Goal: Task Accomplishment & Management: Manage account settings

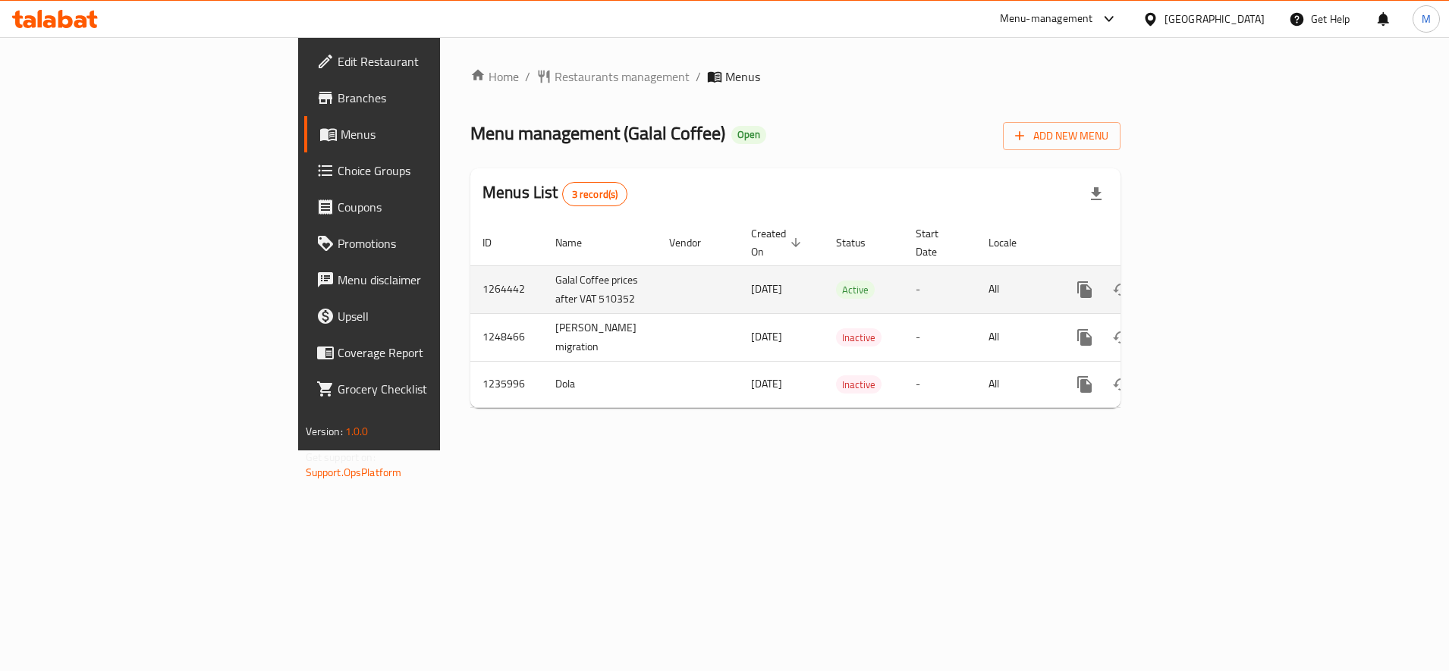
click at [1201, 283] on icon "enhanced table" at bounding box center [1194, 290] width 14 height 14
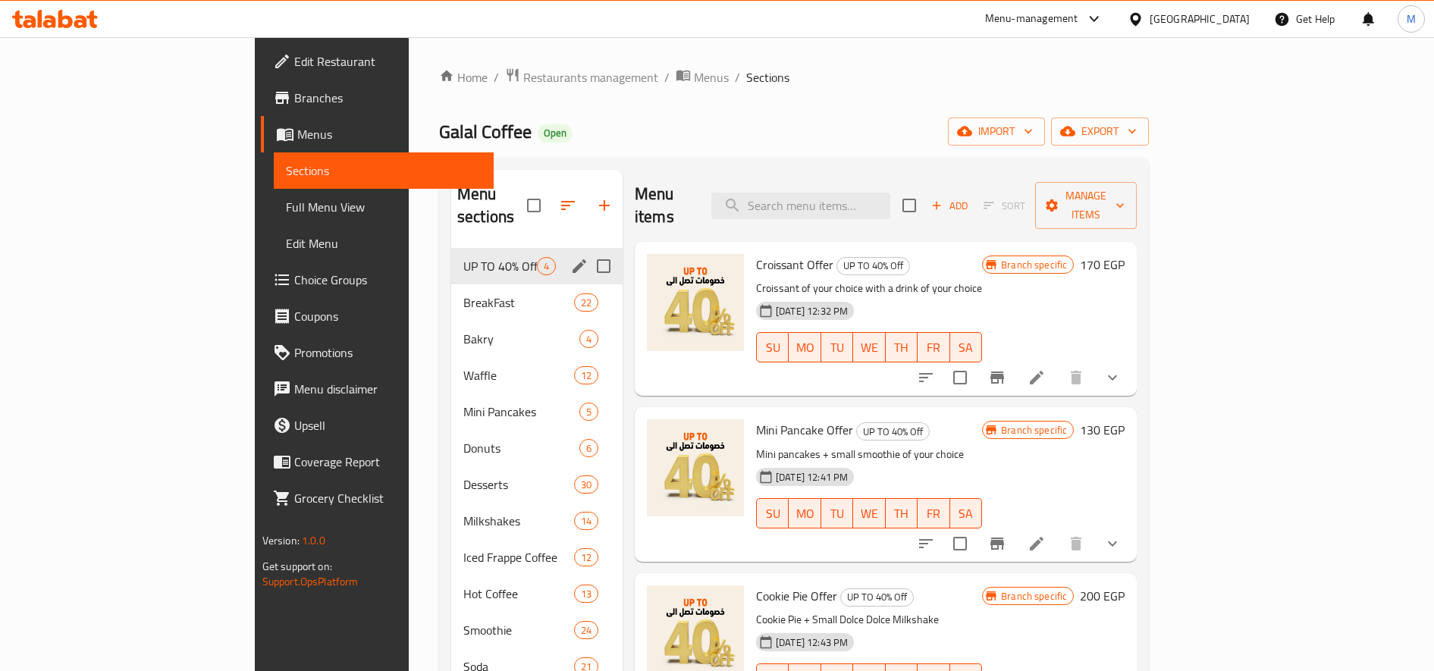
click at [451, 284] on div "BreakFast 22" at bounding box center [536, 302] width 171 height 36
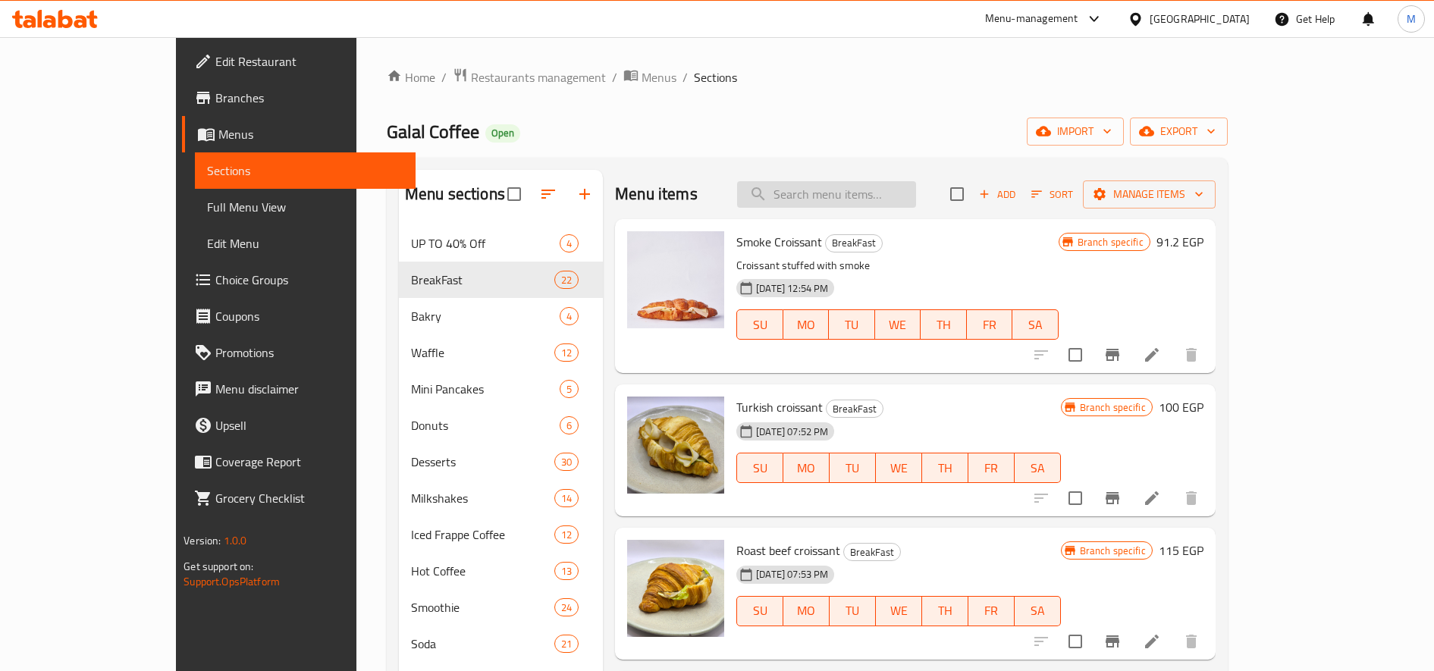
click at [855, 202] on input "search" at bounding box center [826, 194] width 179 height 27
paste input "mini Cookies Cup"
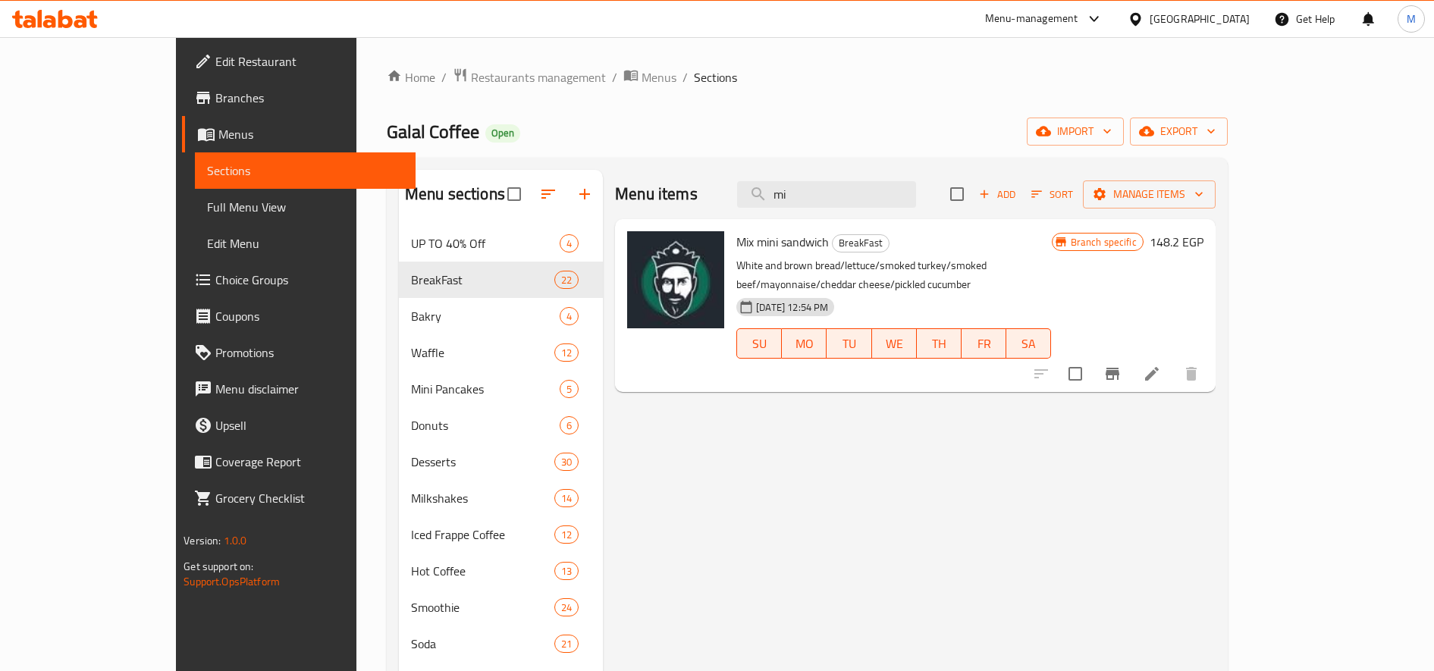
type input "m"
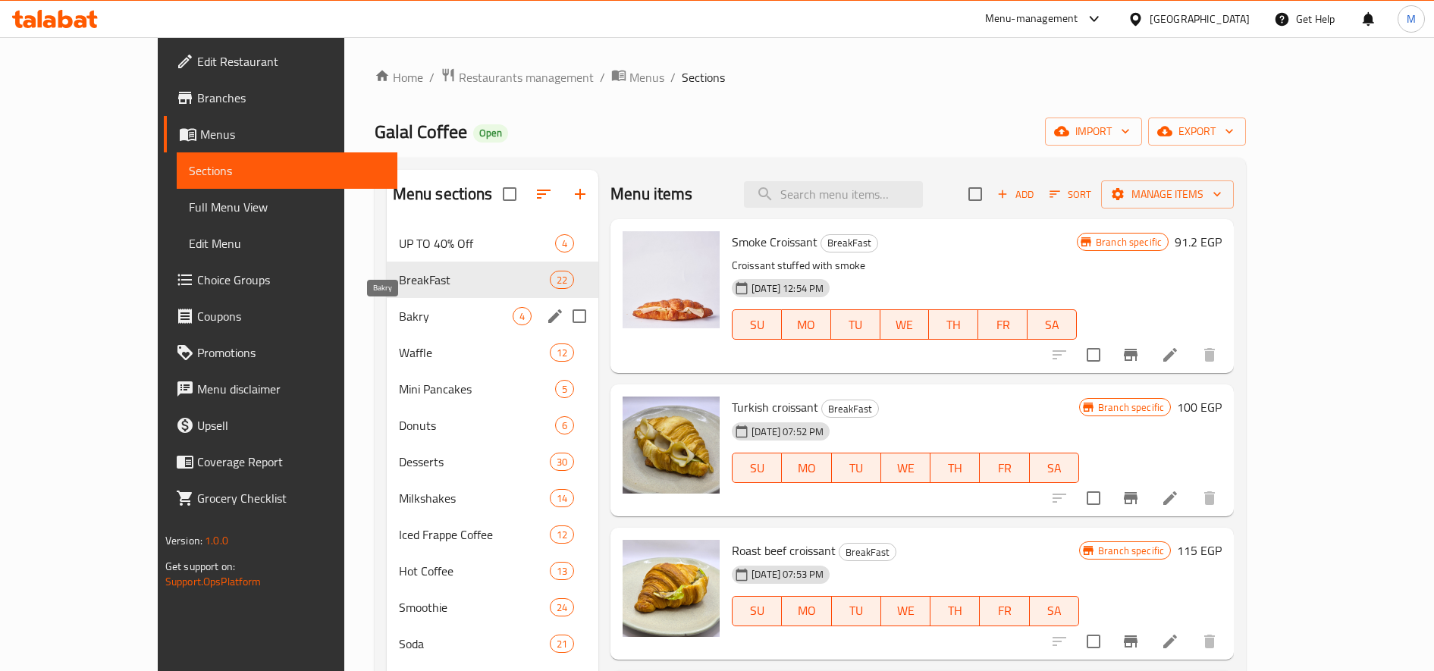
click at [399, 320] on span "Bakry" at bounding box center [456, 316] width 114 height 18
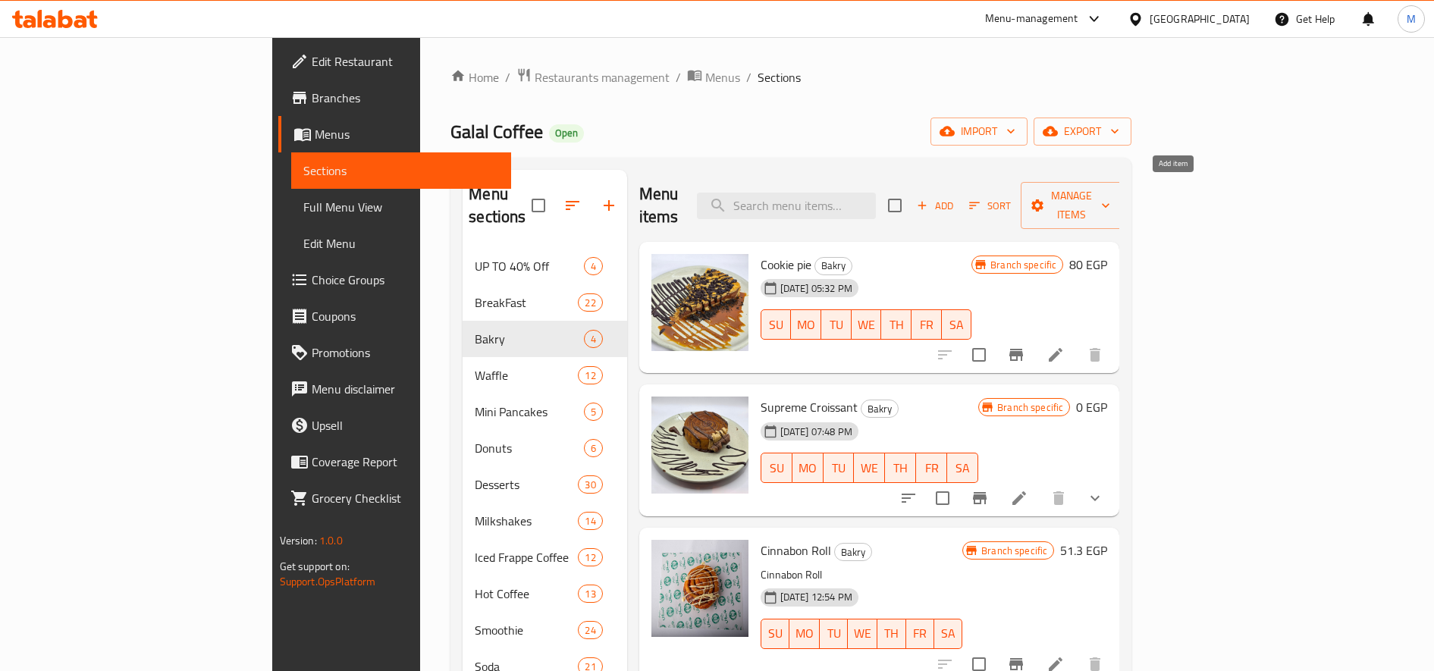
click at [956, 197] on span "Add" at bounding box center [935, 205] width 41 height 17
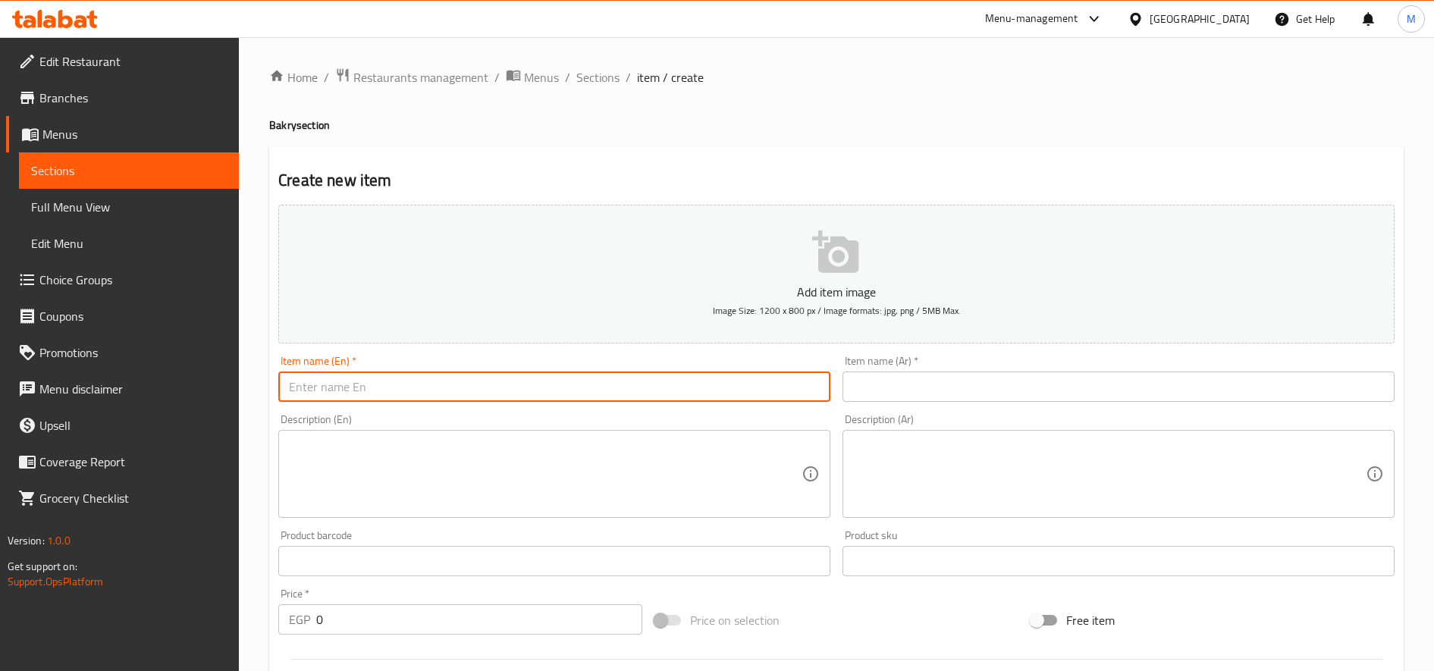
click at [504, 387] on input "text" at bounding box center [554, 387] width 552 height 30
paste input "mini Cookies Cup"
type input "mini Cookies Cup"
click at [959, 388] on input "text" at bounding box center [1119, 387] width 552 height 30
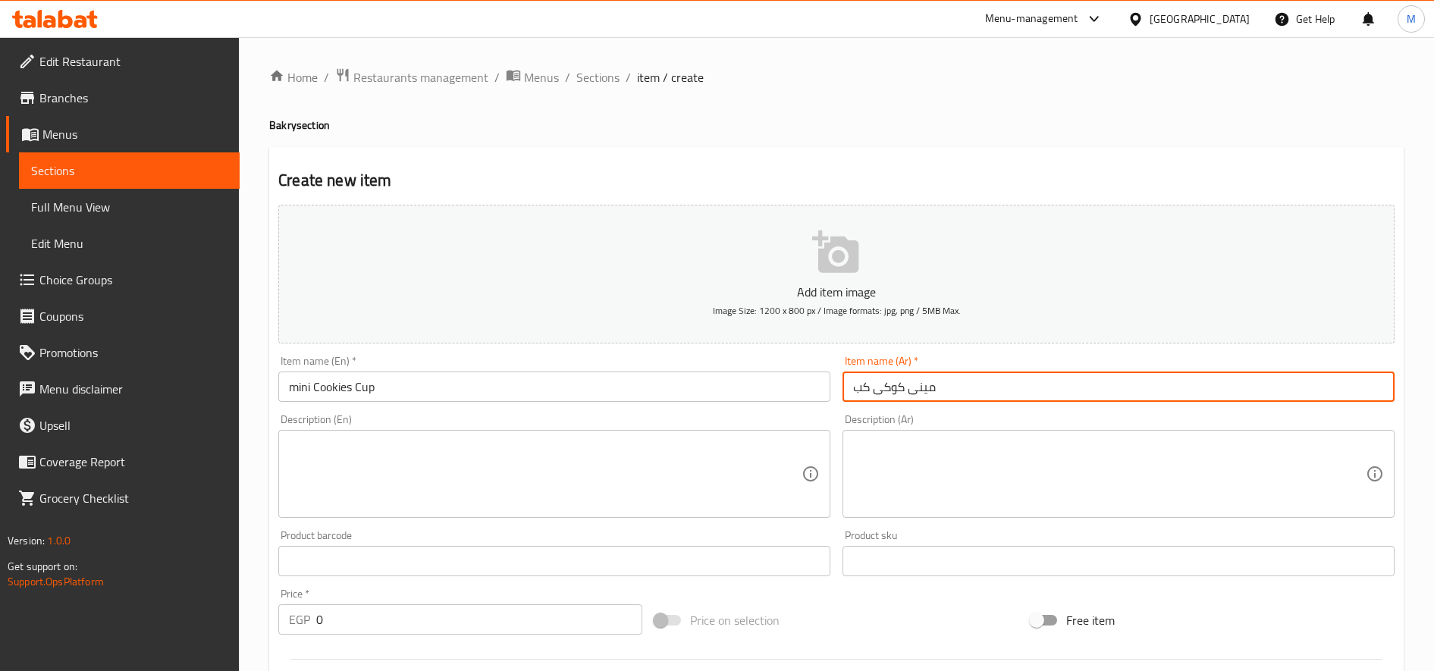
type input "مينى كوكى كب"
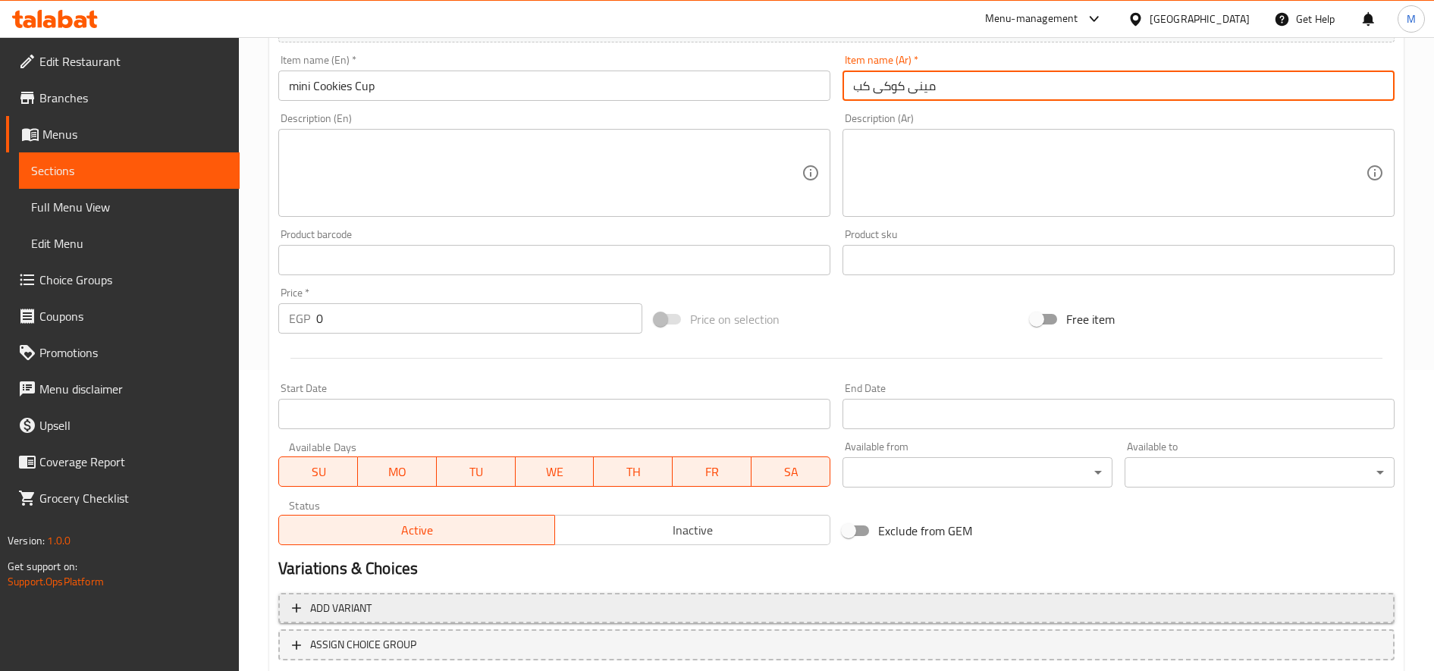
scroll to position [379, 0]
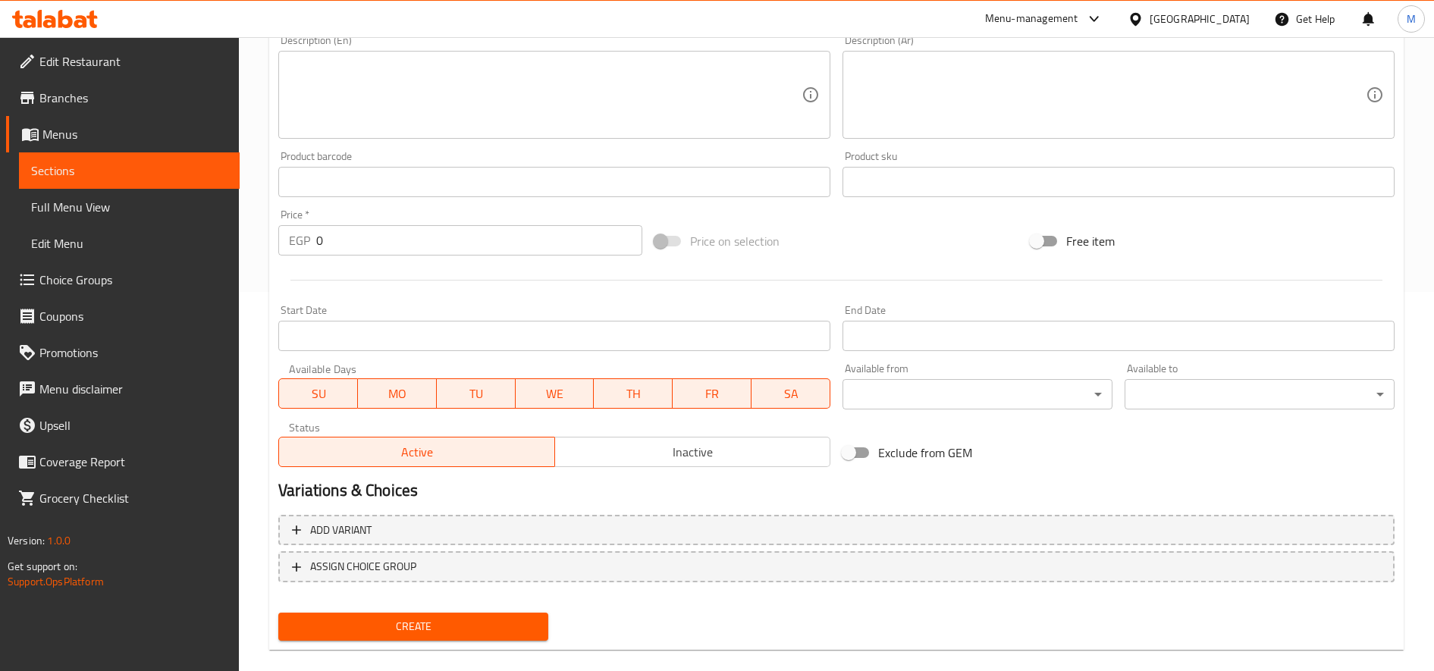
click at [443, 249] on input "0" at bounding box center [479, 240] width 326 height 30
paste input "6"
type input "60"
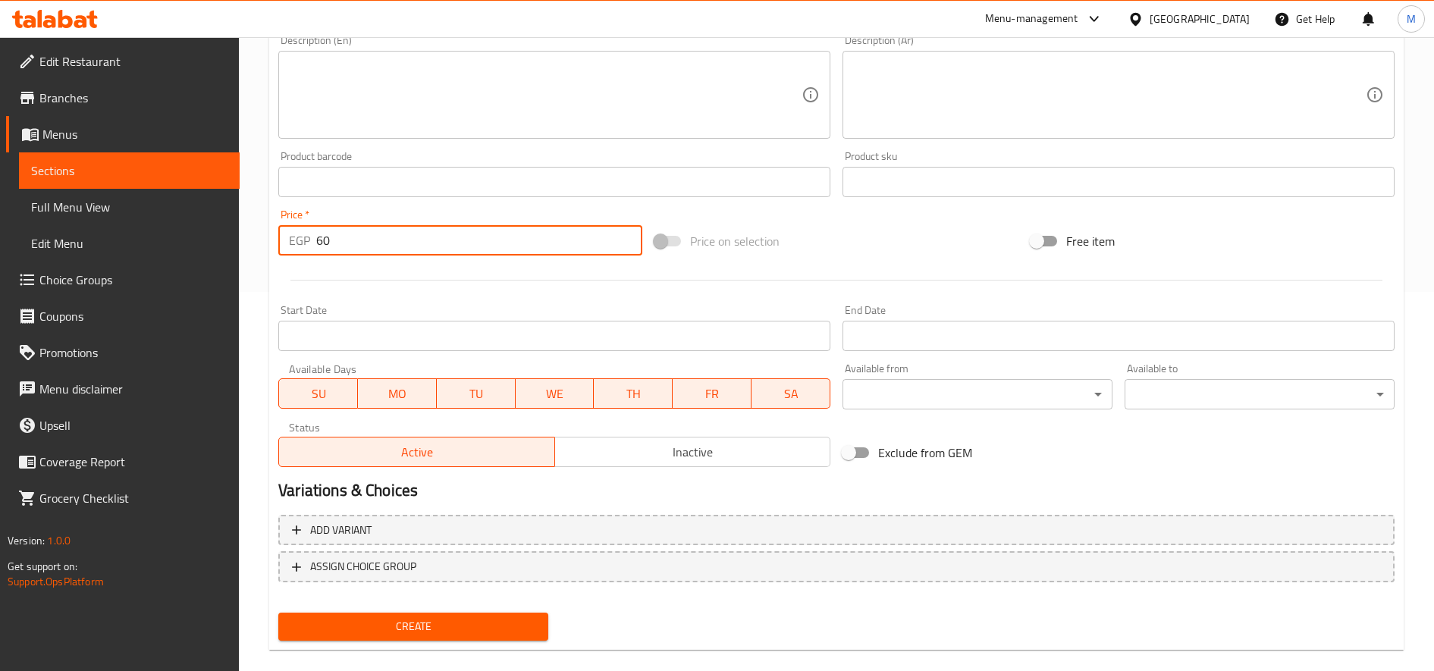
click at [278, 613] on button "Create" at bounding box center [413, 627] width 270 height 28
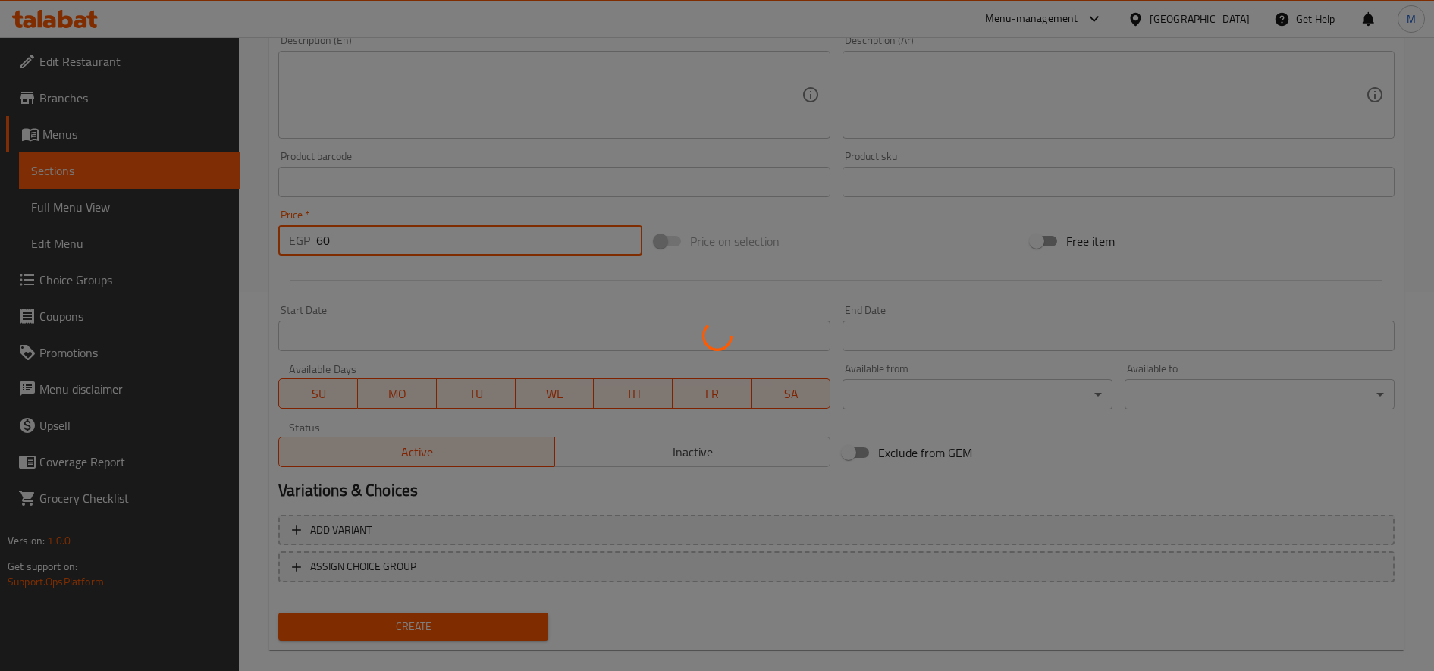
type input "0"
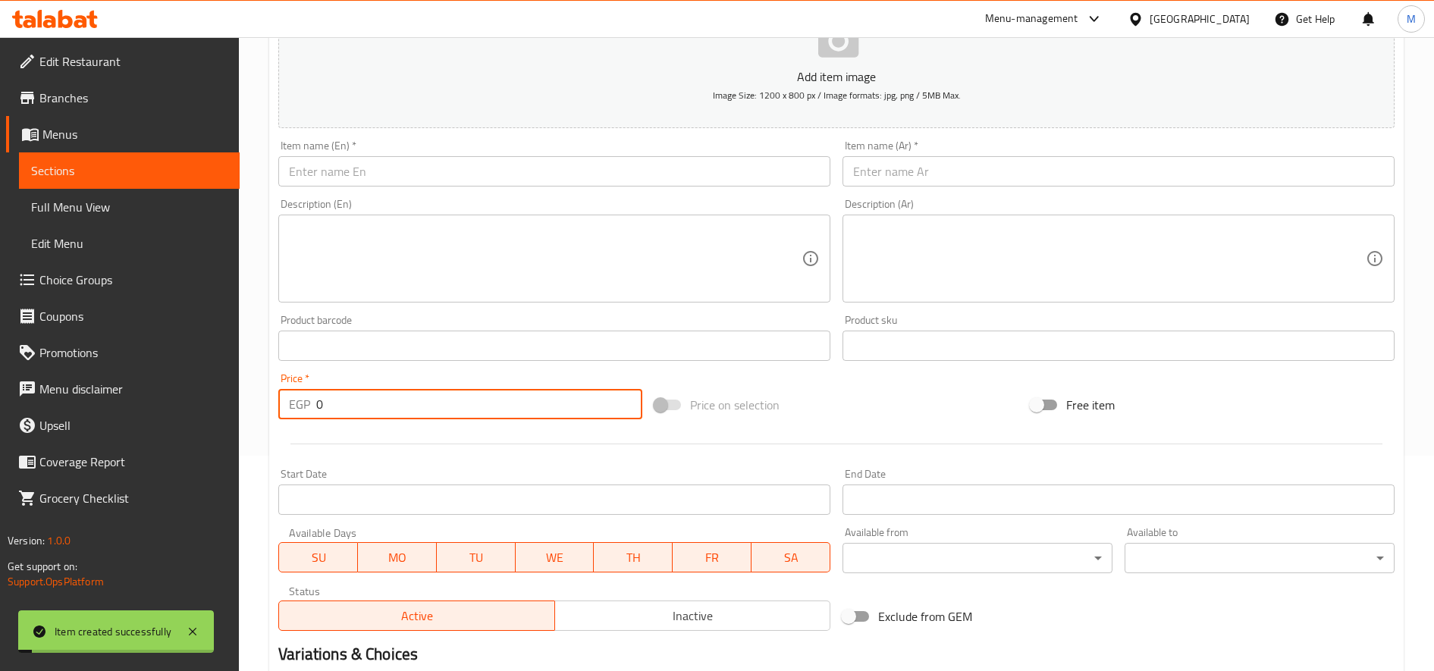
scroll to position [0, 0]
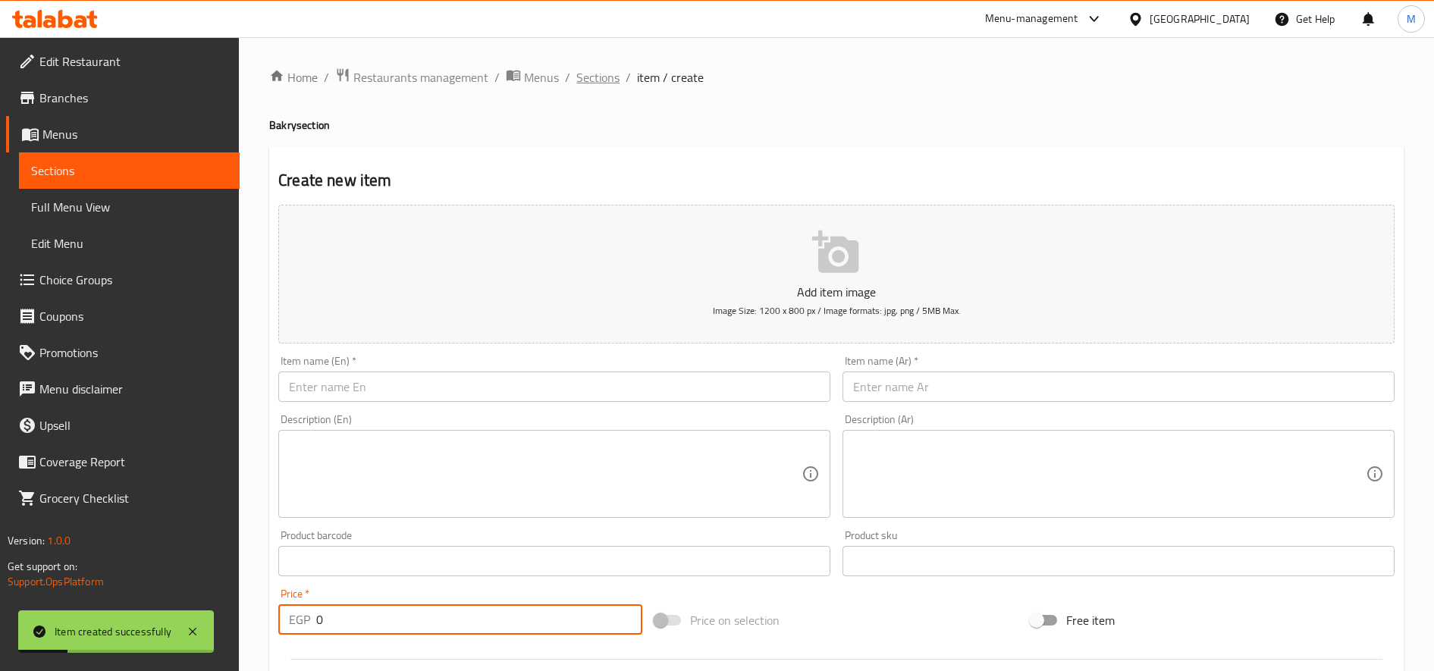
click at [579, 75] on span "Sections" at bounding box center [597, 77] width 43 height 18
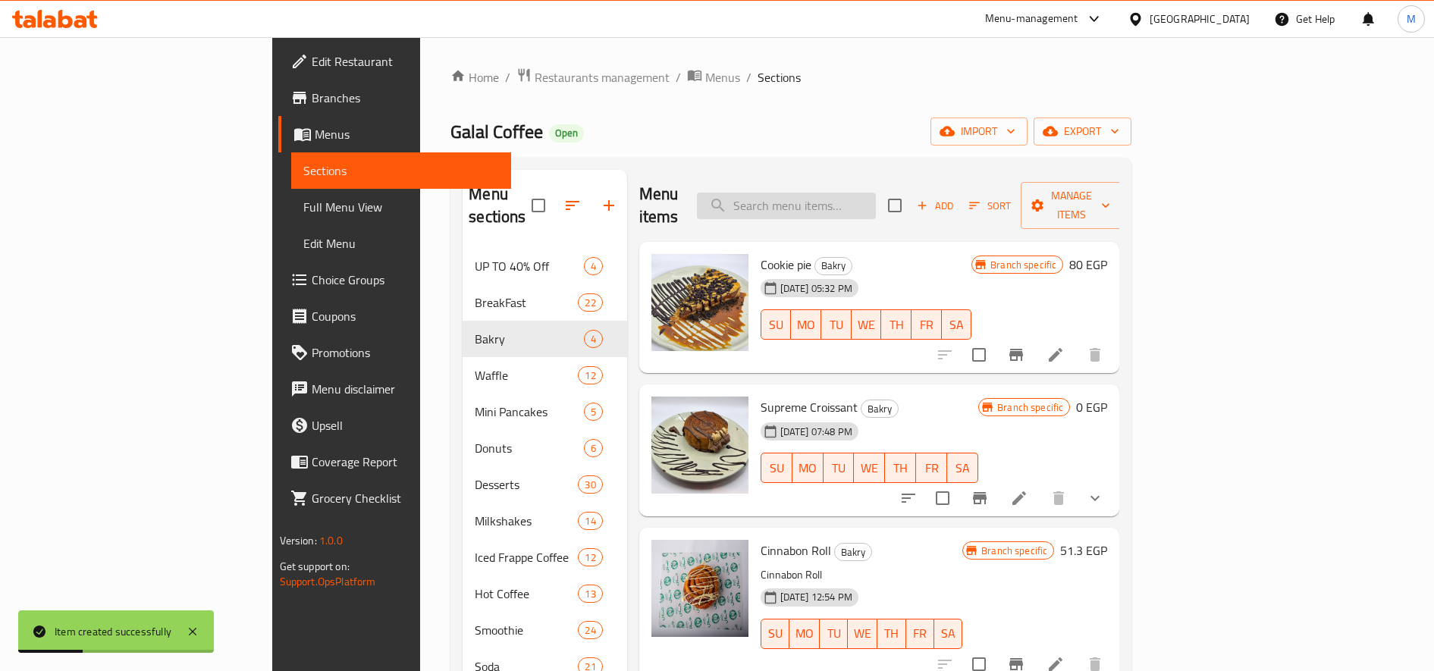
click at [864, 199] on input "search" at bounding box center [786, 206] width 179 height 27
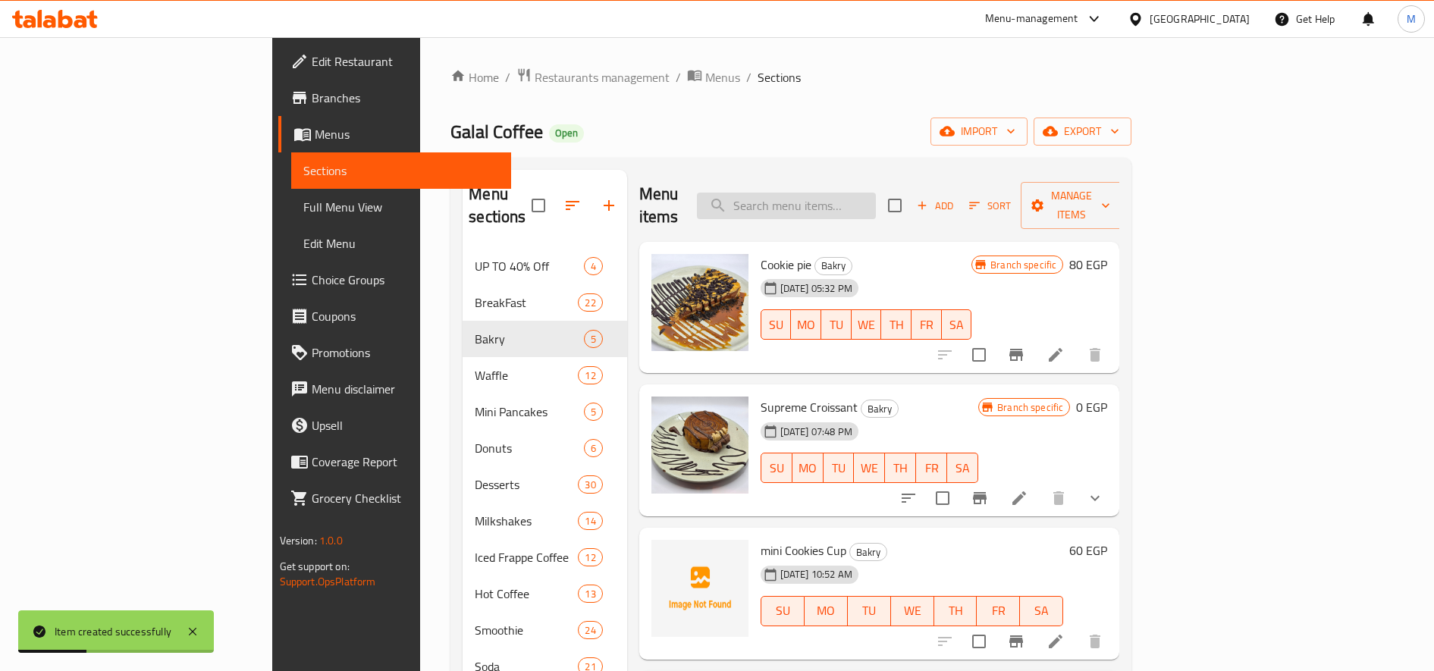
paste input "Brownies salted caramel"
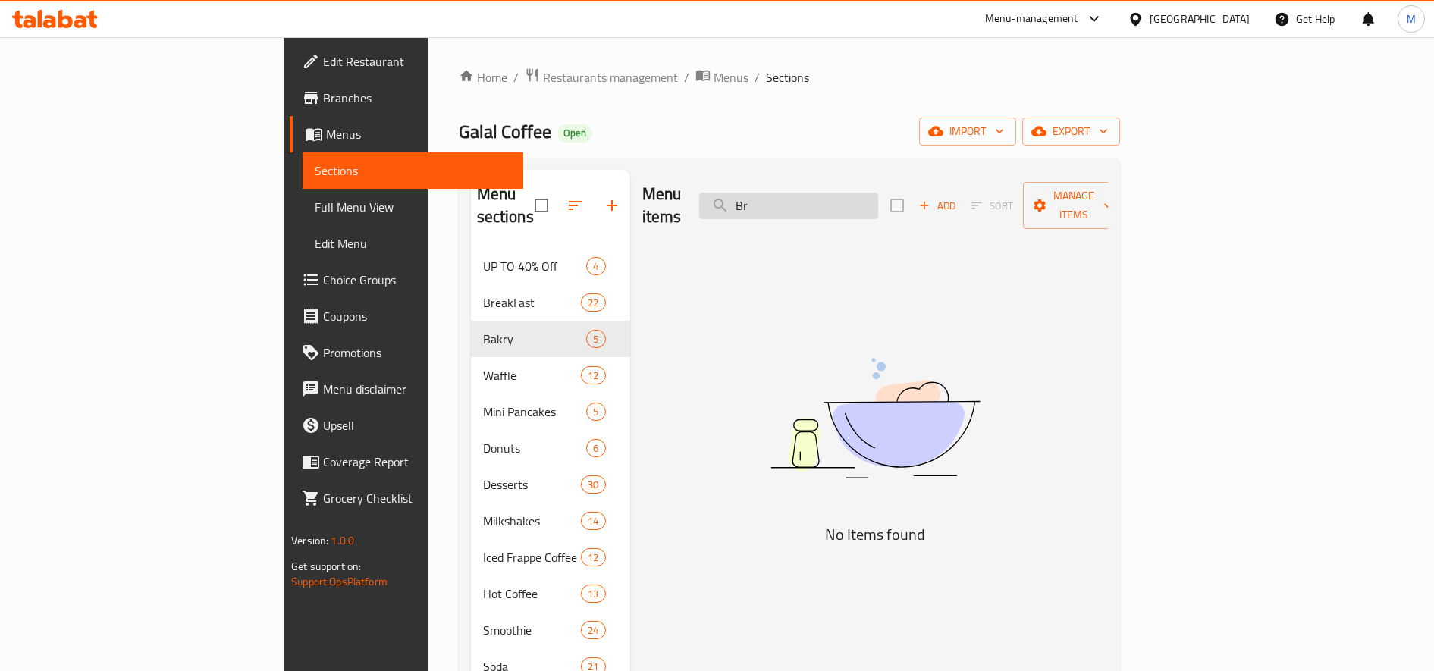
type input "B"
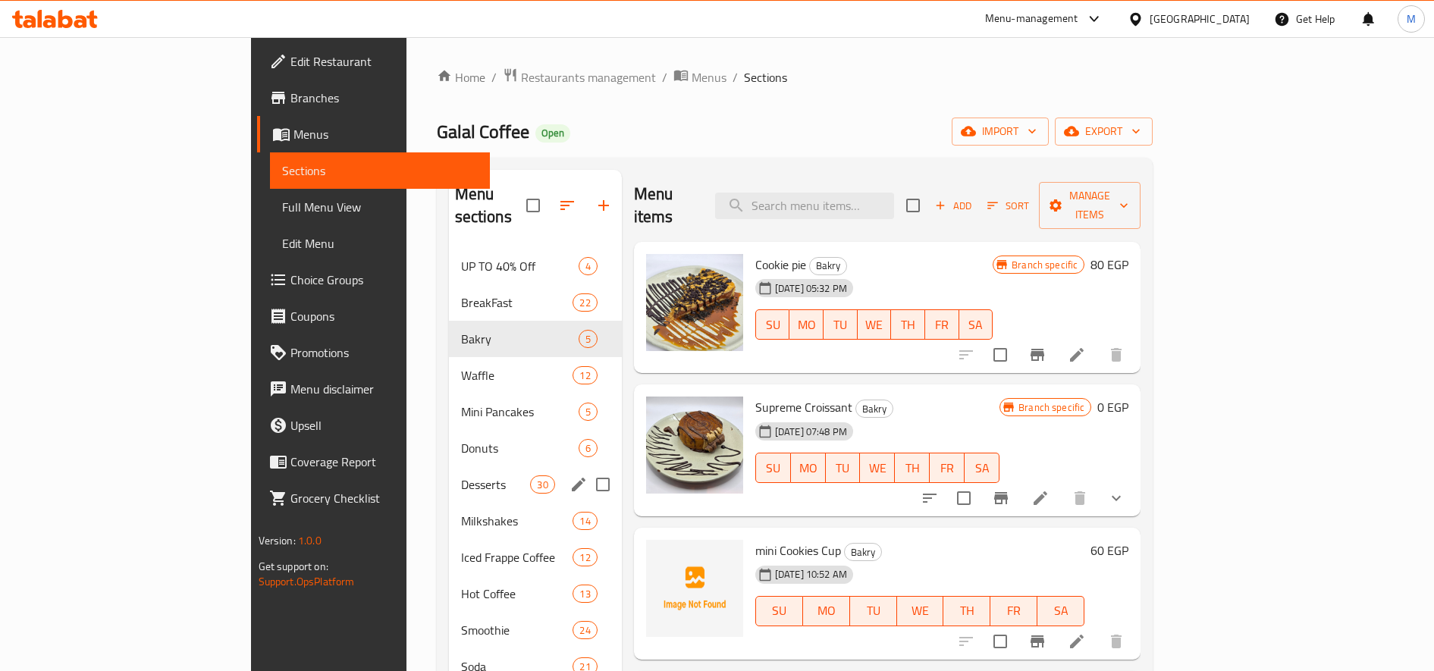
click at [449, 472] on div "Desserts 30" at bounding box center [535, 484] width 173 height 36
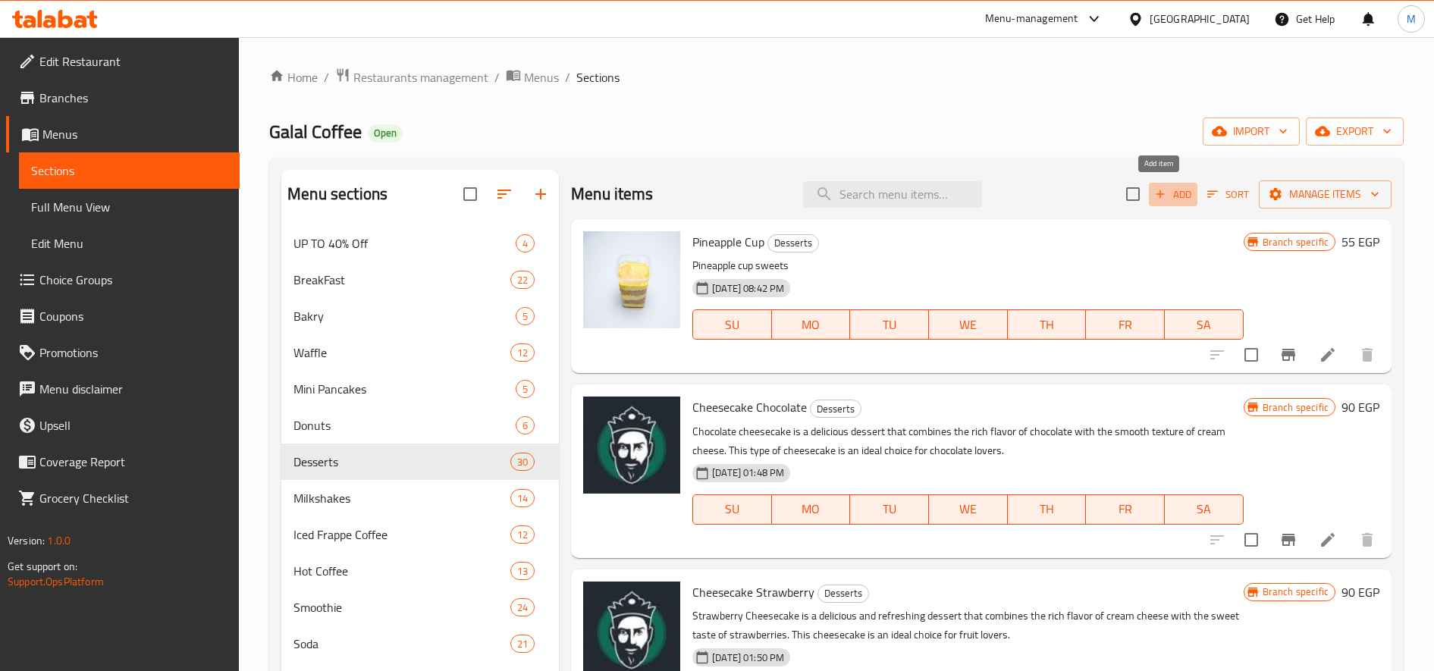
click at [1153, 190] on icon "button" at bounding box center [1160, 194] width 14 height 14
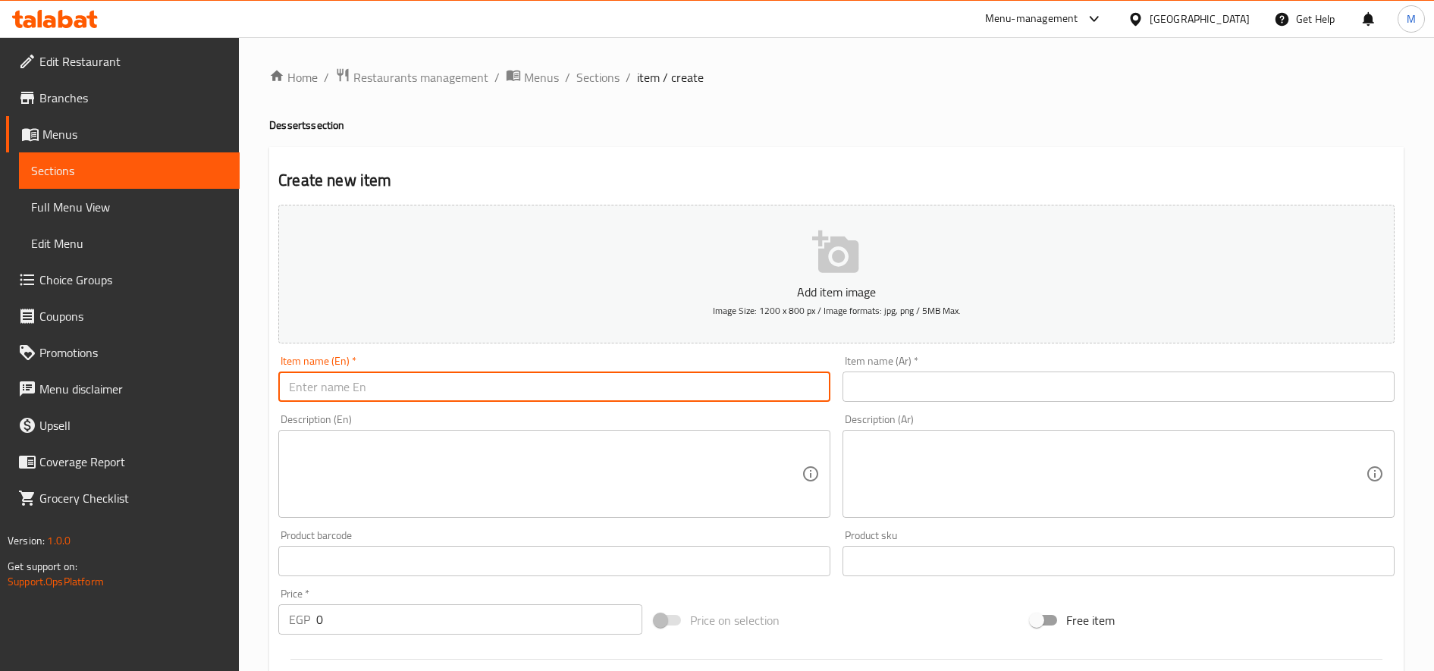
click at [703, 390] on input "text" at bounding box center [554, 387] width 552 height 30
paste input "Brownies salted caramel"
type input "Brownies salted caramel"
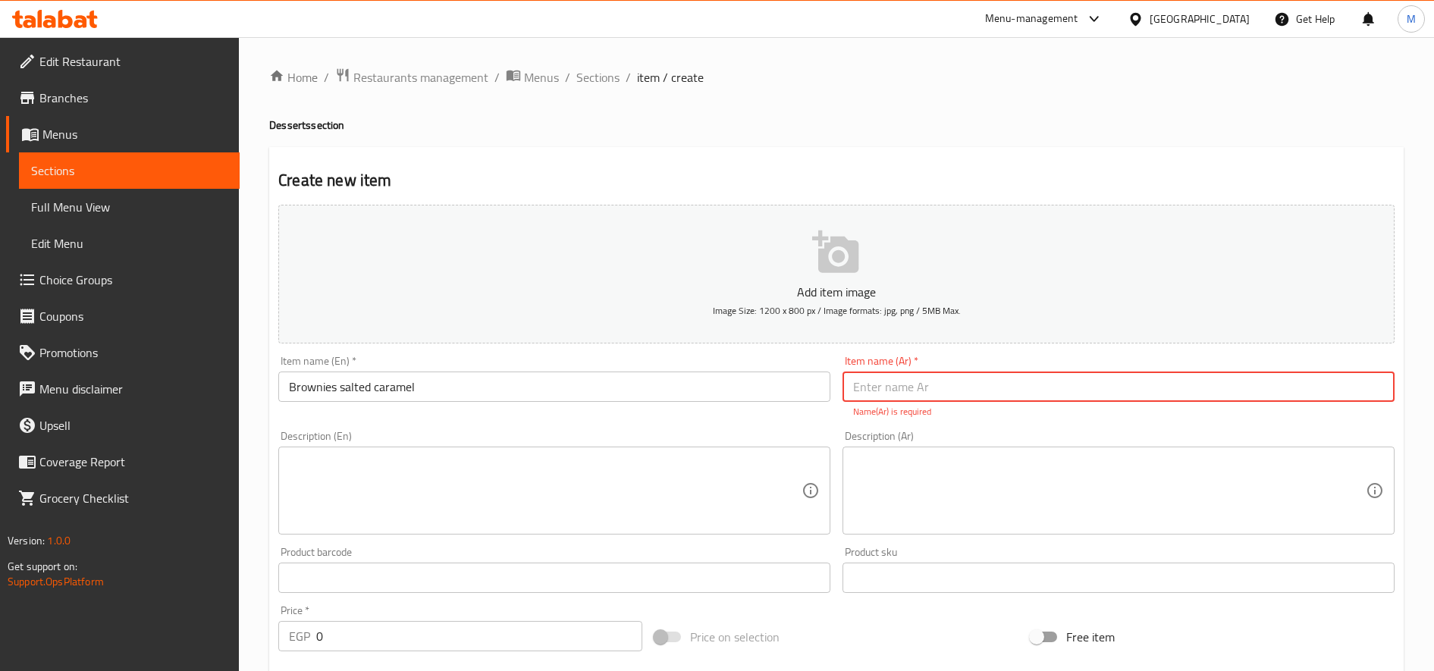
click at [388, 635] on input "0" at bounding box center [479, 636] width 326 height 30
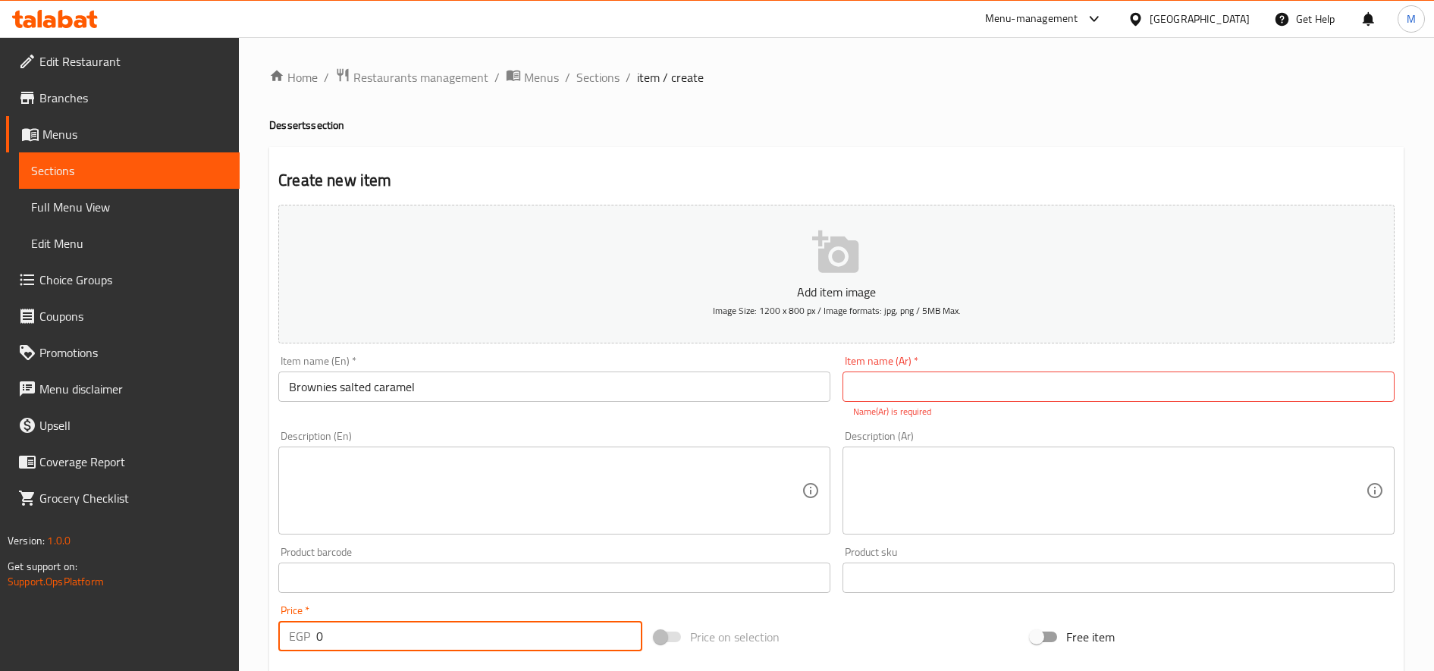
click at [388, 635] on input "0" at bounding box center [479, 636] width 326 height 30
paste input "7"
type input "70"
click at [638, 387] on input "Brownies salted caramel" at bounding box center [554, 387] width 552 height 30
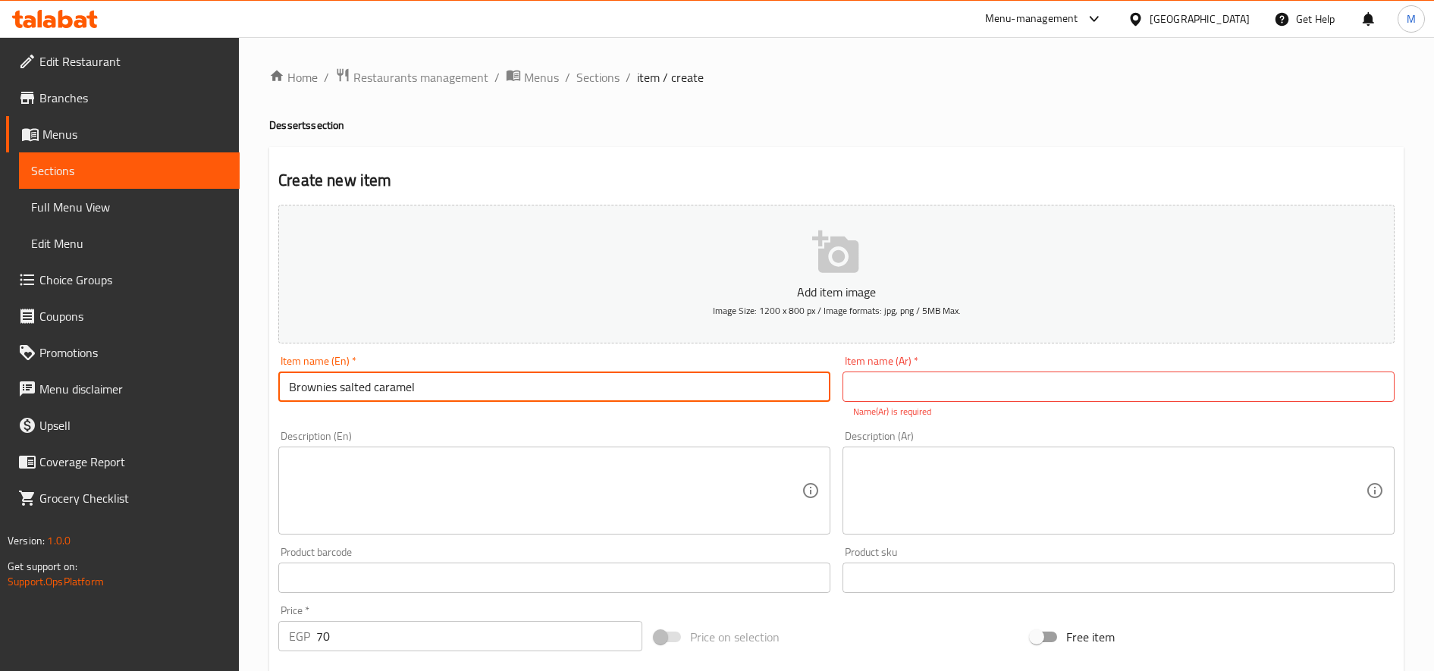
click at [638, 387] on input "Brownies salted caramel" at bounding box center [554, 387] width 552 height 30
click at [1029, 376] on input "text" at bounding box center [1119, 387] width 552 height 30
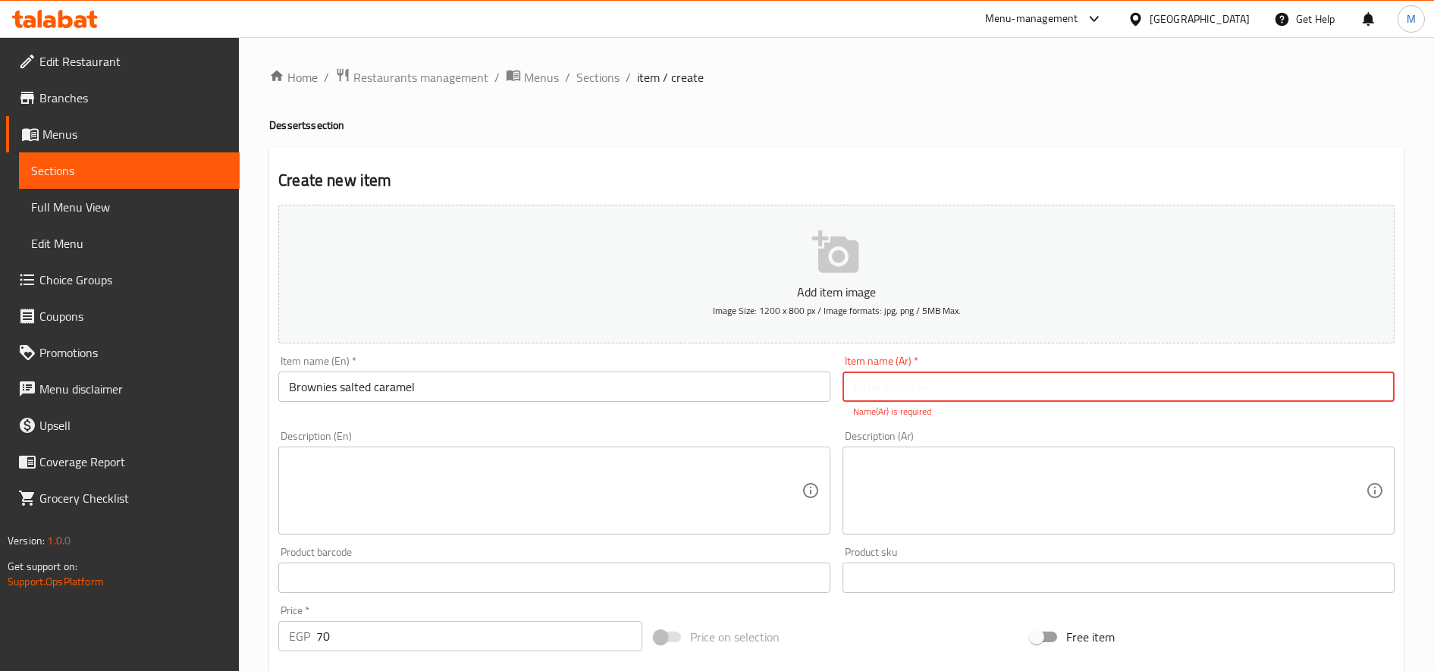
paste input "براونيز بالكراميل المملح"
click at [867, 388] on input "براونيز بالكراميل المملح" at bounding box center [1119, 387] width 552 height 30
type input "براونيز بالكراميل سولتيد"
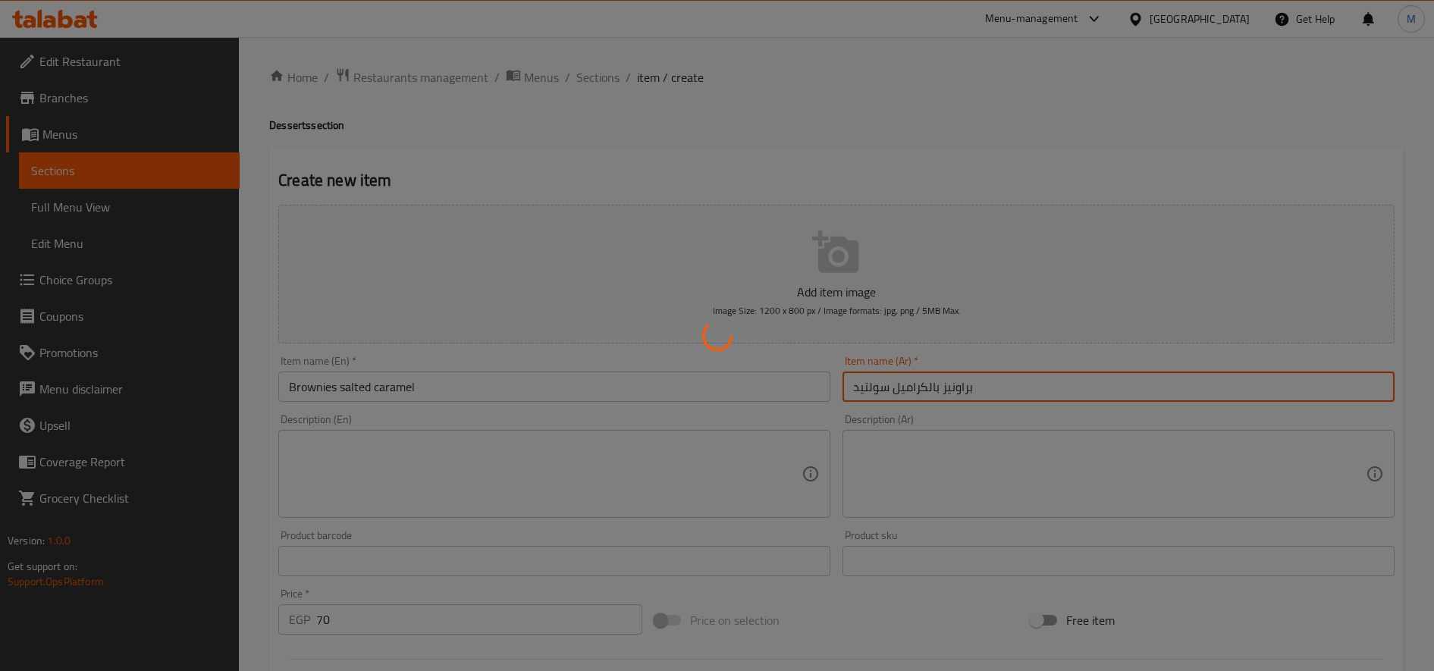
type input "0"
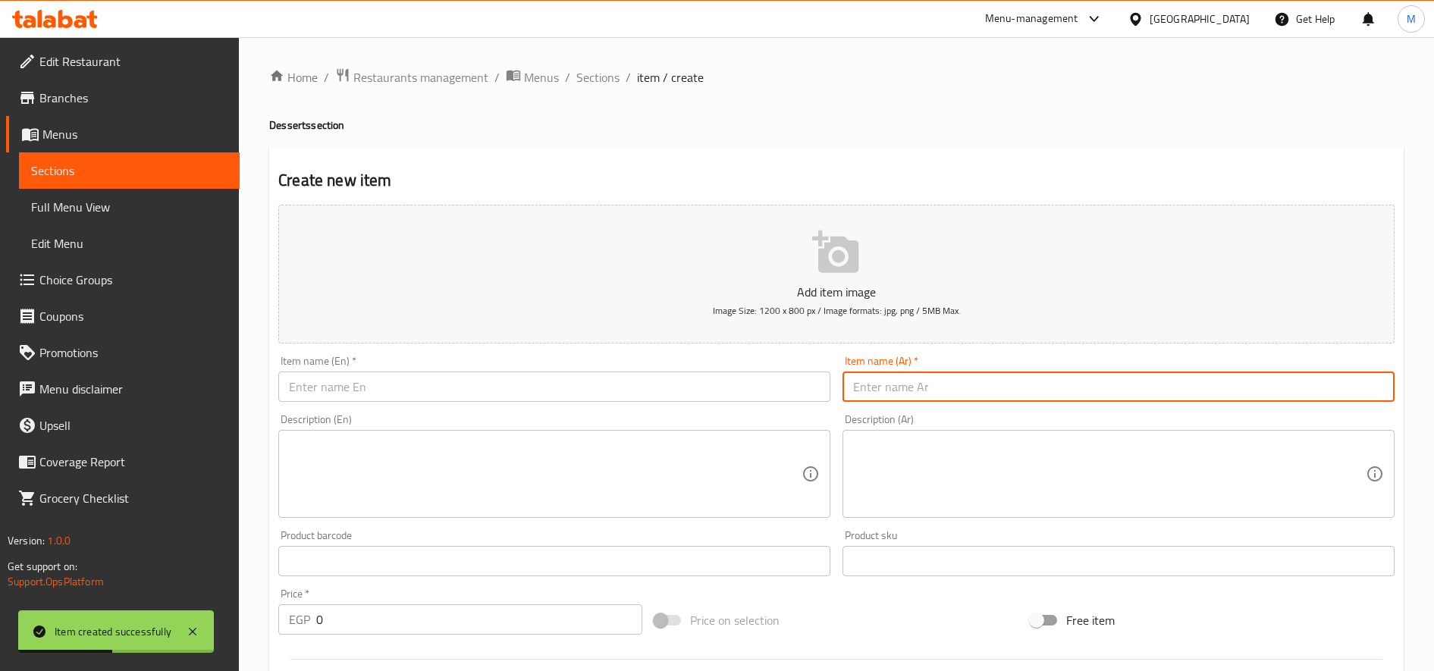
click at [337, 395] on input "text" at bounding box center [554, 387] width 552 height 30
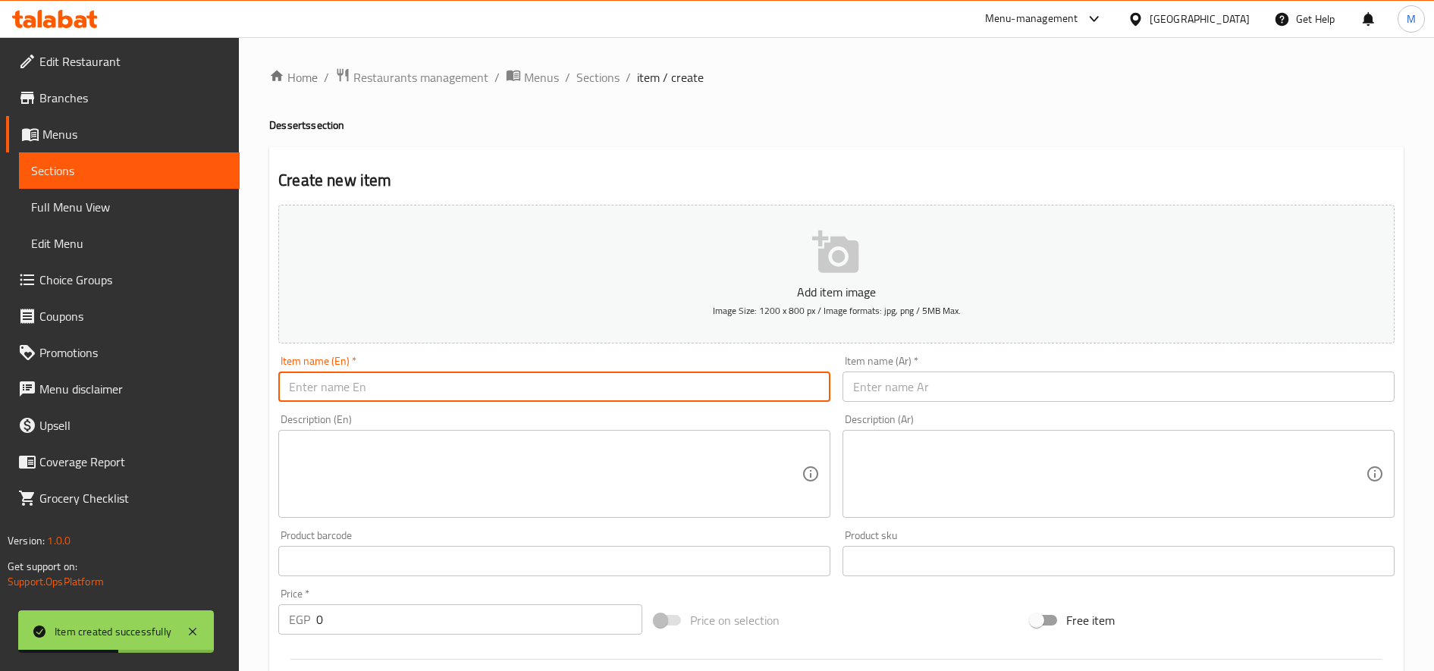
paste input "Doughnuts Boston"
type input "Doughnuts Boston"
click at [1019, 378] on input "text" at bounding box center [1119, 387] width 552 height 30
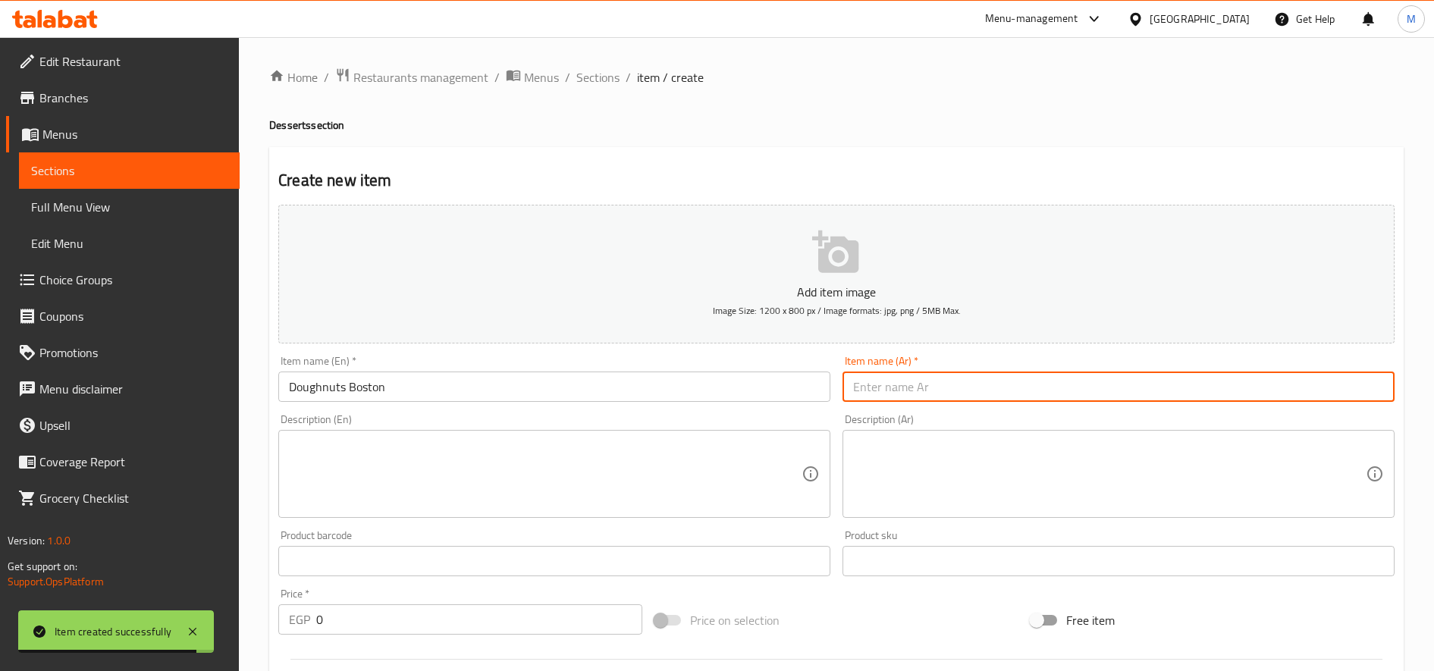
paste input "دوناتس بوسطن"
type input "دوناتس بوسطن"
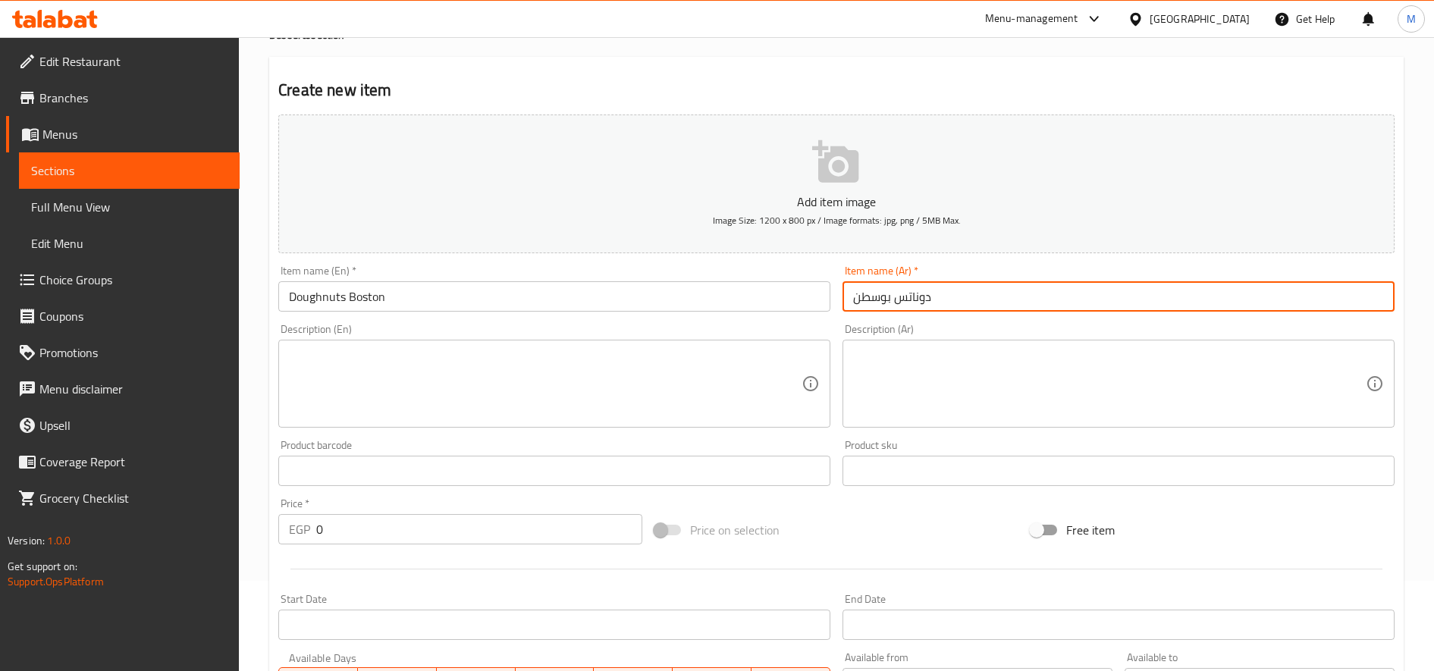
scroll to position [127, 0]
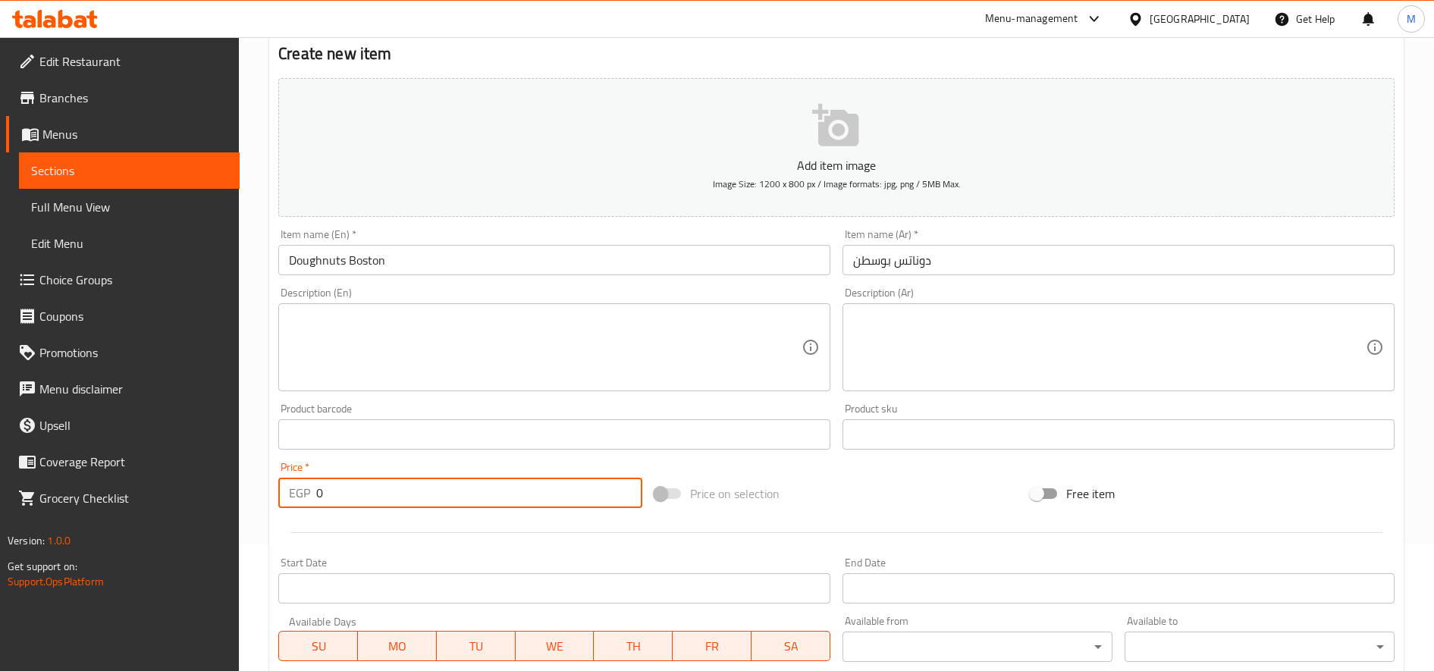
click at [417, 497] on input "0" at bounding box center [479, 493] width 326 height 30
paste input "65"
type input "65"
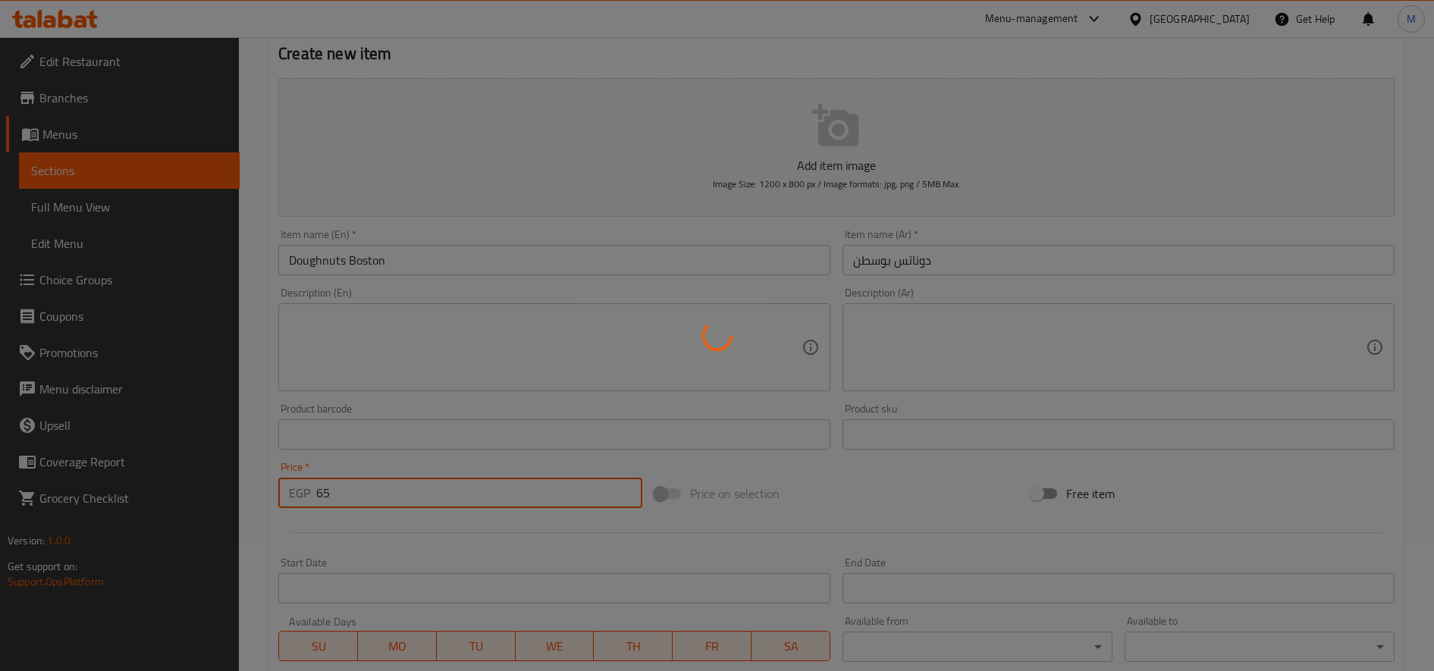
type input "0"
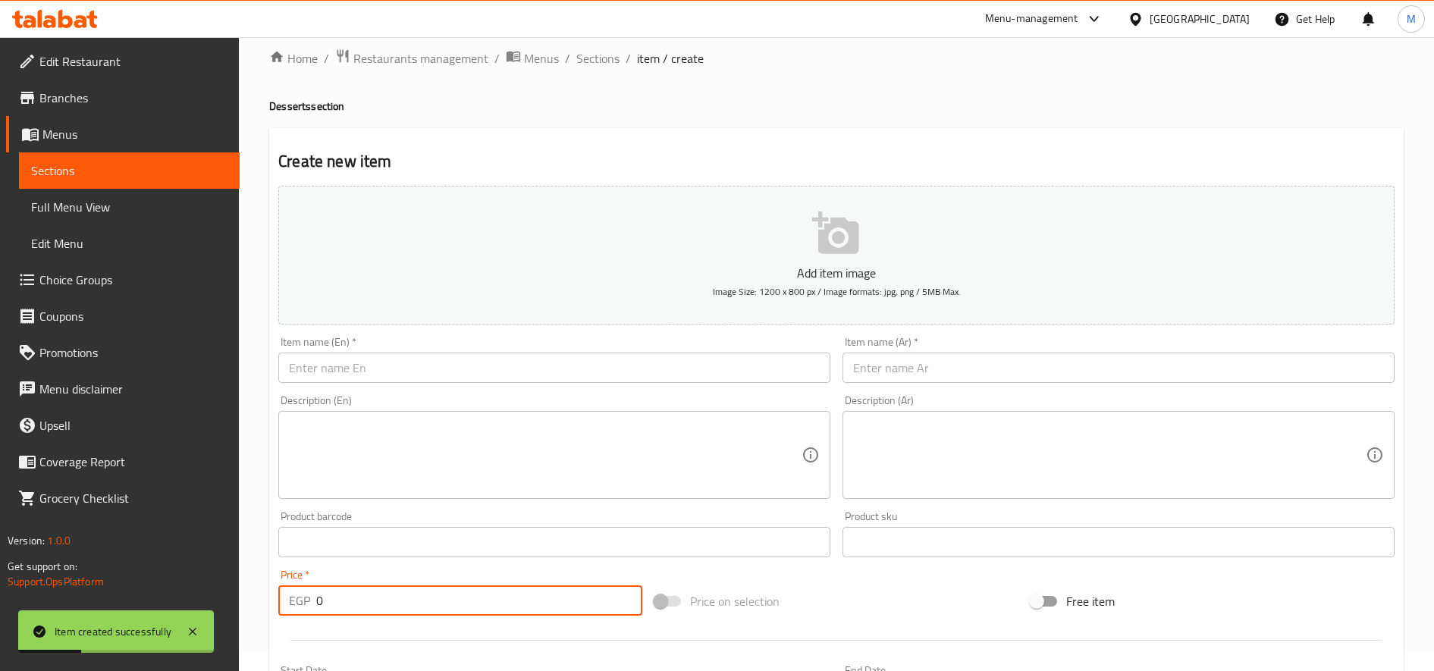
scroll to position [0, 0]
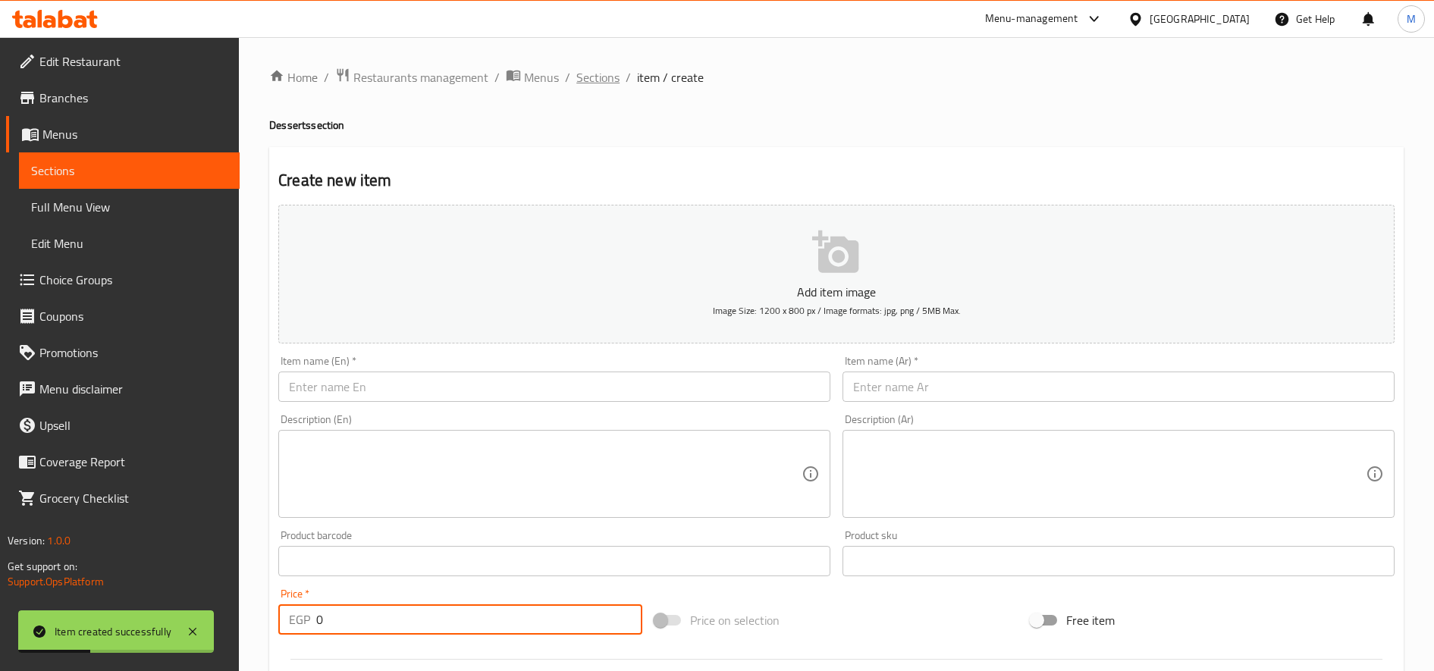
click at [605, 77] on span "Sections" at bounding box center [597, 77] width 43 height 18
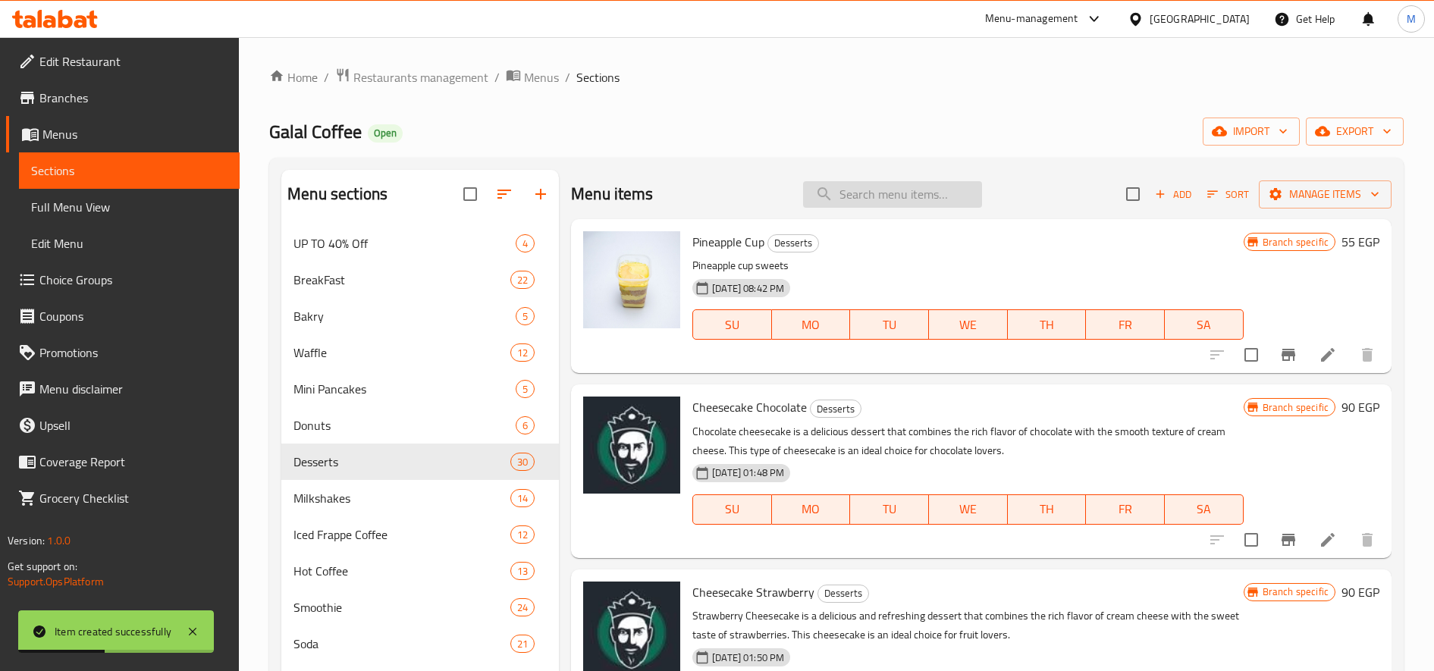
click at [868, 201] on input "search" at bounding box center [892, 194] width 179 height 27
paste input "V Cola"
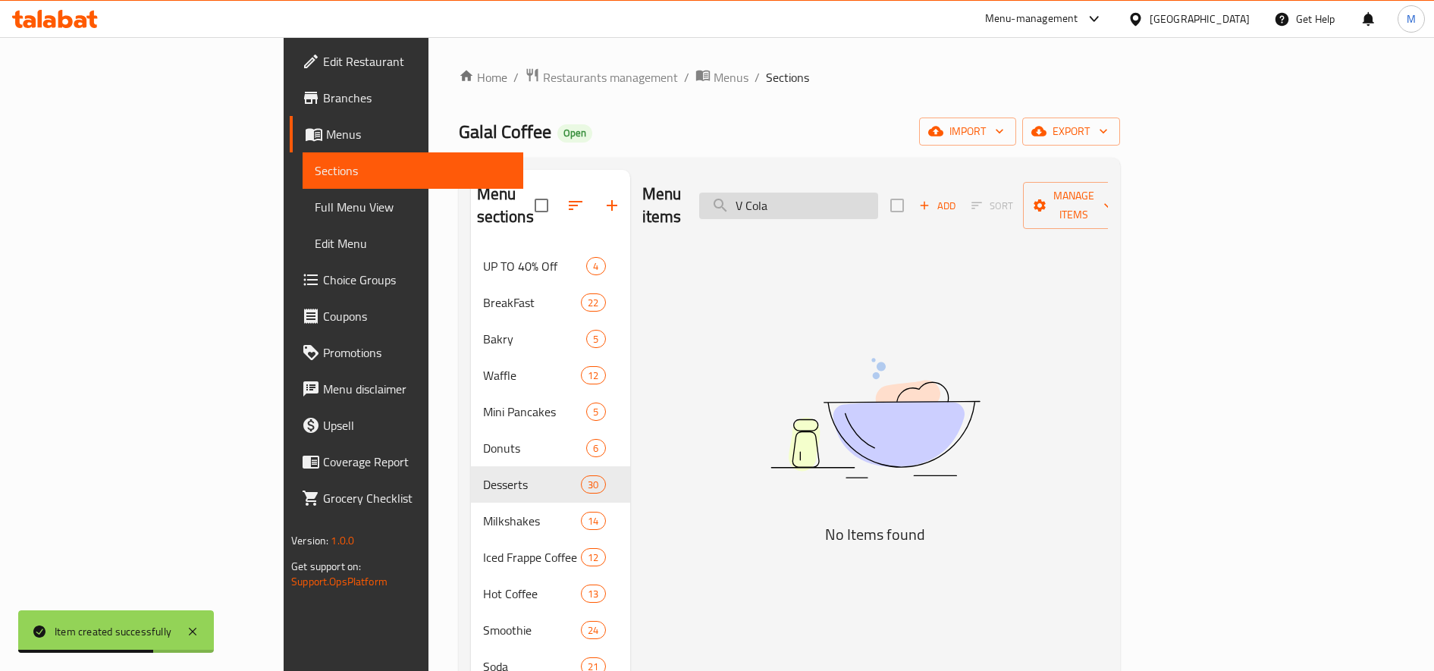
click at [853, 199] on input "V Cola" at bounding box center [788, 206] width 179 height 27
click at [851, 196] on input "V Cola" at bounding box center [788, 206] width 179 height 27
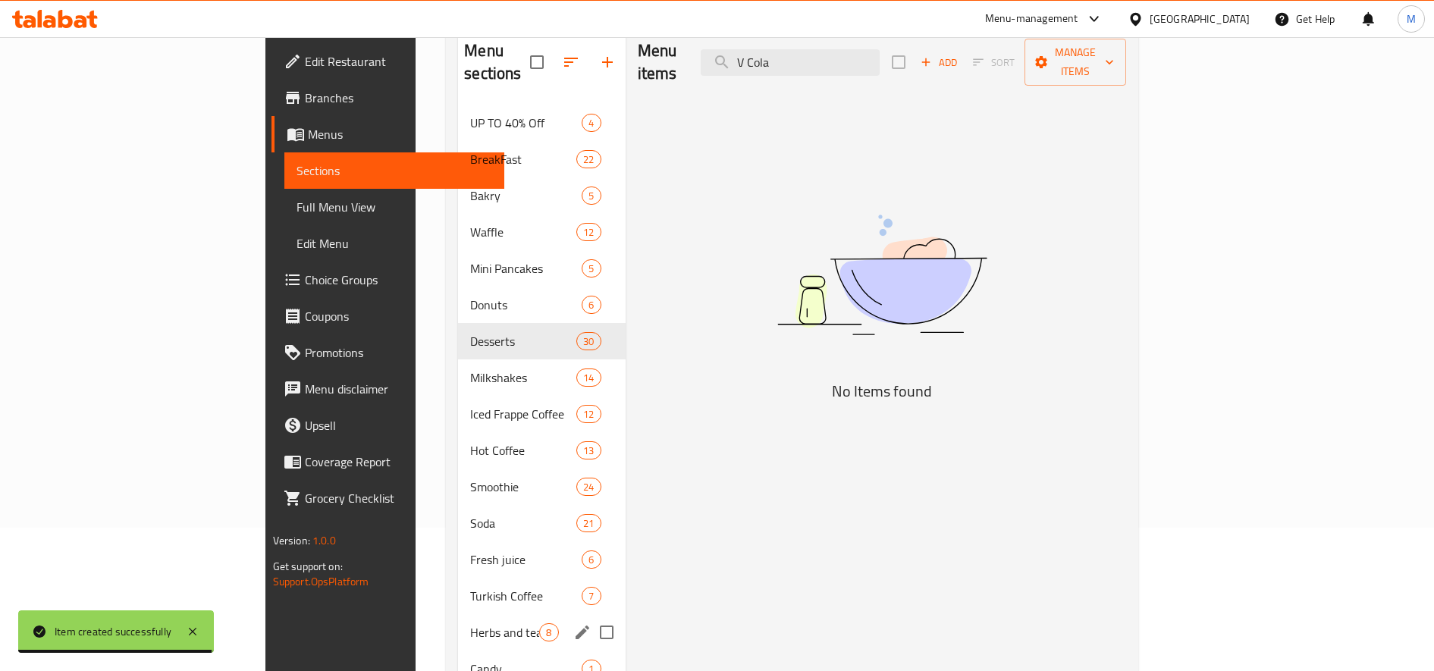
scroll to position [258, 0]
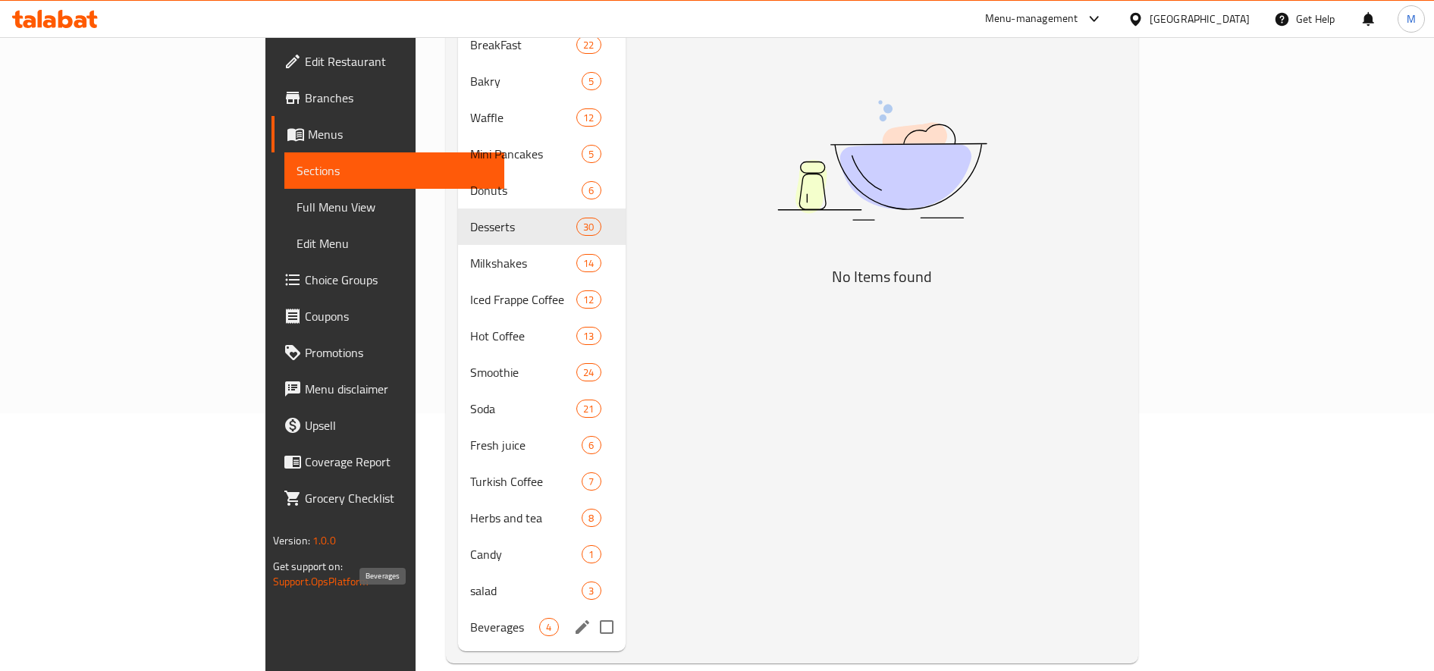
type input "V Cola"
click at [470, 618] on span "Beverages" at bounding box center [504, 627] width 69 height 18
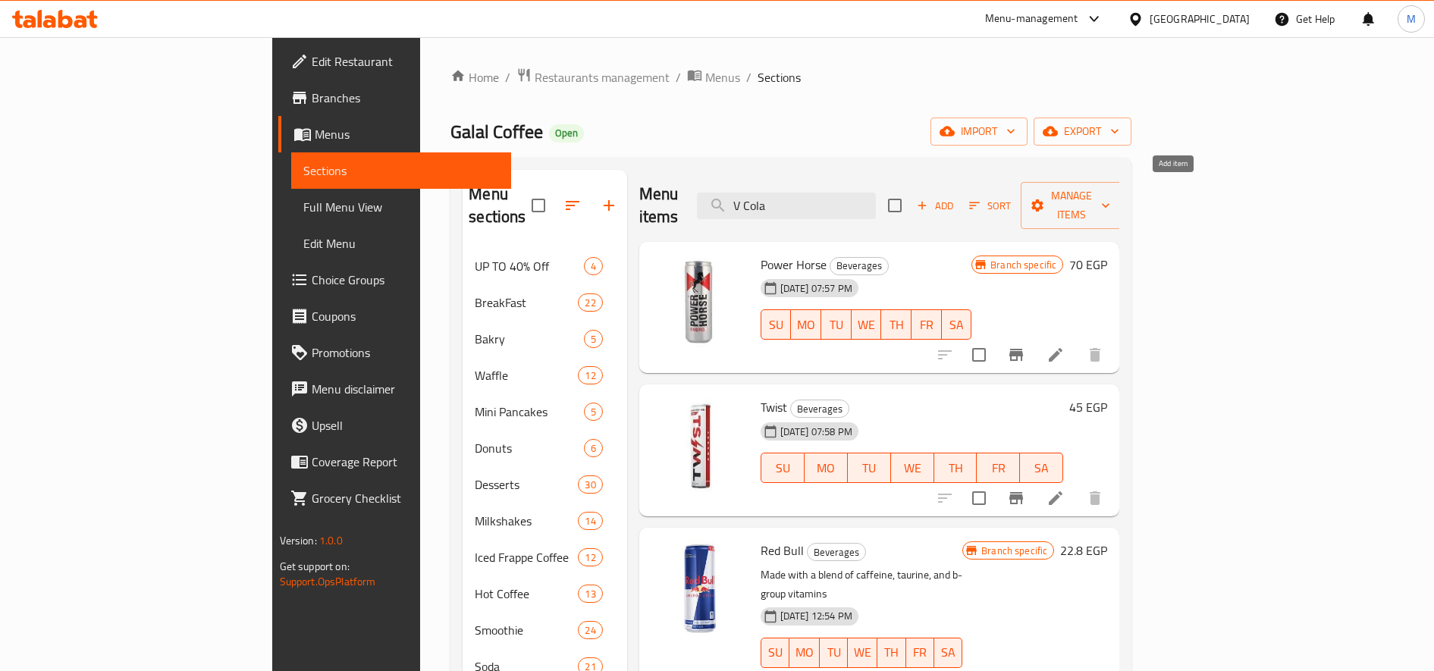
click at [956, 197] on span "Add" at bounding box center [935, 205] width 41 height 17
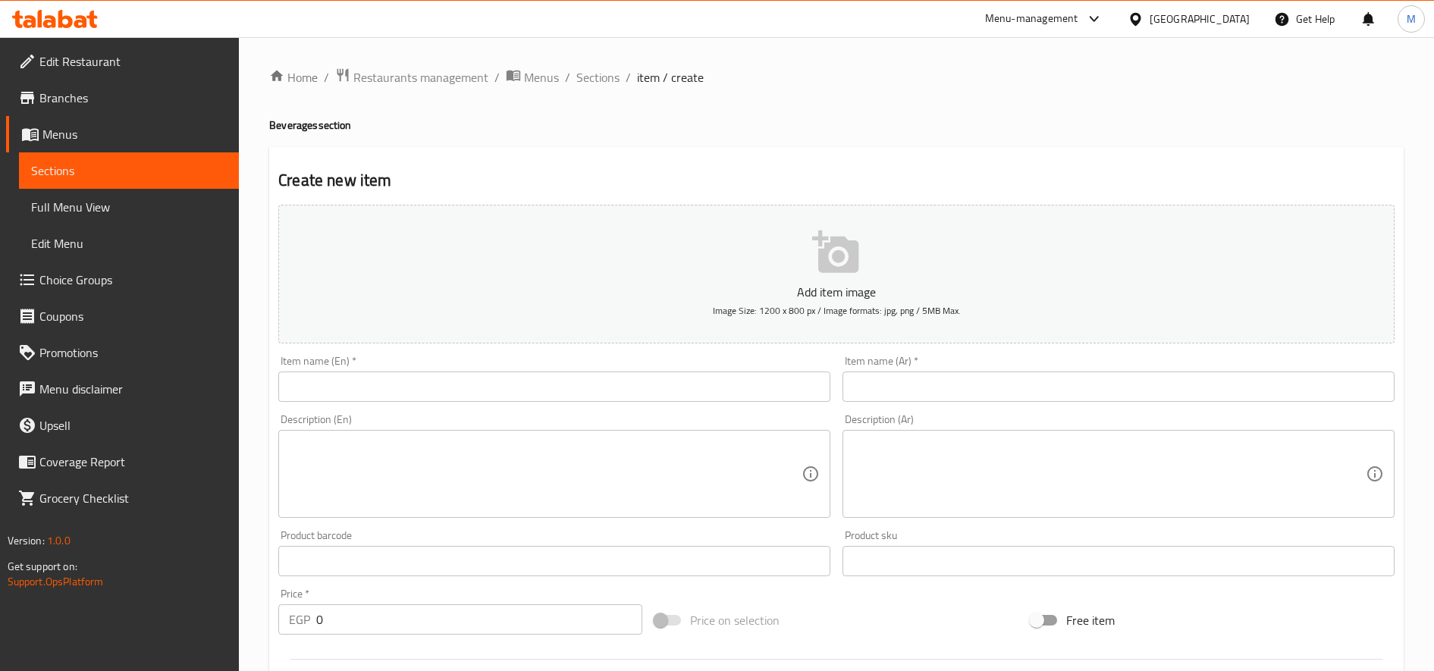
click at [621, 391] on input "text" at bounding box center [554, 387] width 552 height 30
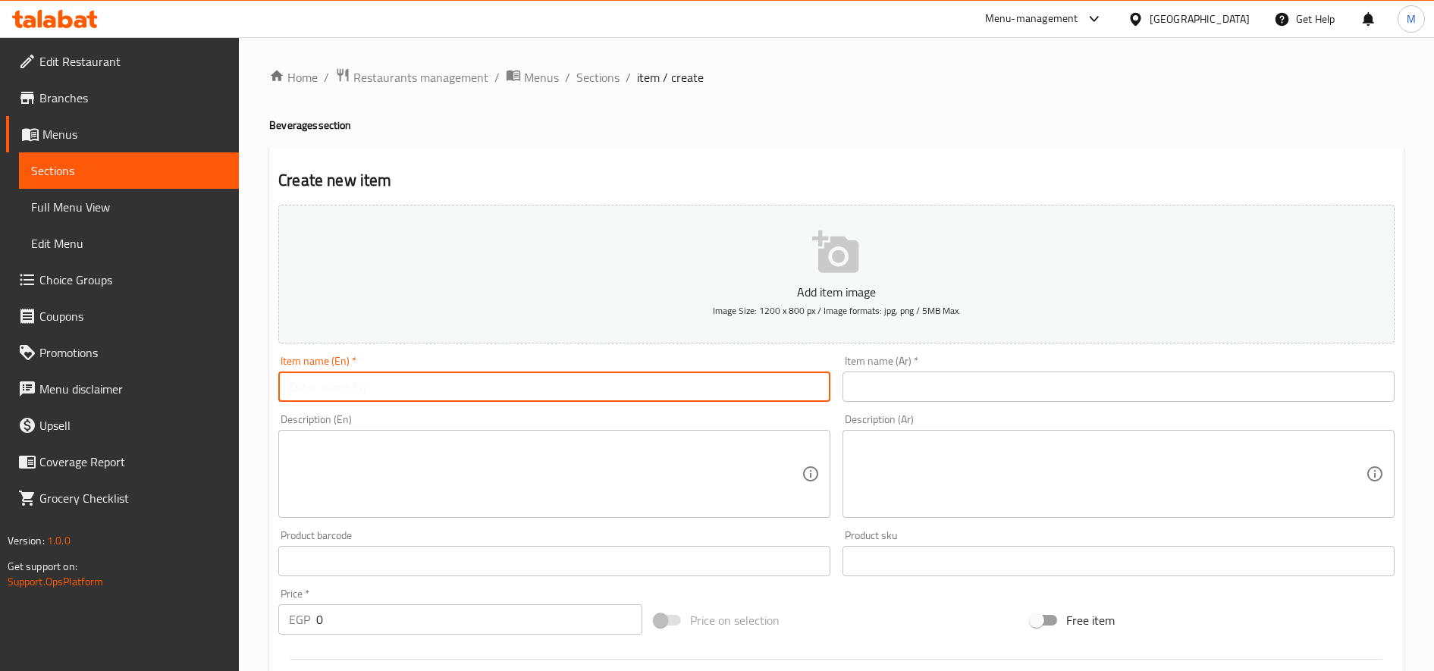
paste input "V Cola"
type input "V Cola"
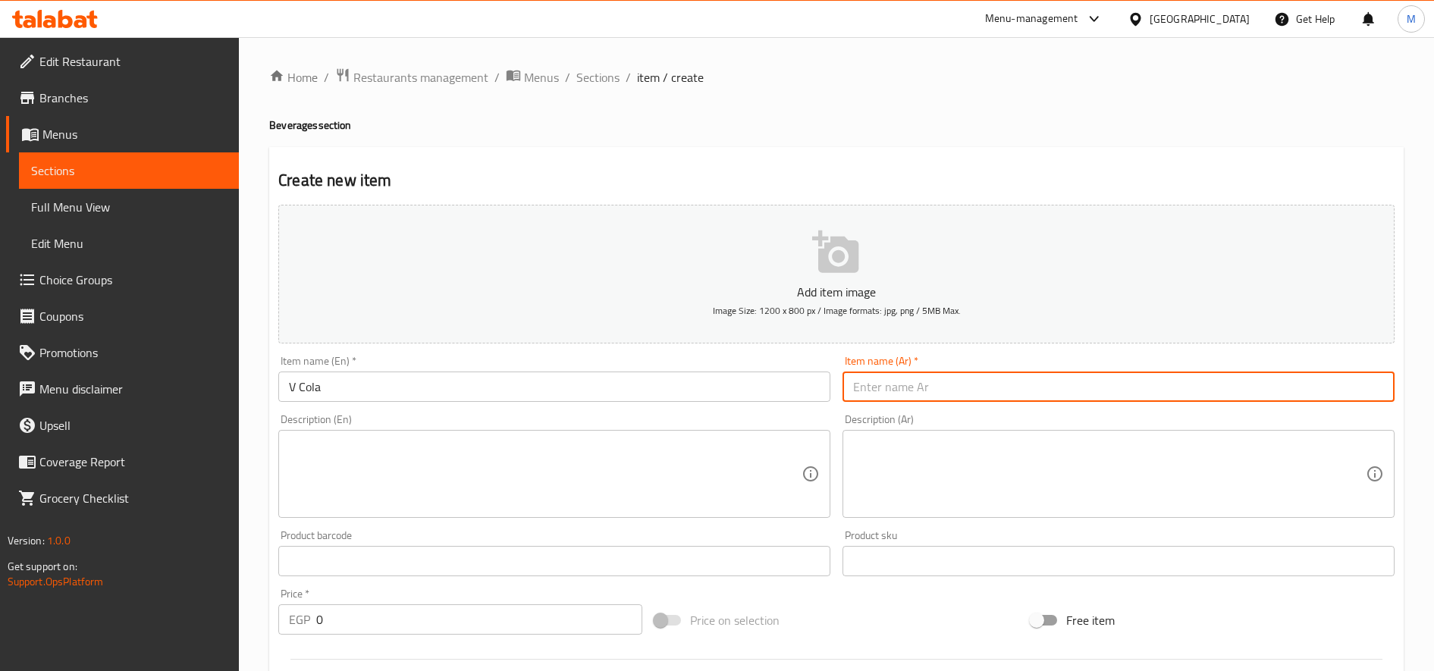
click at [1091, 380] on input "text" at bounding box center [1119, 387] width 552 height 30
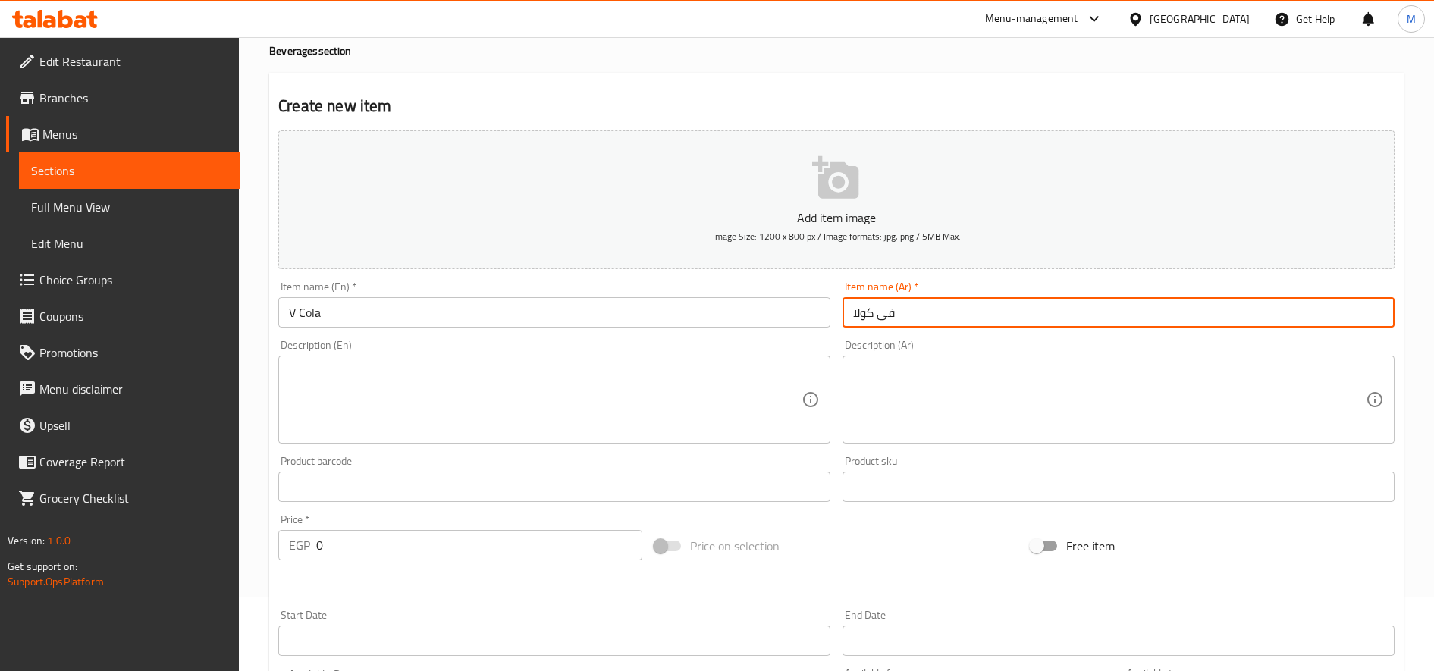
scroll to position [379, 0]
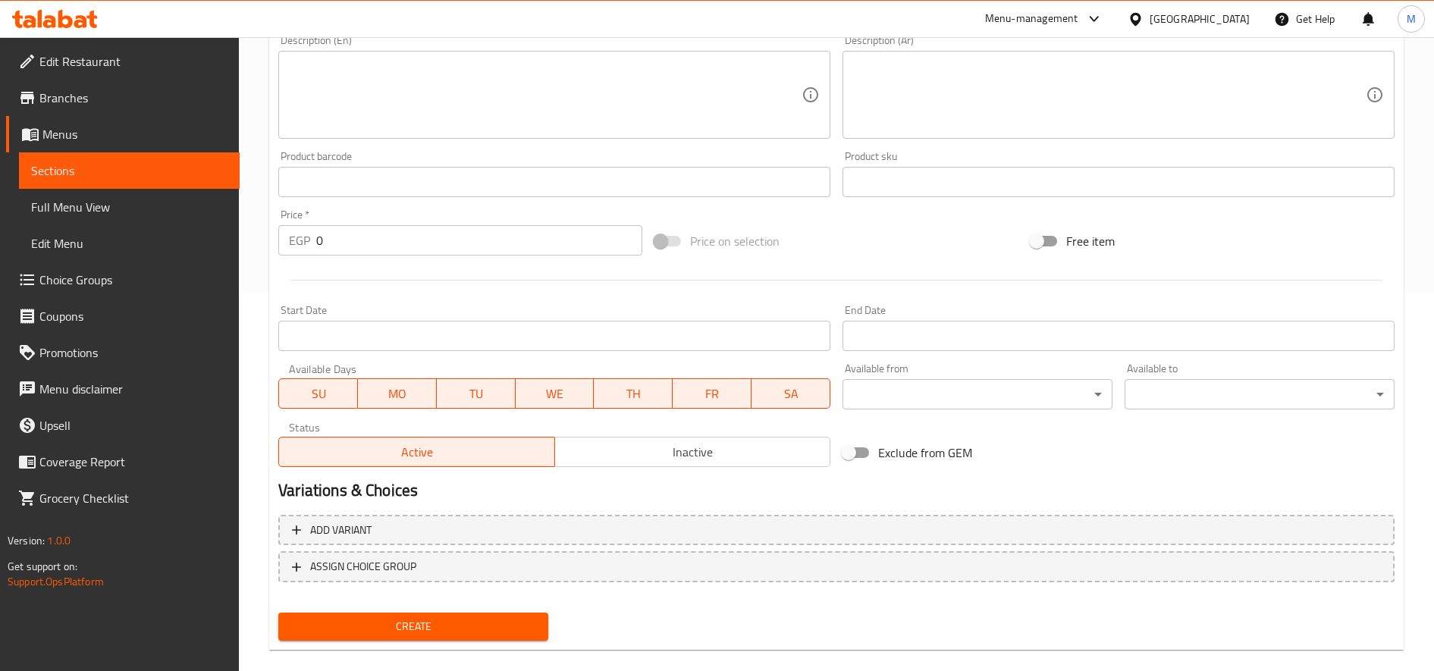
type input "فى كولا"
click at [381, 237] on input "0" at bounding box center [479, 240] width 326 height 30
paste input "55"
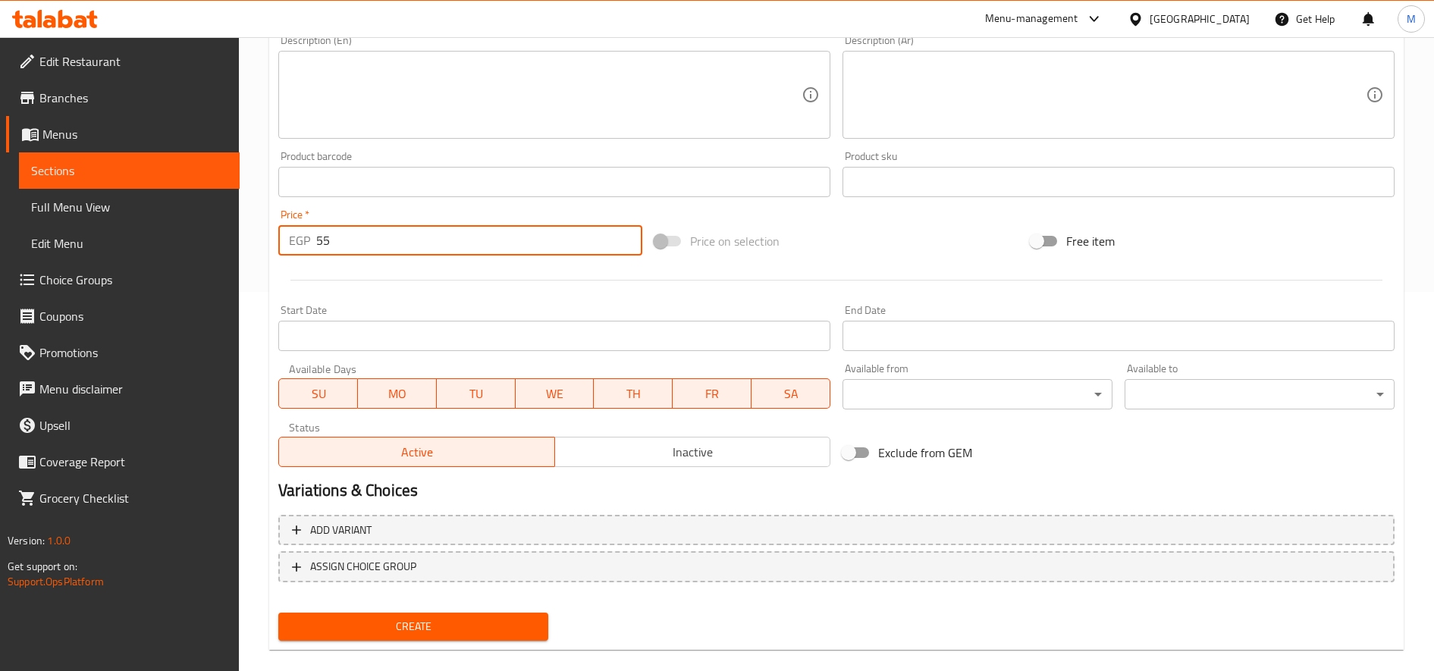
type input "55"
click at [278, 613] on button "Create" at bounding box center [413, 627] width 270 height 28
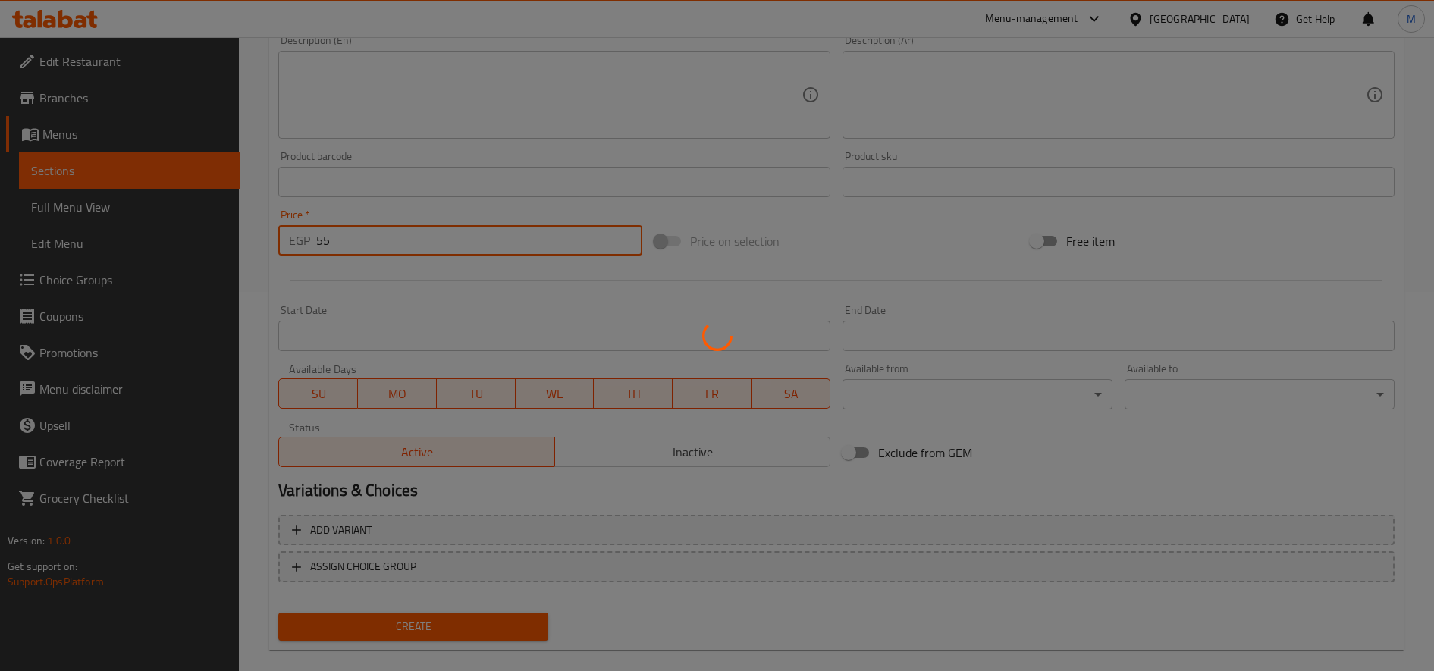
scroll to position [0, 0]
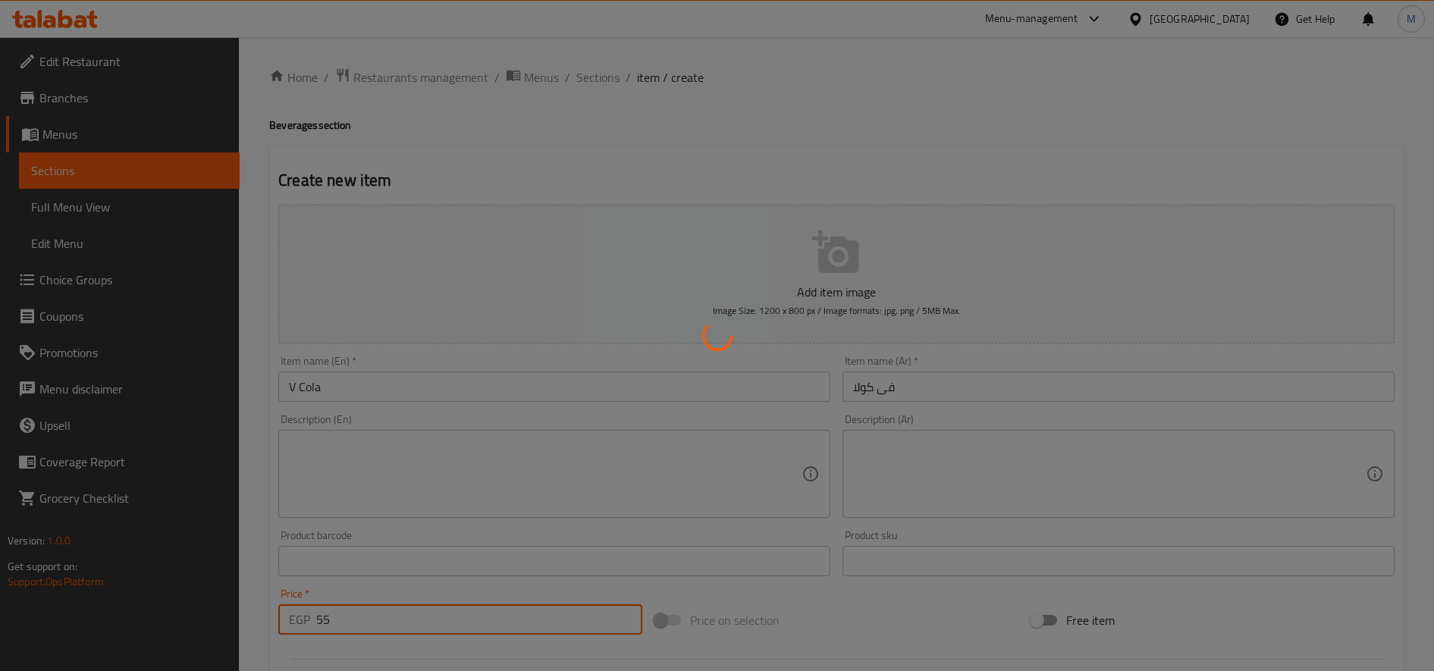
type input "0"
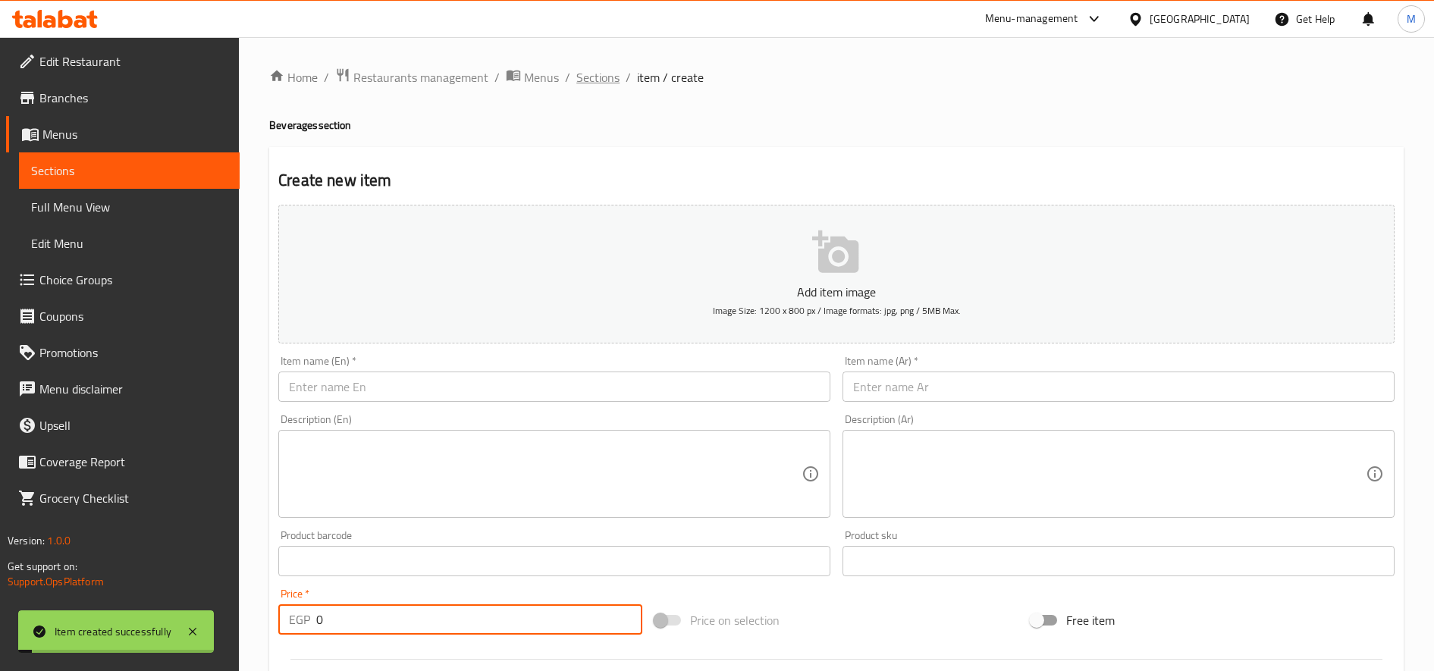
click at [610, 71] on span "Sections" at bounding box center [597, 77] width 43 height 18
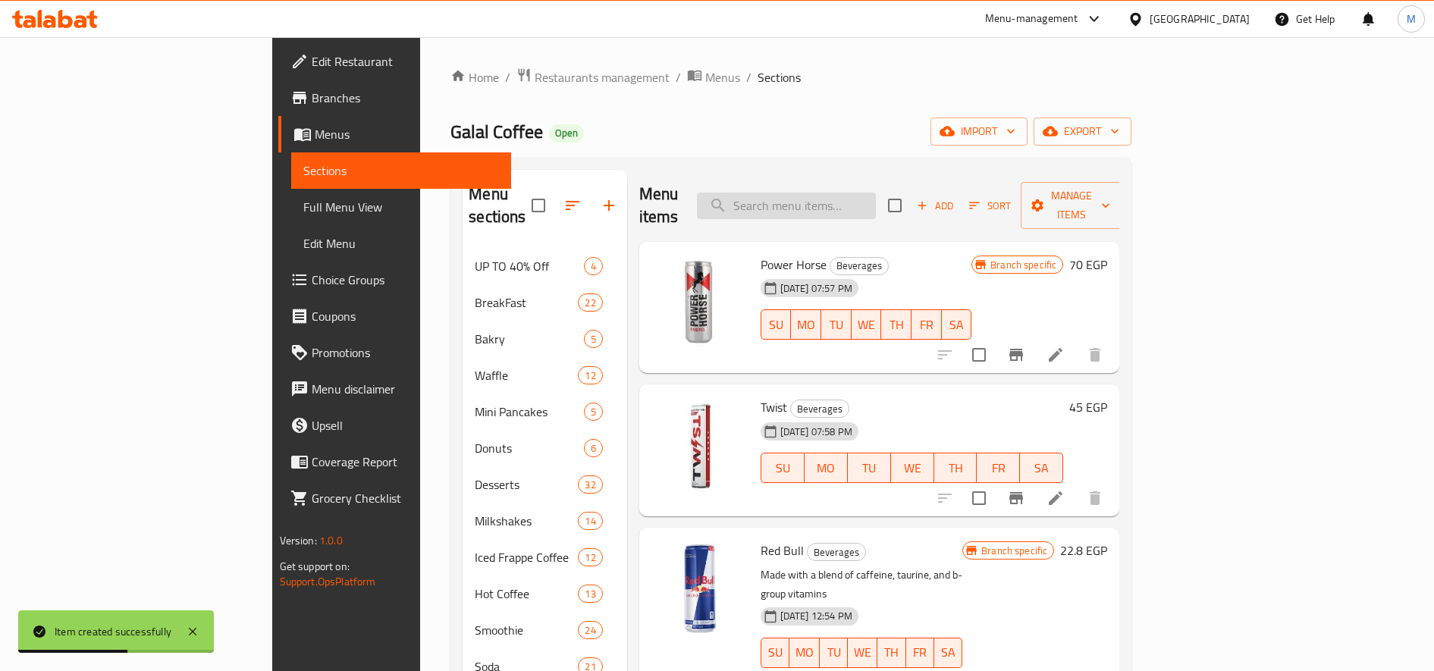
click at [859, 193] on input "search" at bounding box center [786, 206] width 179 height 27
paste input "أبل سيدر - كبير"
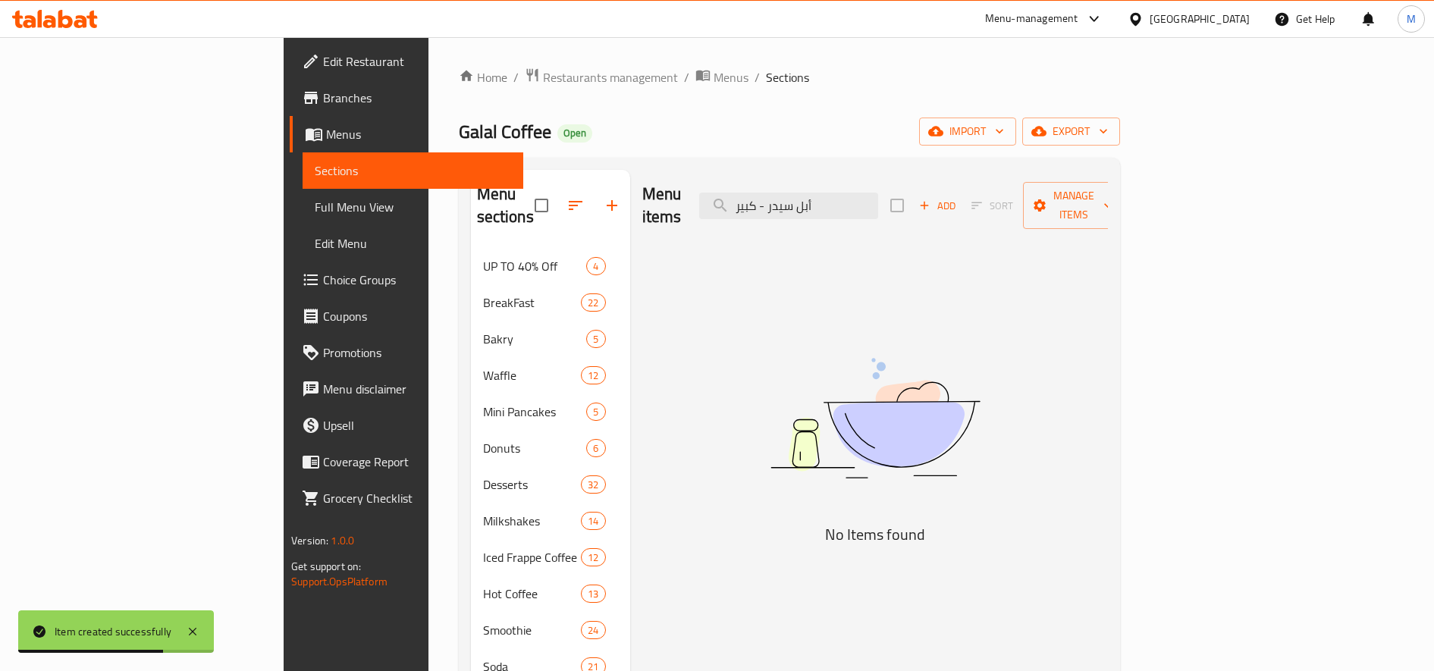
drag, startPoint x: 869, startPoint y: 193, endPoint x: 770, endPoint y: 193, distance: 99.4
click at [770, 193] on div "Menu items أبل سيدر - كبير Add Sort Manage items" at bounding box center [875, 206] width 466 height 72
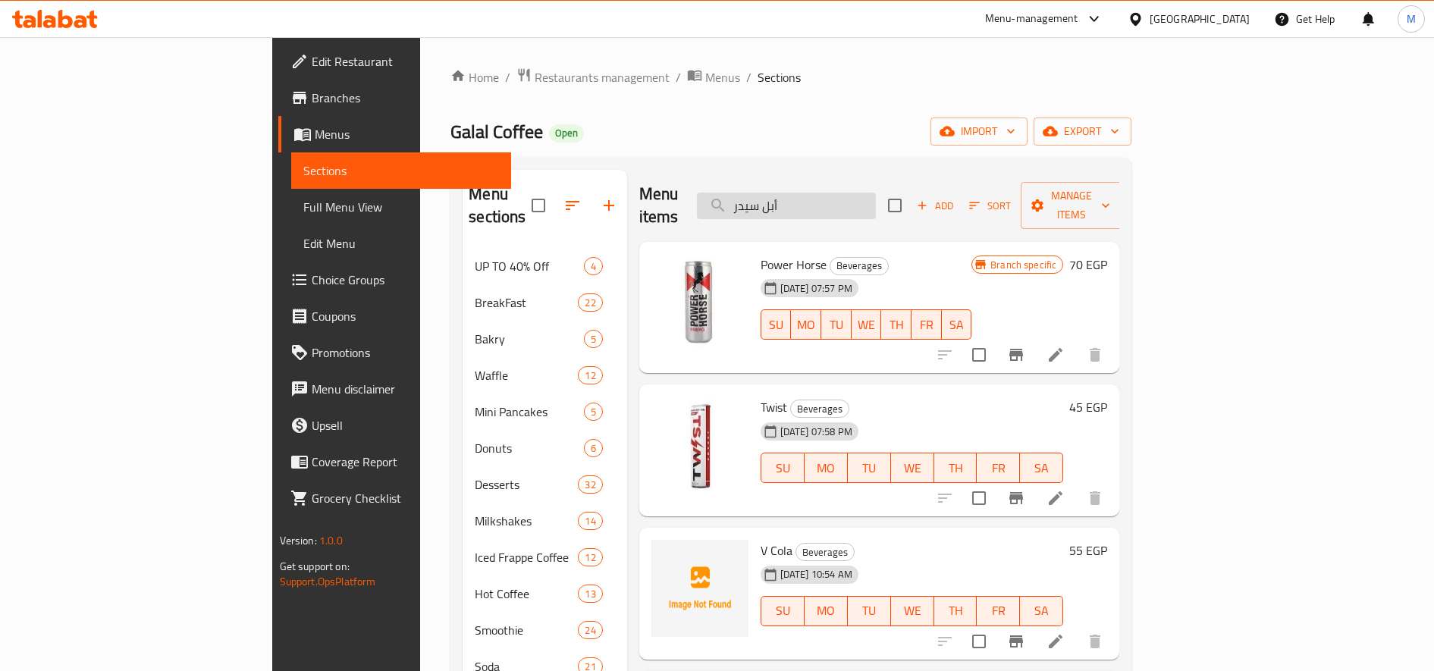
click at [862, 193] on input "أبل سيدر" at bounding box center [786, 206] width 179 height 27
type input "ش"
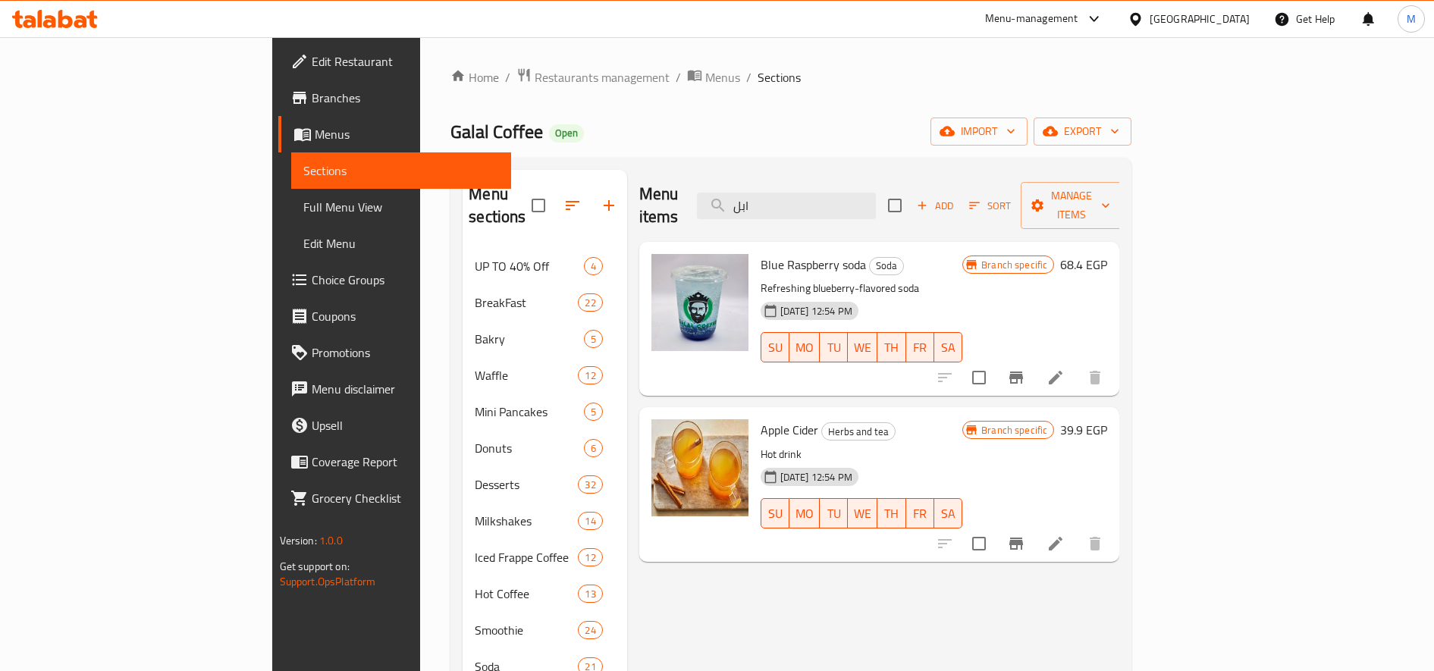
type input "ابل"
click at [1062, 537] on icon at bounding box center [1056, 544] width 14 height 14
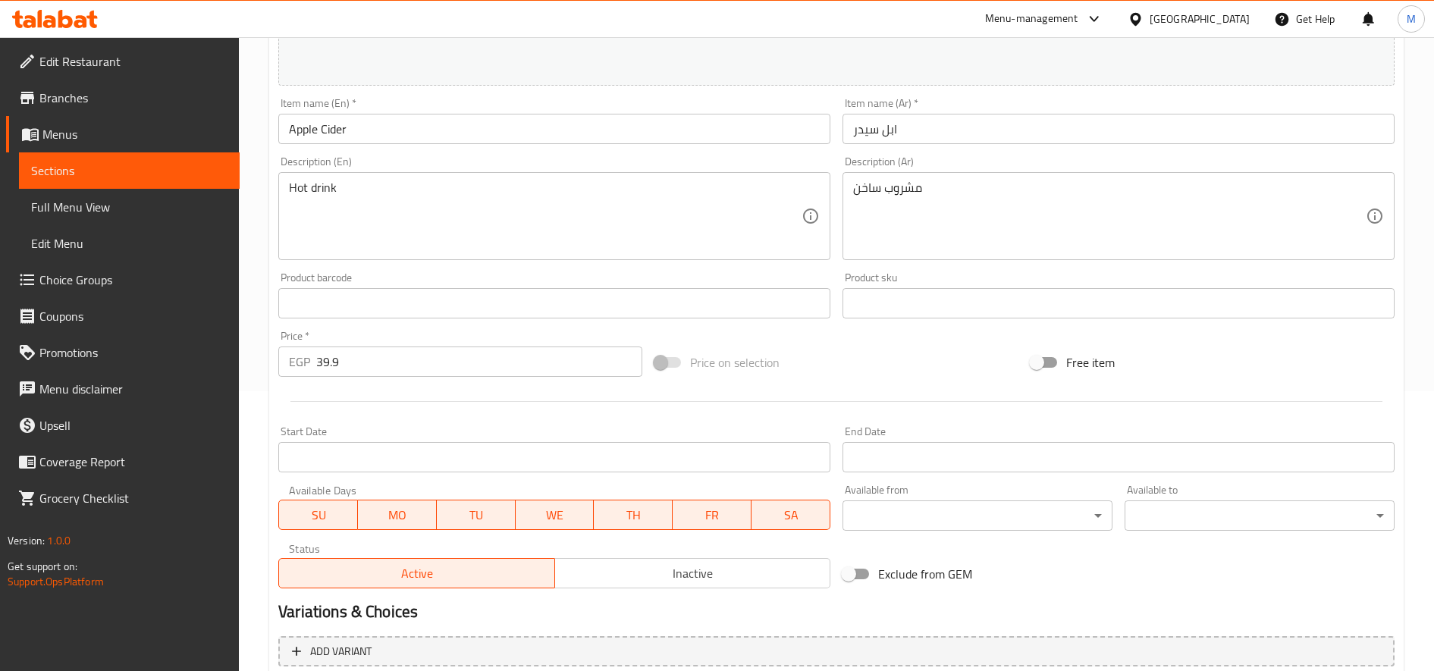
scroll to position [296, 0]
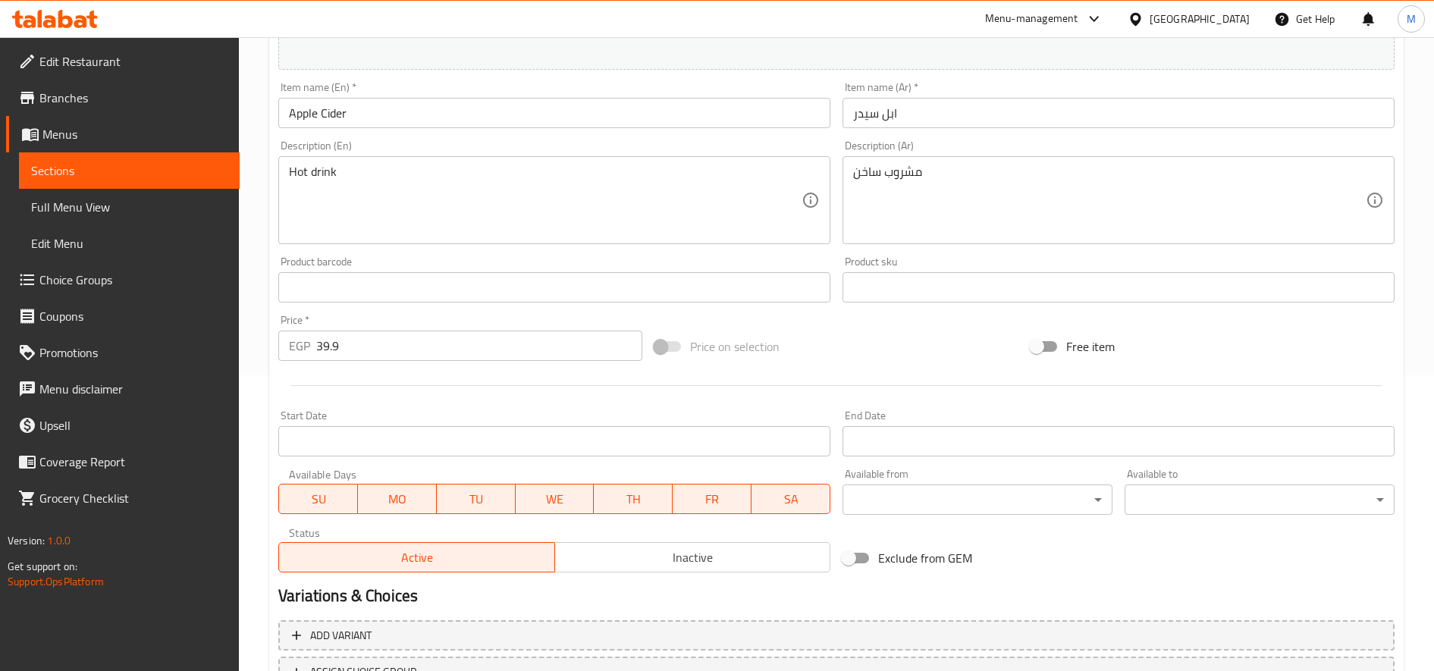
click at [441, 337] on input "39.9" at bounding box center [479, 346] width 326 height 30
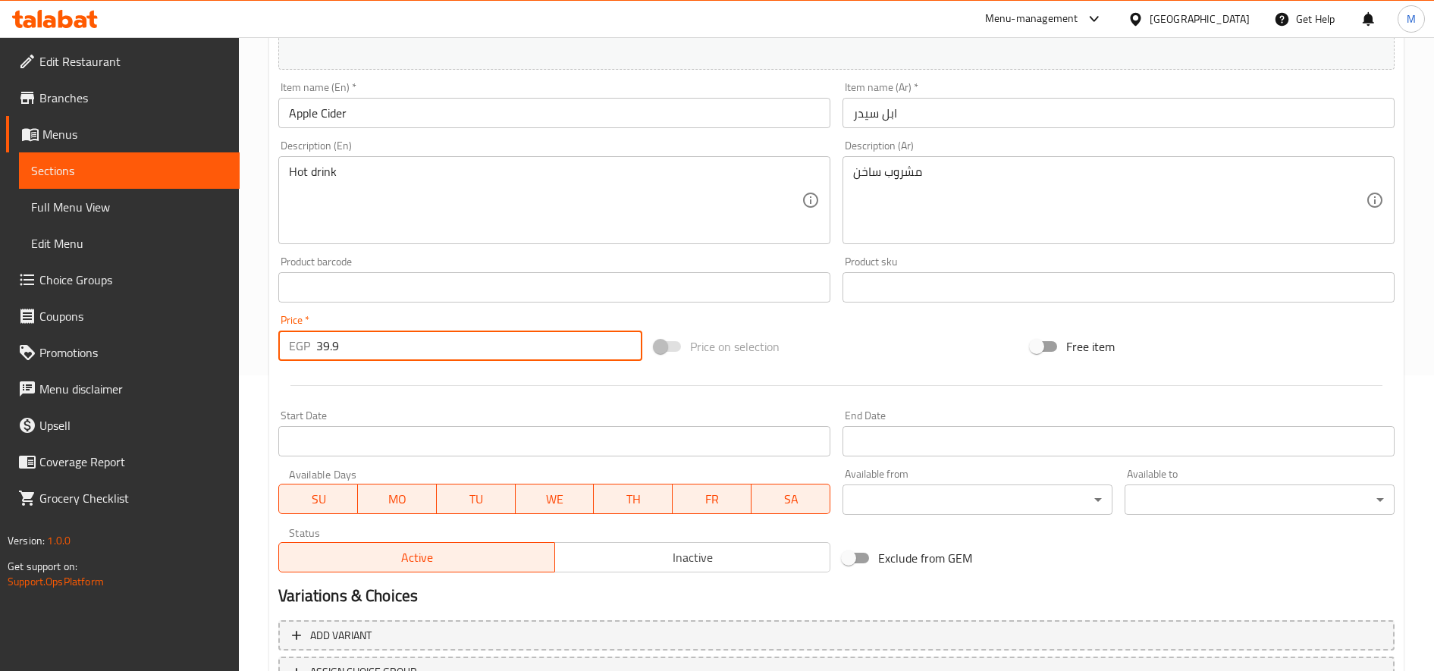
click at [441, 337] on input "39.9" at bounding box center [479, 346] width 326 height 30
type input "0"
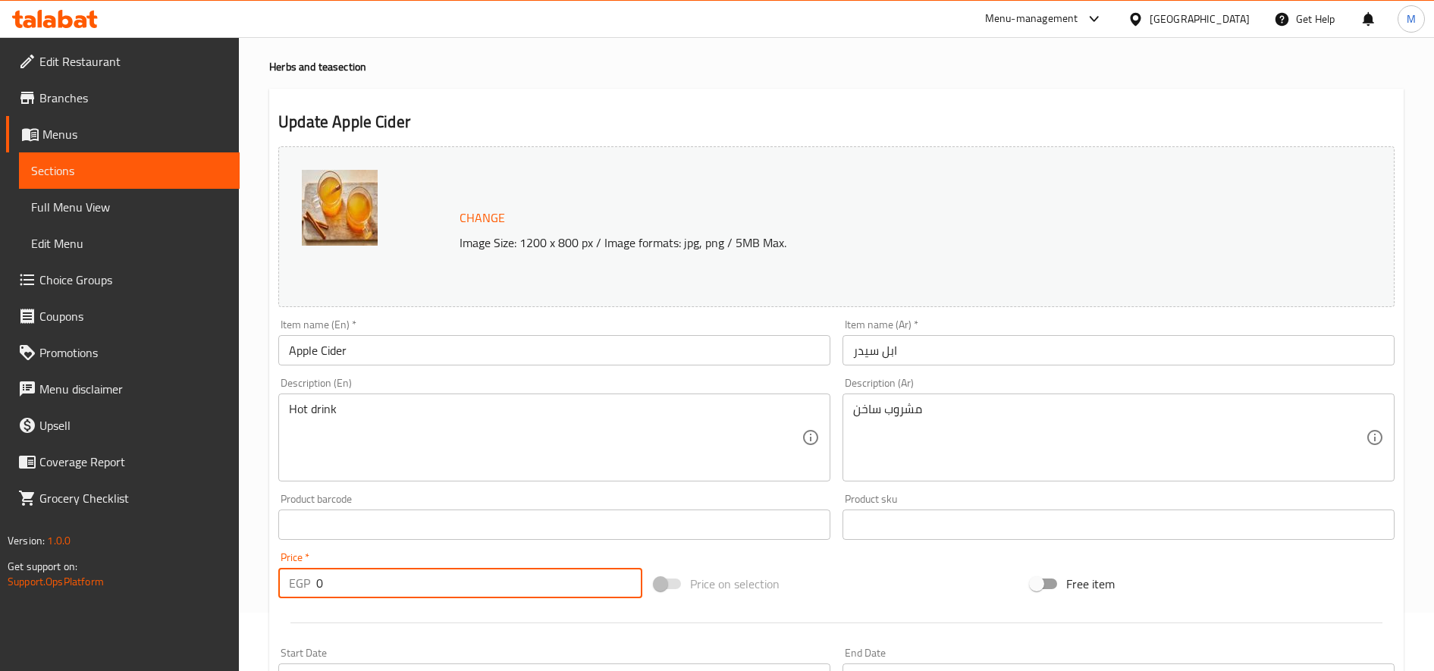
scroll to position [0, 0]
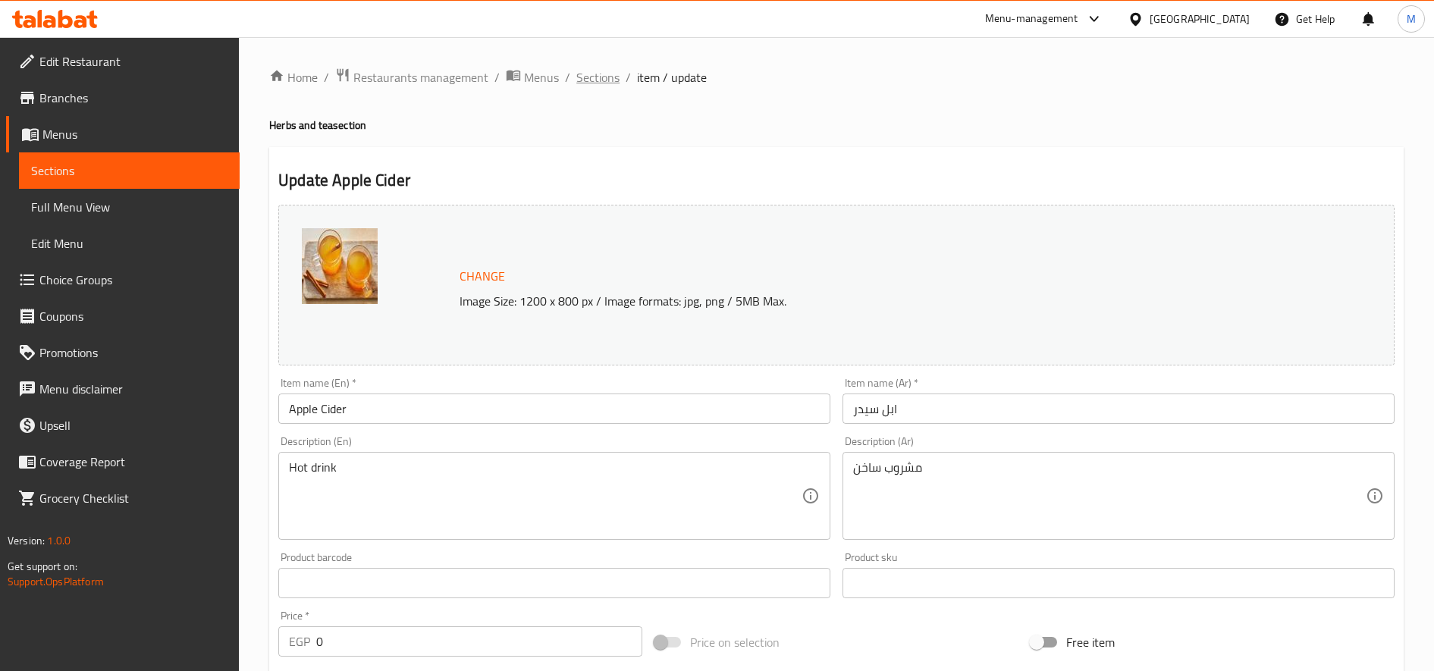
click at [604, 78] on span "Sections" at bounding box center [597, 77] width 43 height 18
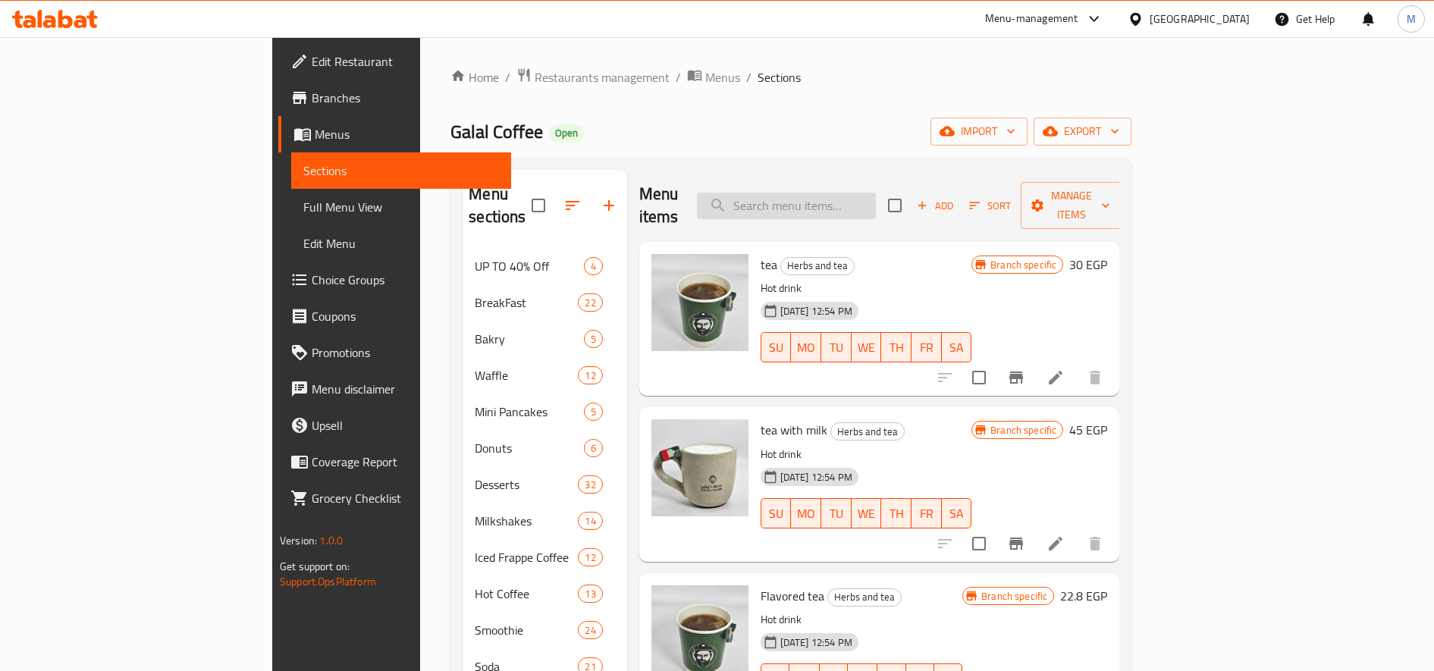
click at [849, 194] on input "search" at bounding box center [786, 206] width 179 height 27
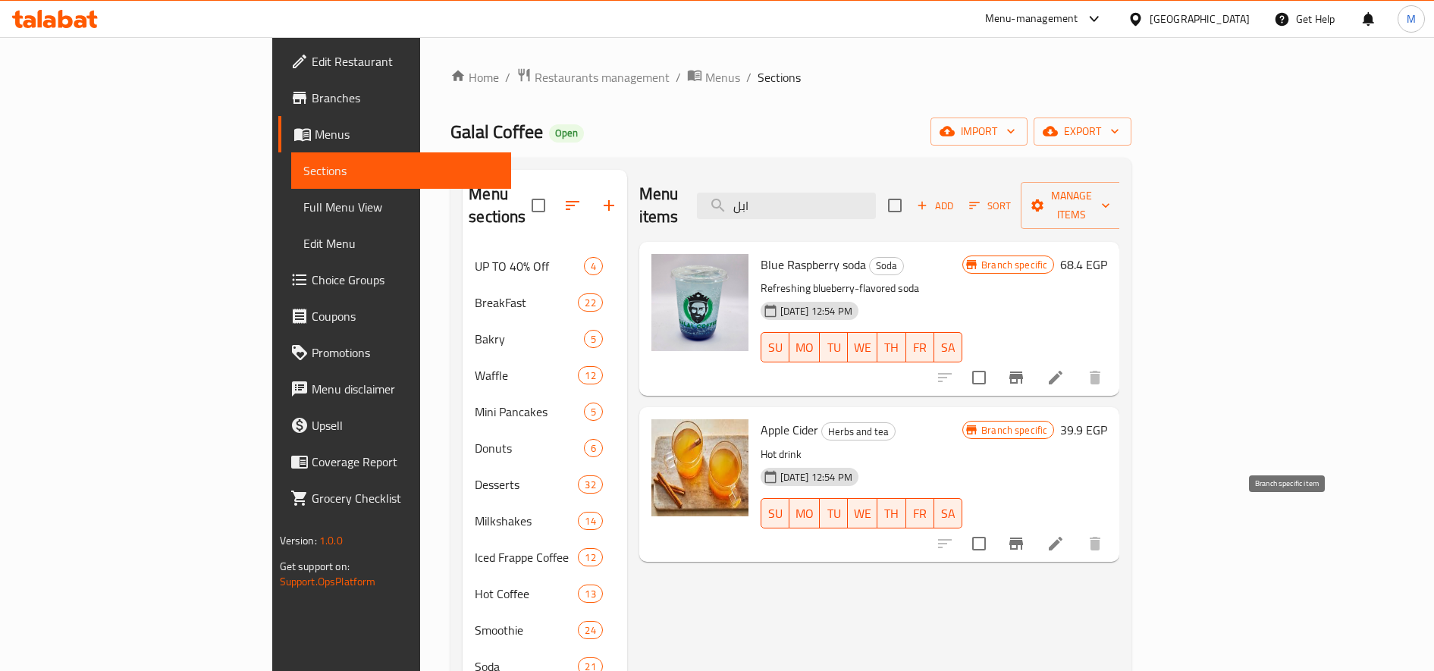
type input "ابل"
click at [1023, 538] on icon "Branch-specific-item" at bounding box center [1016, 544] width 14 height 12
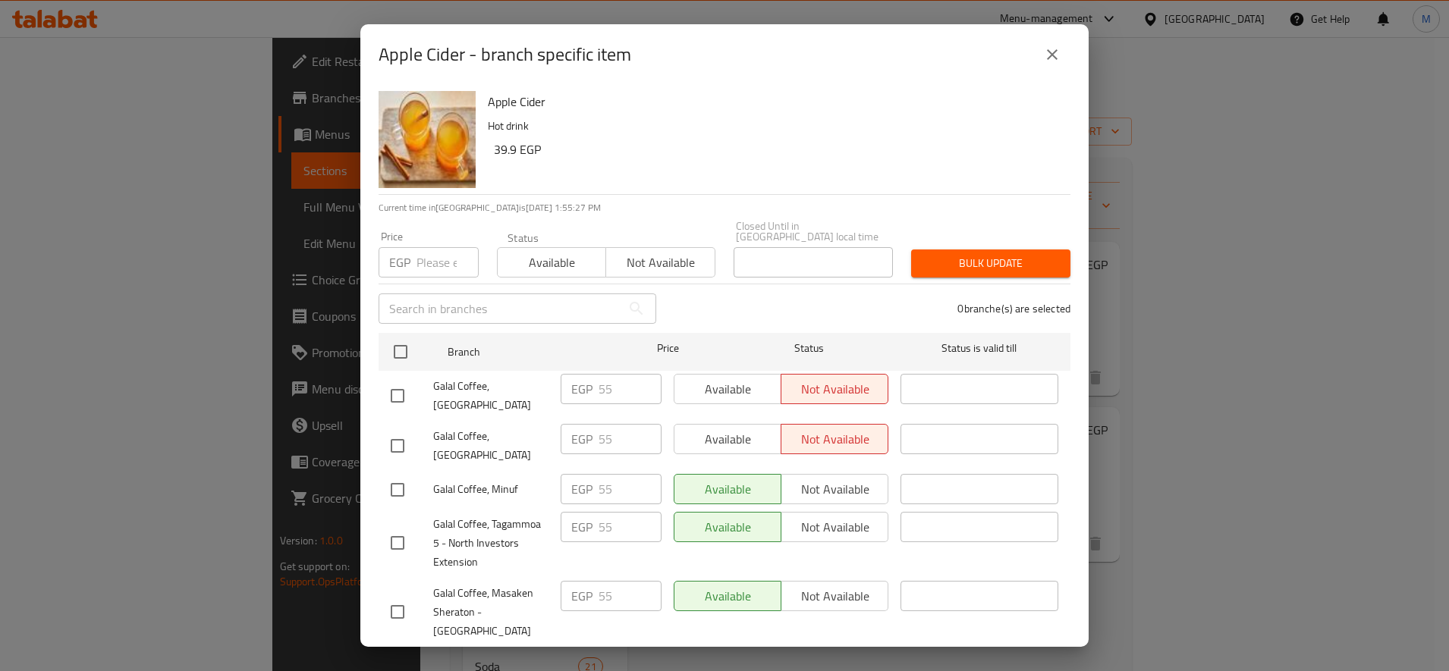
click at [445, 247] on input "number" at bounding box center [447, 262] width 62 height 30
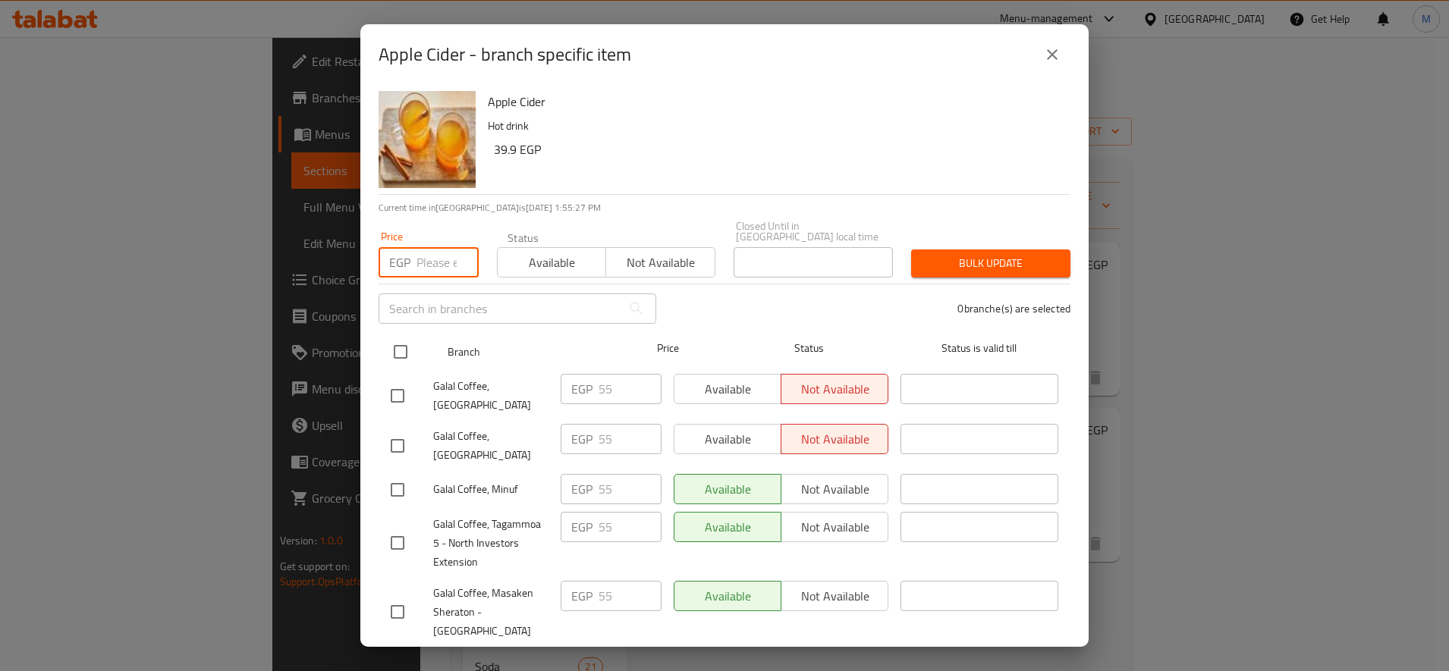
paste input "65"
type input "65"
click at [394, 343] on input "checkbox" at bounding box center [400, 352] width 32 height 32
checkbox input "true"
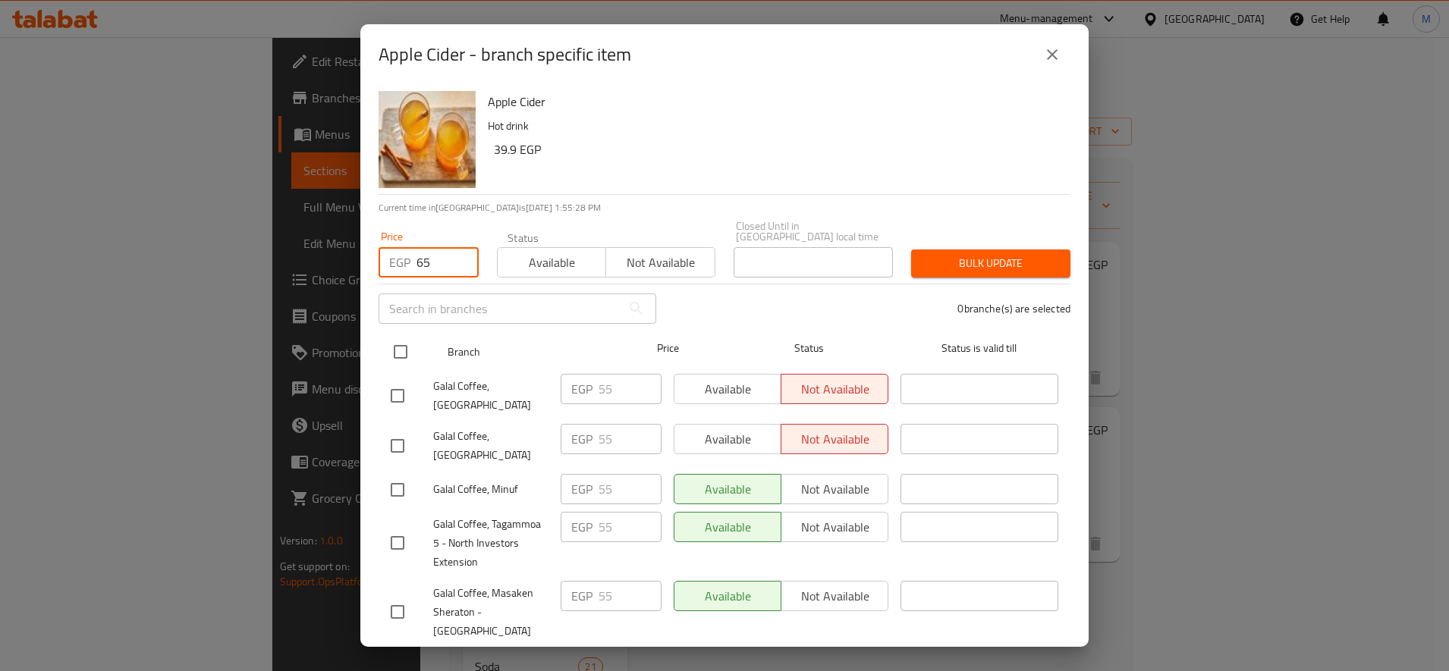
checkbox input "true"
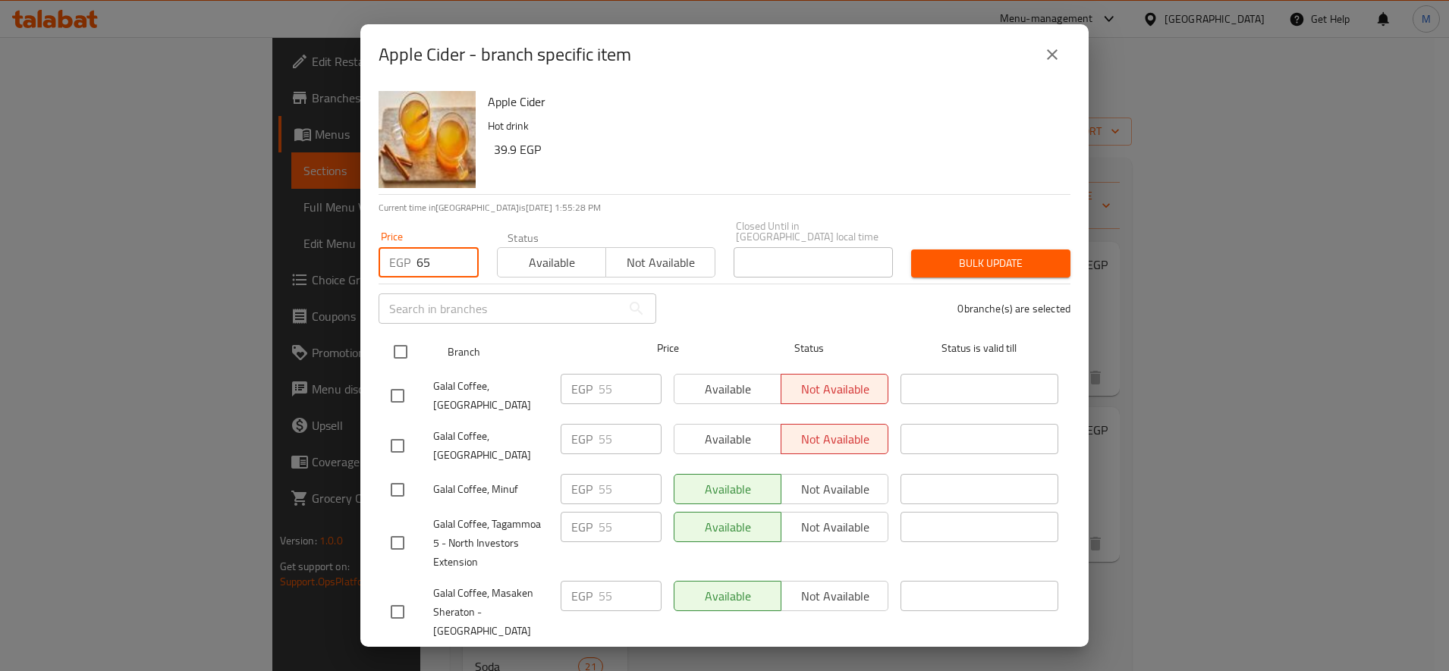
checkbox input "true"
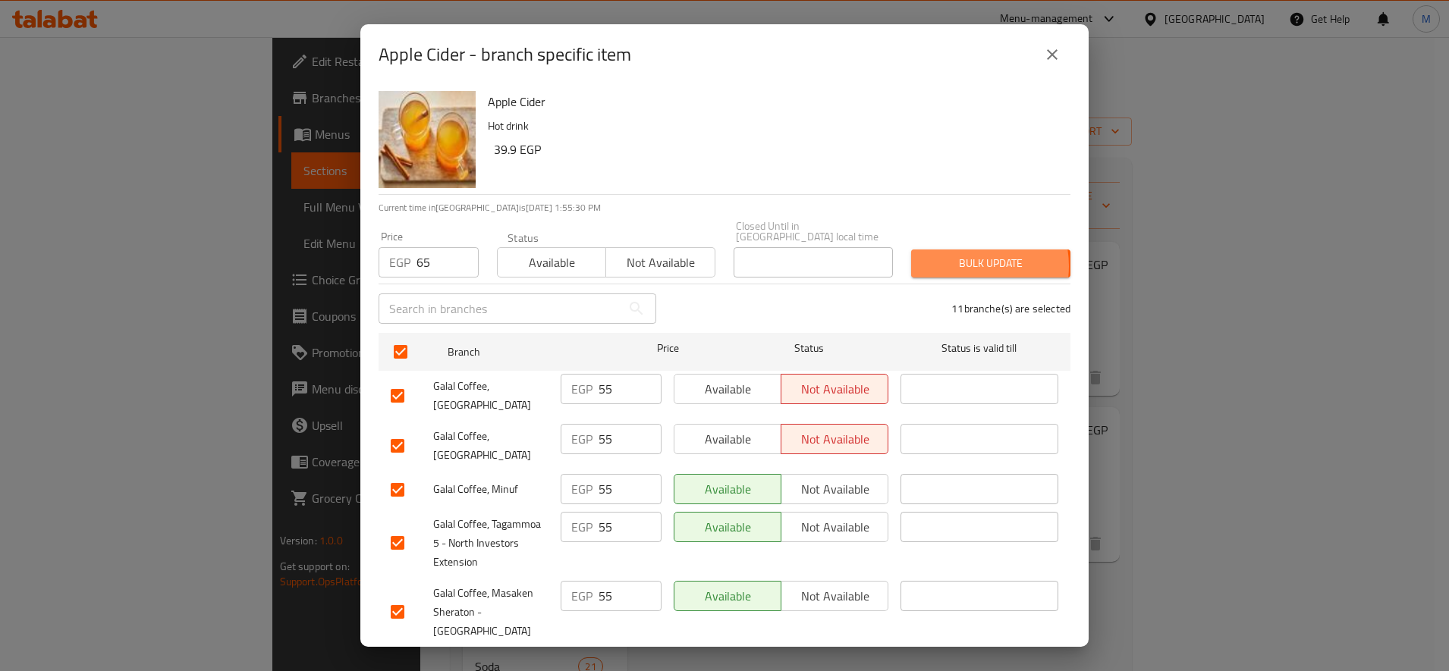
click at [951, 256] on span "Bulk update" at bounding box center [990, 263] width 135 height 19
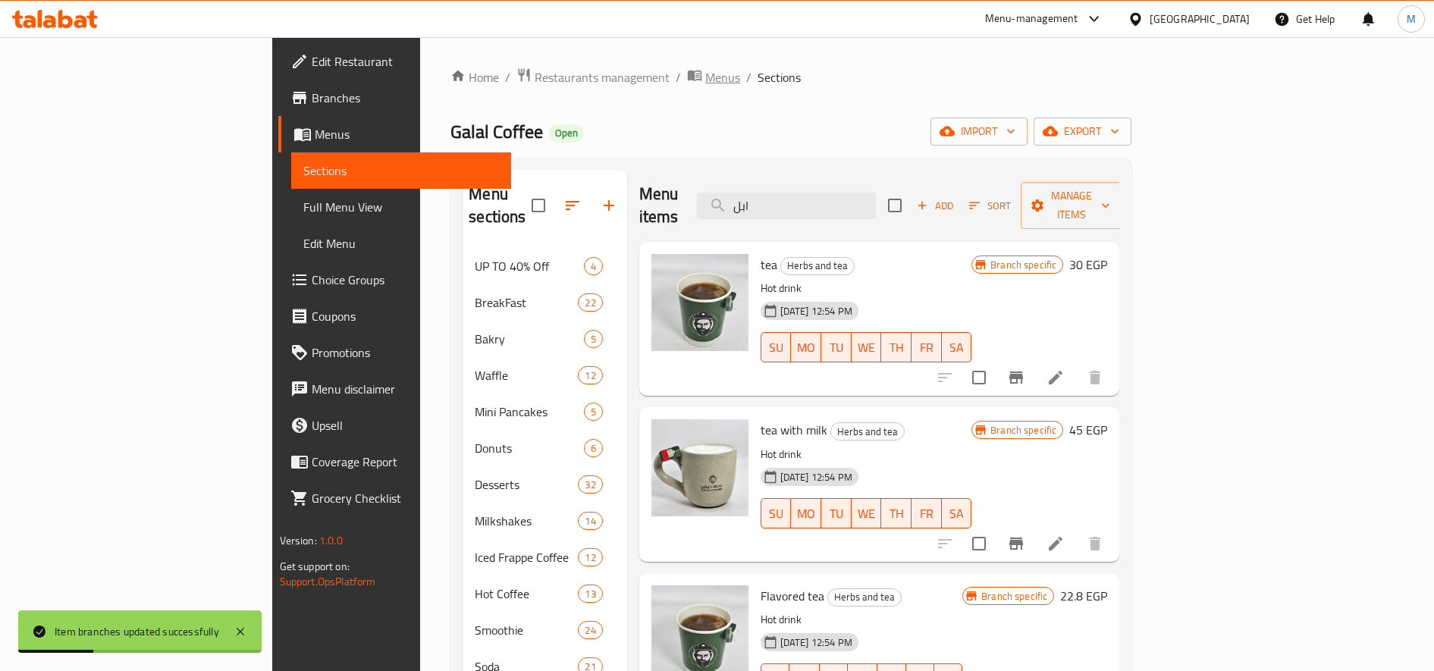
click at [705, 74] on span "Menus" at bounding box center [722, 77] width 35 height 18
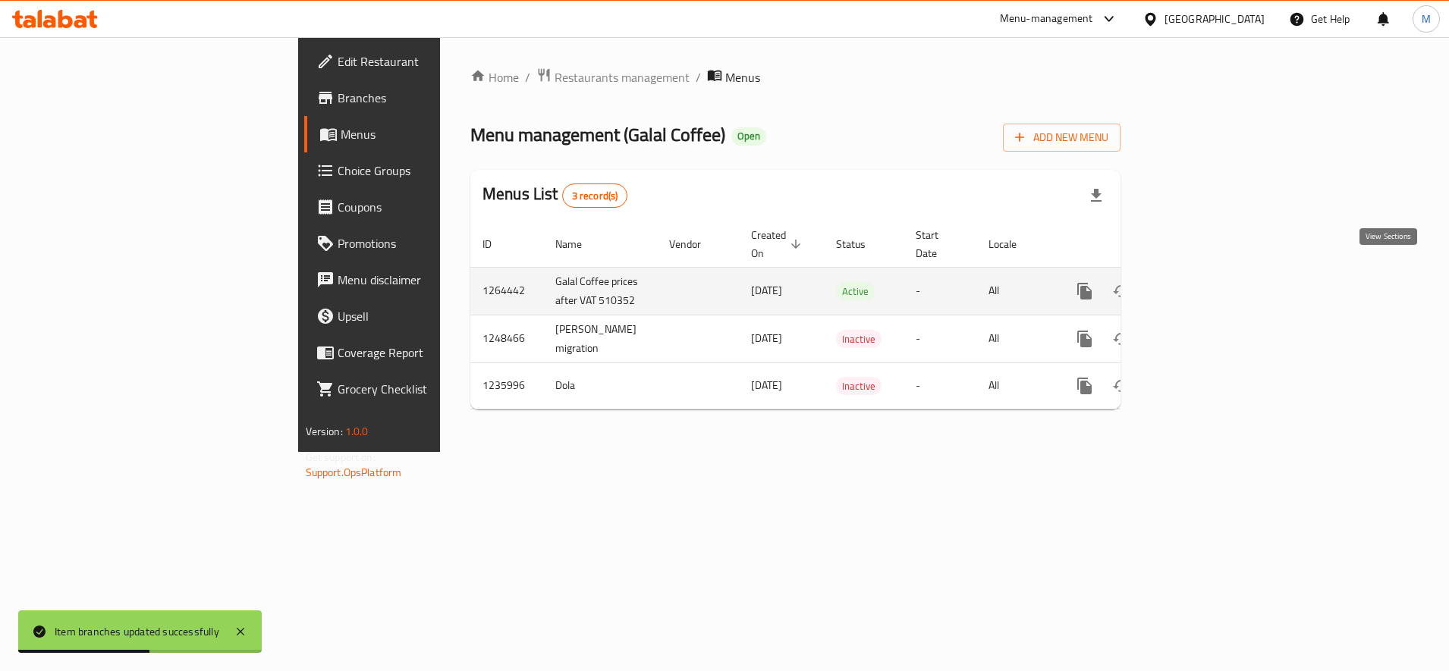
click at [1203, 282] on icon "enhanced table" at bounding box center [1194, 291] width 18 height 18
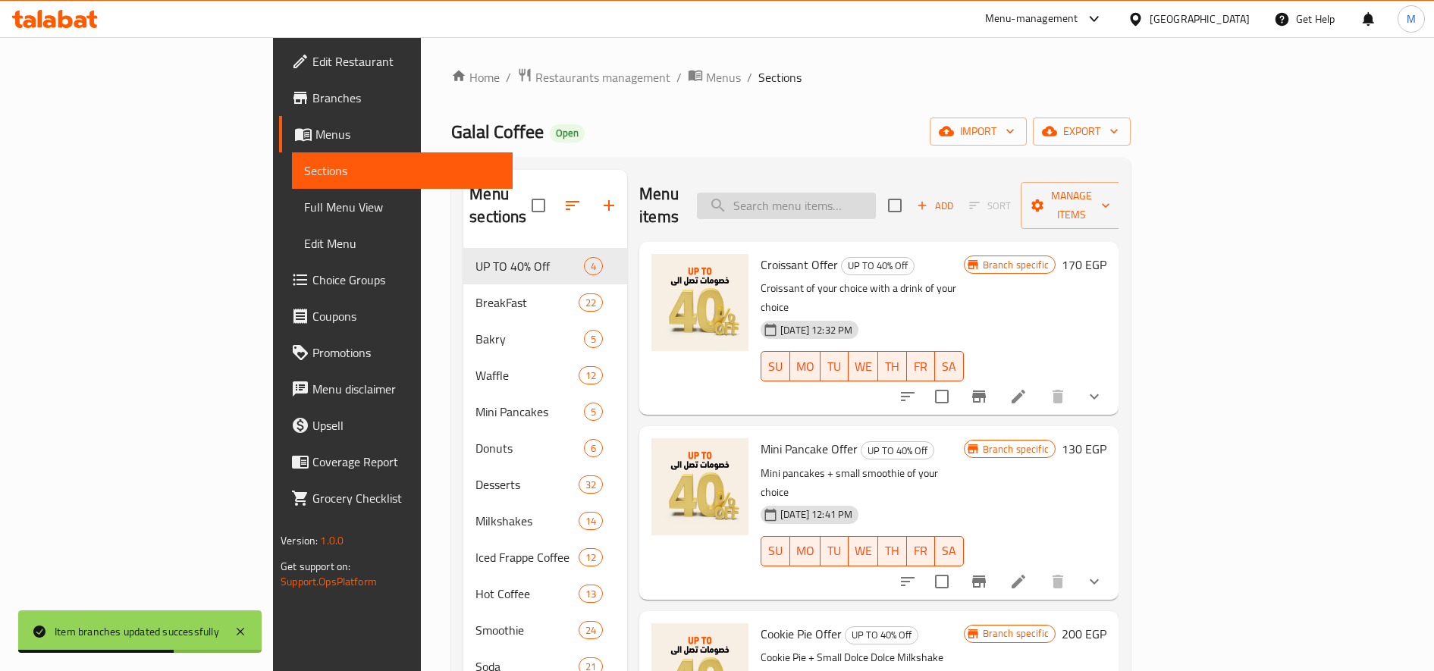
click at [876, 199] on input "search" at bounding box center [786, 206] width 179 height 27
paste input "اسبريسو"
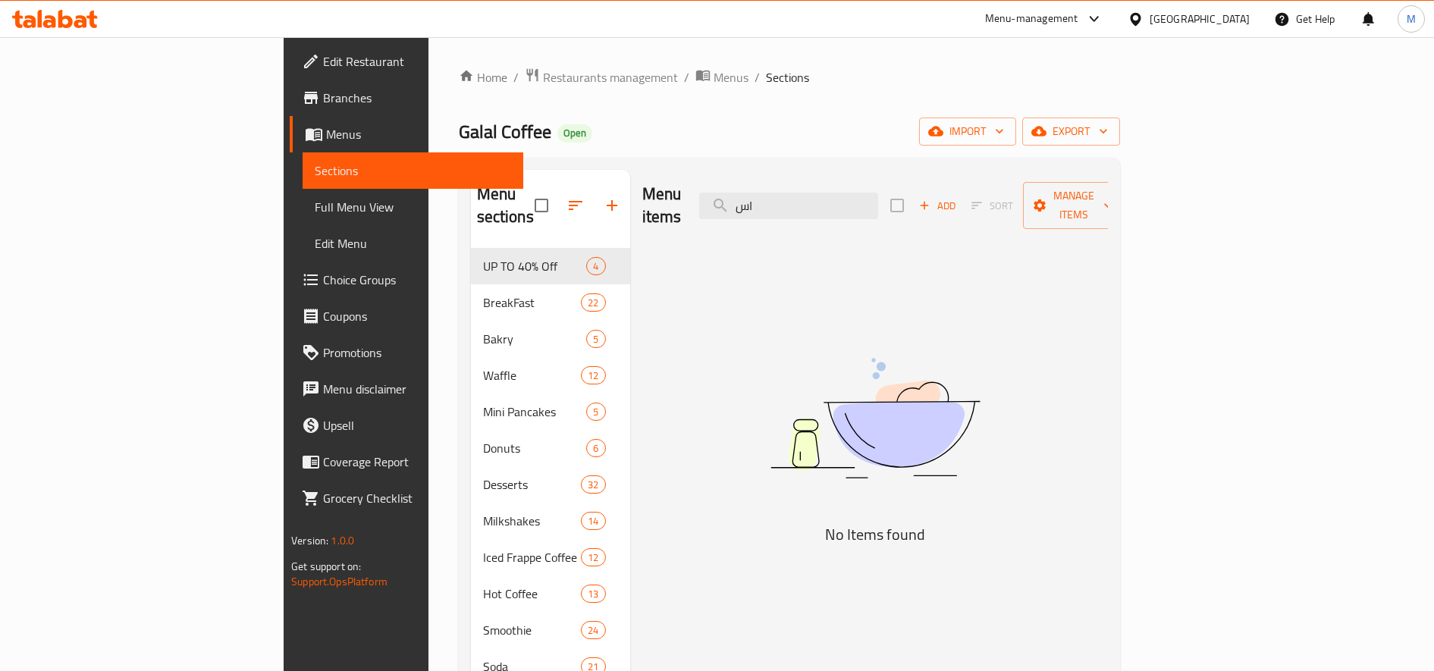
type input "ا"
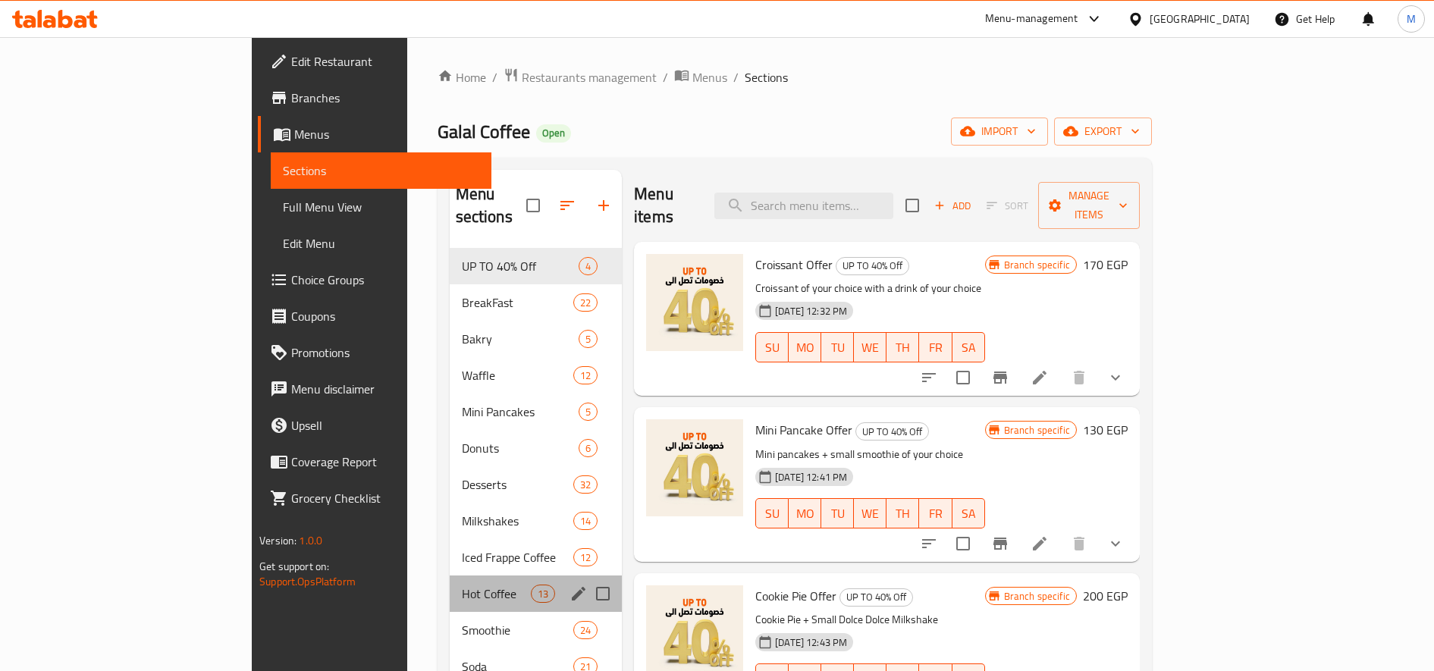
click at [450, 580] on div "Hot Coffee 13" at bounding box center [536, 594] width 173 height 36
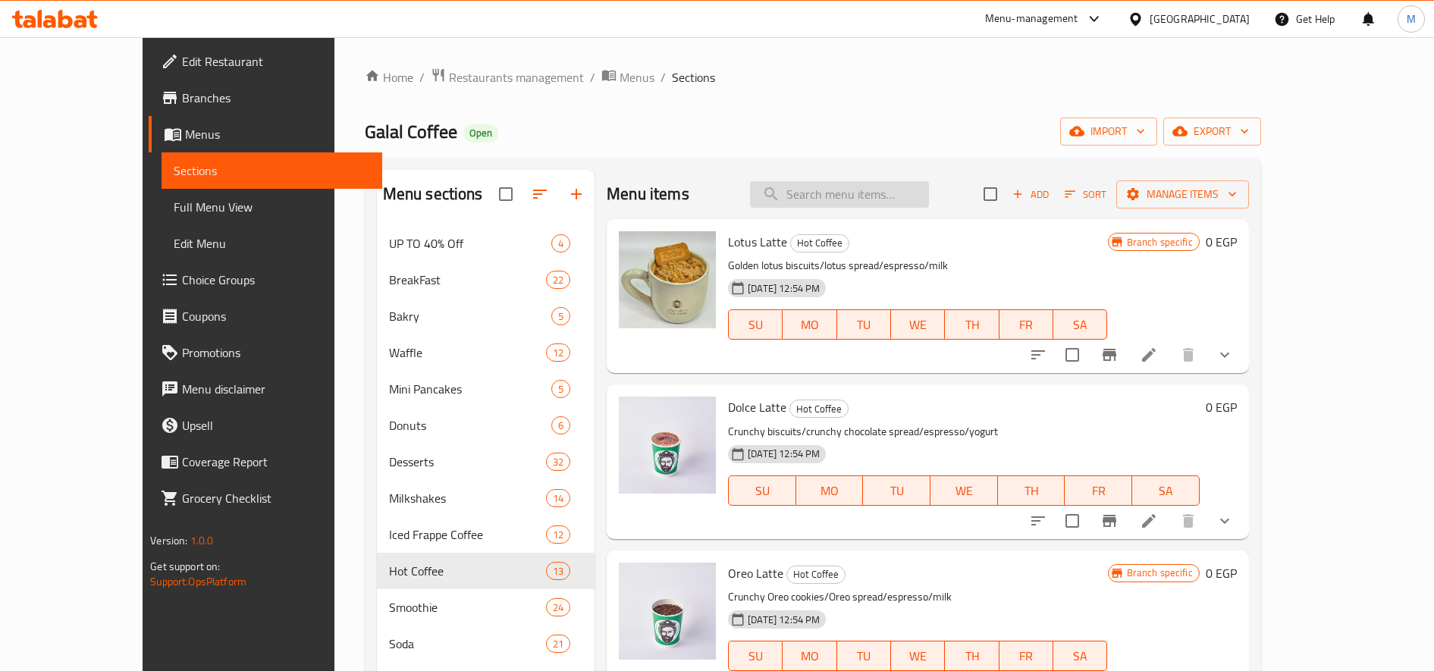
click at [866, 204] on input "search" at bounding box center [839, 194] width 179 height 27
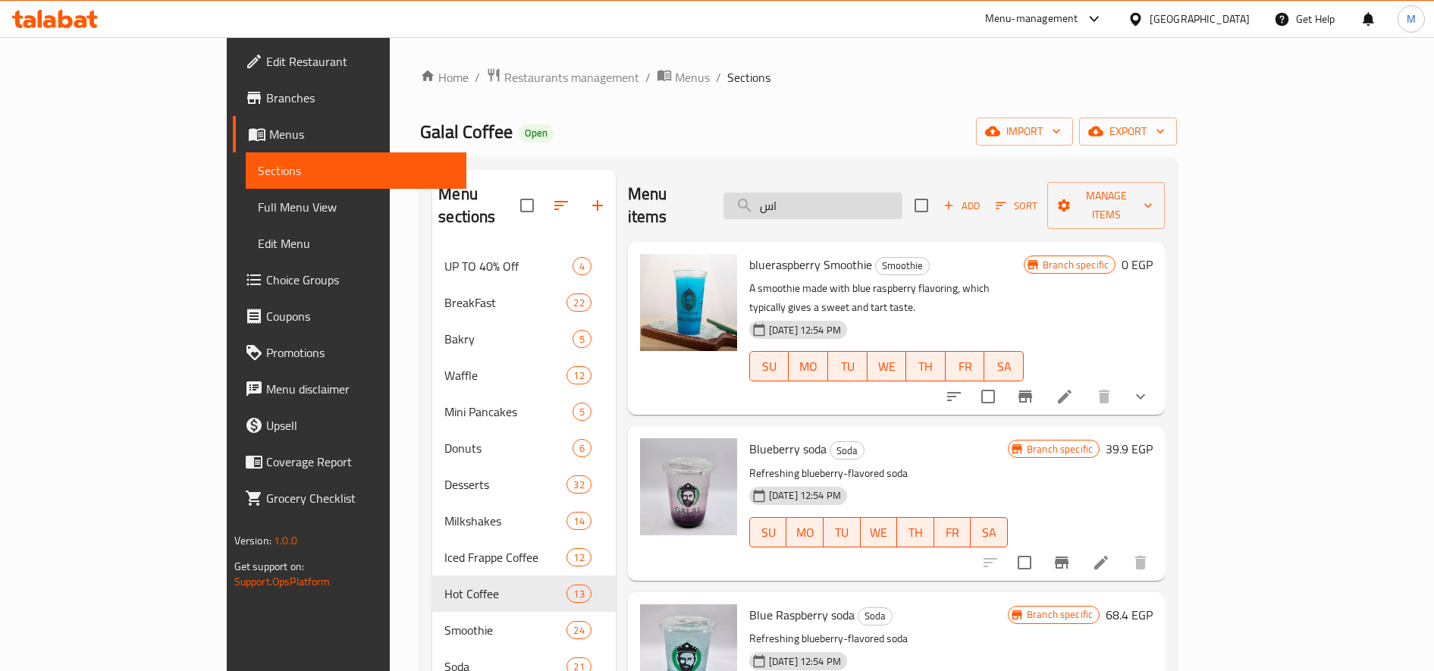
type input "ا"
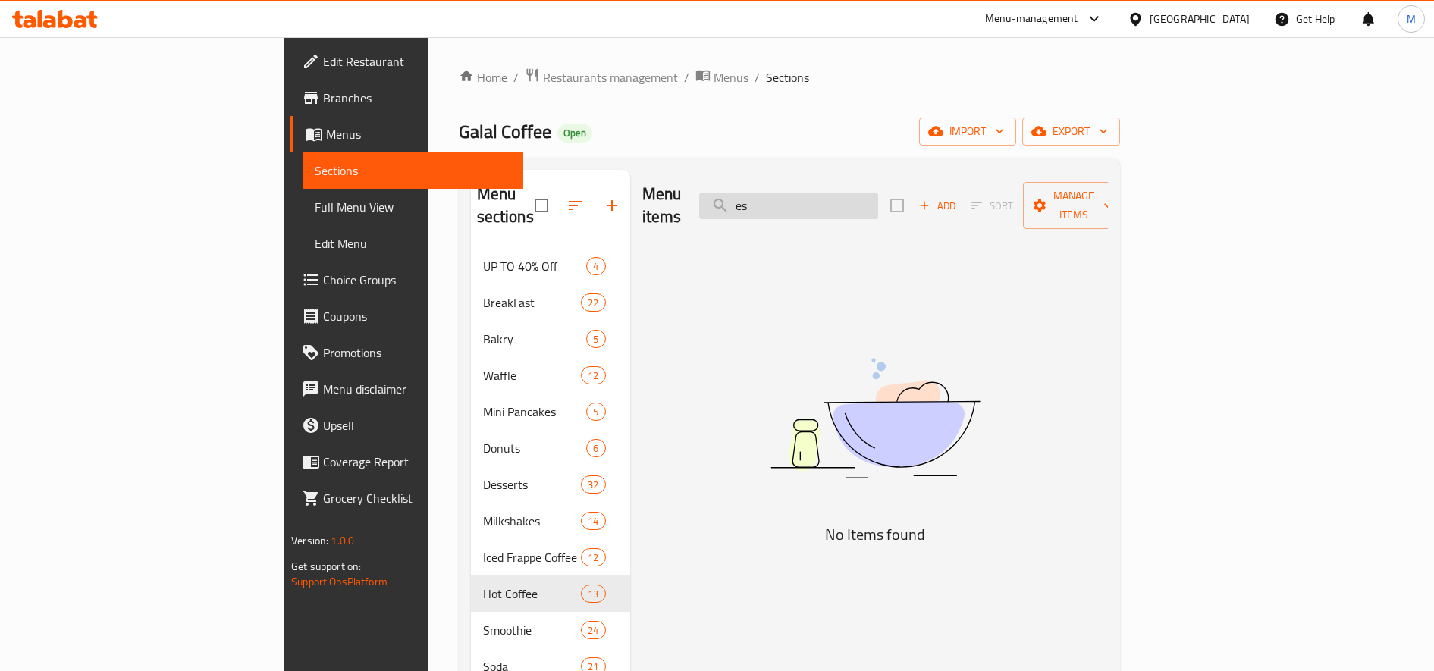
type input "e"
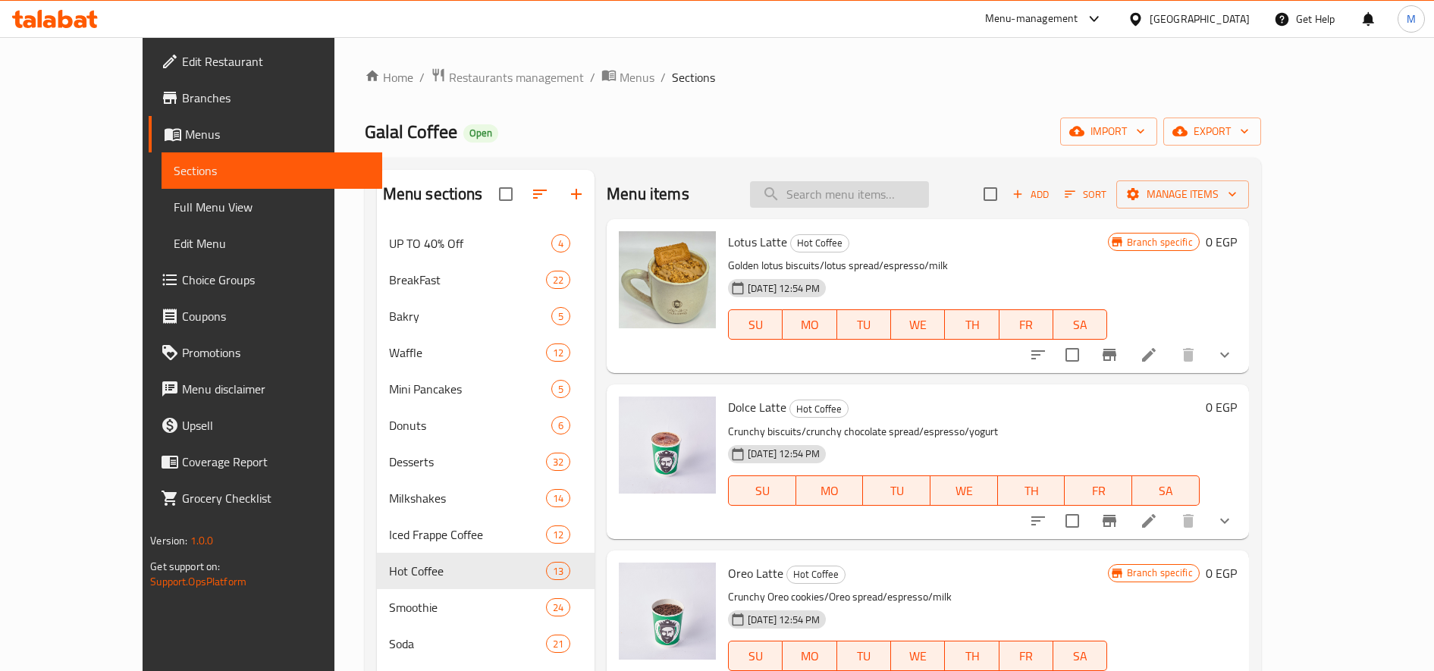
paste input "Espresso"
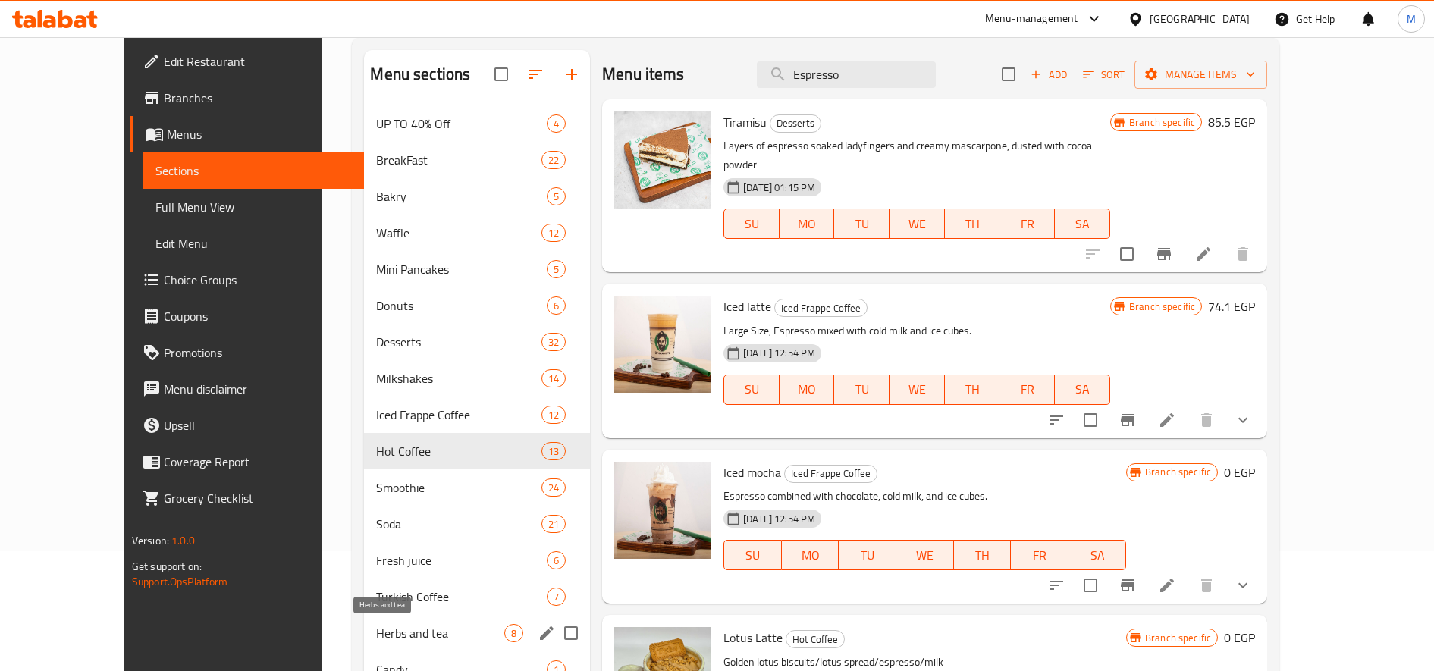
scroll to position [253, 0]
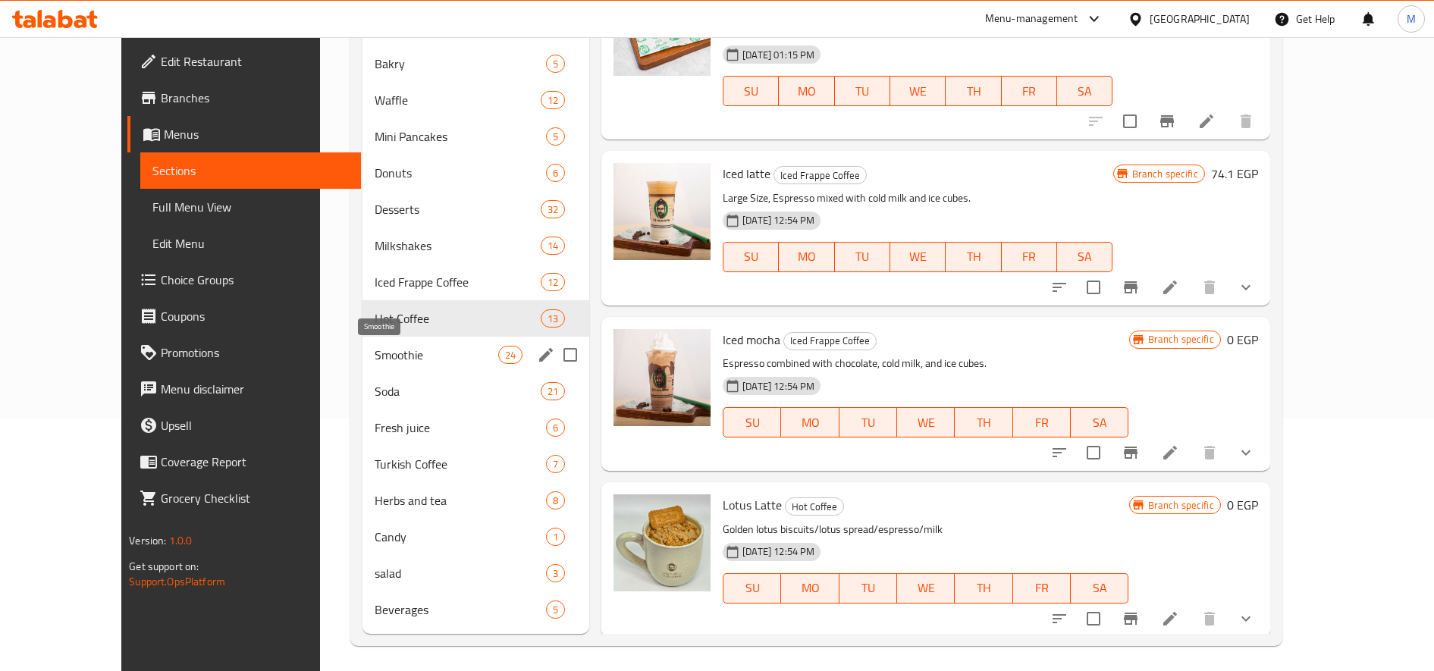
type input "Espresso"
click at [375, 346] on span "Smoothie" at bounding box center [437, 355] width 124 height 18
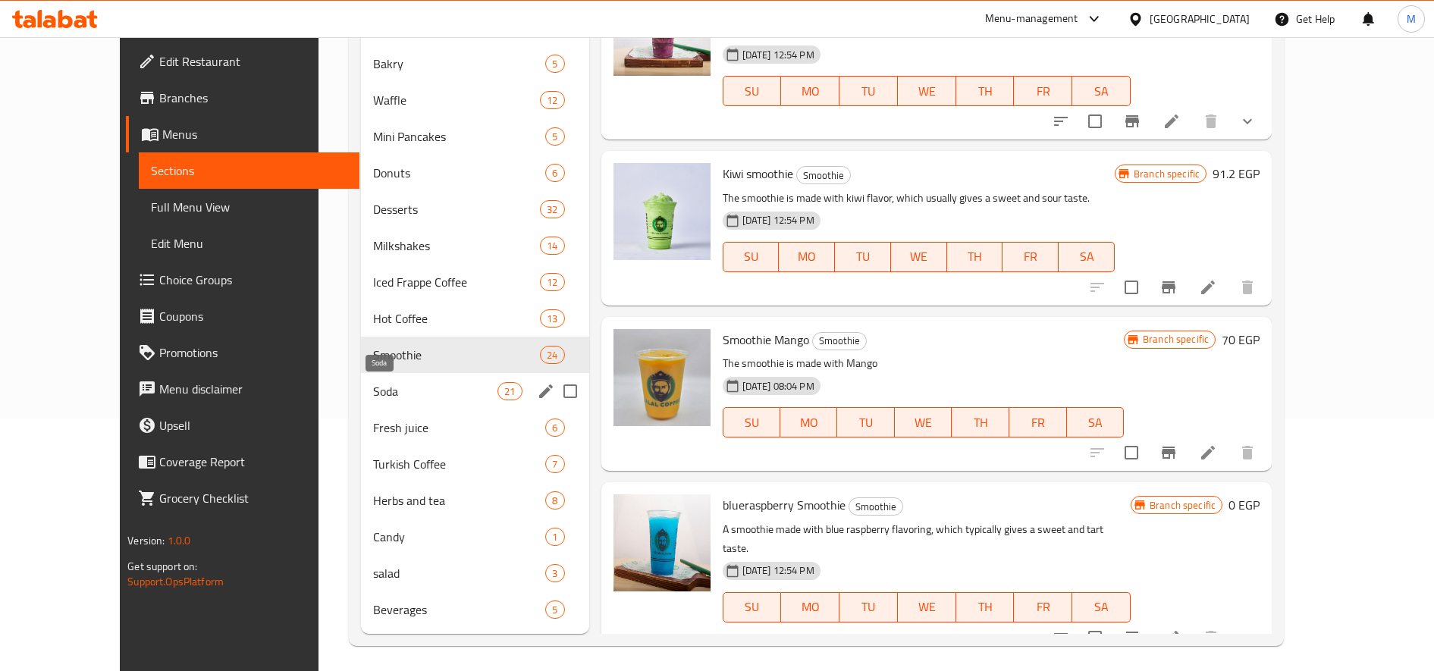
click at [373, 384] on span "Soda" at bounding box center [435, 391] width 124 height 18
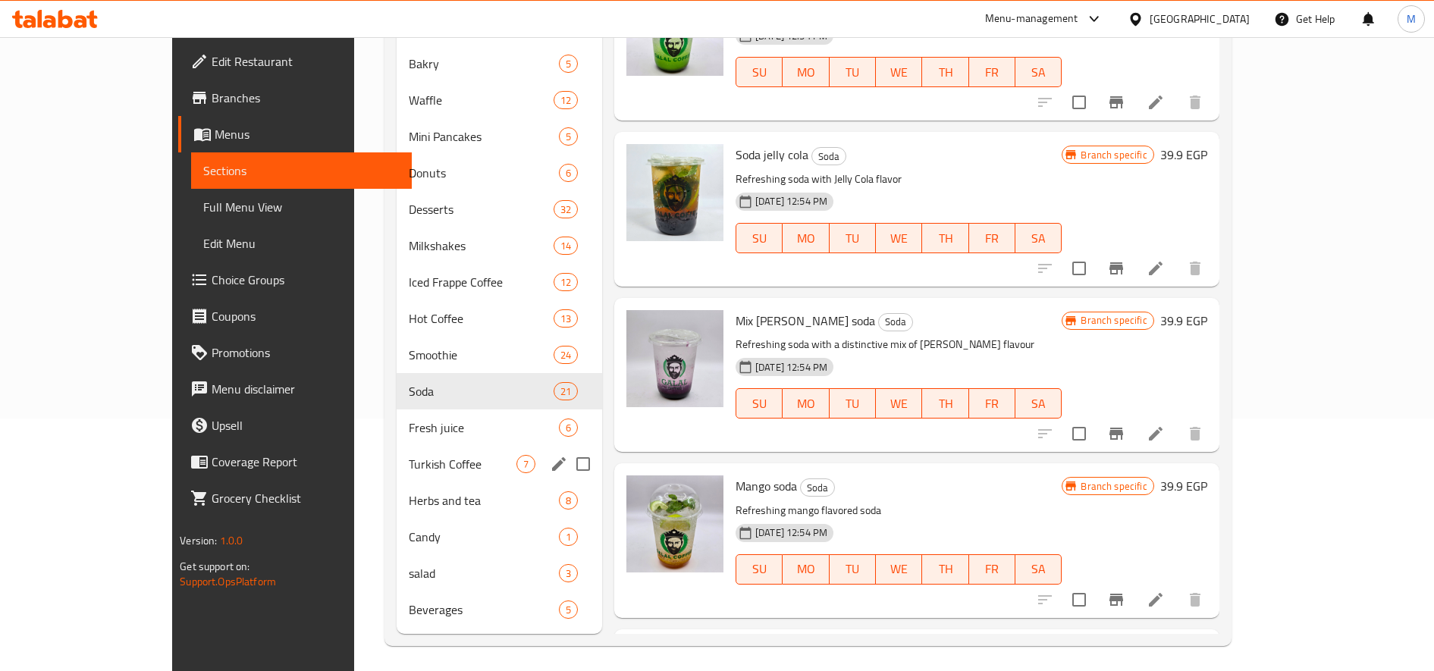
click at [397, 450] on div "Turkish Coffee 7" at bounding box center [500, 464] width 206 height 36
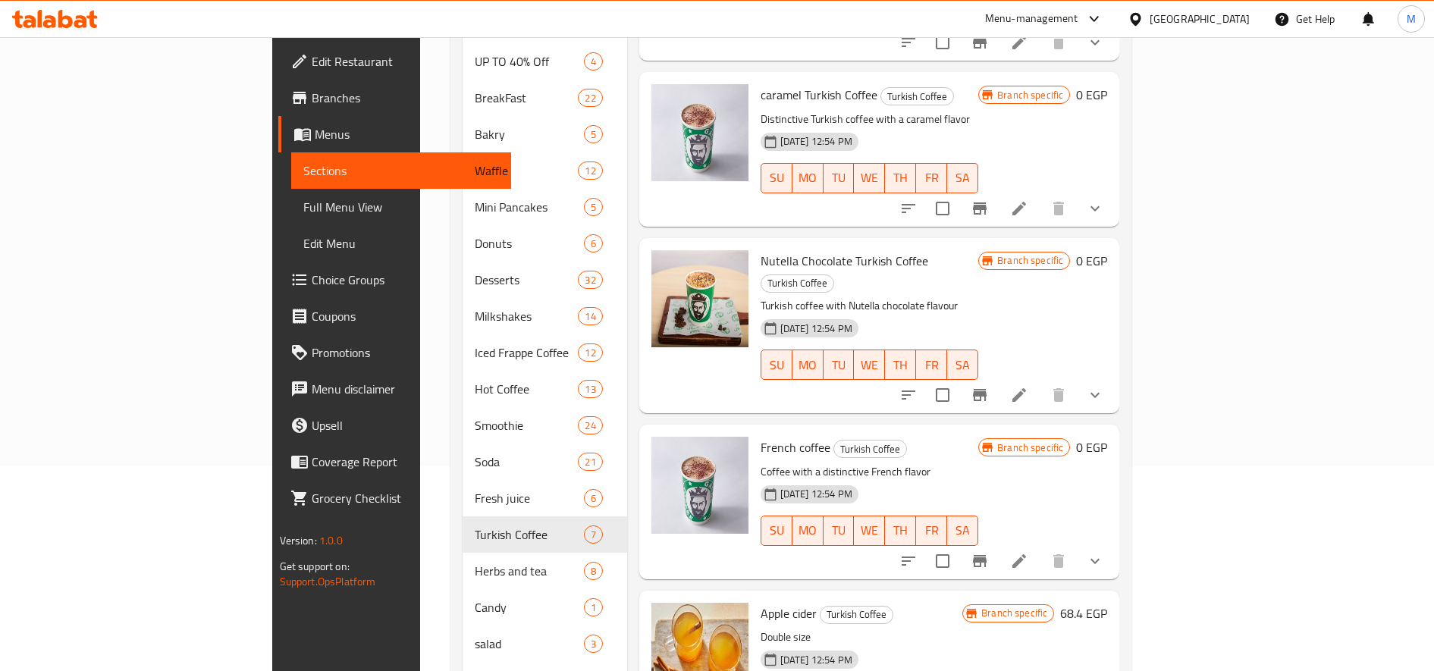
scroll to position [258, 0]
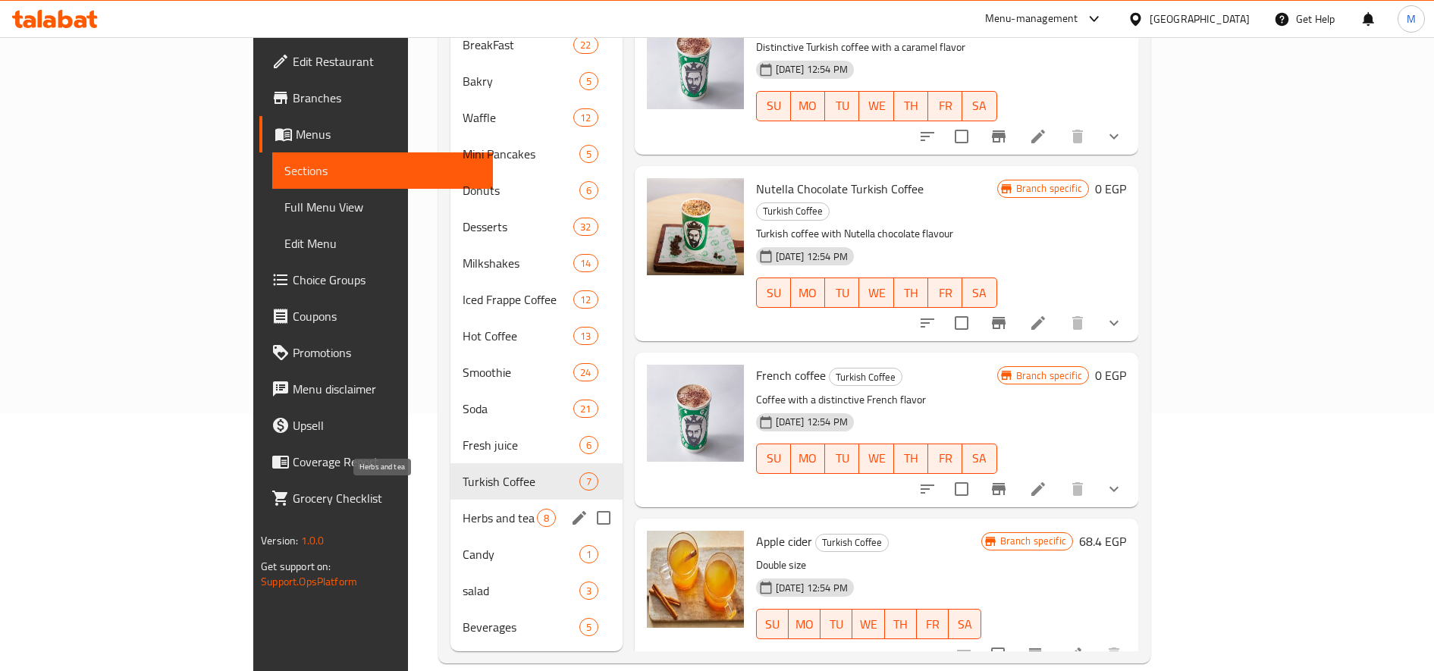
click at [463, 509] on span "Herbs and tea" at bounding box center [500, 518] width 74 height 18
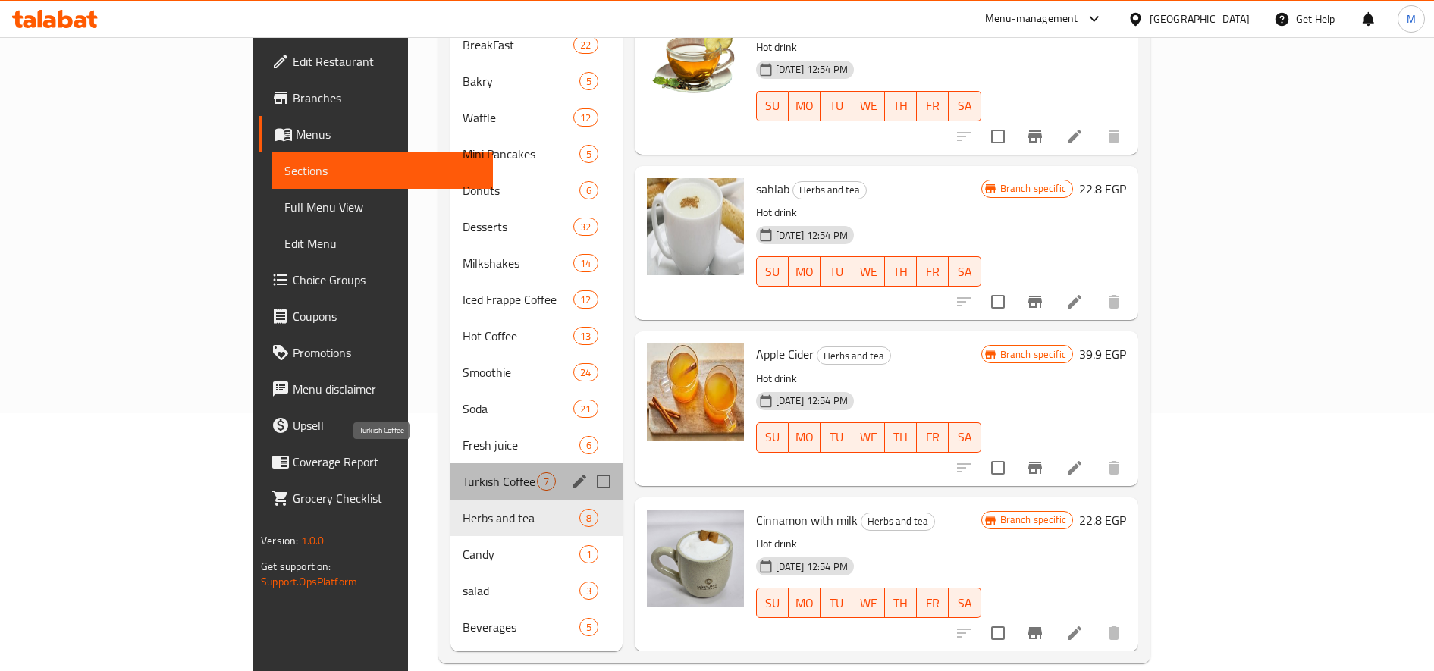
click at [463, 472] on span "Turkish Coffee" at bounding box center [500, 481] width 74 height 18
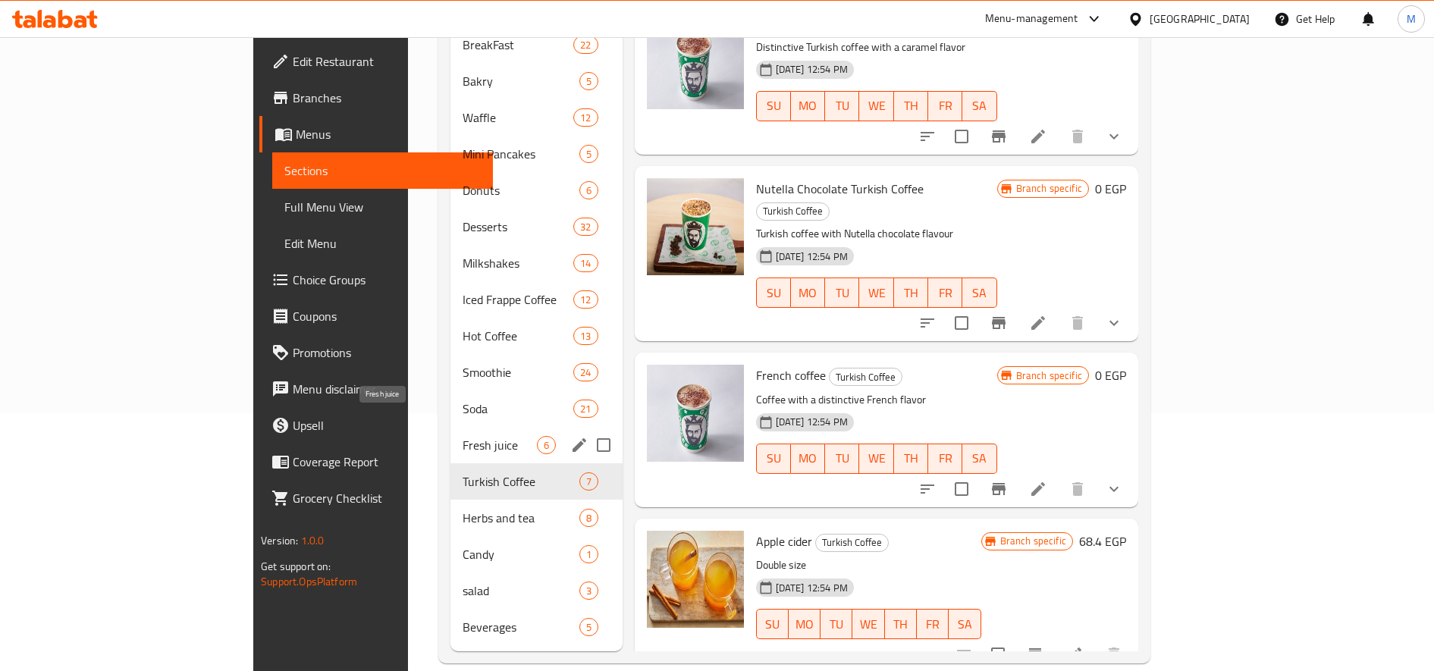
click at [463, 436] on span "Fresh juice" at bounding box center [500, 445] width 74 height 18
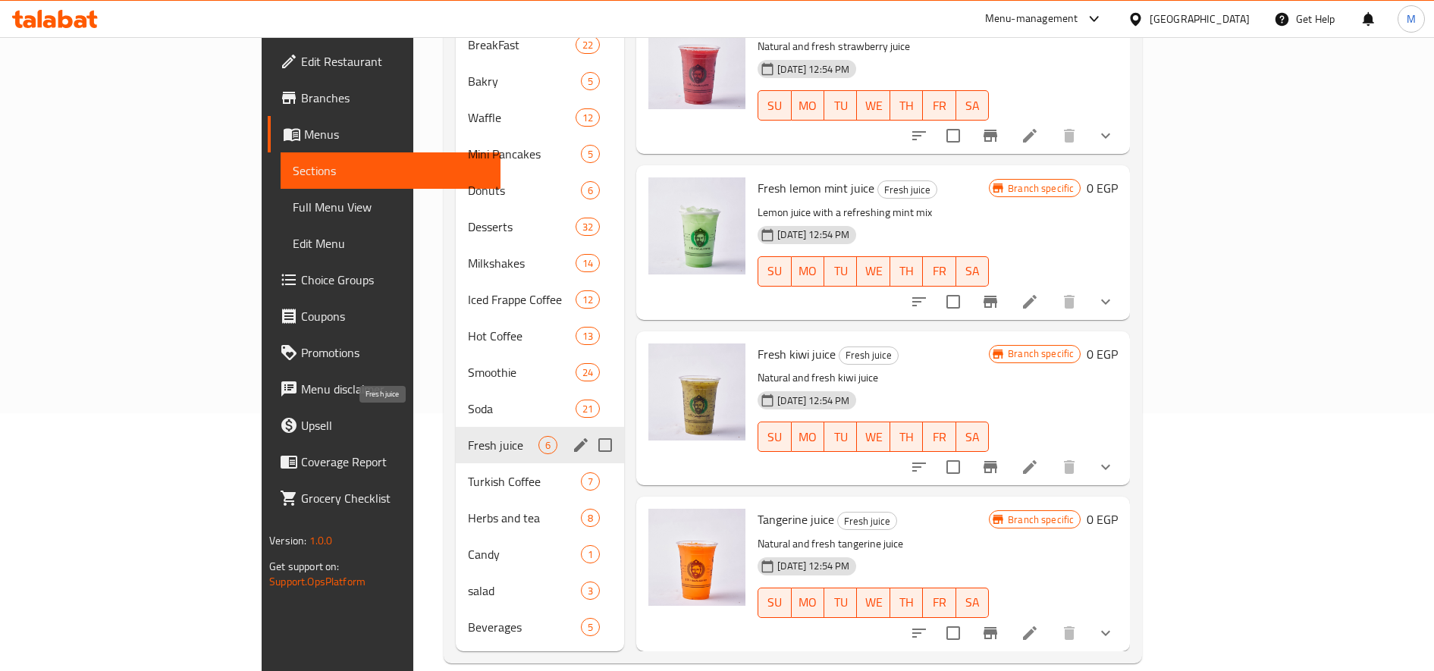
scroll to position [315, 0]
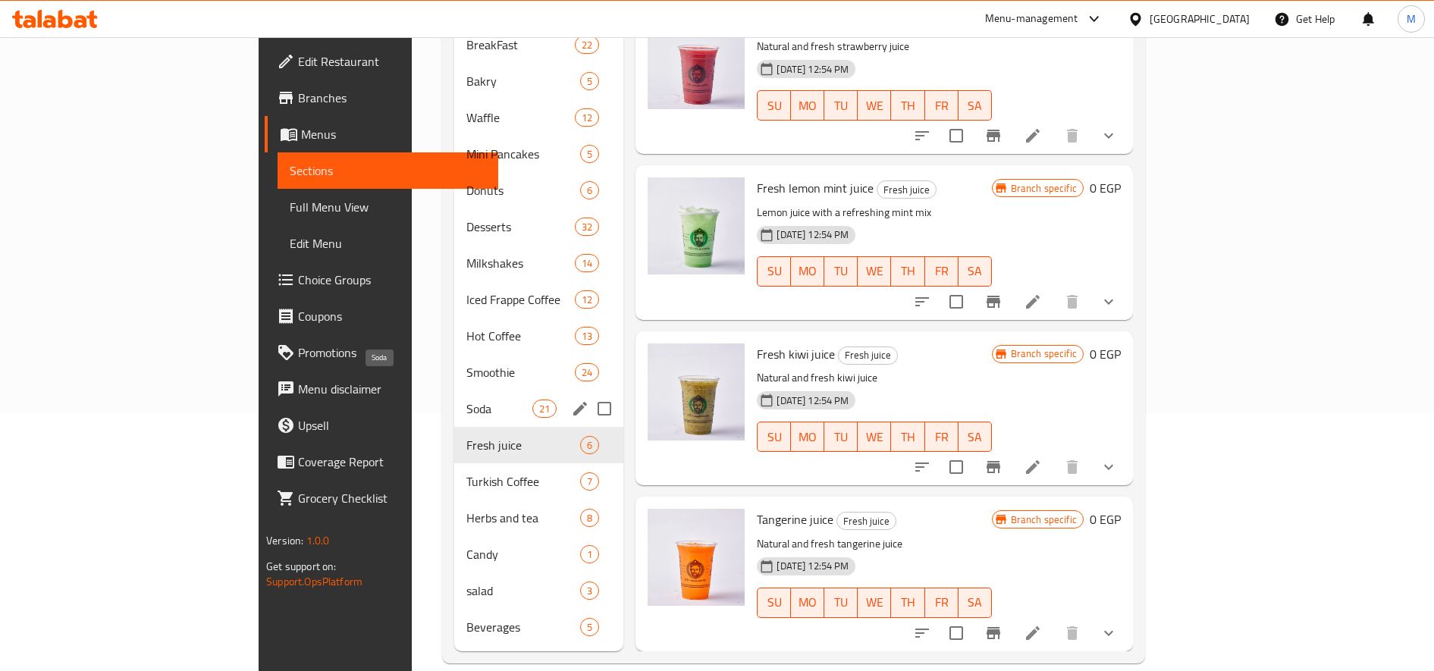
click at [454, 391] on div "Soda 21" at bounding box center [539, 409] width 170 height 36
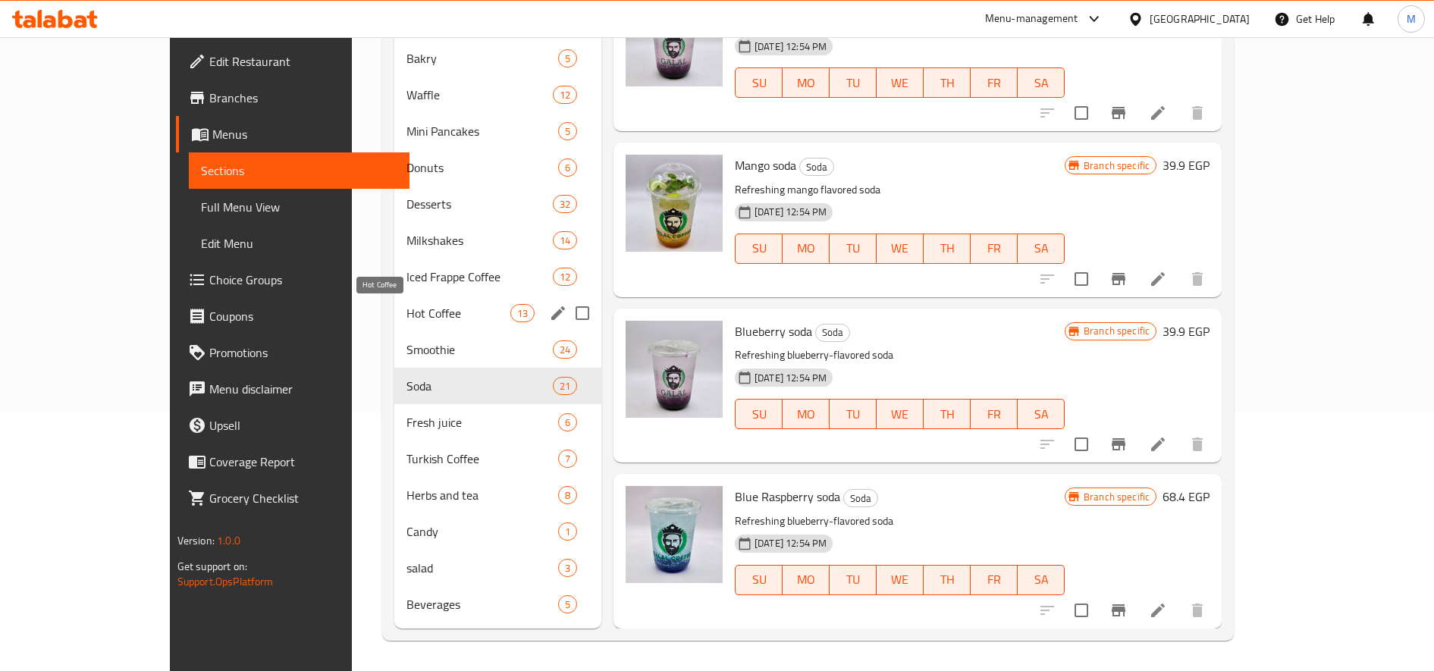
click at [406, 311] on span "Hot Coffee" at bounding box center [457, 313] width 103 height 18
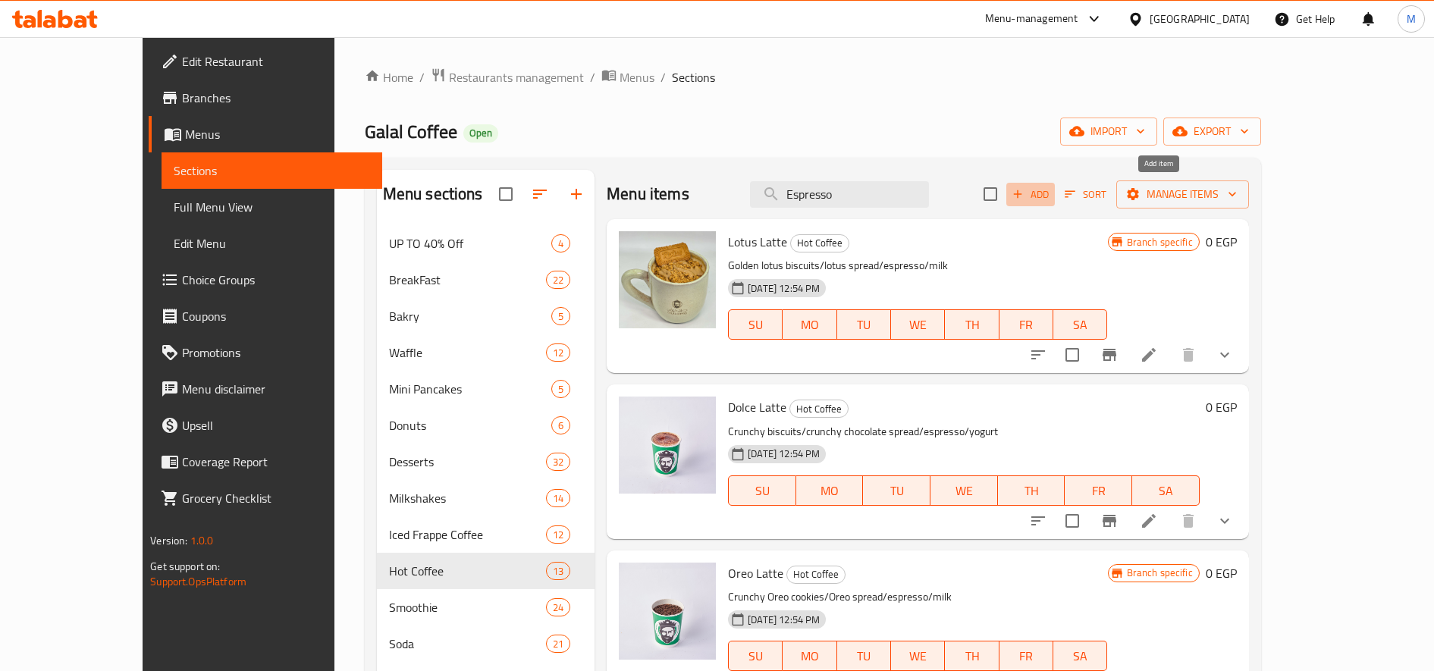
click at [1051, 193] on span "Add" at bounding box center [1030, 194] width 41 height 17
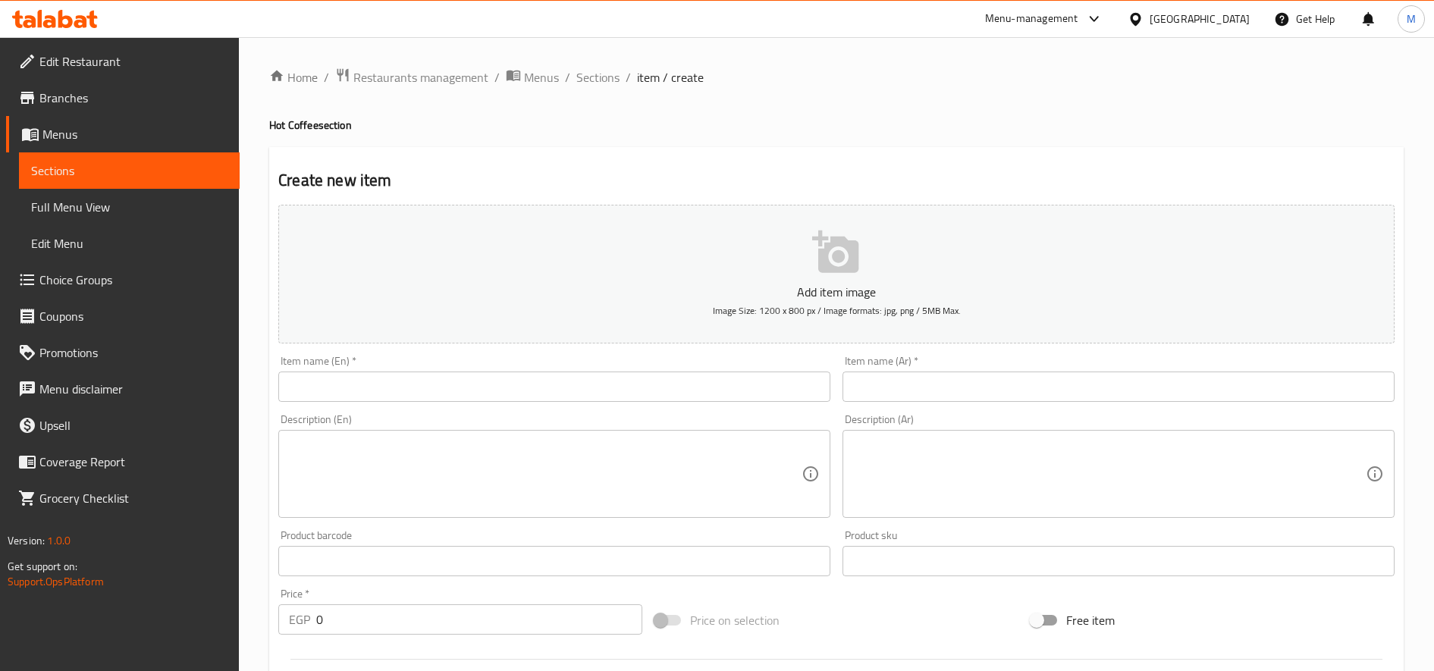
click at [707, 394] on input "text" at bounding box center [554, 387] width 552 height 30
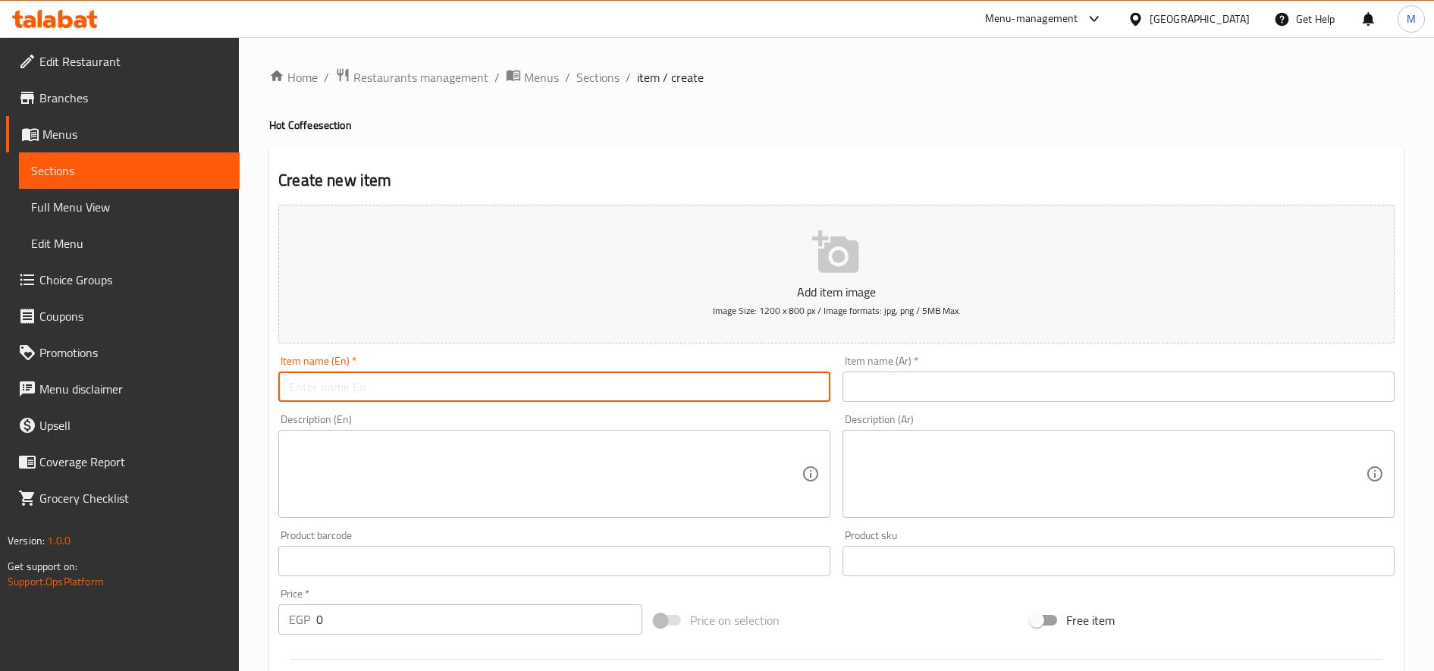
paste input "Espresso"
type input "Espresso"
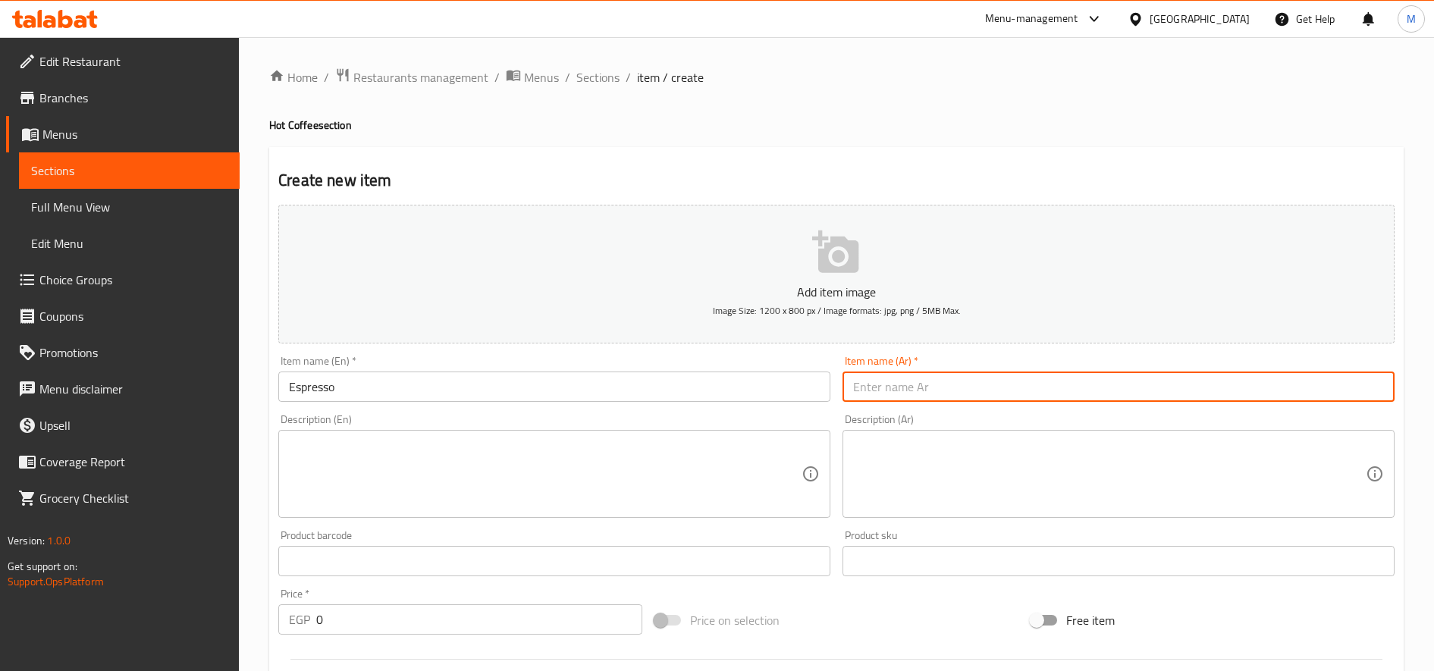
click at [945, 381] on input "text" at bounding box center [1119, 387] width 552 height 30
paste input "اسبريسو"
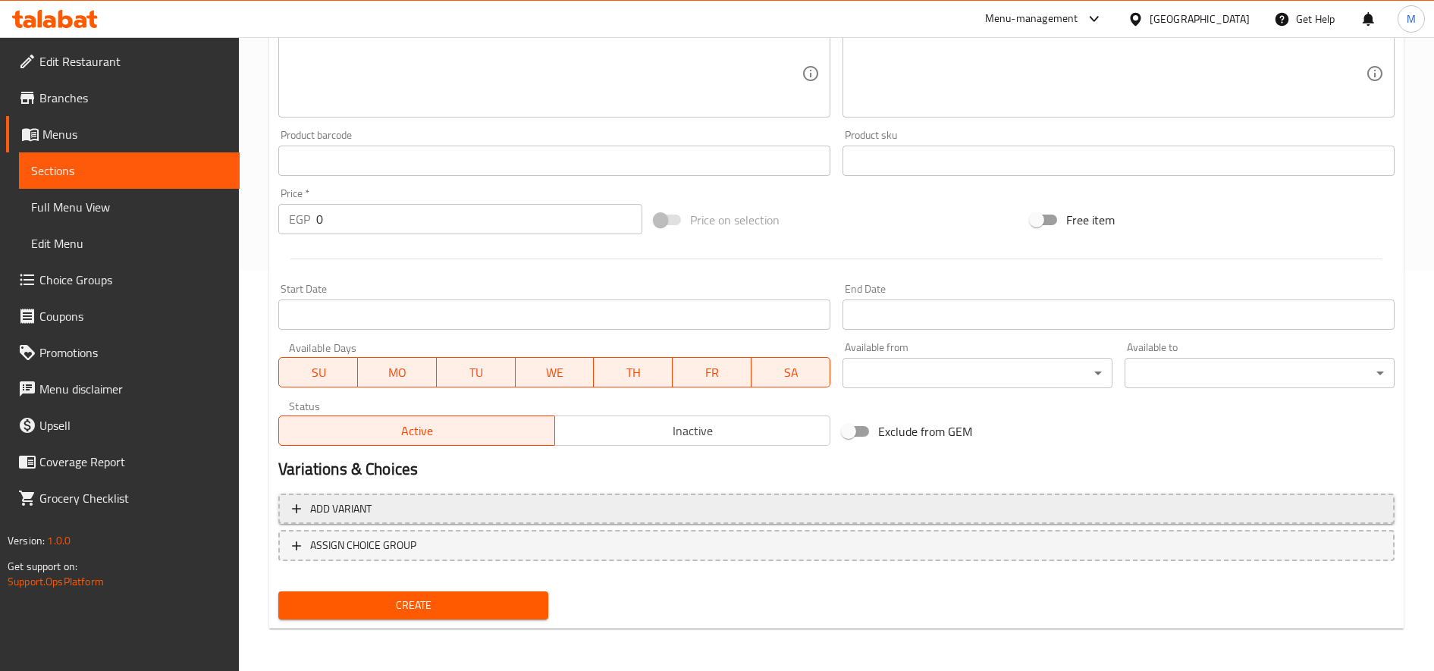
type input "اسبريسو"
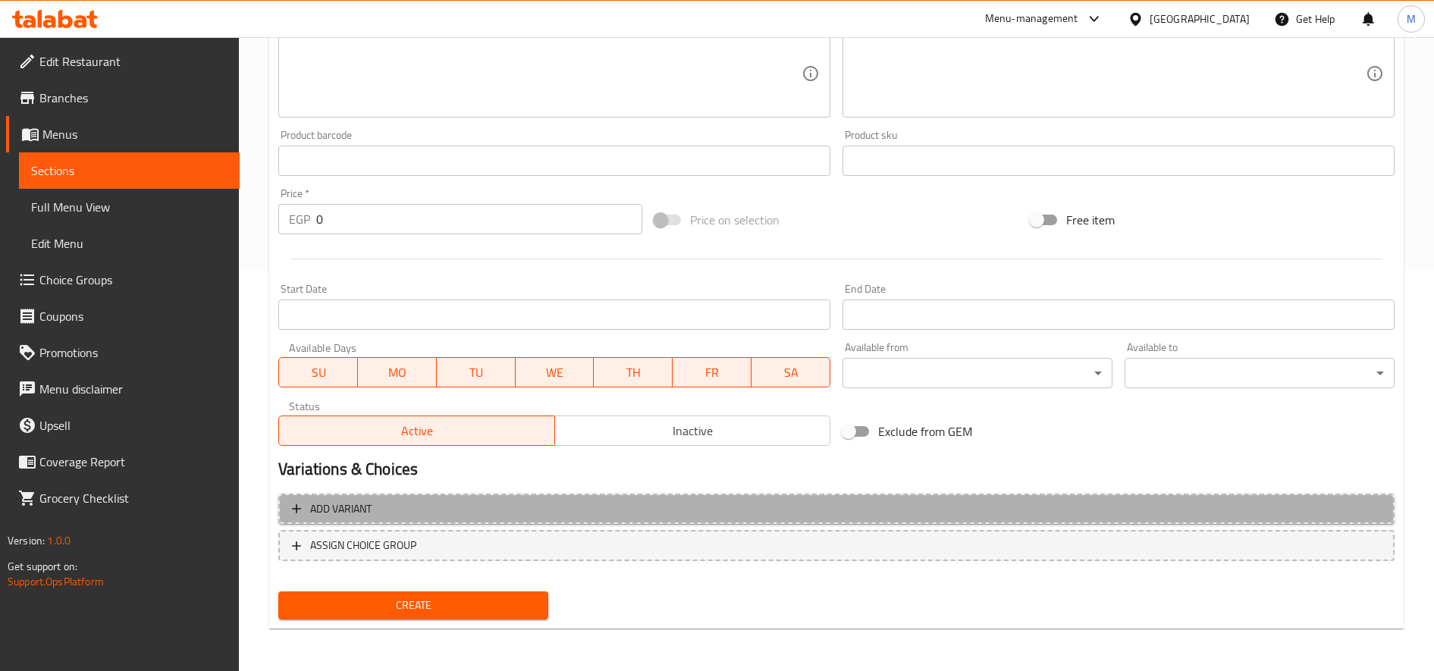
click at [496, 507] on span "Add variant" at bounding box center [836, 509] width 1089 height 19
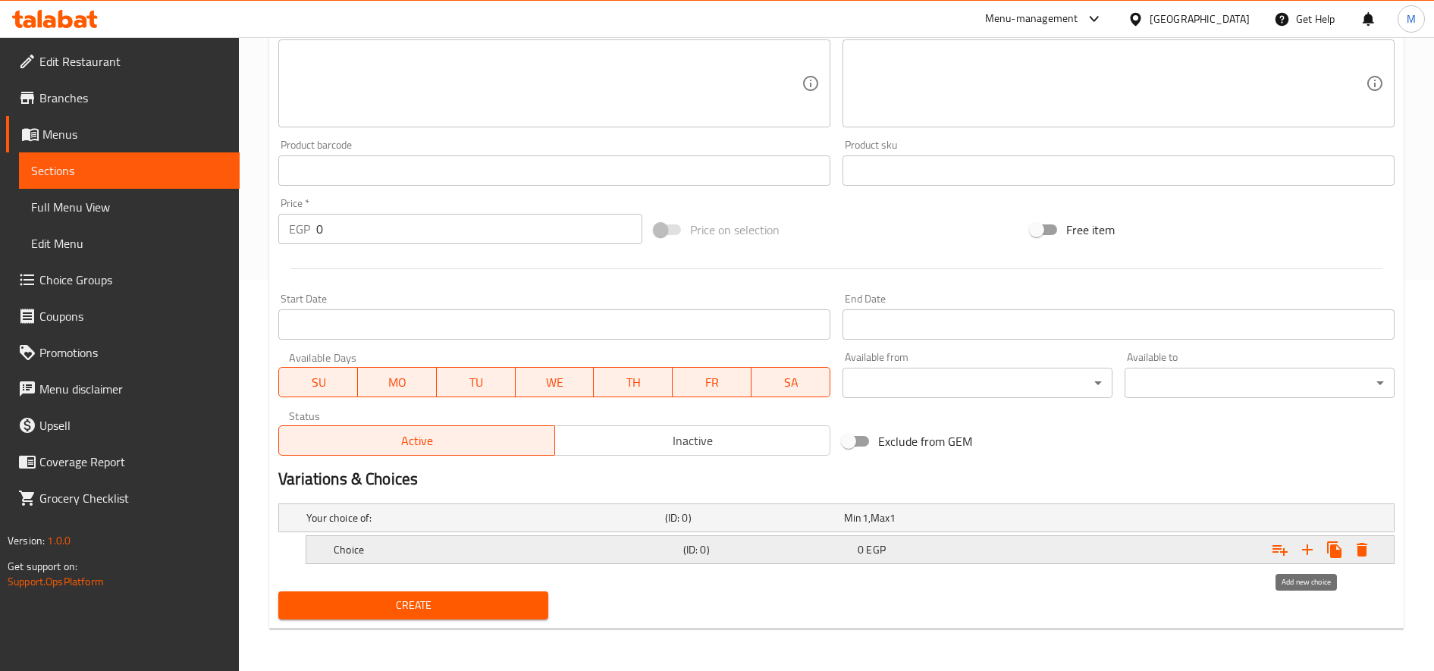
click at [1312, 545] on icon "Expand" at bounding box center [1307, 550] width 18 height 18
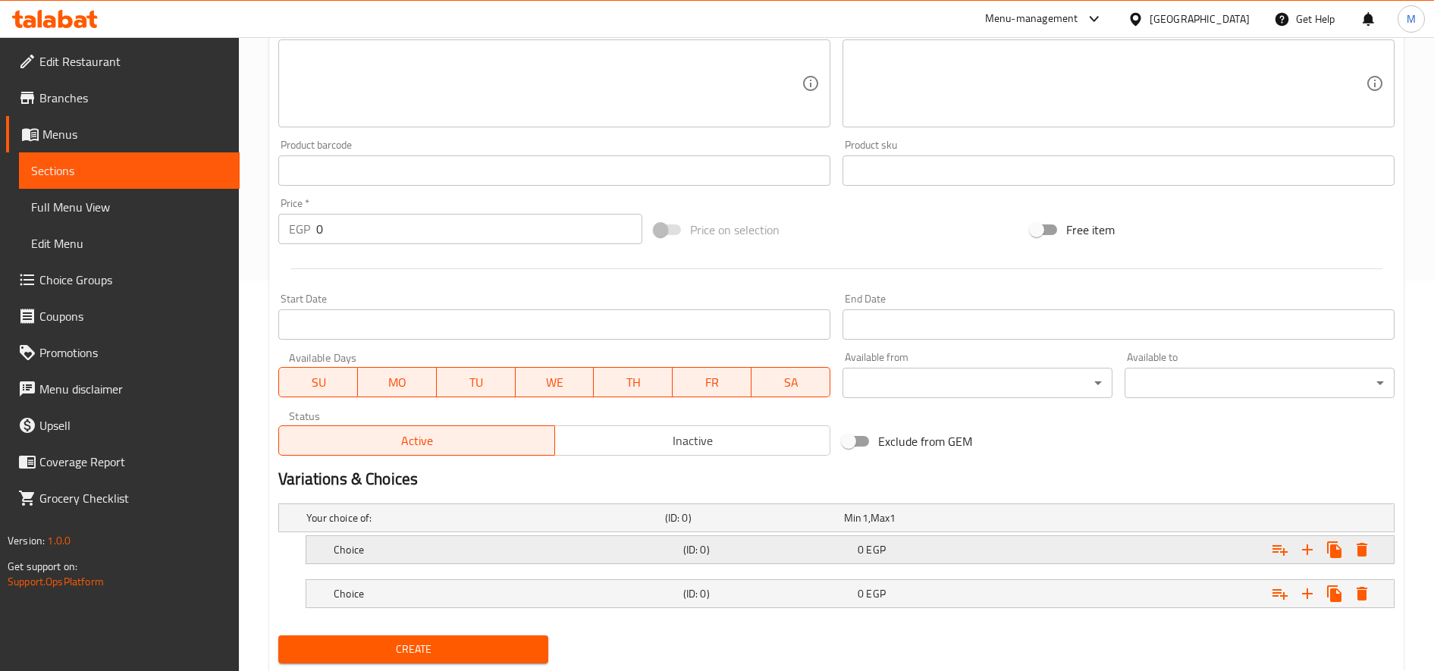
click at [1111, 549] on div "Expand" at bounding box center [1204, 549] width 350 height 33
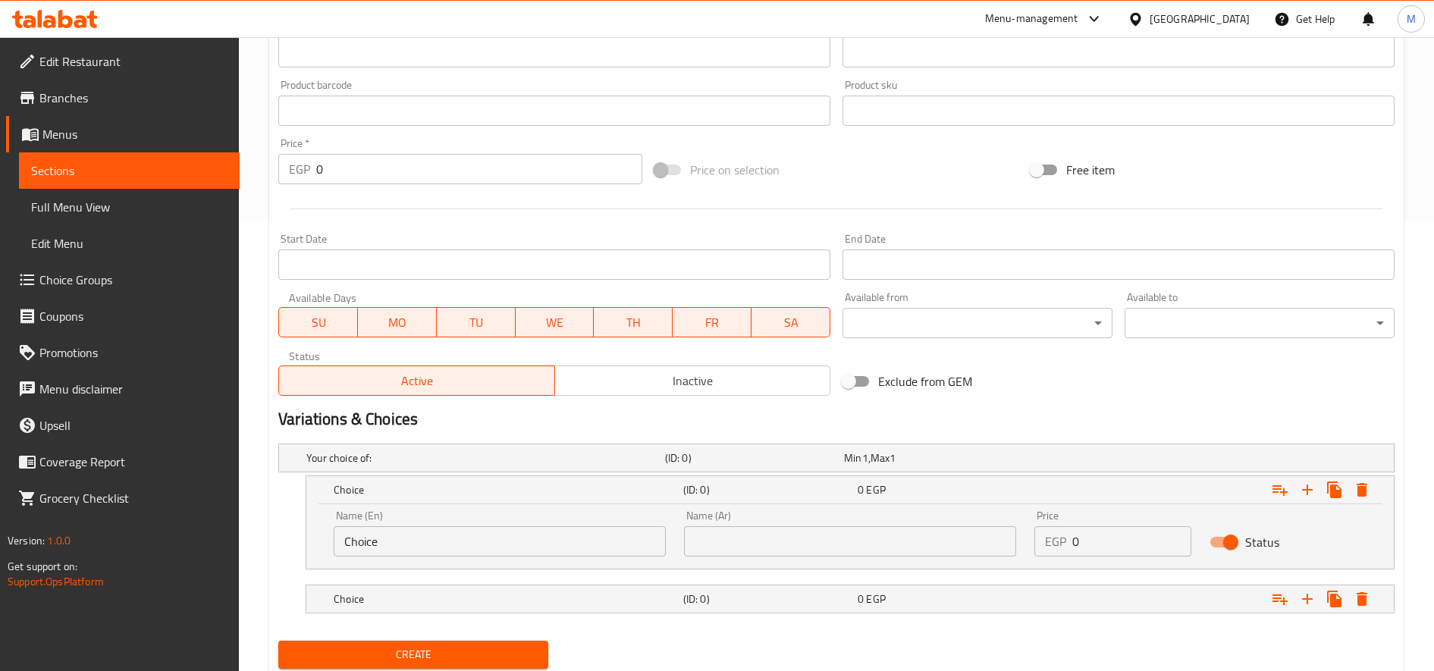
scroll to position [500, 0]
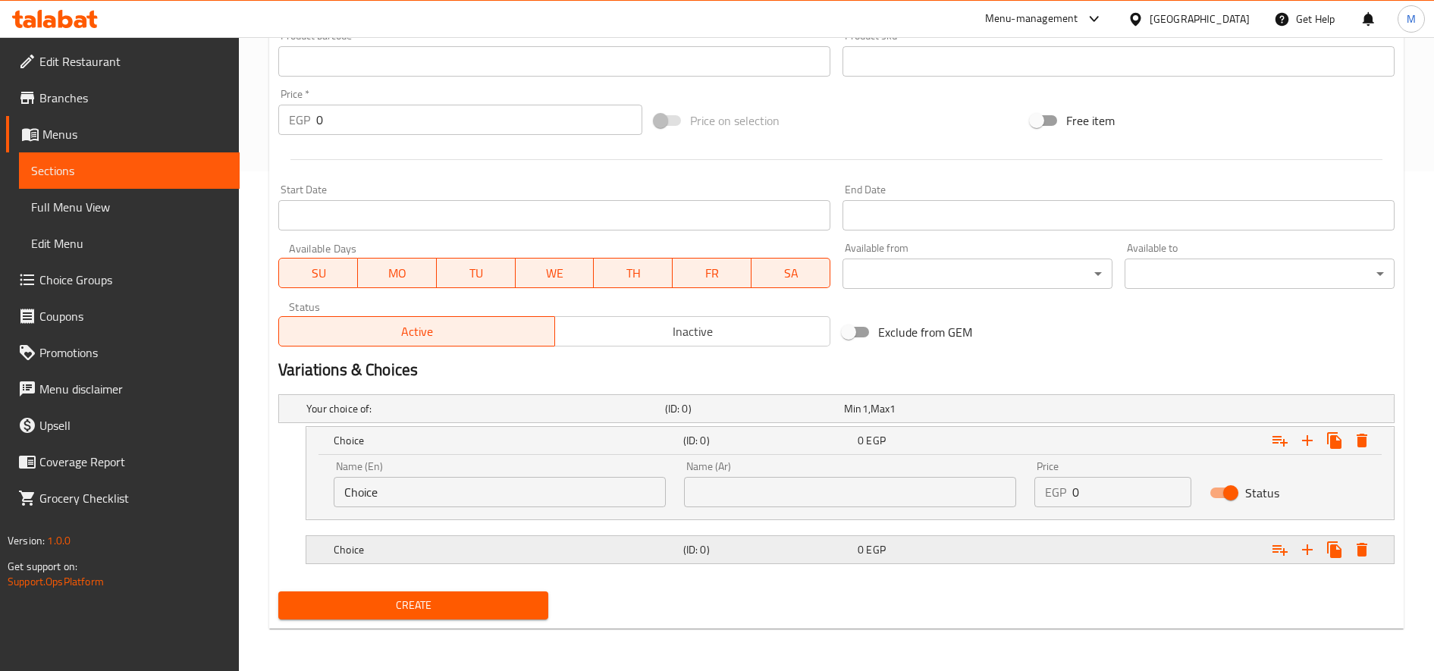
click at [1012, 549] on div "0 EGP" at bounding box center [942, 549] width 168 height 15
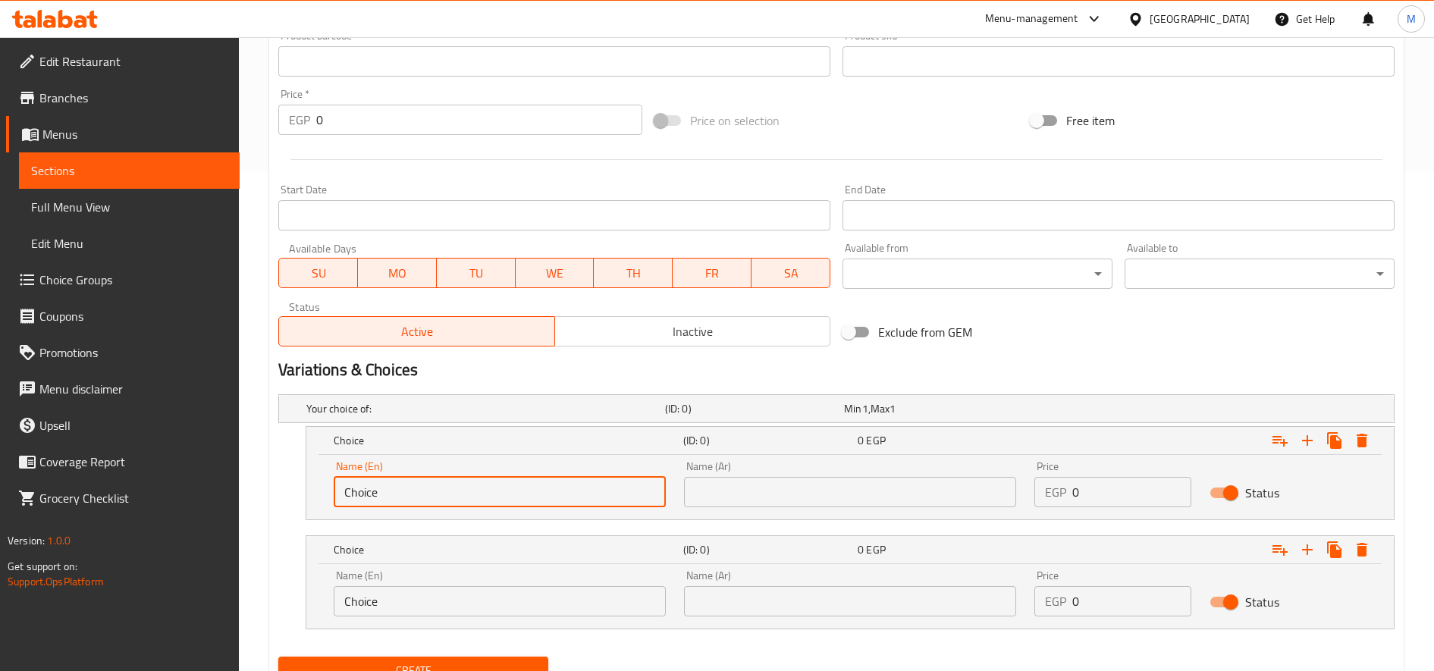
click at [458, 485] on input "Choice" at bounding box center [500, 492] width 332 height 30
type input "Single"
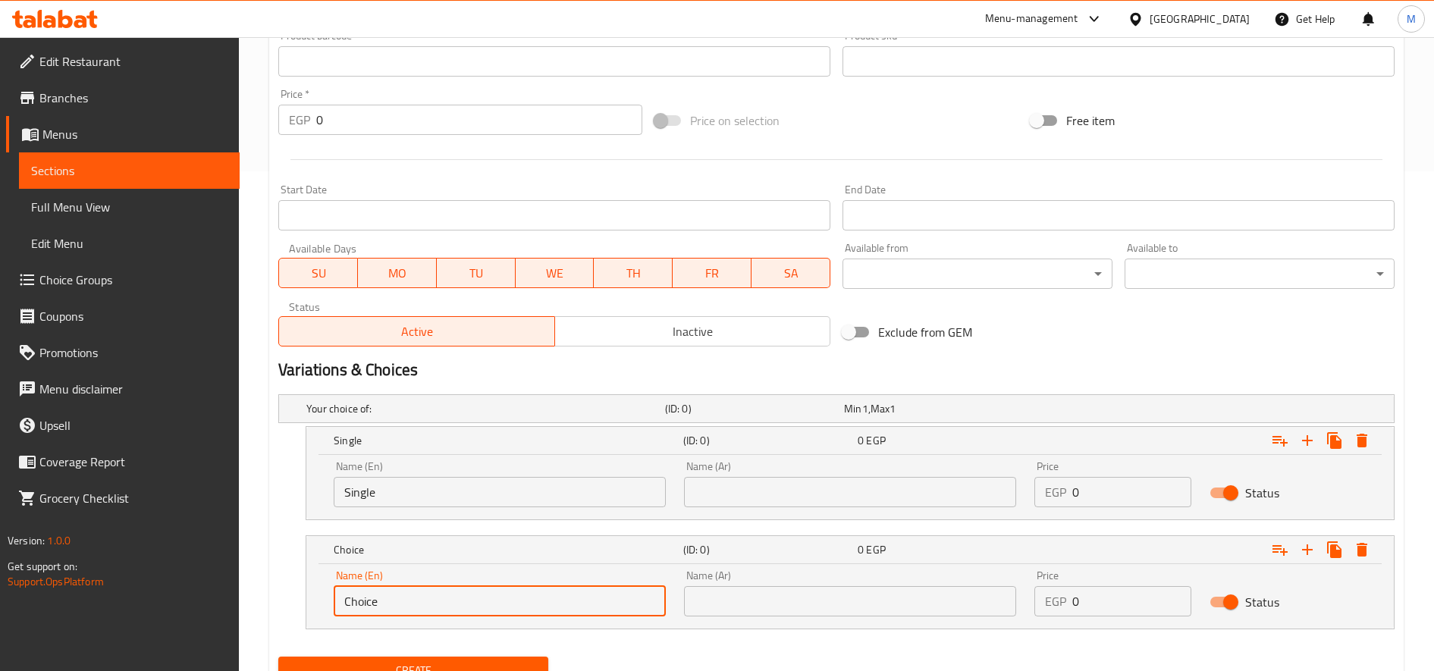
click at [431, 590] on input "Choice" at bounding box center [500, 601] width 332 height 30
click at [507, 600] on input "text" at bounding box center [500, 601] width 332 height 30
type input "Double"
click at [861, 488] on input "text" at bounding box center [850, 492] width 332 height 30
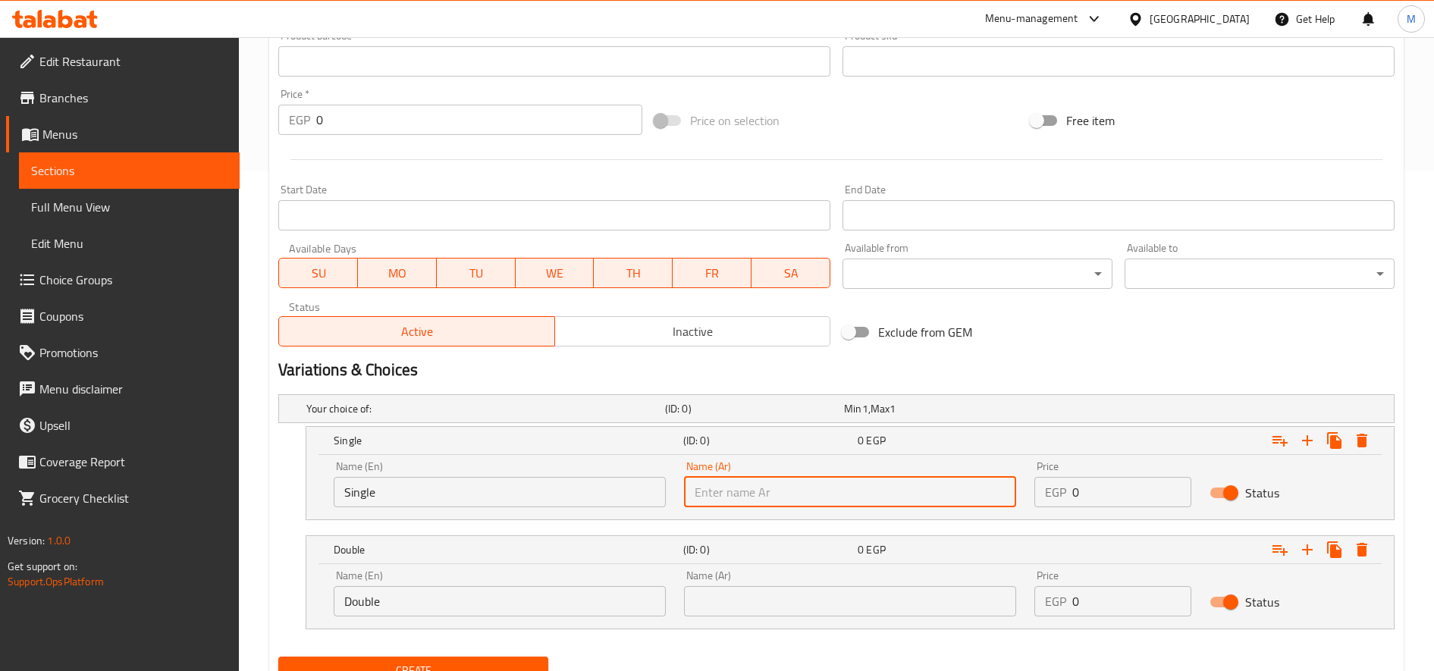
type input "سنجل"
click at [813, 598] on input "text" at bounding box center [850, 601] width 332 height 30
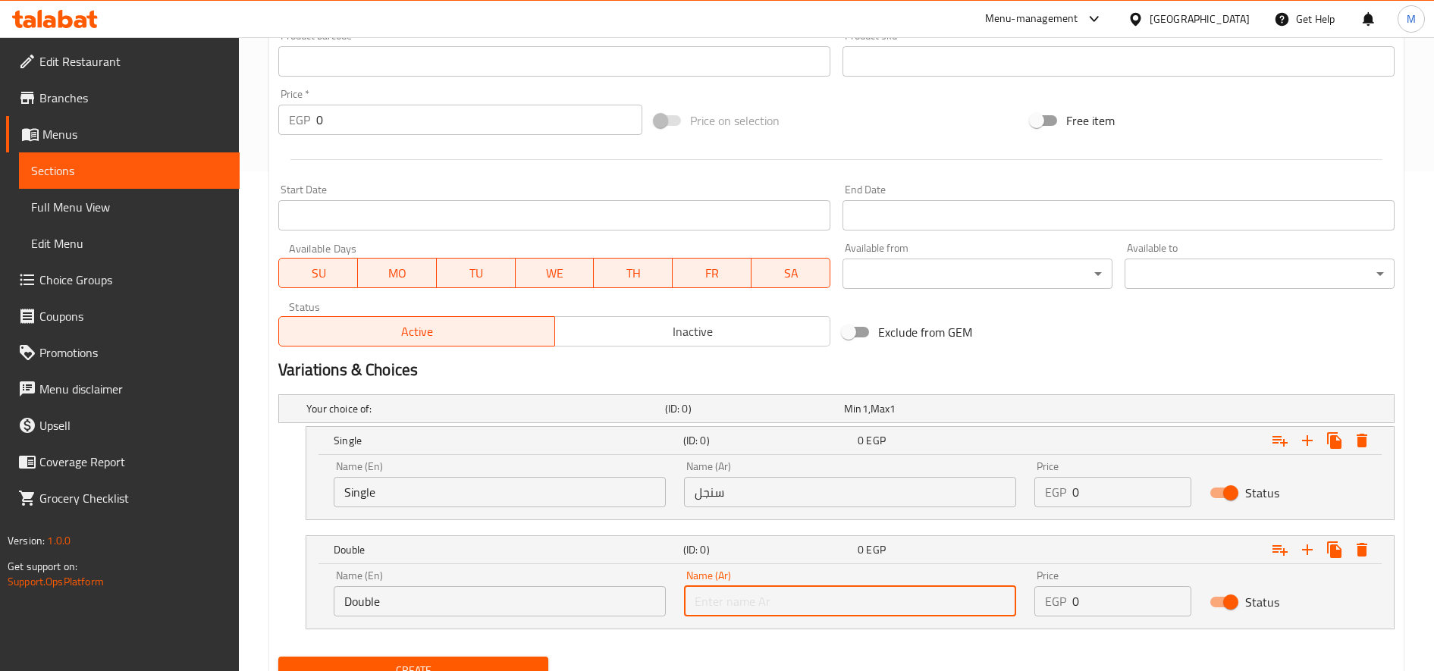
type input "دبل"
click at [1093, 491] on input "0" at bounding box center [1131, 492] width 119 height 30
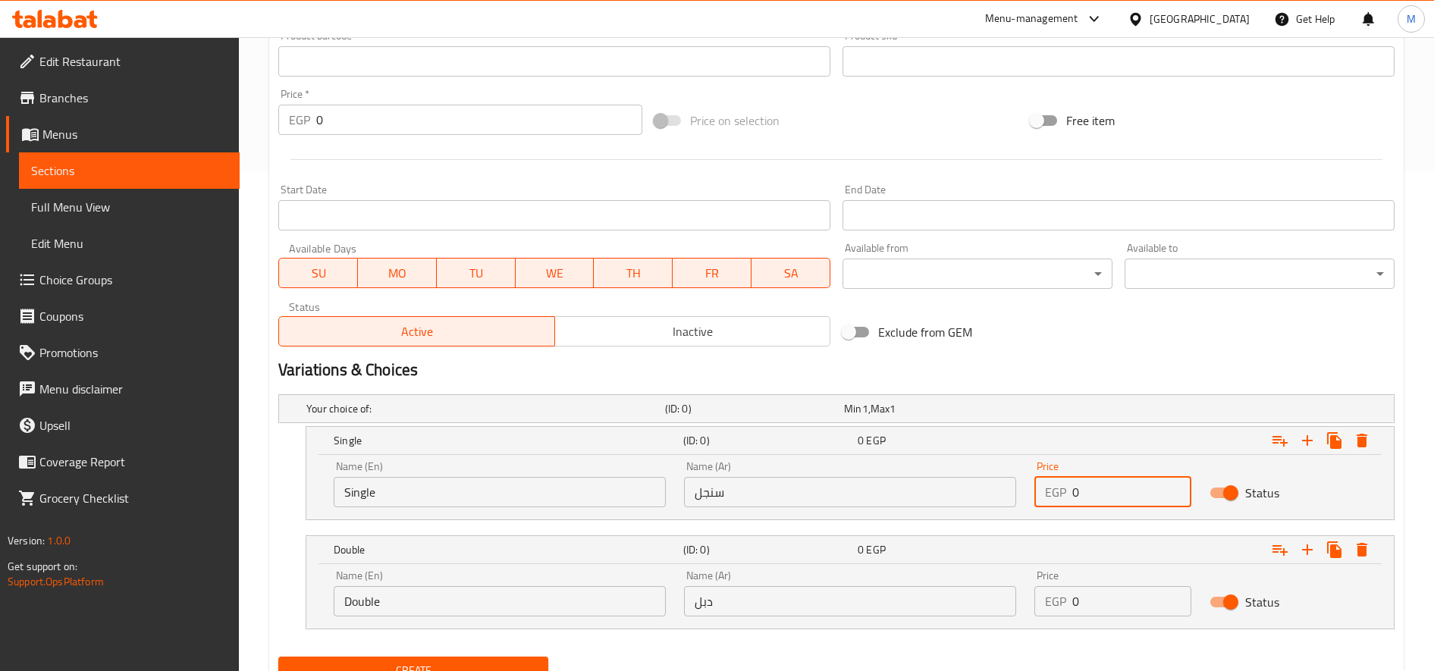
click at [1093, 491] on input "0" at bounding box center [1131, 492] width 119 height 30
paste input "45"
type input "45"
click at [1104, 599] on input "0" at bounding box center [1131, 601] width 119 height 30
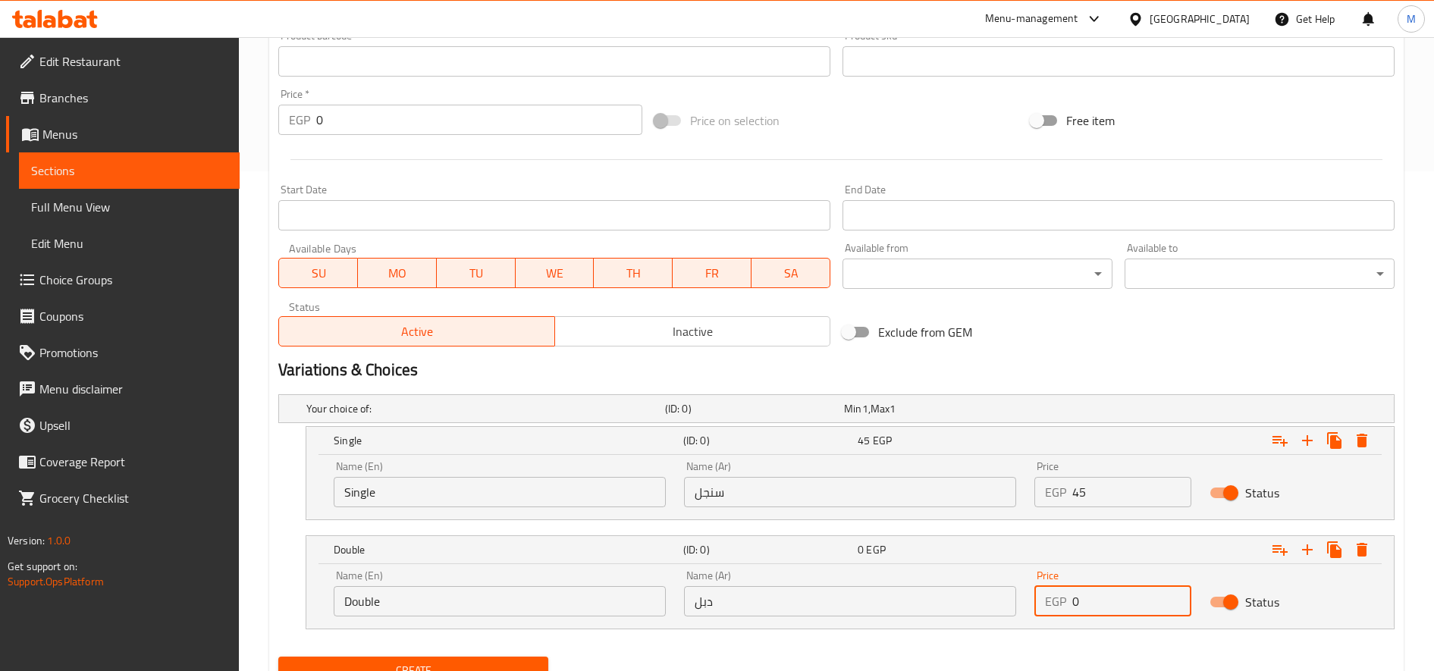
click at [1104, 599] on input "0" at bounding box center [1131, 601] width 119 height 30
paste input "7"
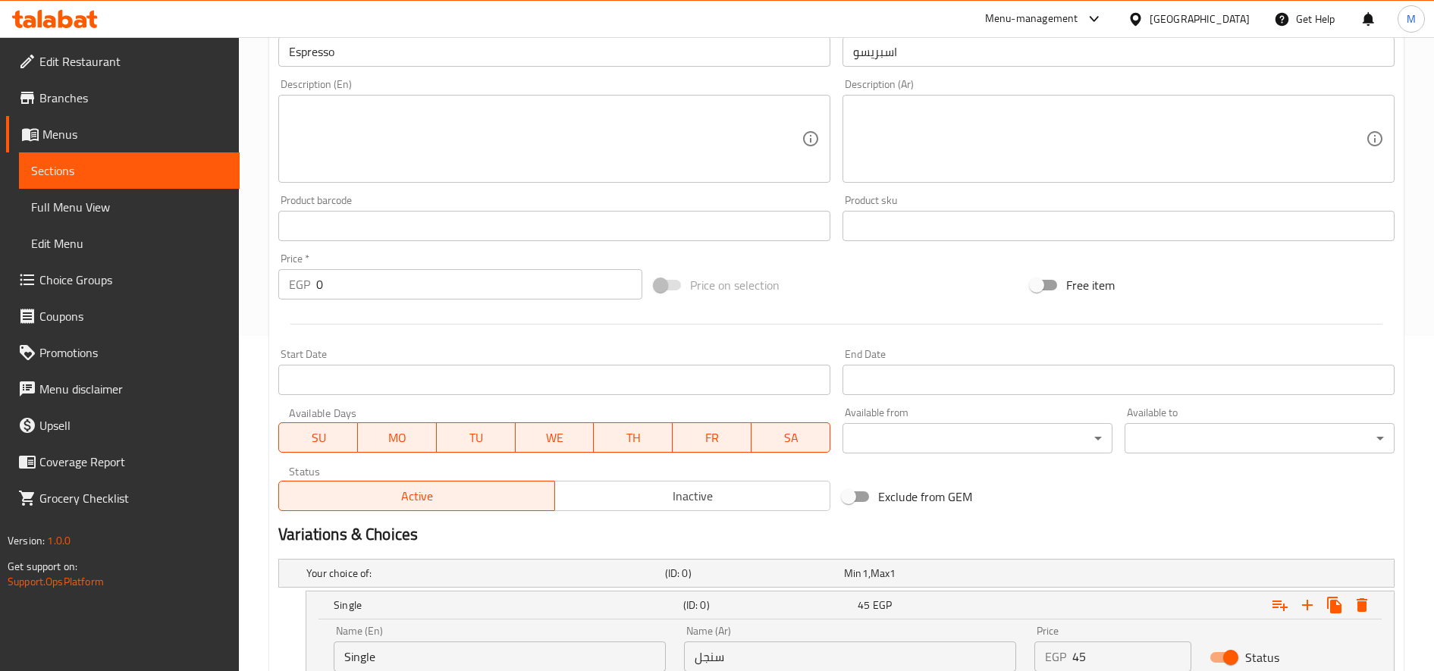
scroll to position [379, 0]
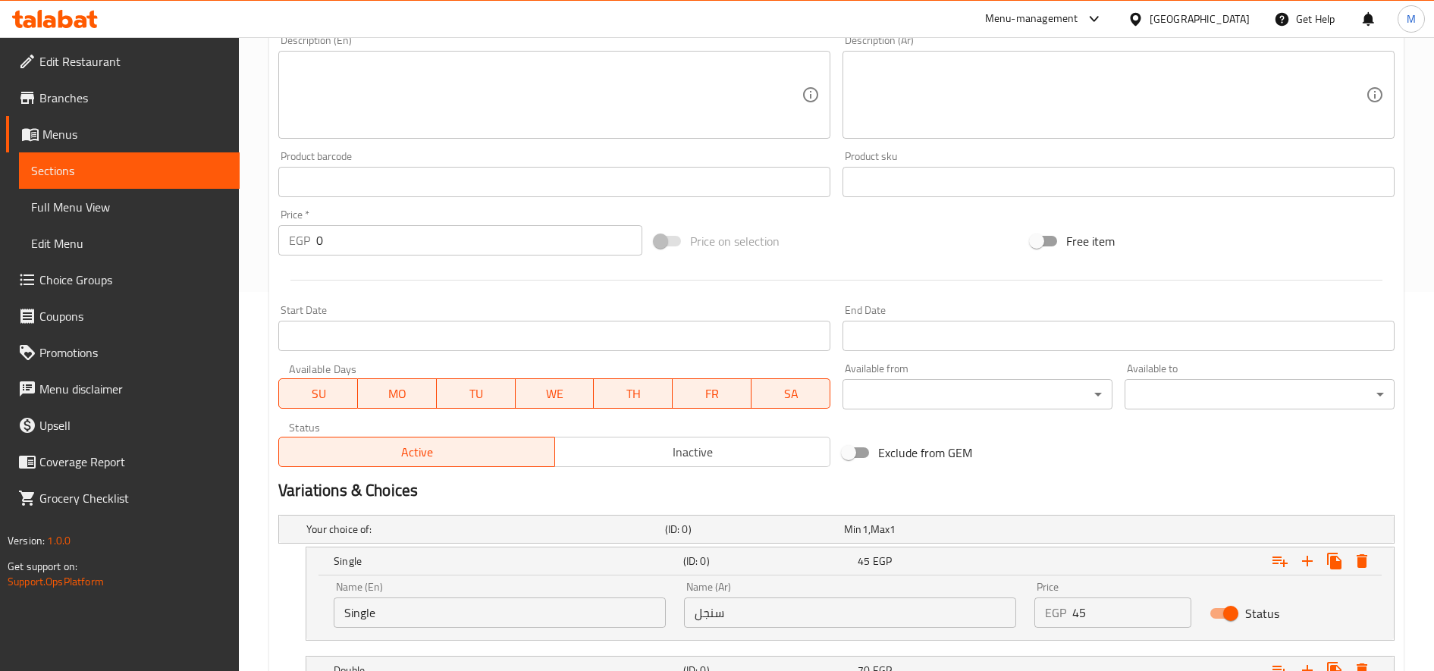
type input "70"
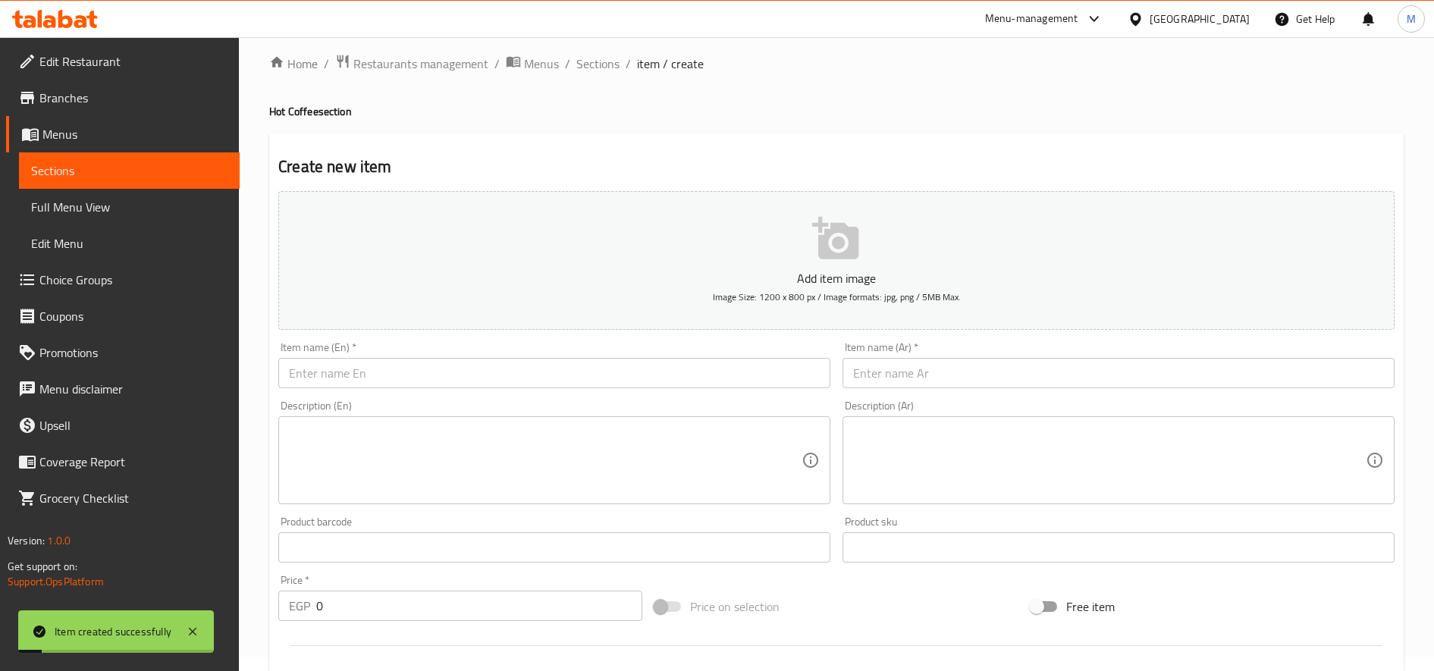
scroll to position [0, 0]
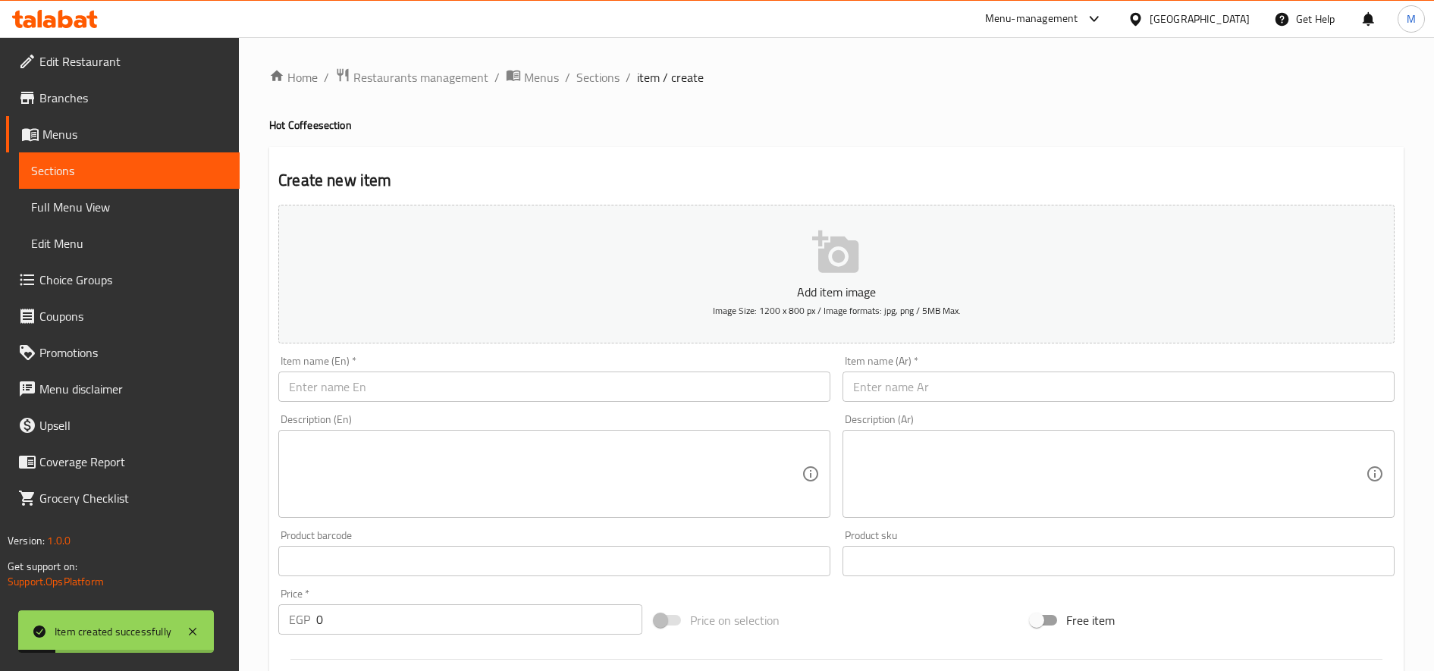
drag, startPoint x: 603, startPoint y: 74, endPoint x: 657, endPoint y: 111, distance: 65.9
click at [603, 74] on span "Sections" at bounding box center [597, 77] width 43 height 18
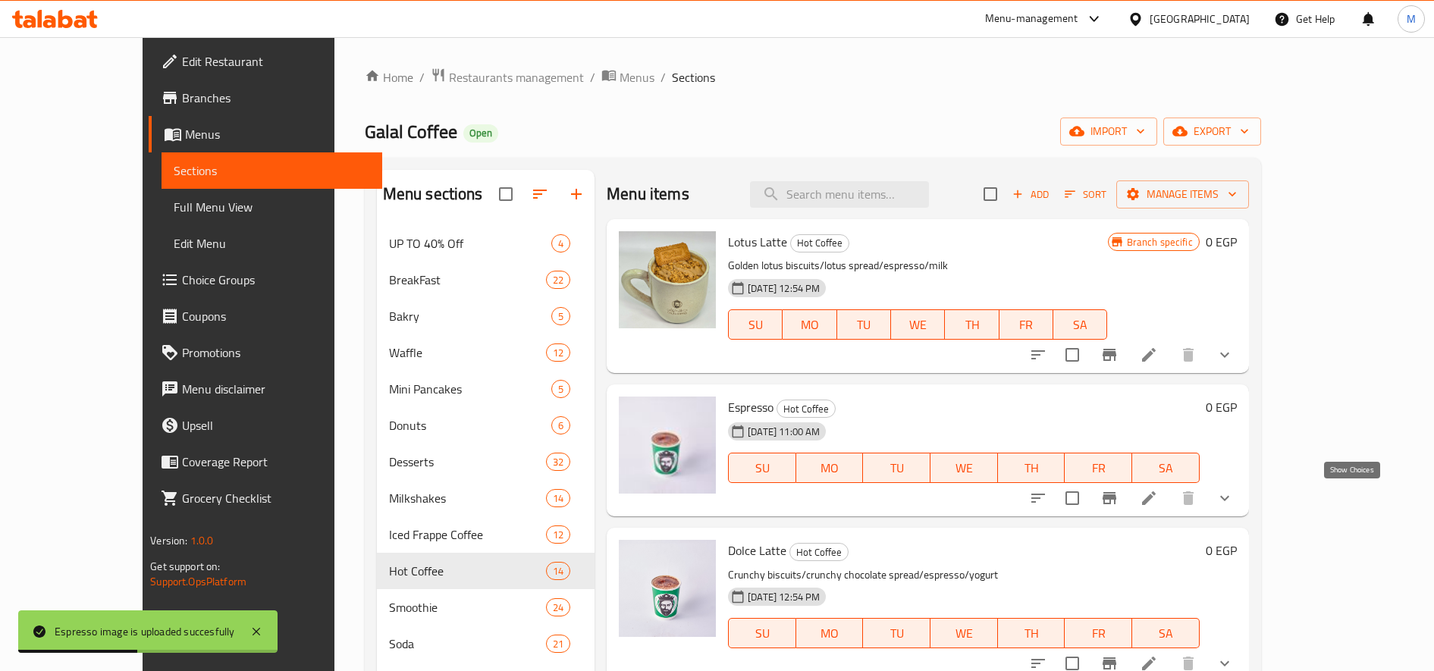
click at [1234, 507] on icon "show more" at bounding box center [1225, 498] width 18 height 18
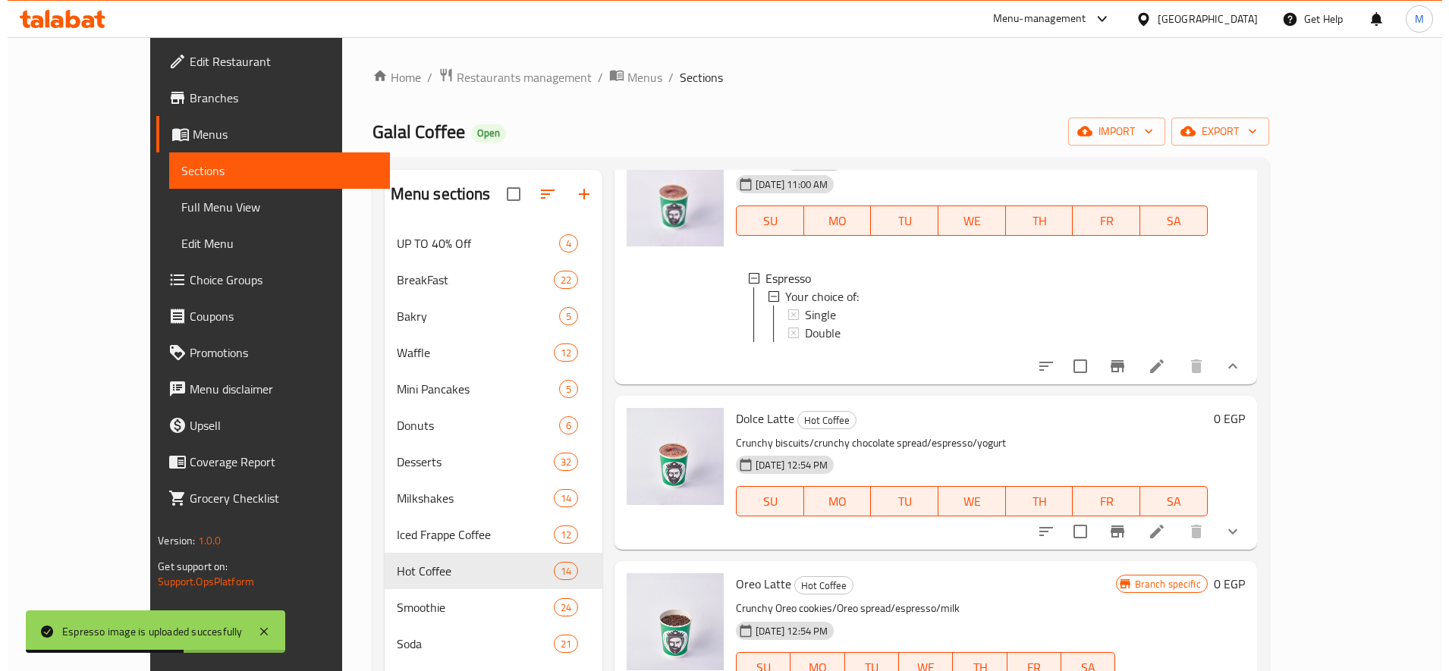
scroll to position [253, 0]
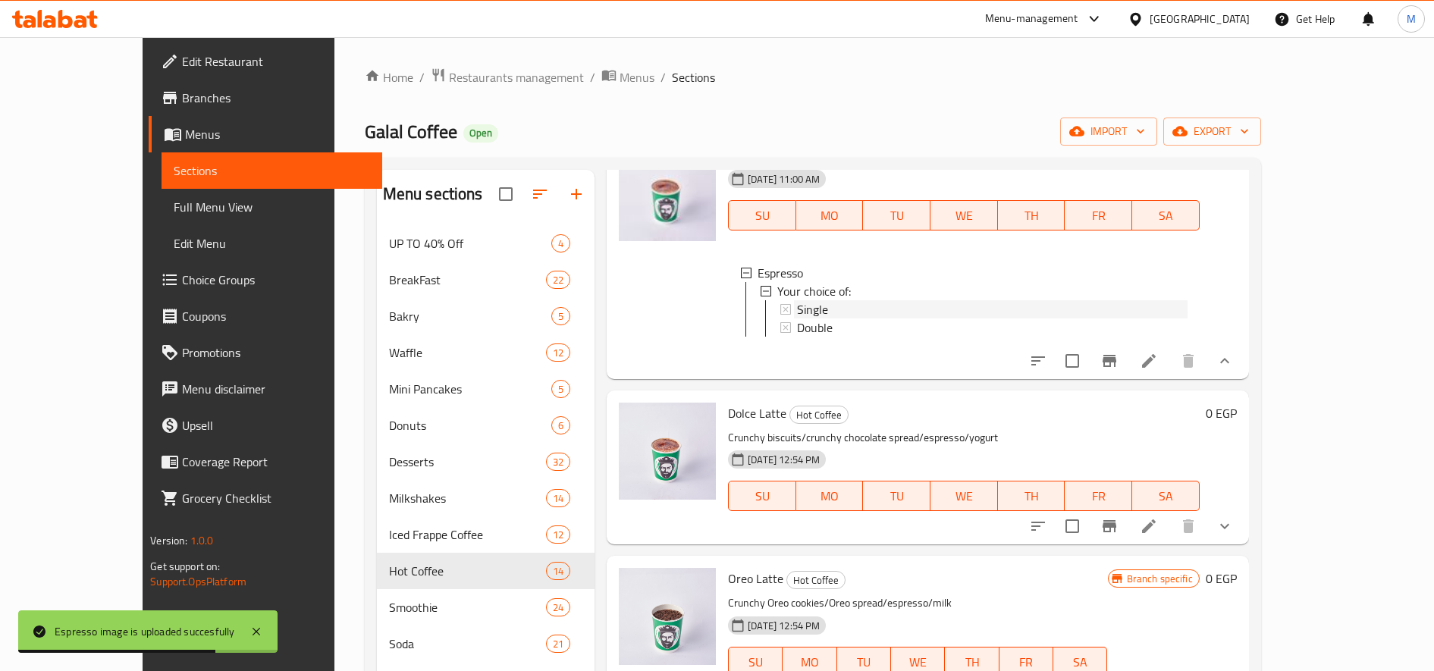
click at [809, 311] on div "Single" at bounding box center [992, 309] width 391 height 18
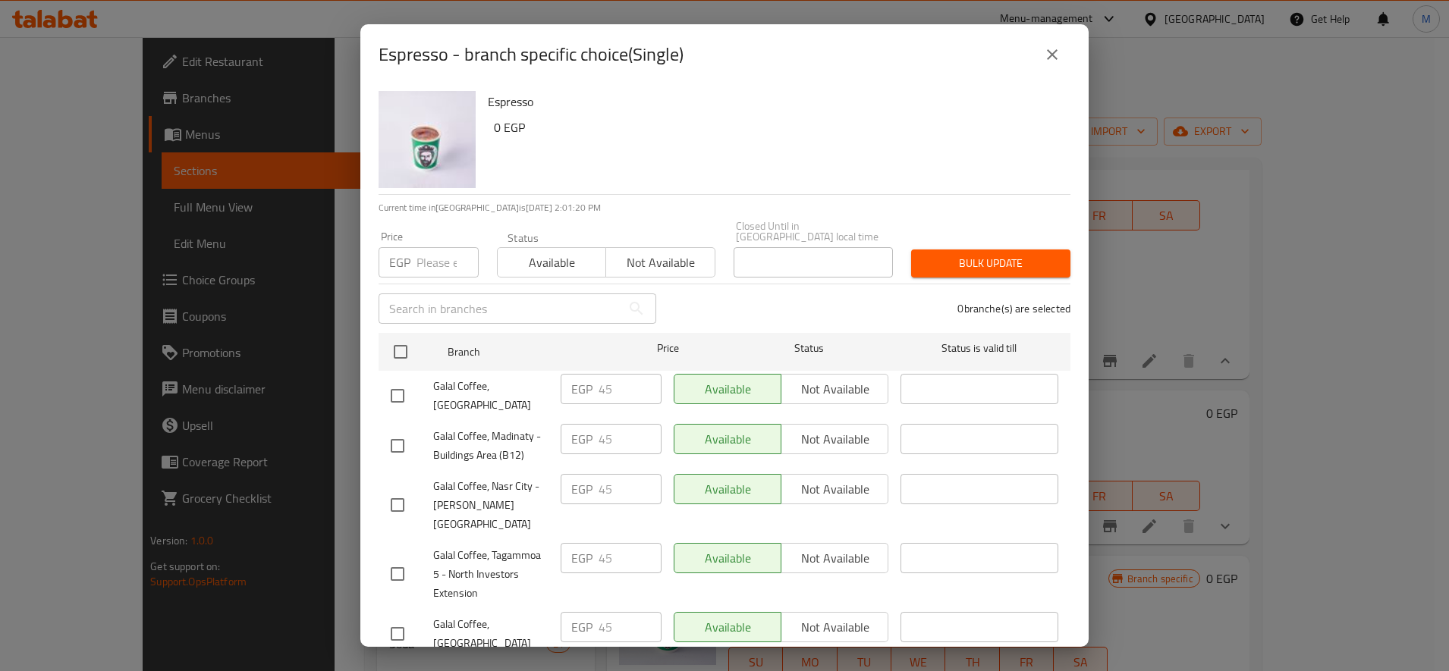
click at [441, 249] on input "number" at bounding box center [447, 262] width 62 height 30
paste input "40"
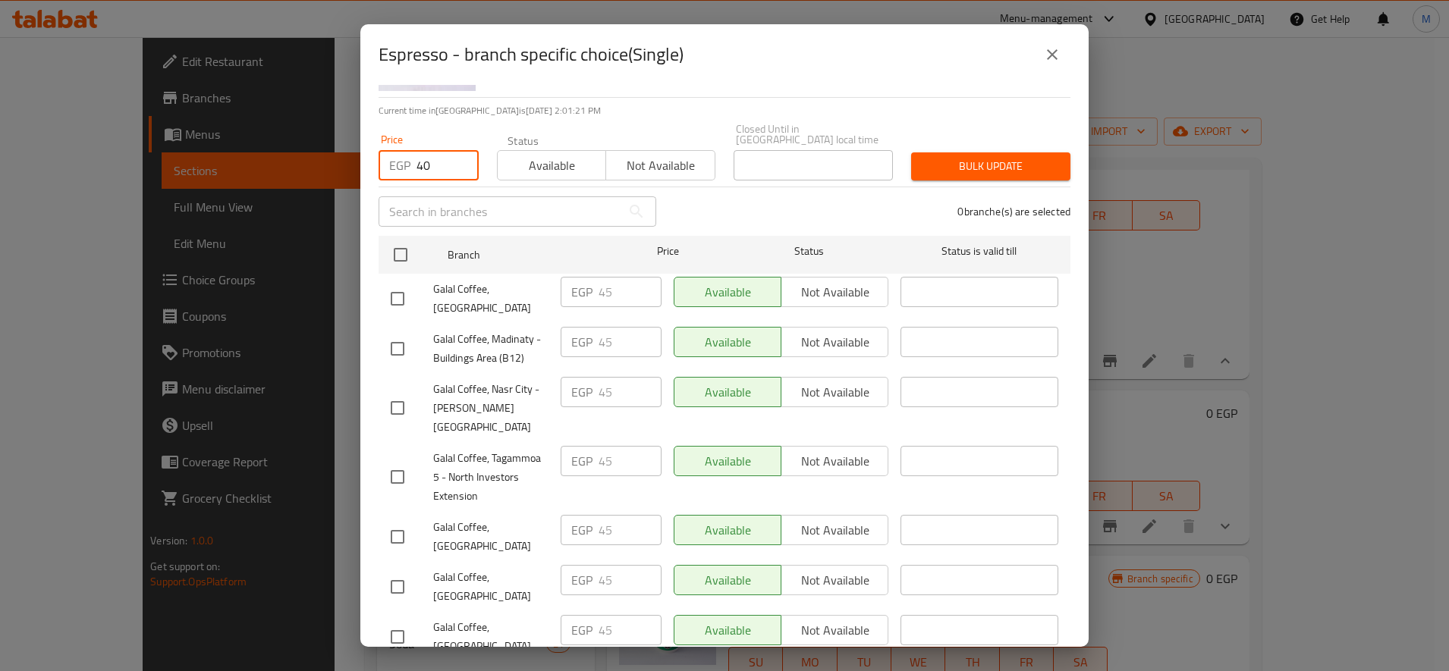
scroll to position [127, 0]
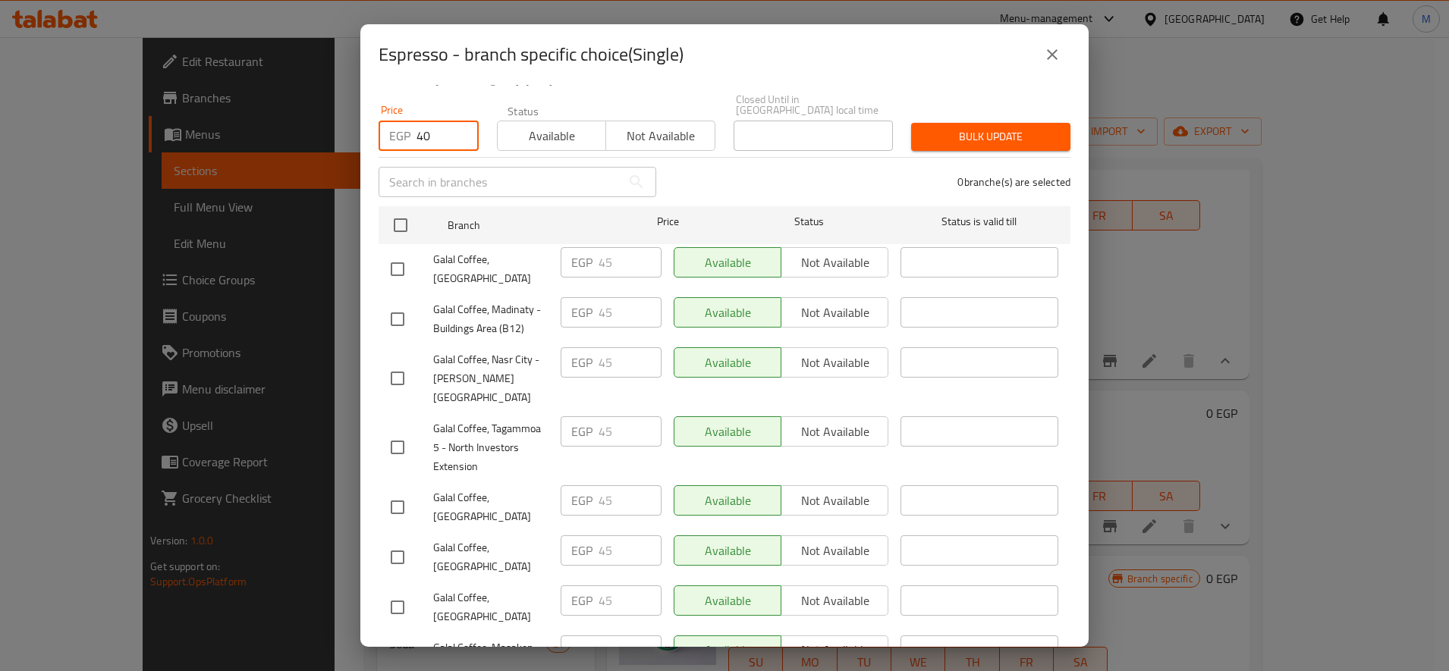
type input "40"
click at [395, 253] on input "checkbox" at bounding box center [397, 269] width 32 height 32
checkbox input "true"
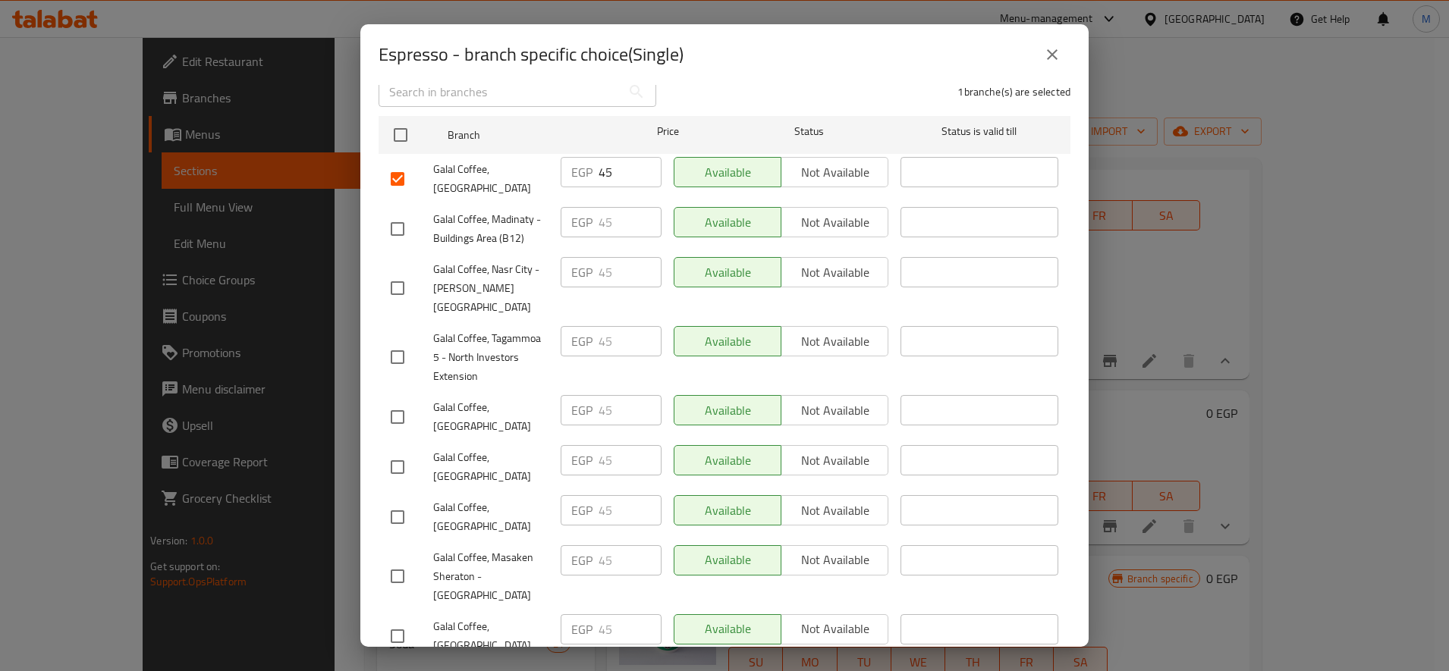
scroll to position [253, 0]
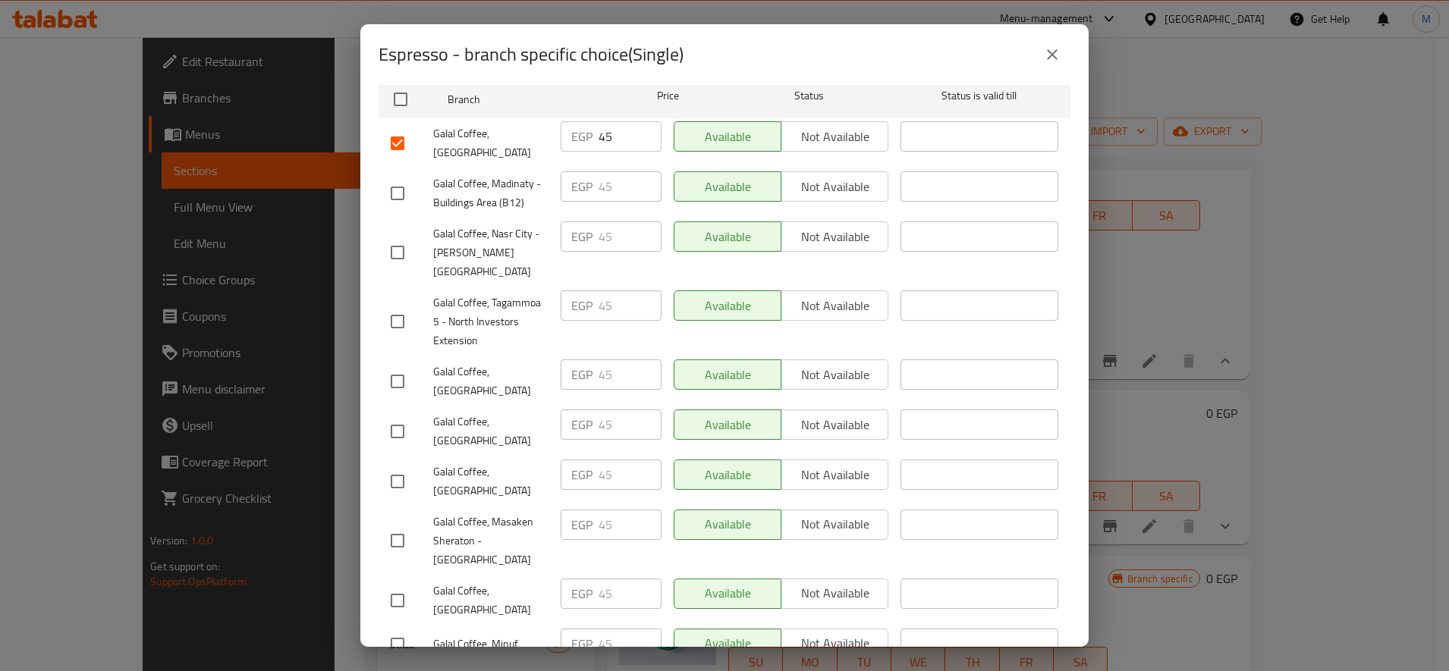
click at [402, 366] on input "checkbox" at bounding box center [397, 382] width 32 height 32
checkbox input "true"
click at [390, 416] on input "checkbox" at bounding box center [397, 432] width 32 height 32
checkbox input "true"
click at [401, 466] on input "checkbox" at bounding box center [397, 482] width 32 height 32
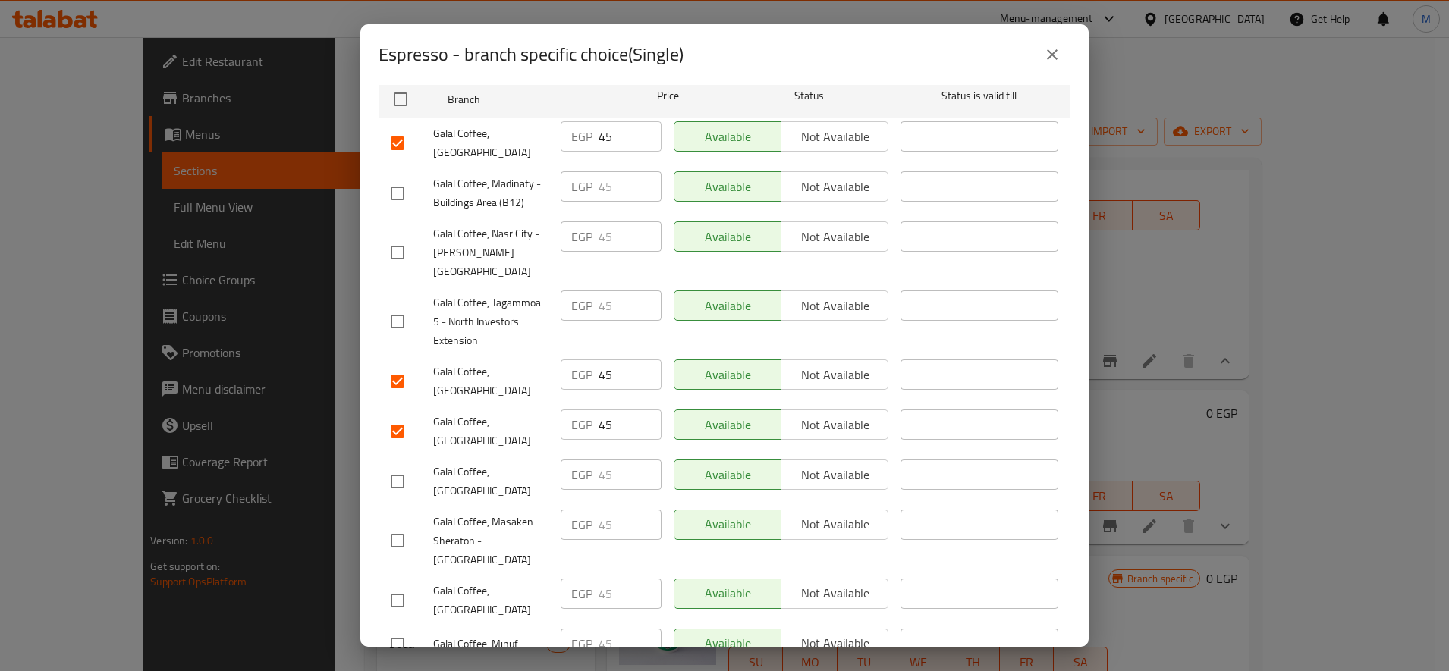
checkbox input "true"
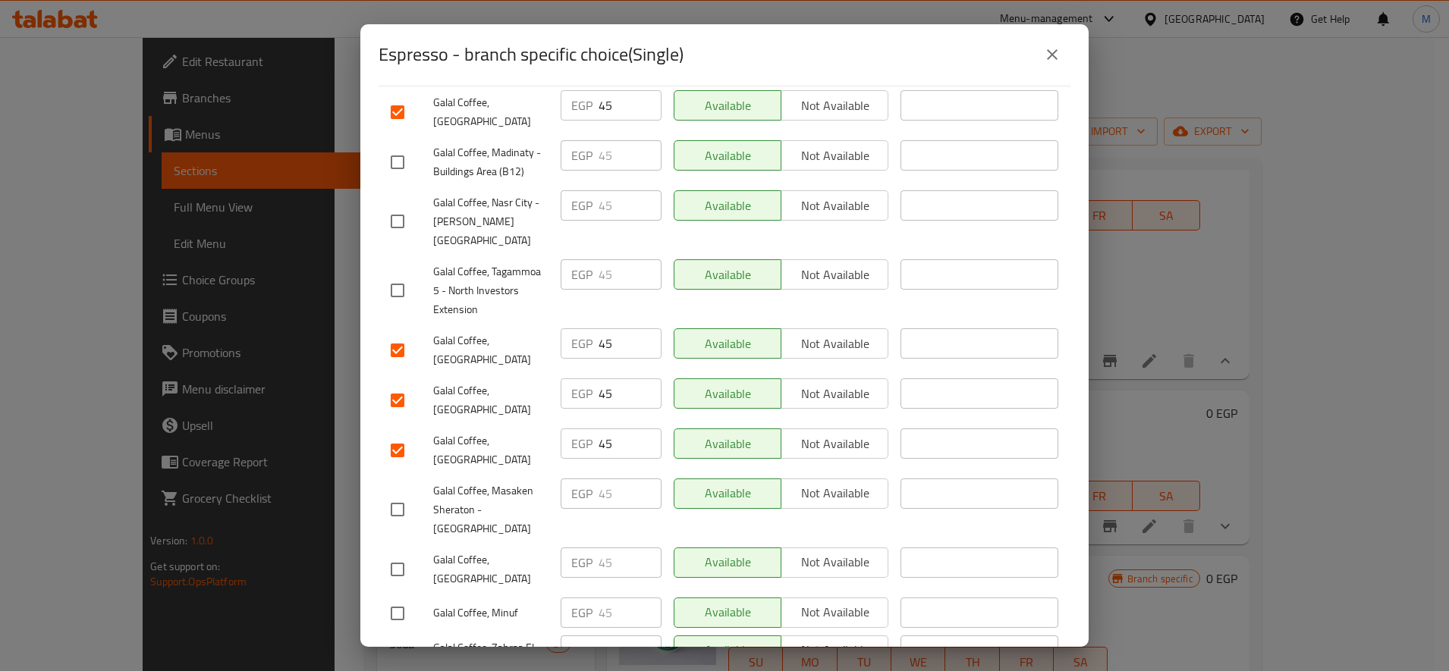
scroll to position [299, 0]
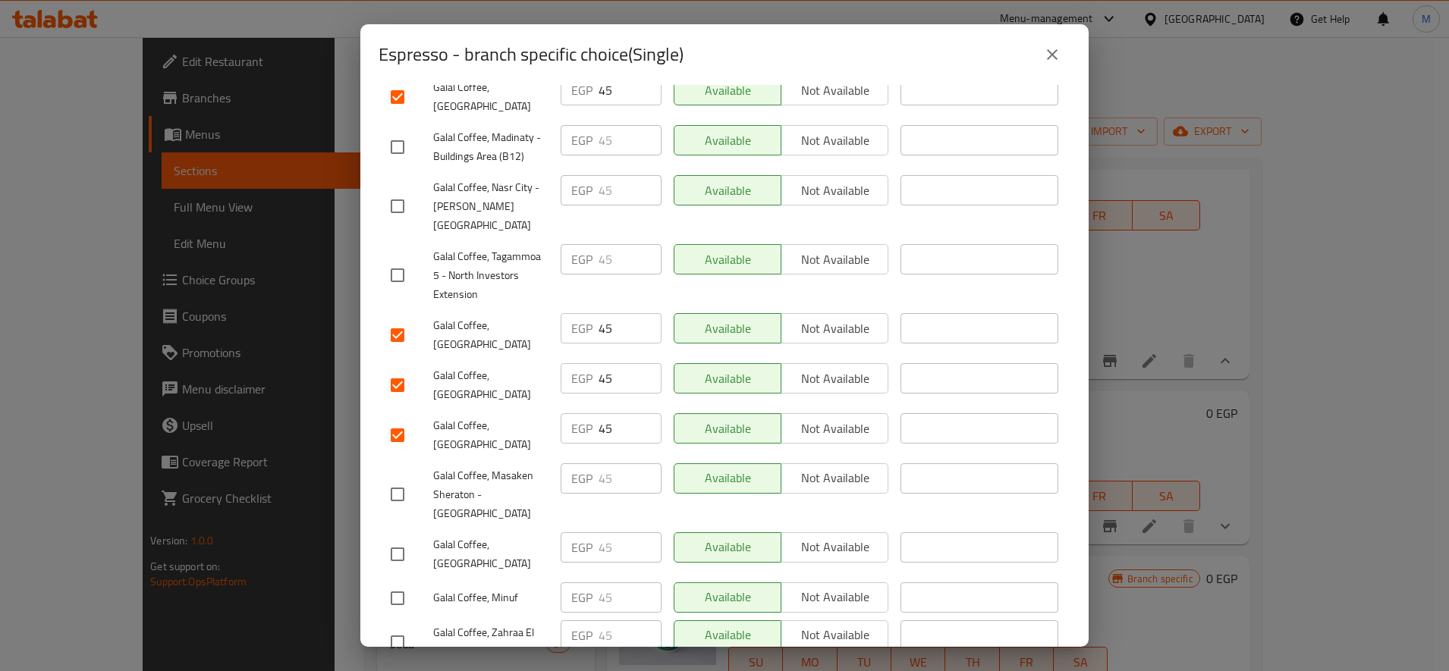
click at [400, 538] on input "checkbox" at bounding box center [397, 554] width 32 height 32
checkbox input "true"
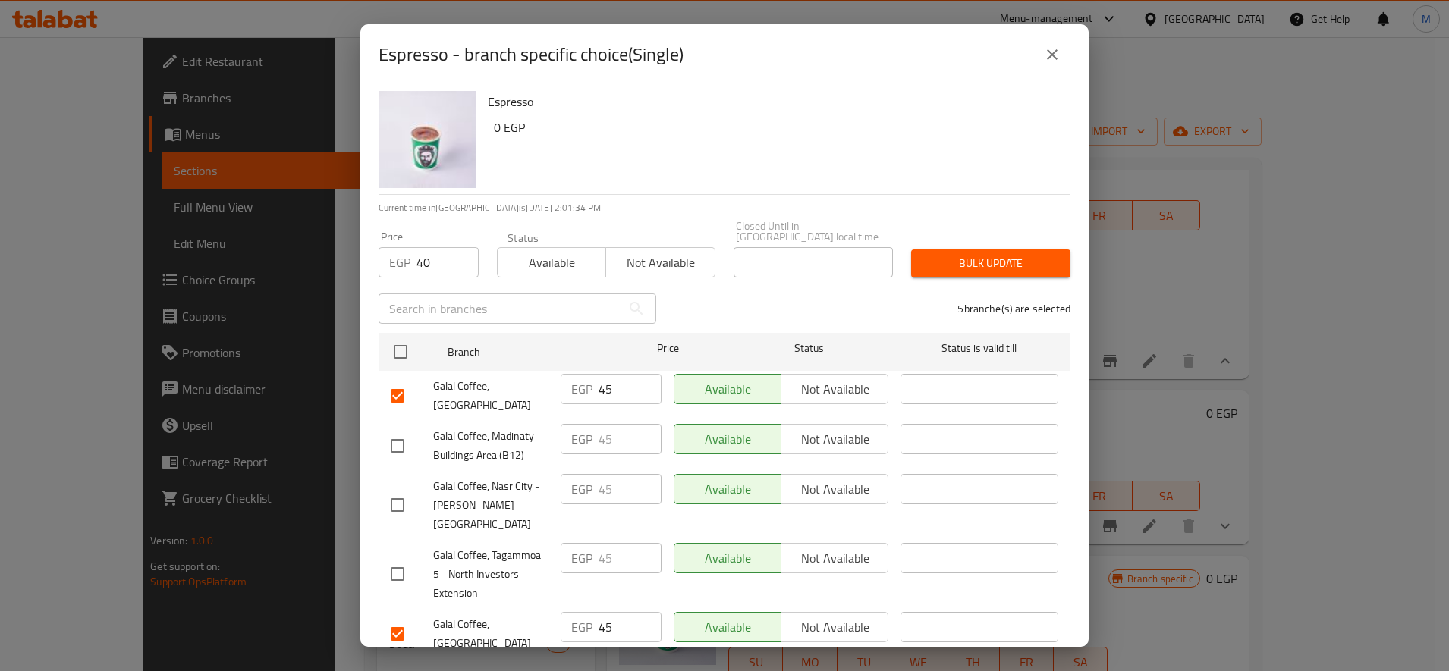
click at [976, 257] on span "Bulk update" at bounding box center [990, 263] width 135 height 19
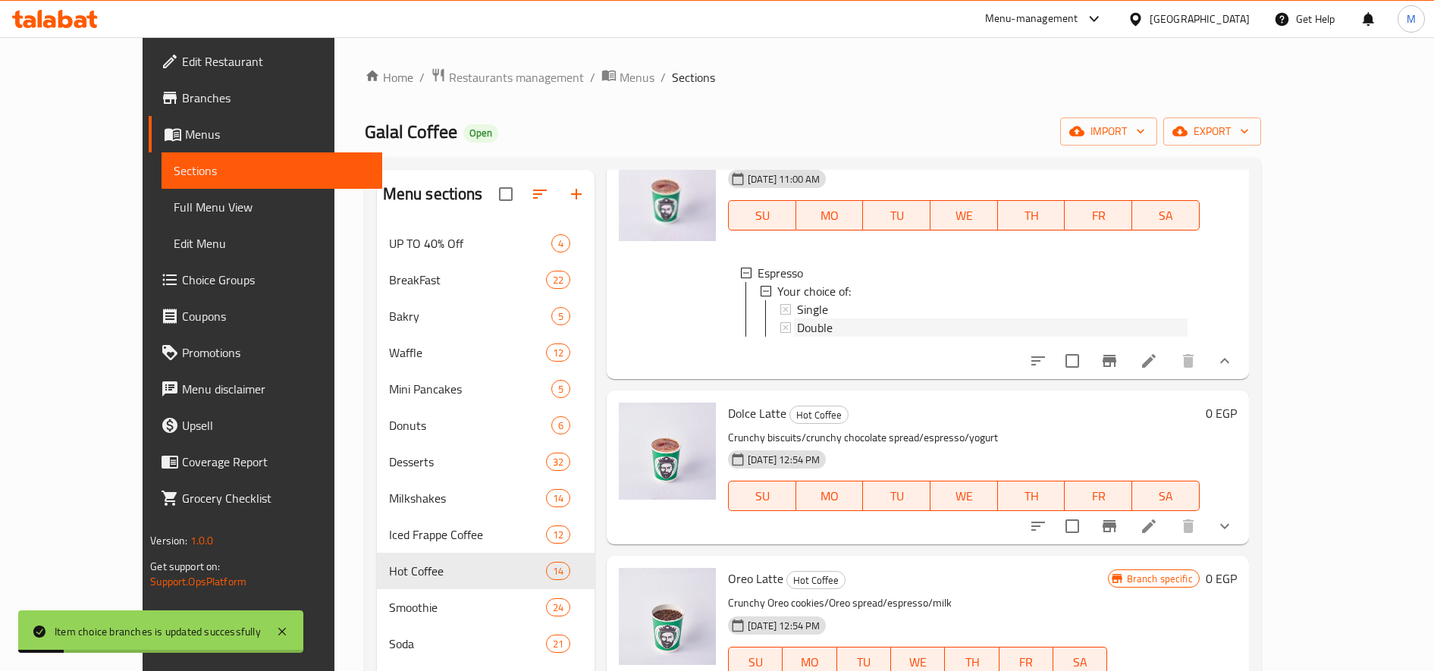
click at [797, 323] on span "Double" at bounding box center [815, 328] width 36 height 18
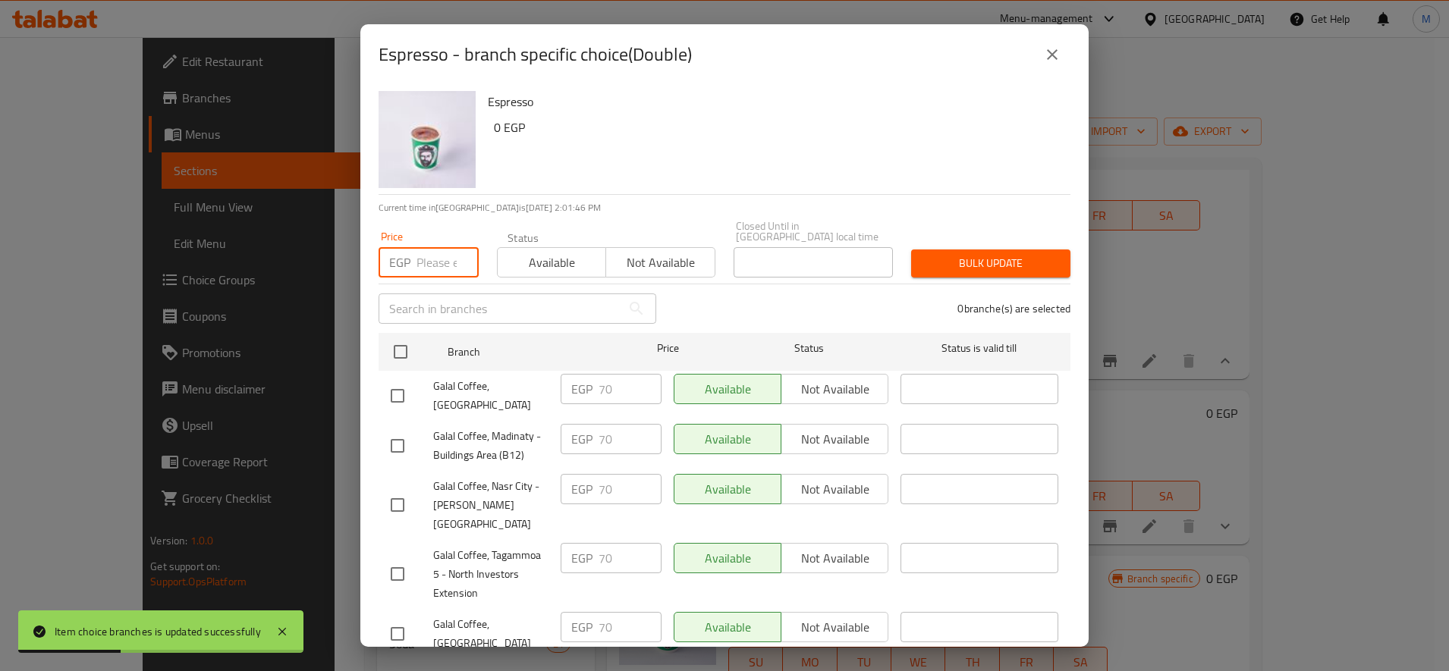
click at [427, 252] on input "number" at bounding box center [447, 262] width 62 height 30
paste input "70"
type input "70"
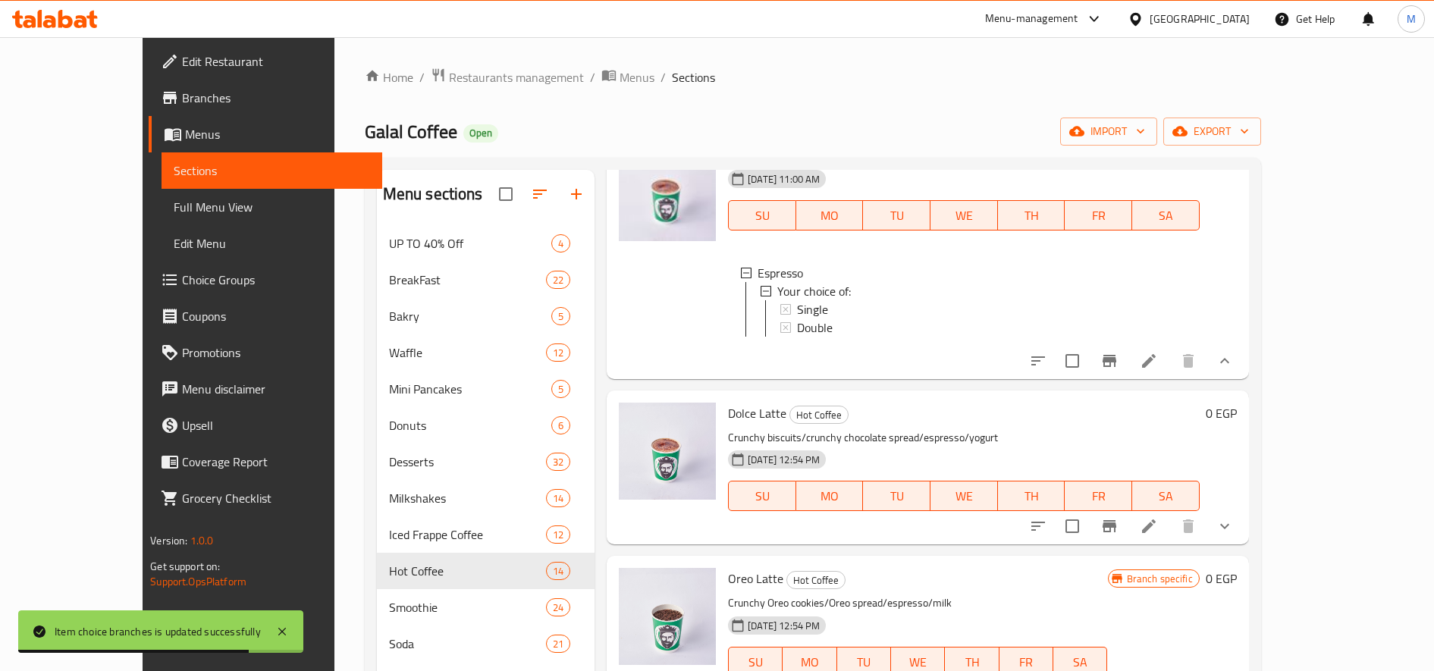
click at [805, 328] on div "Double" at bounding box center [992, 328] width 391 height 18
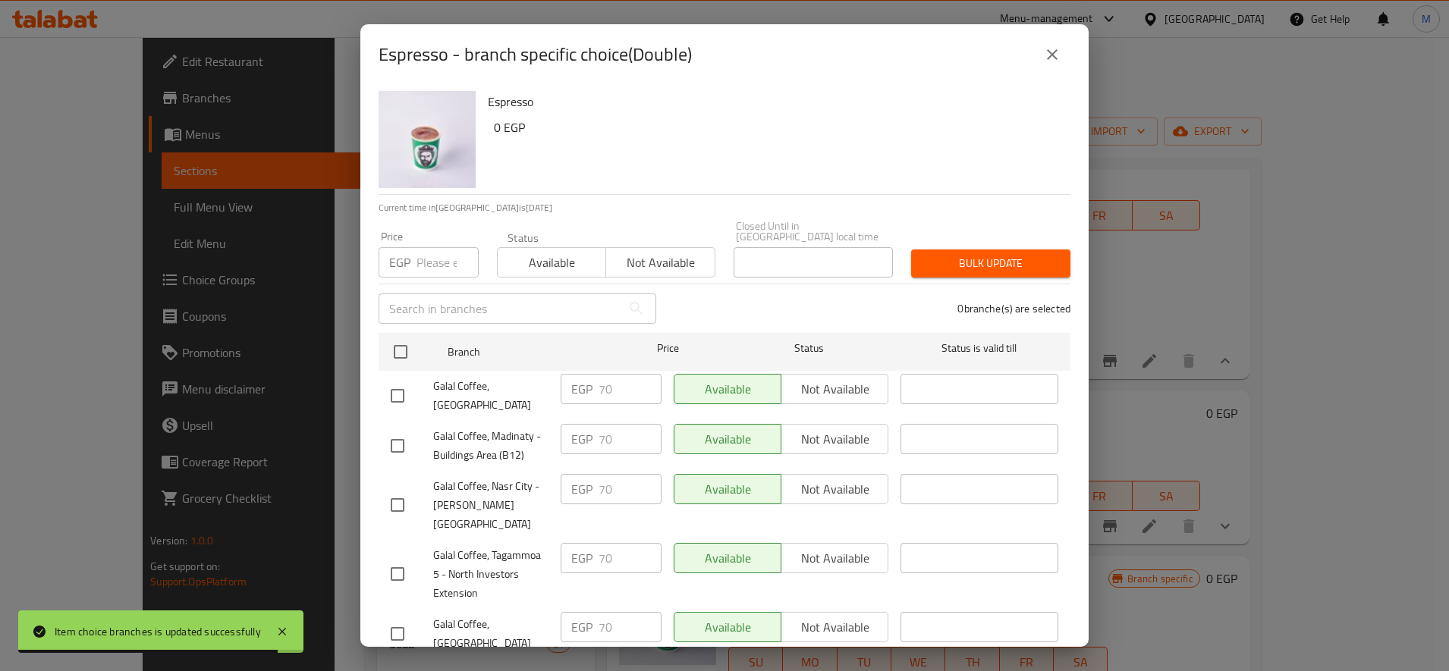
click at [445, 247] on input "number" at bounding box center [447, 262] width 62 height 30
paste input "50"
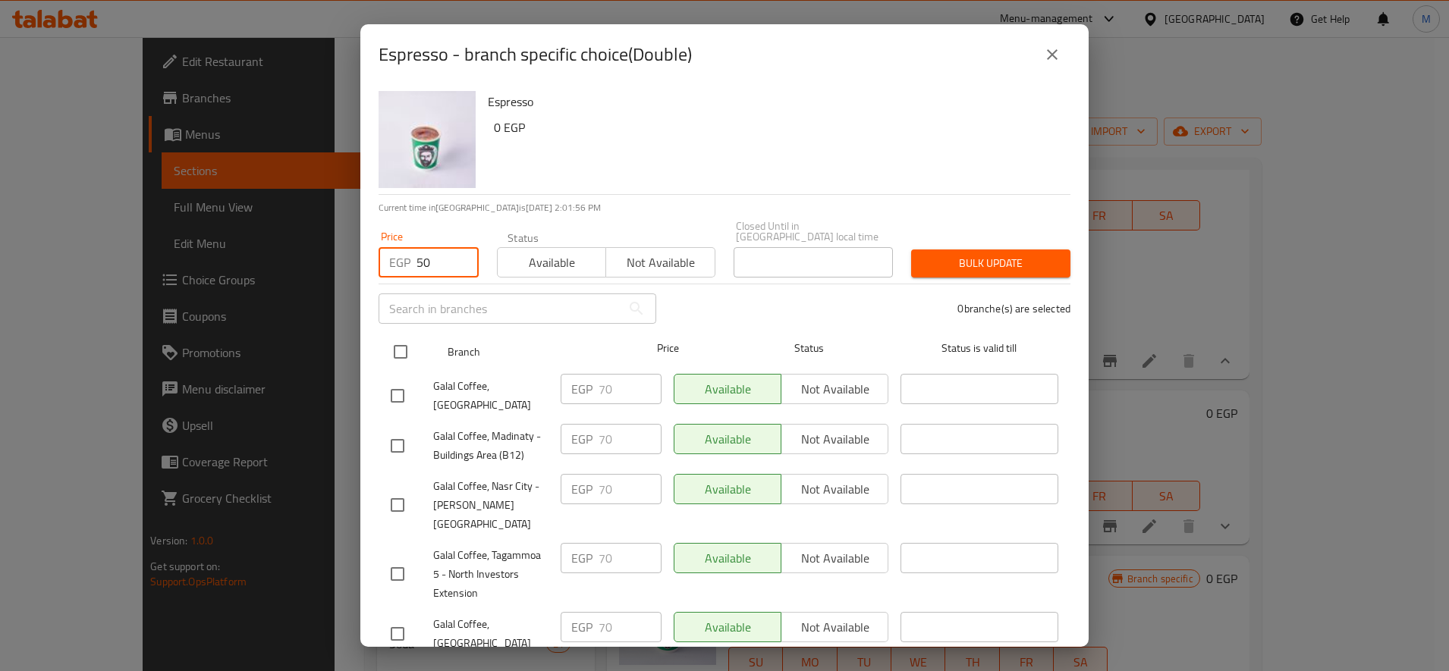
type input "50"
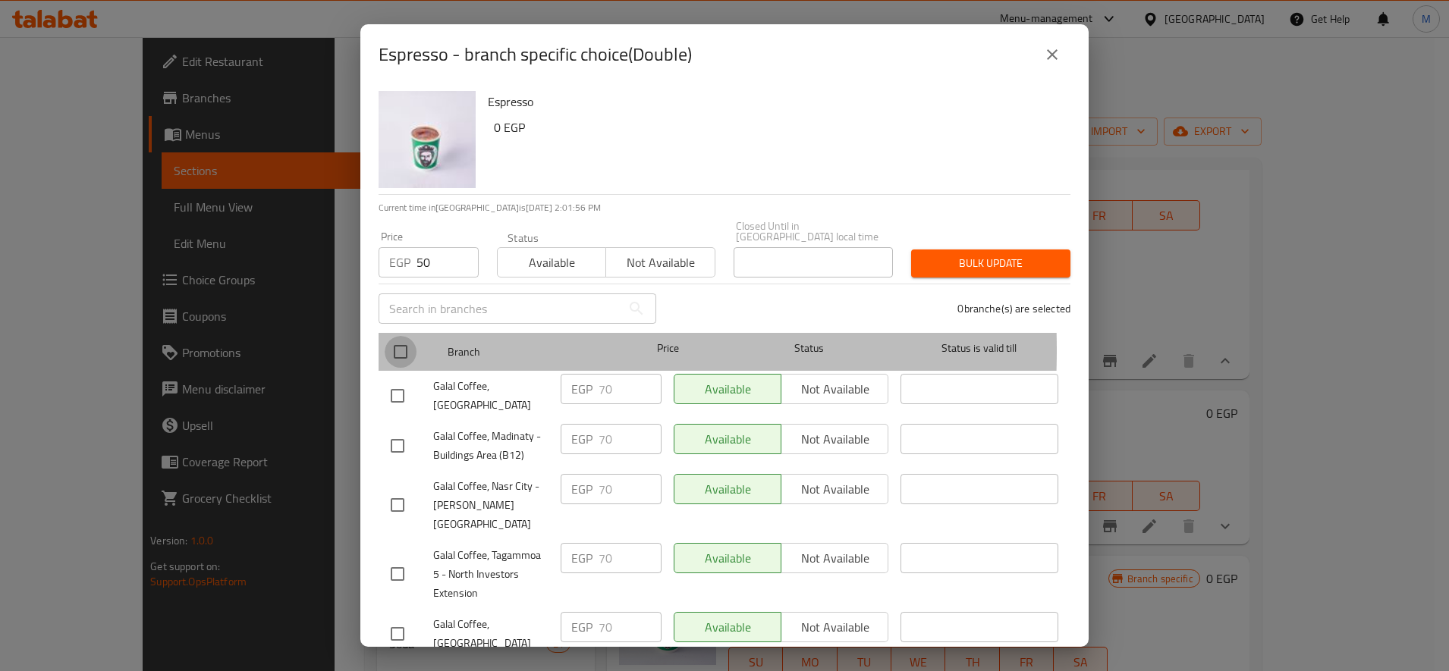
click at [399, 339] on input "checkbox" at bounding box center [400, 352] width 32 height 32
checkbox input "true"
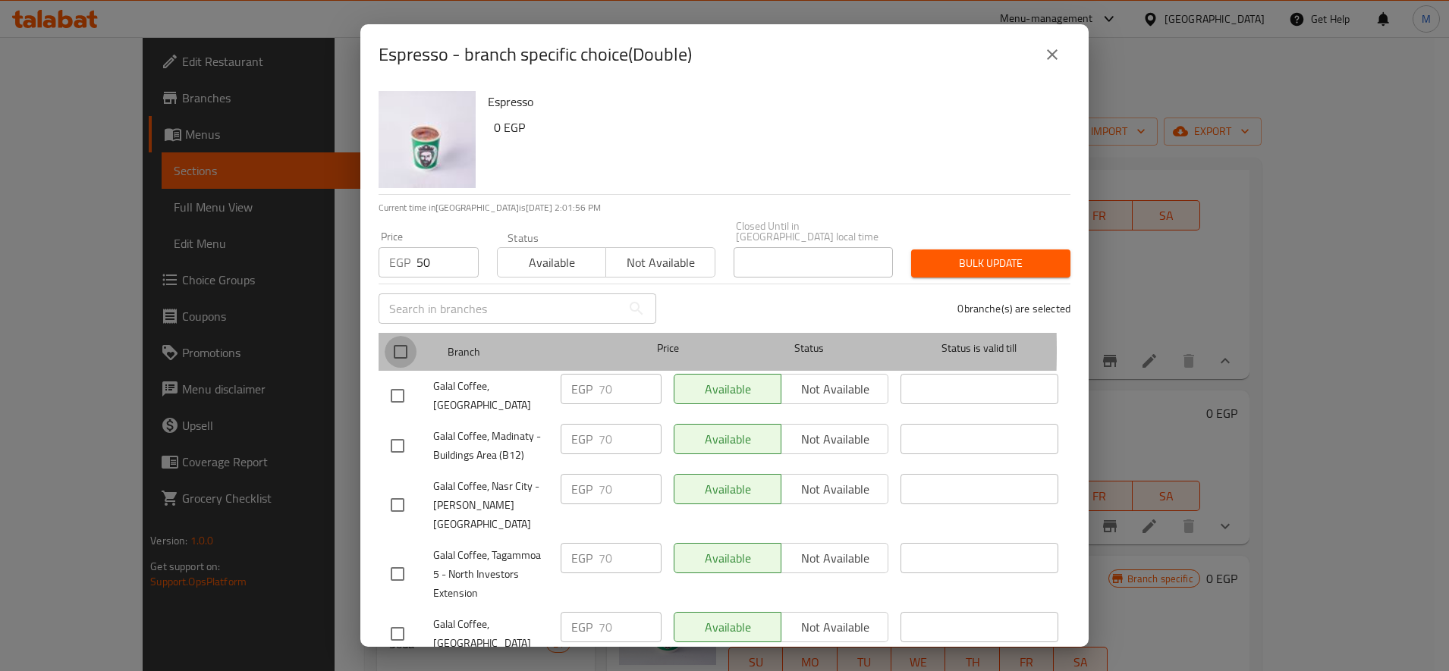
checkbox input "true"
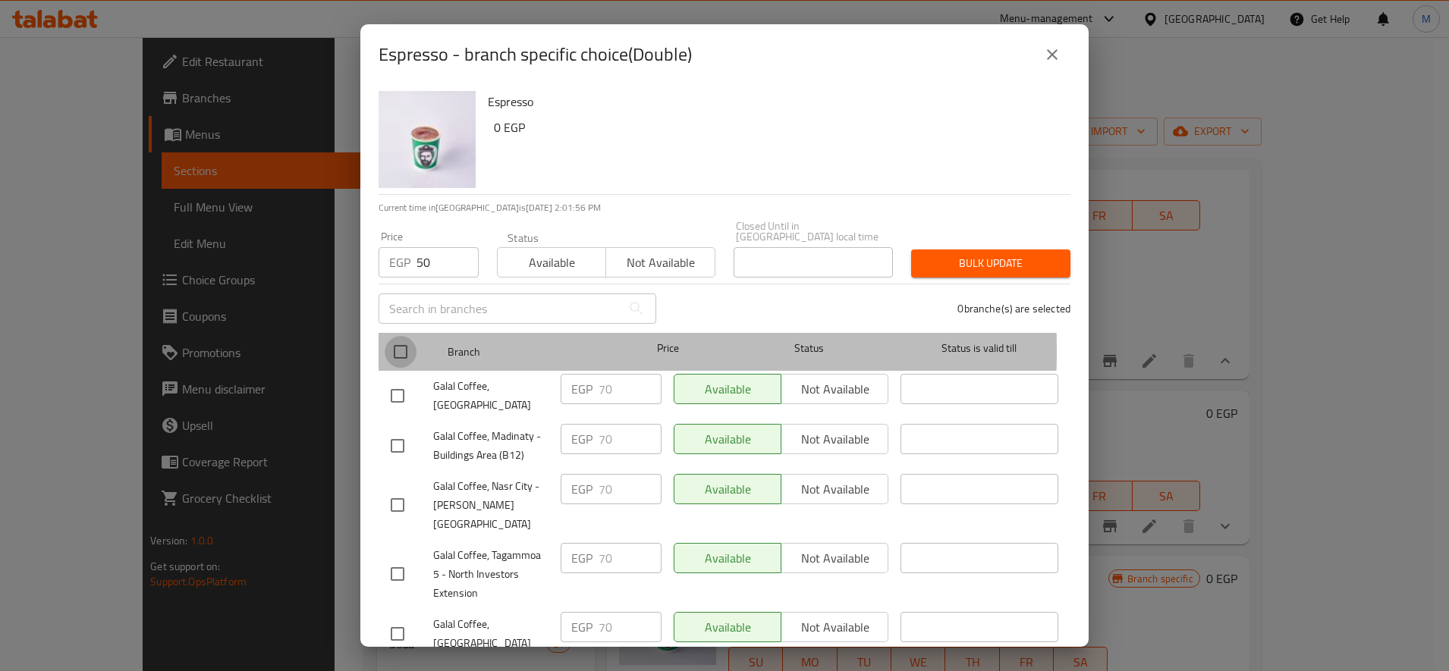
checkbox input "true"
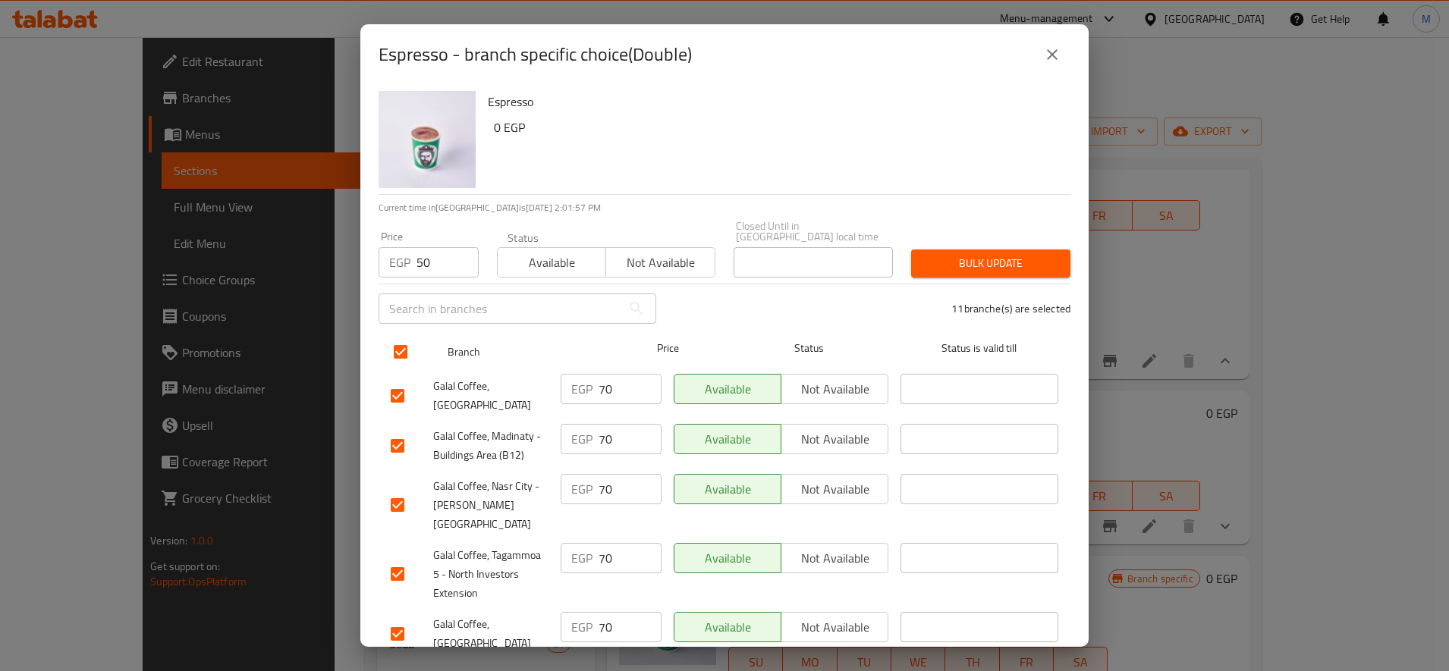
click at [392, 336] on input "checkbox" at bounding box center [400, 352] width 32 height 32
checkbox input "false"
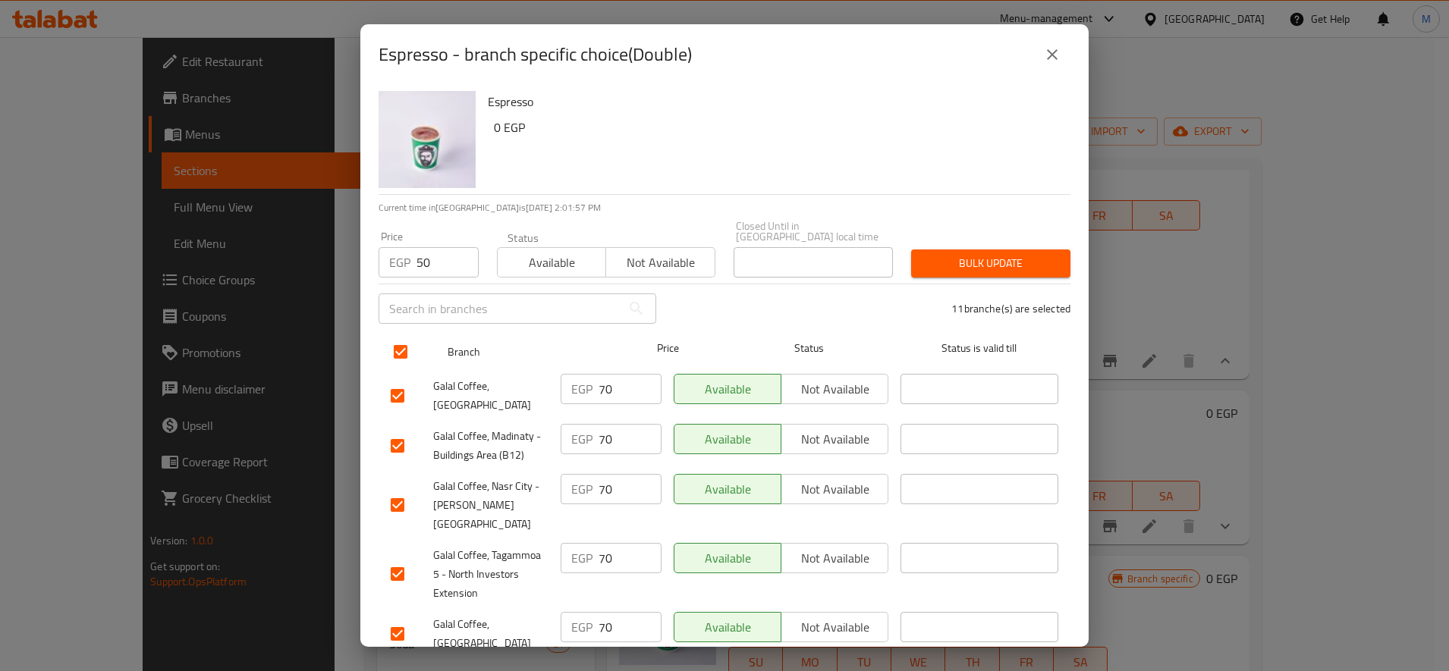
checkbox input "false"
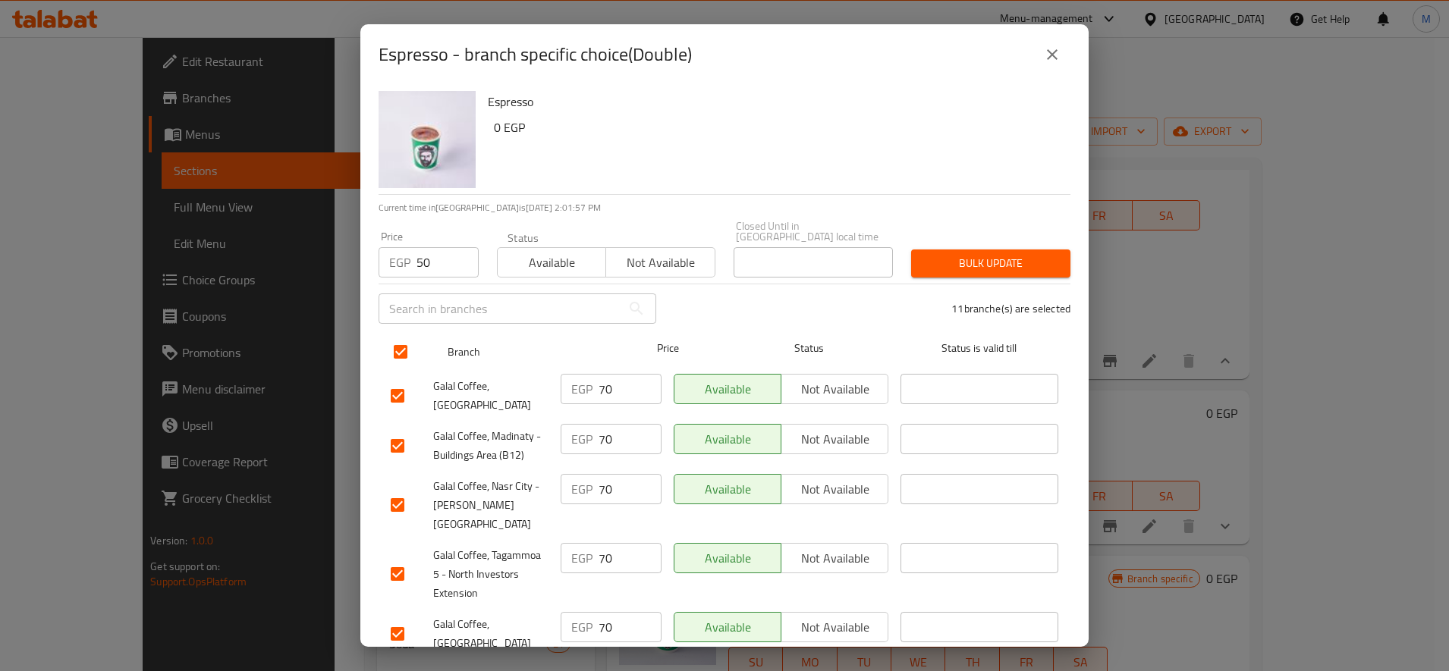
checkbox input "false"
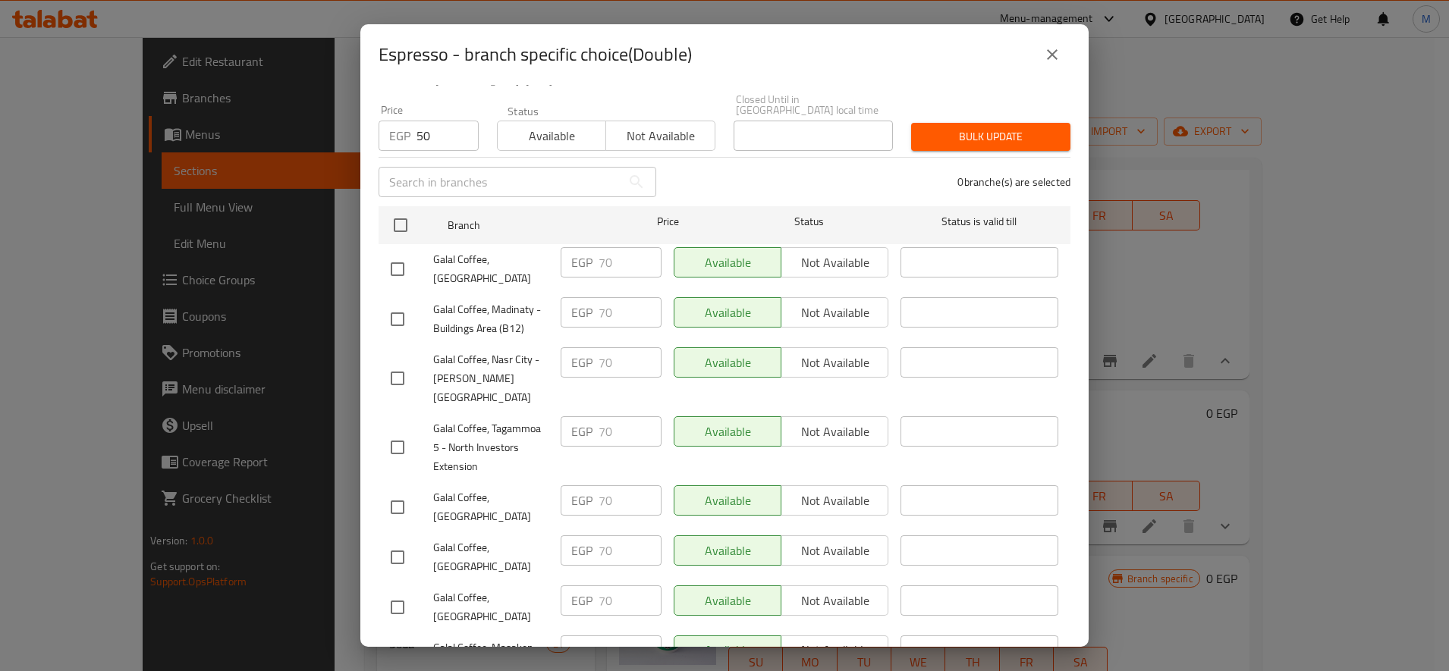
click at [409, 265] on input "checkbox" at bounding box center [397, 269] width 32 height 32
checkbox input "true"
click at [391, 491] on input "checkbox" at bounding box center [397, 507] width 32 height 32
checkbox input "true"
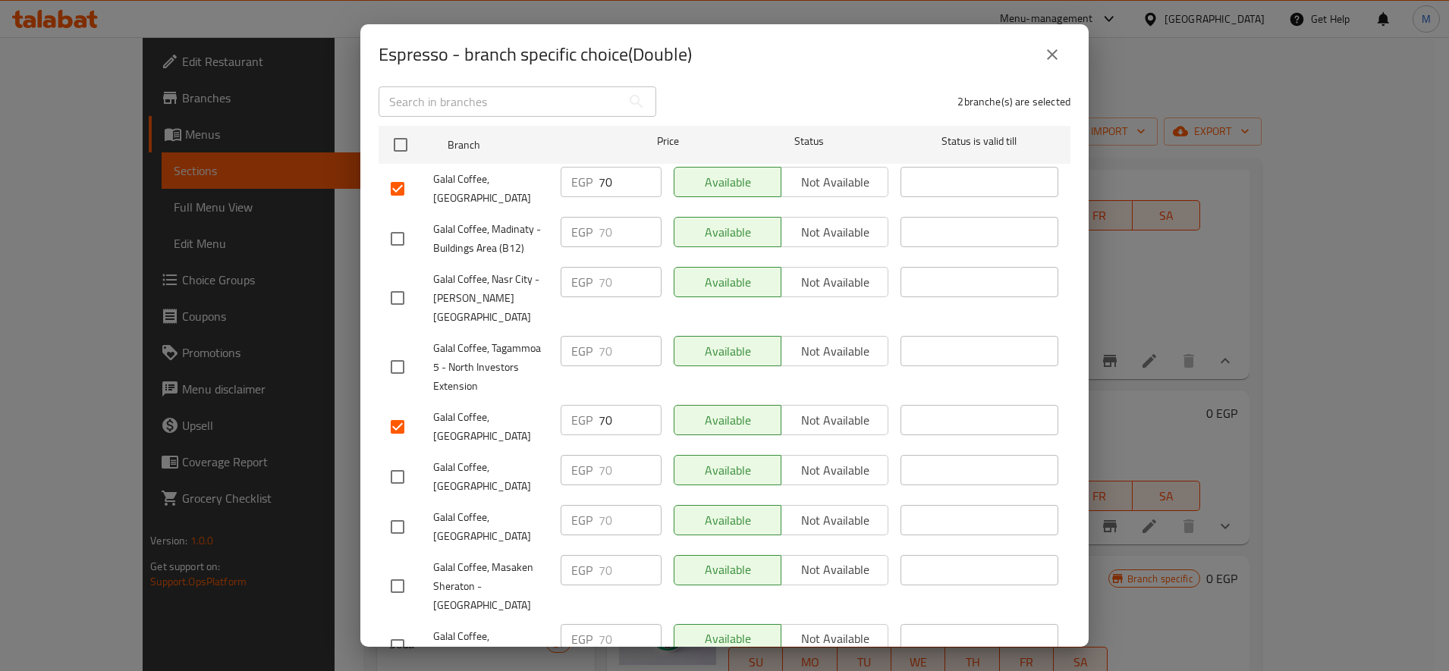
scroll to position [299, 0]
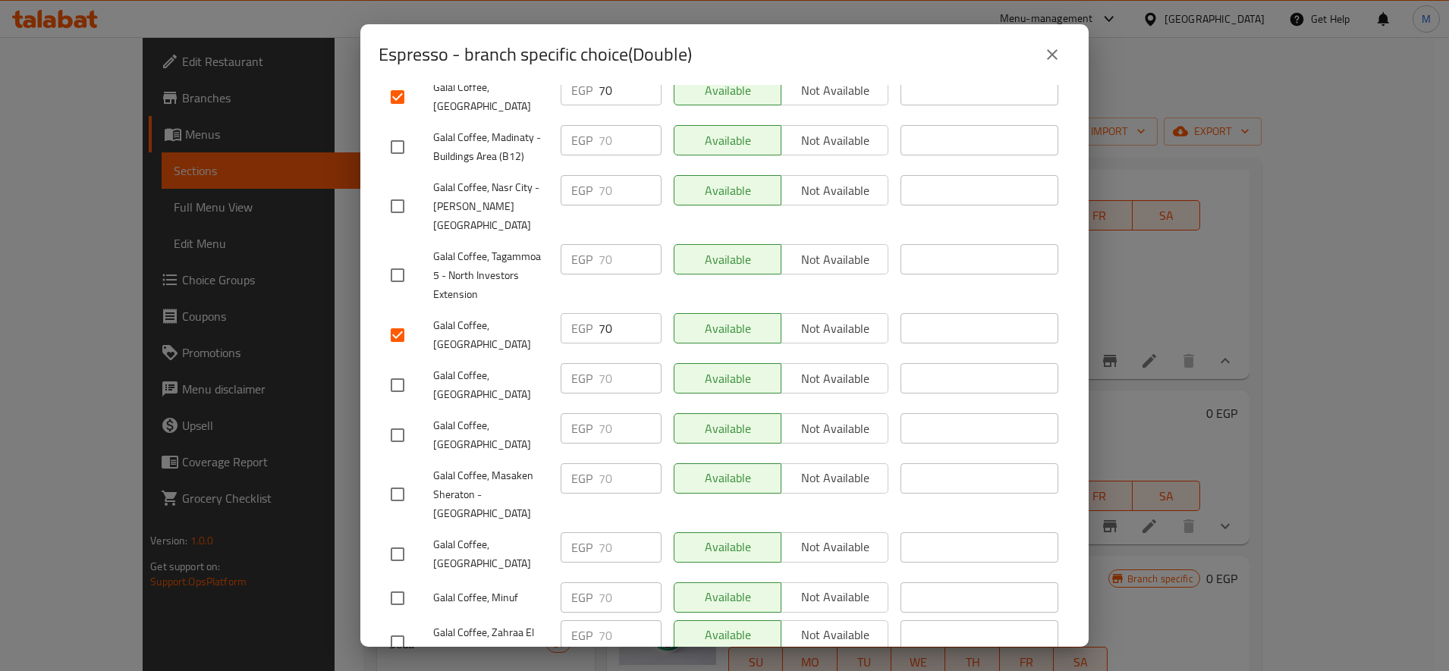
drag, startPoint x: 395, startPoint y: 344, endPoint x: 410, endPoint y: 381, distance: 40.8
click at [394, 369] on input "checkbox" at bounding box center [397, 385] width 32 height 32
checkbox input "true"
click at [388, 419] on input "checkbox" at bounding box center [397, 435] width 32 height 32
checkbox input "true"
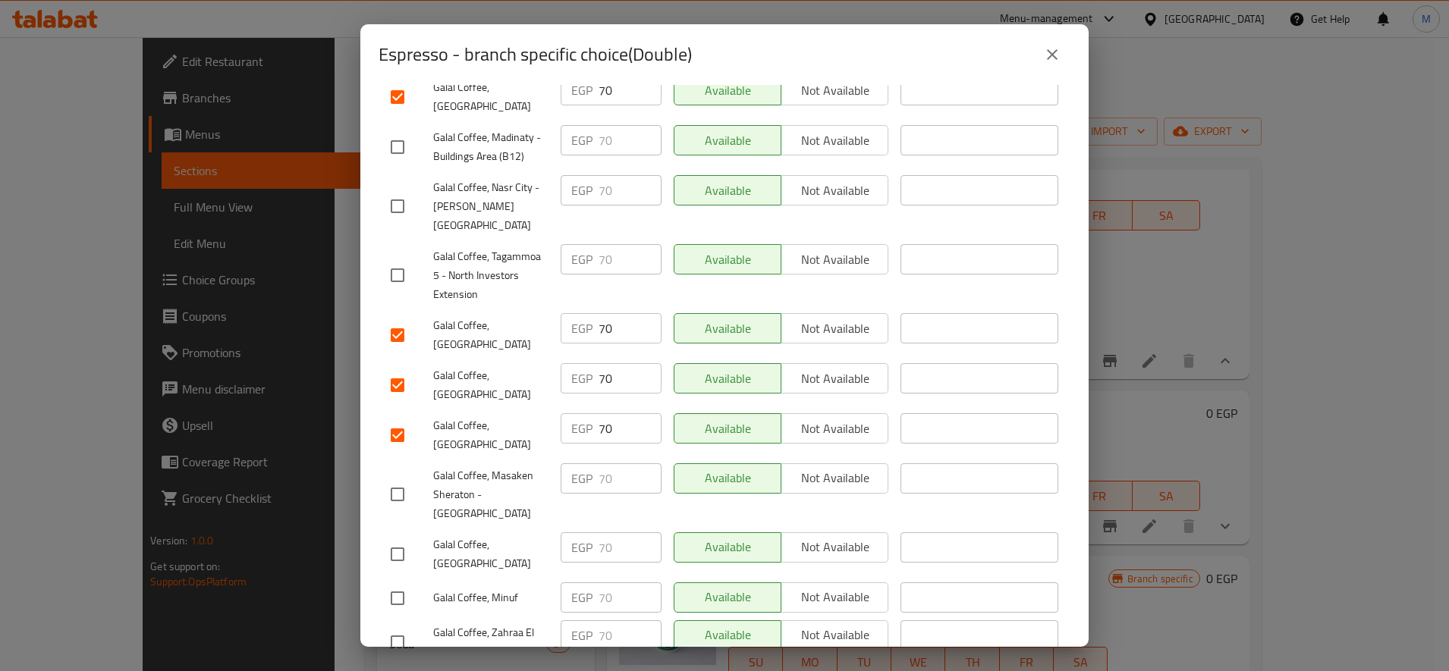
click at [395, 538] on input "checkbox" at bounding box center [397, 554] width 32 height 32
checkbox input "true"
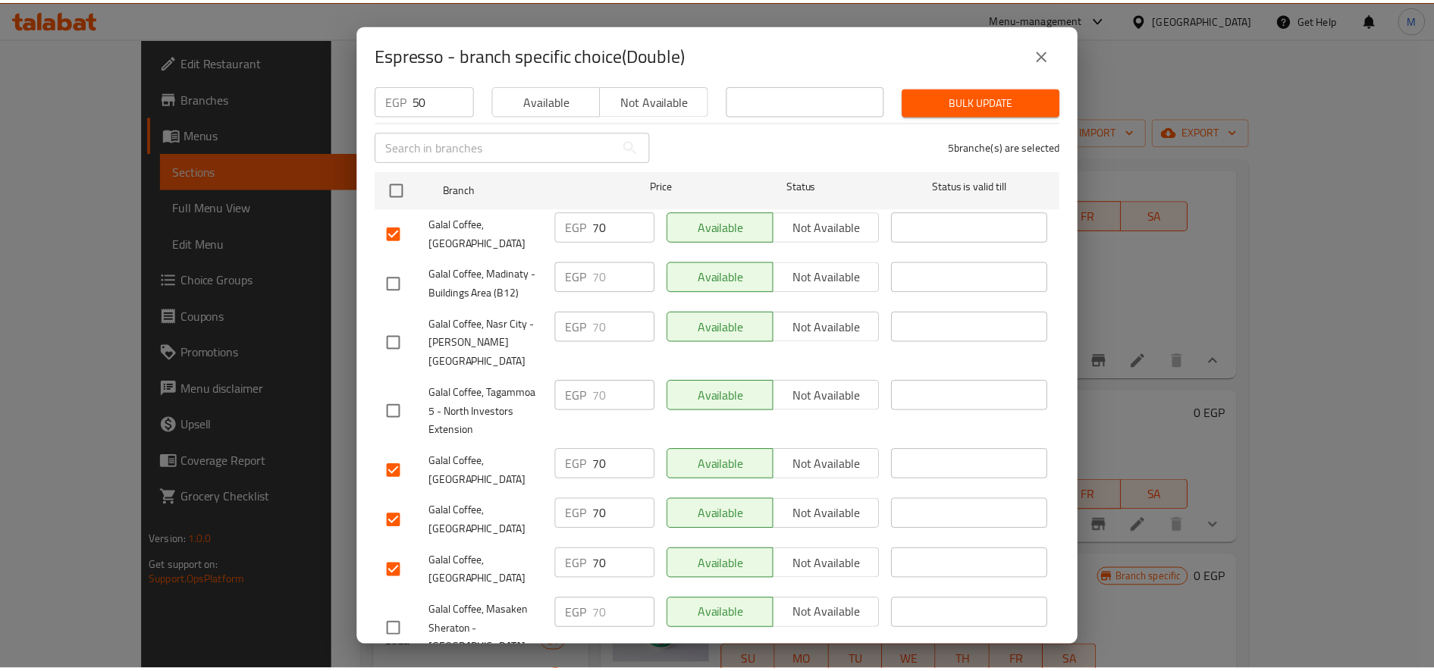
scroll to position [0, 0]
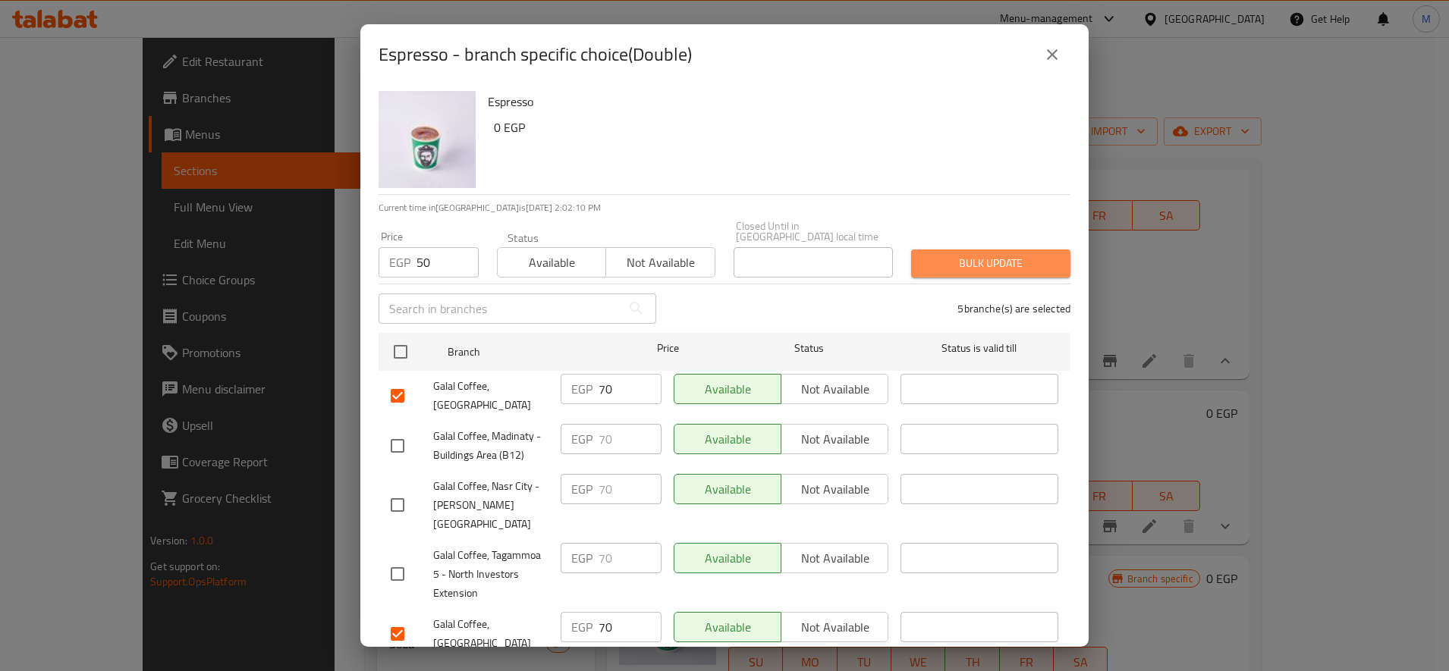
click at [1002, 257] on span "Bulk update" at bounding box center [990, 263] width 135 height 19
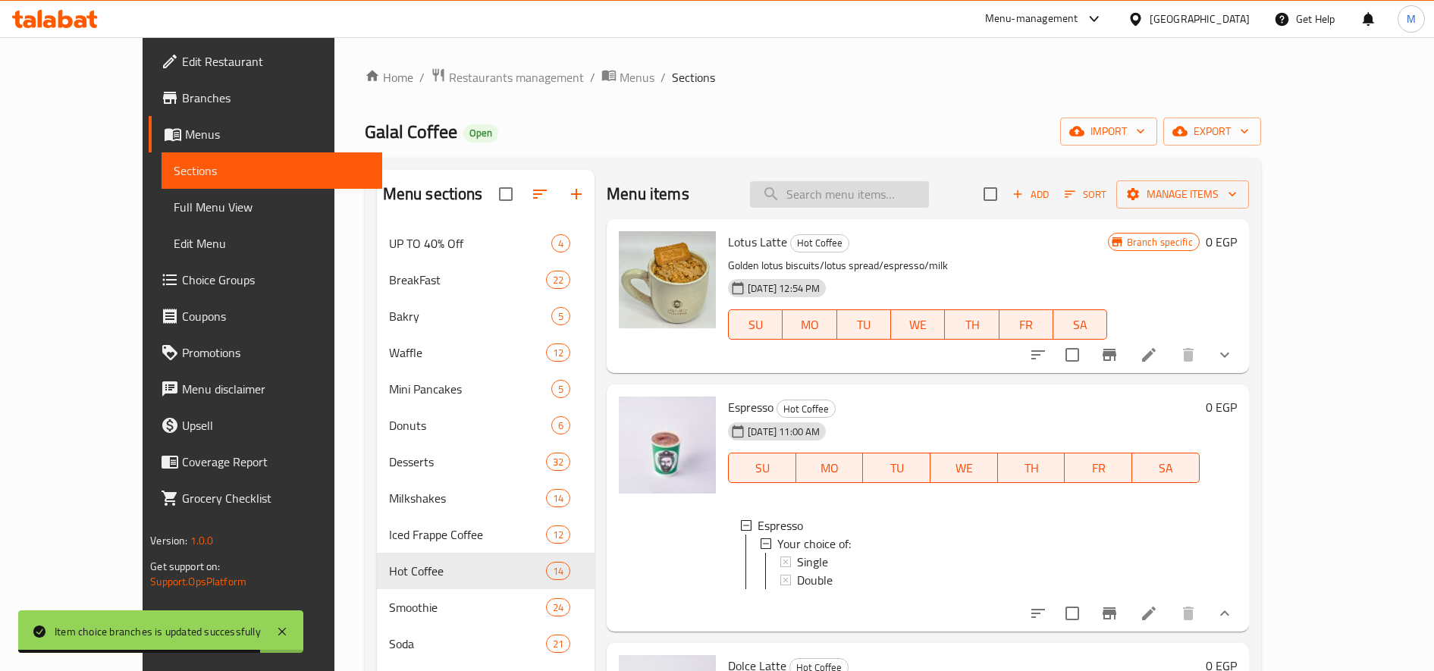
click at [925, 206] on input "search" at bounding box center [839, 194] width 179 height 27
paste input "أمريكان"
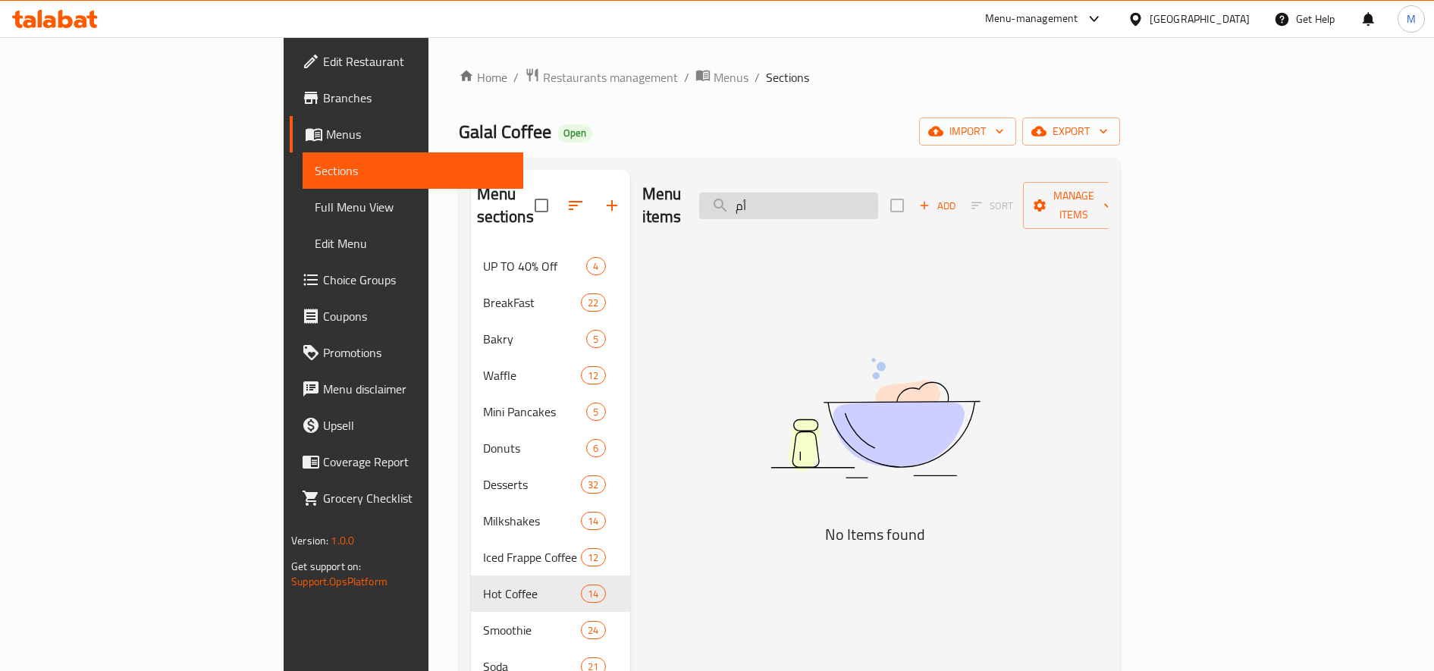
type input "أ"
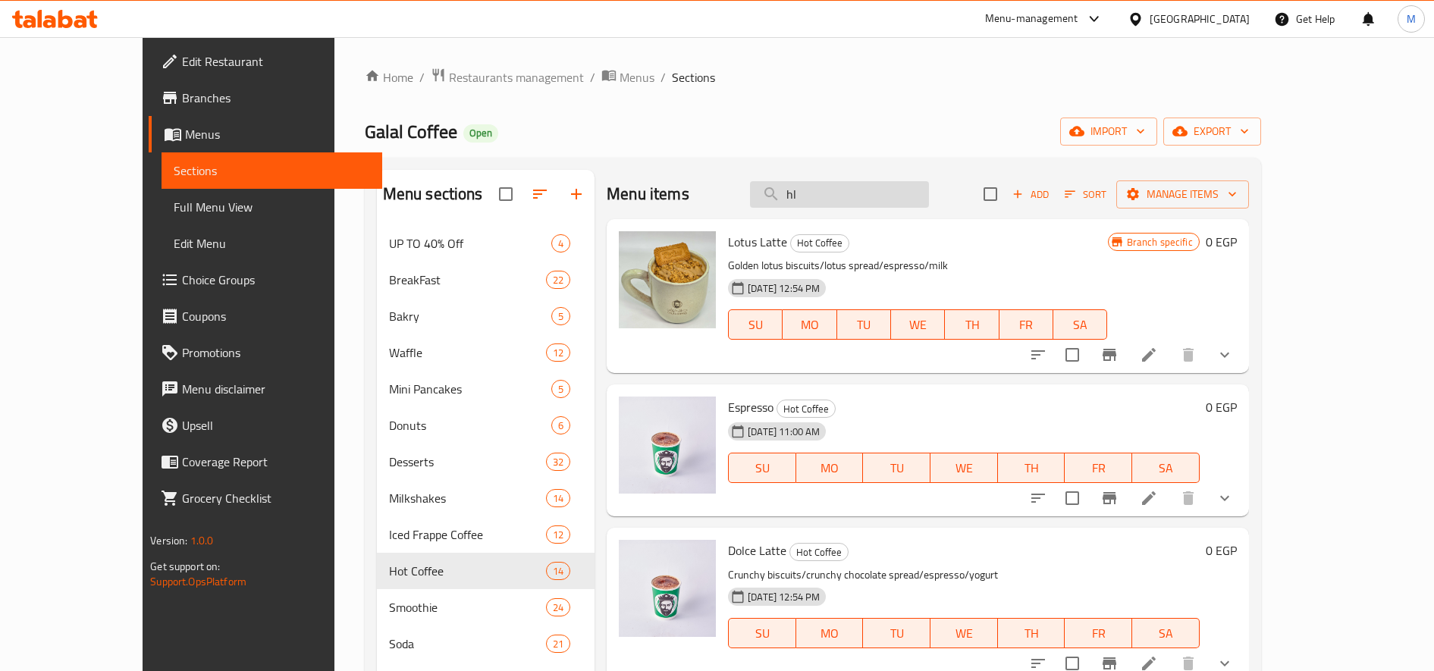
type input "h"
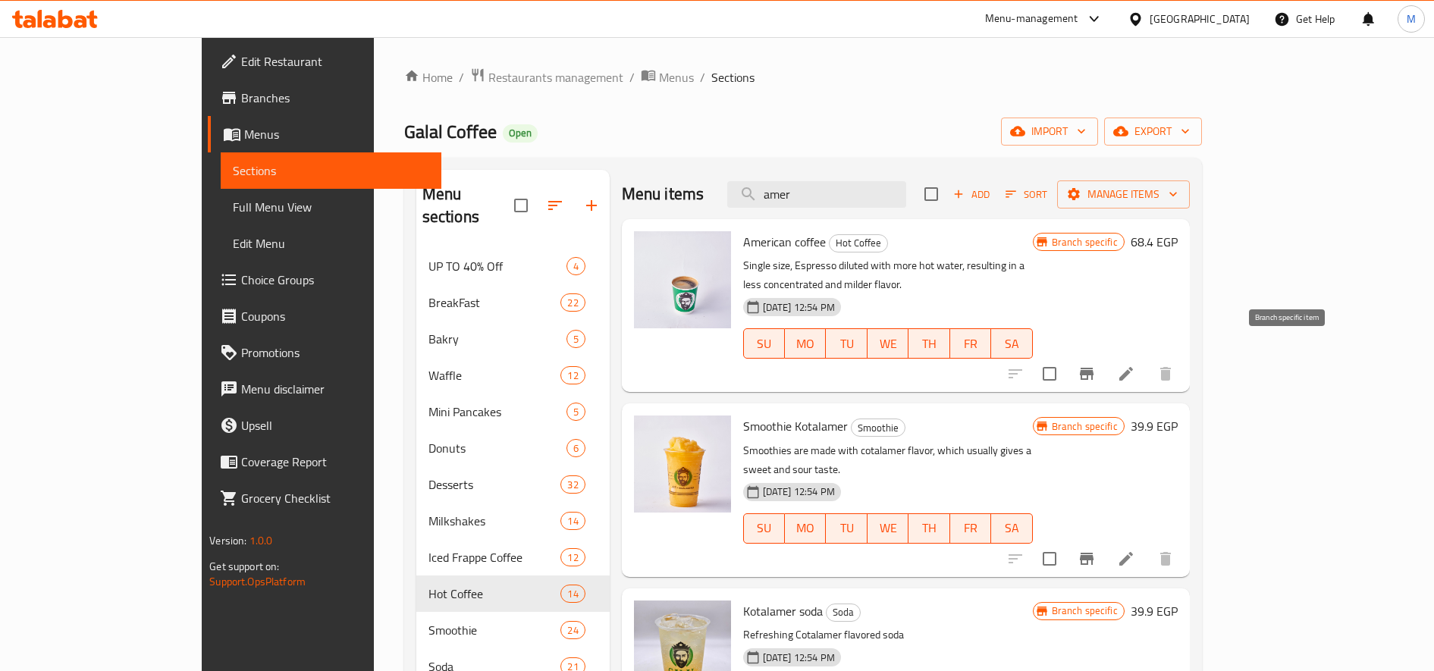
type input "amer"
click at [1096, 365] on icon "Branch-specific-item" at bounding box center [1087, 374] width 18 height 18
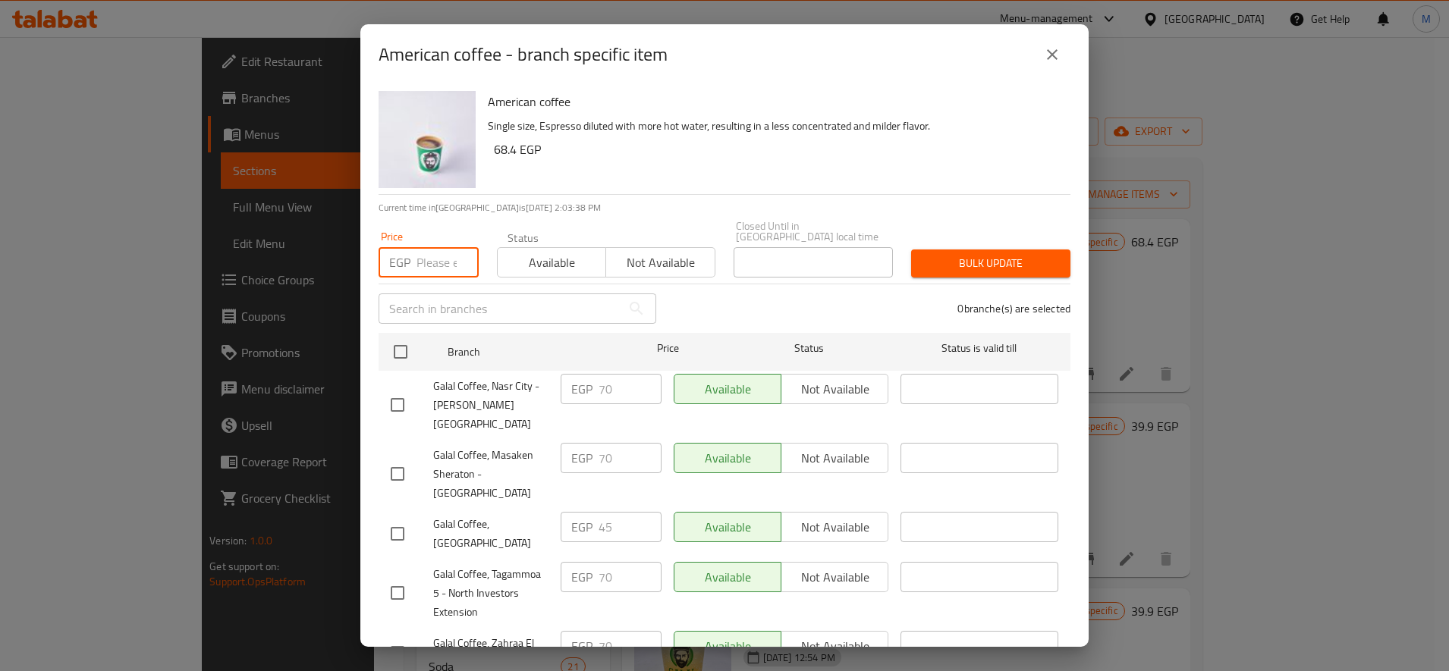
click at [446, 247] on input "number" at bounding box center [447, 262] width 62 height 30
paste input "60"
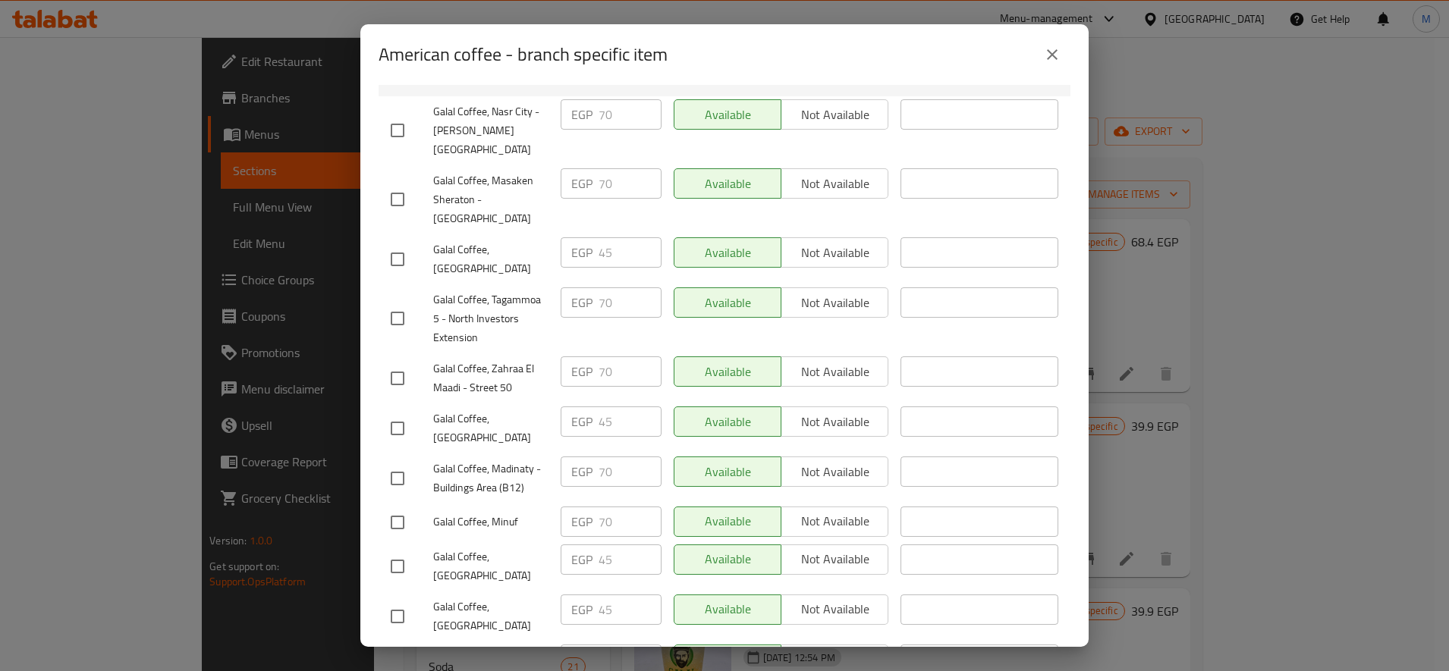
scroll to position [299, 0]
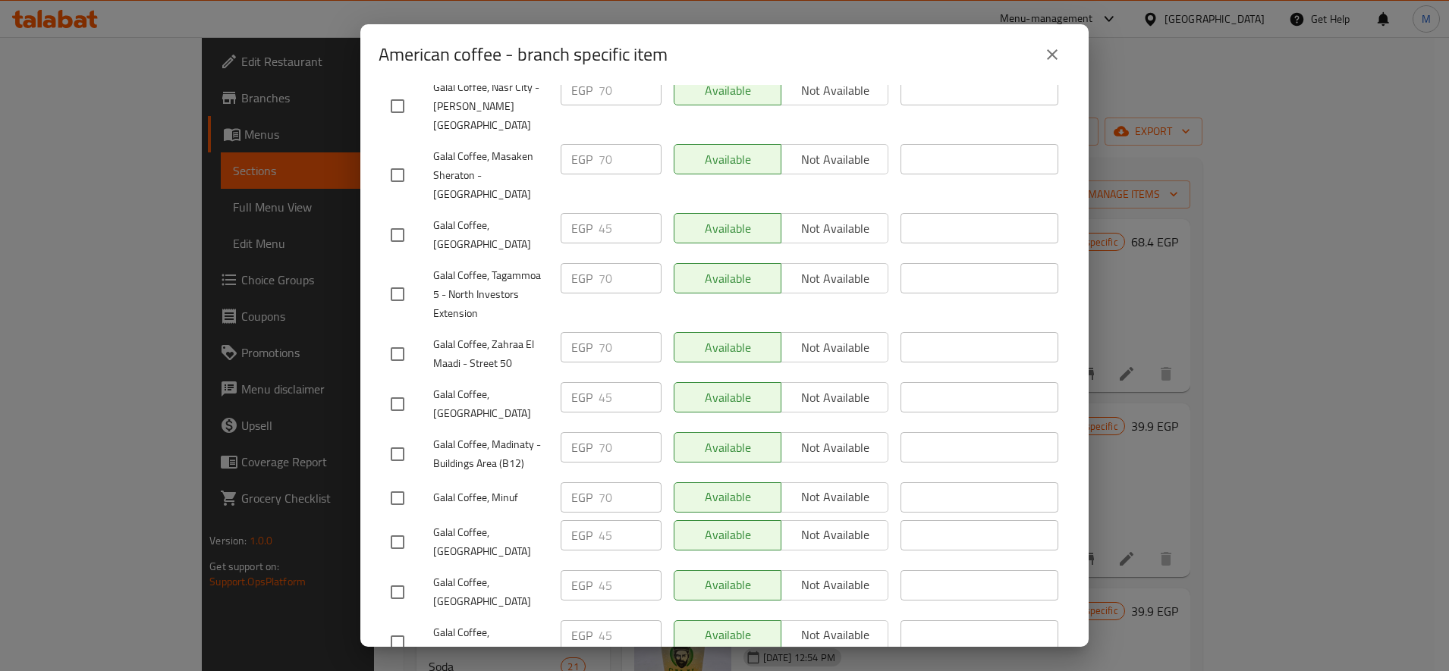
type input "60"
click at [394, 219] on input "checkbox" at bounding box center [397, 235] width 32 height 32
checkbox input "true"
click at [395, 388] on input "checkbox" at bounding box center [397, 404] width 32 height 32
checkbox input "true"
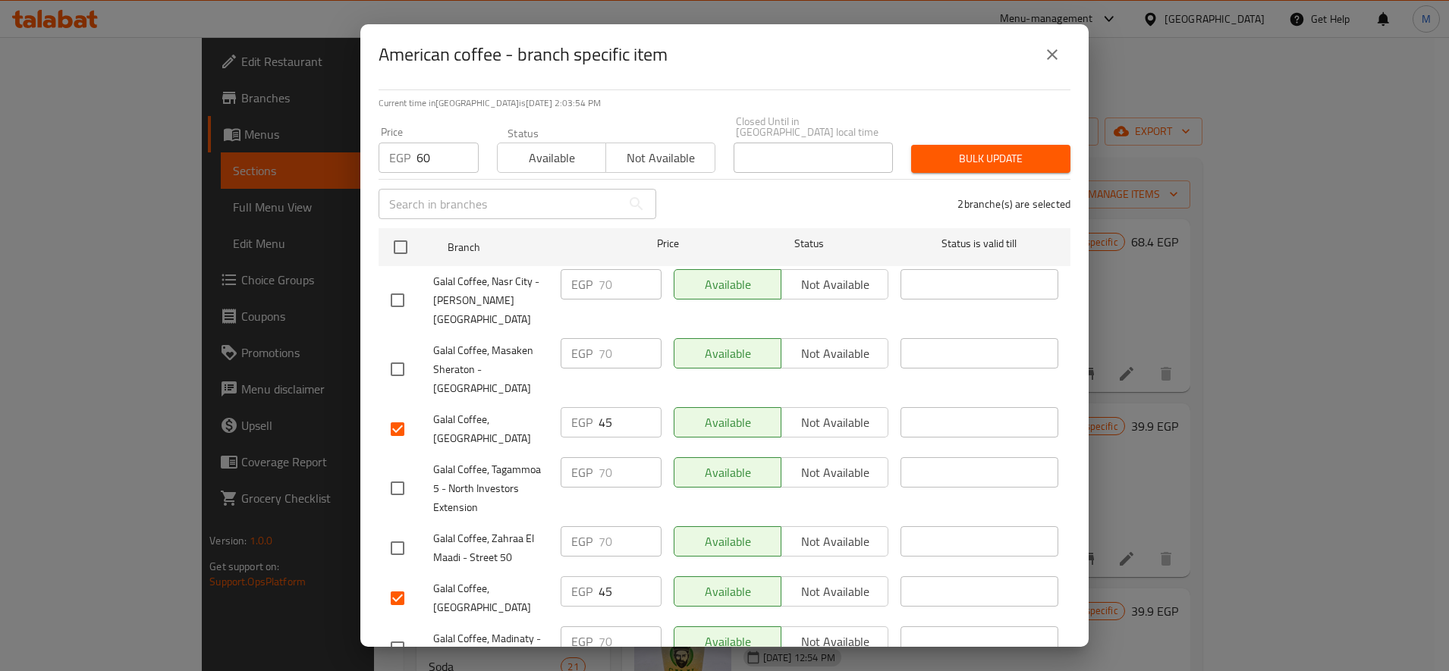
scroll to position [0, 0]
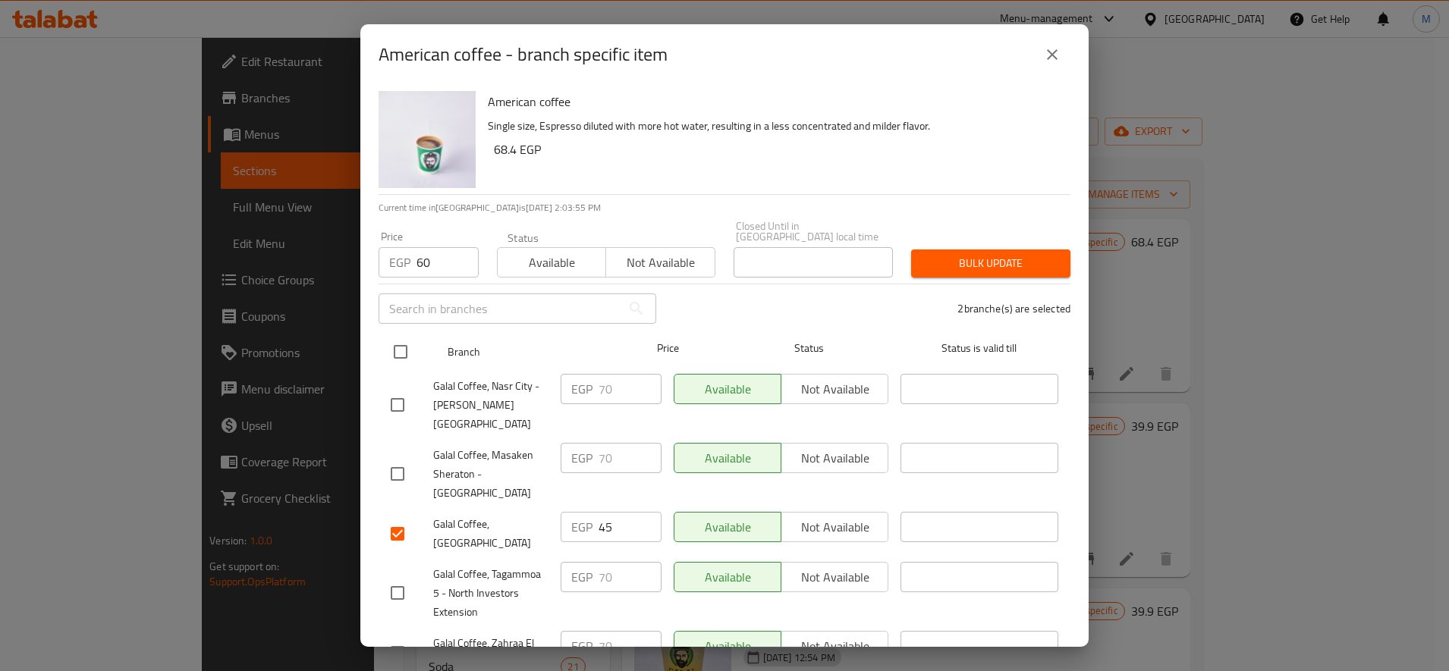
click at [400, 336] on input "checkbox" at bounding box center [400, 352] width 32 height 32
checkbox input "true"
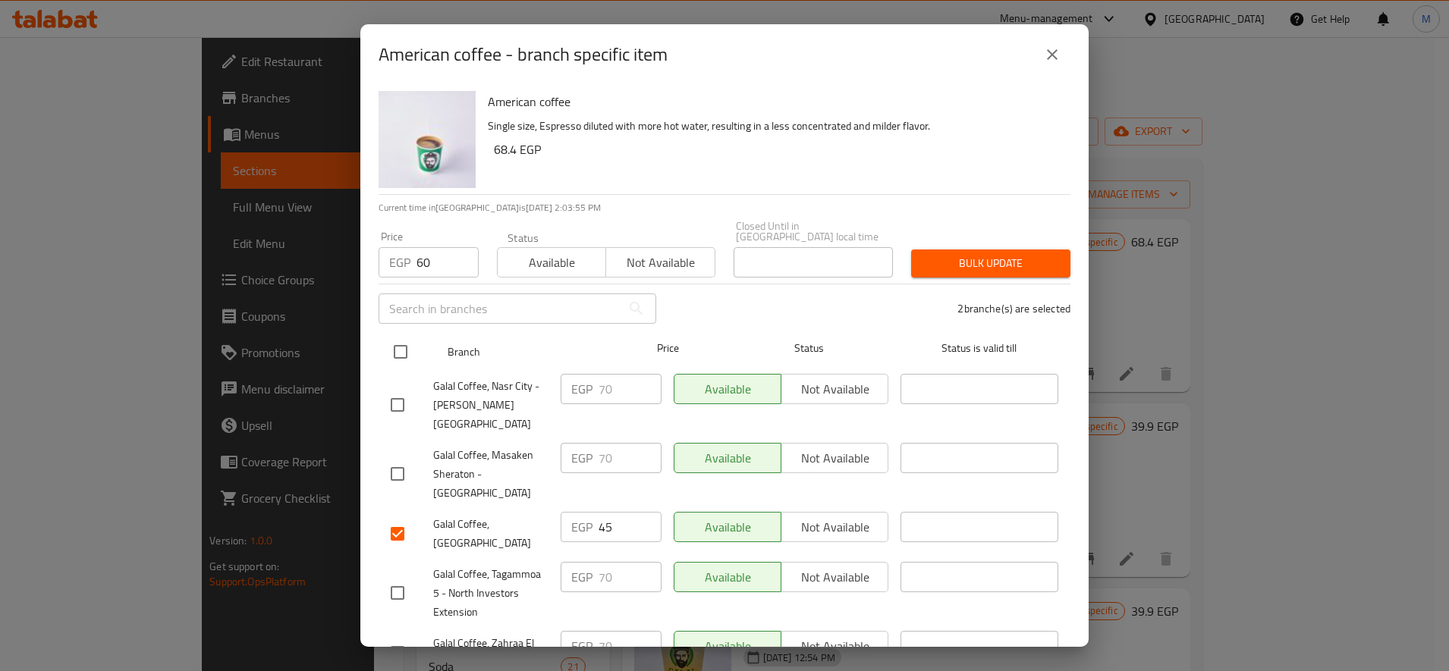
checkbox input "true"
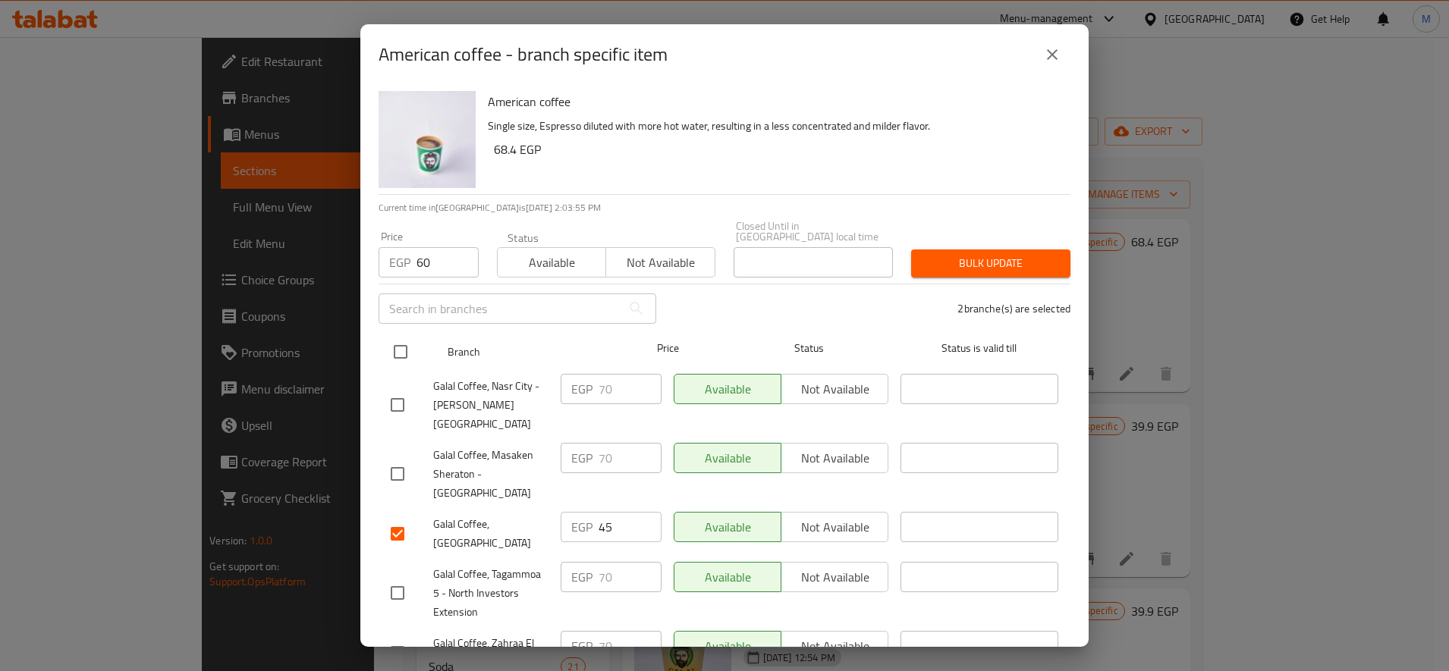
checkbox input "true"
click at [404, 339] on input "checkbox" at bounding box center [400, 352] width 32 height 32
checkbox input "false"
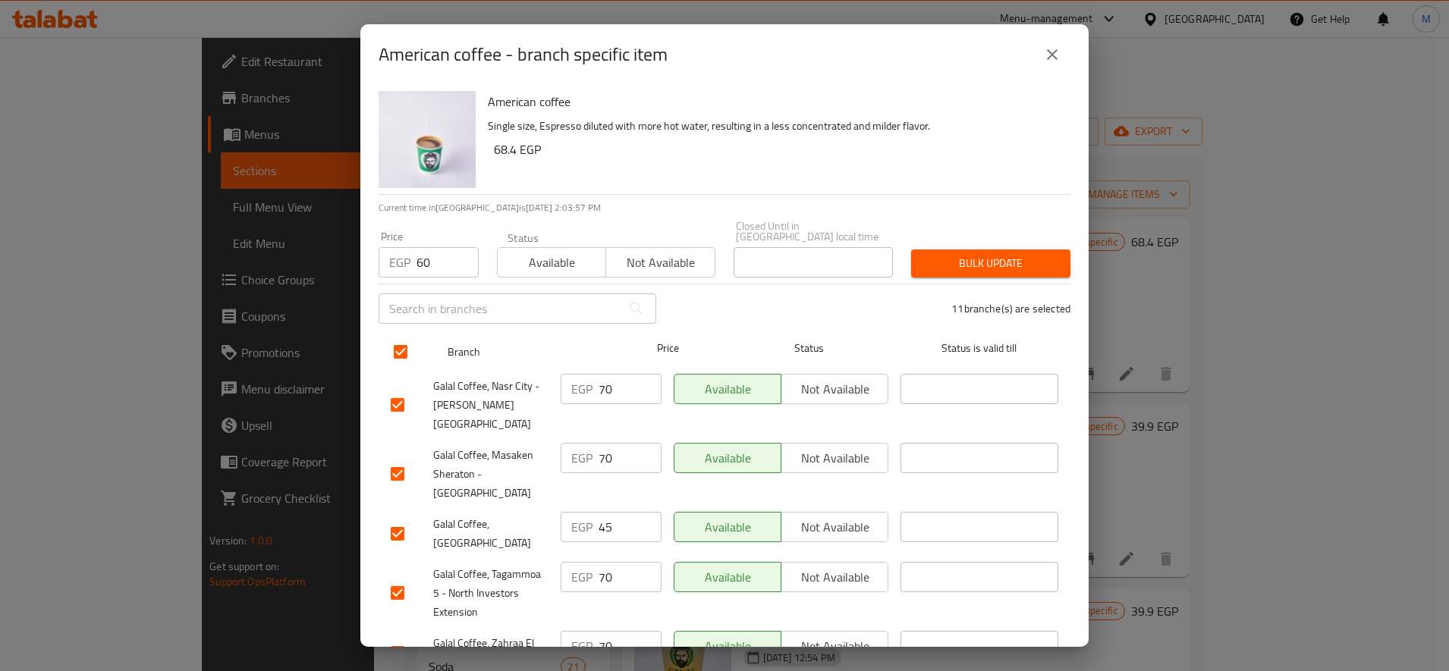
checkbox input "false"
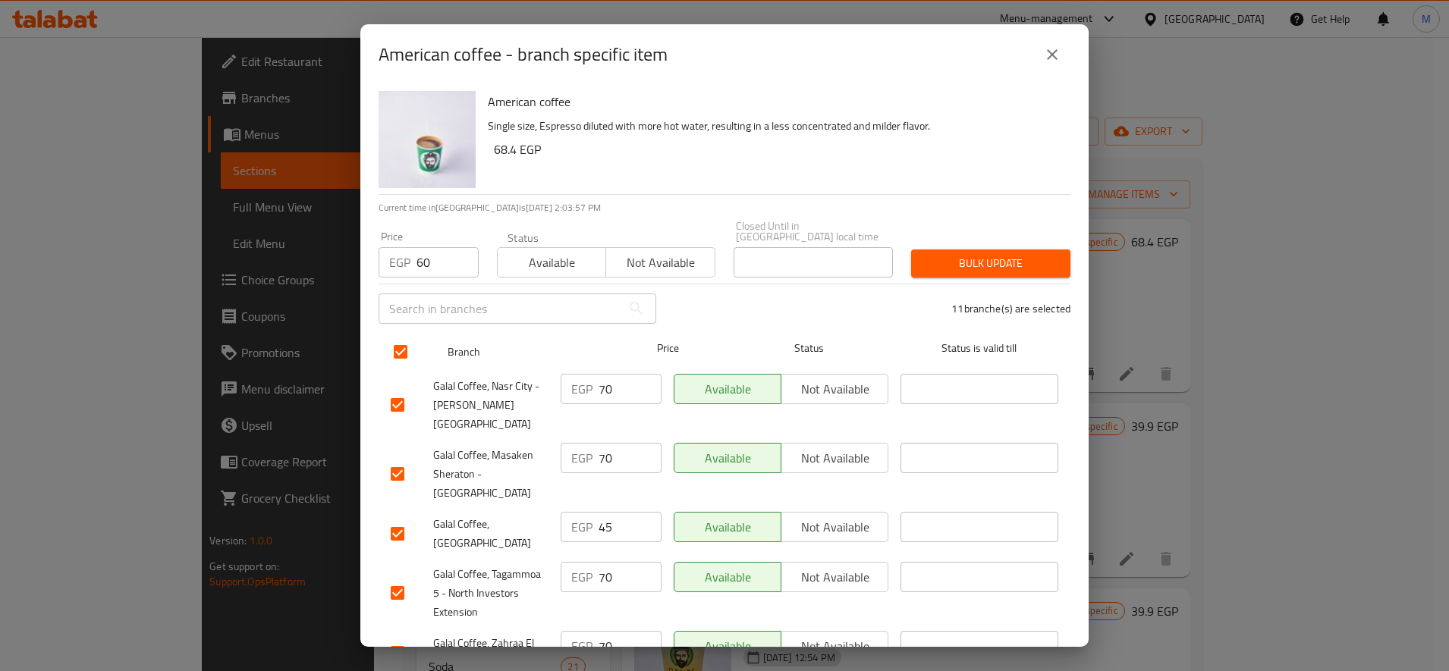
checkbox input "false"
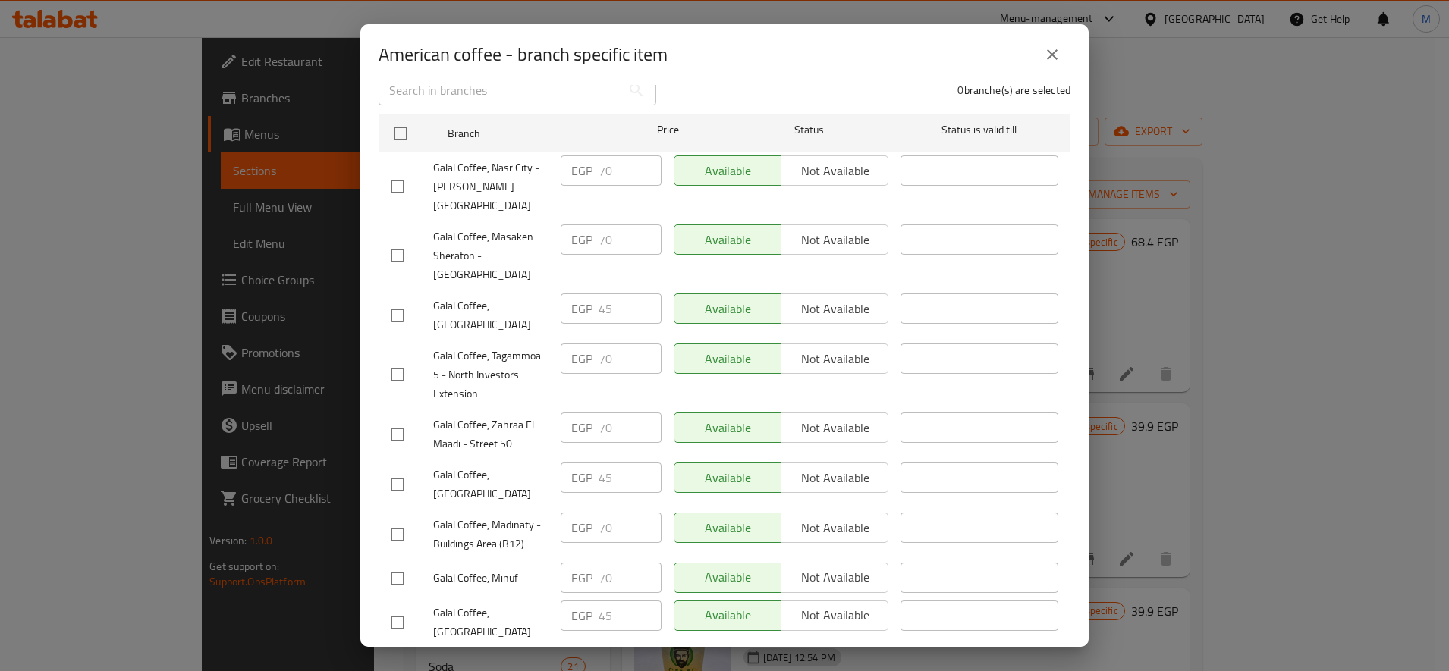
scroll to position [253, 0]
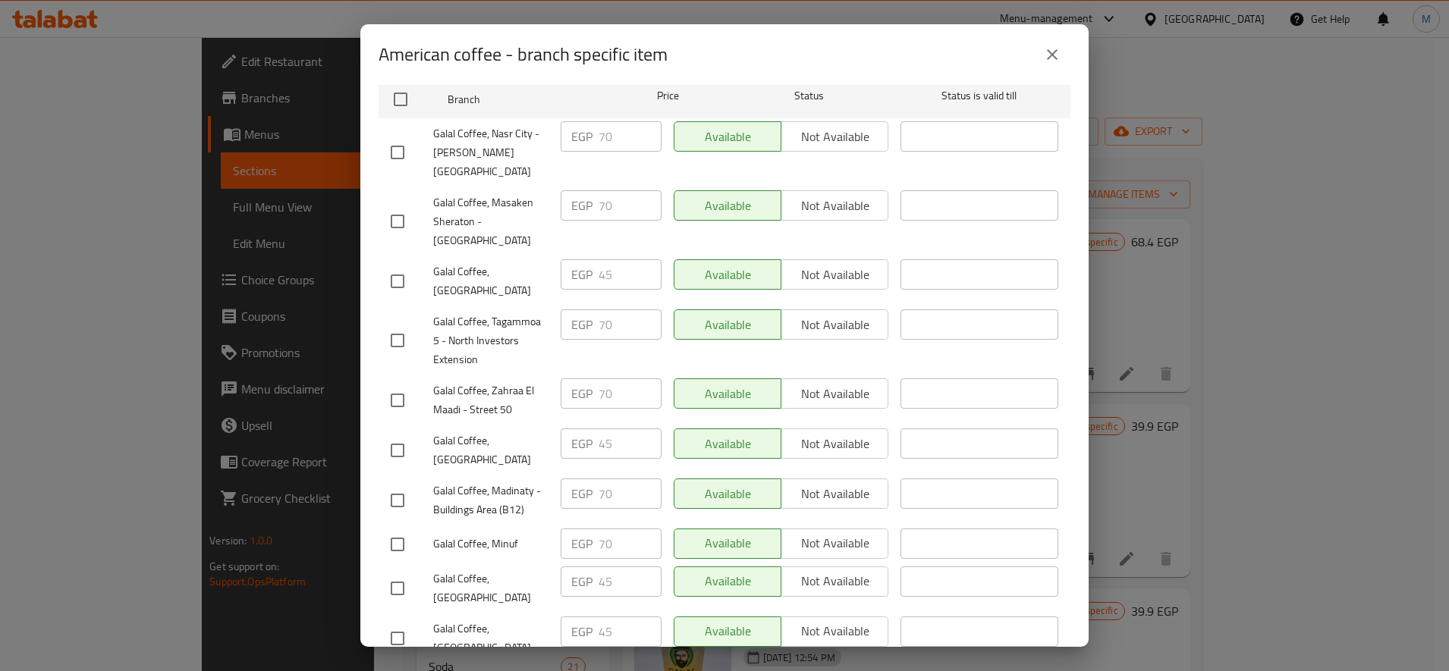
click at [394, 265] on input "checkbox" at bounding box center [397, 281] width 32 height 32
checkbox input "true"
drag, startPoint x: 399, startPoint y: 389, endPoint x: 412, endPoint y: 394, distance: 13.9
click at [397, 435] on input "checkbox" at bounding box center [397, 451] width 32 height 32
checkbox input "true"
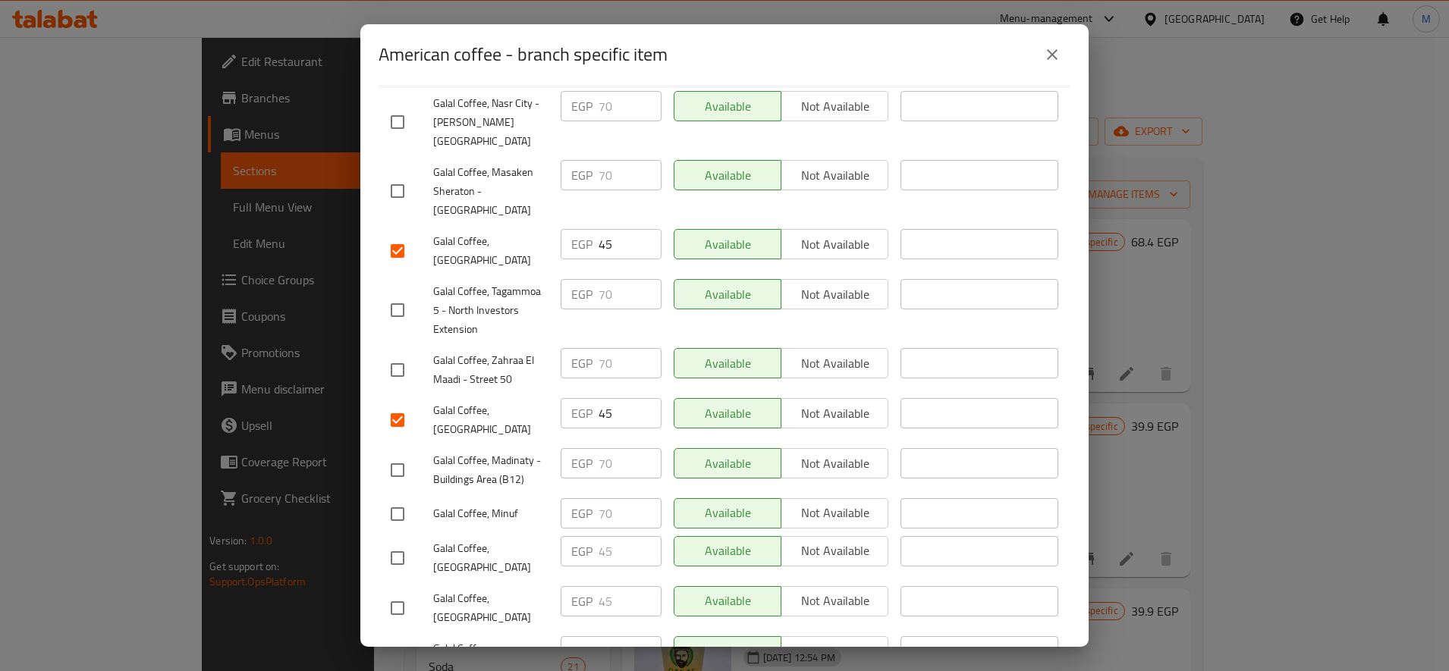
scroll to position [299, 0]
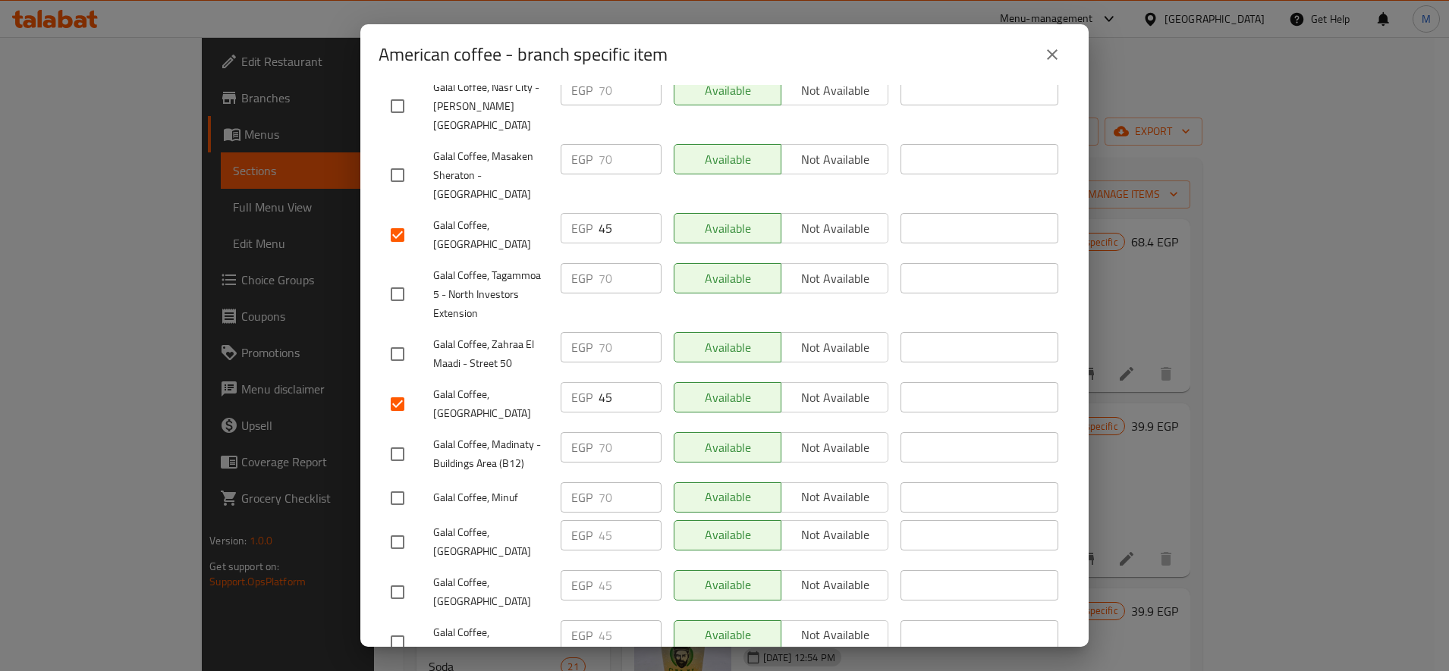
click at [394, 482] on input "checkbox" at bounding box center [397, 498] width 32 height 32
checkbox input "false"
click at [409, 526] on input "checkbox" at bounding box center [397, 542] width 32 height 32
checkbox input "true"
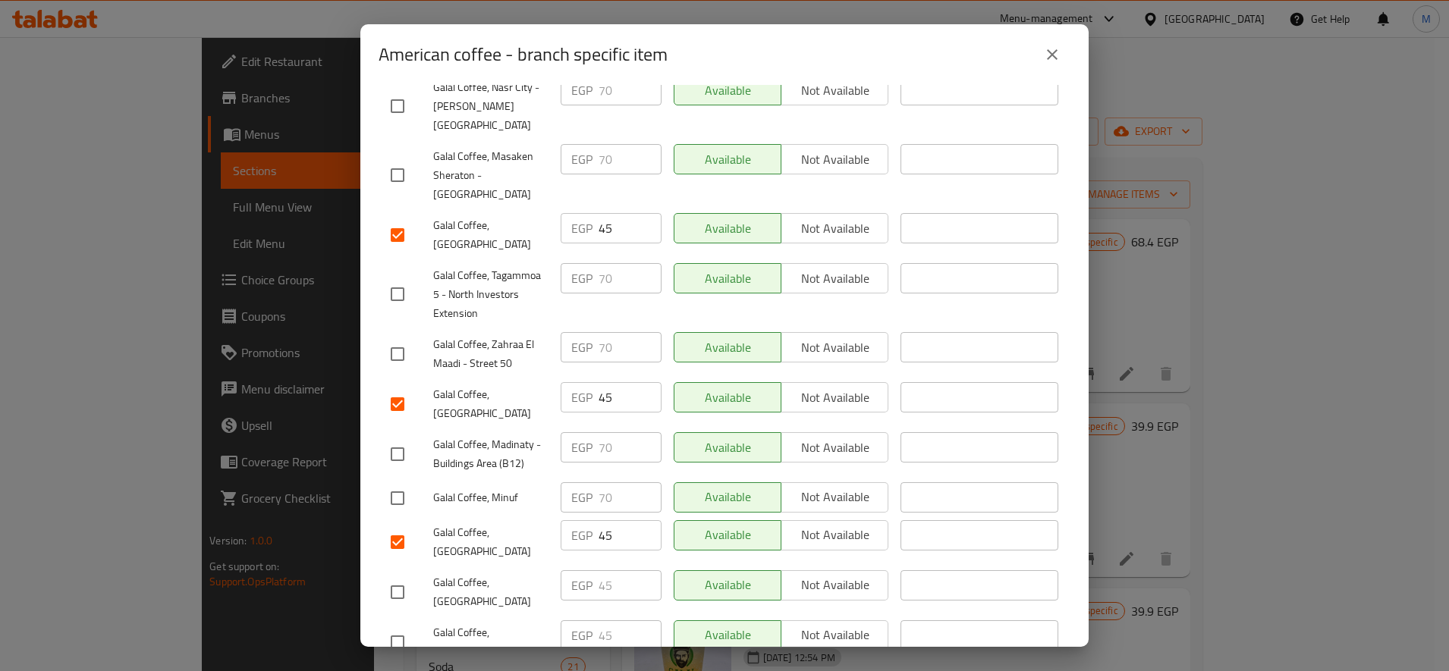
click at [396, 576] on input "checkbox" at bounding box center [397, 592] width 32 height 32
checkbox input "true"
click at [391, 614] on div "Galal Coffee, [GEOGRAPHIC_DATA]" at bounding box center [469, 642] width 170 height 56
click at [403, 626] on input "checkbox" at bounding box center [397, 642] width 32 height 32
checkbox input "true"
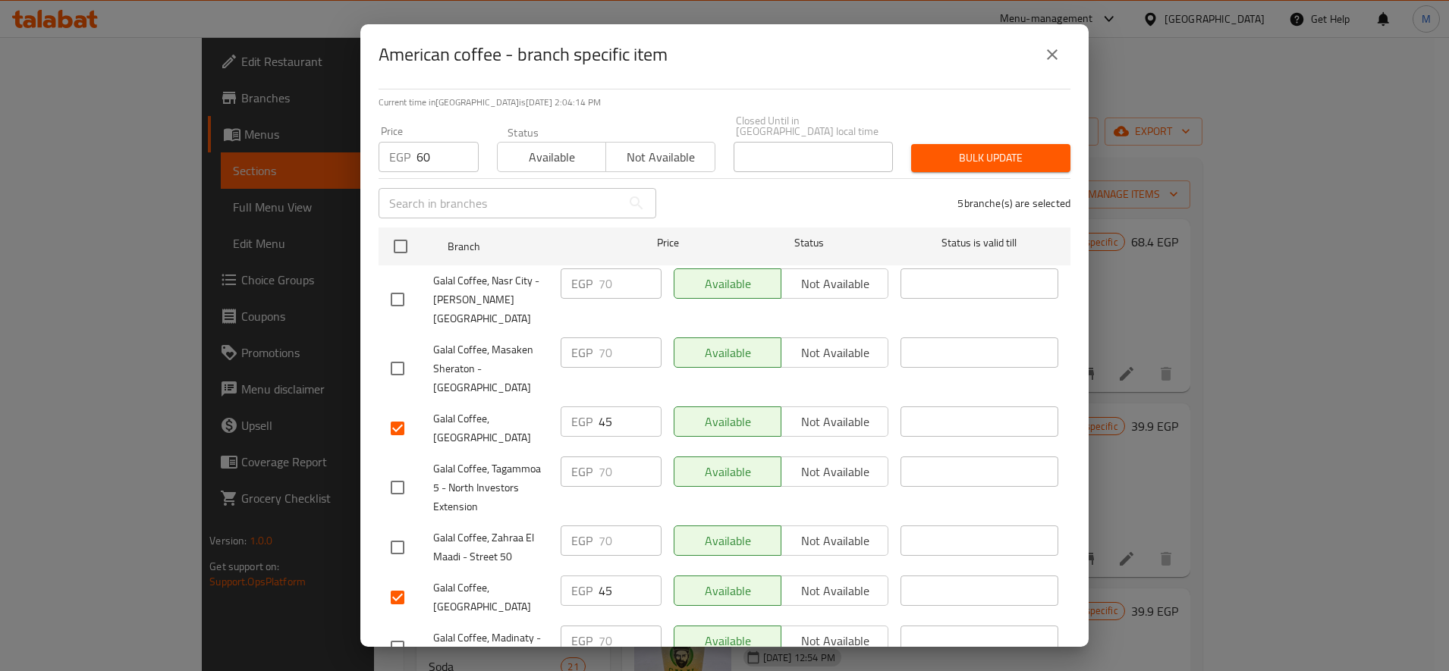
scroll to position [0, 0]
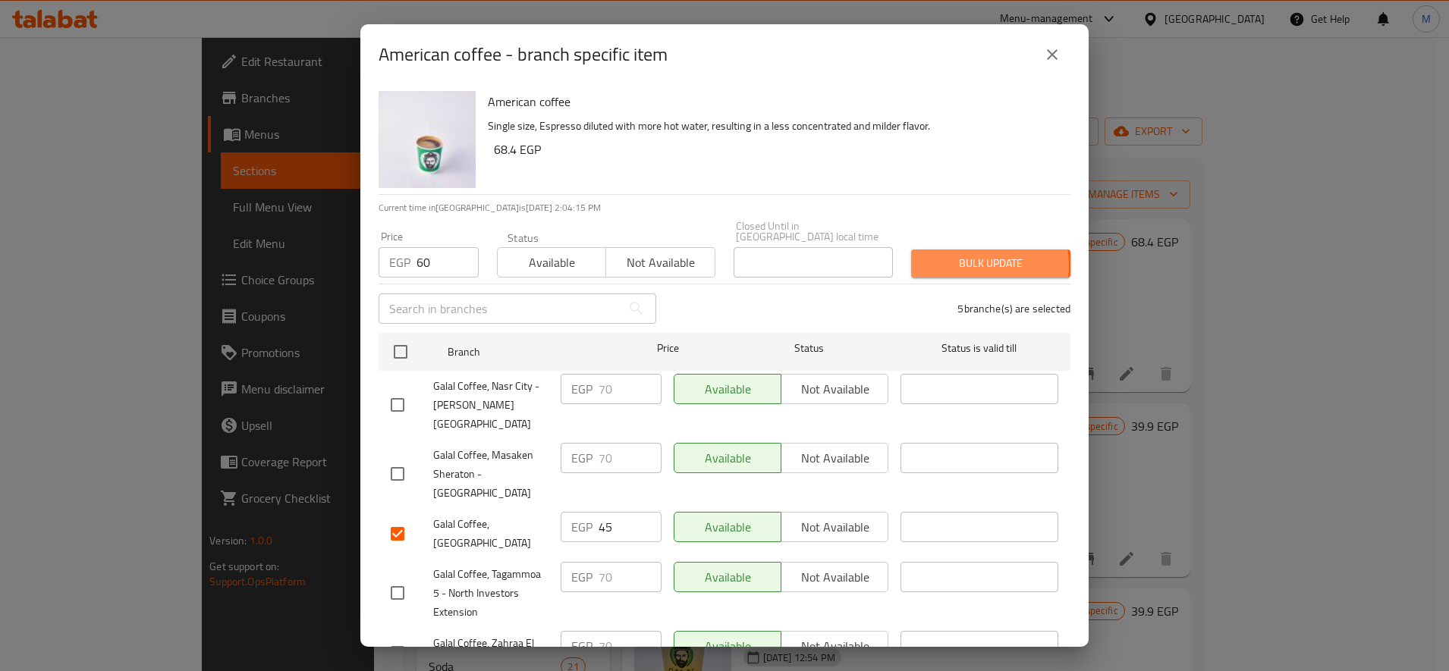
click at [961, 255] on span "Bulk update" at bounding box center [990, 263] width 135 height 19
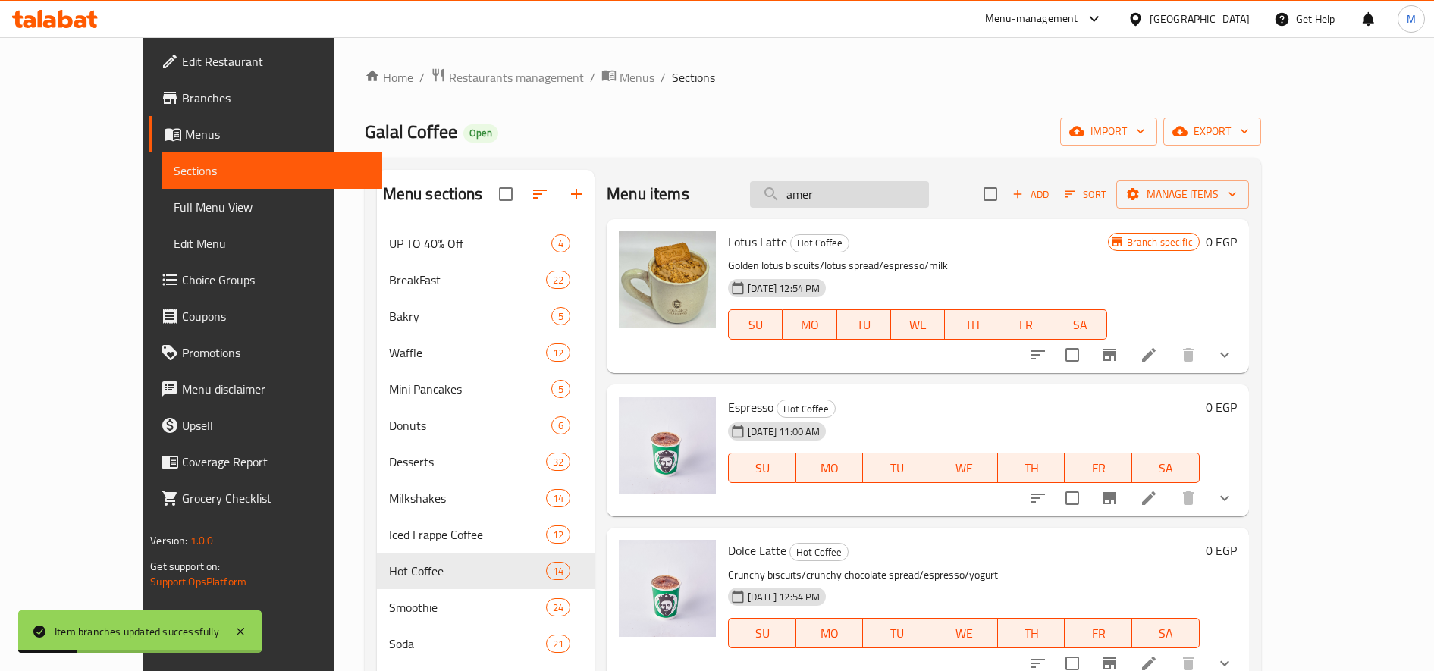
click at [891, 197] on input "amer" at bounding box center [839, 194] width 179 height 27
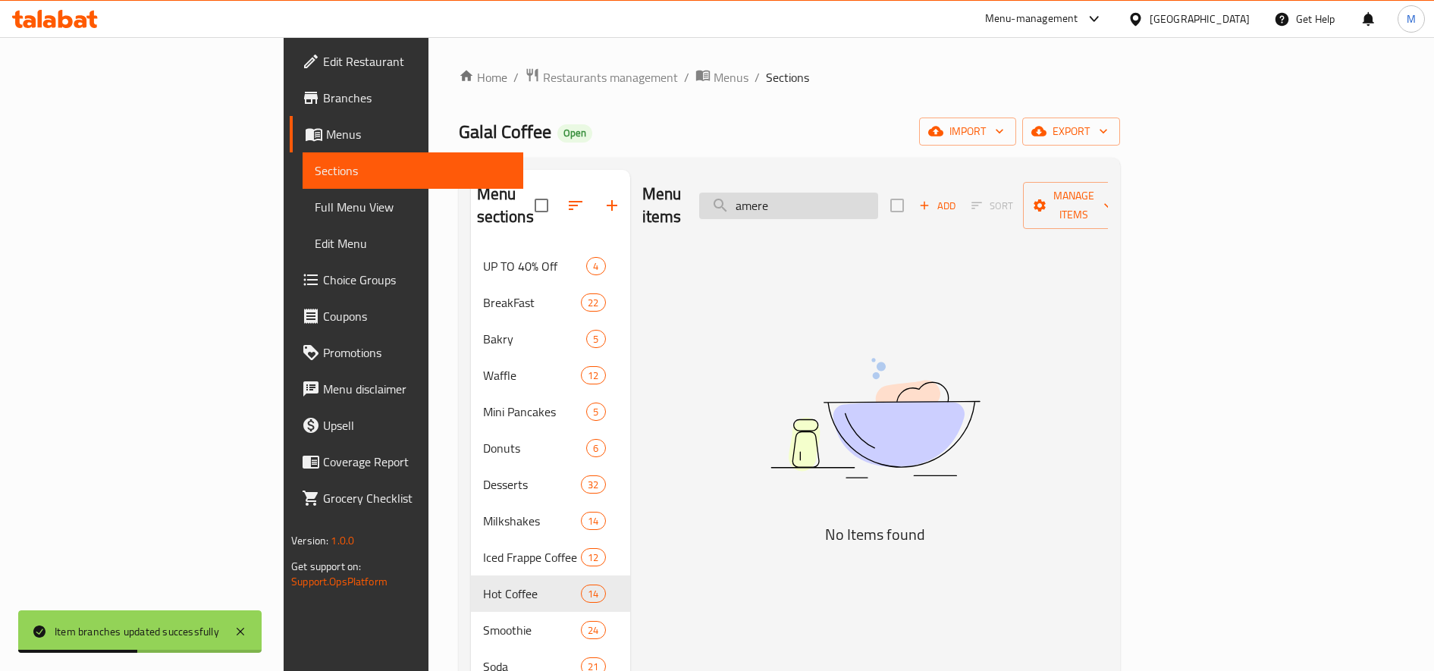
type input "amer"
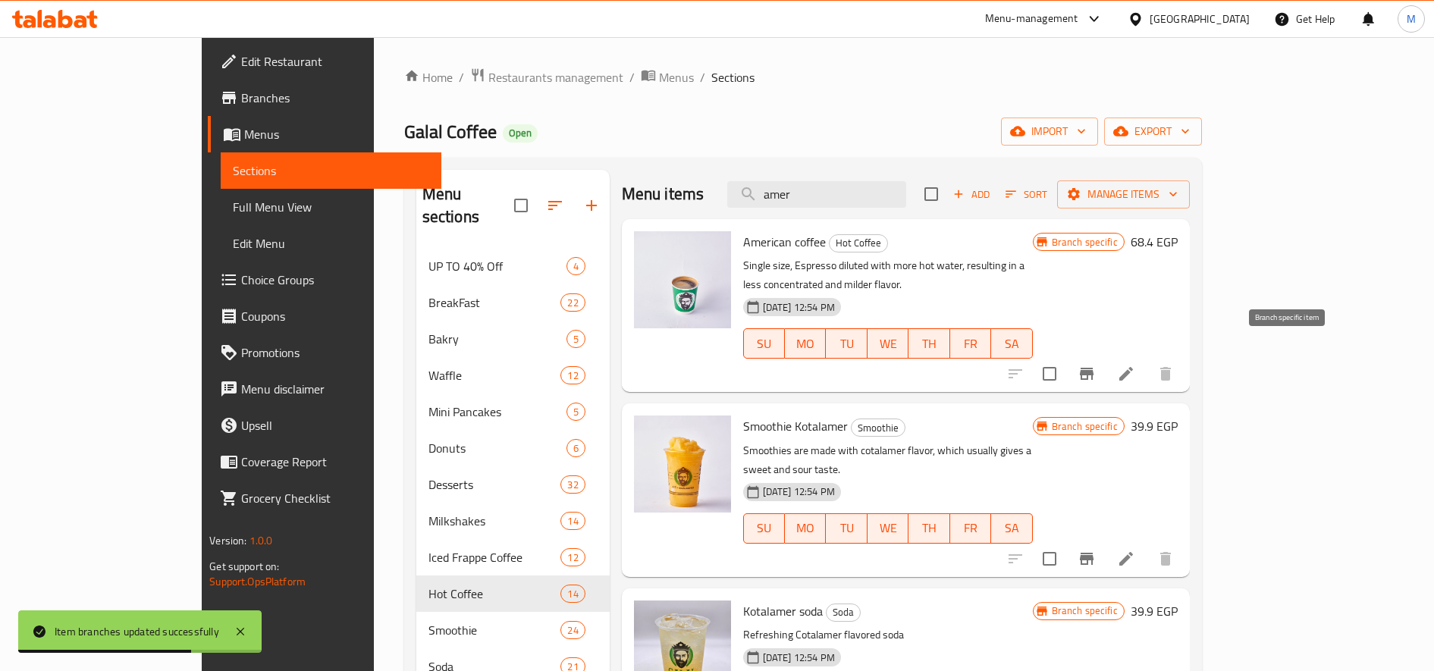
click at [1096, 365] on icon "Branch-specific-item" at bounding box center [1087, 374] width 18 height 18
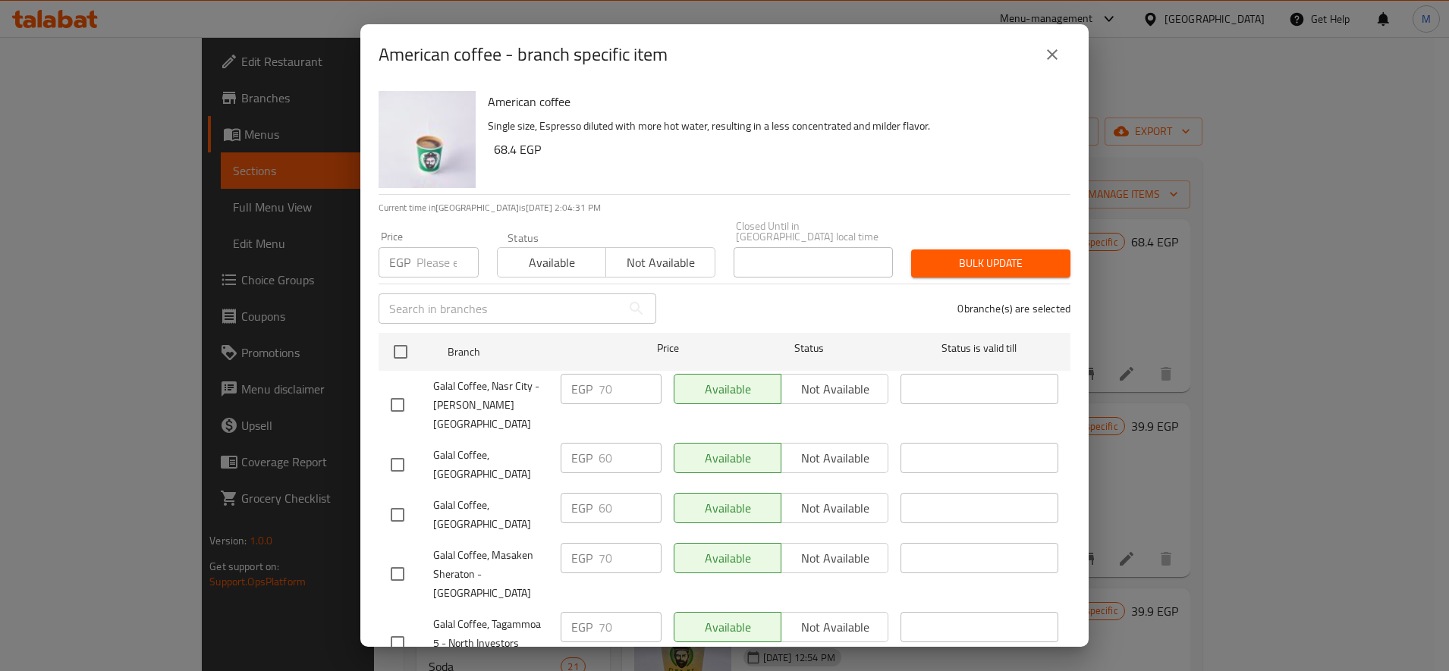
click at [424, 247] on input "number" at bounding box center [447, 262] width 62 height 30
paste input "70"
type input "70"
click at [422, 247] on input "70" at bounding box center [447, 262] width 62 height 30
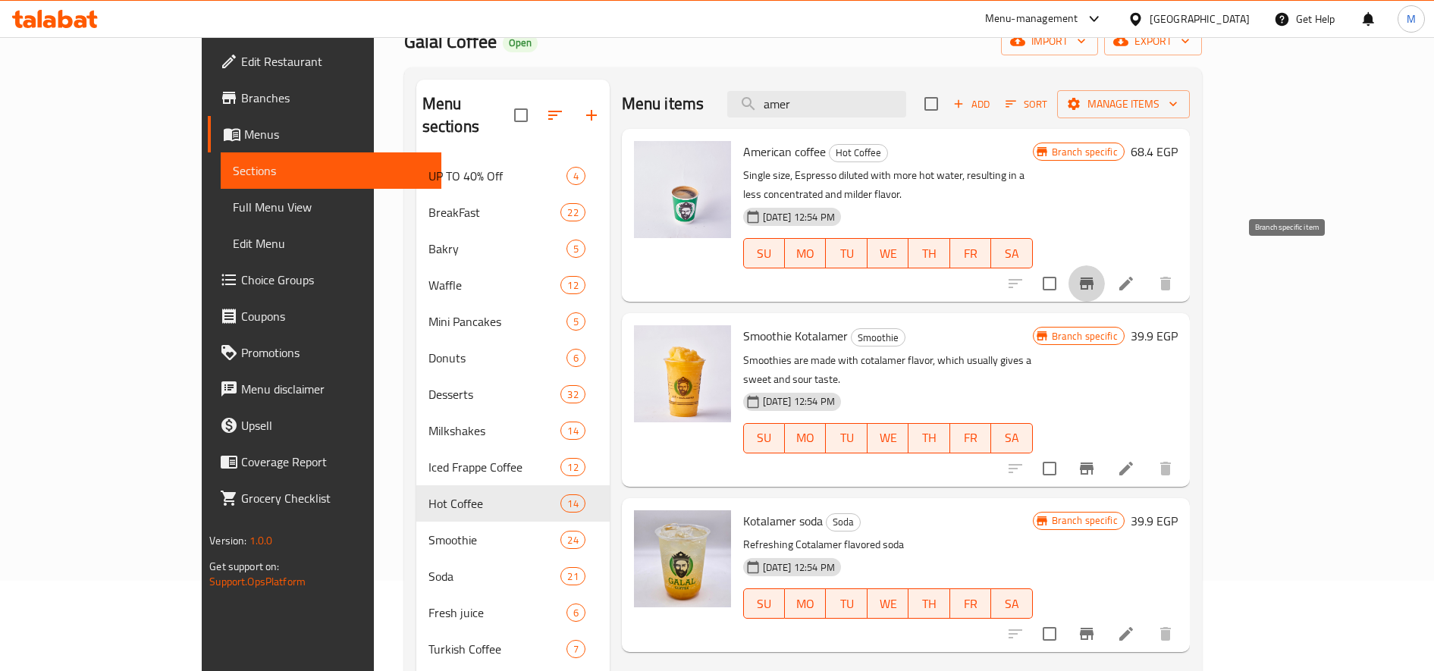
scroll to position [127, 0]
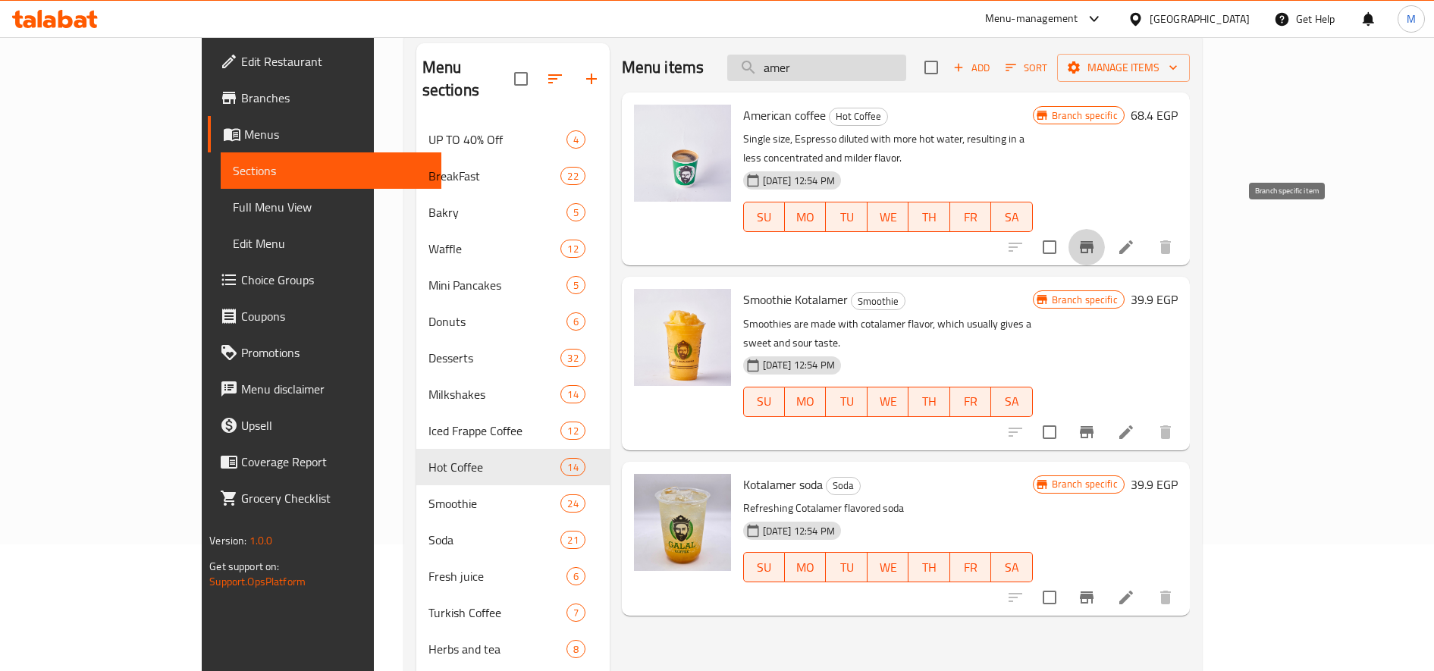
click at [906, 67] on input "amer" at bounding box center [816, 68] width 179 height 27
paste input "[PERSON_NAME]"
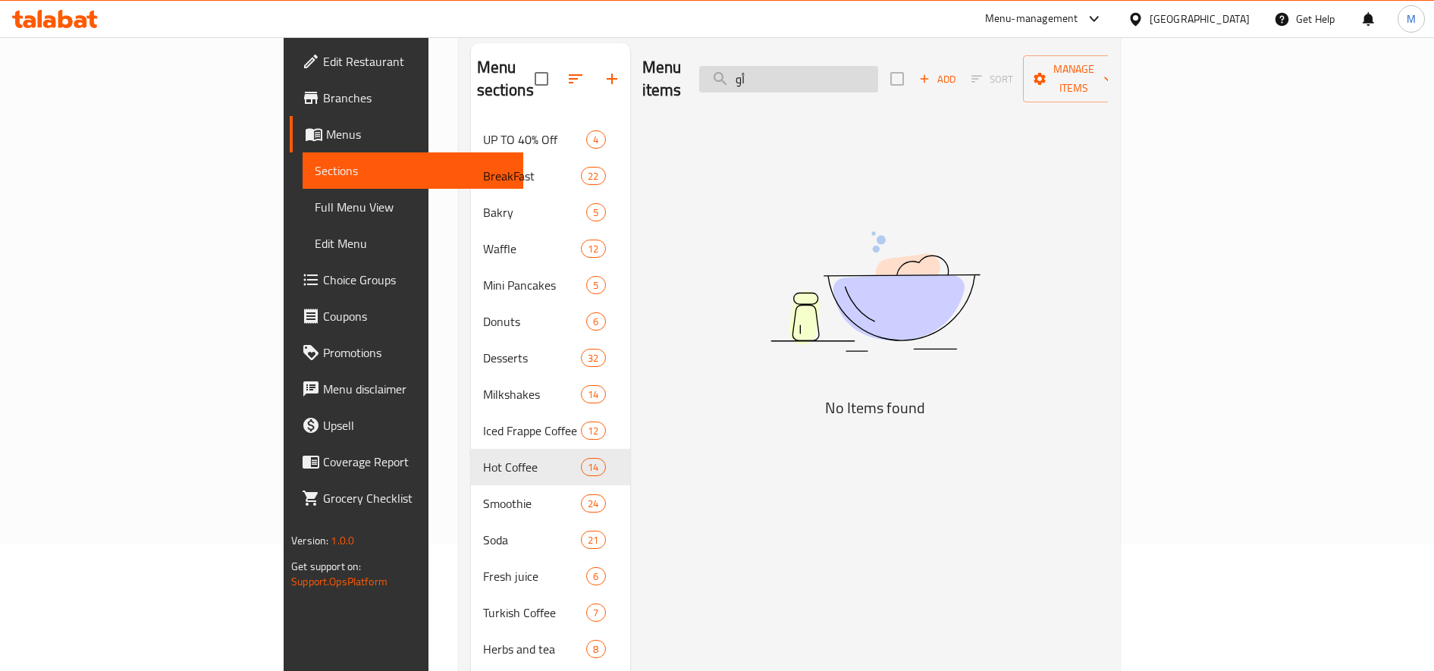
type input "أ"
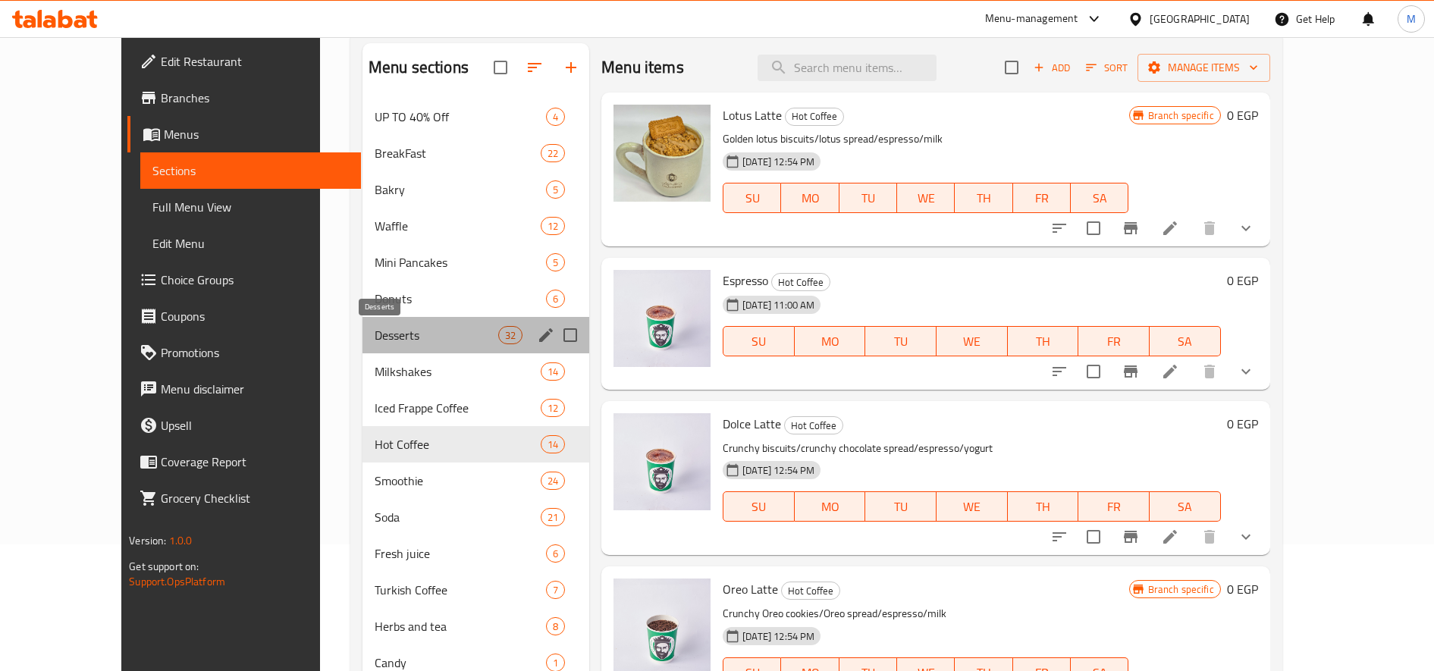
click at [375, 341] on span "Desserts" at bounding box center [437, 335] width 124 height 18
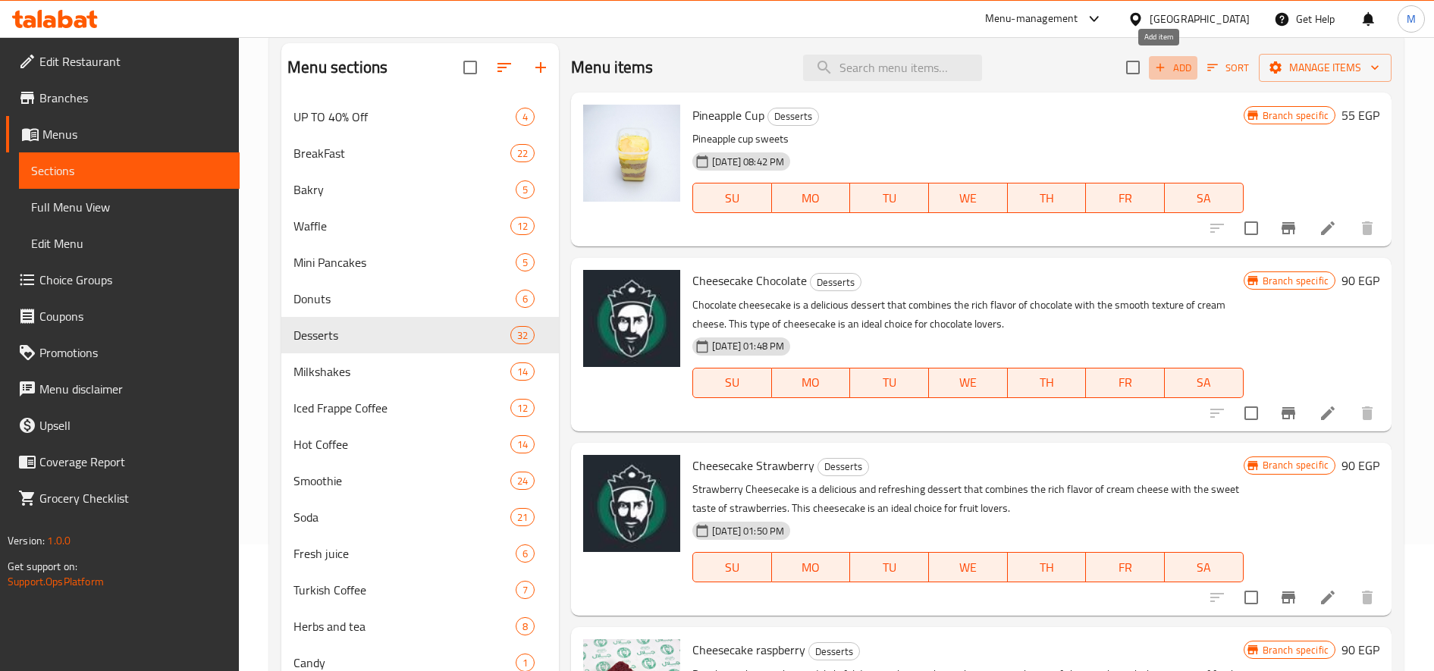
click at [1165, 74] on span "Add" at bounding box center [1173, 67] width 41 height 17
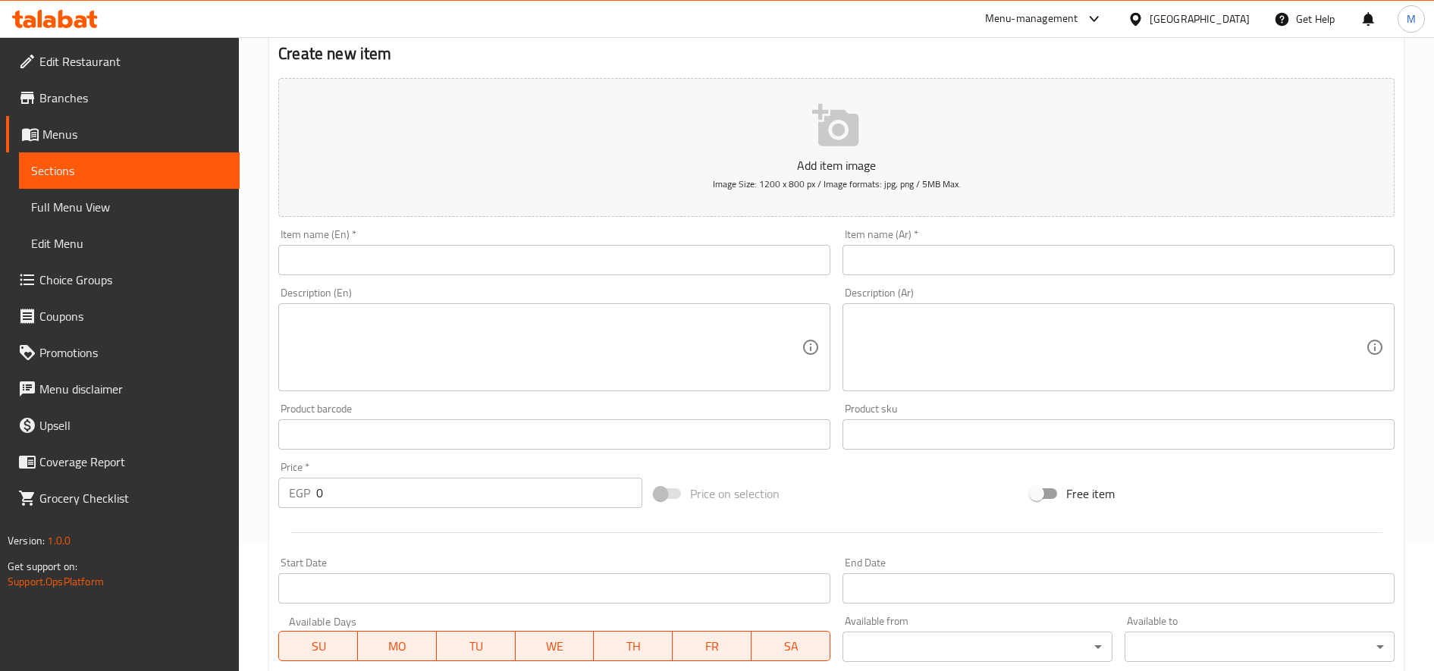
click at [968, 258] on input "text" at bounding box center [1119, 260] width 552 height 30
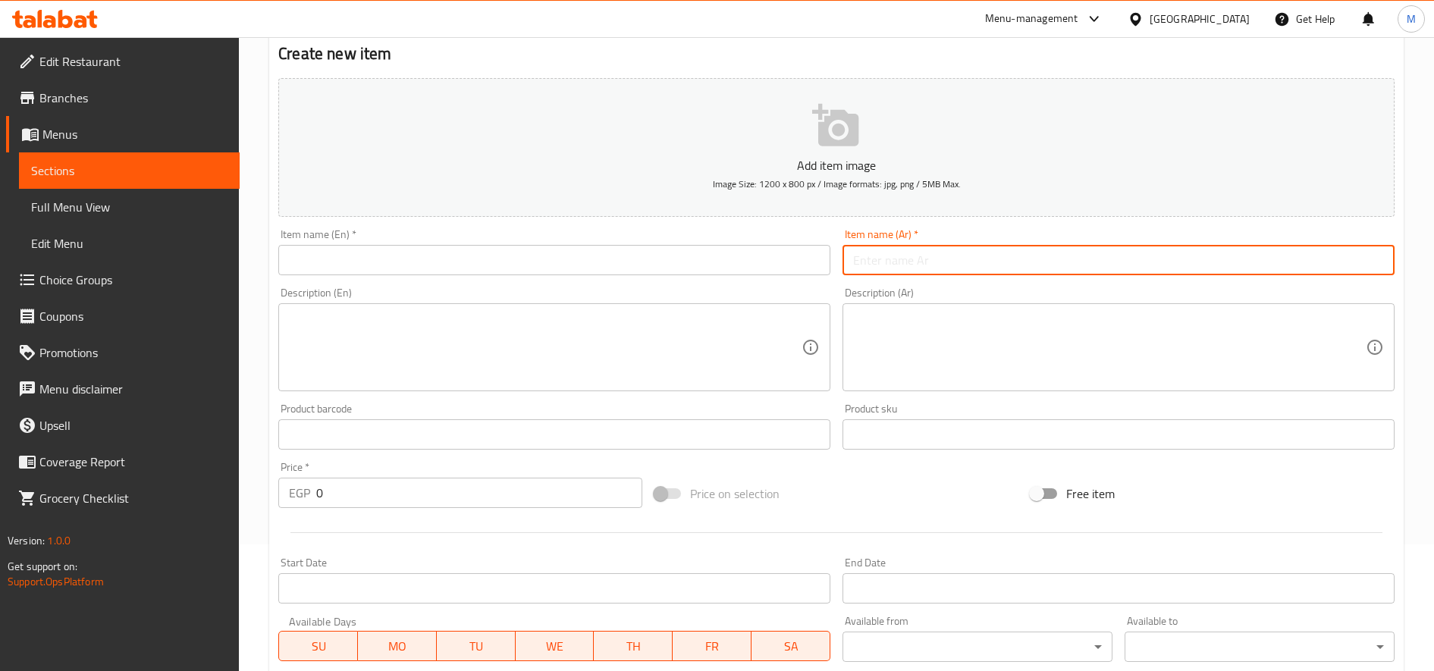
paste input "[PERSON_NAME]"
type input "[PERSON_NAME]"
click at [661, 272] on input "text" at bounding box center [554, 260] width 552 height 30
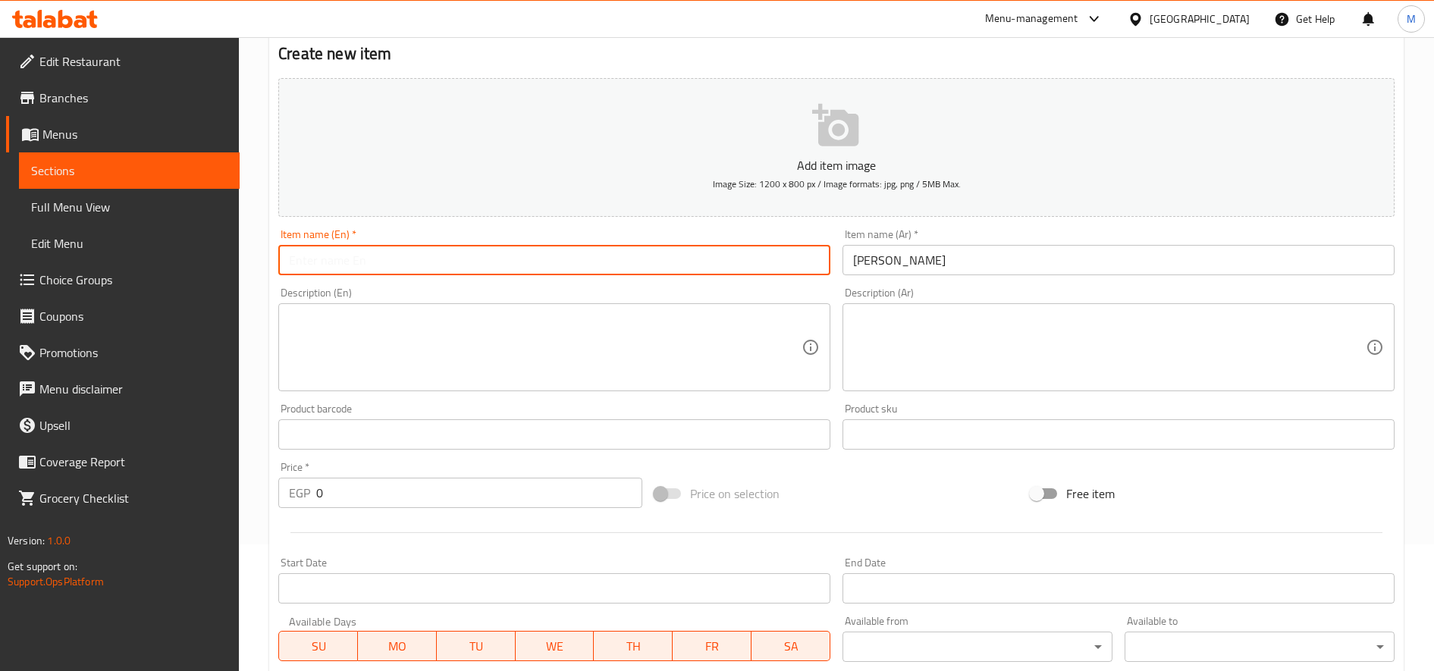
paste input "Oreo Cheesecake"
type input "Oreo Cheesecake"
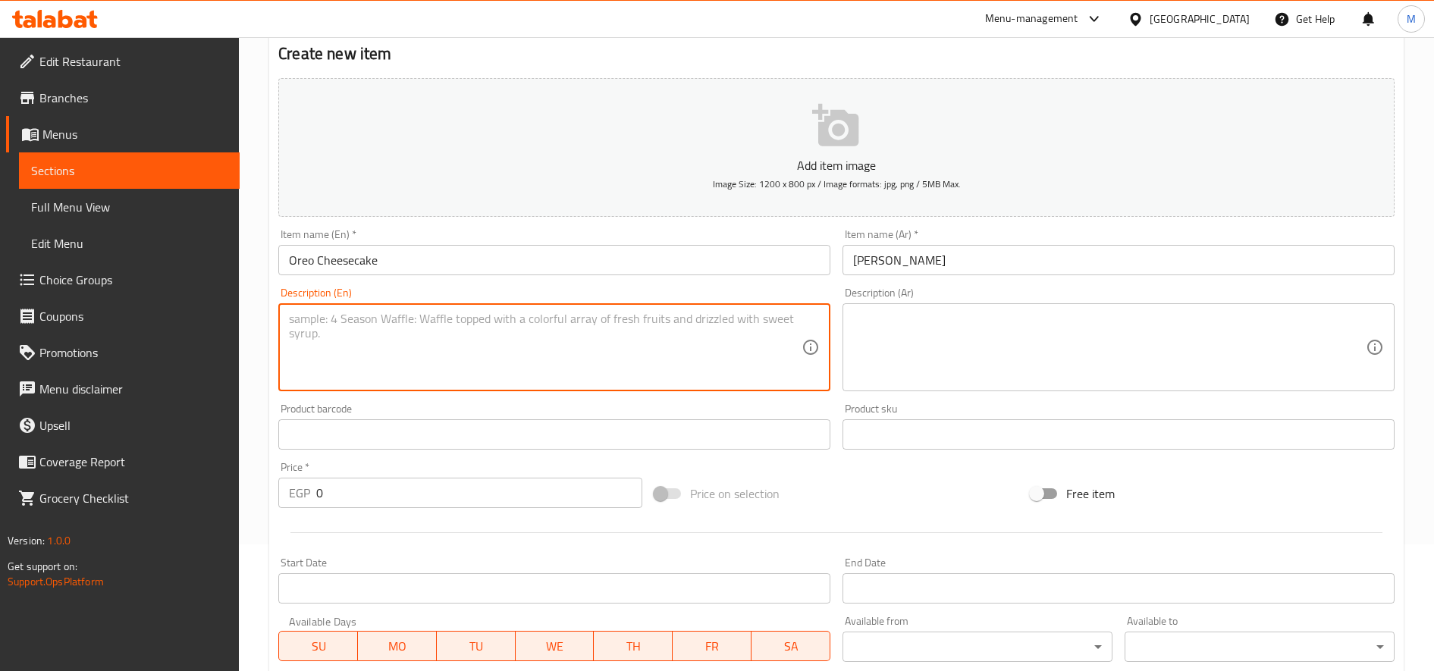
click at [665, 352] on textarea at bounding box center [545, 348] width 513 height 72
paste textarea "Creamy cheesecake blended with Oreo cookies, topped with crunchy Oreo pieces."
type textarea "Creamy cheesecake blended with Oreo cookies, topped with crunchy Oreo pieces."
click at [1127, 361] on textarea at bounding box center [1109, 348] width 513 height 72
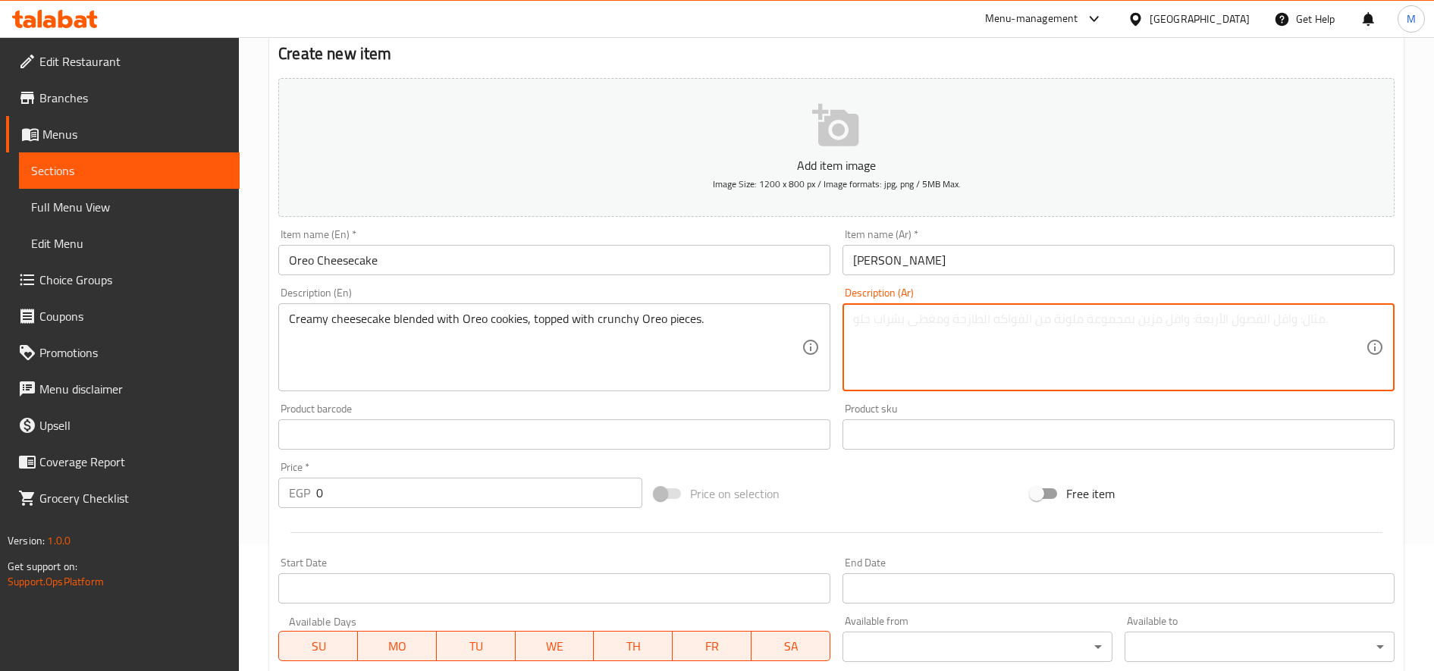
paste textarea "تشيز [PERSON_NAME] – [PERSON_NAME] ببسكويت الأوريو ومزين بقطع أوريو مقرمشة."
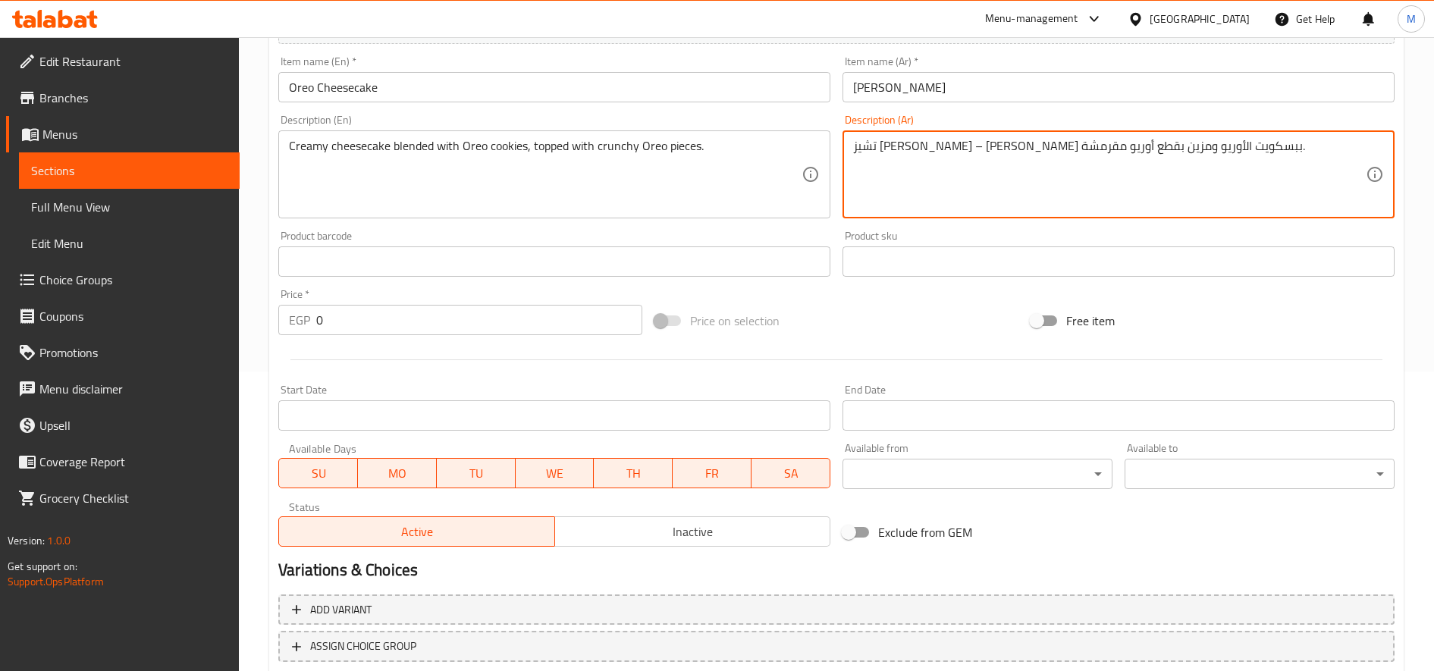
scroll to position [400, 0]
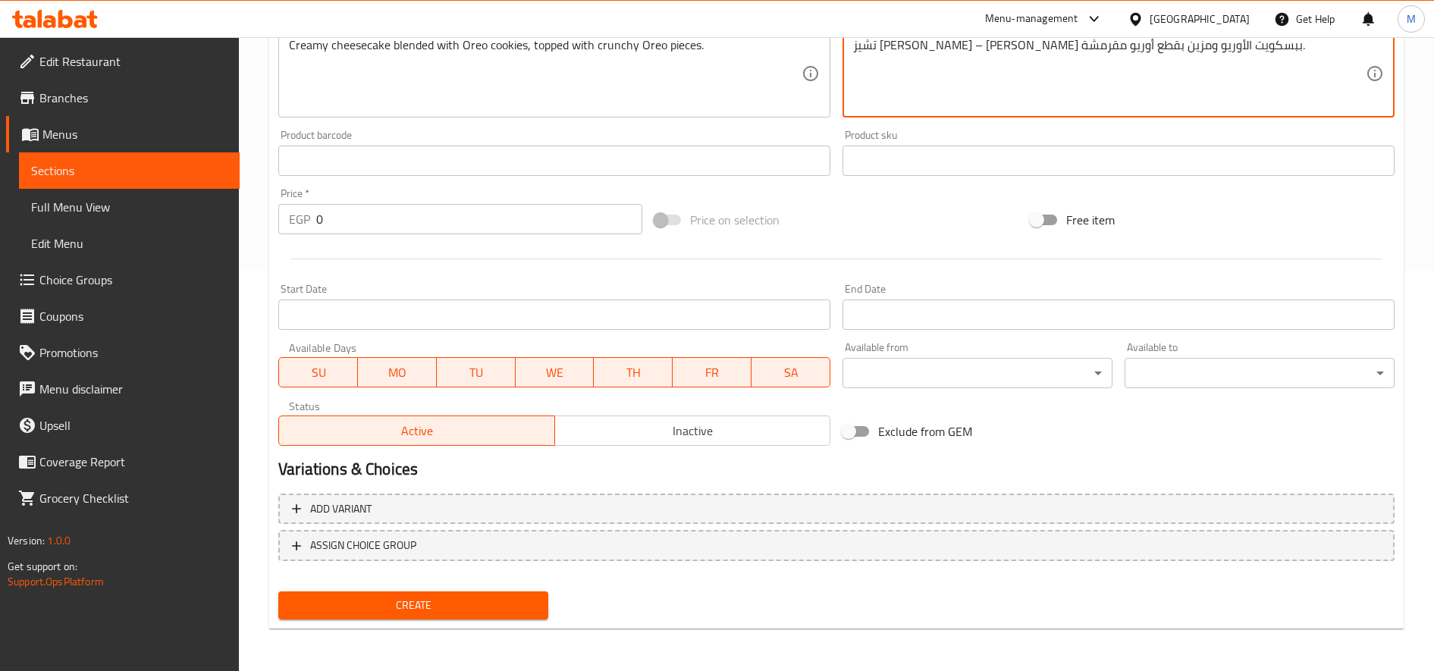
type textarea "تشيز [PERSON_NAME] – [PERSON_NAME] ببسكويت الأوريو ومزين بقطع أوريو مقرمشة."
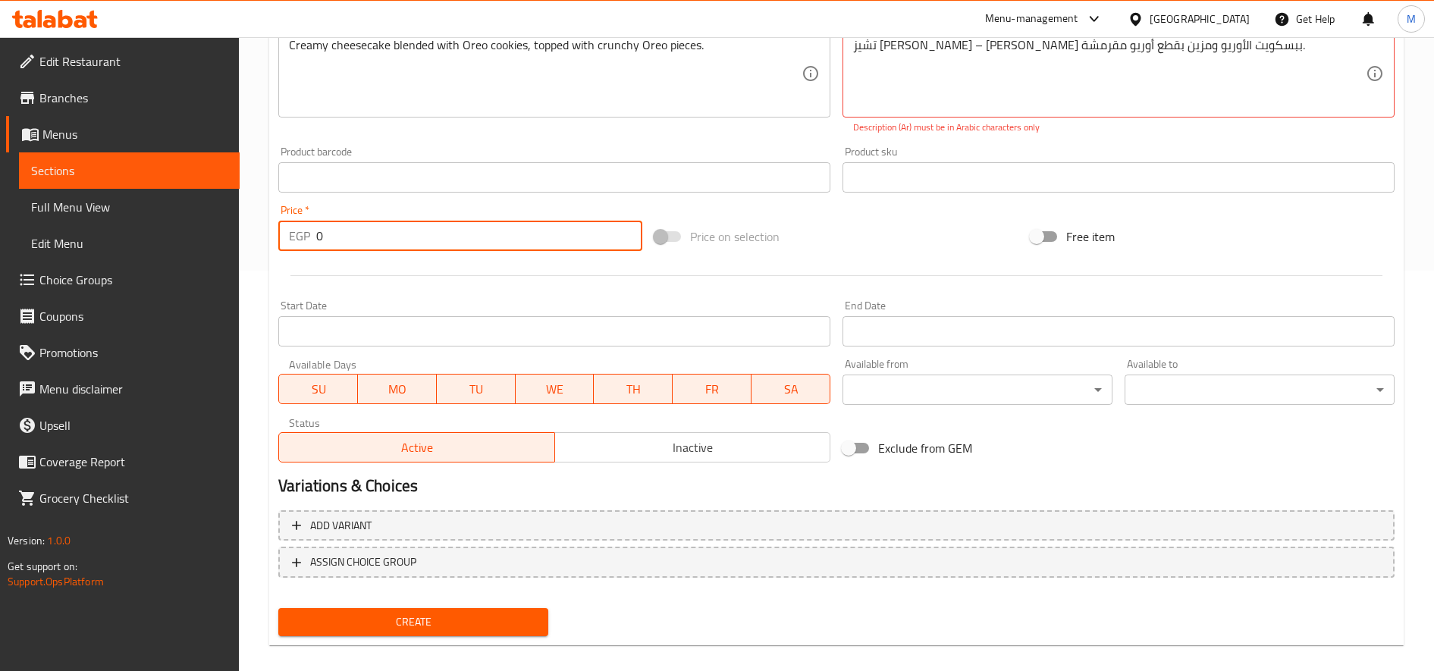
click at [401, 235] on input "0" at bounding box center [479, 236] width 326 height 30
paste input "95"
type input "95"
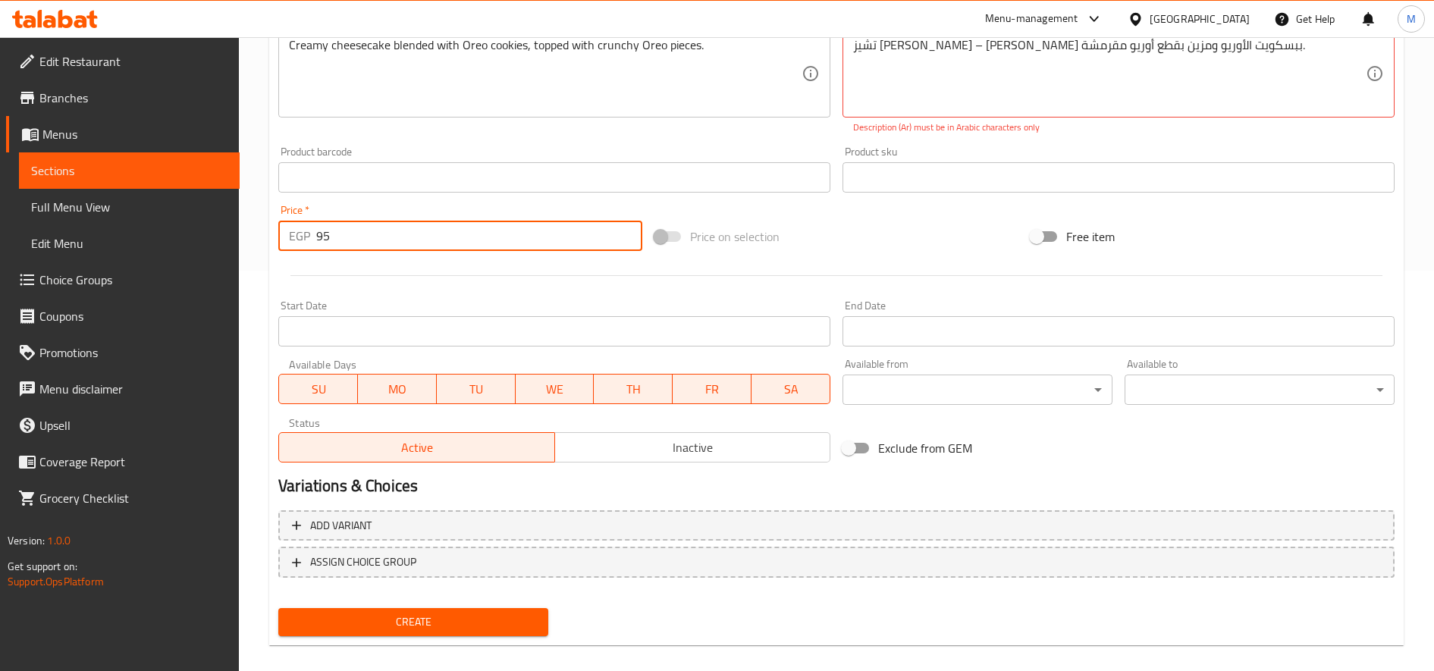
click at [278, 608] on button "Create" at bounding box center [413, 622] width 270 height 28
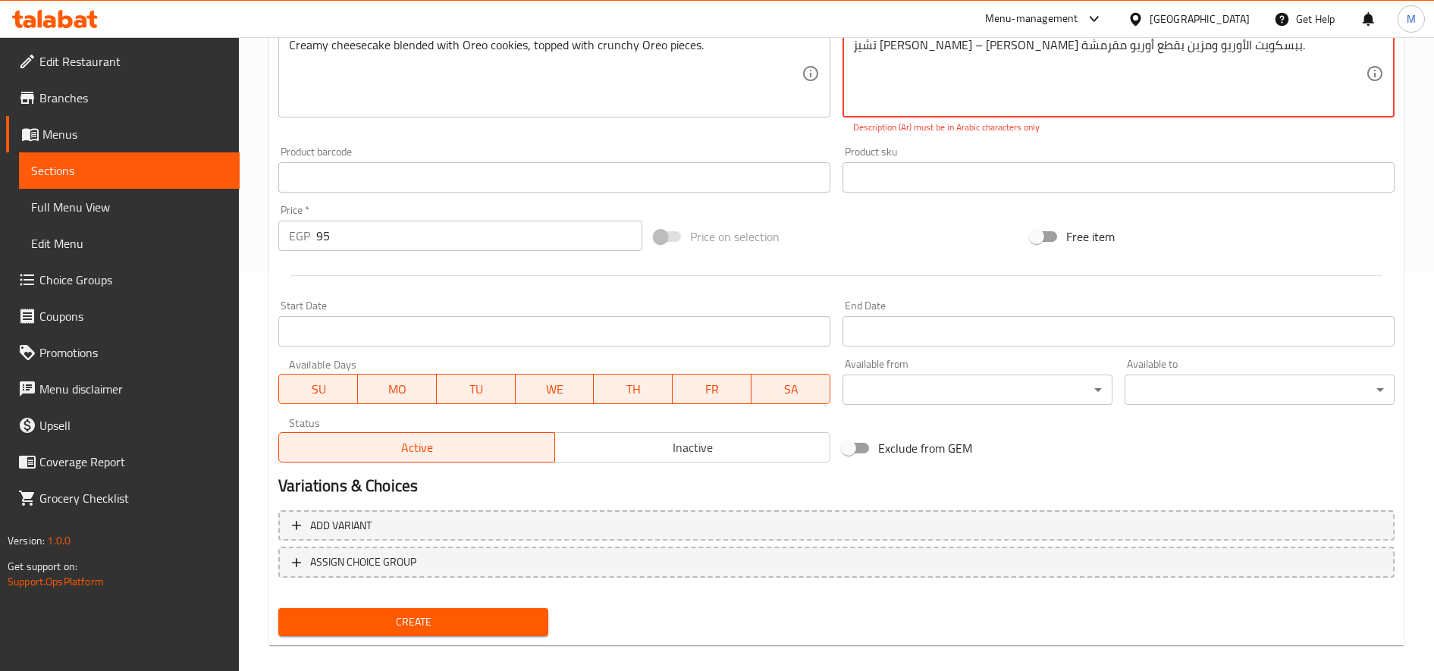
click at [1003, 94] on textarea "تشيز [PERSON_NAME] – [PERSON_NAME] ببسكويت الأوريو ومزين بقطع أوريو مقرمشة." at bounding box center [1109, 74] width 513 height 72
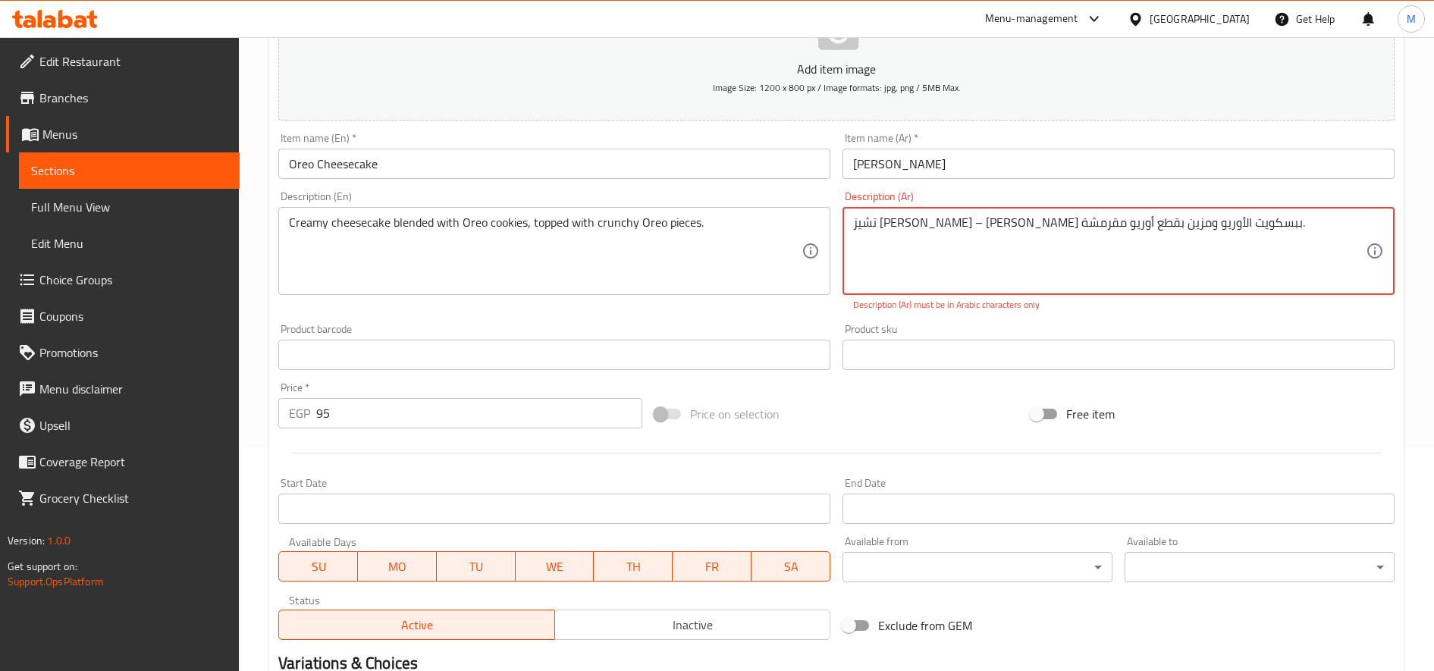
scroll to position [148, 0]
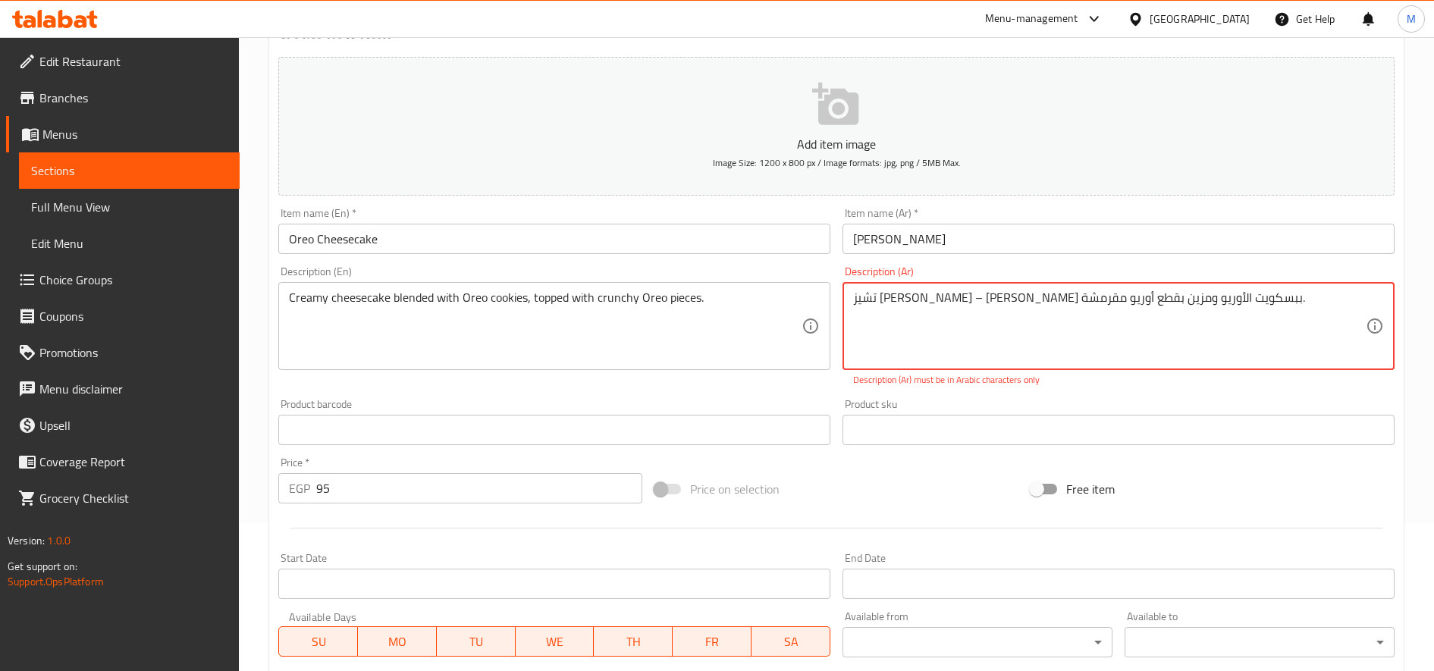
drag, startPoint x: 1203, startPoint y: 301, endPoint x: 1452, endPoint y: 302, distance: 248.7
click at [1434, 302] on html "​ Menu-management [GEOGRAPHIC_DATA] Get Help M Edit Restaurant Branches Menus S…" at bounding box center [717, 187] width 1434 height 671
click at [1268, 300] on textarea "تشيز [PERSON_NAME] – [PERSON_NAME] ببسكويت الأوريو ومزين بقطع أوريو مقرمشة." at bounding box center [1109, 326] width 513 height 72
drag, startPoint x: 1320, startPoint y: 300, endPoint x: 1257, endPoint y: 297, distance: 62.3
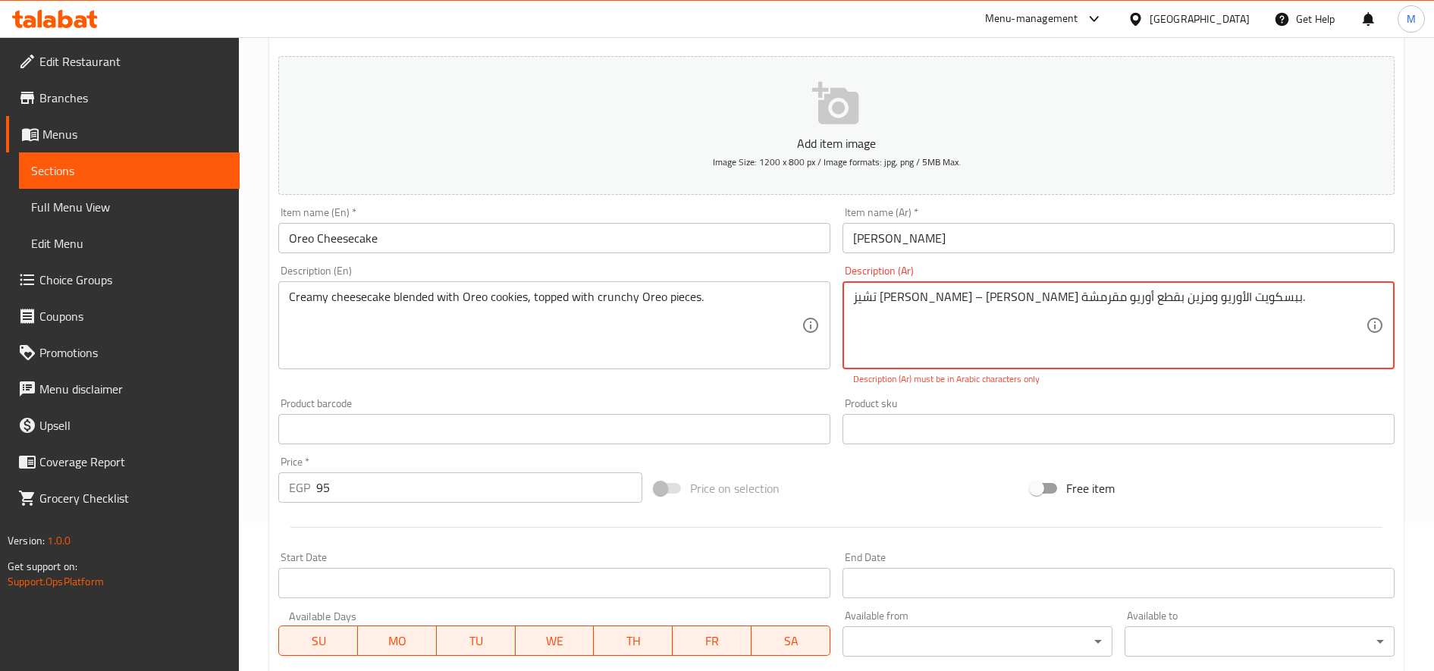
click at [1257, 297] on textarea "تشيز [PERSON_NAME] – [PERSON_NAME] ببسكويت الأوريو ومزين بقطع أوريو مقرمشة." at bounding box center [1109, 326] width 513 height 72
drag, startPoint x: 1282, startPoint y: 297, endPoint x: 1452, endPoint y: 282, distance: 170.5
click at [1434, 282] on html "​ Menu-management [GEOGRAPHIC_DATA] Get Help M Edit Restaurant Branches Menus S…" at bounding box center [717, 186] width 1434 height 671
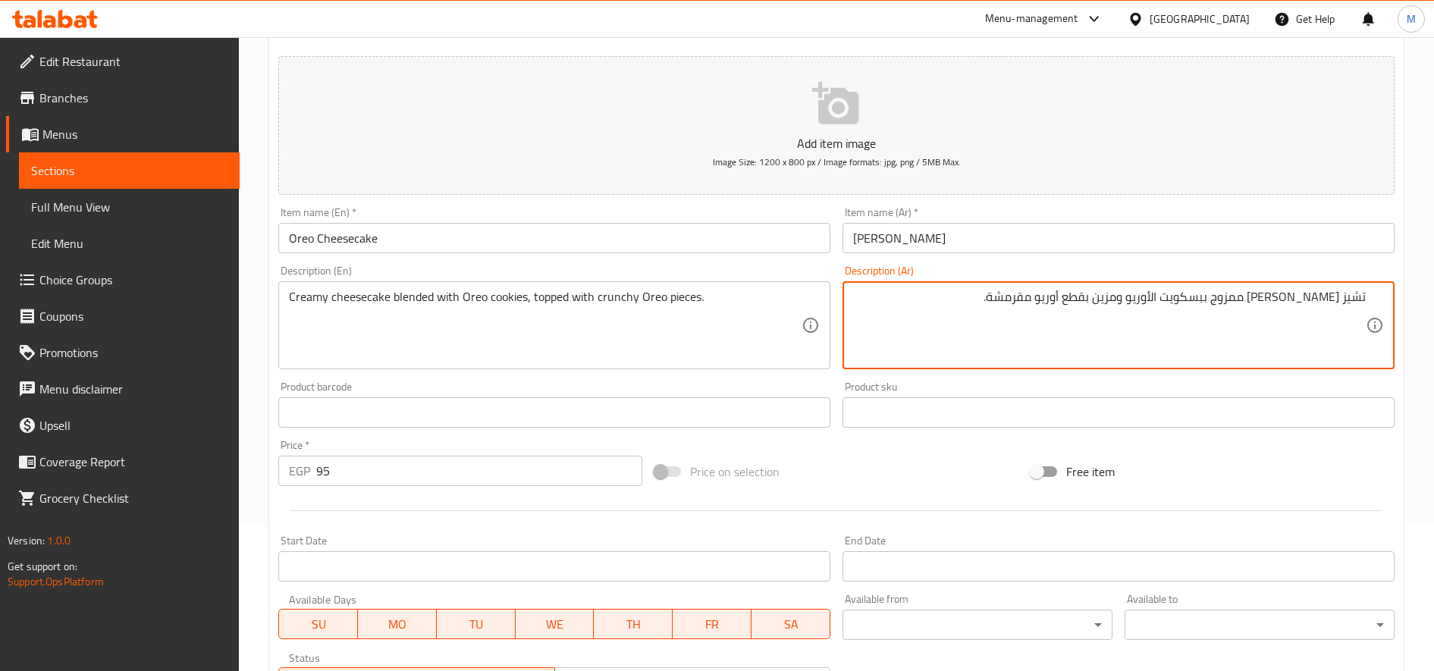
type textarea "تشيز [PERSON_NAME] ممزوج ببسكويت الأوريو ومزين بقطع أوريو مقرمشة."
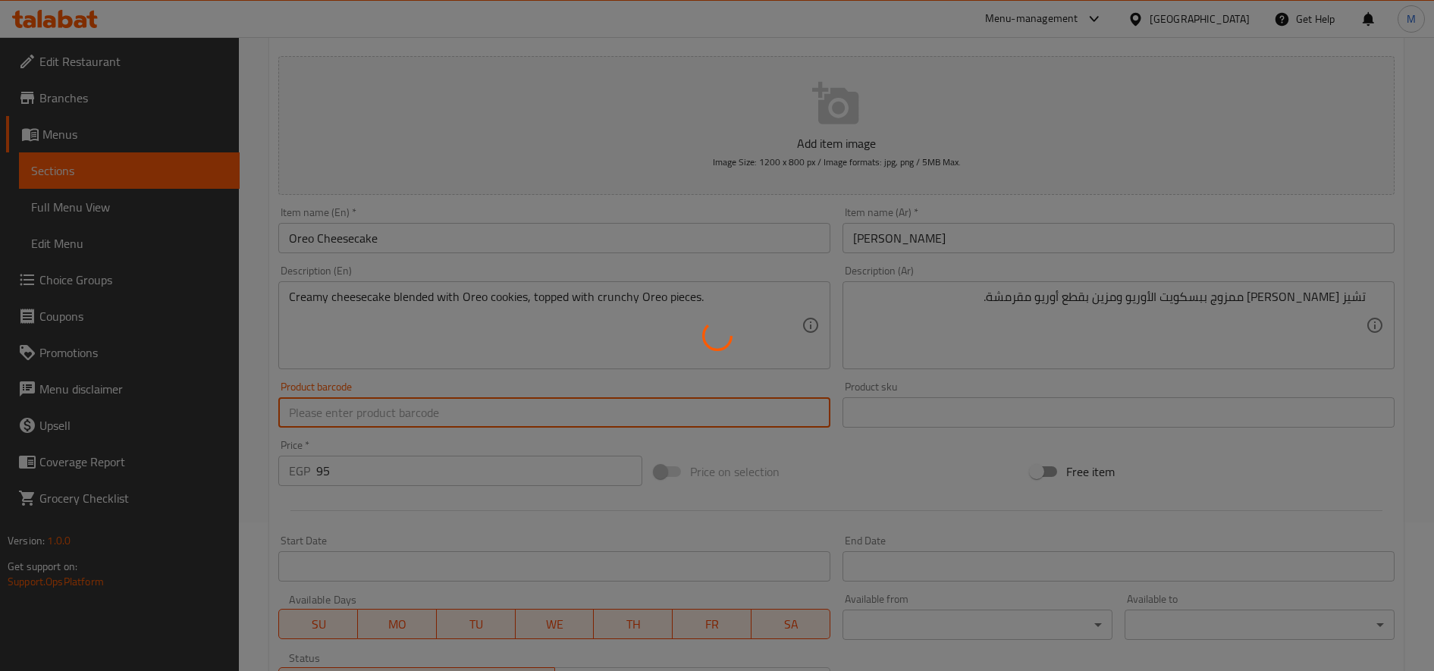
type input "0"
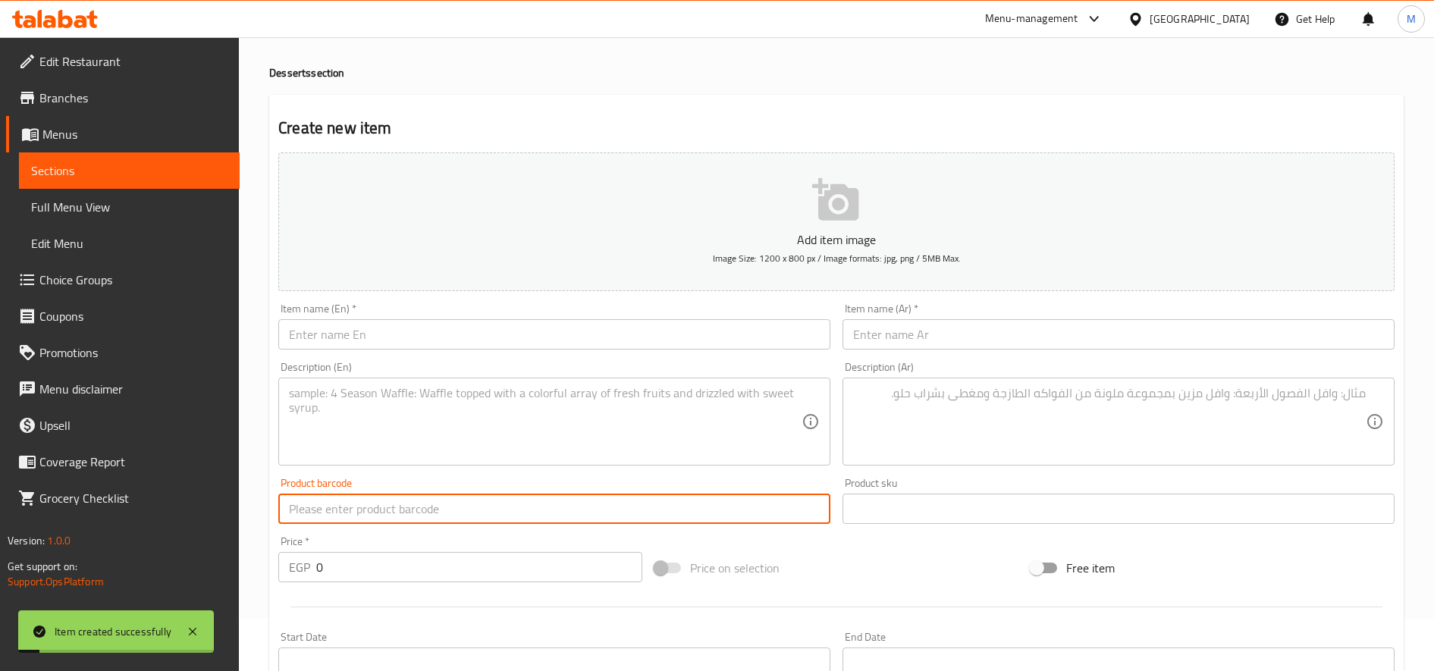
scroll to position [0, 0]
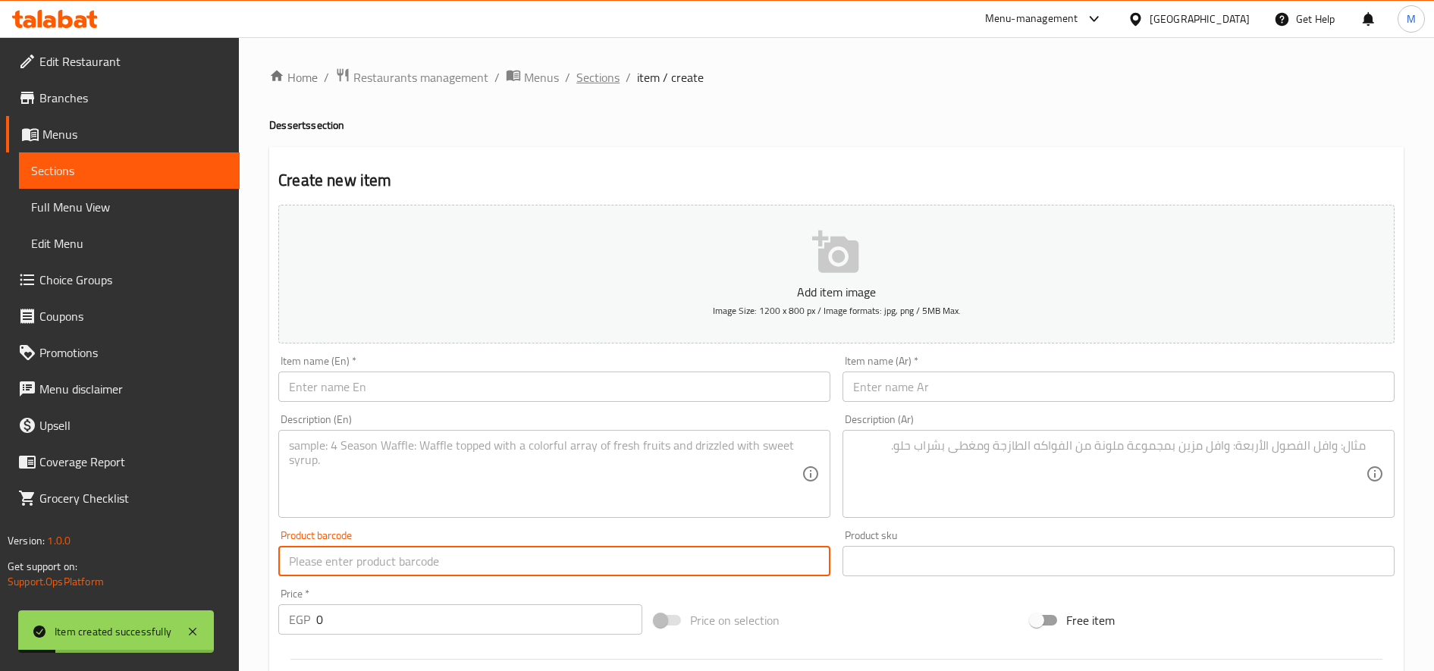
click at [589, 86] on span "Sections" at bounding box center [597, 77] width 43 height 18
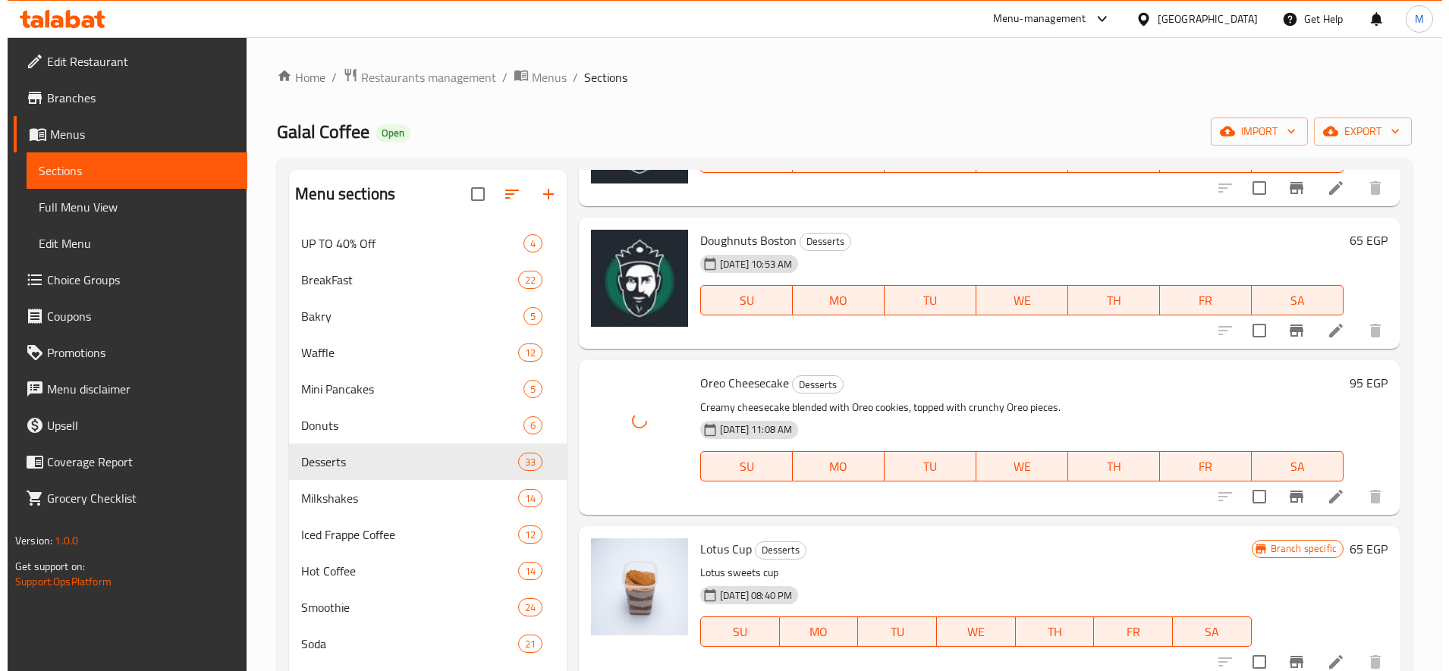
scroll to position [1011, 0]
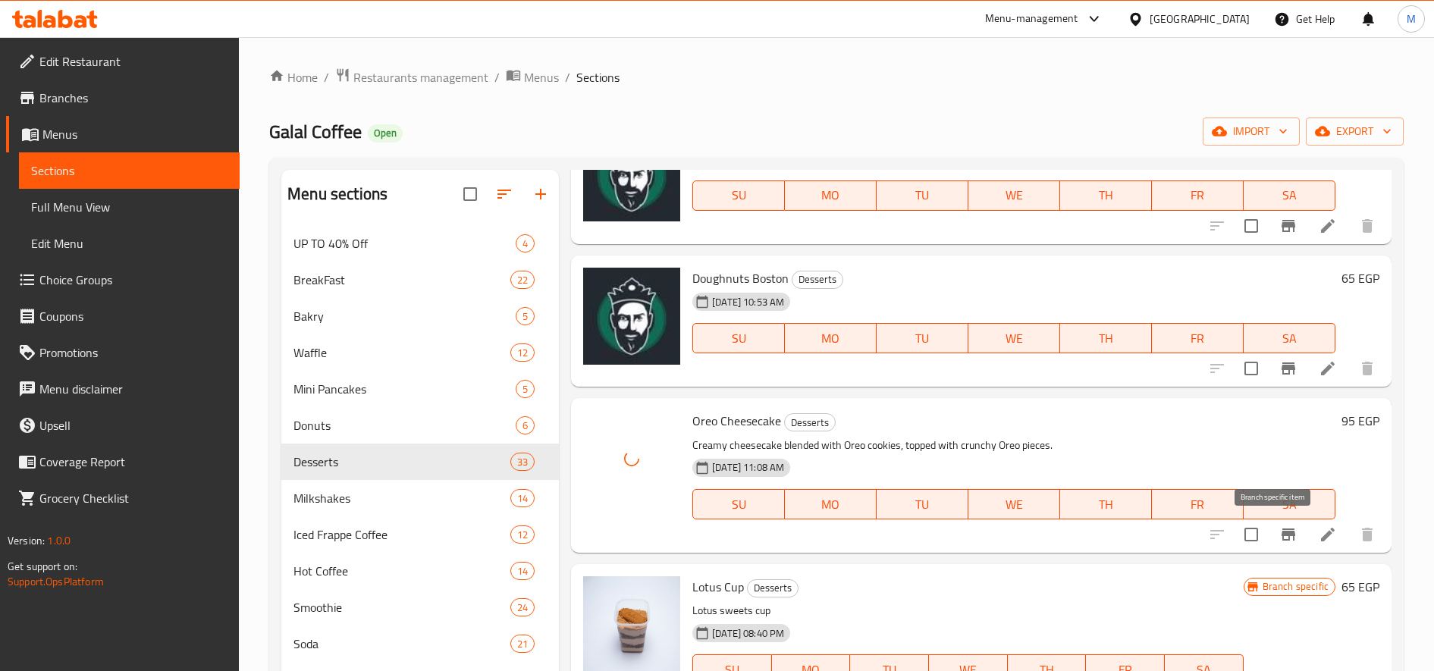
click at [1279, 541] on icon "Branch-specific-item" at bounding box center [1288, 535] width 18 height 18
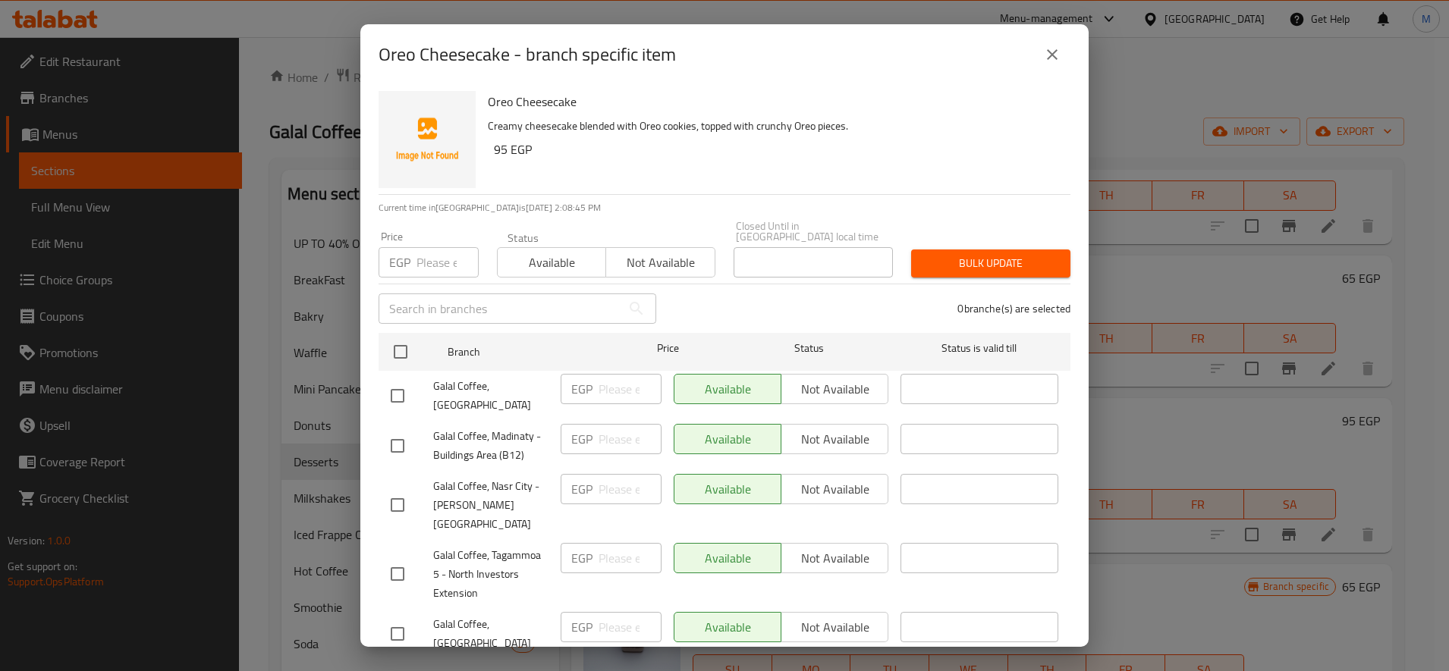
click at [435, 247] on input "number" at bounding box center [447, 262] width 62 height 30
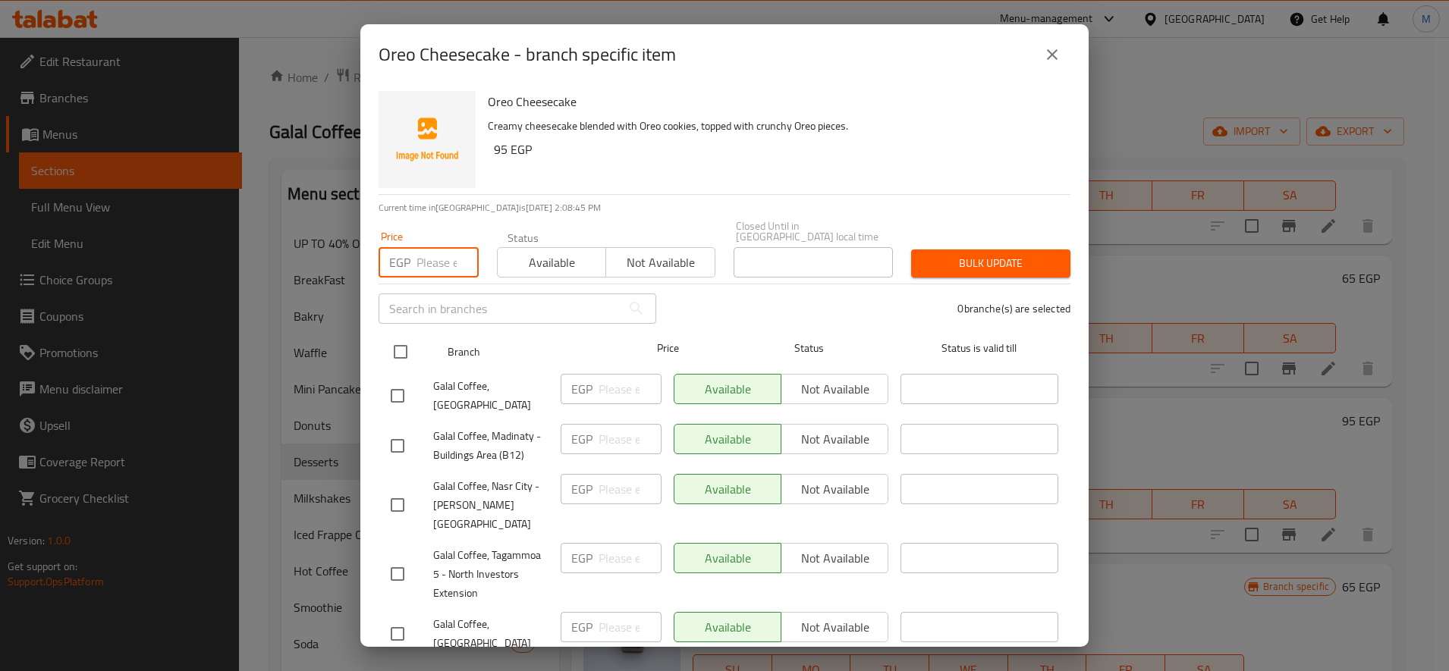
paste input "85"
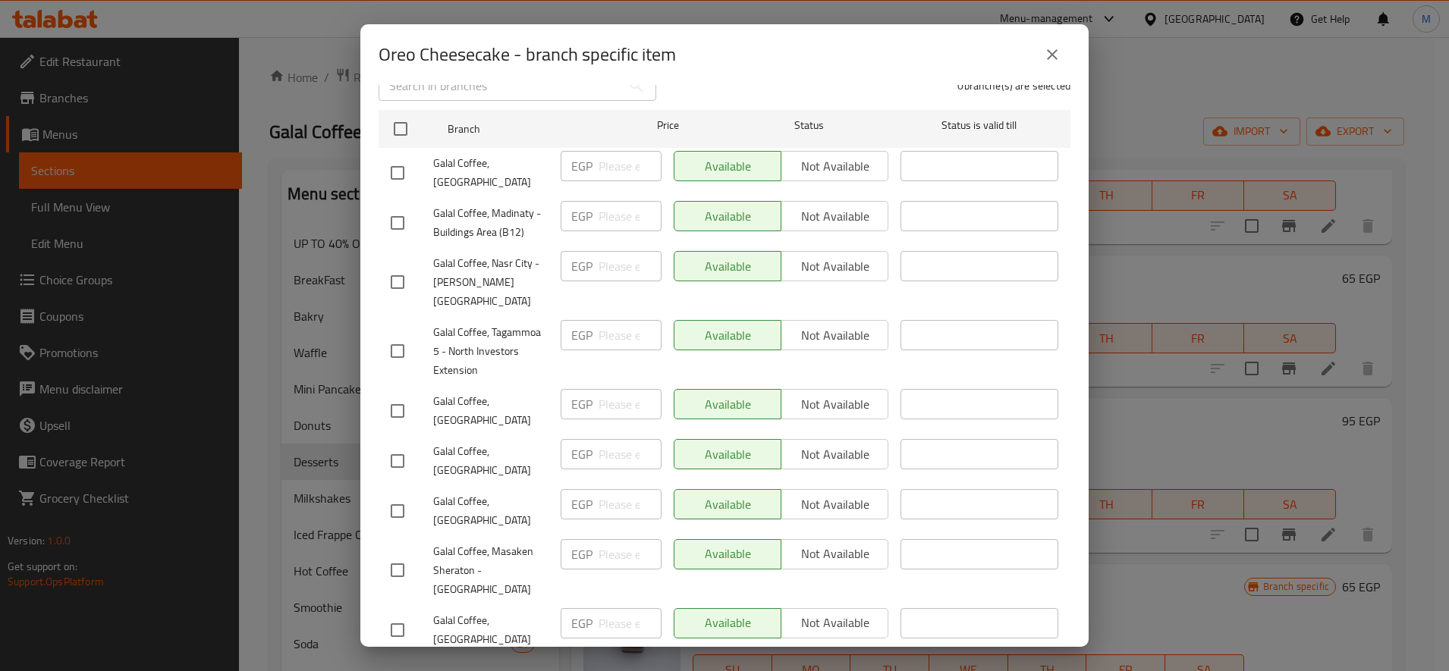
scroll to position [253, 0]
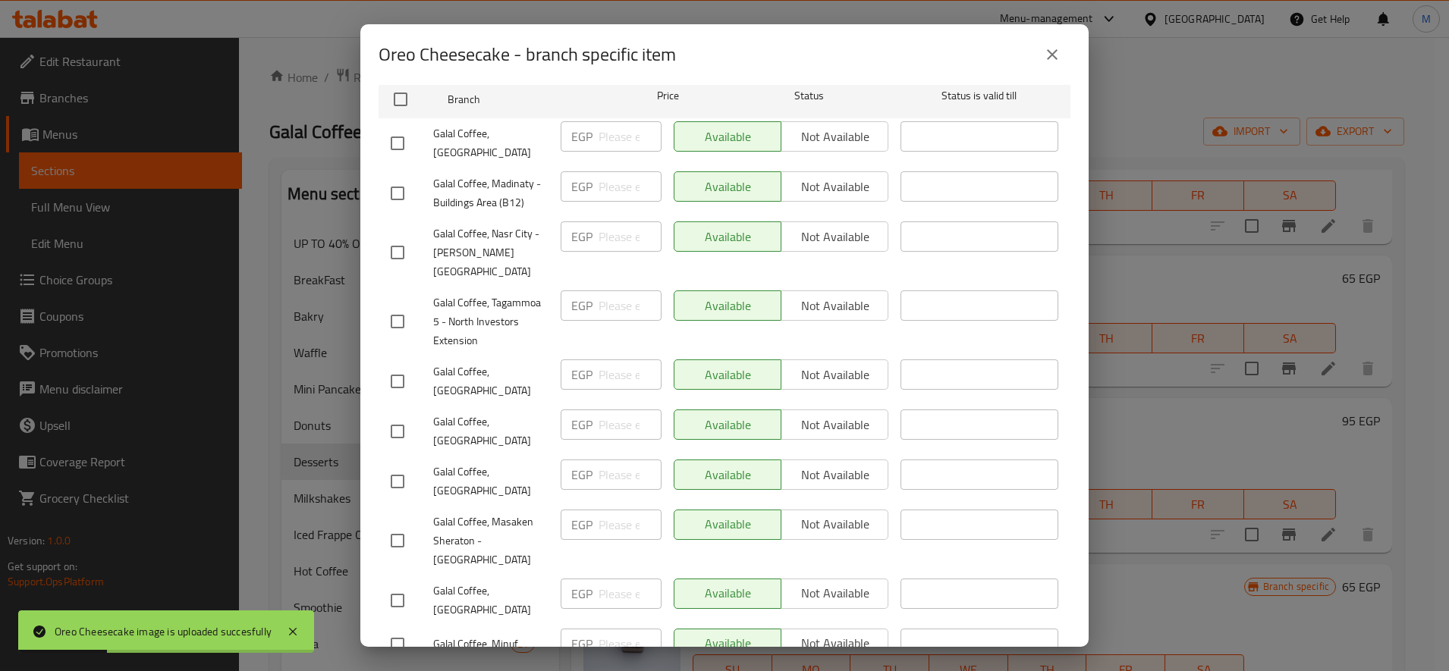
type input "85"
click at [385, 131] on input "checkbox" at bounding box center [397, 143] width 32 height 32
checkbox input "true"
click at [400, 366] on input "checkbox" at bounding box center [397, 382] width 32 height 32
checkbox input "true"
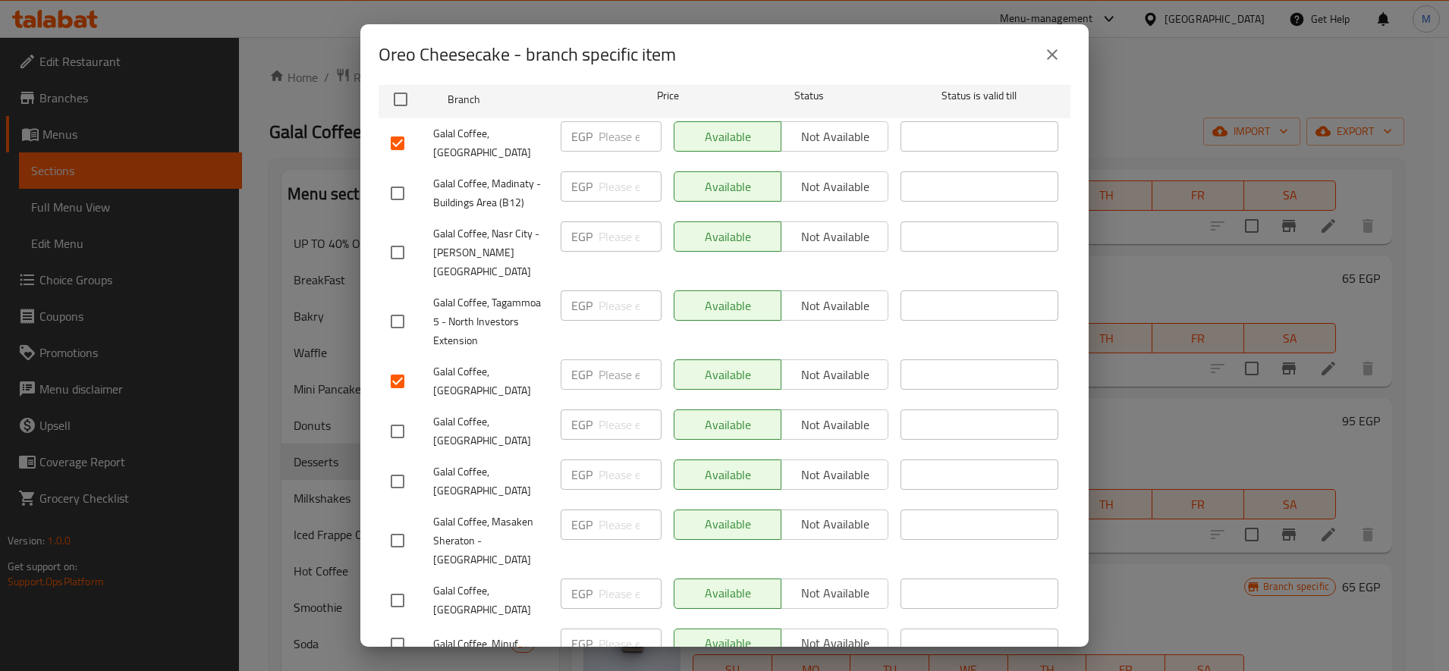
click at [384, 416] on input "checkbox" at bounding box center [397, 432] width 32 height 32
checkbox input "true"
click at [395, 466] on input "checkbox" at bounding box center [397, 482] width 32 height 32
checkbox input "true"
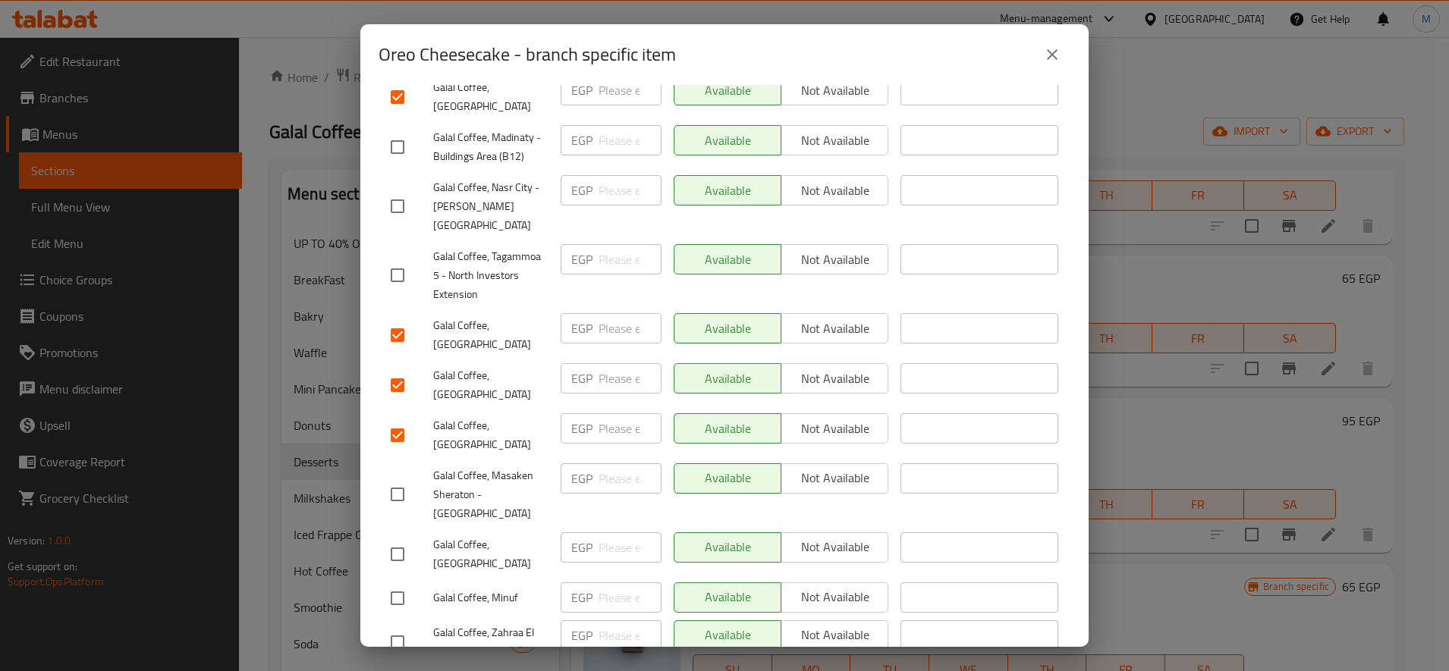
click at [394, 538] on input "checkbox" at bounding box center [397, 554] width 32 height 32
checkbox input "true"
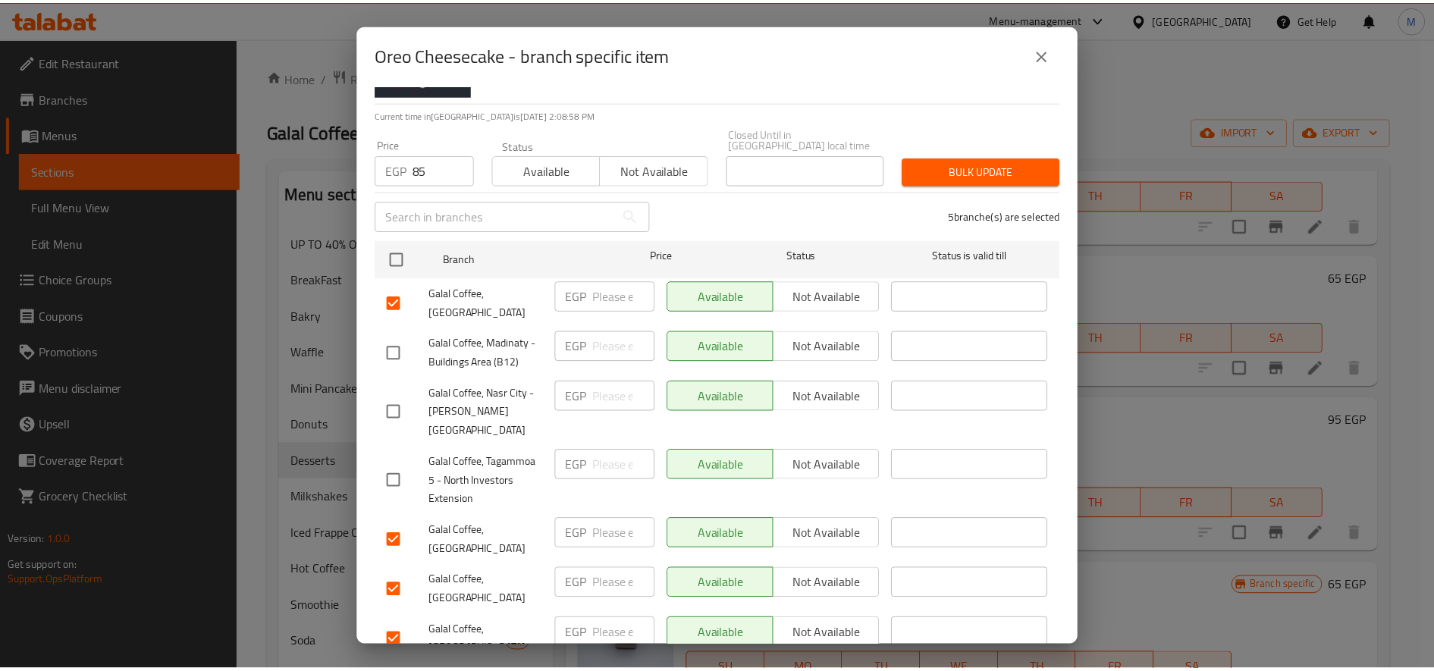
scroll to position [0, 0]
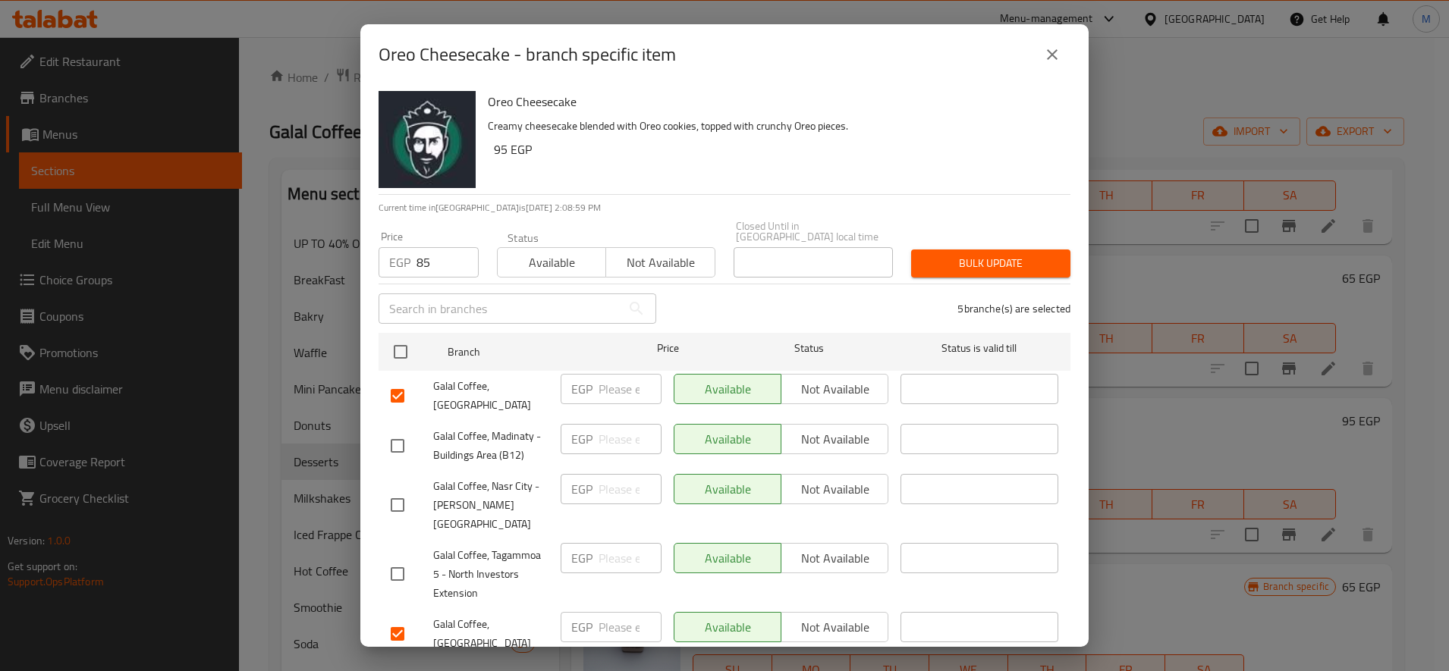
click at [980, 250] on button "Bulk update" at bounding box center [990, 264] width 159 height 28
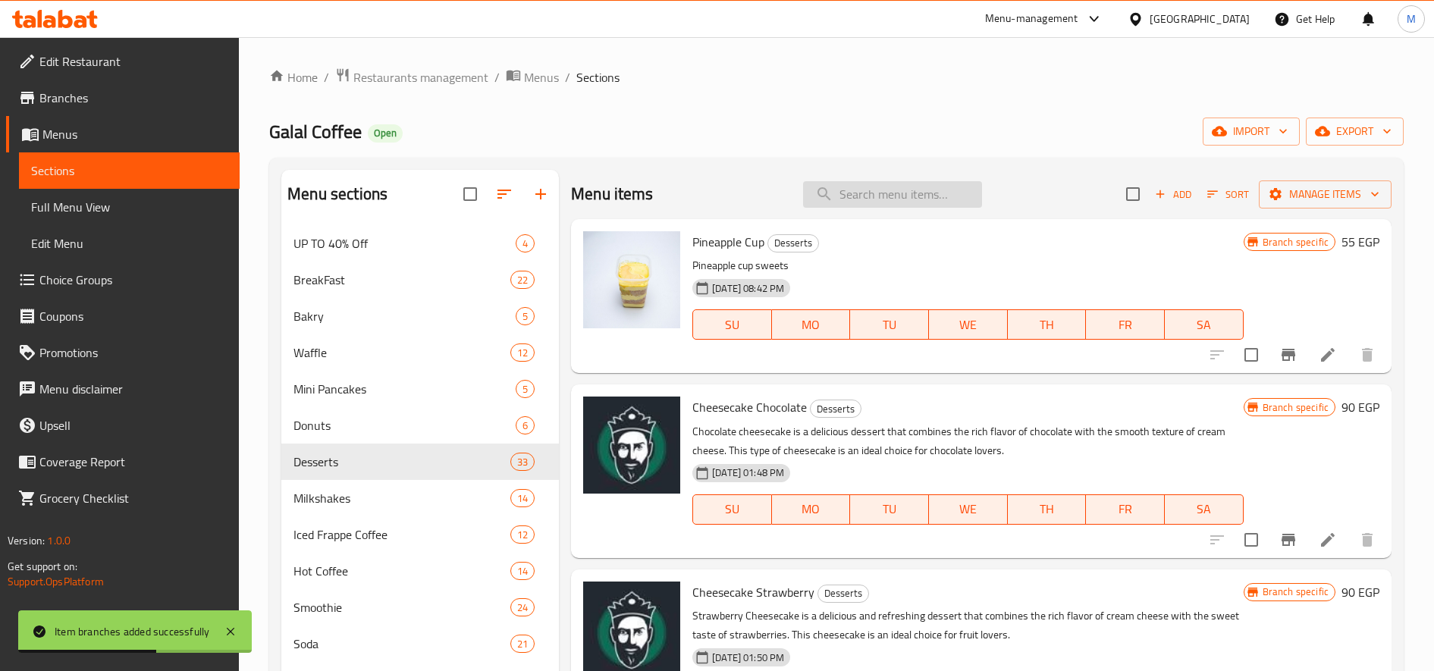
click at [893, 207] on input "search" at bounding box center [892, 194] width 179 height 27
paste input "[PERSON_NAME]"
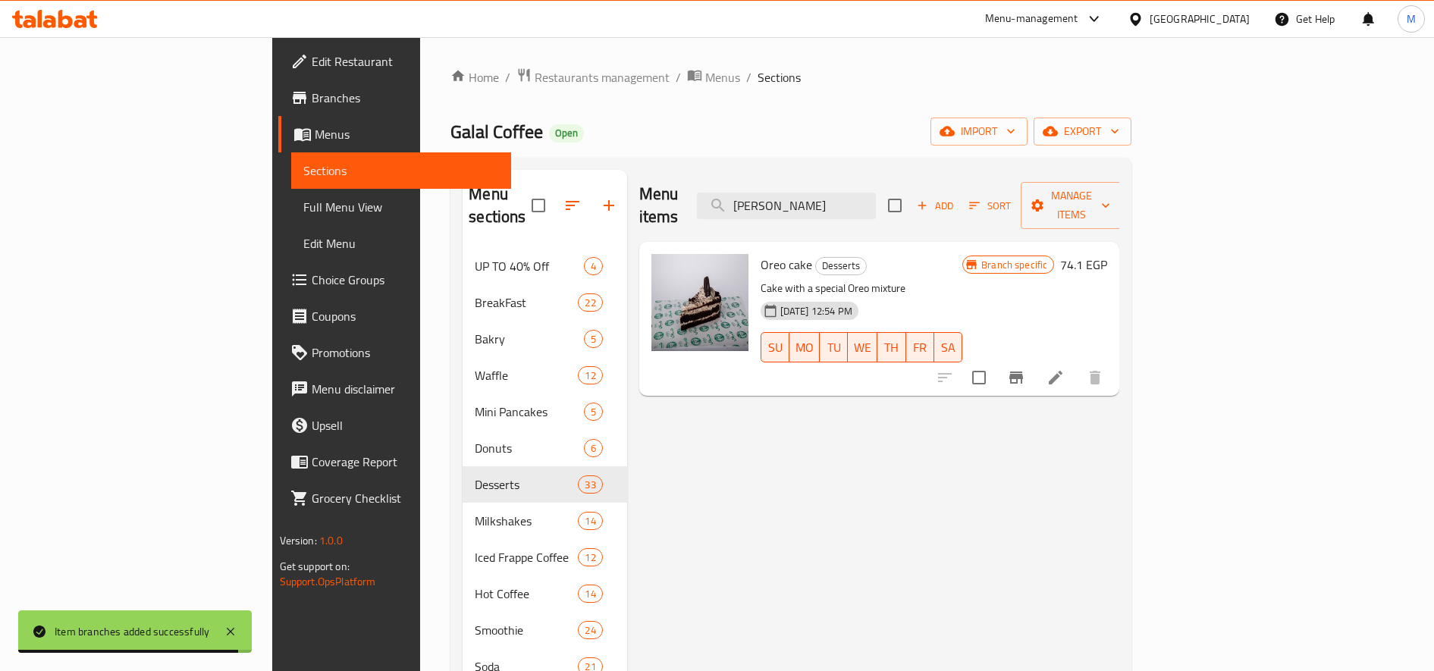
type input "[PERSON_NAME]"
click at [1025, 369] on icon "Branch-specific-item" at bounding box center [1016, 378] width 18 height 18
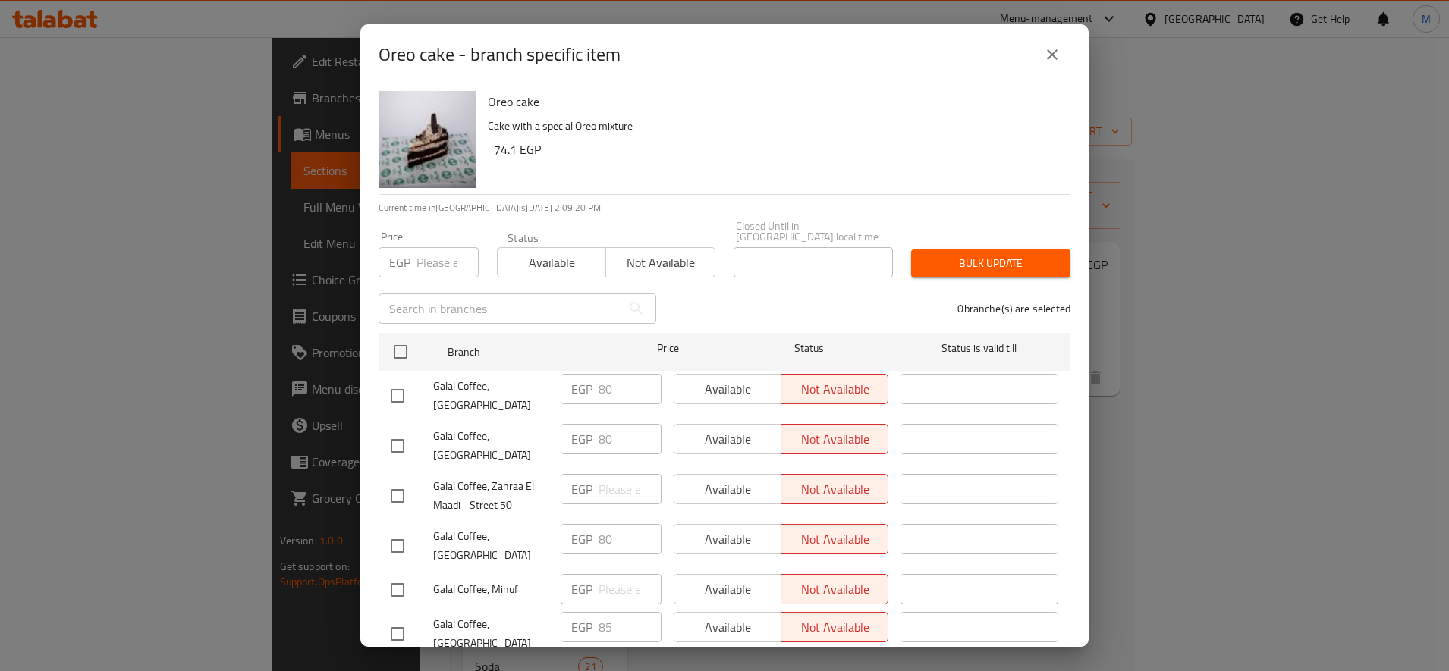
click at [422, 263] on input "number" at bounding box center [447, 262] width 62 height 30
paste input "85"
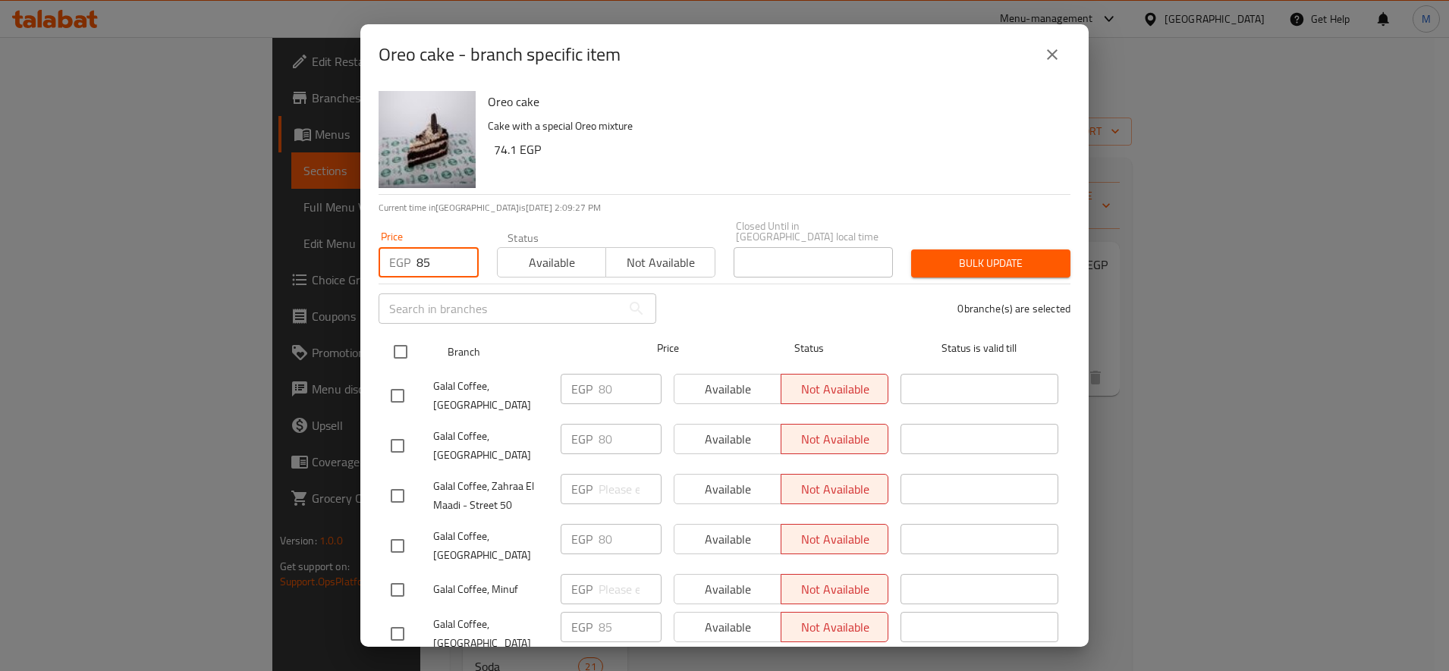
type input "85"
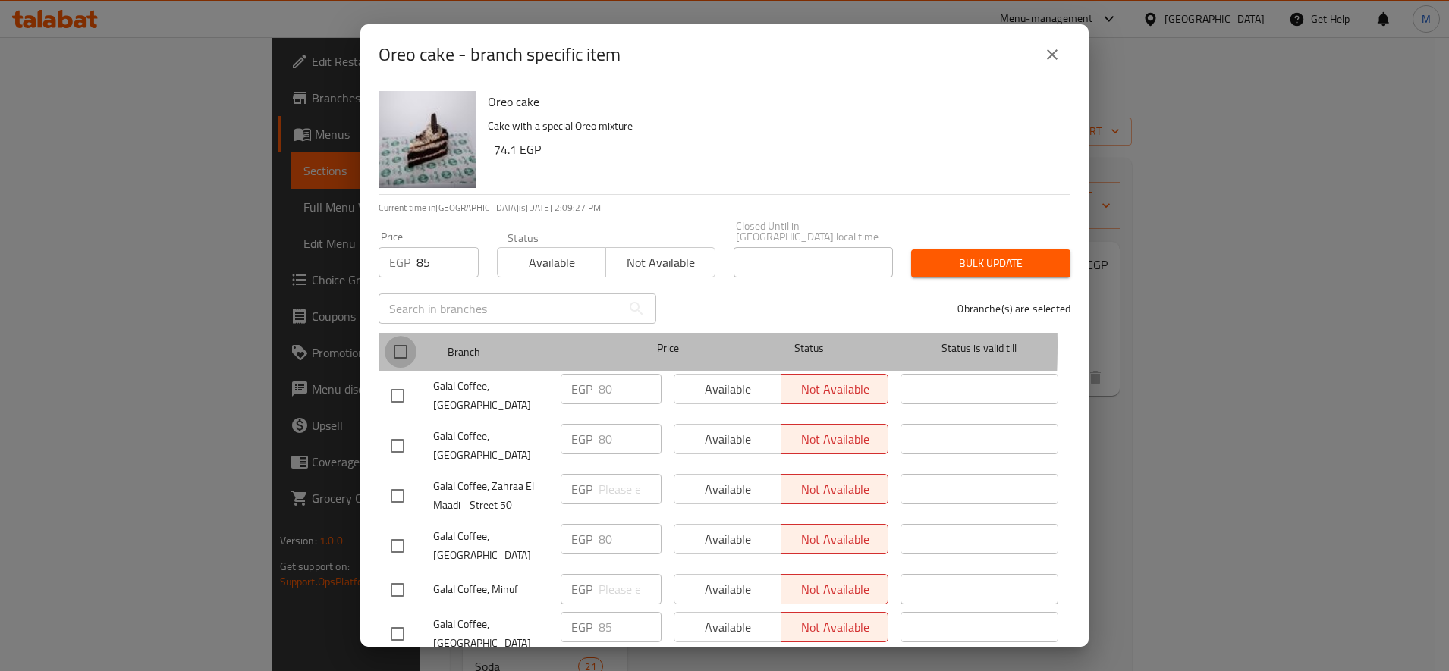
click at [399, 336] on input "checkbox" at bounding box center [400, 352] width 32 height 32
checkbox input "true"
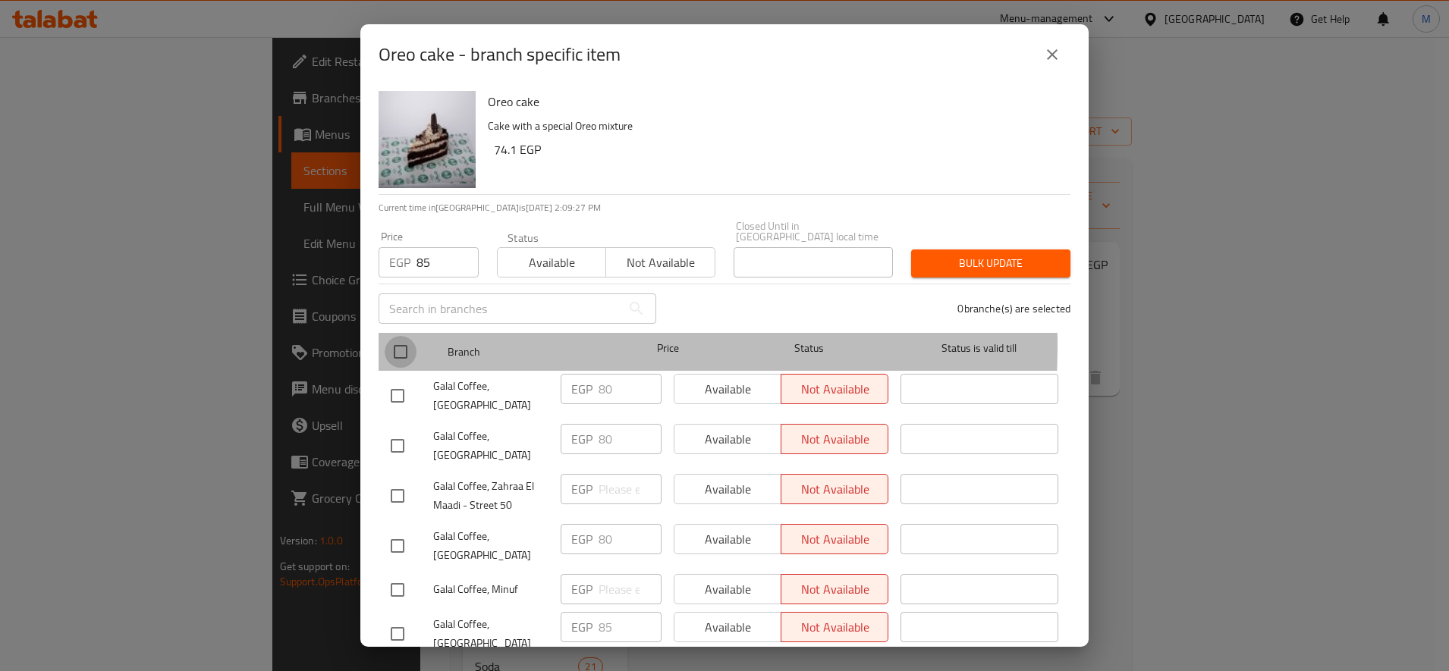
checkbox input "true"
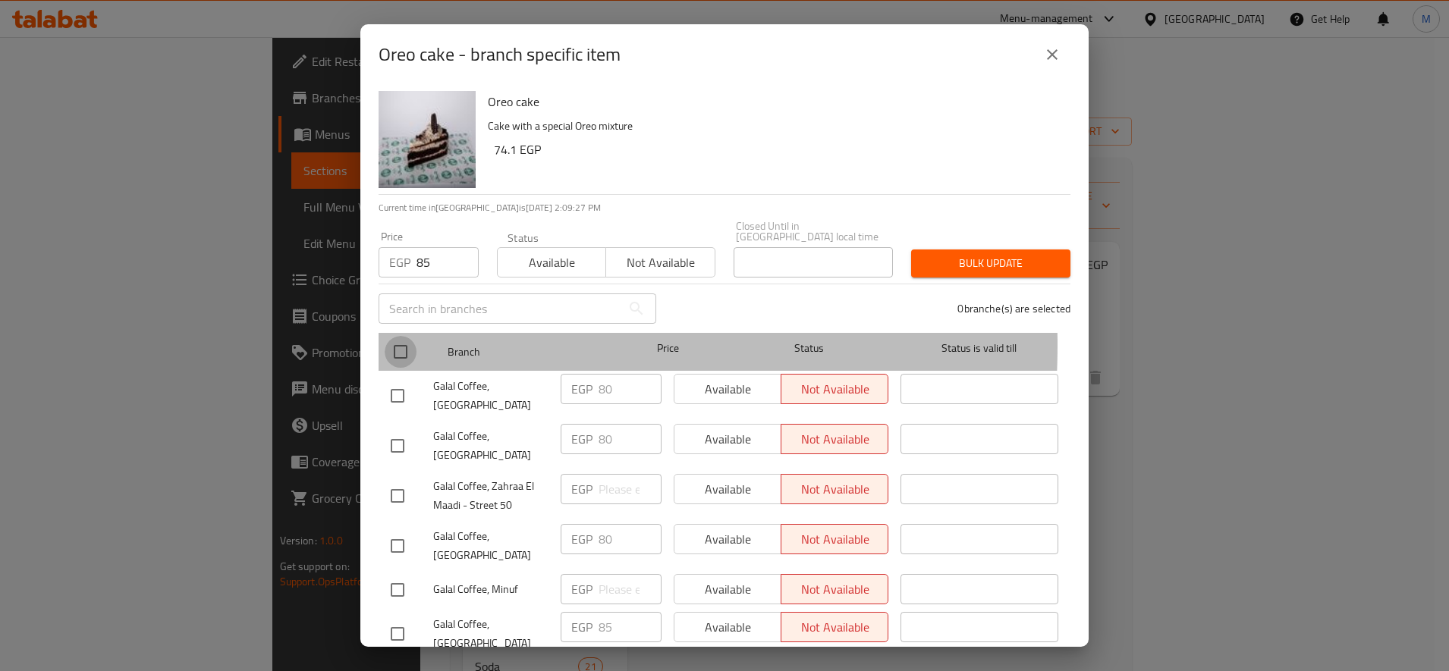
checkbox input "true"
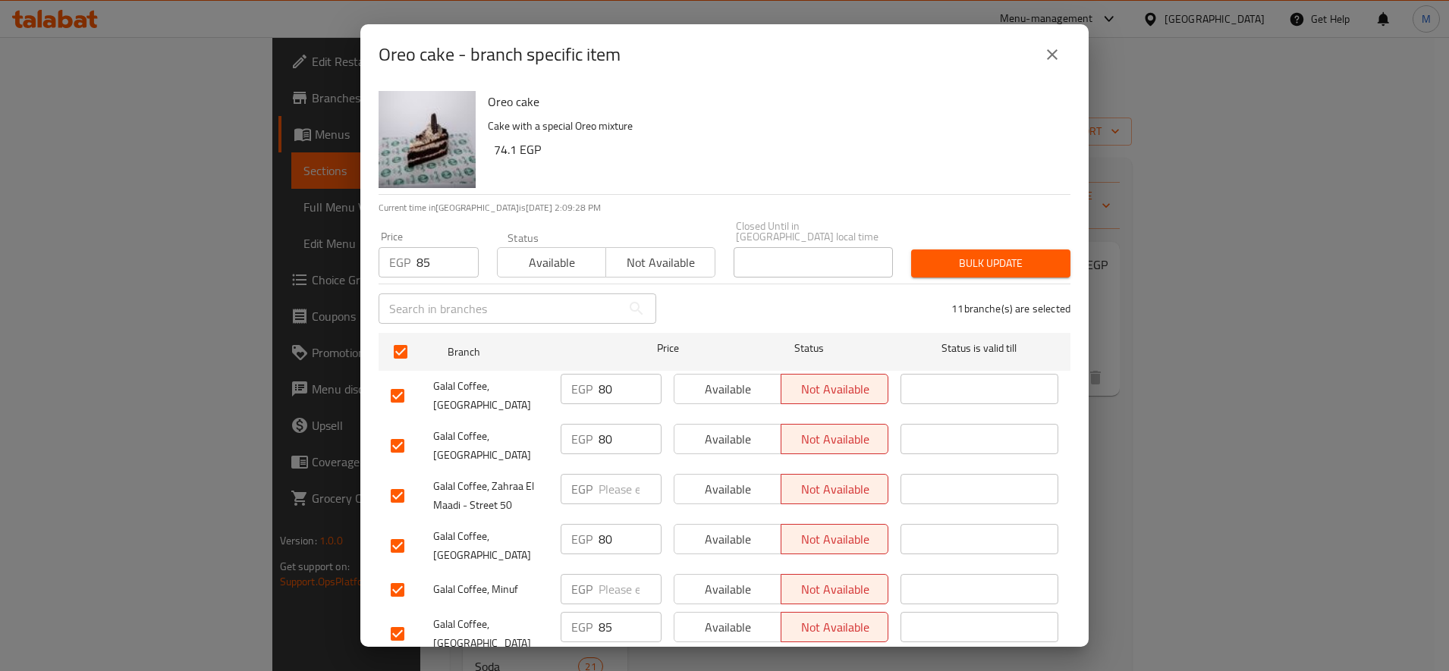
scroll to position [253, 0]
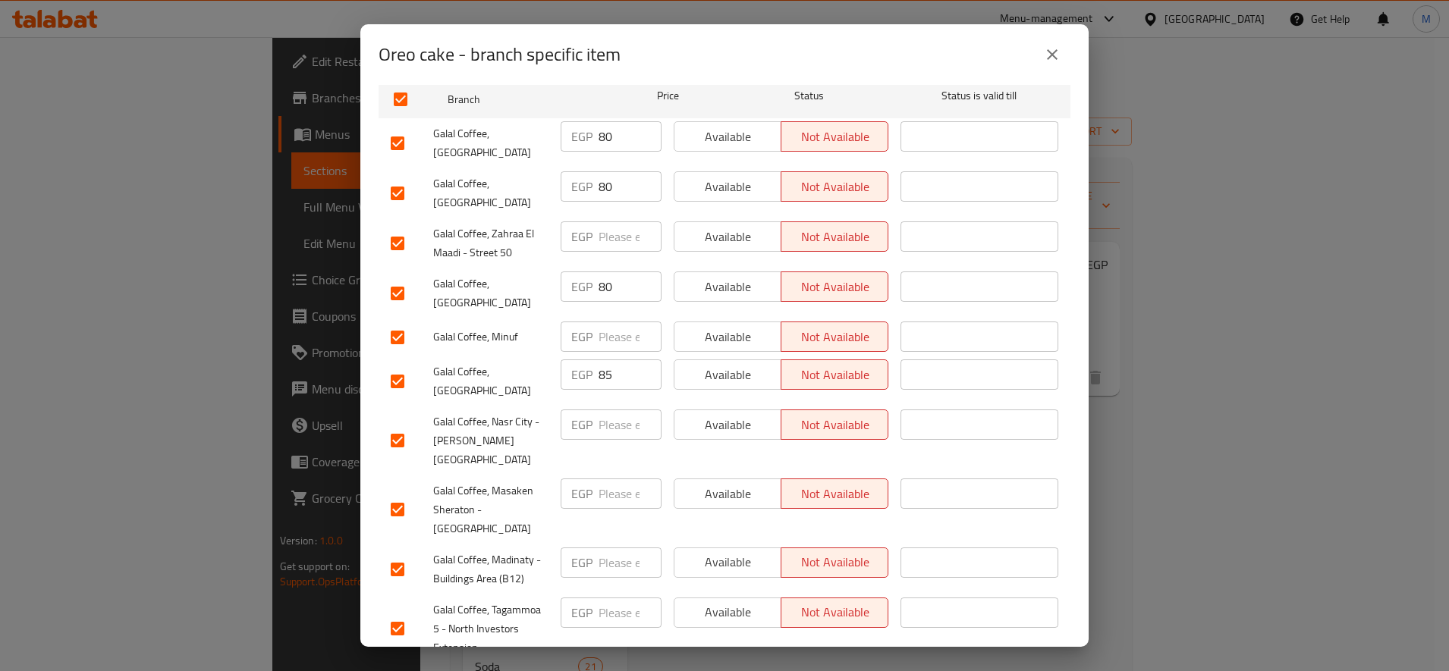
click at [385, 231] on input "checkbox" at bounding box center [397, 244] width 32 height 32
checkbox input "false"
click at [394, 337] on input "checkbox" at bounding box center [397, 338] width 32 height 32
checkbox input "false"
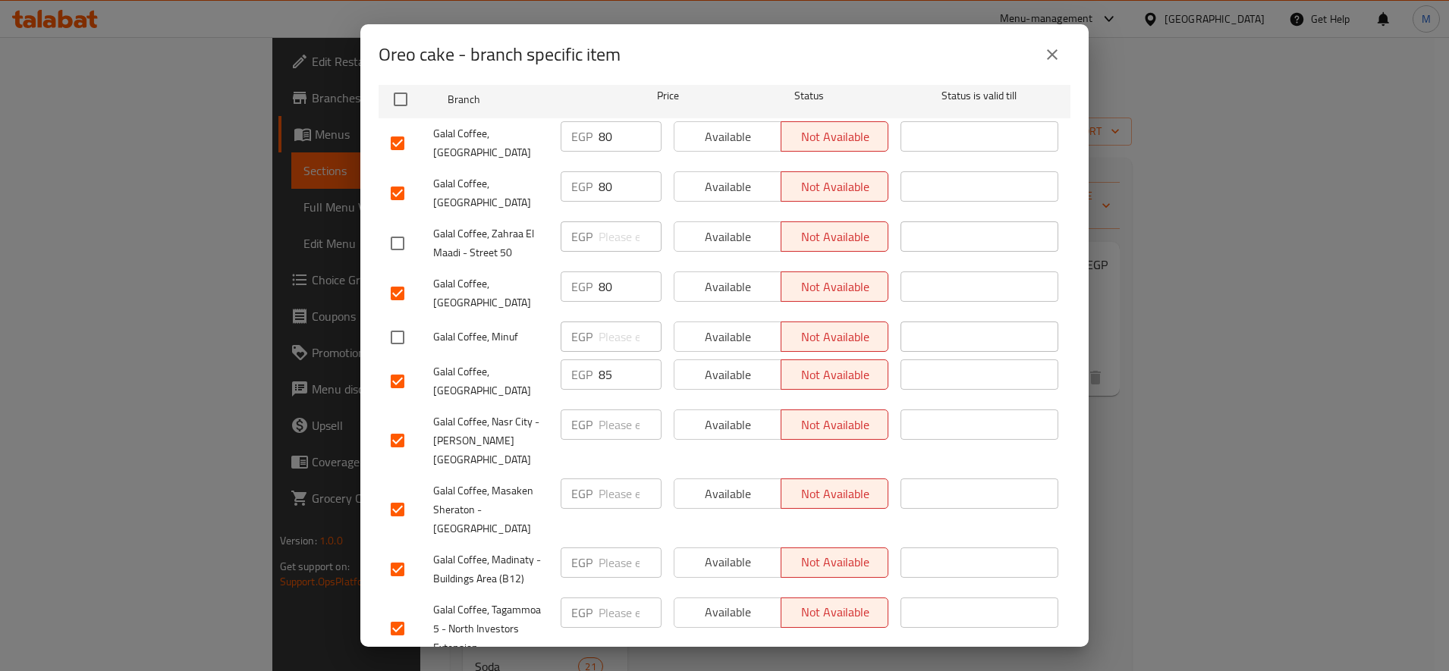
click at [402, 425] on input "checkbox" at bounding box center [397, 441] width 32 height 32
checkbox input "false"
click at [390, 494] on input "checkbox" at bounding box center [397, 510] width 32 height 32
checkbox input "false"
click at [386, 554] on input "checkbox" at bounding box center [397, 570] width 32 height 32
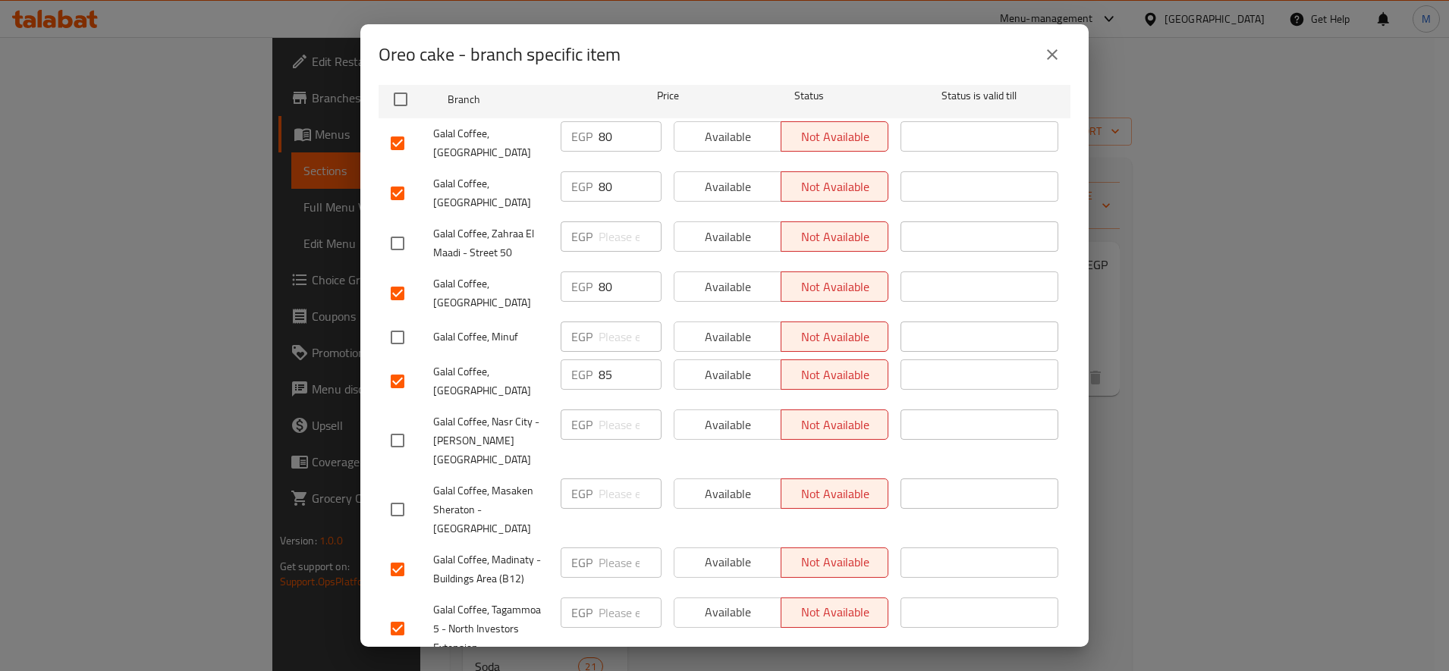
checkbox input "false"
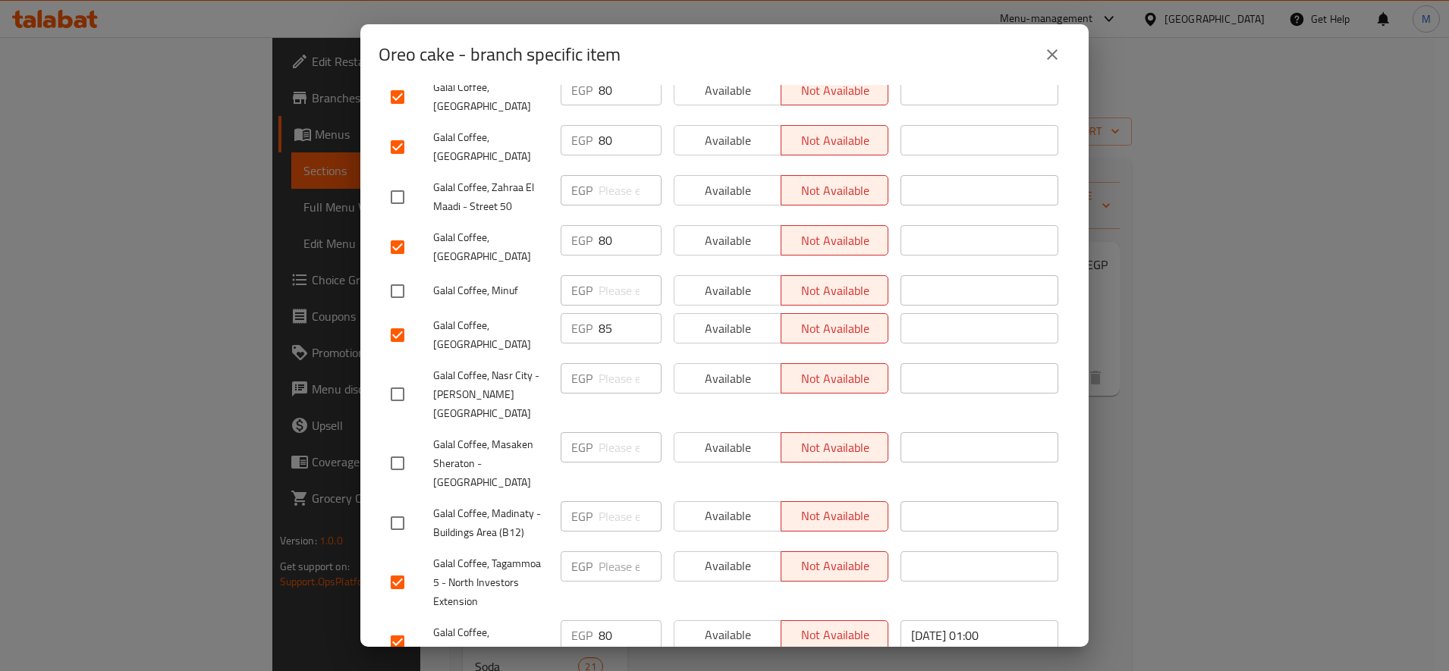
click at [396, 567] on input "checkbox" at bounding box center [397, 583] width 32 height 32
checkbox input "false"
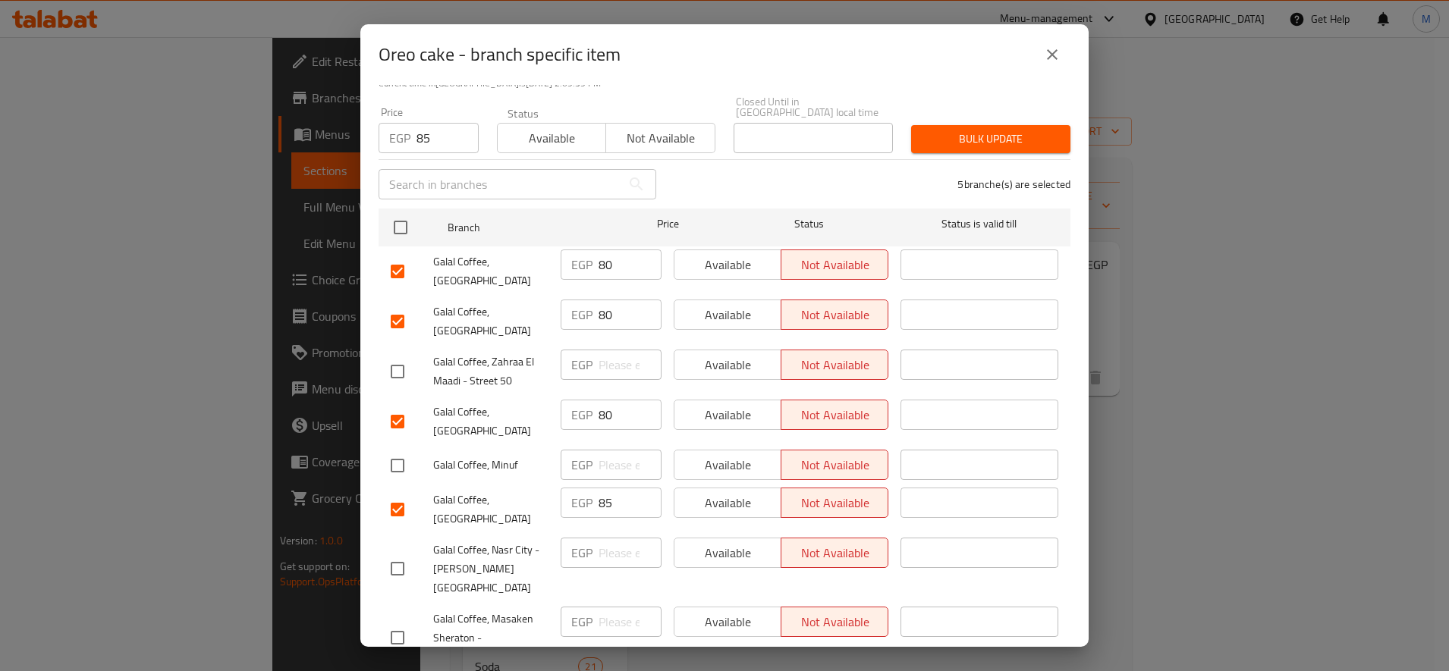
scroll to position [0, 0]
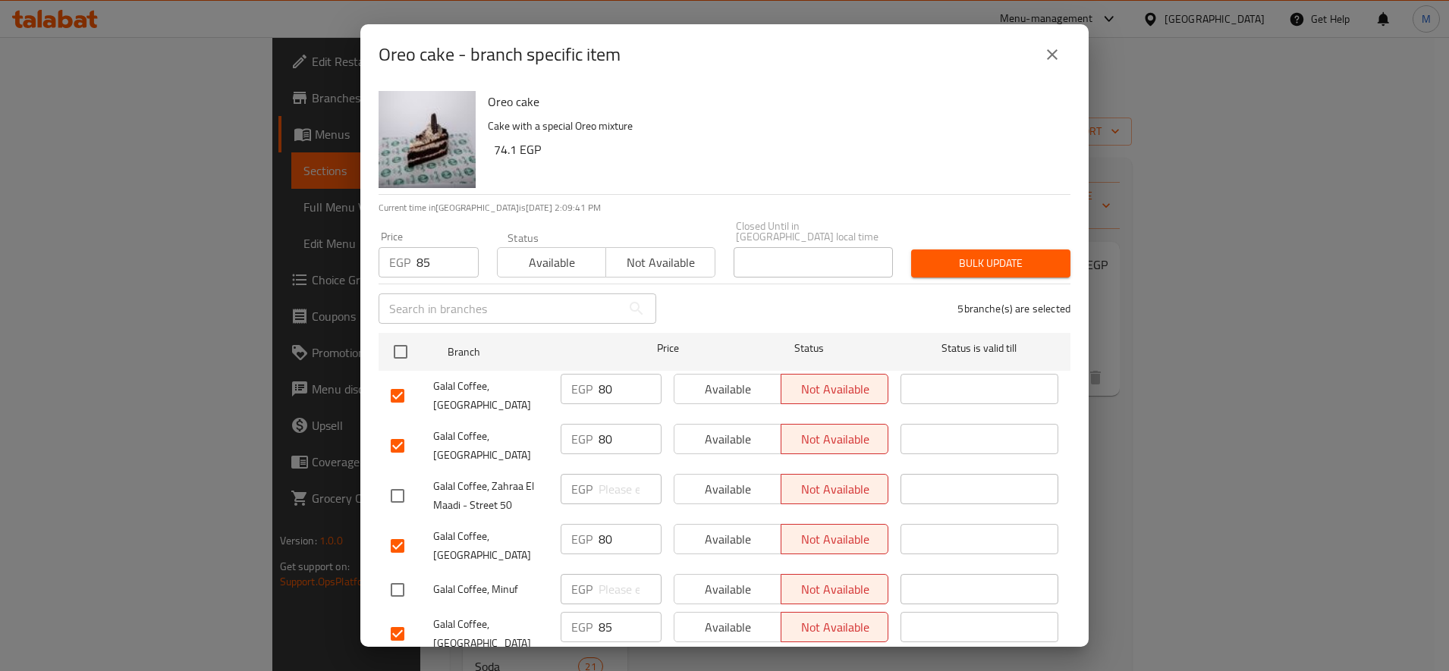
click at [968, 254] on span "Bulk update" at bounding box center [990, 263] width 135 height 19
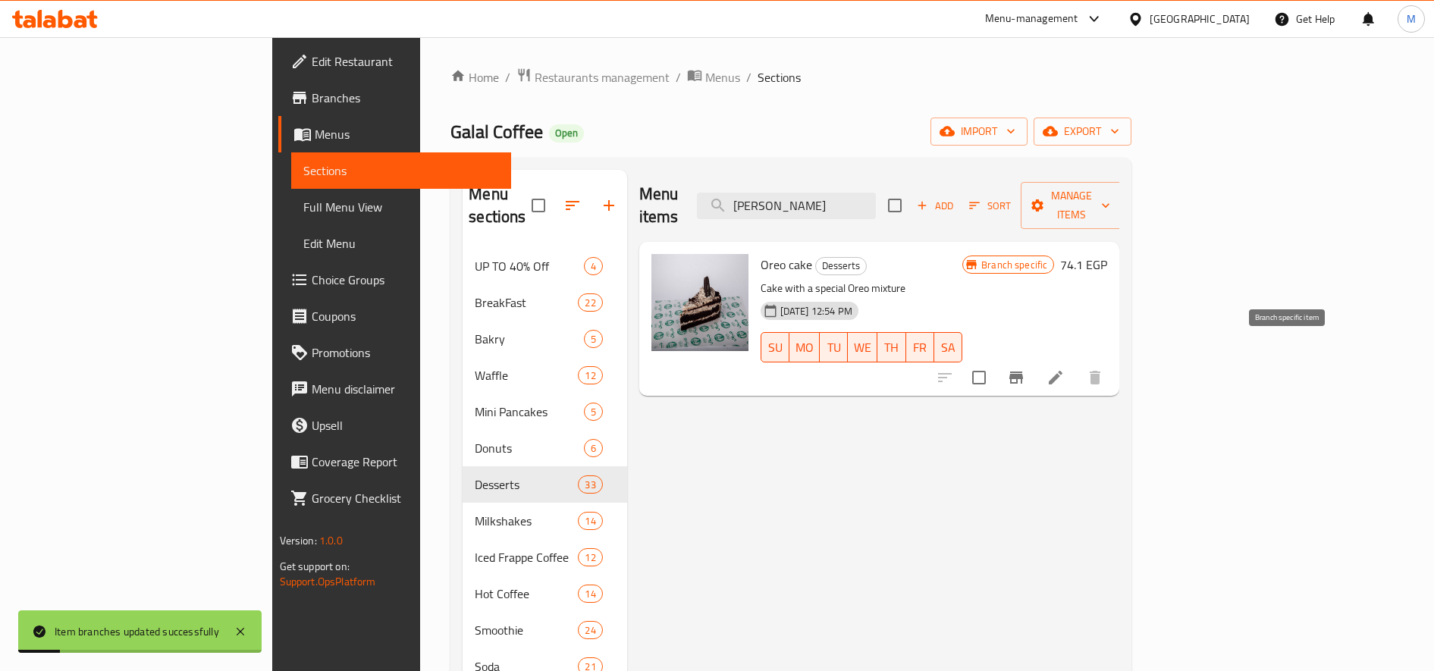
click at [1034, 359] on button "Branch-specific-item" at bounding box center [1016, 377] width 36 height 36
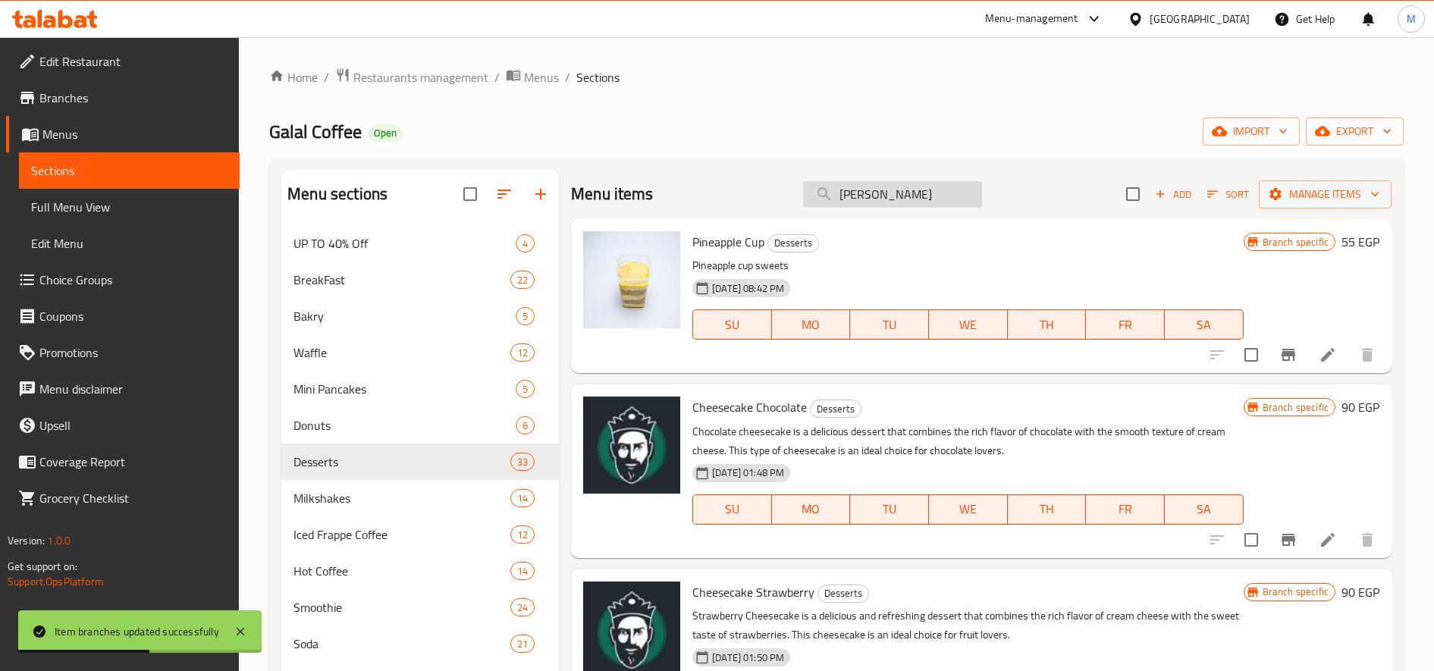
click at [927, 201] on input "[PERSON_NAME]" at bounding box center [892, 194] width 179 height 27
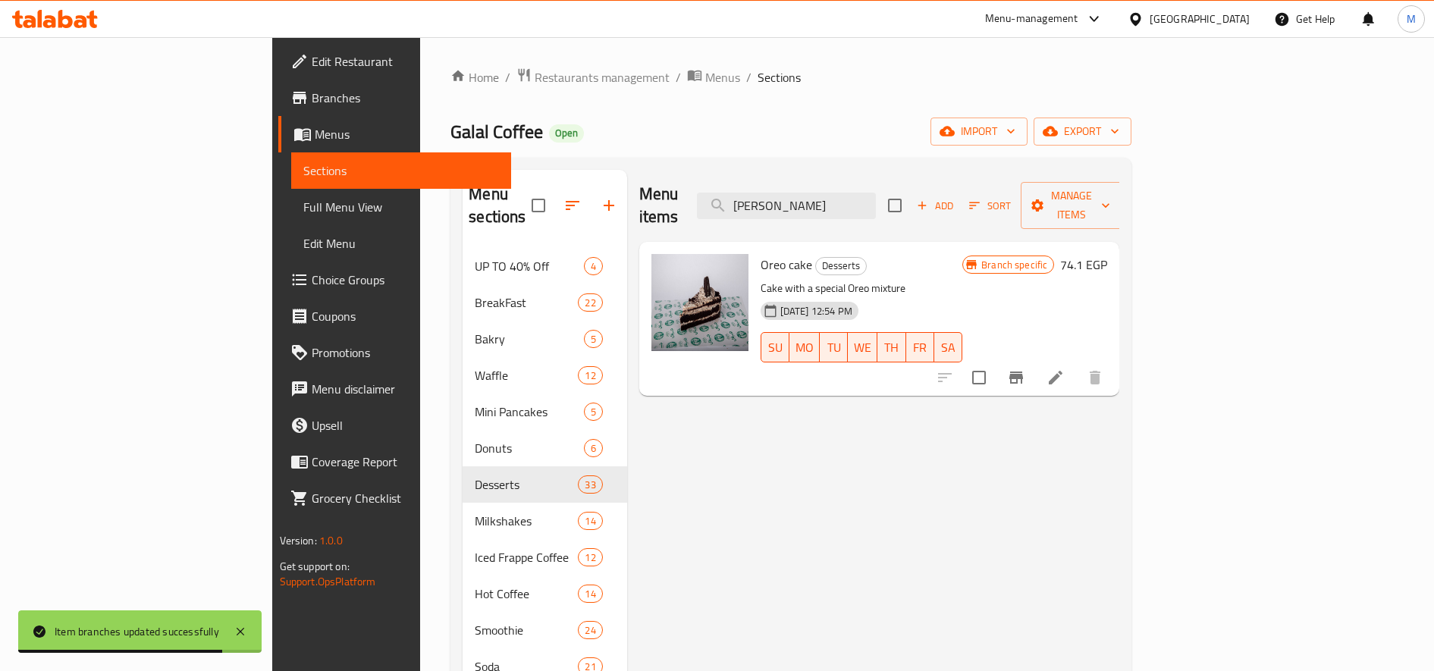
type input "[PERSON_NAME]"
click at [1025, 369] on icon "Branch-specific-item" at bounding box center [1016, 378] width 18 height 18
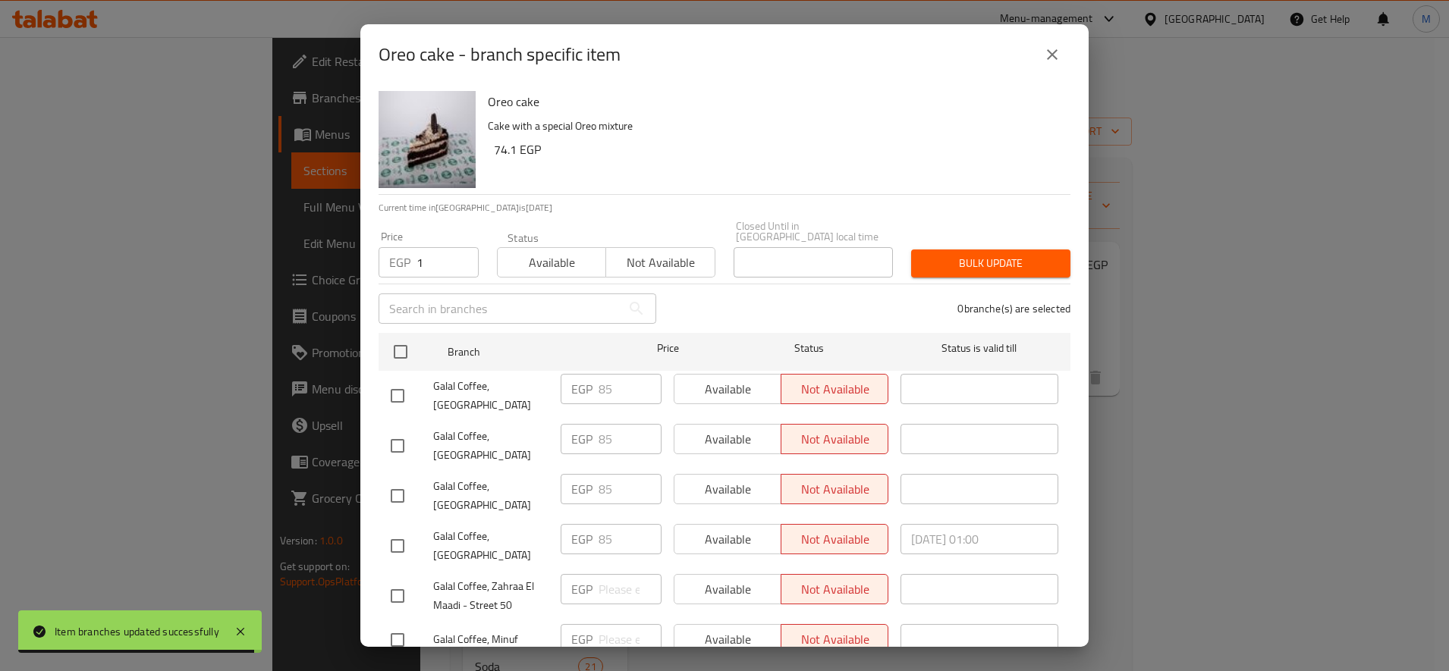
click at [457, 250] on input "1" at bounding box center [447, 262] width 62 height 30
paste input "95"
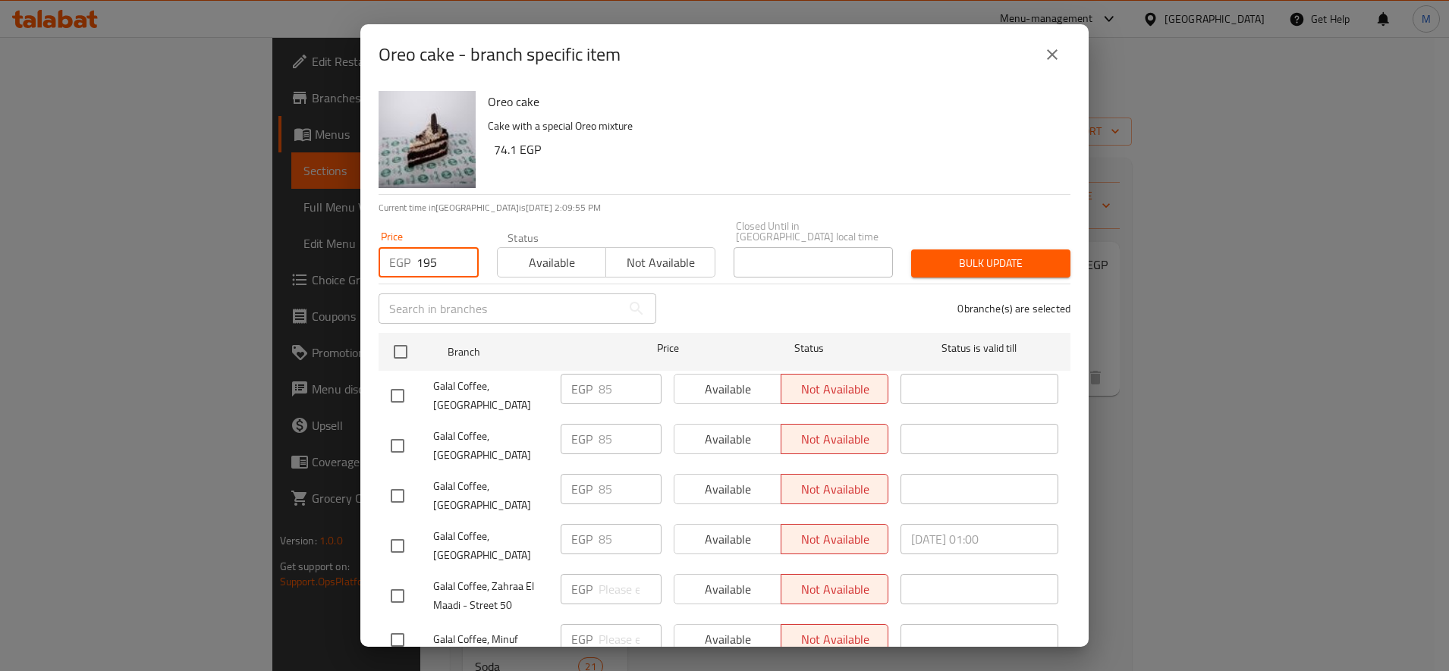
paste input "number"
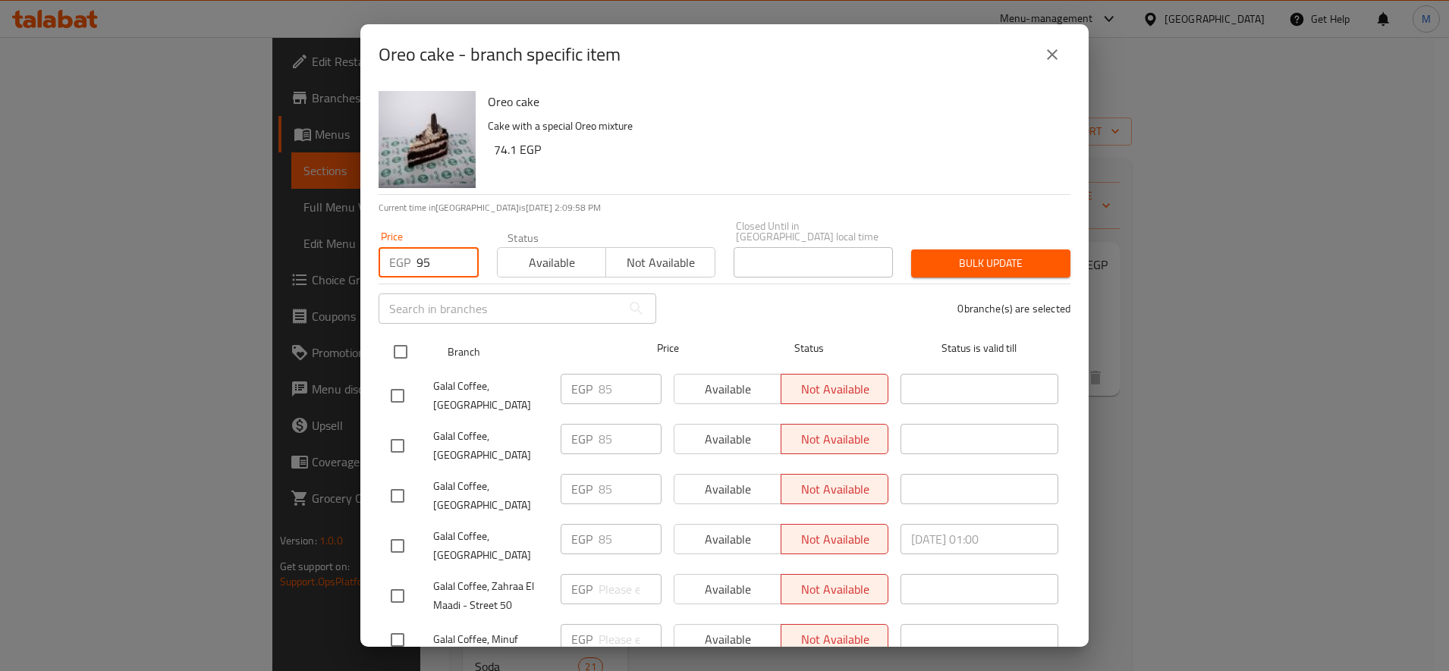
type input "95"
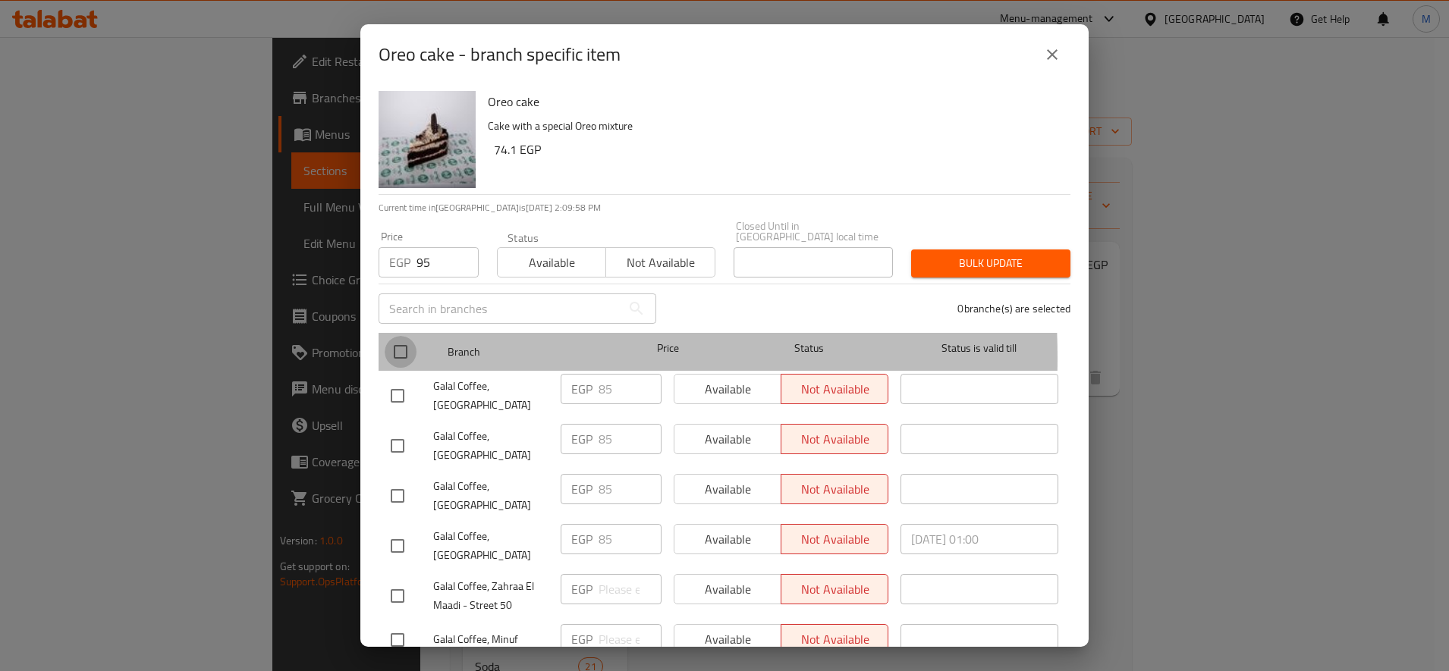
click at [400, 347] on input "checkbox" at bounding box center [400, 352] width 32 height 32
checkbox input "true"
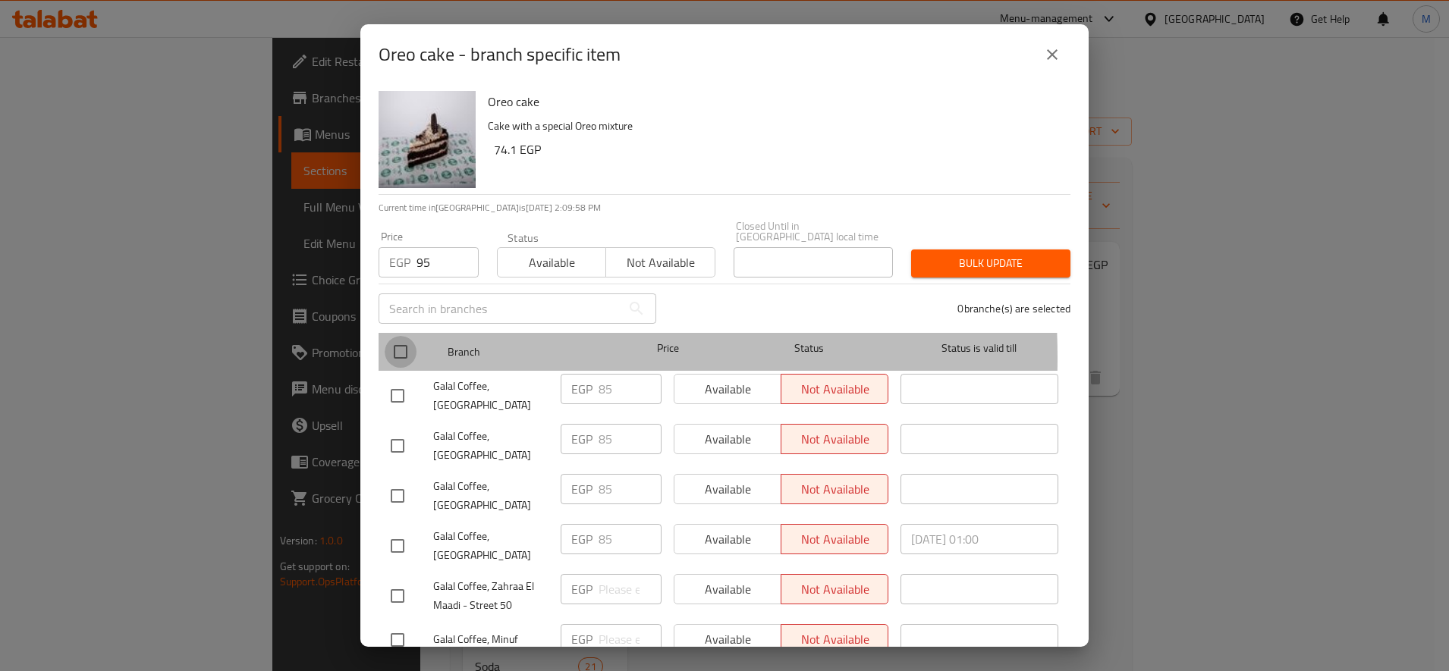
checkbox input "true"
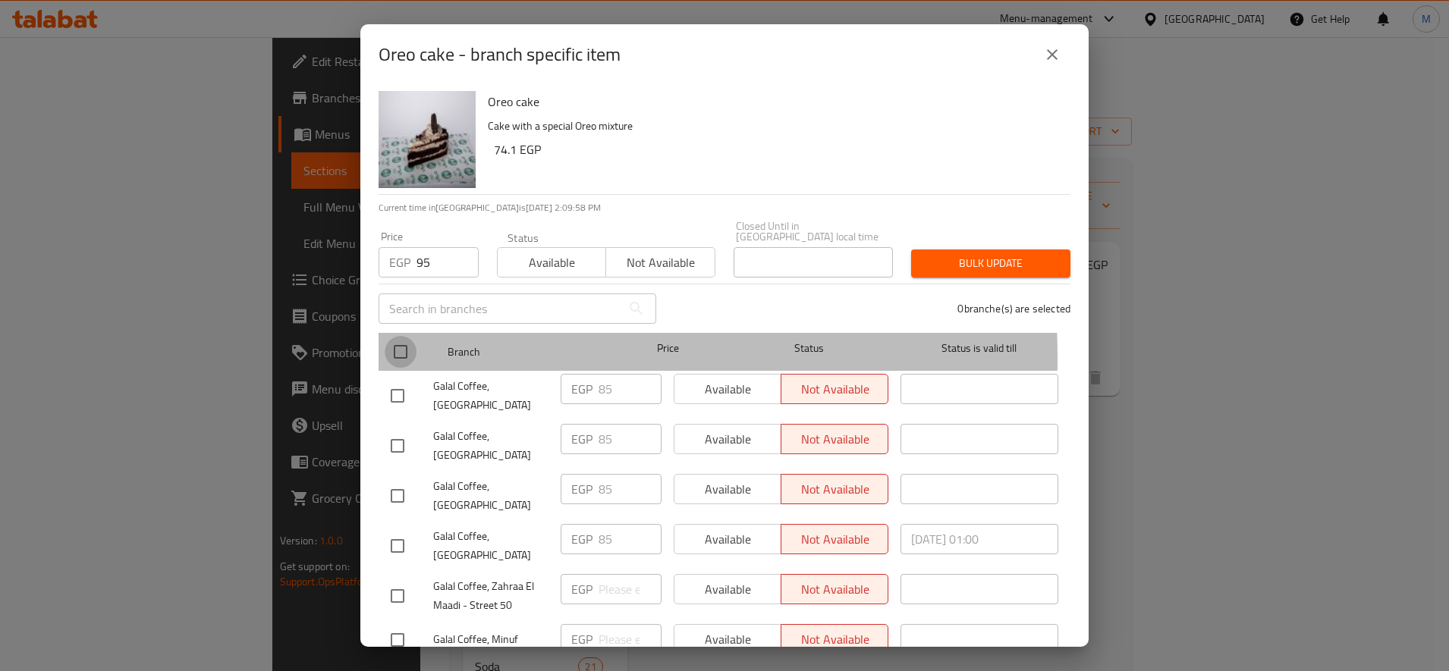
checkbox input "true"
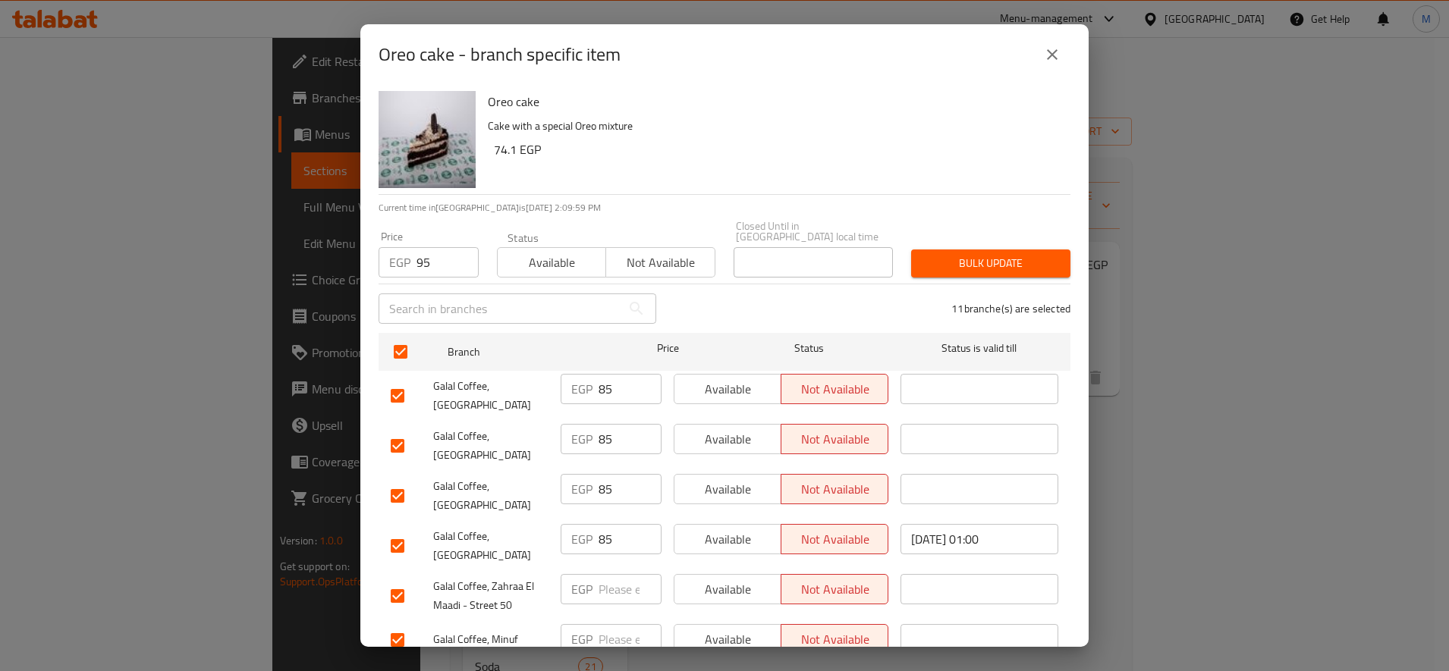
drag, startPoint x: 404, startPoint y: 384, endPoint x: 403, endPoint y: 406, distance: 22.0
click at [403, 385] on input "checkbox" at bounding box center [397, 396] width 32 height 32
checkbox input "false"
click at [400, 432] on input "checkbox" at bounding box center [397, 446] width 32 height 32
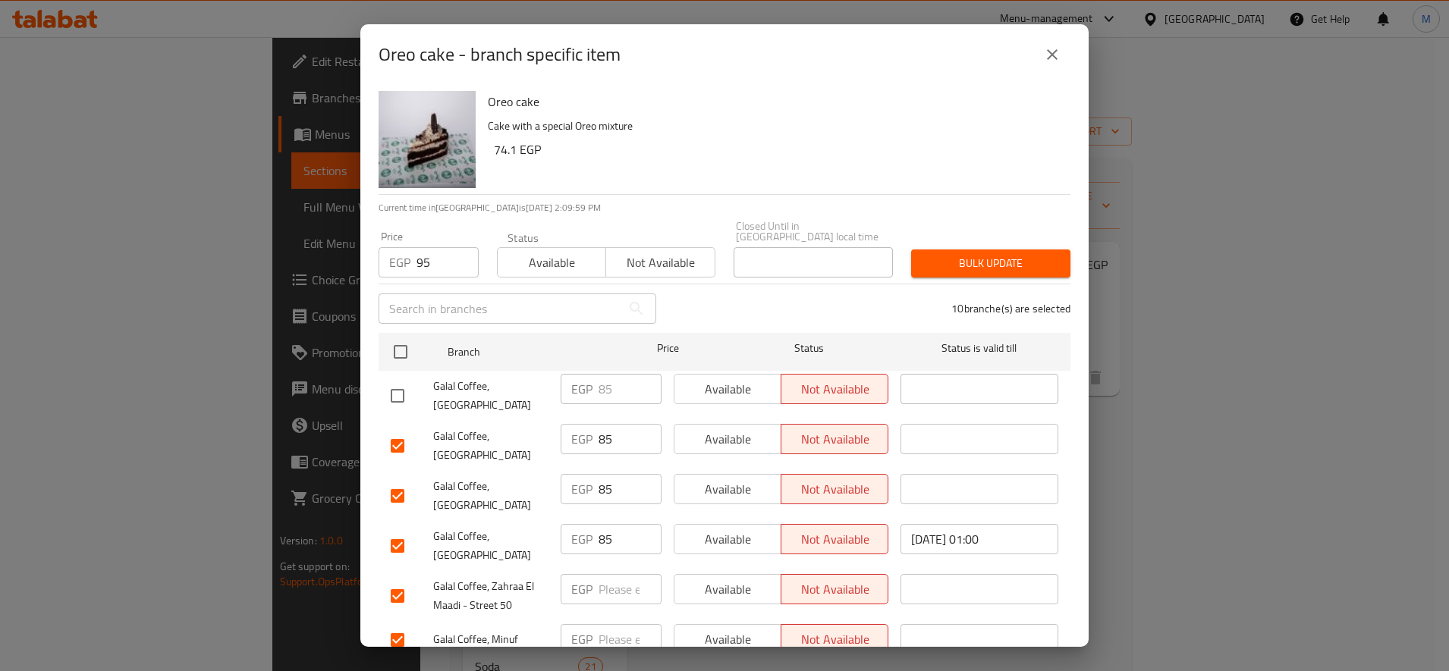
checkbox input "false"
click at [398, 480] on input "checkbox" at bounding box center [397, 496] width 32 height 32
checkbox input "false"
click at [398, 530] on input "checkbox" at bounding box center [397, 546] width 32 height 32
checkbox input "false"
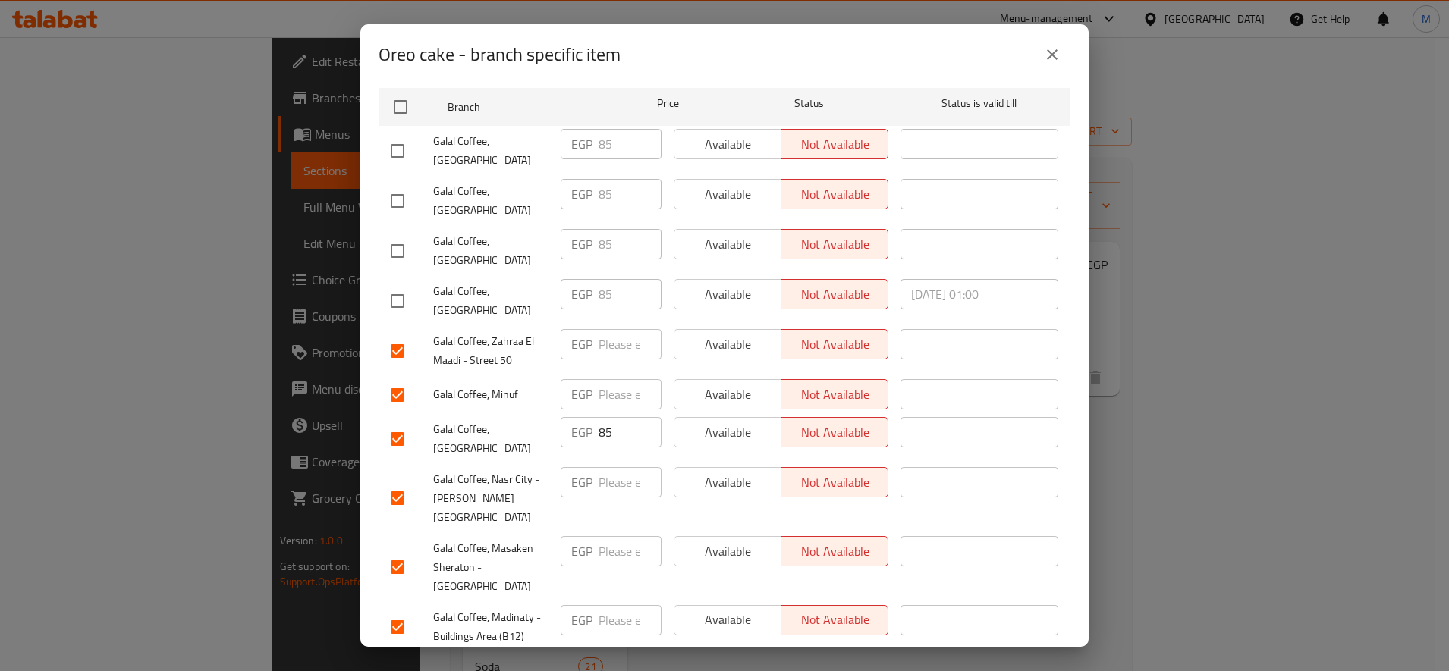
scroll to position [253, 0]
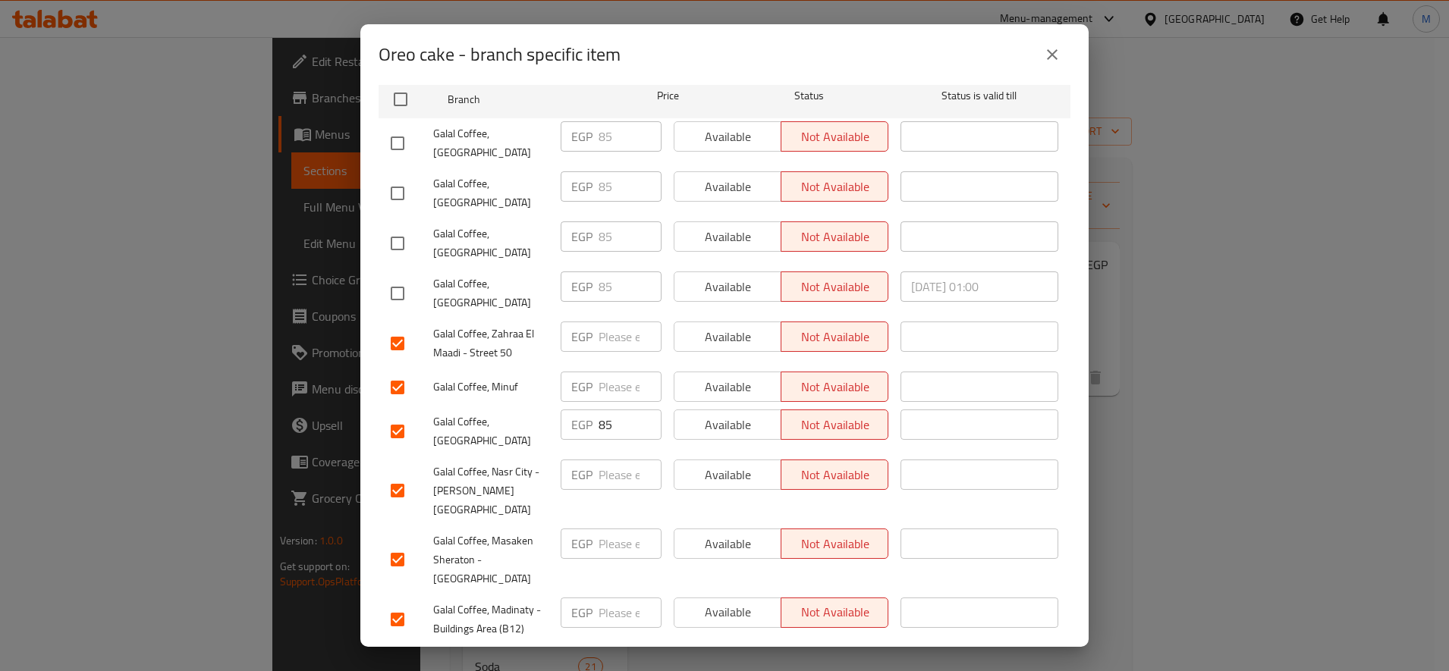
click at [408, 417] on input "checkbox" at bounding box center [397, 432] width 32 height 32
checkbox input "false"
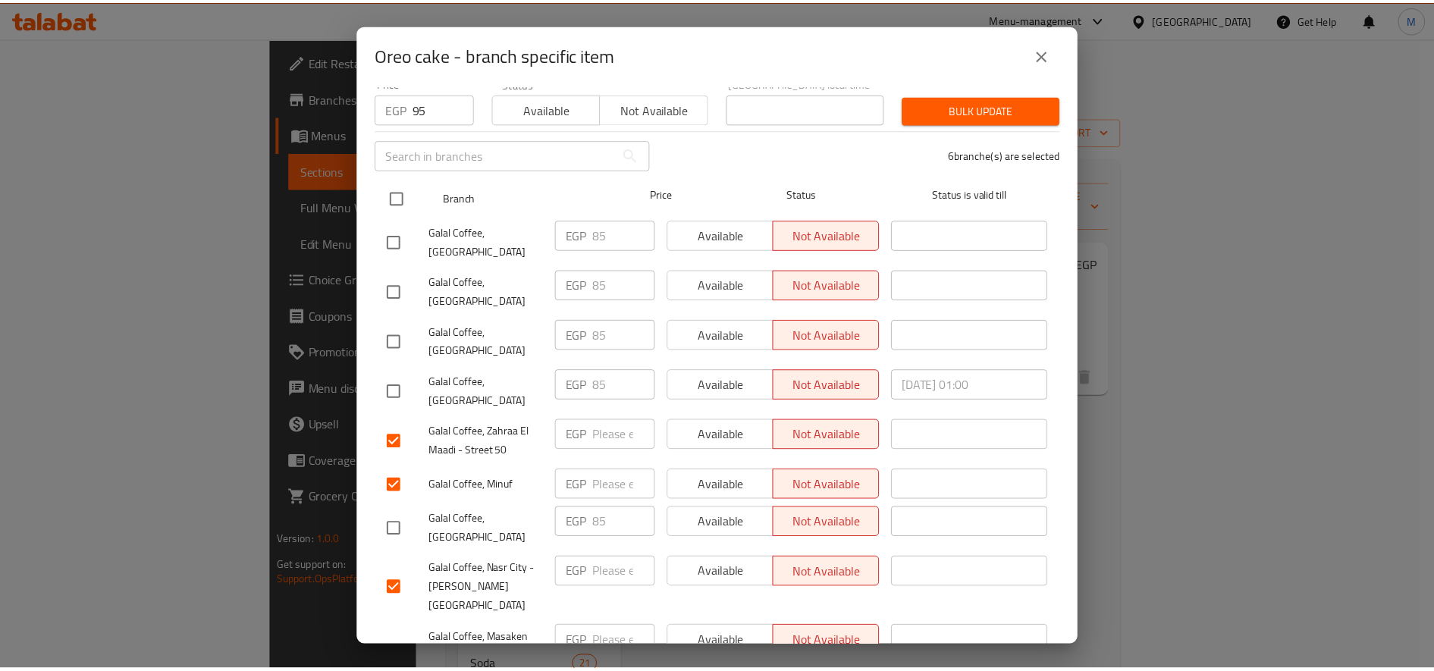
scroll to position [0, 0]
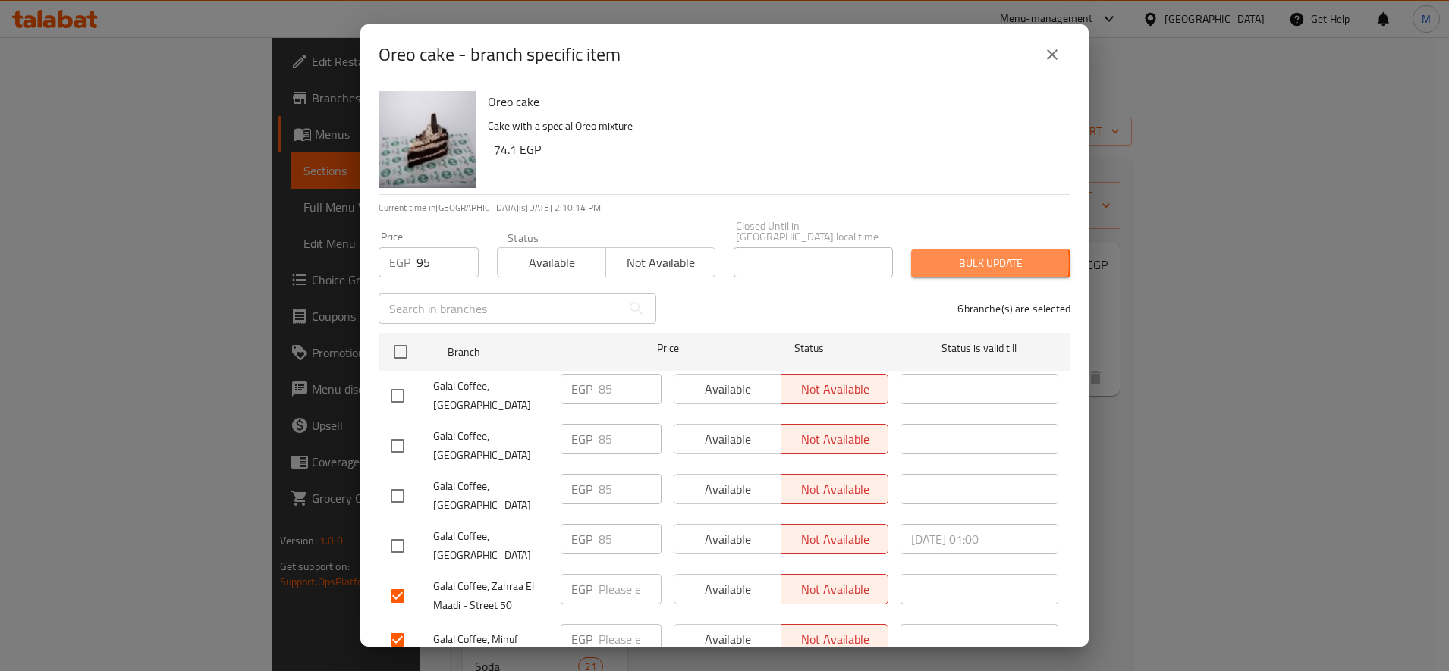
click at [959, 254] on span "Bulk update" at bounding box center [990, 263] width 135 height 19
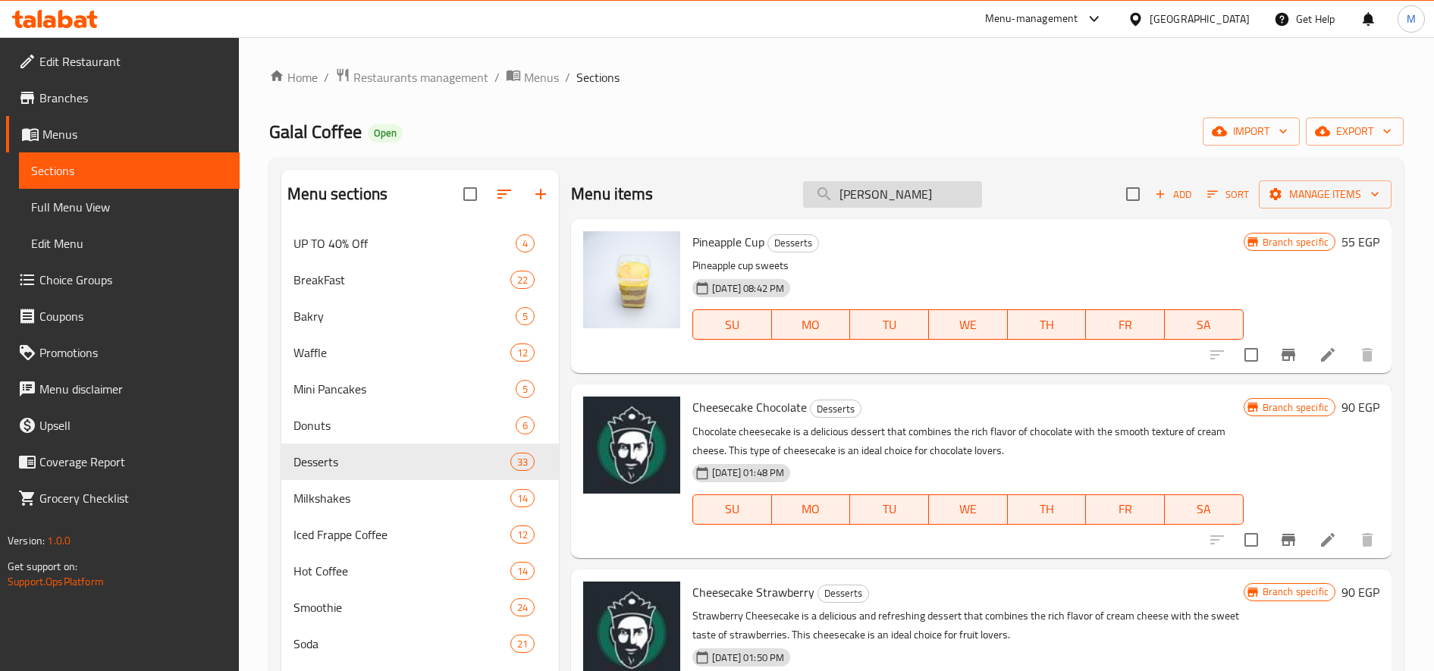
click at [893, 190] on input "[PERSON_NAME]" at bounding box center [892, 194] width 179 height 27
paste input "[PERSON_NAME] - كبير"
paste input "ماكياتو"
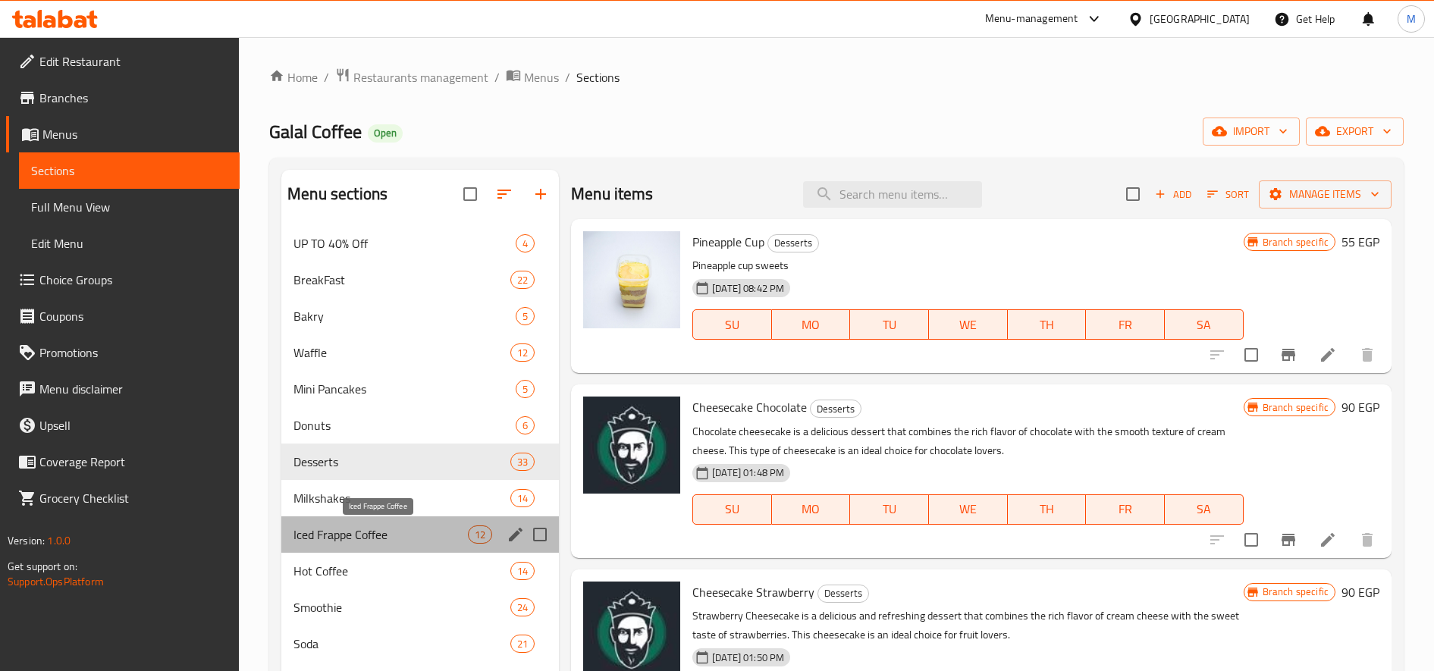
click at [321, 543] on span "Iced Frappe Coffee" at bounding box center [380, 535] width 174 height 18
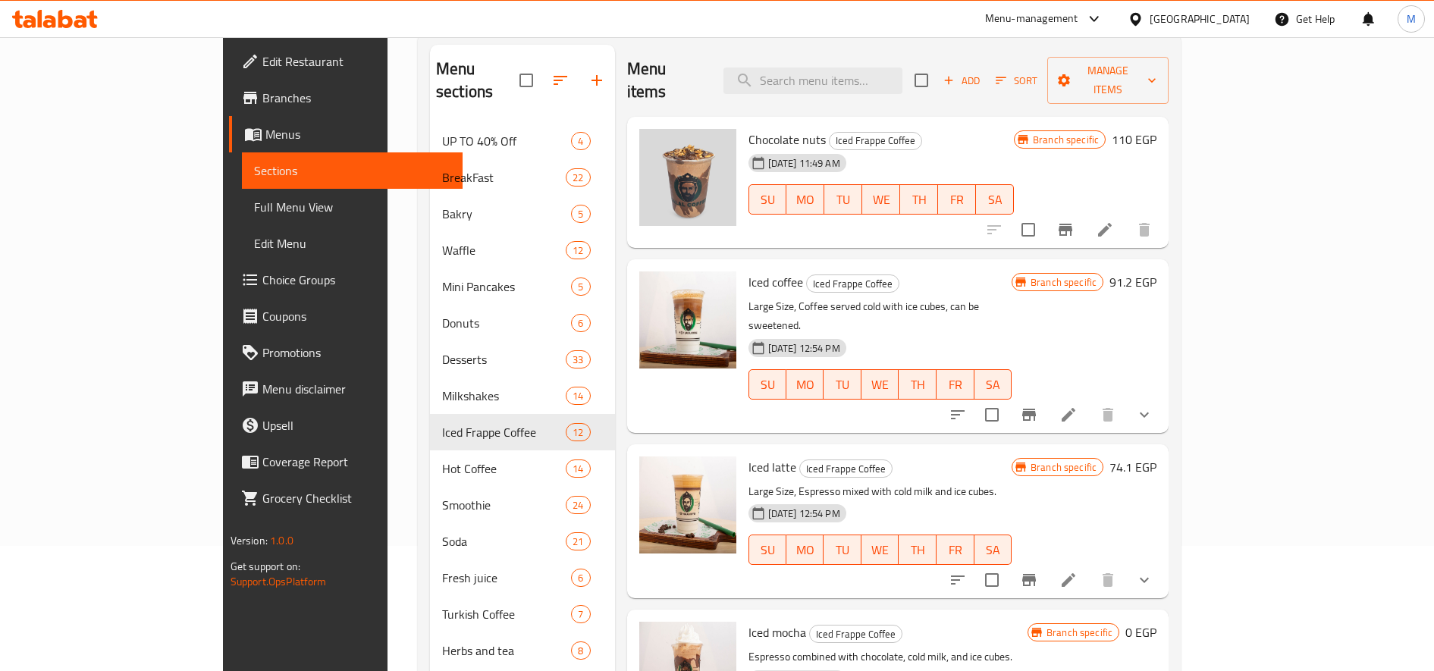
scroll to position [253, 0]
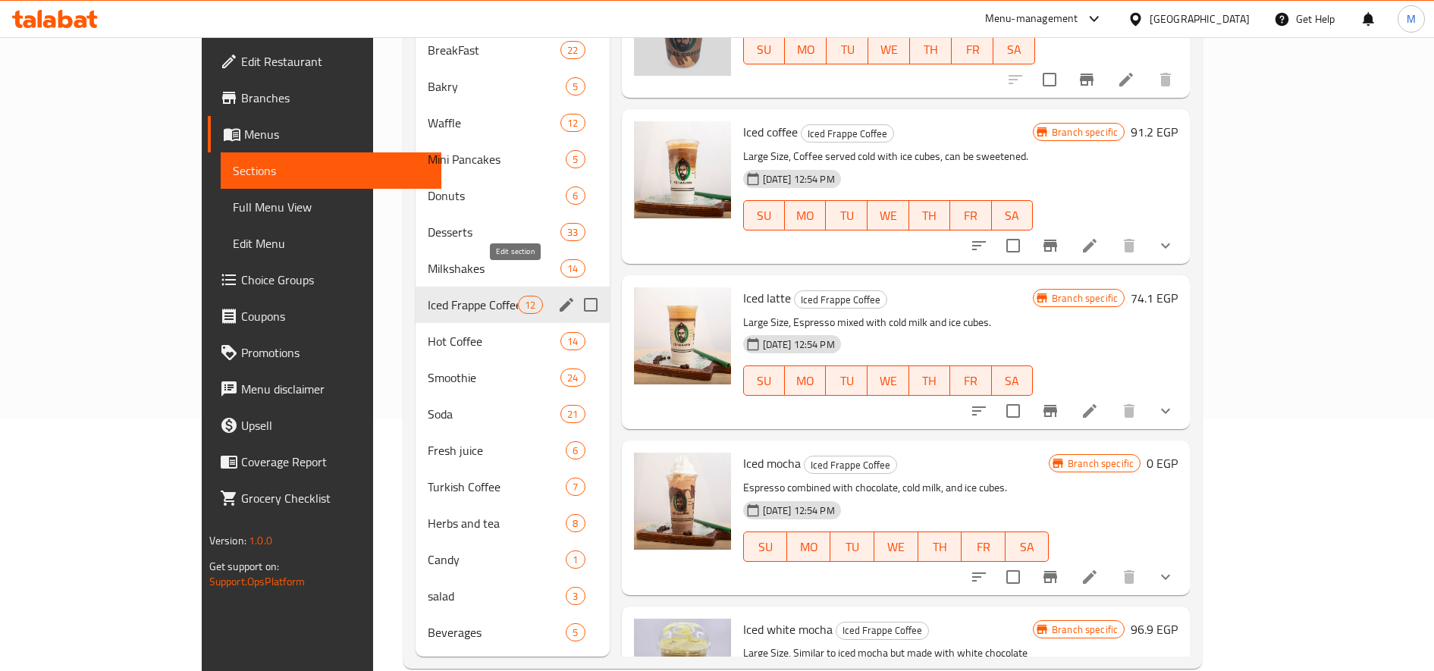
click at [557, 296] on icon "edit" at bounding box center [566, 305] width 18 height 18
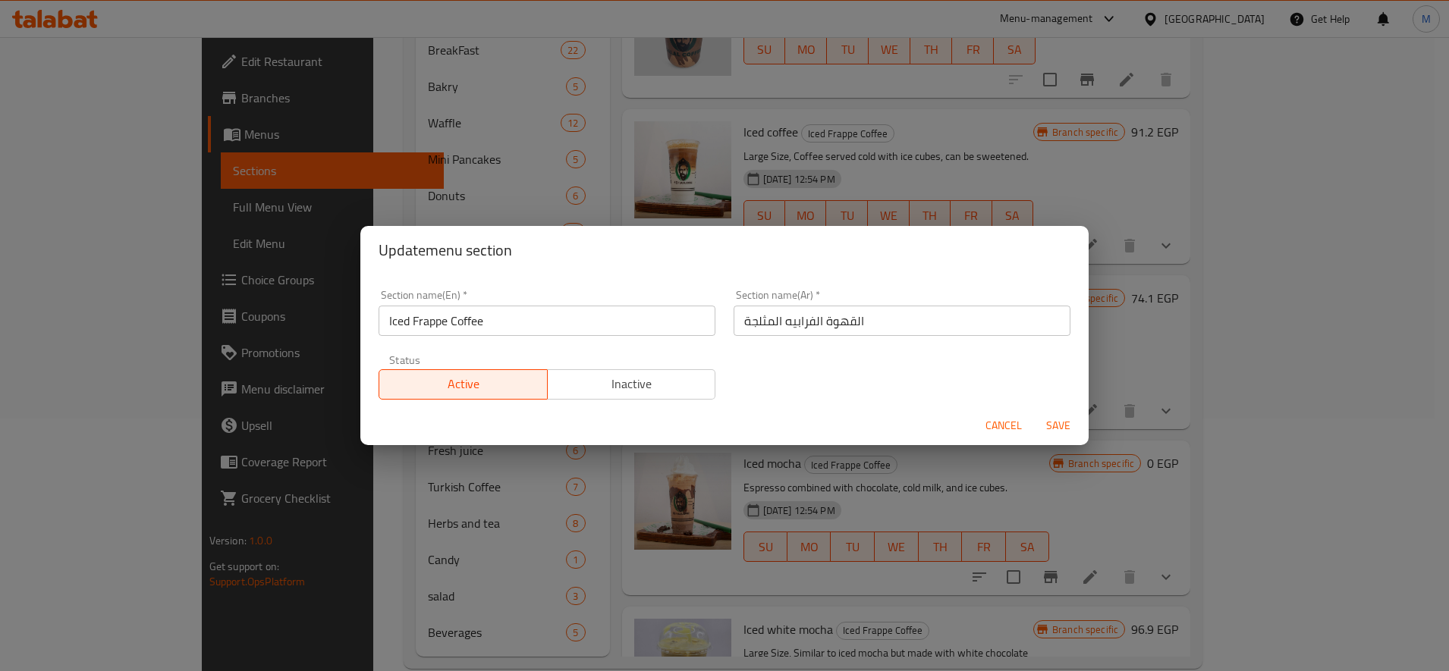
click at [805, 319] on input "القهوة الفرابيه المثلجة" at bounding box center [901, 321] width 337 height 30
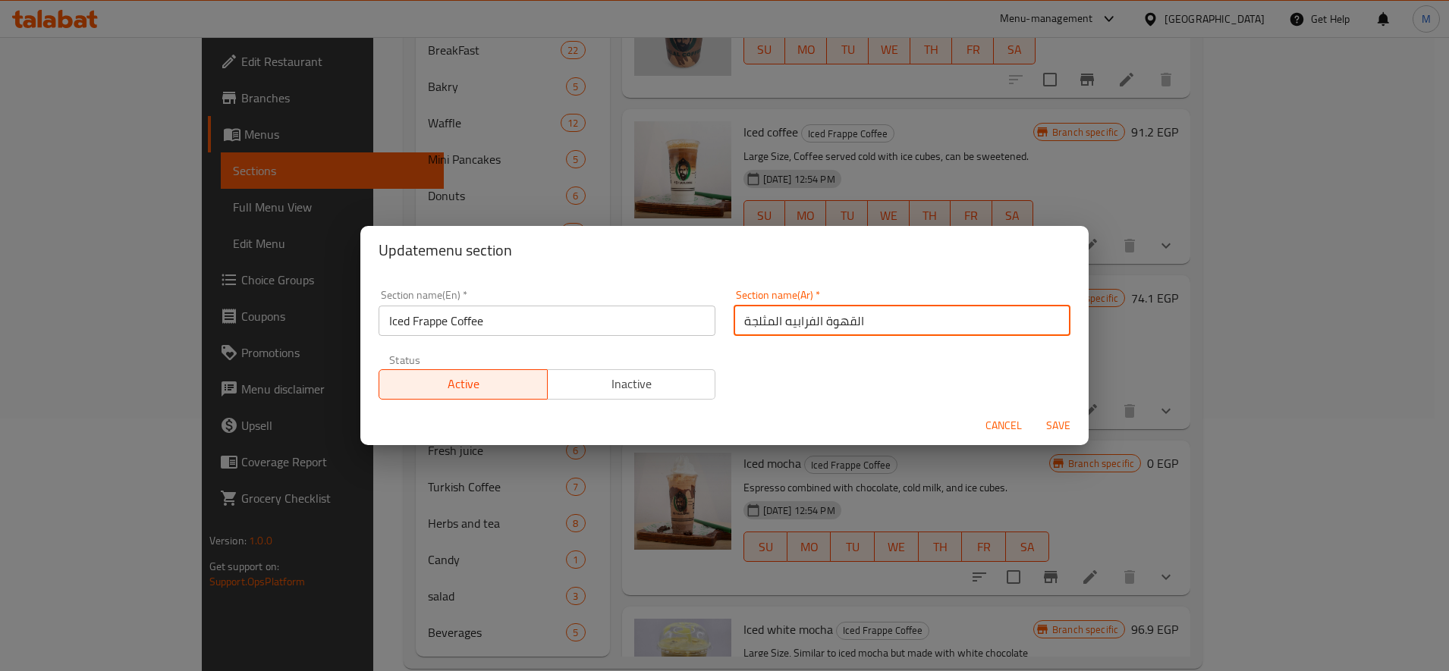
click at [805, 319] on input "القهوة الفرابيه المثلجة" at bounding box center [901, 321] width 337 height 30
click at [438, 326] on input "Iced Frappe Coffee" at bounding box center [546, 321] width 337 height 30
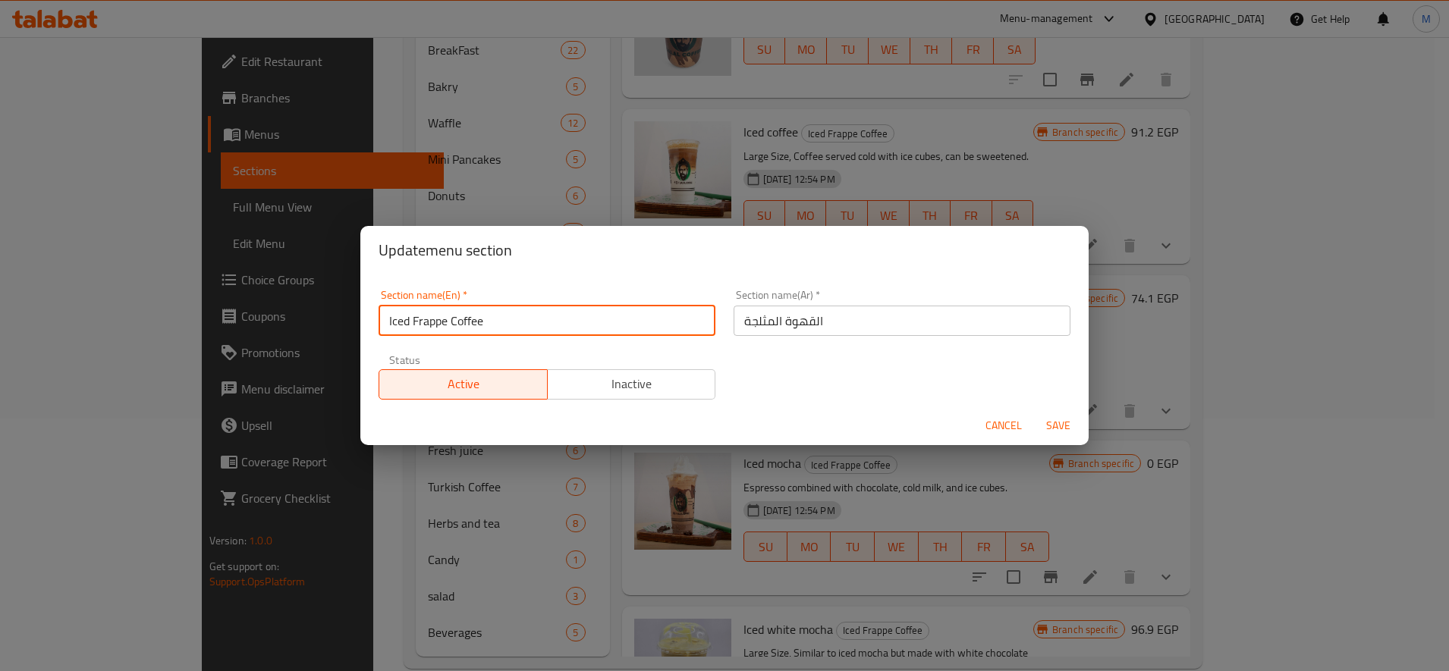
click at [438, 326] on input "Iced Frappe Coffee" at bounding box center [546, 321] width 337 height 30
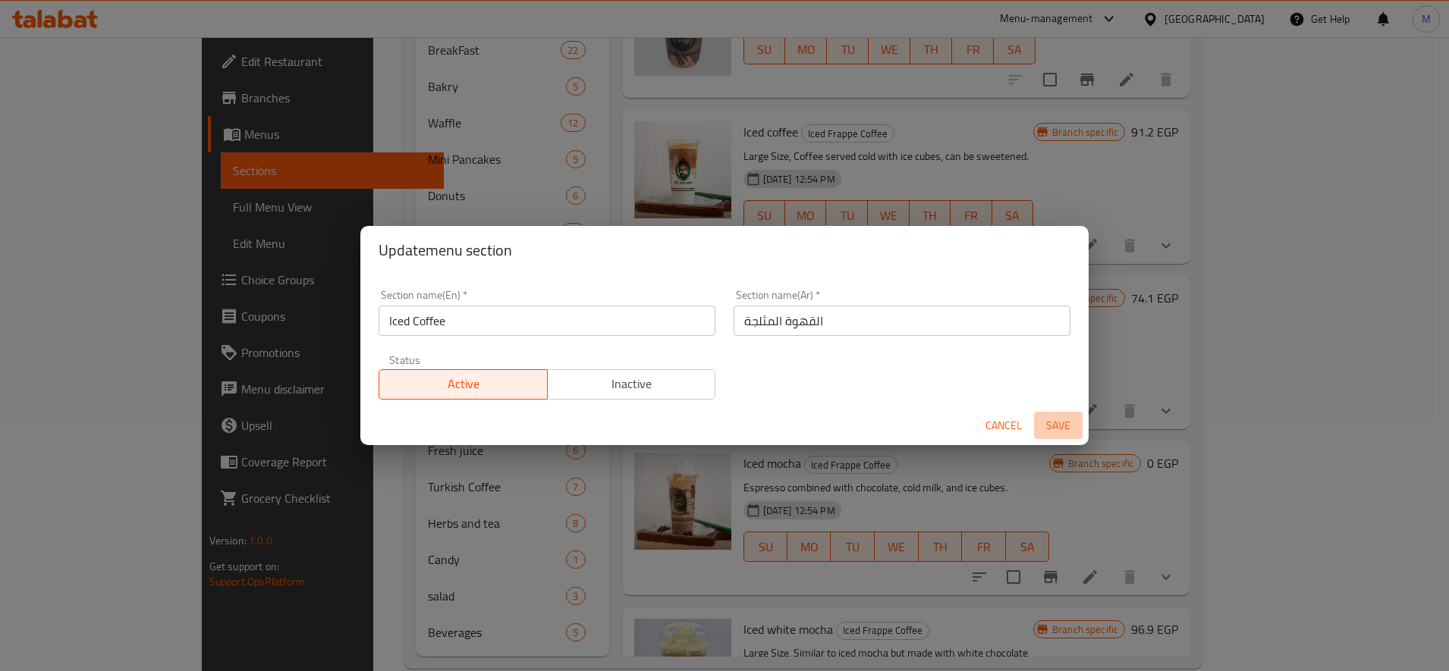
click at [1057, 425] on span "Save" at bounding box center [1058, 425] width 36 height 19
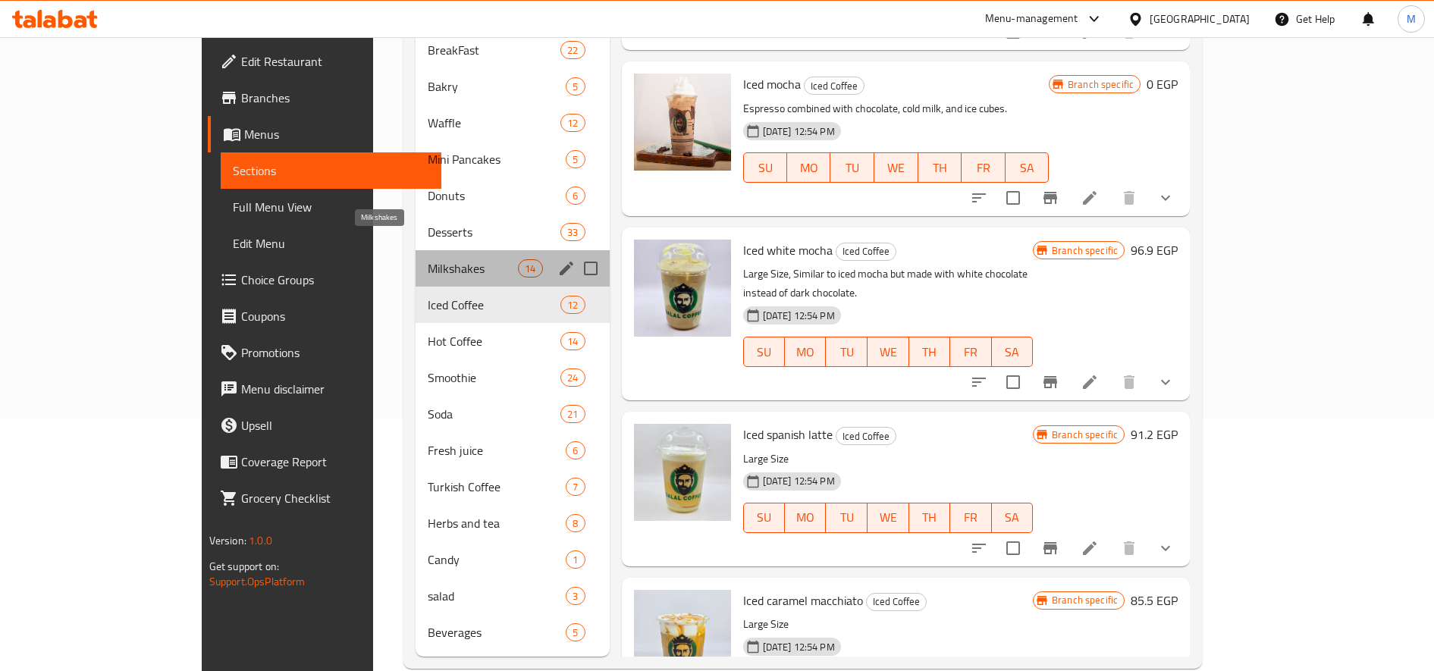
click at [428, 259] on span "Milkshakes" at bounding box center [473, 268] width 90 height 18
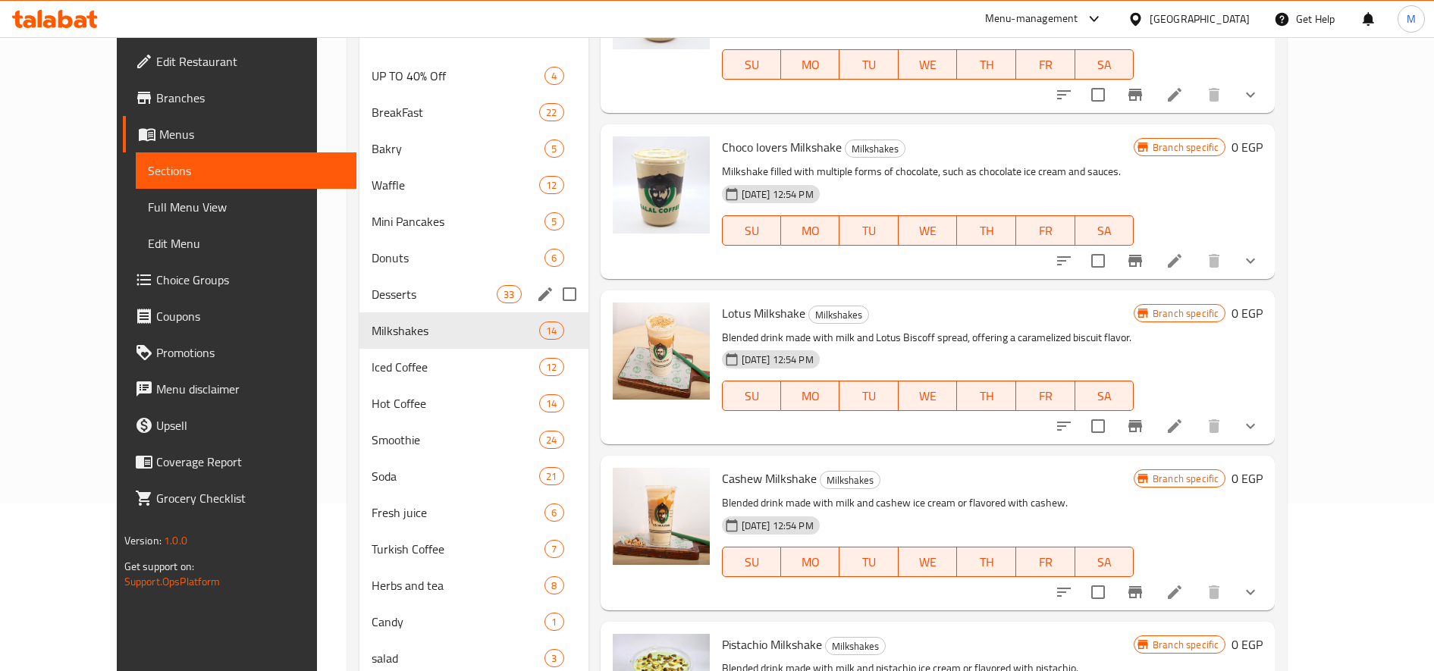
scroll to position [131, 0]
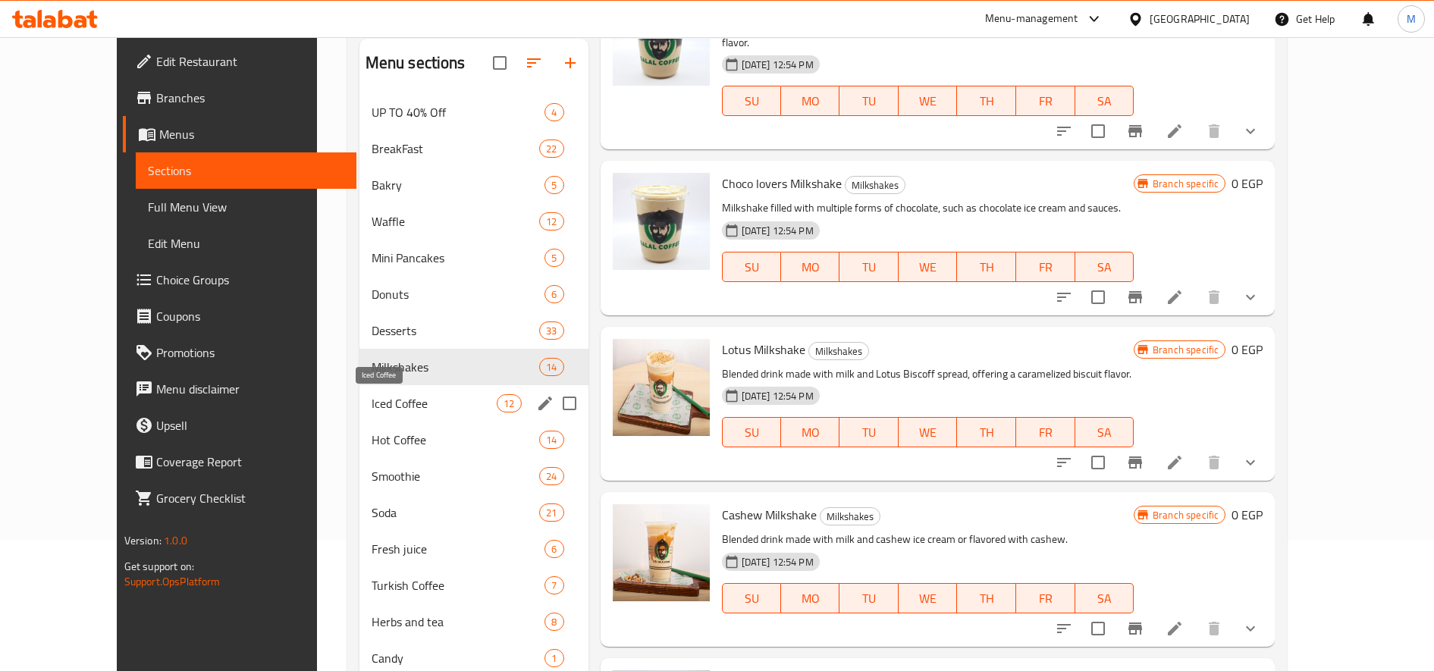
click at [372, 395] on span "Iced Coffee" at bounding box center [435, 403] width 126 height 18
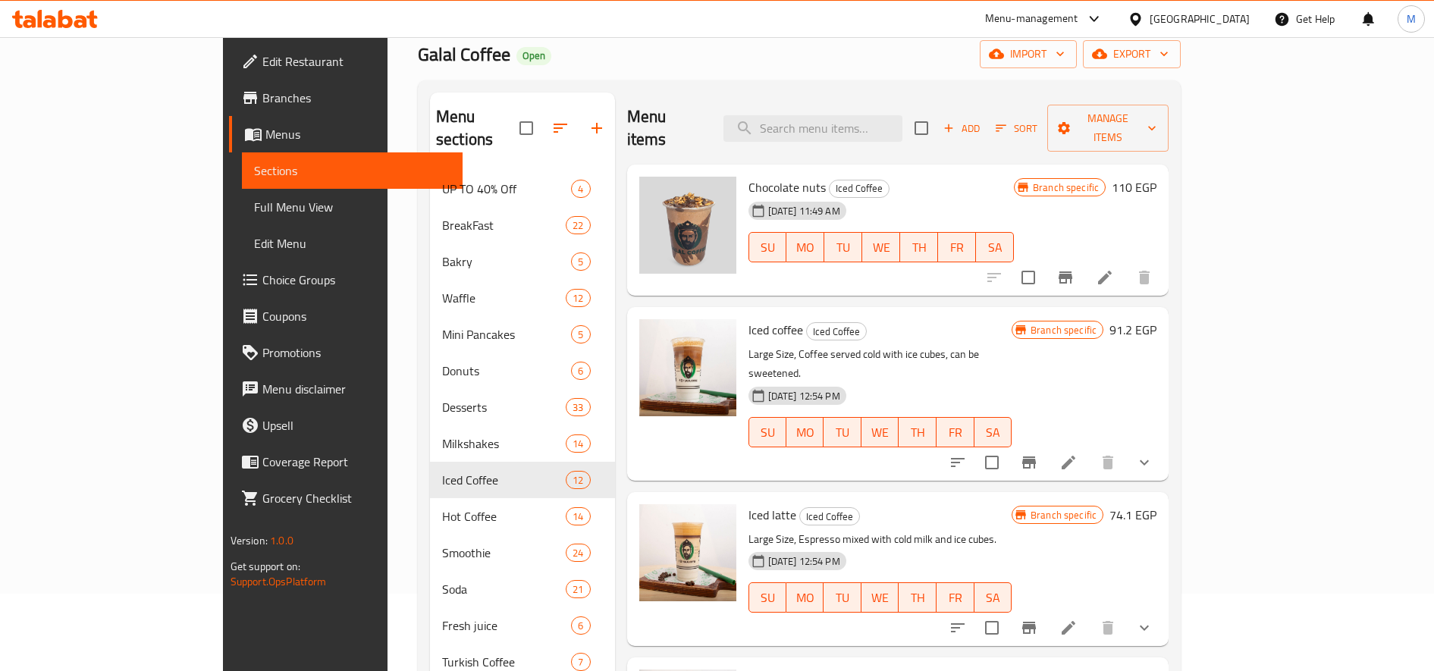
scroll to position [5, 0]
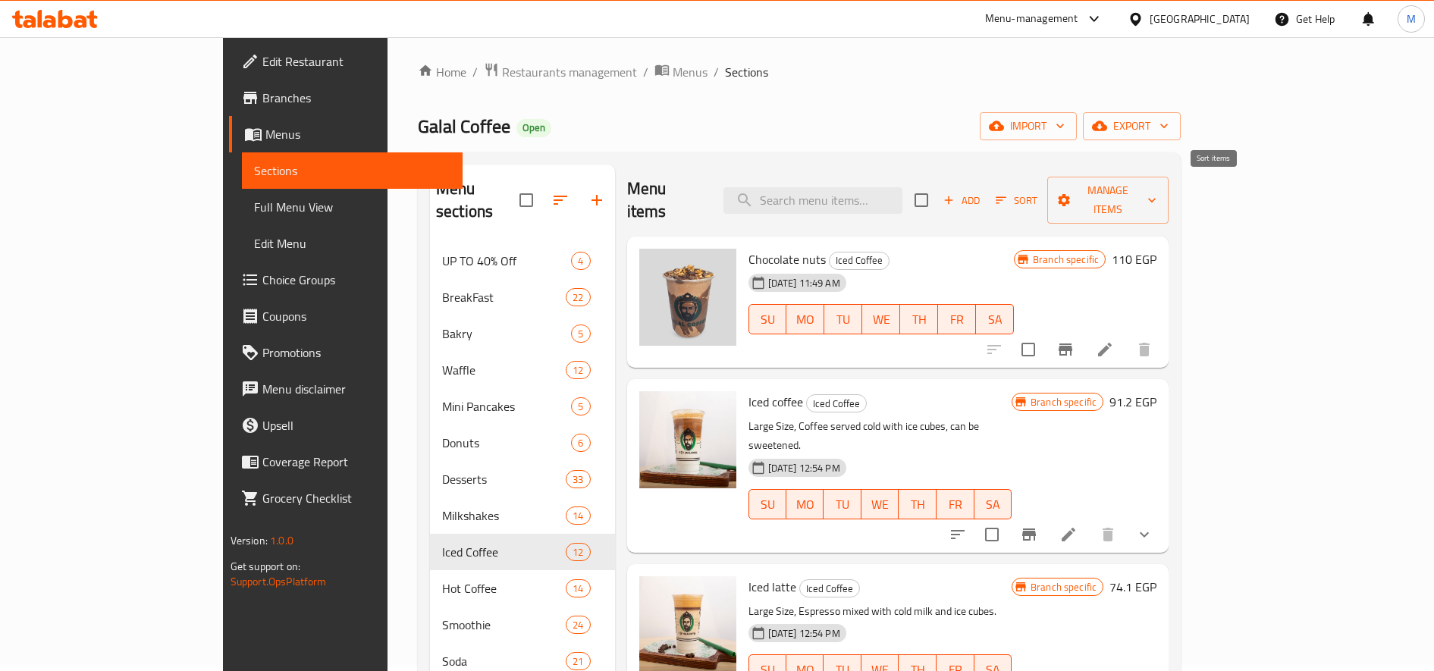
click at [1037, 192] on span "Sort" at bounding box center [1017, 200] width 42 height 17
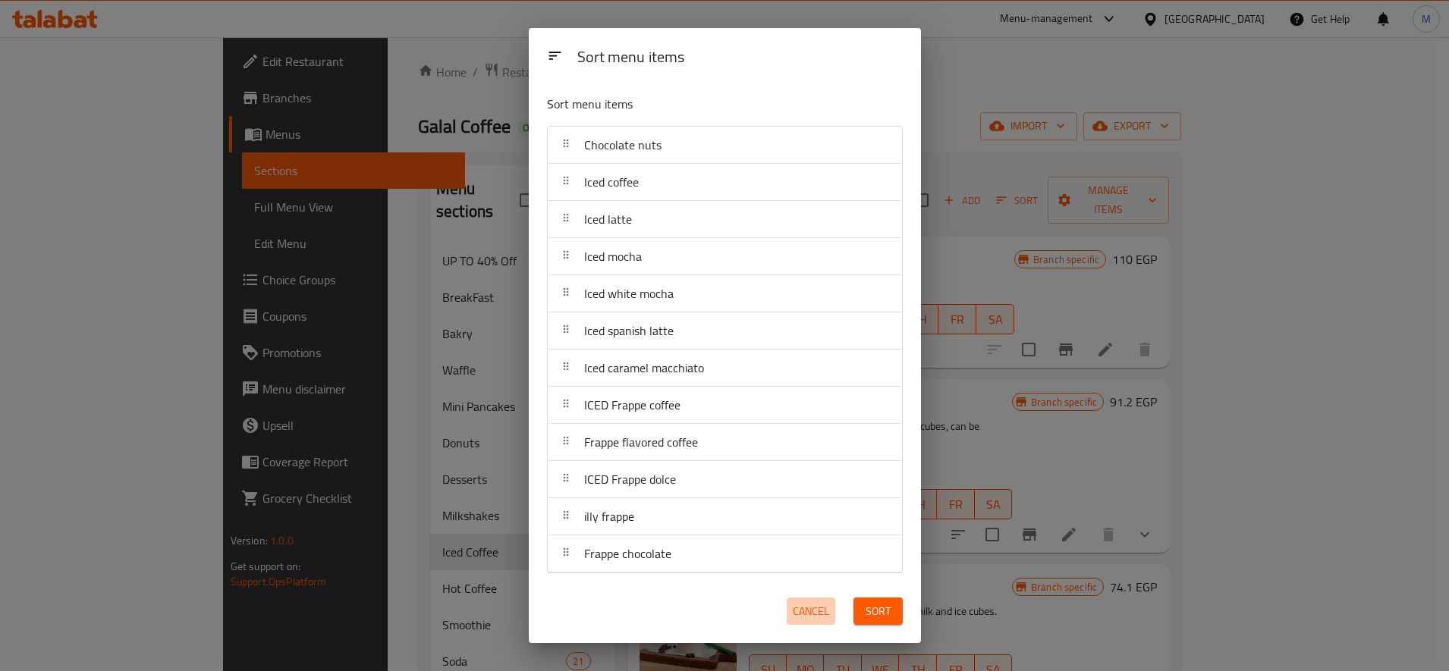
click at [806, 608] on span "Cancel" at bounding box center [811, 611] width 36 height 19
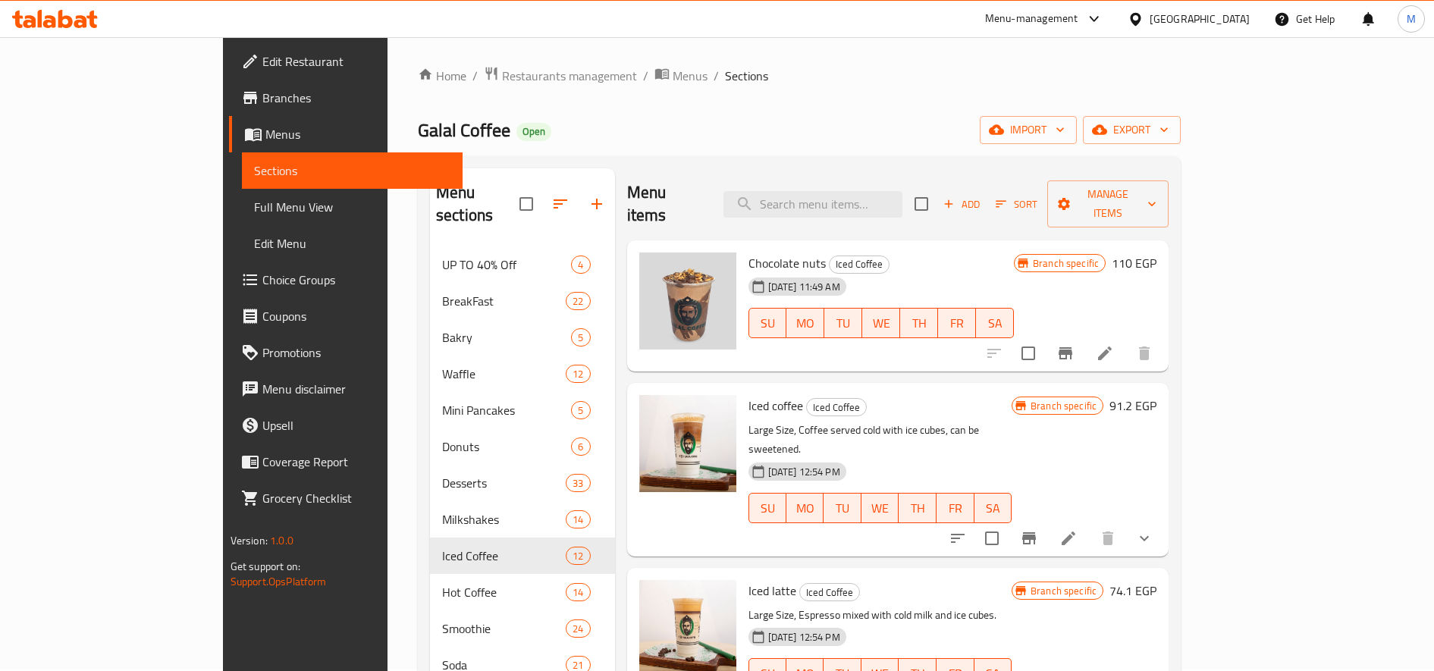
scroll to position [0, 0]
click at [1155, 206] on div "Add Sort Manage items" at bounding box center [1042, 205] width 254 height 47
click at [982, 197] on span "Add" at bounding box center [961, 205] width 41 height 17
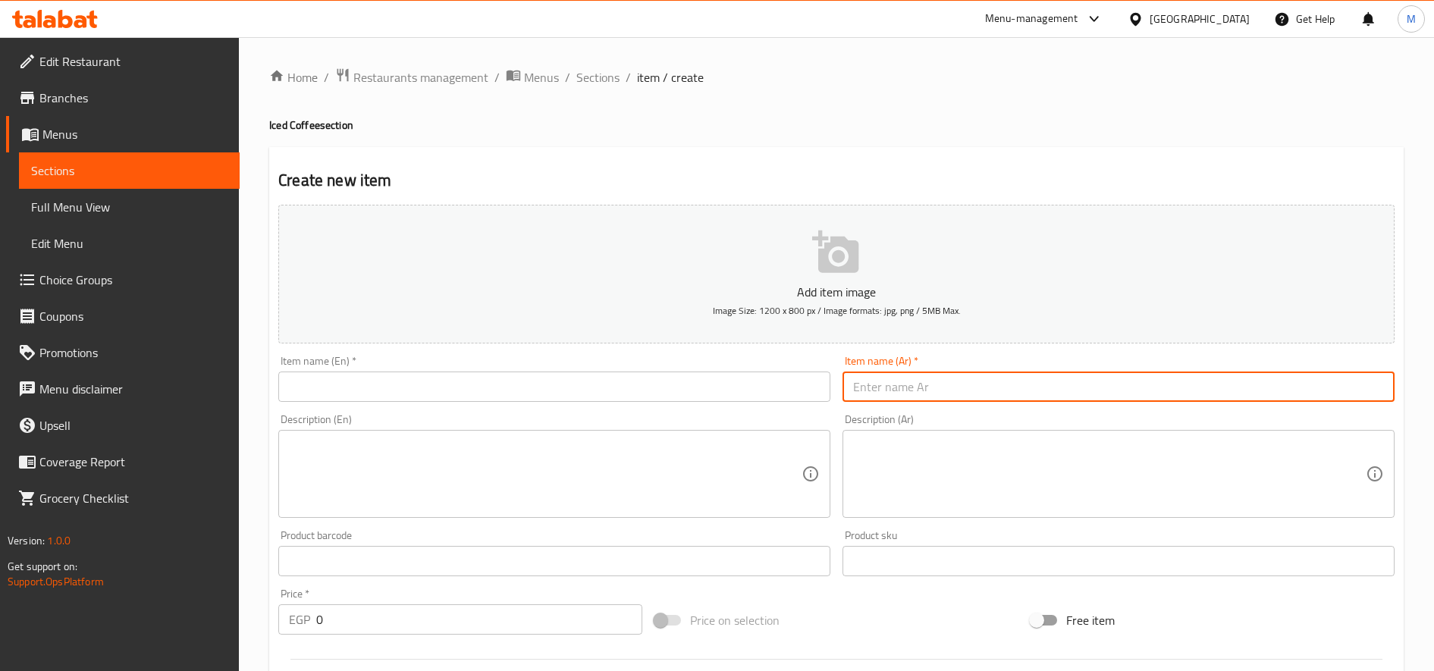
click at [930, 379] on input "text" at bounding box center [1119, 387] width 552 height 30
paste input "ايس [PERSON_NAME] - كبير"
click at [618, 396] on input "text" at bounding box center [554, 387] width 552 height 30
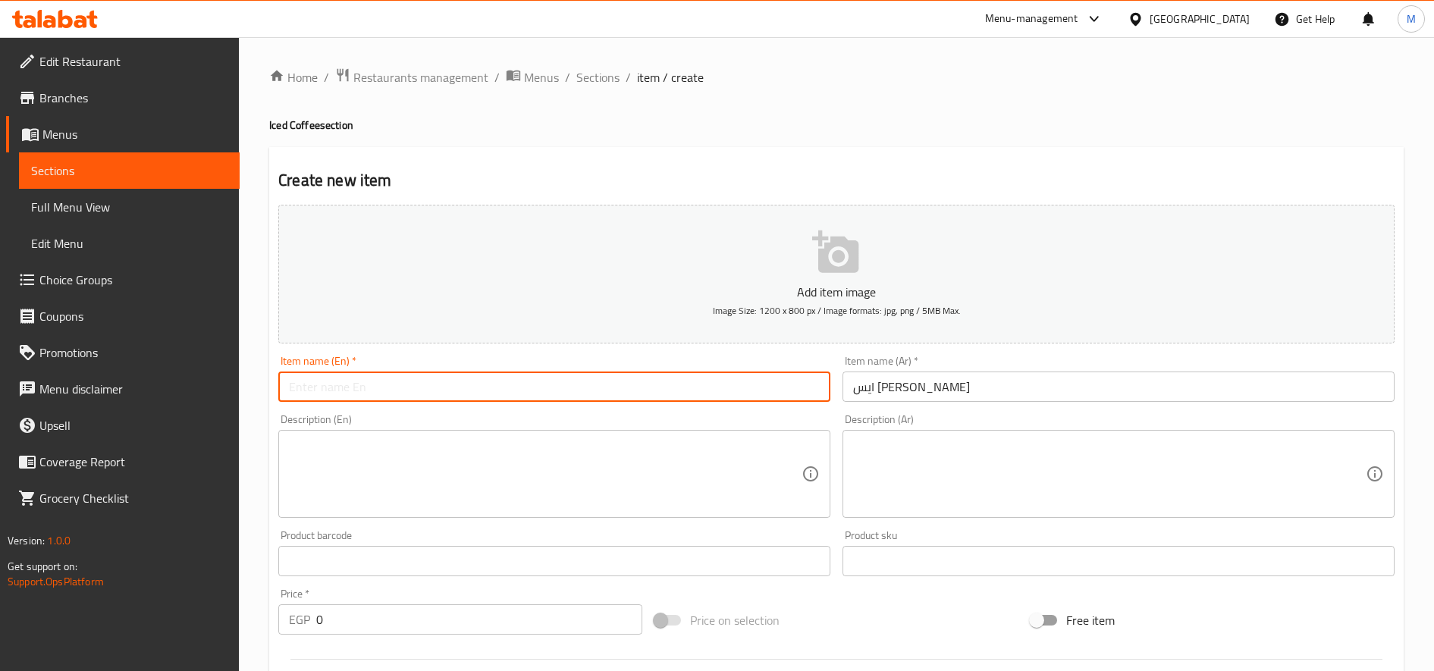
paste input "Iced Caramel Macchiato"
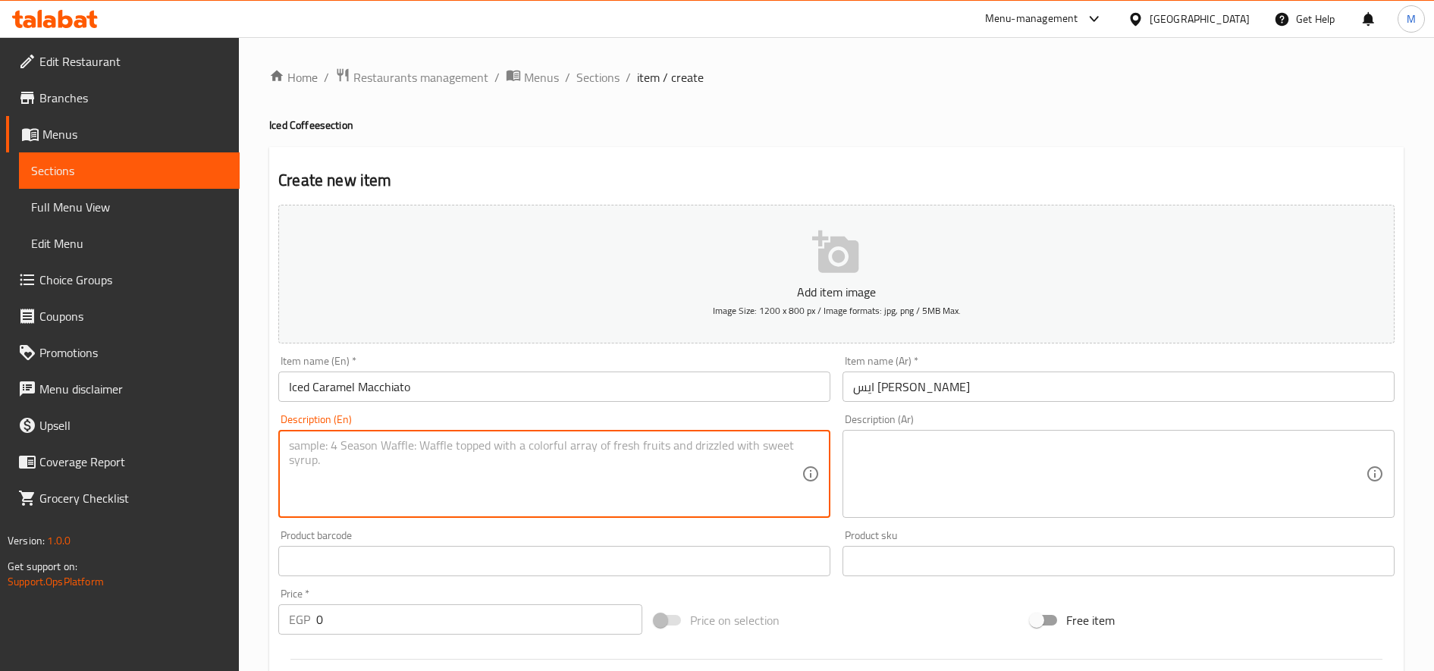
click at [479, 451] on textarea at bounding box center [545, 474] width 513 height 72
paste textarea "Refreshing iced espresso with creamy milk and rich caramel drizzle."
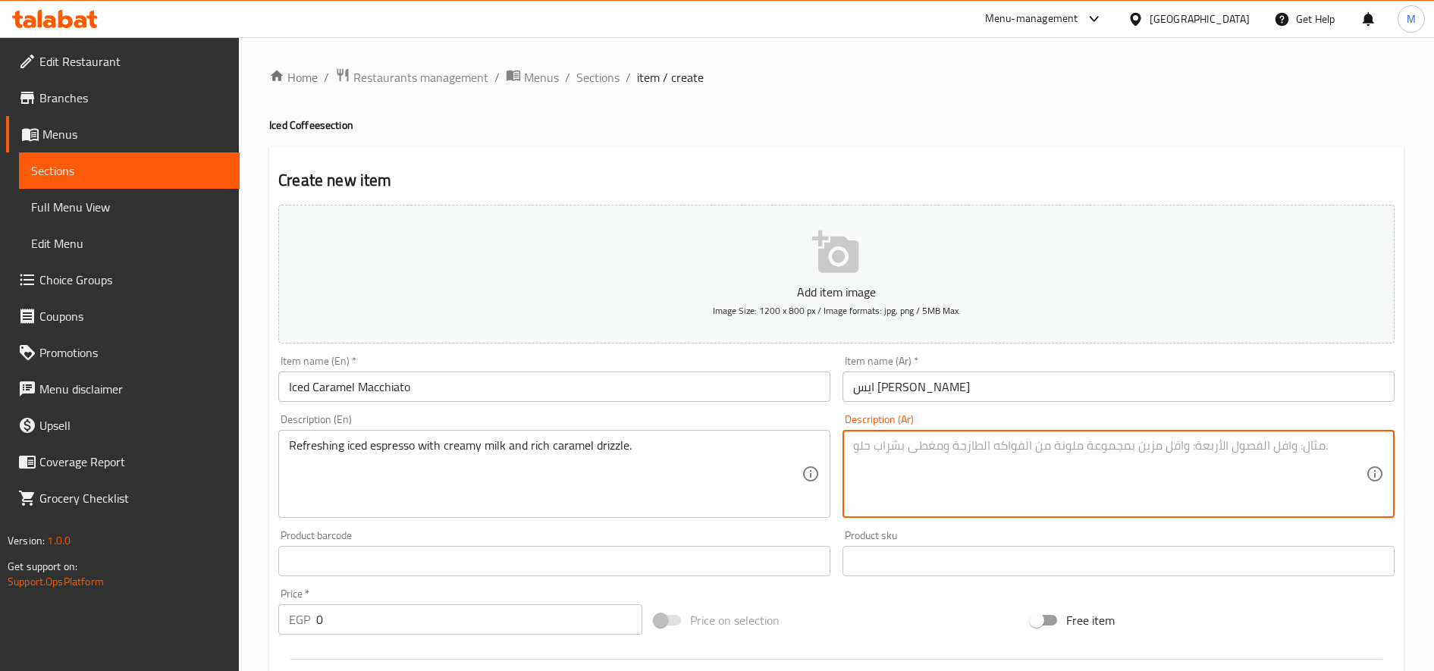
click at [1144, 470] on textarea at bounding box center [1109, 474] width 513 height 72
paste textarea "إسبرسو مثلج مع [PERSON_NAME] ولمسة من صوص الكراميل الغني"
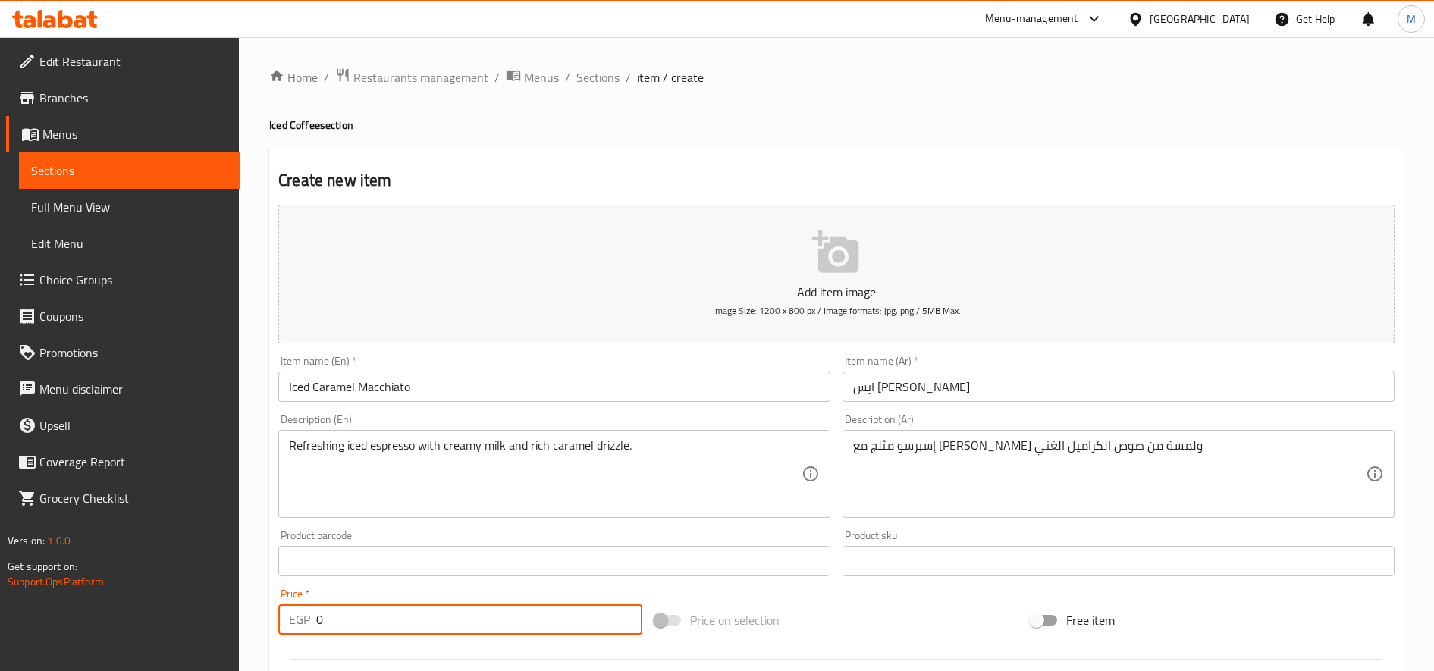
paste input "10"
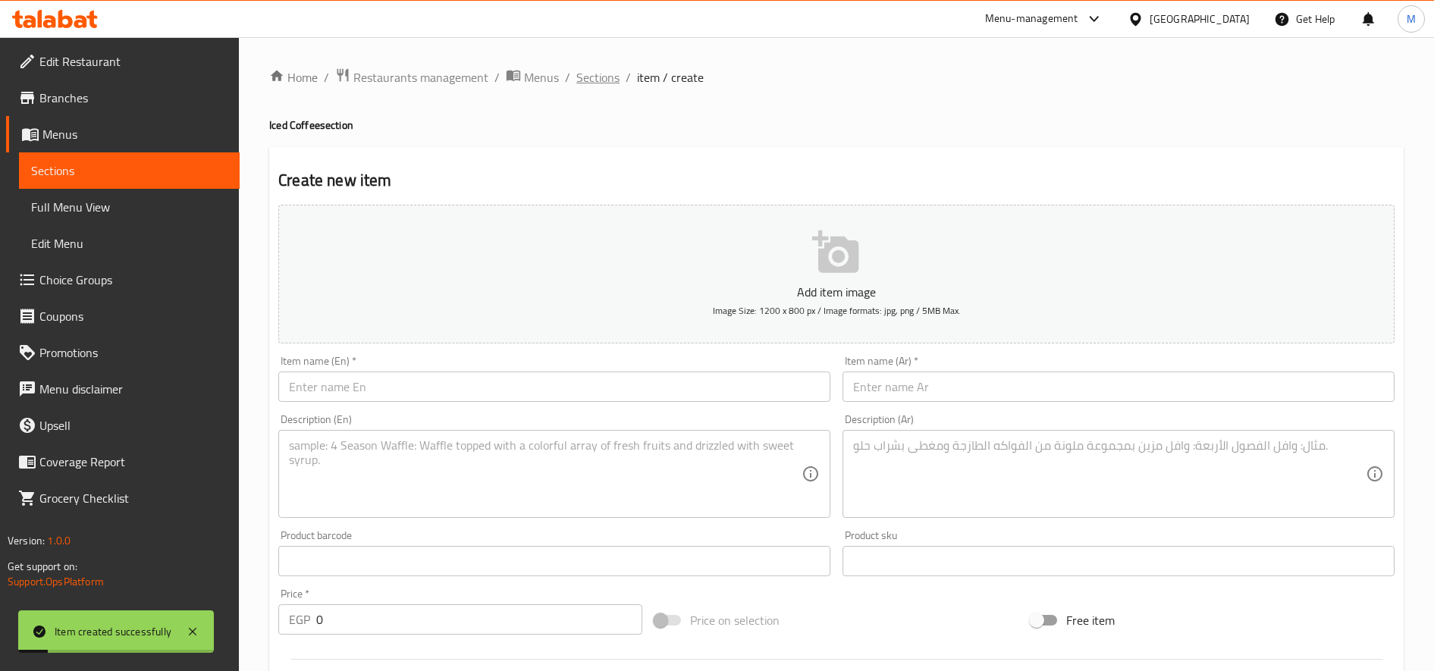
click at [600, 74] on span "Sections" at bounding box center [597, 77] width 43 height 18
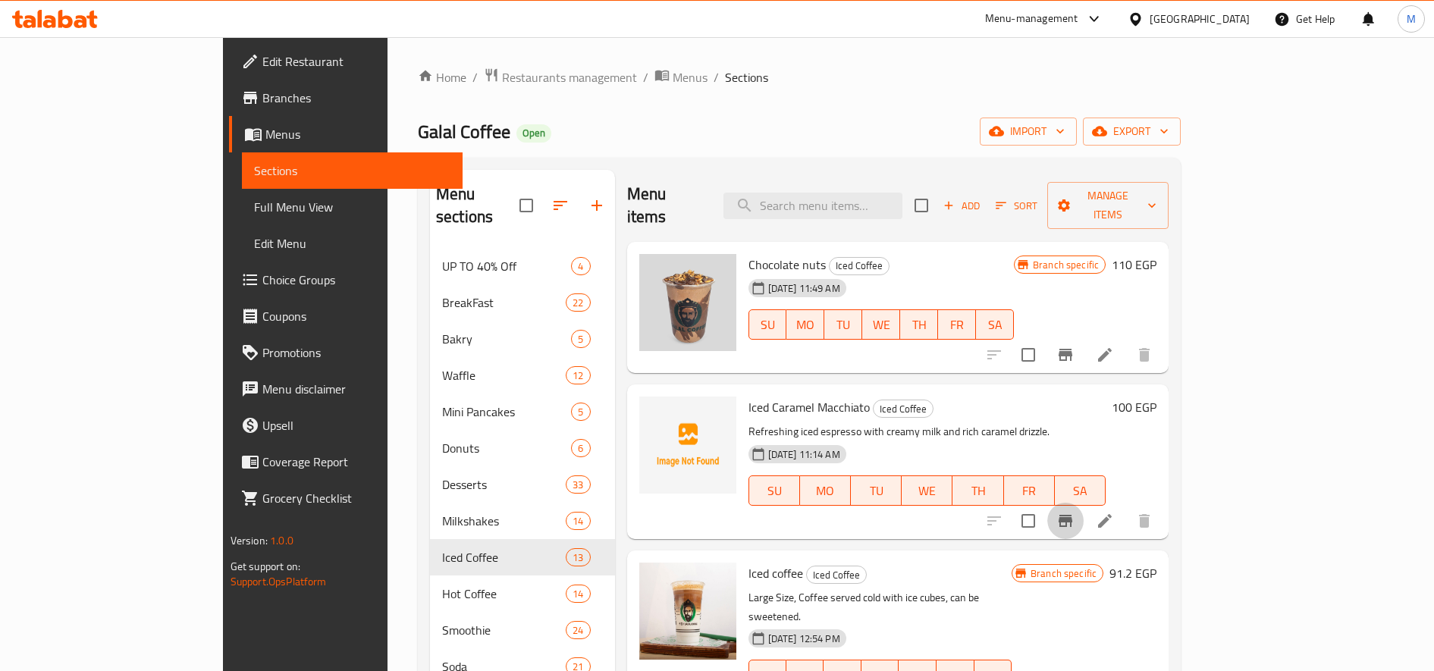
click at [1072, 515] on icon "Branch-specific-item" at bounding box center [1066, 521] width 14 height 12
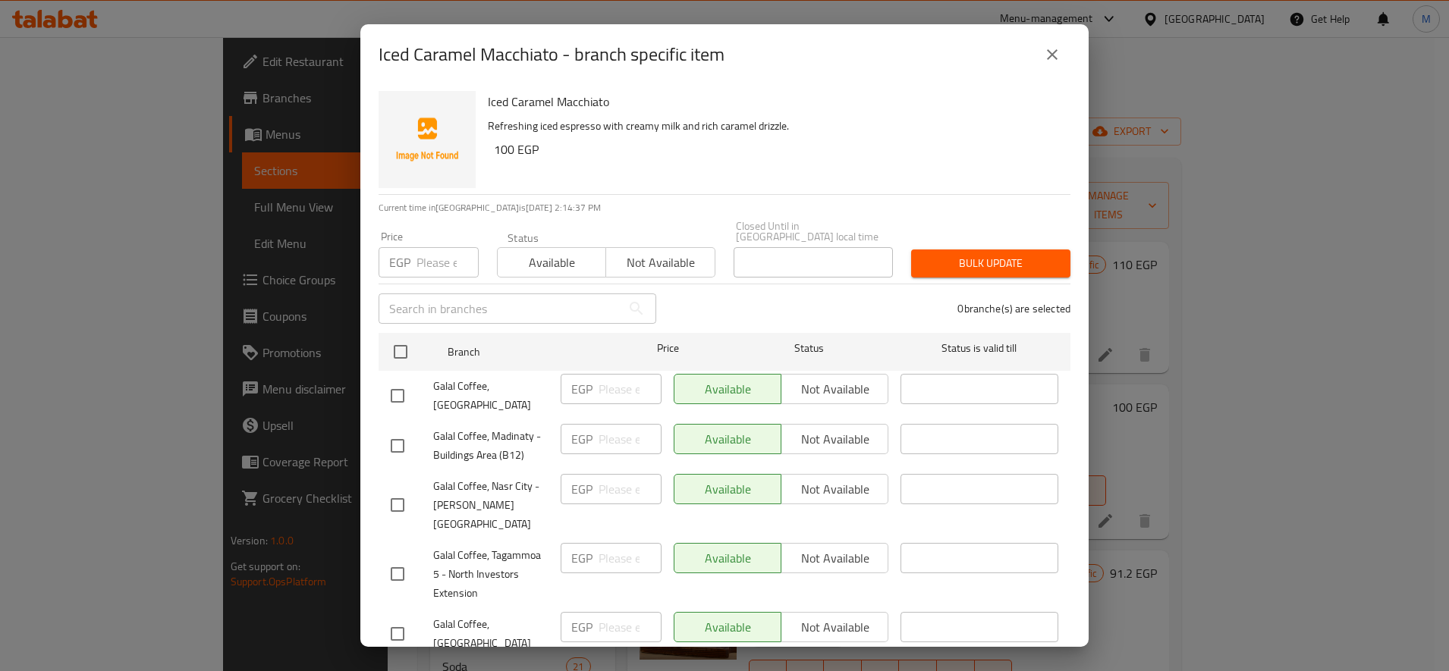
click at [450, 252] on input "number" at bounding box center [447, 262] width 62 height 30
paste input "70"
click at [398, 380] on input "checkbox" at bounding box center [397, 396] width 32 height 32
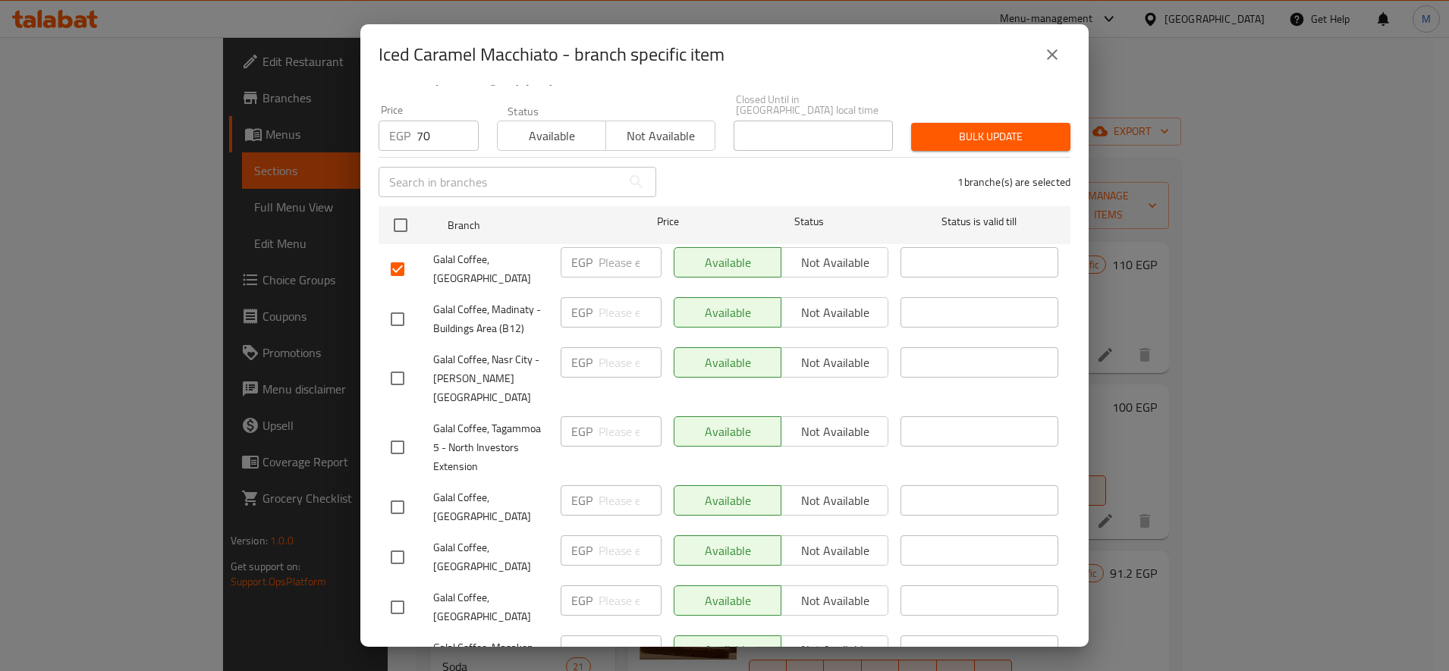
scroll to position [253, 0]
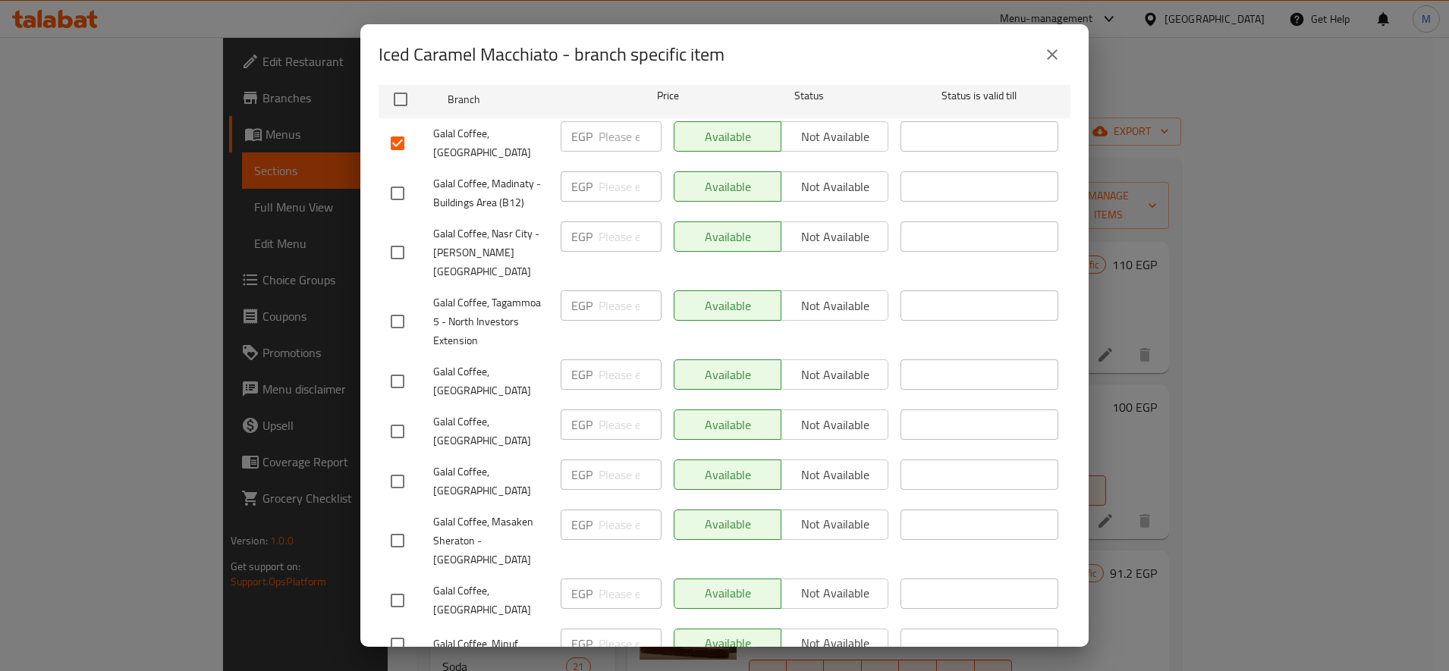
click at [388, 366] on input "checkbox" at bounding box center [397, 382] width 32 height 32
click at [397, 416] on input "checkbox" at bounding box center [397, 432] width 32 height 32
click at [390, 466] on input "checkbox" at bounding box center [397, 482] width 32 height 32
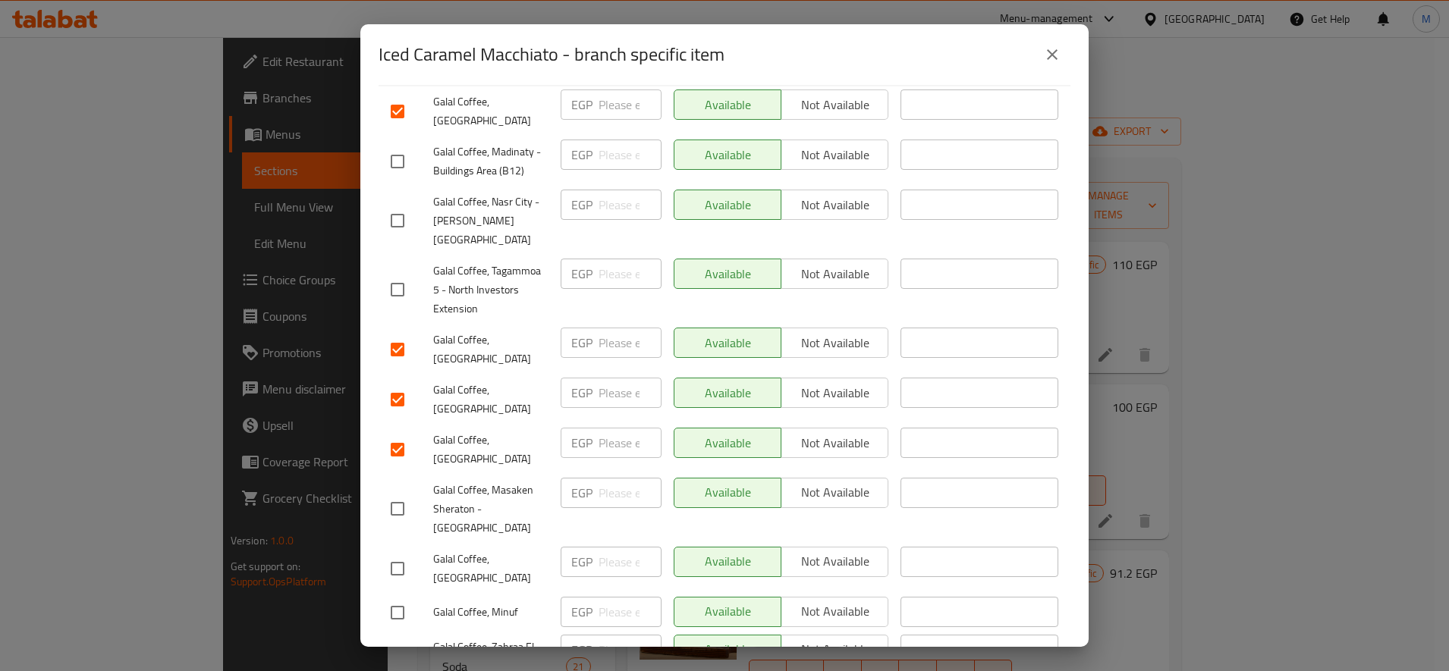
scroll to position [299, 0]
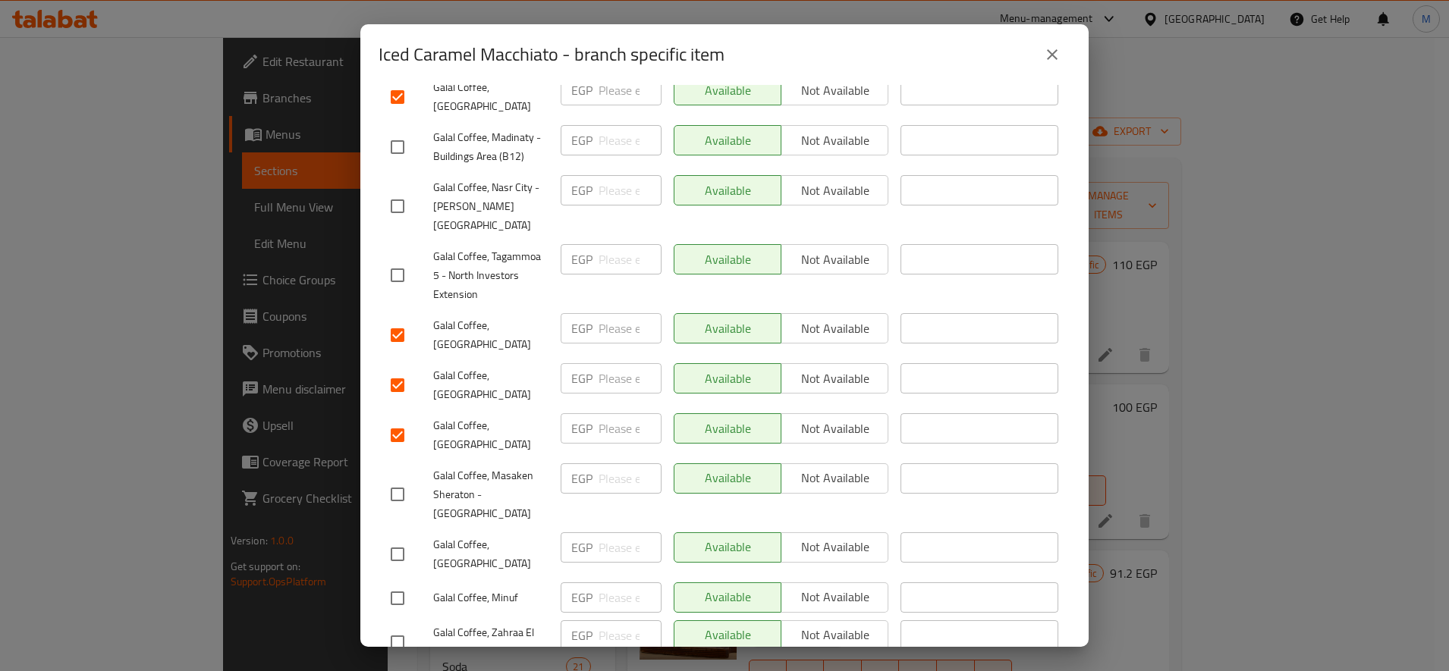
click at [397, 538] on input "checkbox" at bounding box center [397, 554] width 32 height 32
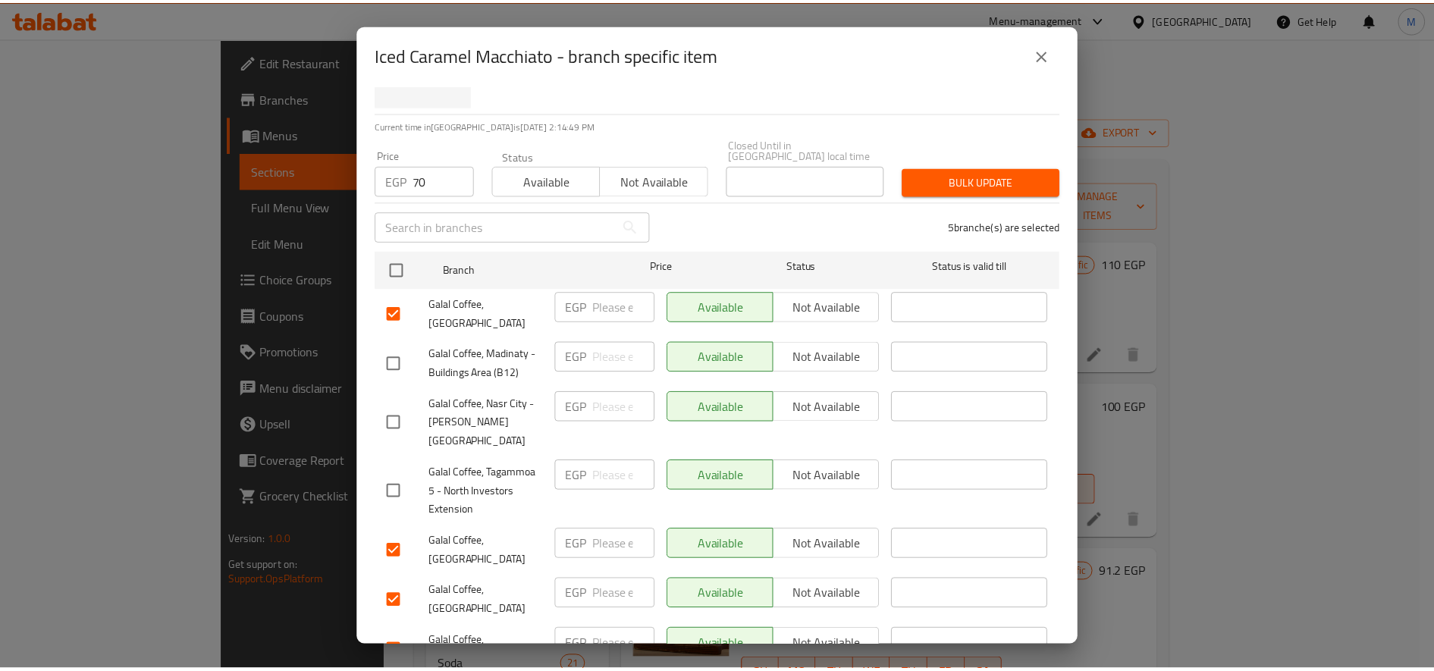
scroll to position [0, 0]
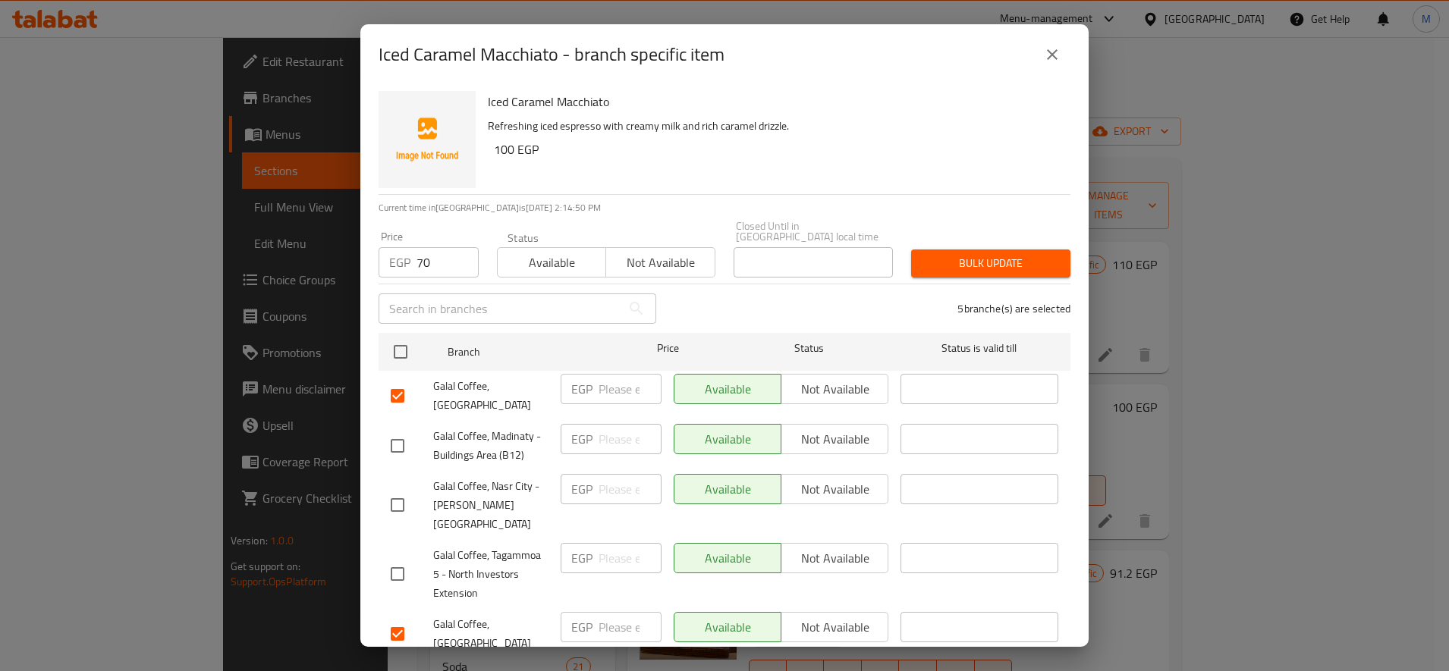
click at [971, 264] on button "Bulk update" at bounding box center [990, 264] width 159 height 28
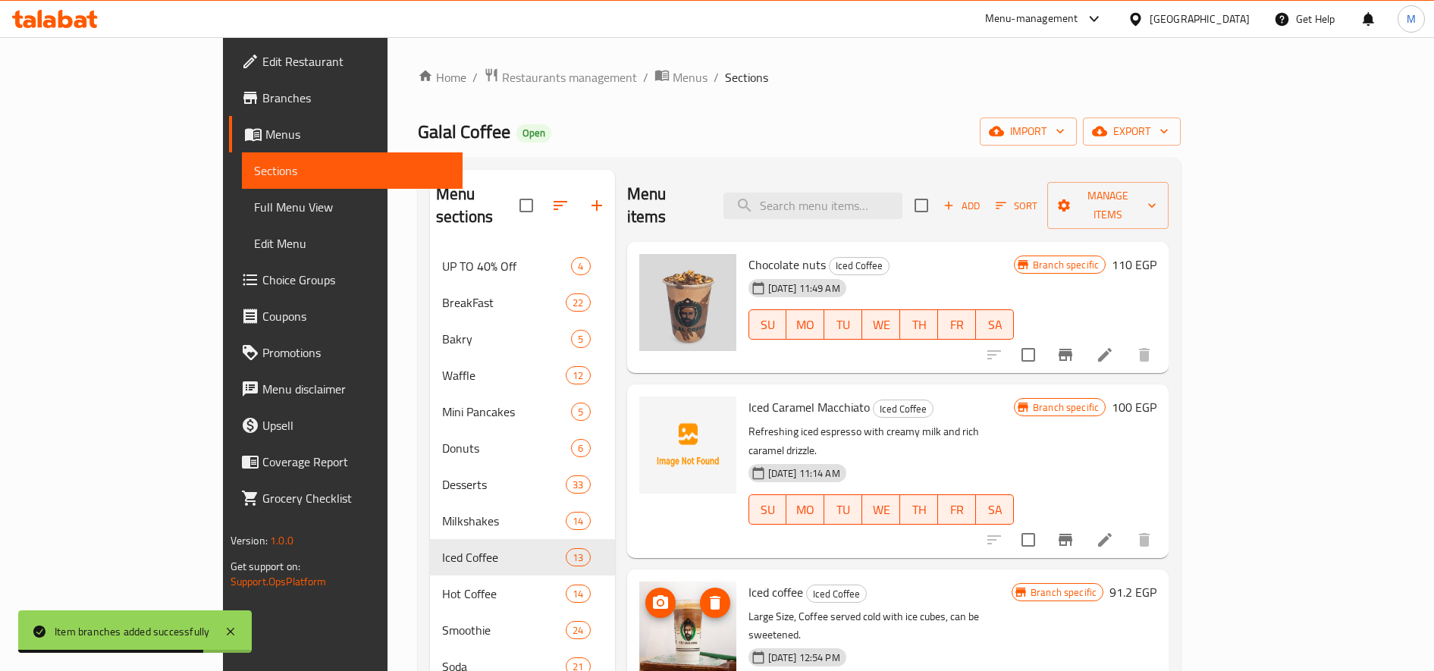
click at [660, 593] on img at bounding box center [687, 630] width 97 height 97
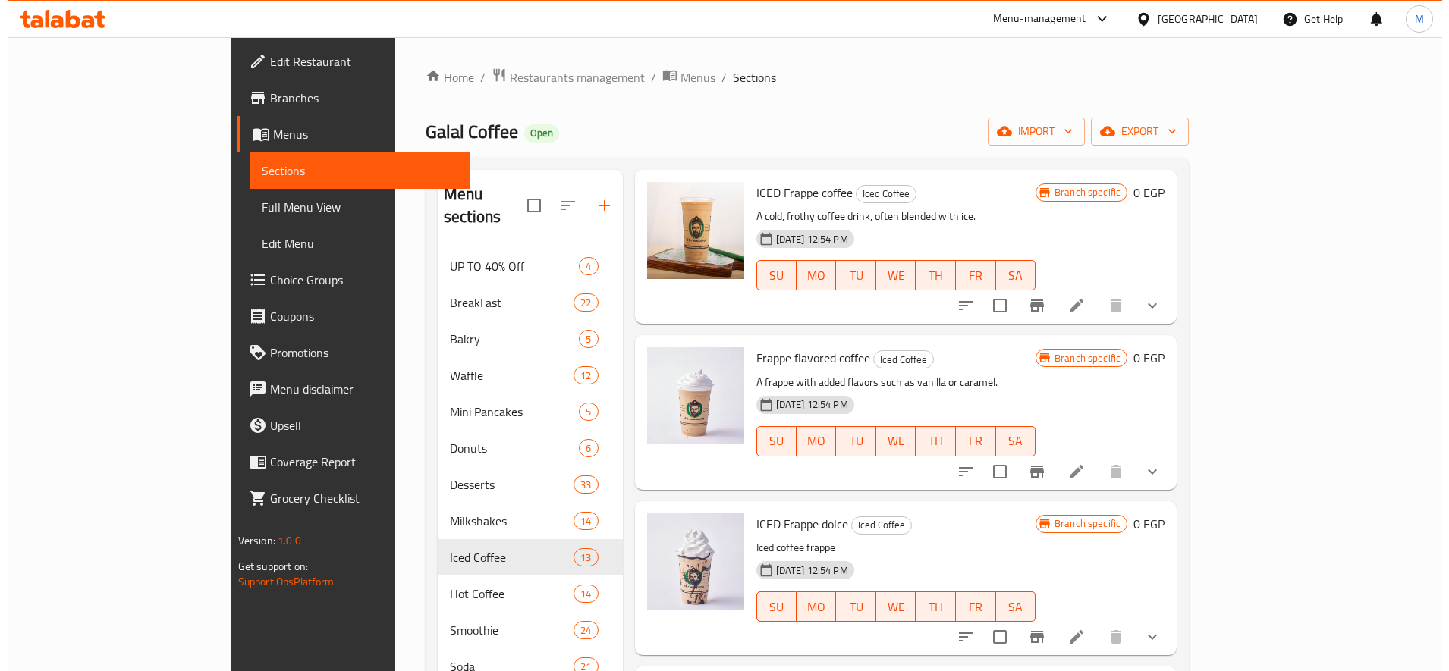
scroll to position [1452, 0]
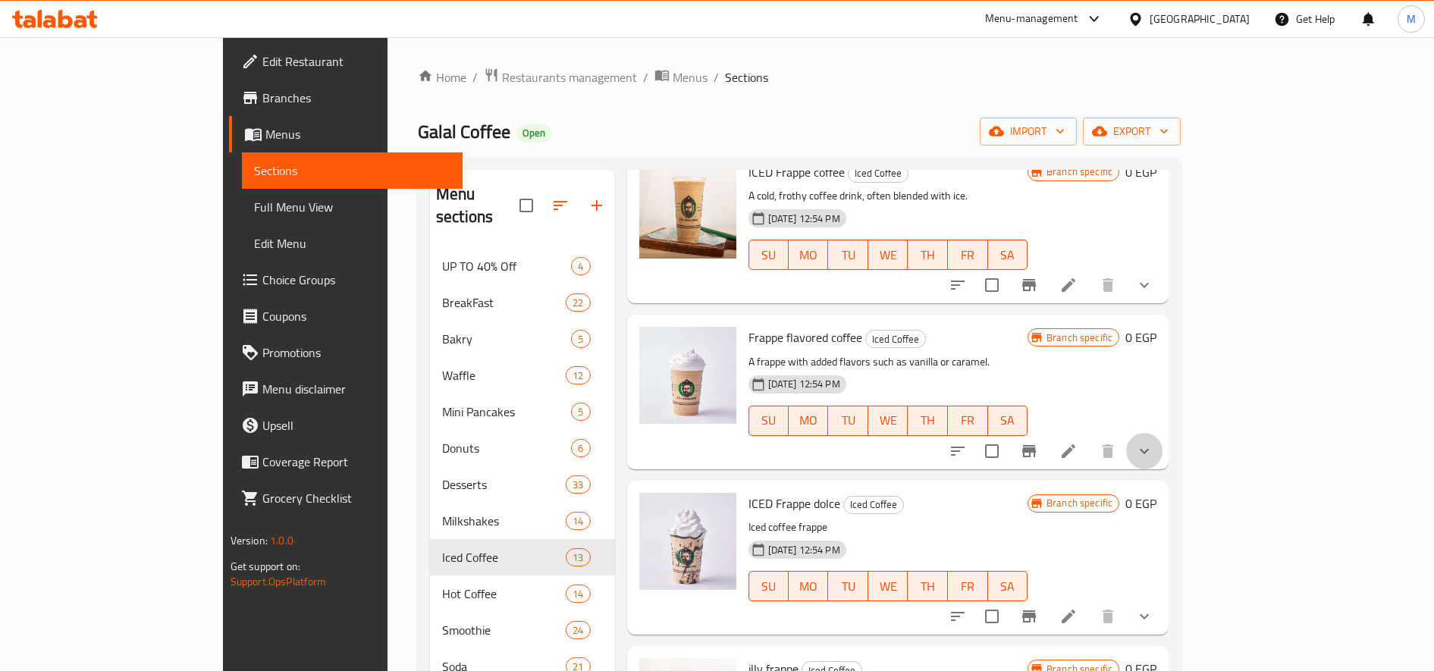
click at [1149, 448] on icon "show more" at bounding box center [1144, 450] width 9 height 5
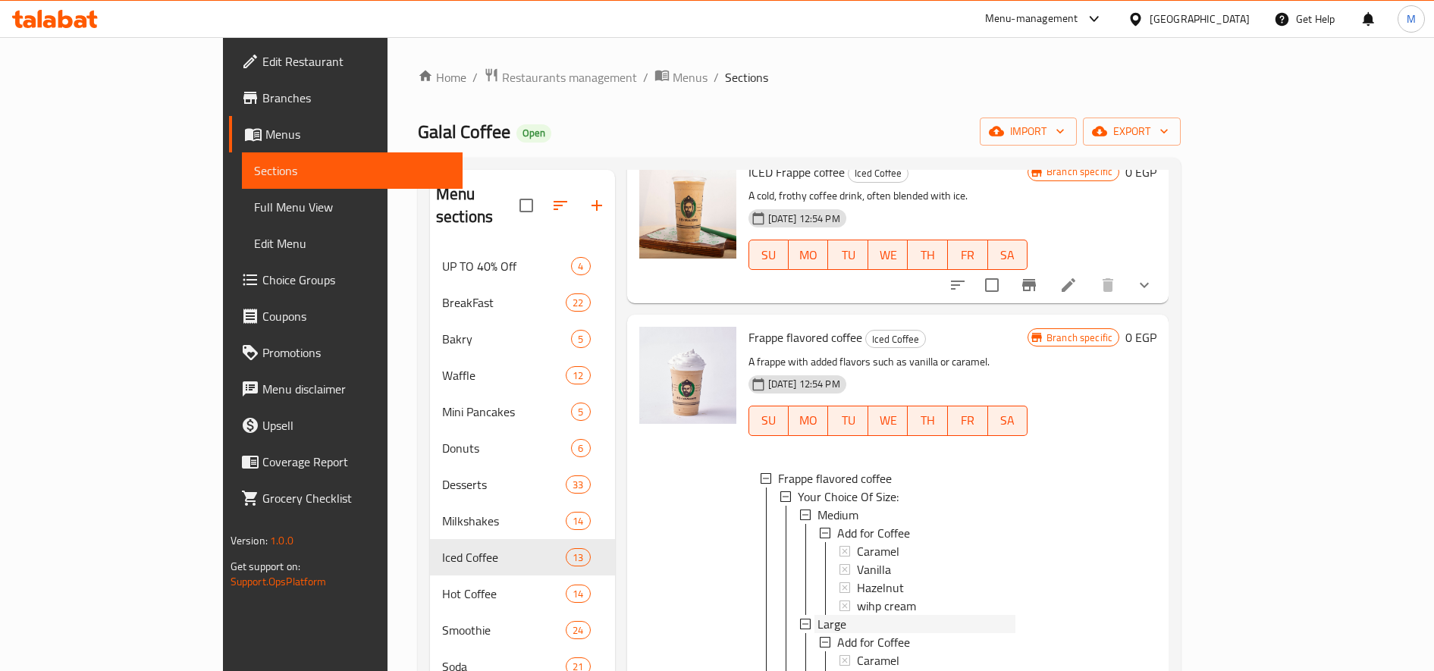
click at [818, 615] on div "Large" at bounding box center [917, 624] width 198 height 18
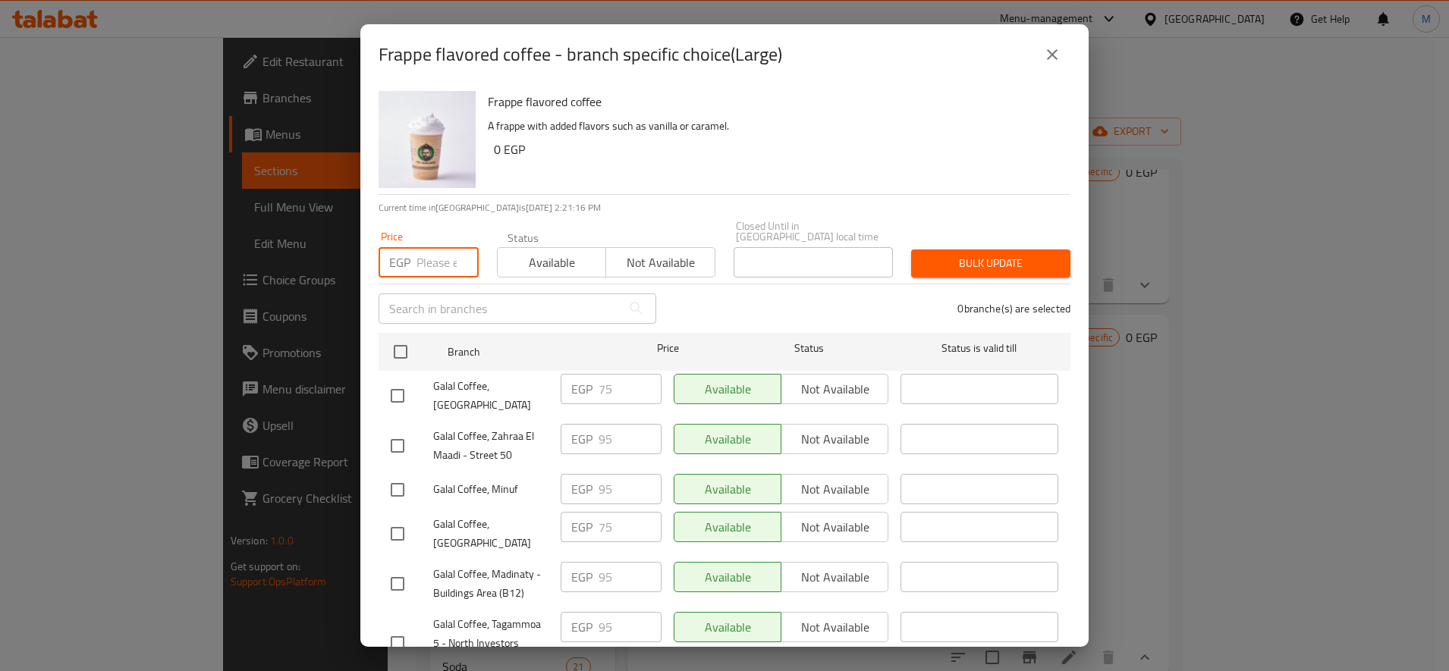
click at [441, 254] on input "number" at bounding box center [447, 262] width 62 height 30
paste input "70"
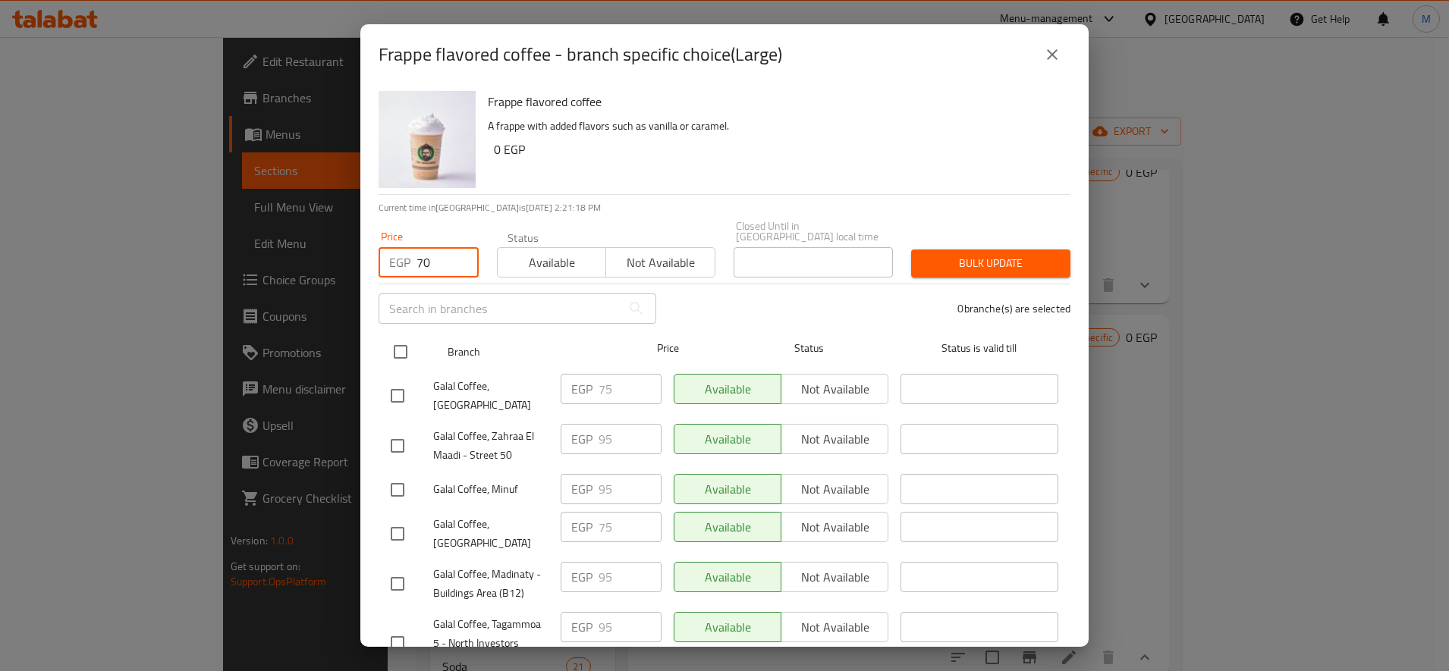
click at [402, 341] on input "checkbox" at bounding box center [400, 352] width 32 height 32
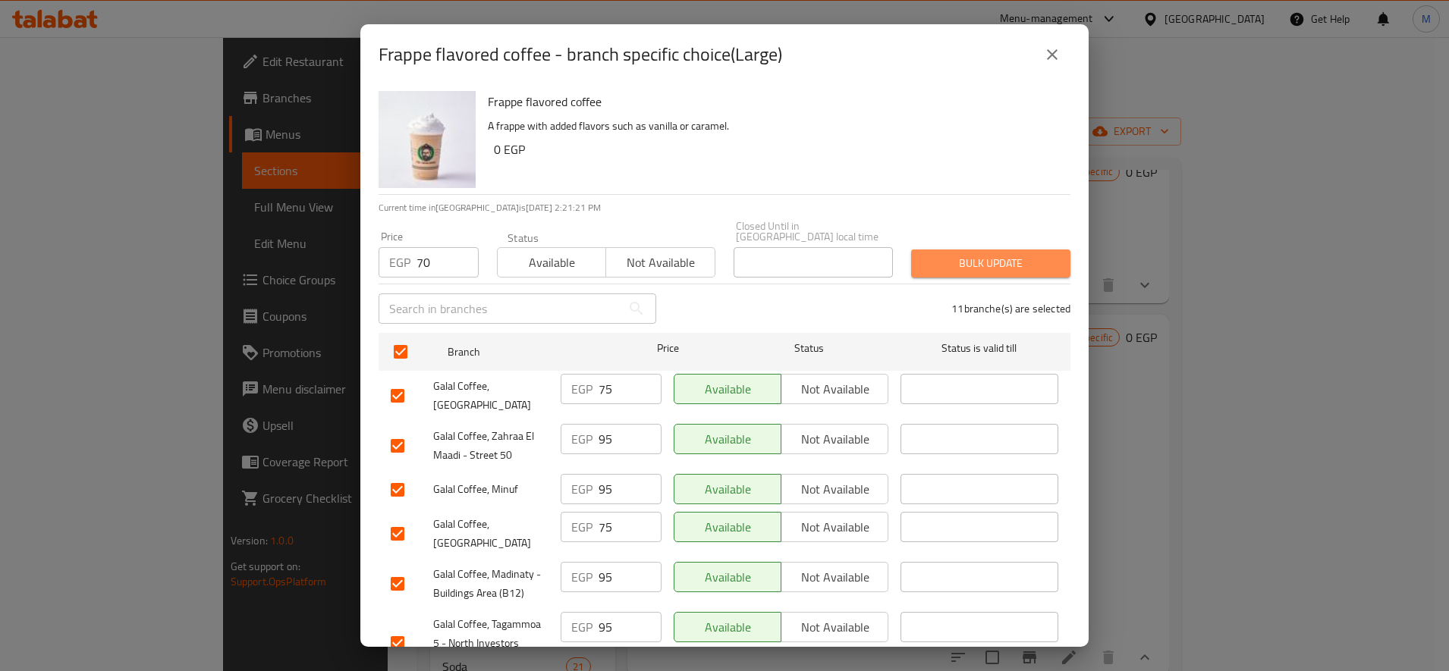
click at [992, 256] on span "Bulk update" at bounding box center [990, 263] width 135 height 19
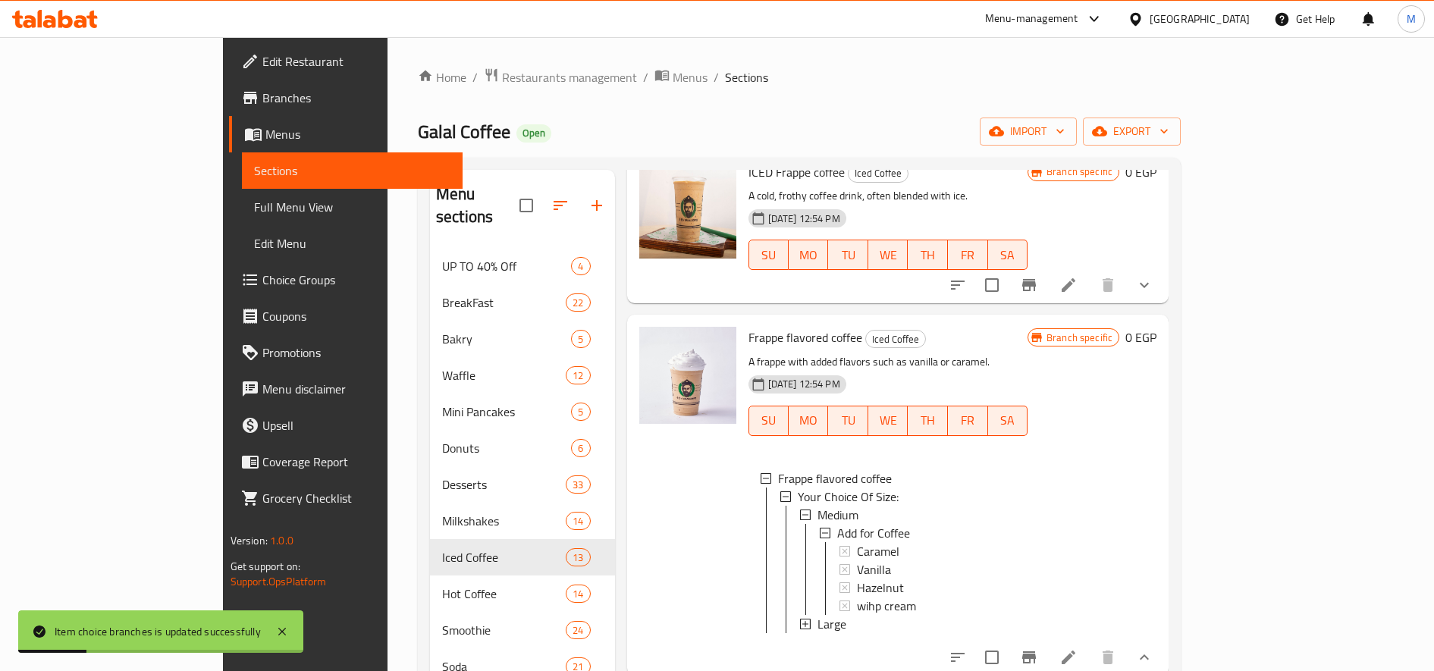
click at [818, 615] on span "Large" at bounding box center [832, 624] width 29 height 18
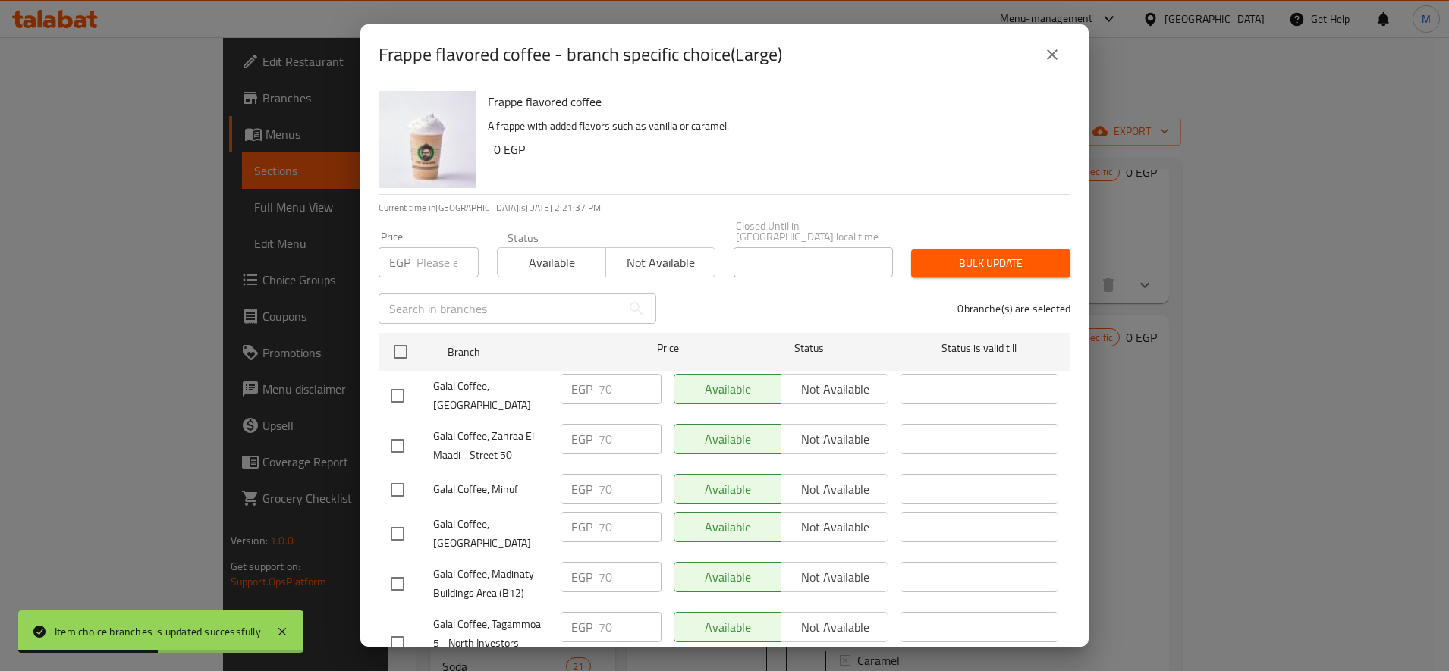
click at [414, 248] on div "EGP Price" at bounding box center [428, 262] width 100 height 30
paste input "100"
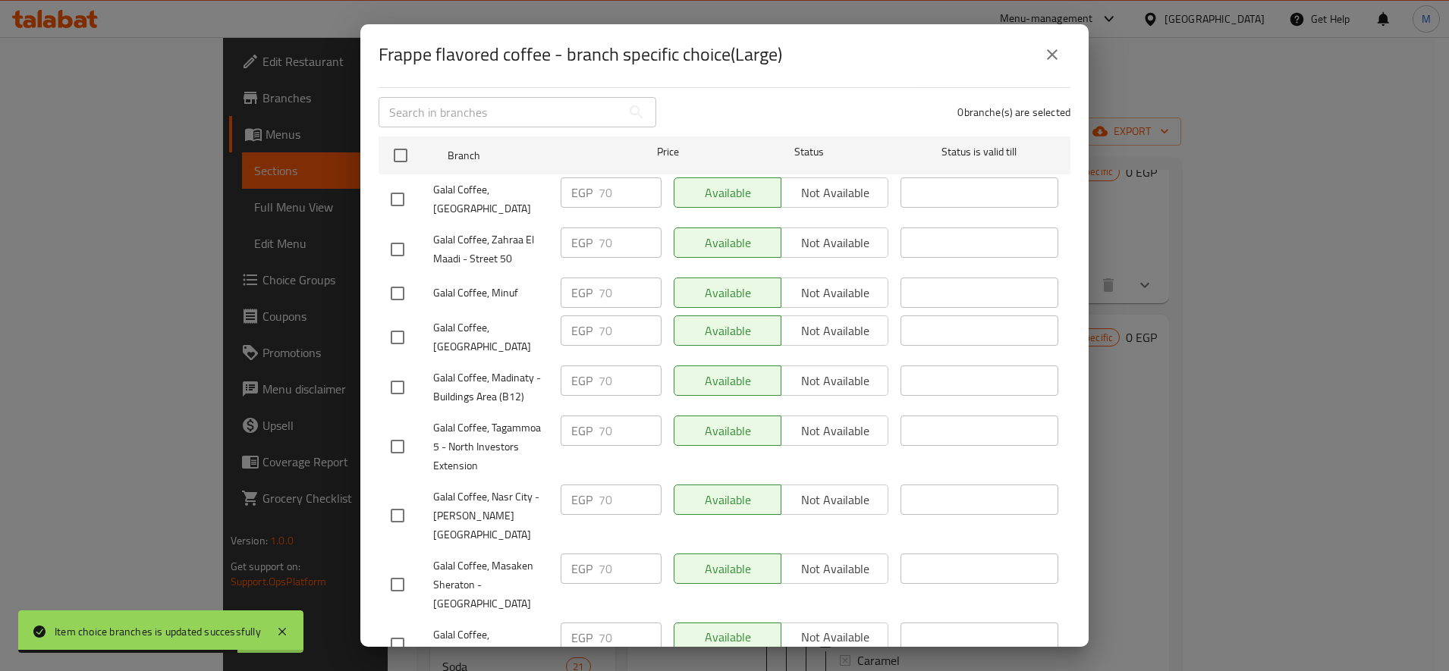
scroll to position [253, 0]
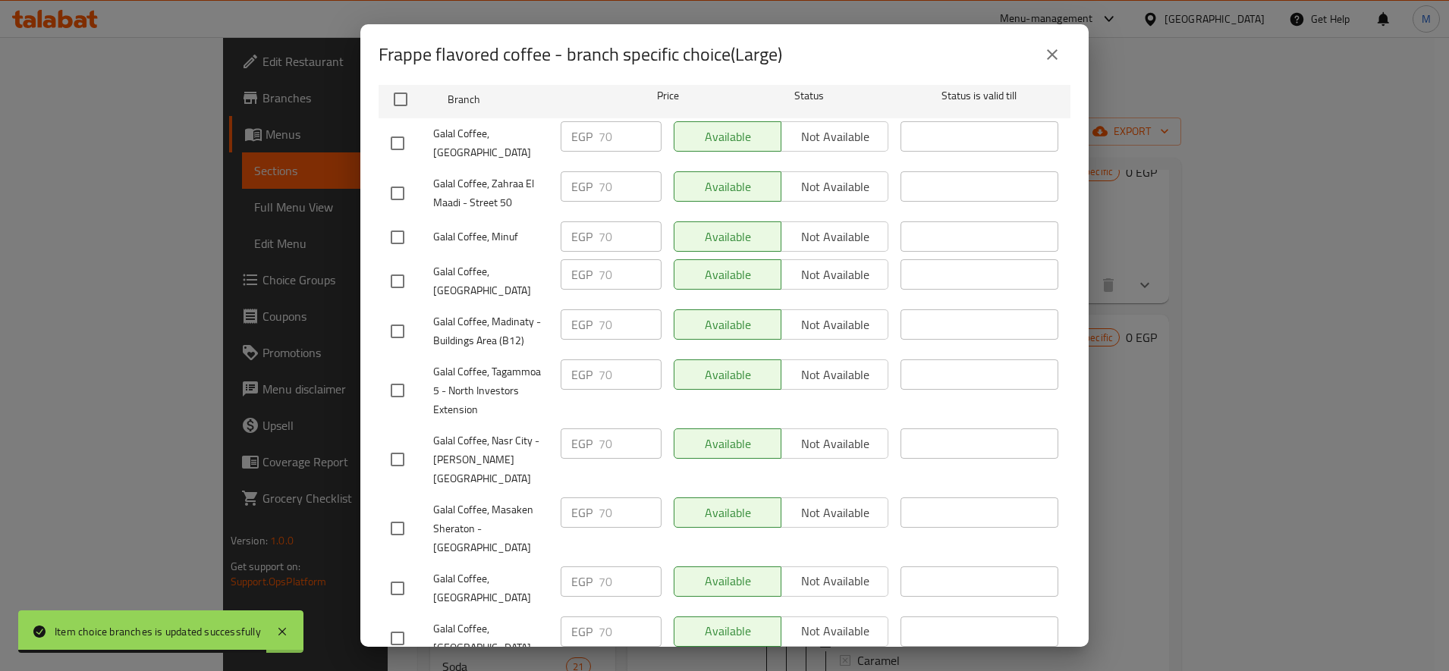
click at [406, 180] on input "checkbox" at bounding box center [397, 193] width 32 height 32
click at [410, 233] on input "checkbox" at bounding box center [397, 237] width 32 height 32
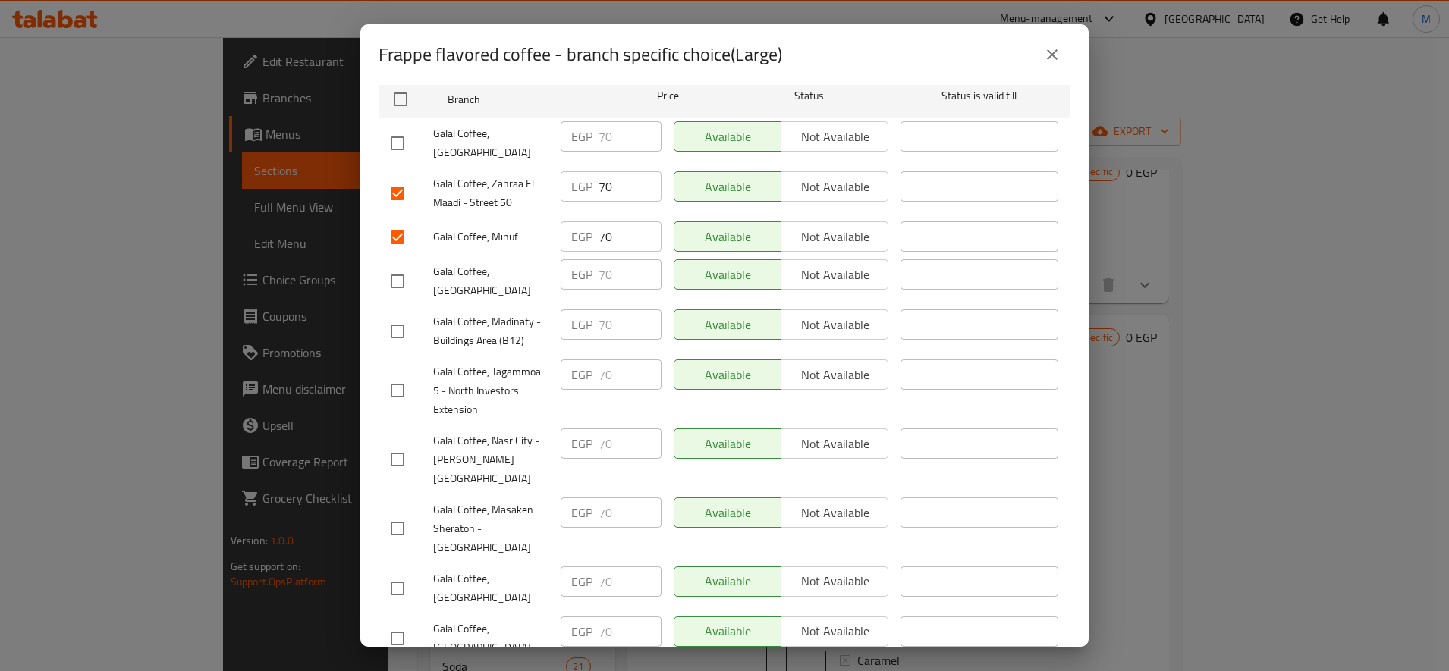
click at [416, 269] on div at bounding box center [412, 281] width 42 height 32
click at [419, 320] on div at bounding box center [412, 331] width 42 height 32
click at [395, 316] on input "checkbox" at bounding box center [397, 331] width 32 height 32
click at [394, 375] on input "checkbox" at bounding box center [397, 391] width 32 height 32
click at [391, 444] on input "checkbox" at bounding box center [397, 460] width 32 height 32
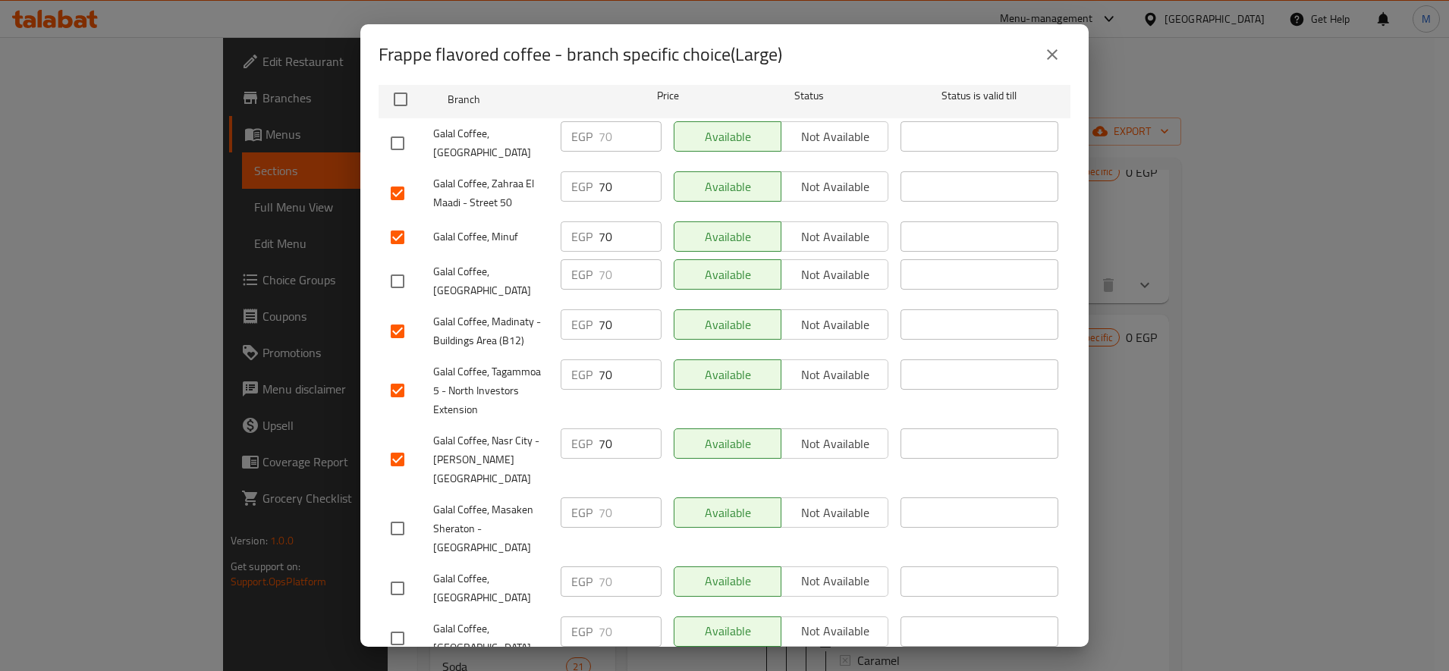
click at [397, 513] on input "checkbox" at bounding box center [397, 529] width 32 height 32
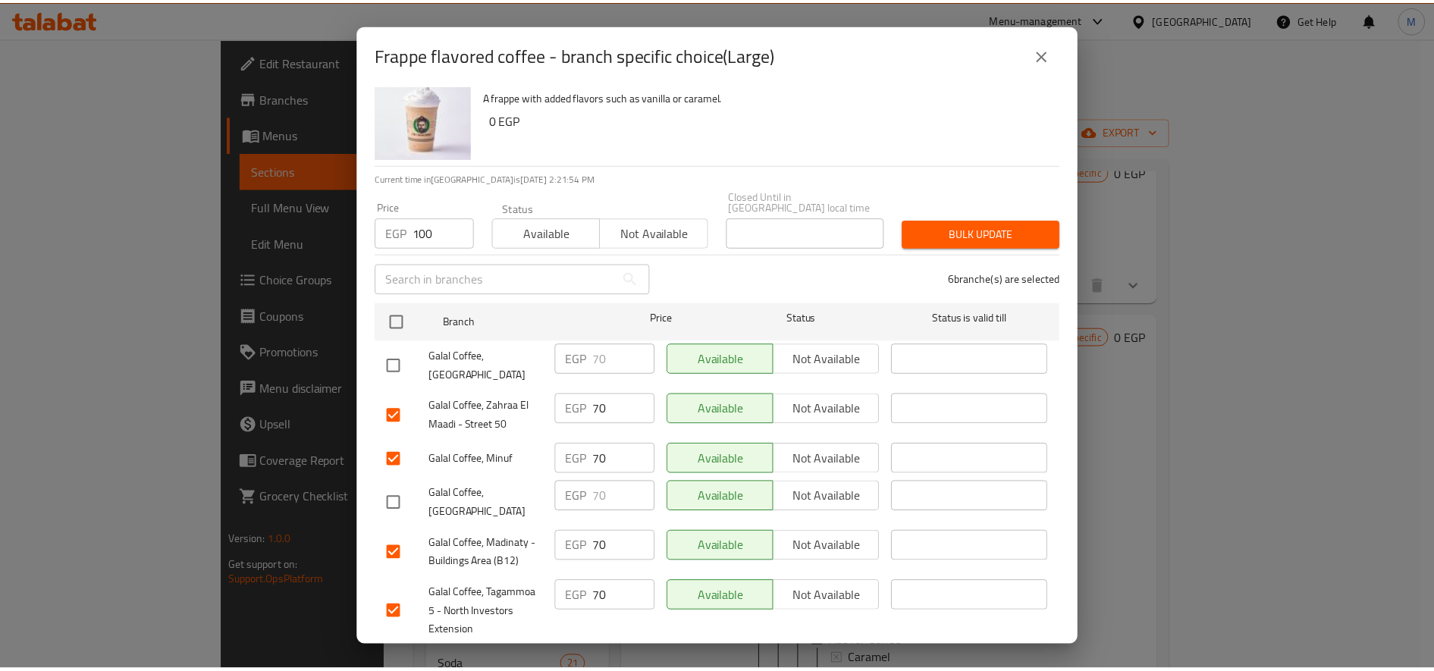
scroll to position [0, 0]
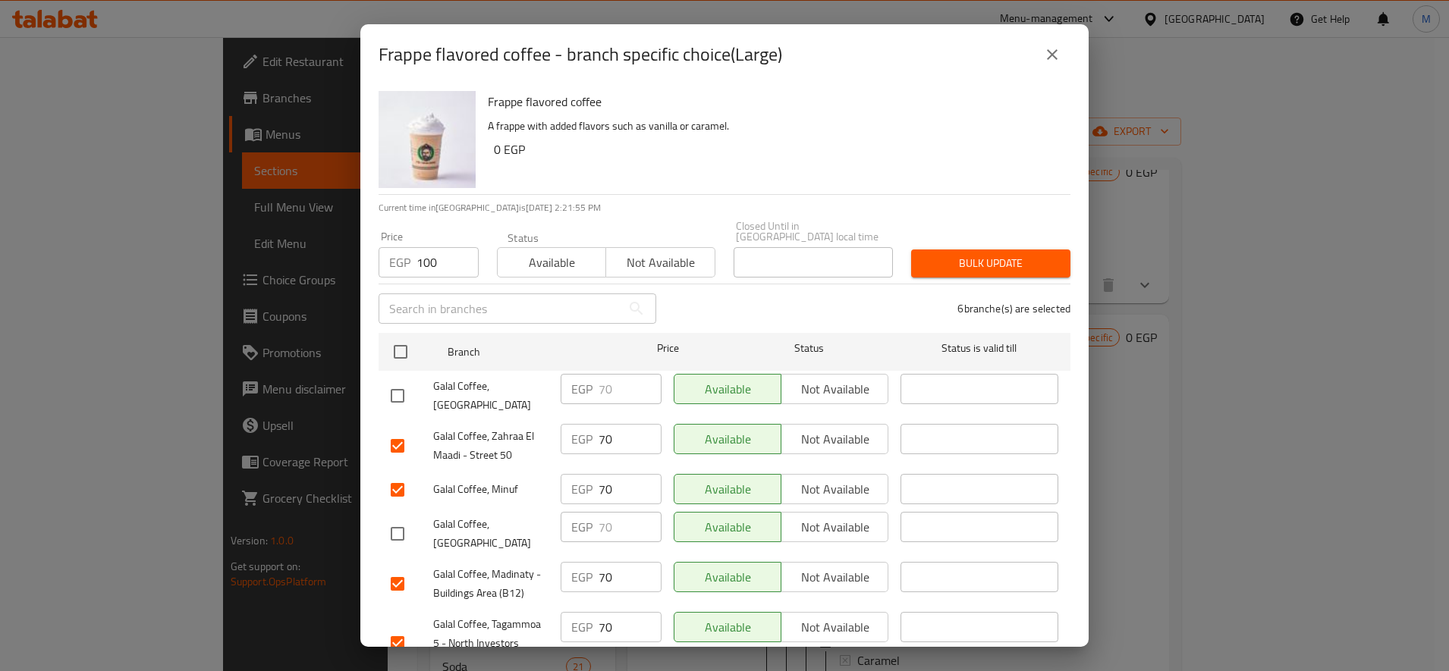
click at [956, 257] on span "Bulk update" at bounding box center [990, 263] width 135 height 19
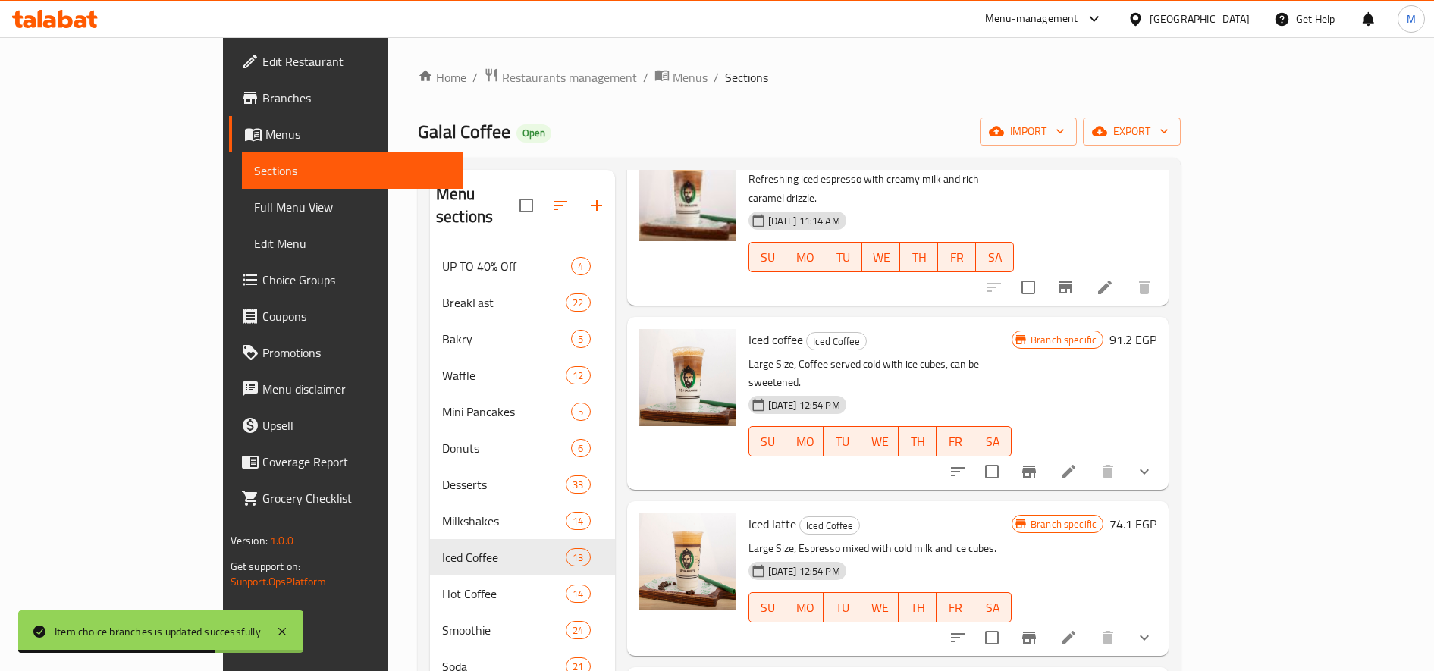
scroll to position [379, 0]
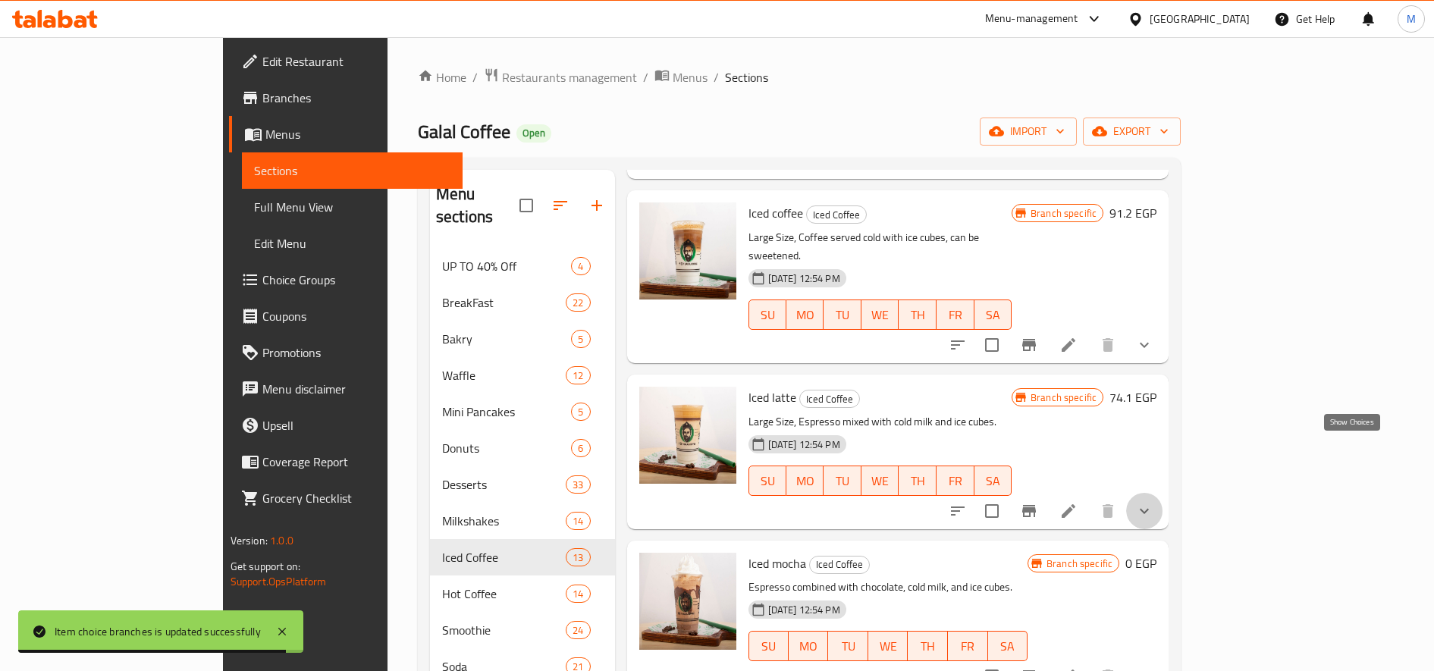
click at [1153, 502] on icon "show more" at bounding box center [1144, 511] width 18 height 18
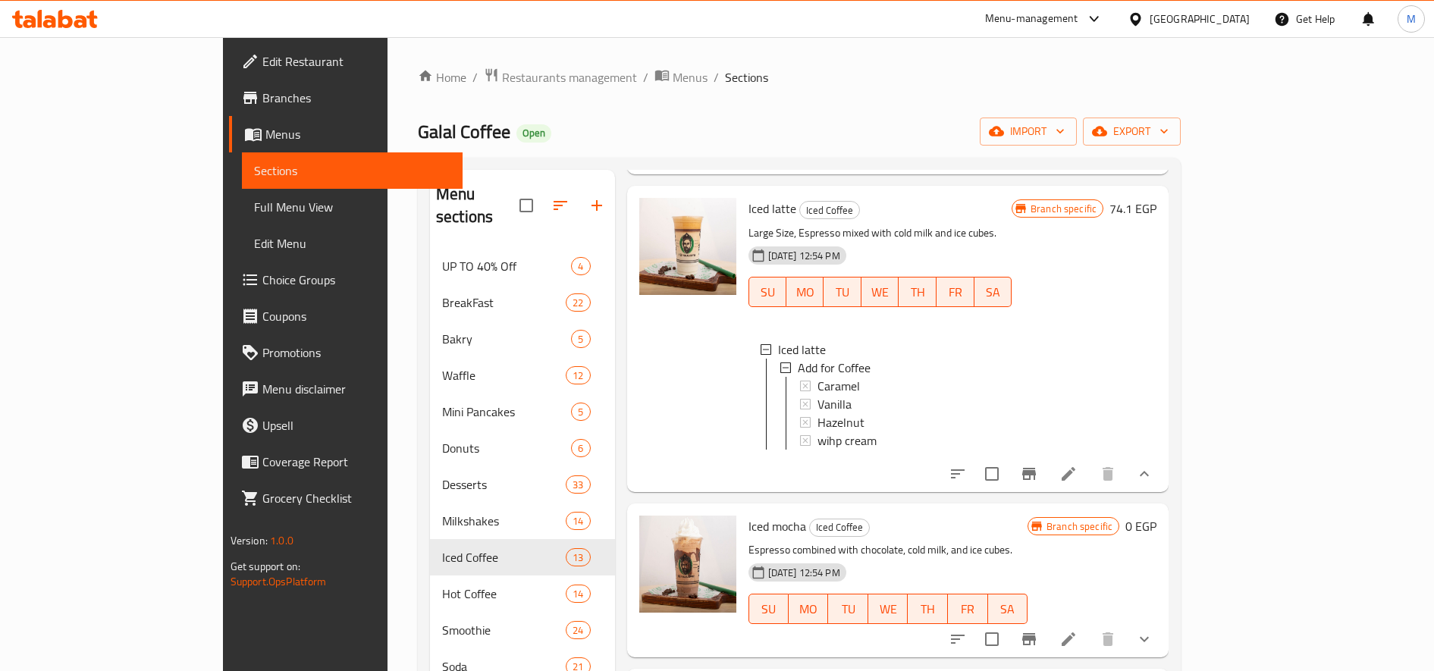
scroll to position [632, 0]
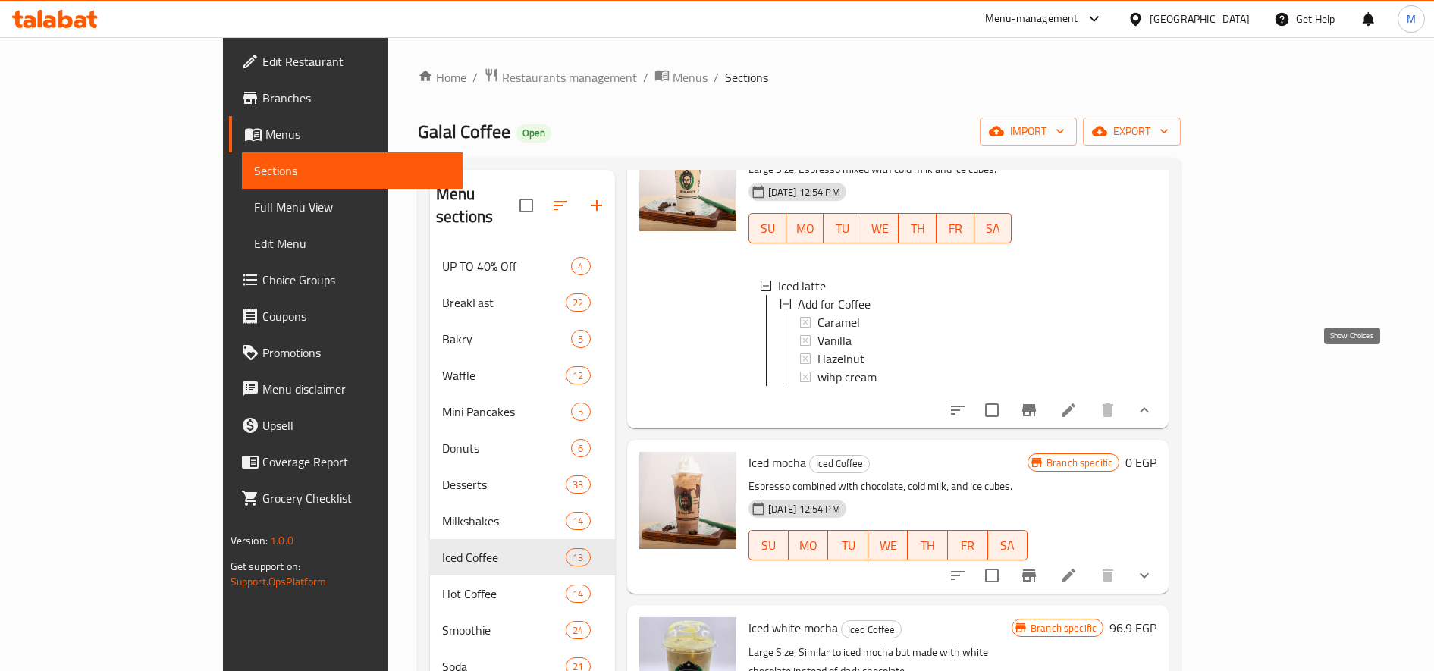
click at [1153, 401] on icon "show more" at bounding box center [1144, 410] width 18 height 18
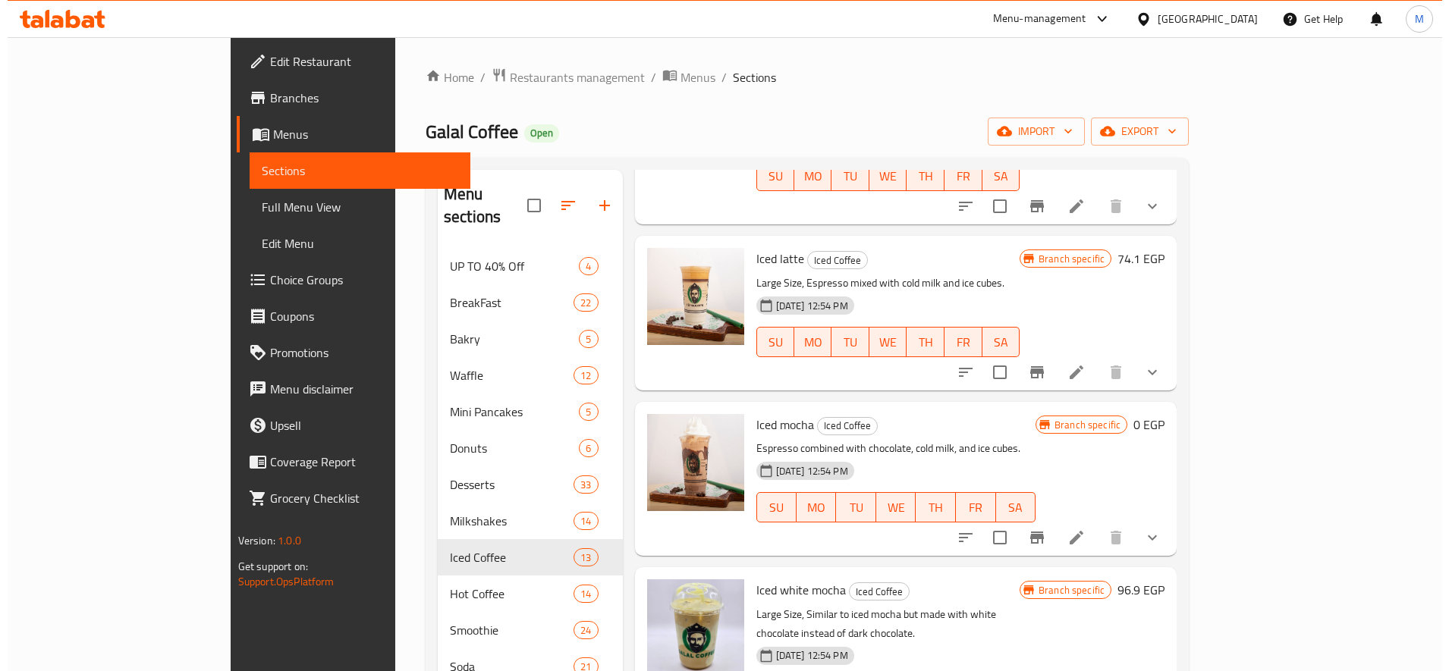
scroll to position [379, 0]
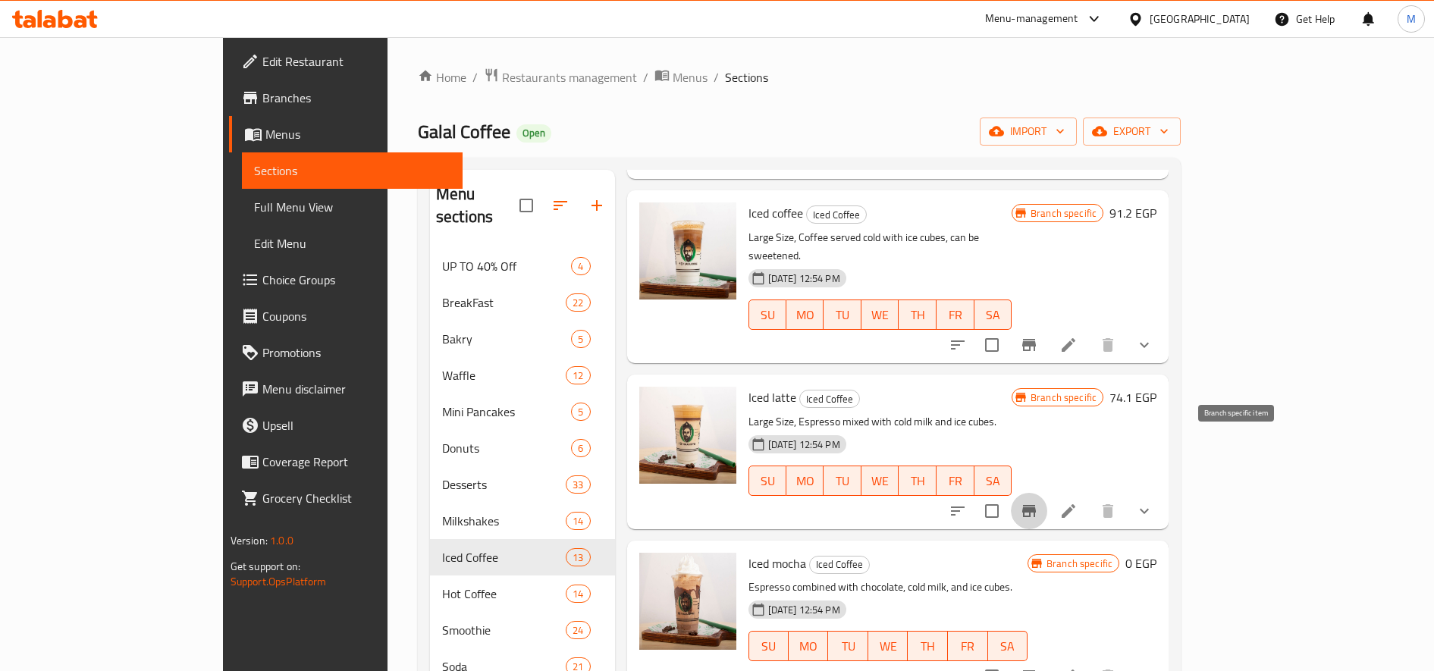
click at [1038, 502] on icon "Branch-specific-item" at bounding box center [1029, 511] width 18 height 18
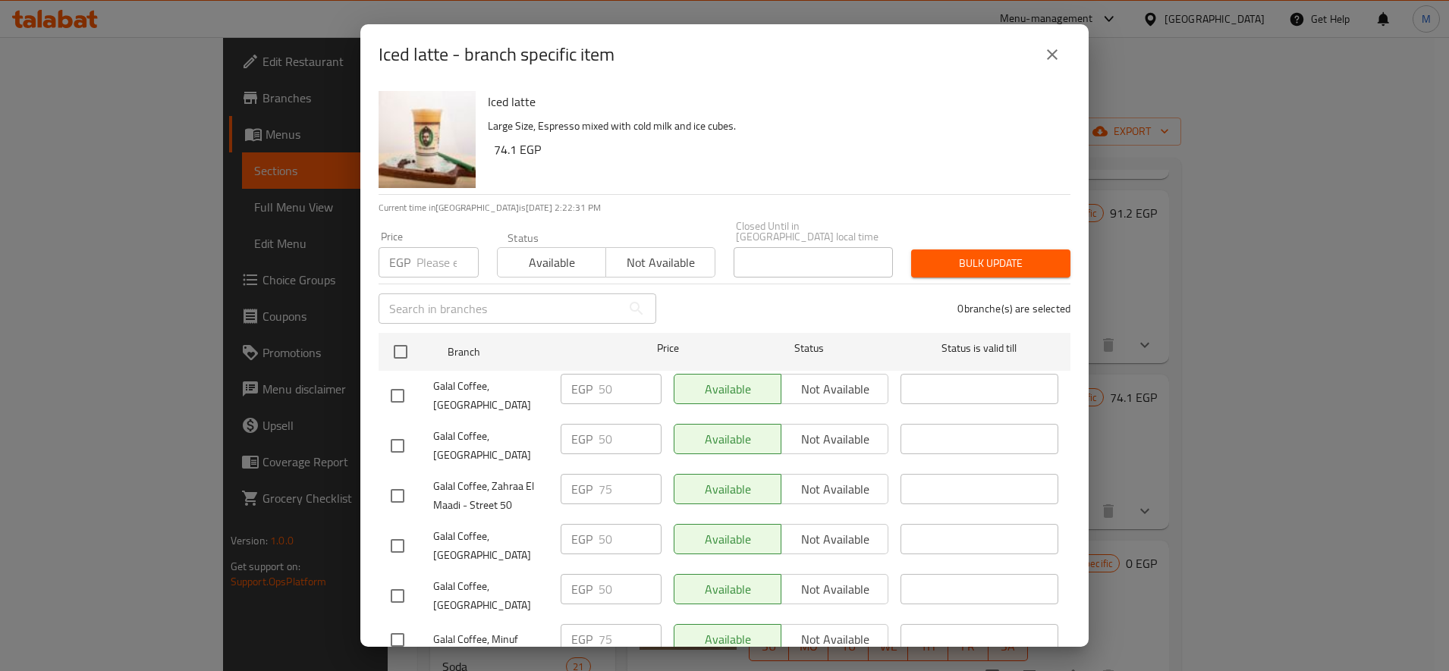
click at [434, 254] on input "number" at bounding box center [447, 262] width 62 height 30
paste input "80"
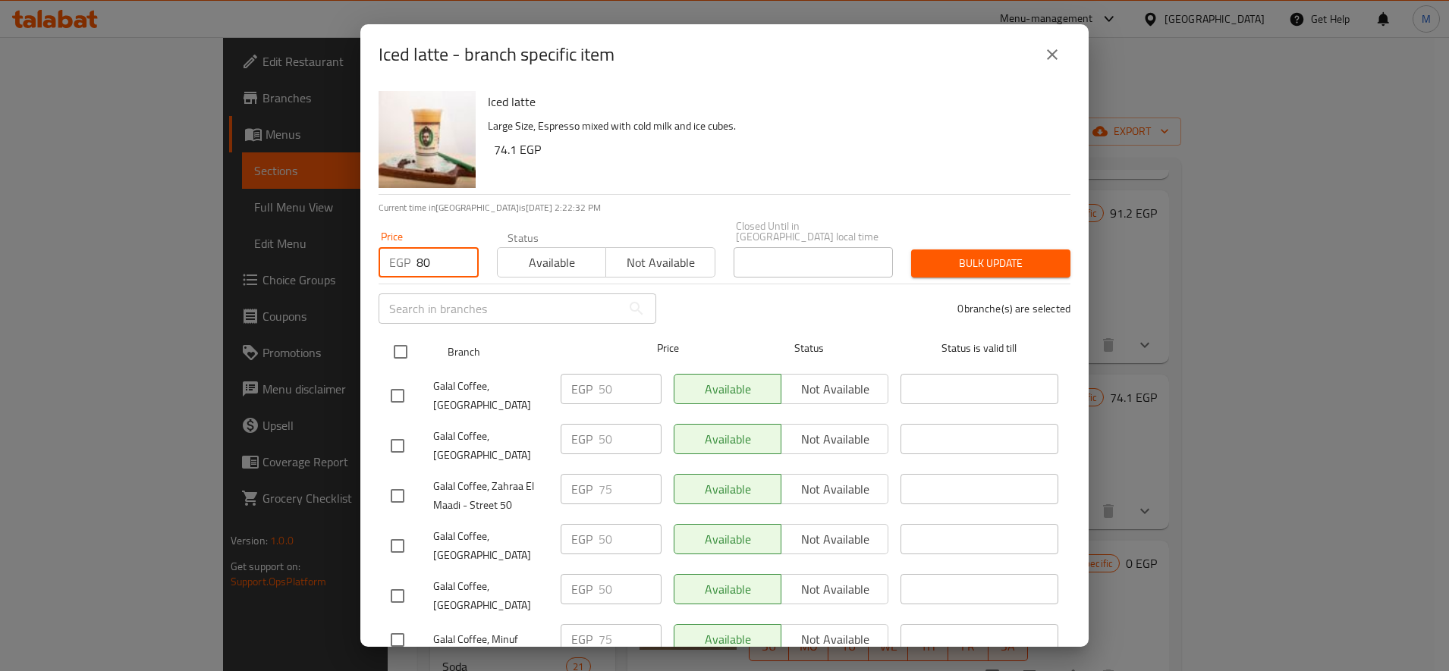
click at [405, 344] on input "checkbox" at bounding box center [400, 352] width 32 height 32
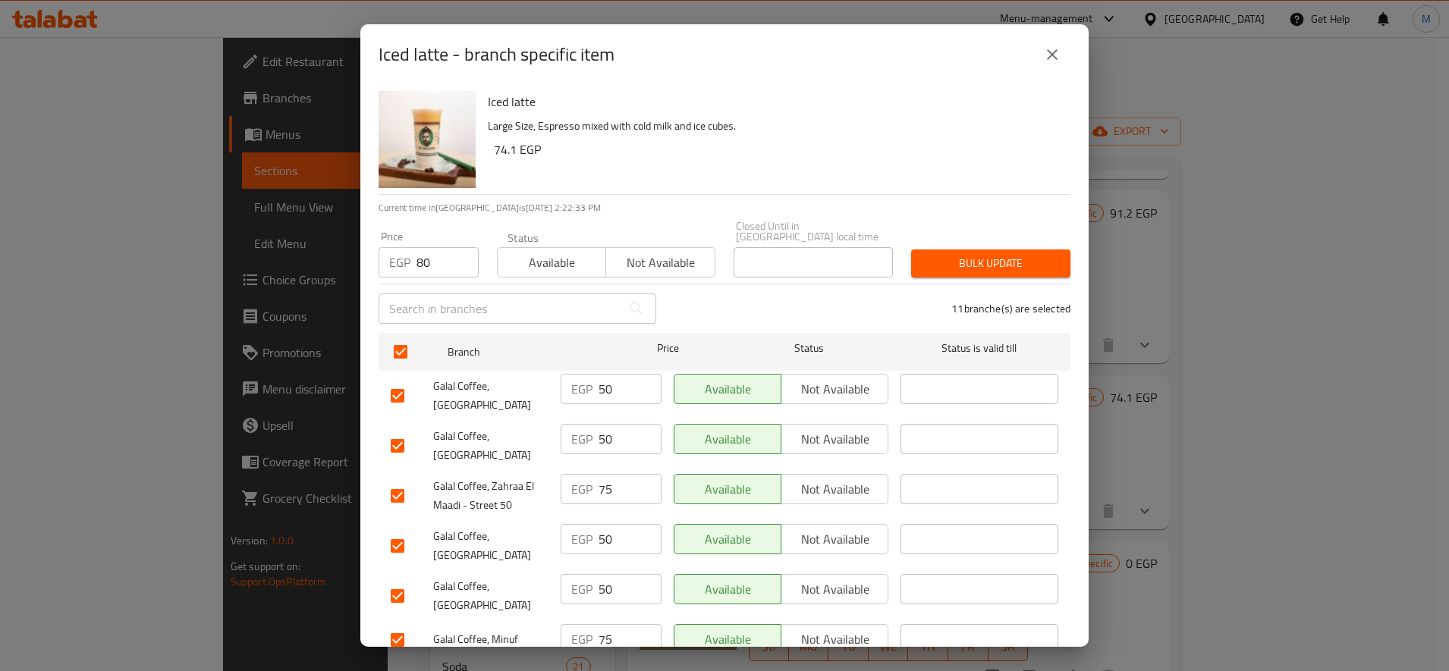
click at [968, 269] on div "Bulk update" at bounding box center [990, 263] width 177 height 46
click at [973, 259] on span "Bulk update" at bounding box center [990, 263] width 135 height 19
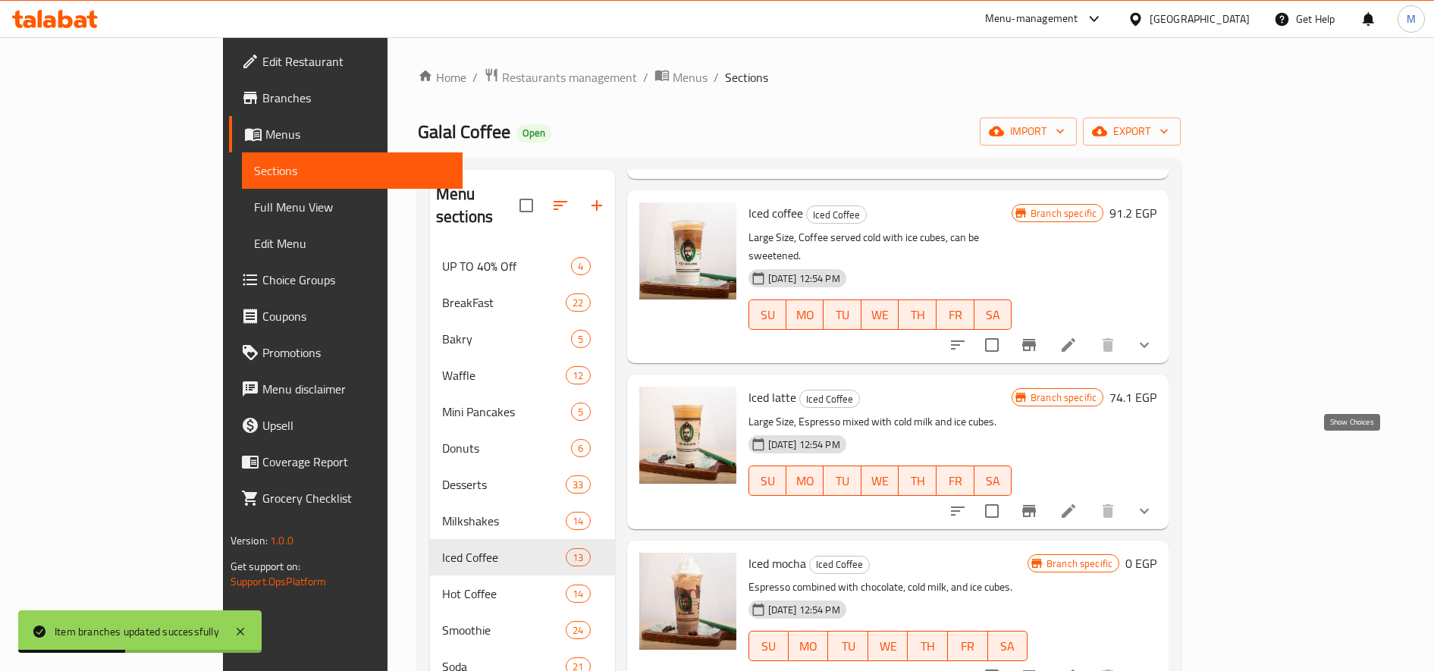
click at [1153, 502] on icon "show more" at bounding box center [1144, 511] width 18 height 18
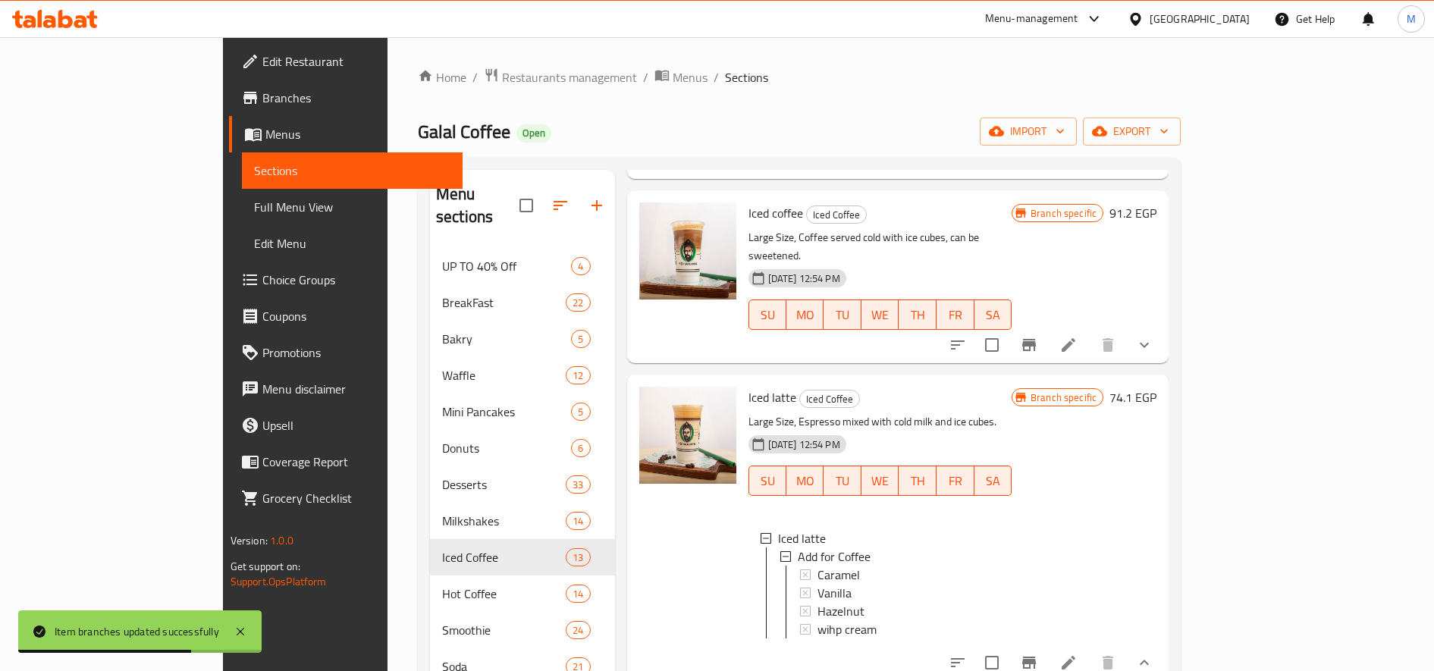
click at [1047, 645] on button "Branch-specific-item" at bounding box center [1029, 663] width 36 height 36
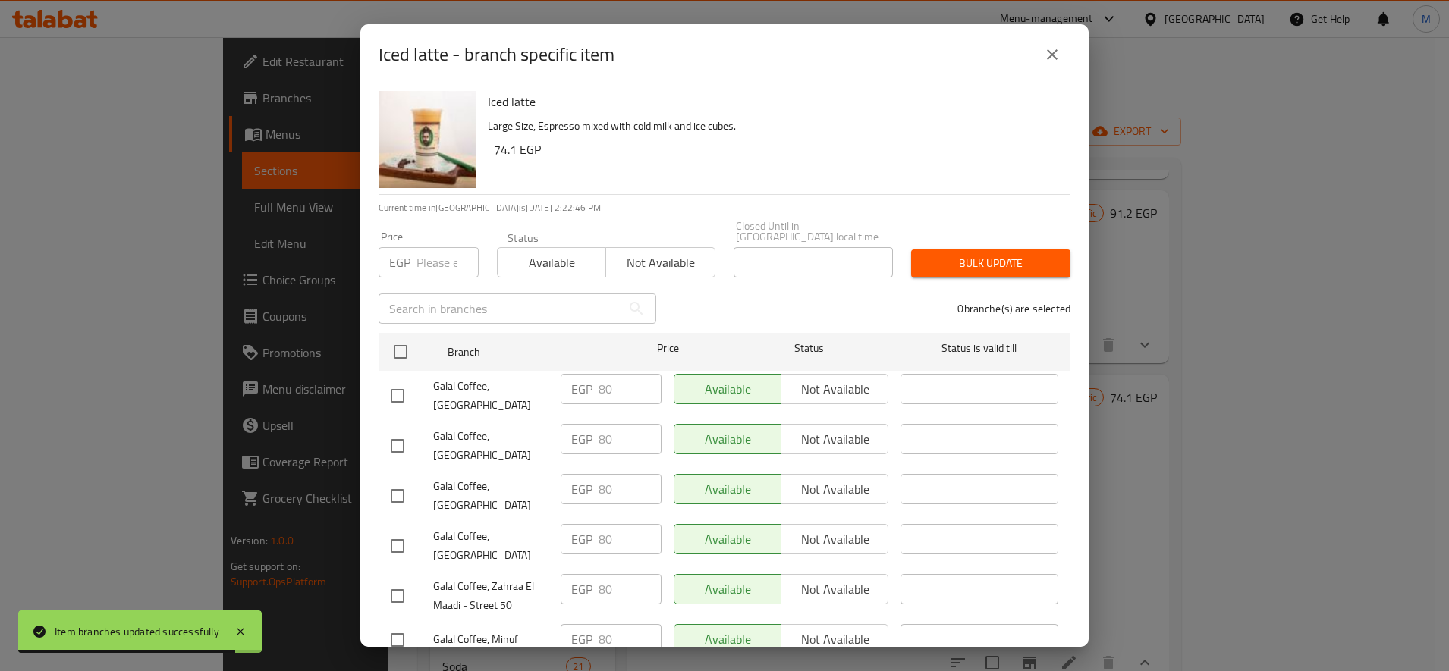
click at [425, 253] on input "number" at bounding box center [447, 262] width 62 height 30
paste input "60"
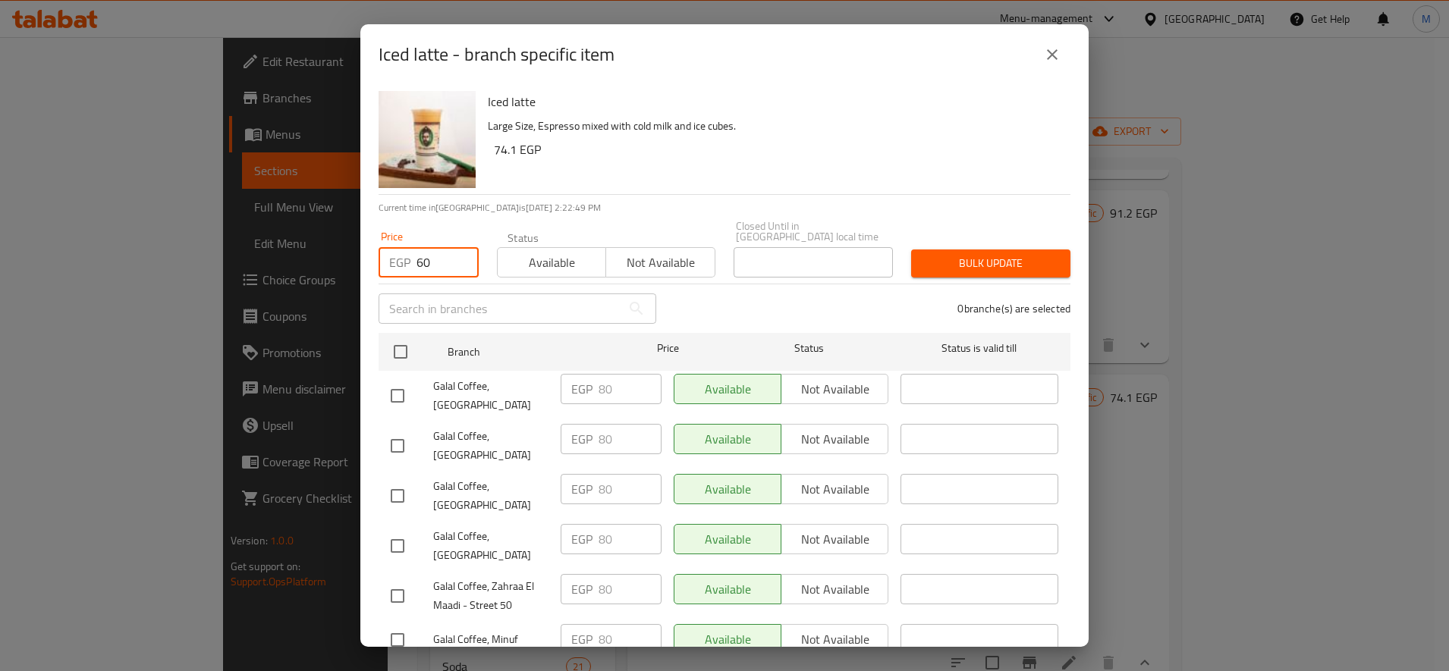
click at [399, 383] on input "checkbox" at bounding box center [397, 396] width 32 height 32
click at [403, 430] on input "checkbox" at bounding box center [397, 446] width 32 height 32
click at [396, 480] on input "checkbox" at bounding box center [397, 496] width 32 height 32
click at [397, 530] on input "checkbox" at bounding box center [397, 546] width 32 height 32
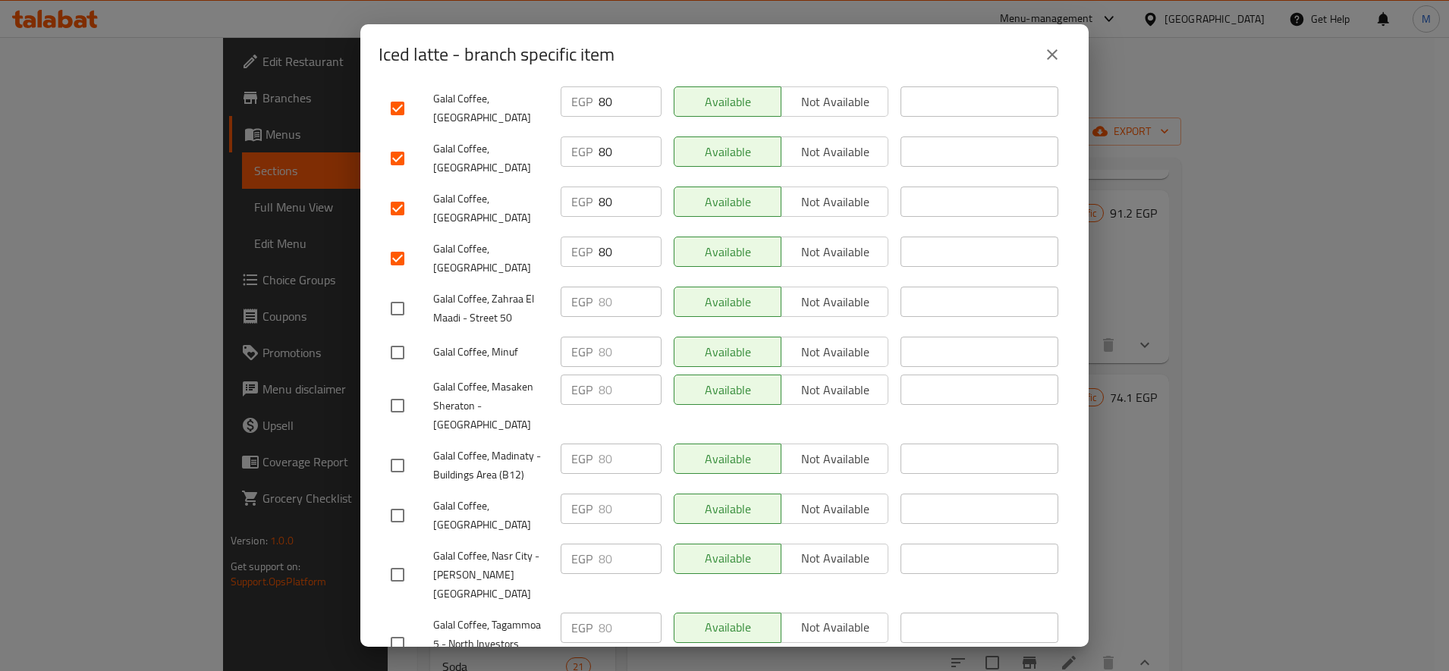
scroll to position [299, 0]
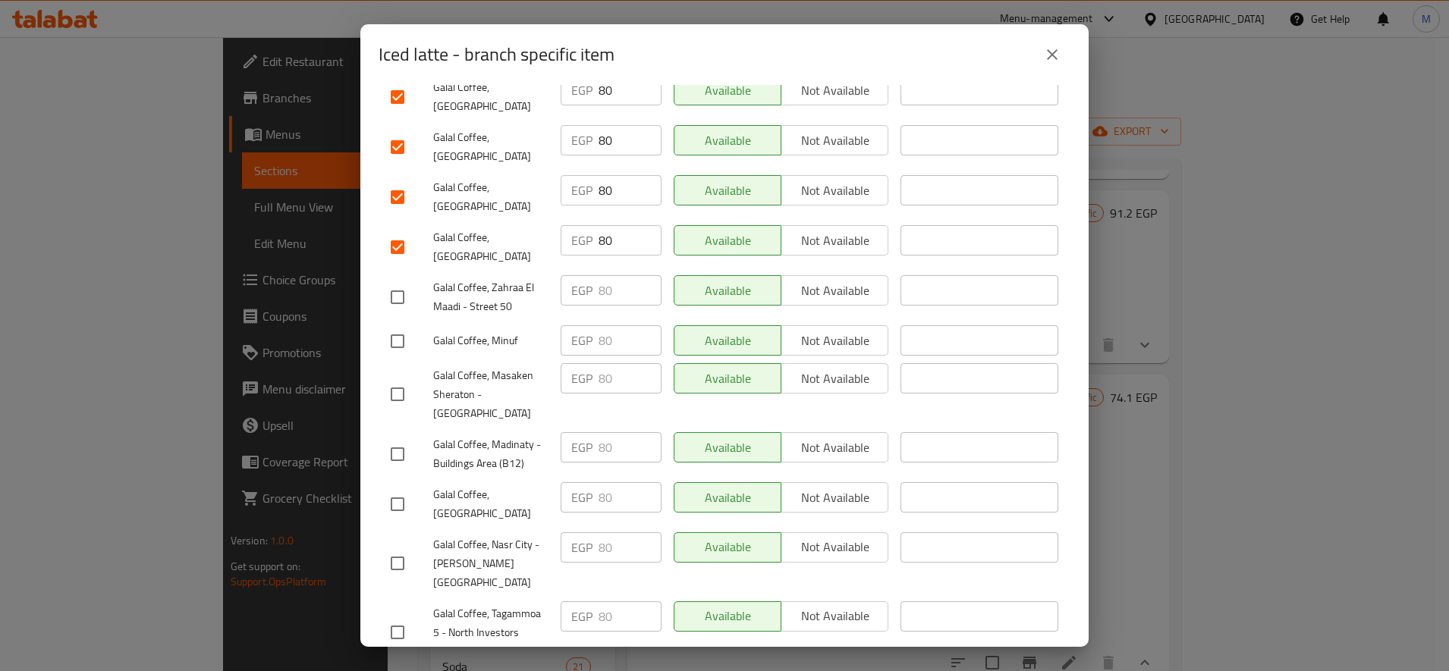
click at [403, 488] on input "checkbox" at bounding box center [397, 504] width 32 height 32
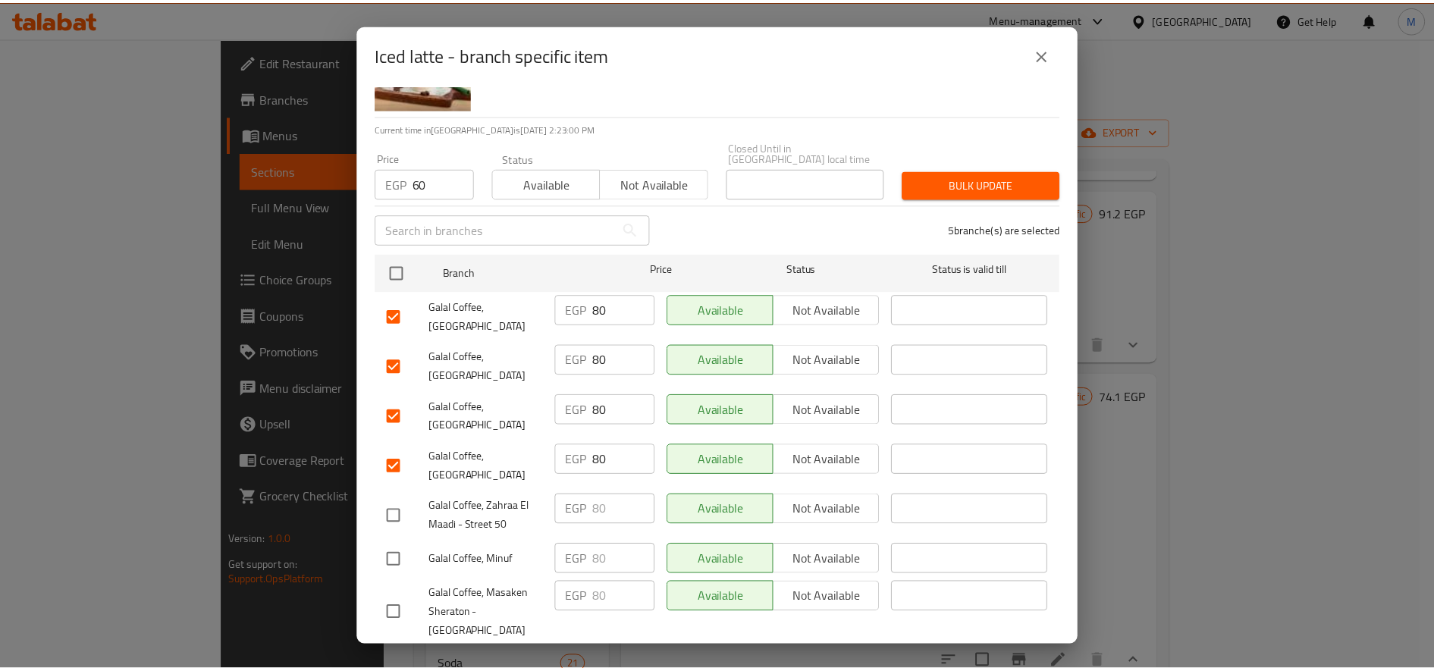
scroll to position [0, 0]
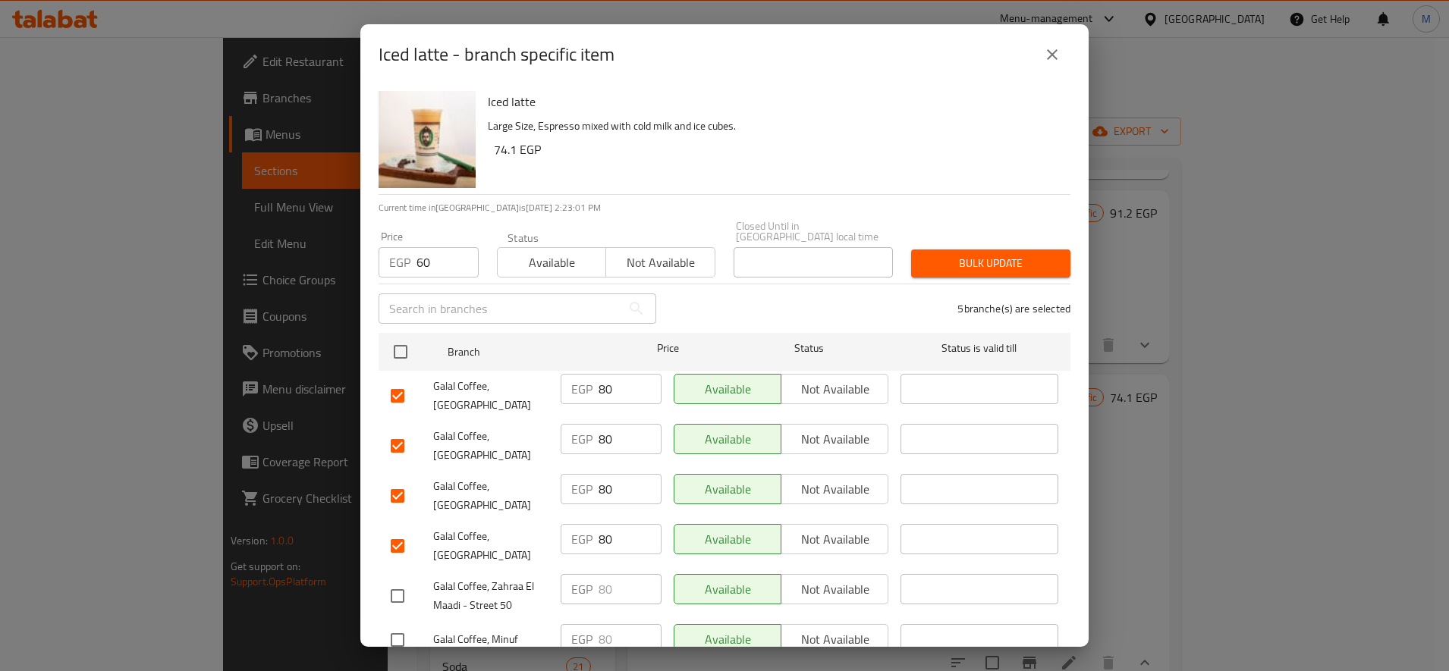
click at [918, 262] on button "Bulk update" at bounding box center [990, 264] width 159 height 28
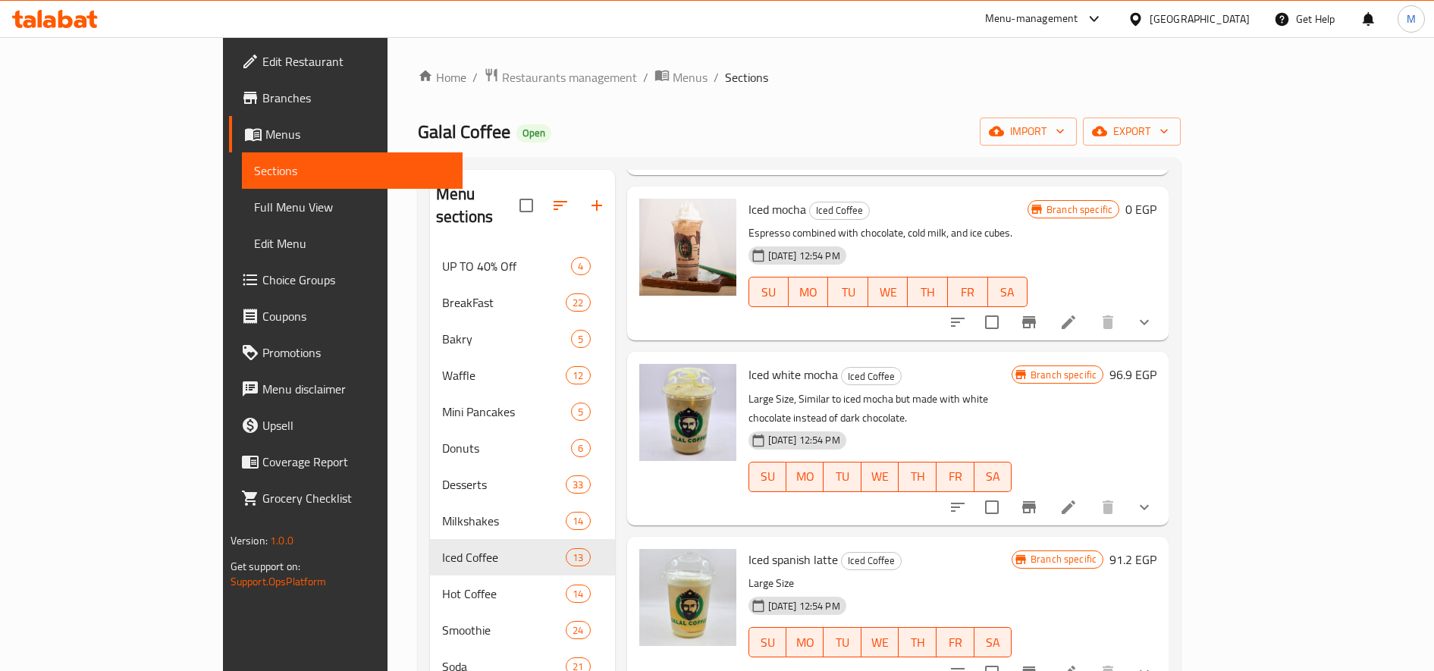
scroll to position [632, 0]
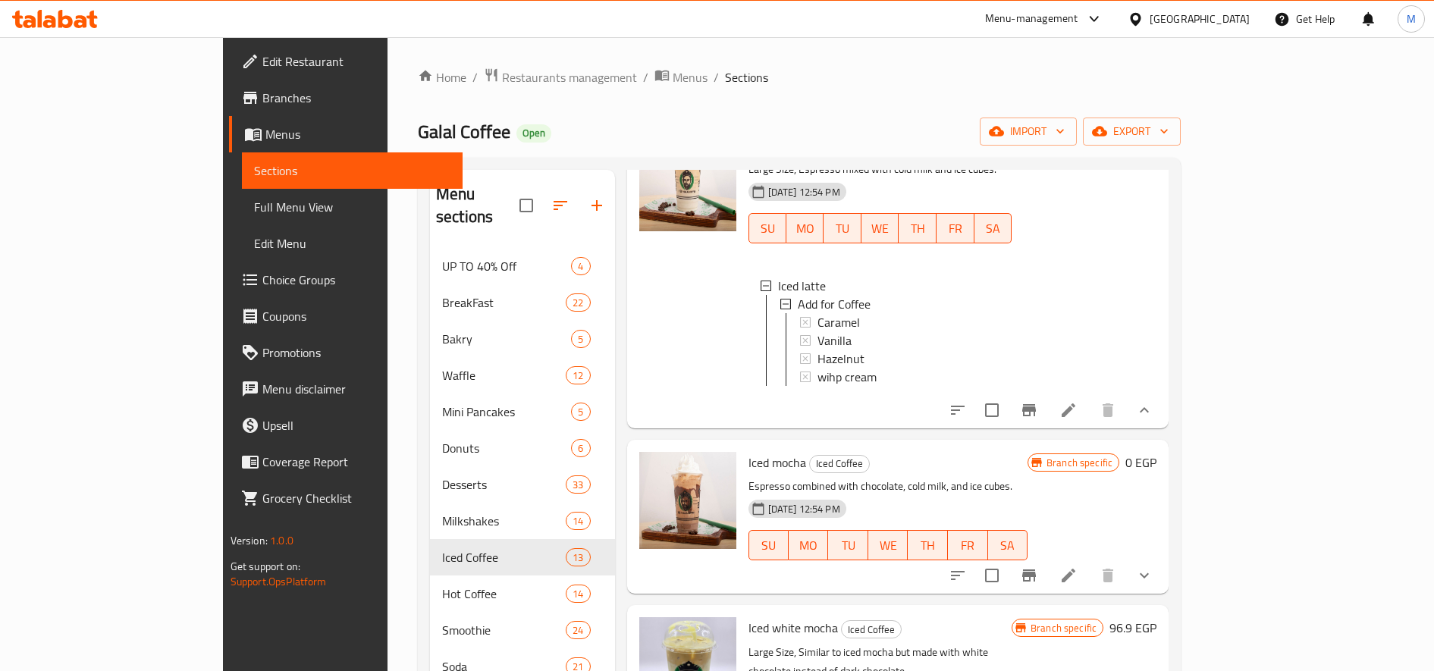
click at [1163, 557] on button "show more" at bounding box center [1144, 575] width 36 height 36
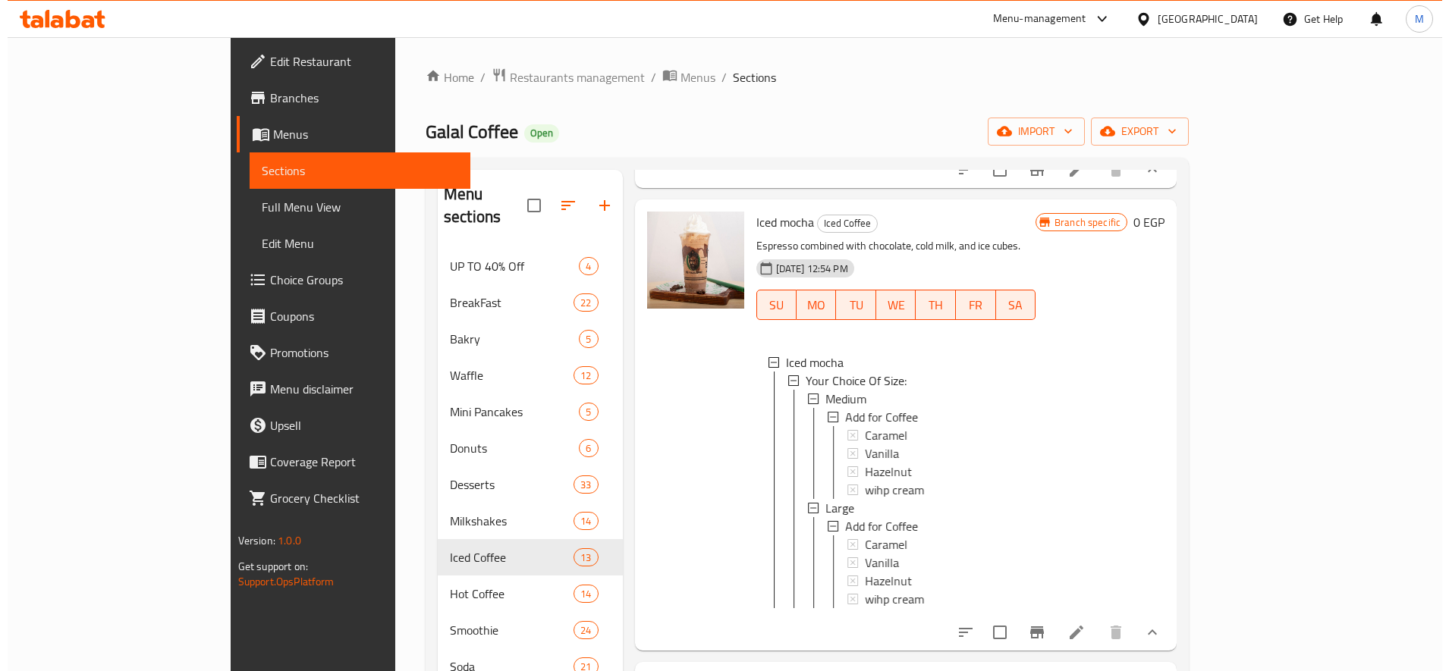
scroll to position [885, 0]
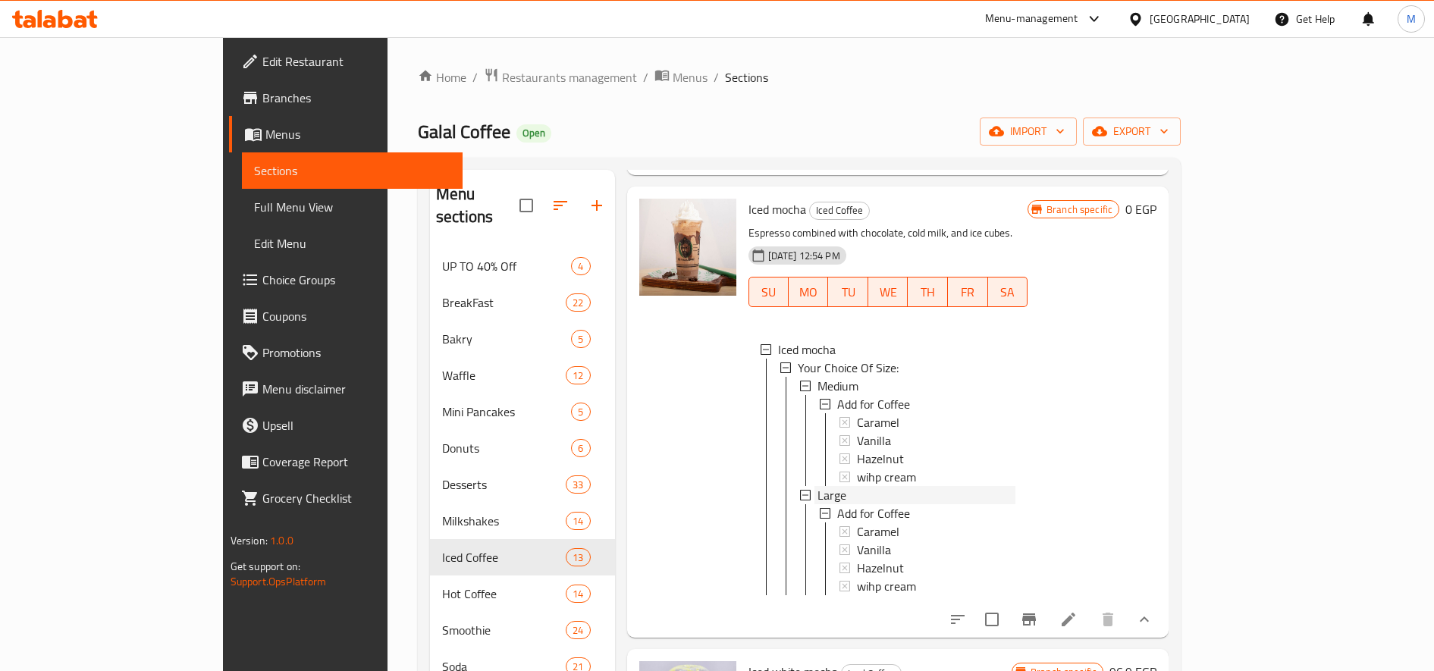
click at [818, 486] on span "Large" at bounding box center [832, 495] width 29 height 18
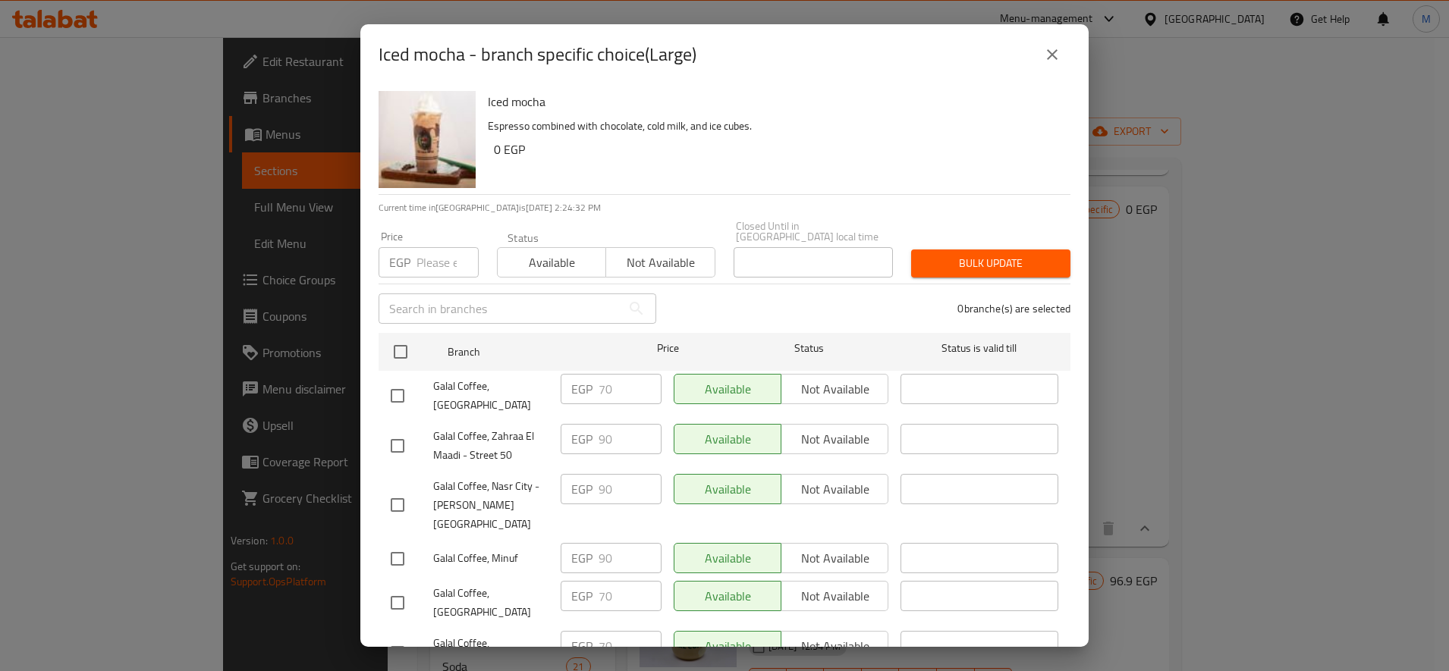
click at [427, 268] on div "Price EGP Price" at bounding box center [428, 254] width 118 height 64
click at [433, 258] on input "number" at bounding box center [447, 262] width 62 height 30
paste input "100"
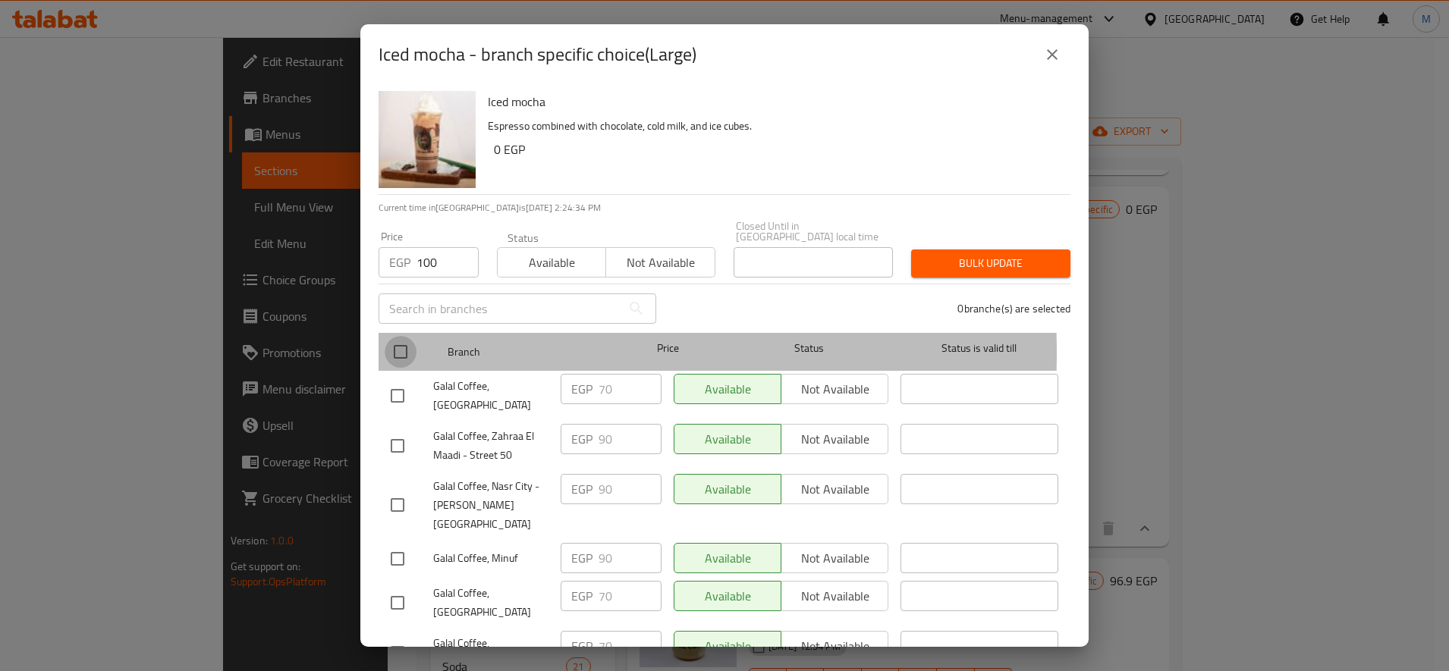
click at [399, 343] on input "checkbox" at bounding box center [400, 352] width 32 height 32
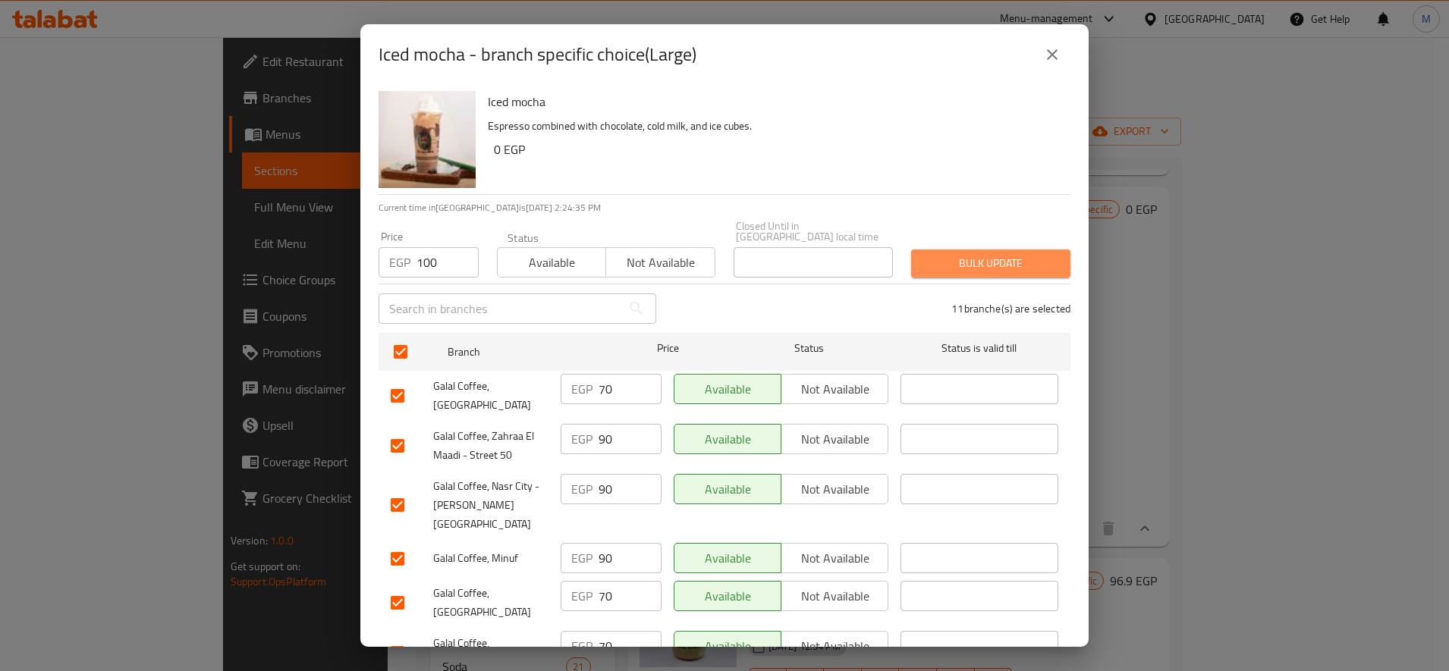
click at [984, 254] on span "Bulk update" at bounding box center [990, 263] width 135 height 19
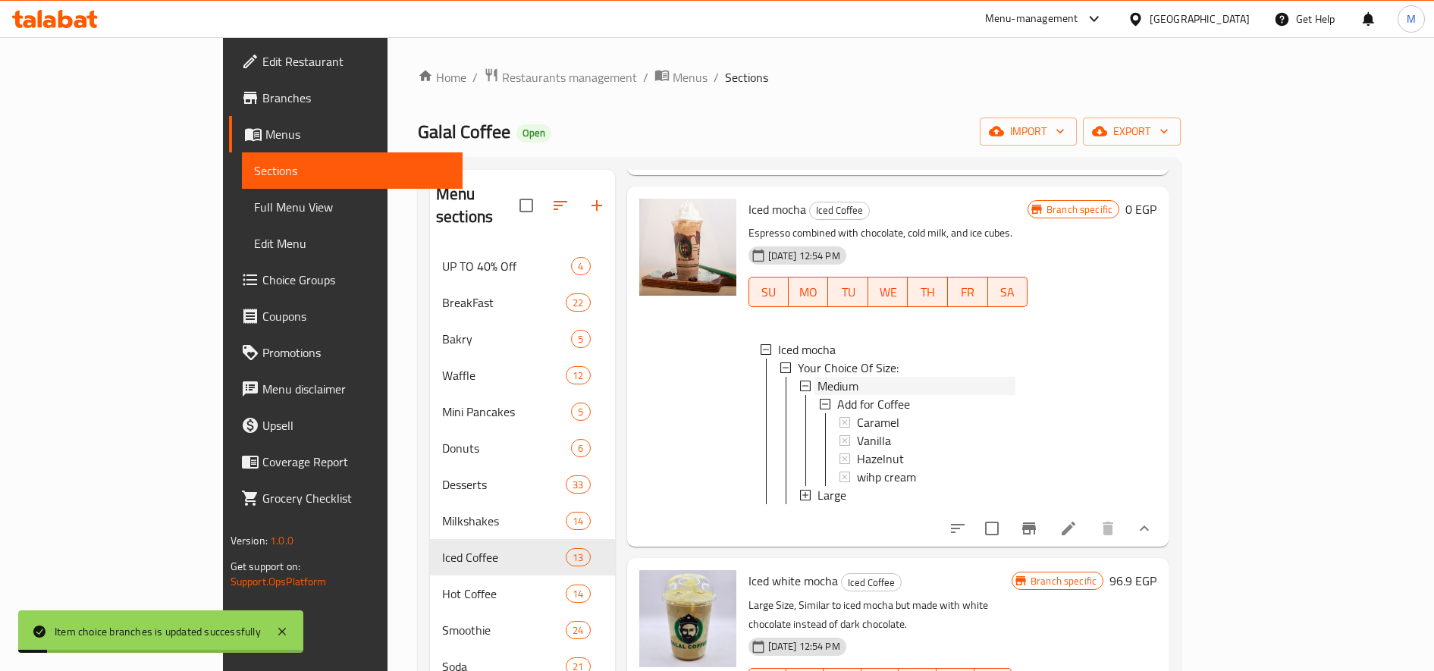
click at [818, 377] on div "Medium" at bounding box center [917, 386] width 198 height 18
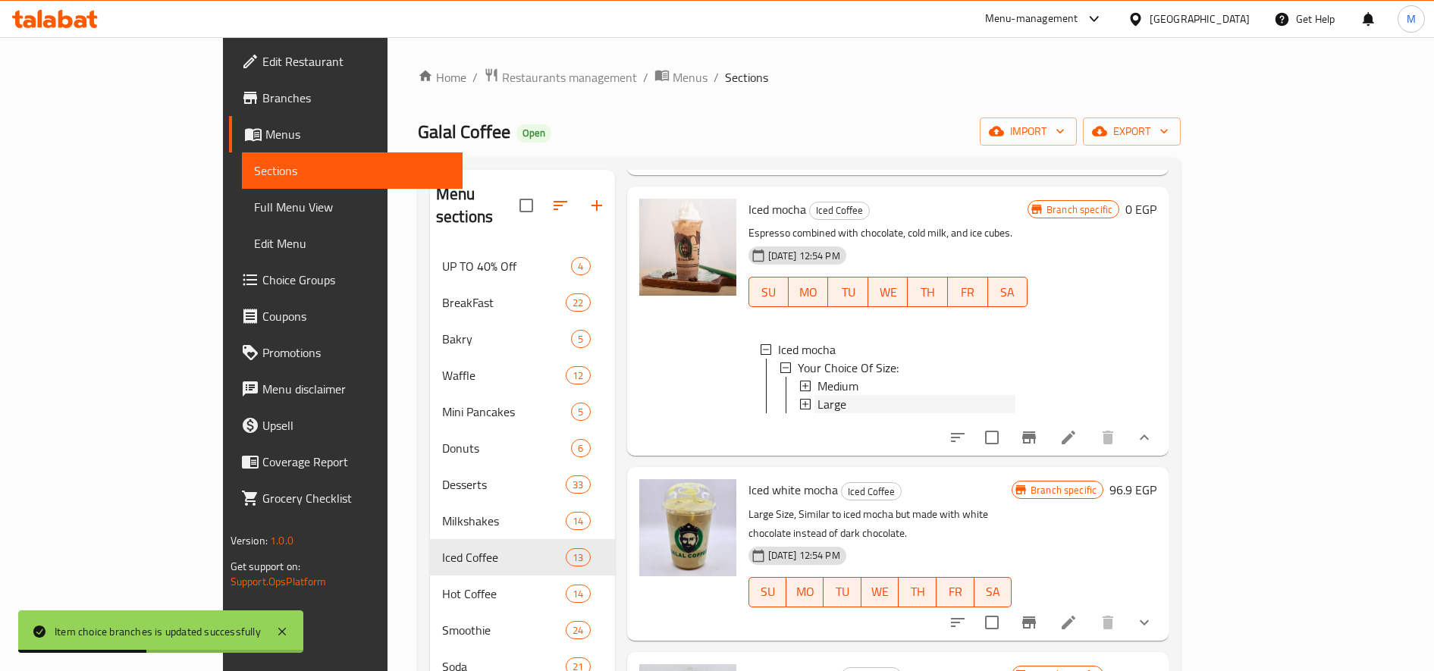
click at [818, 395] on span "Large" at bounding box center [832, 404] width 29 height 18
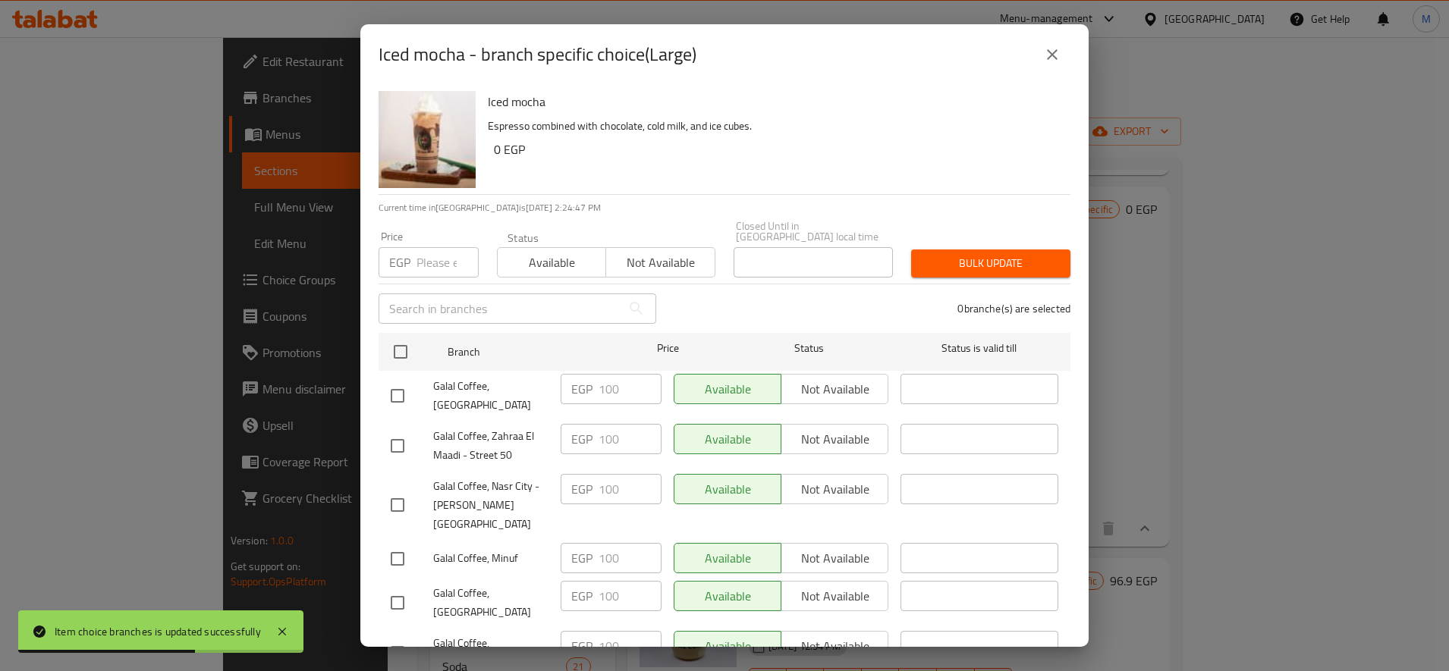
click at [448, 253] on input "number" at bounding box center [447, 262] width 62 height 30
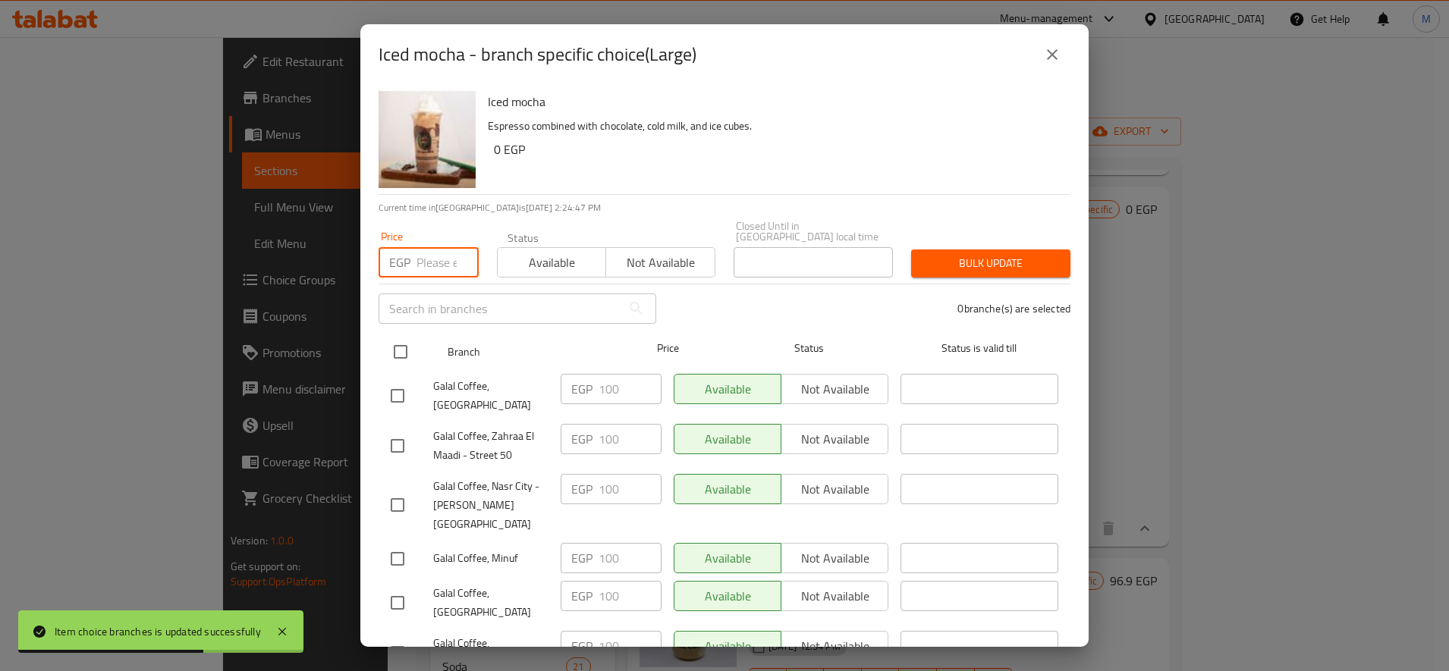
paste input "85"
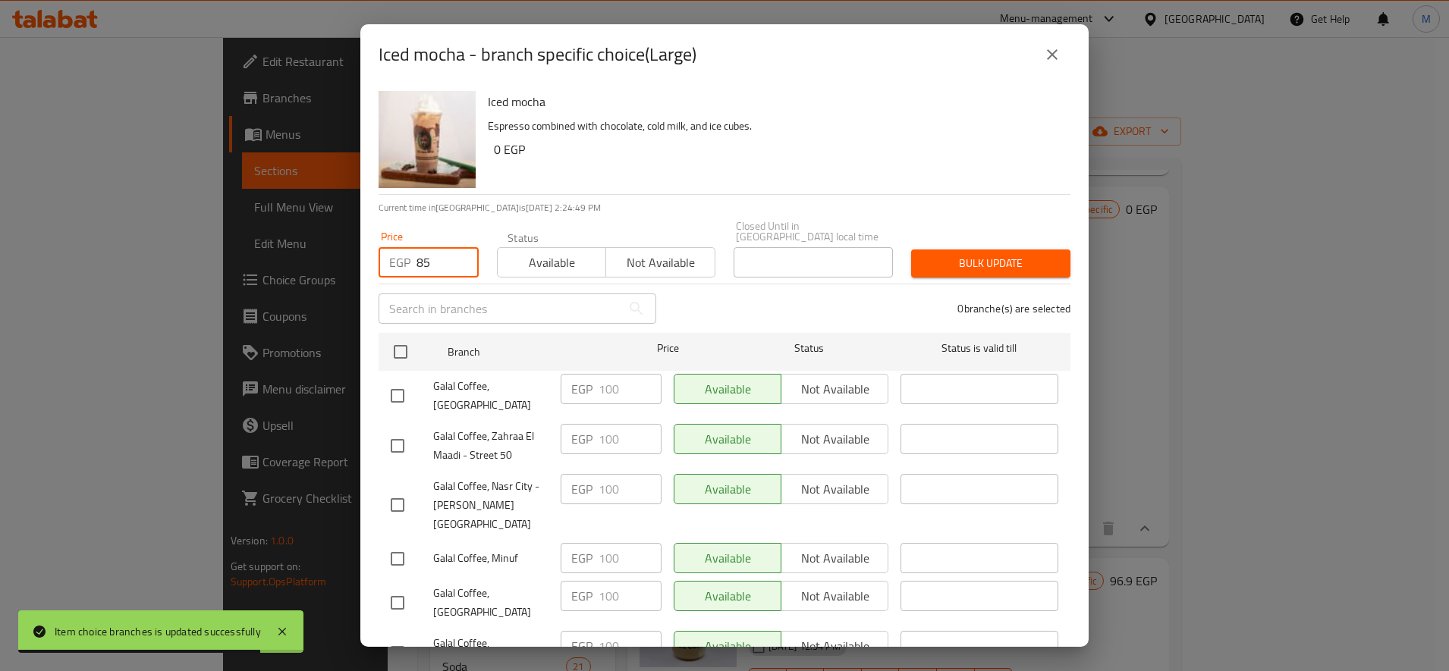
click at [385, 380] on input "checkbox" at bounding box center [397, 396] width 32 height 32
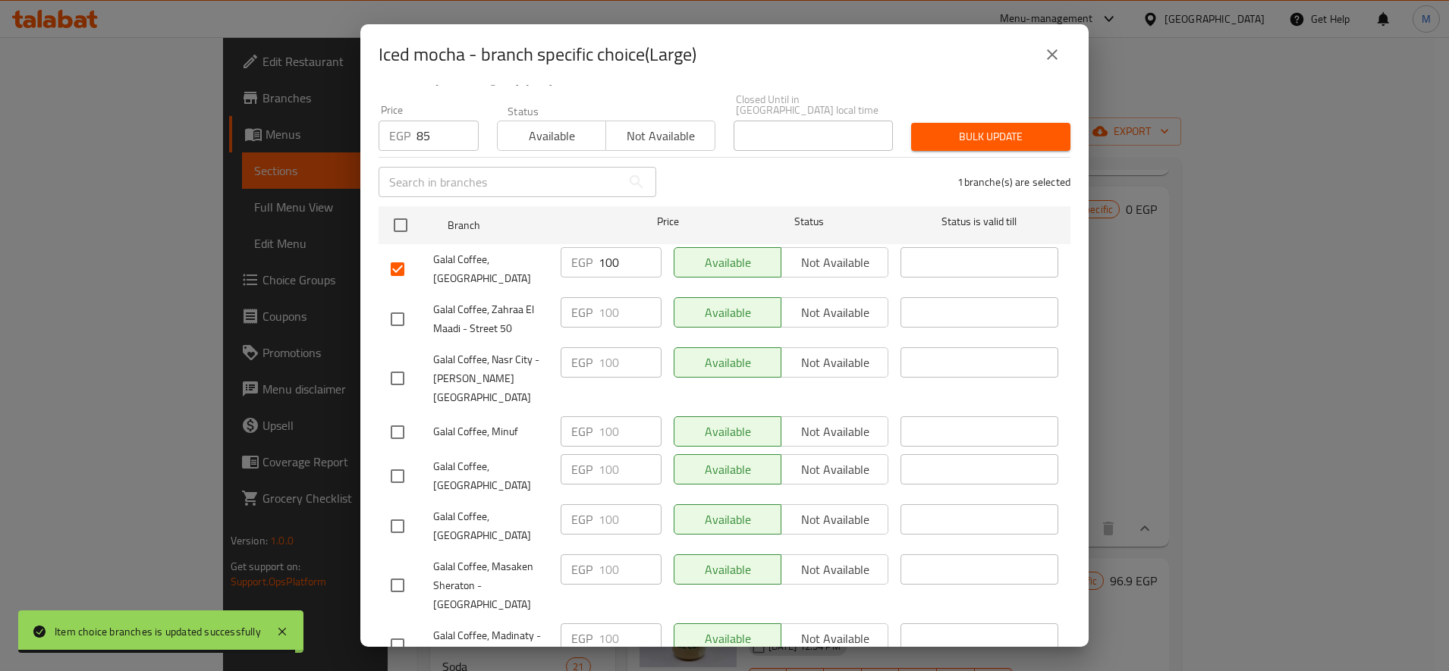
scroll to position [253, 0]
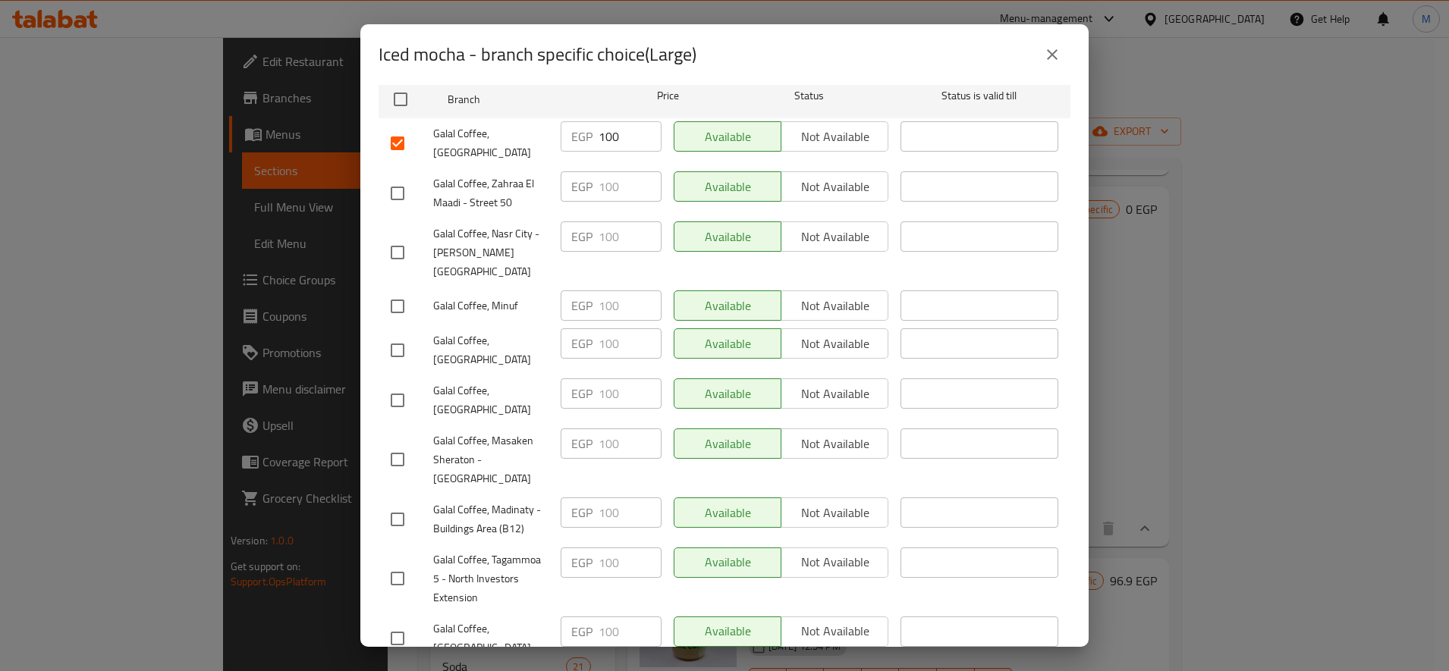
drag, startPoint x: 400, startPoint y: 318, endPoint x: 384, endPoint y: 346, distance: 31.9
click at [398, 334] on input "checkbox" at bounding box center [397, 350] width 32 height 32
click at [384, 372] on div "Galal Coffee, [GEOGRAPHIC_DATA]" at bounding box center [469, 400] width 170 height 56
click at [393, 384] on input "checkbox" at bounding box center [397, 400] width 32 height 32
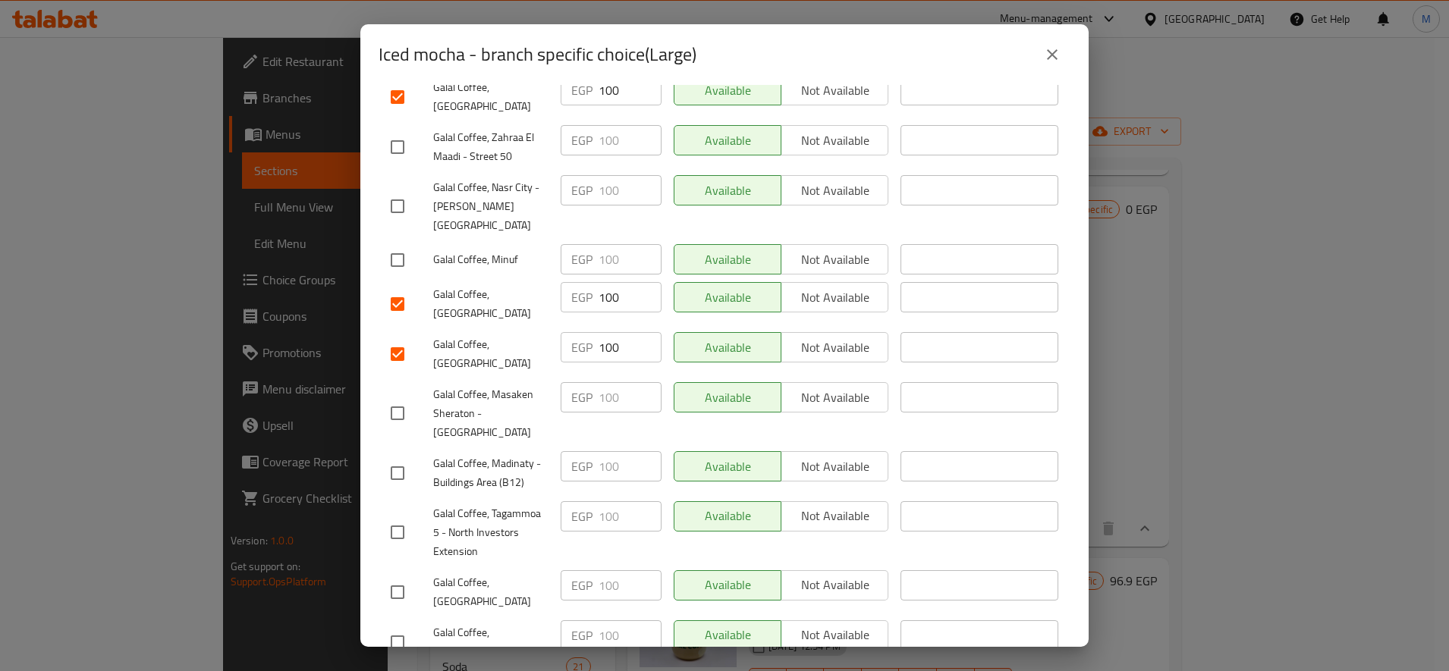
click at [388, 576] on input "checkbox" at bounding box center [397, 592] width 32 height 32
click at [394, 626] on input "checkbox" at bounding box center [397, 642] width 32 height 32
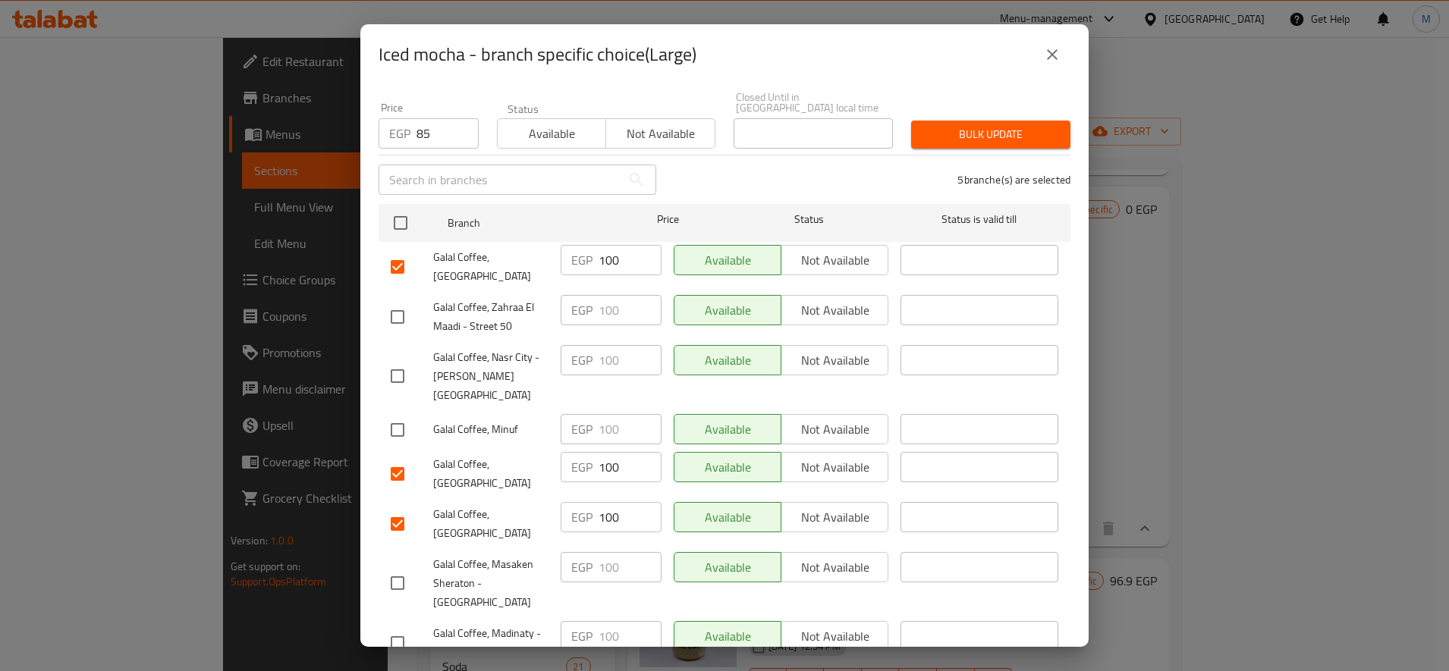
scroll to position [0, 0]
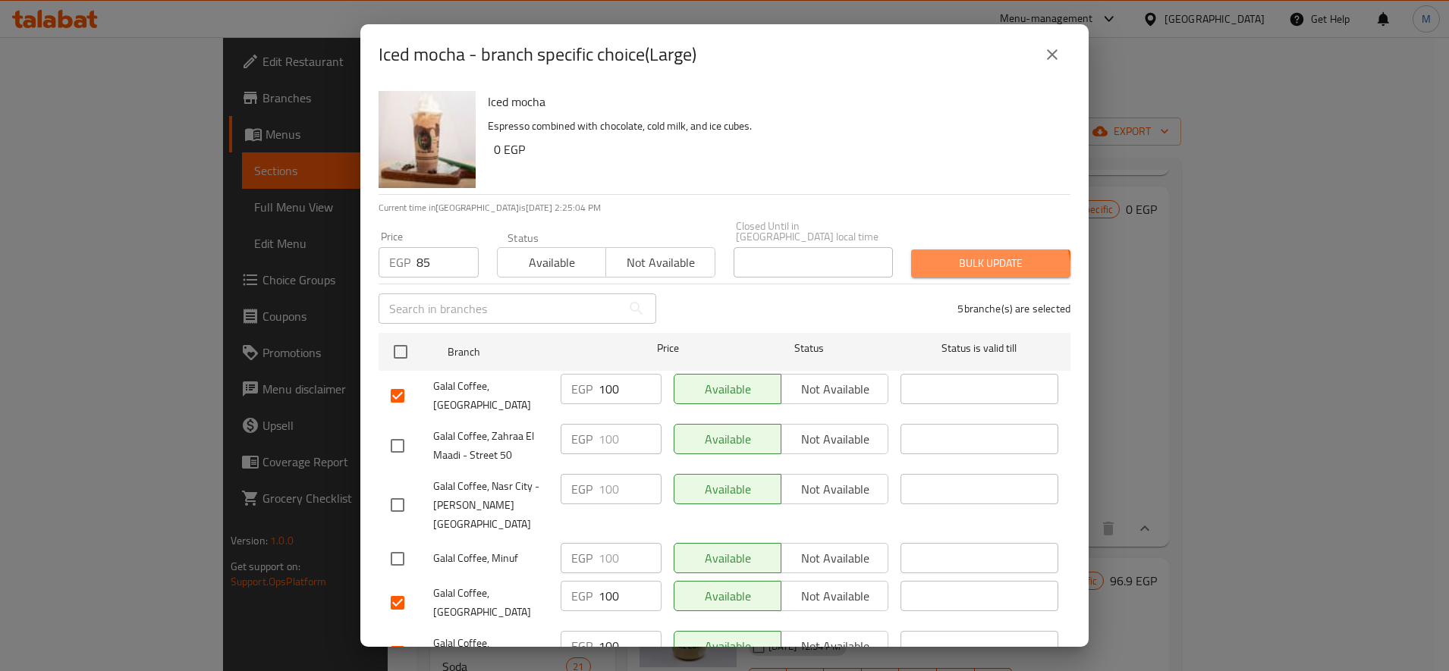
click at [965, 264] on button "Bulk update" at bounding box center [990, 264] width 159 height 28
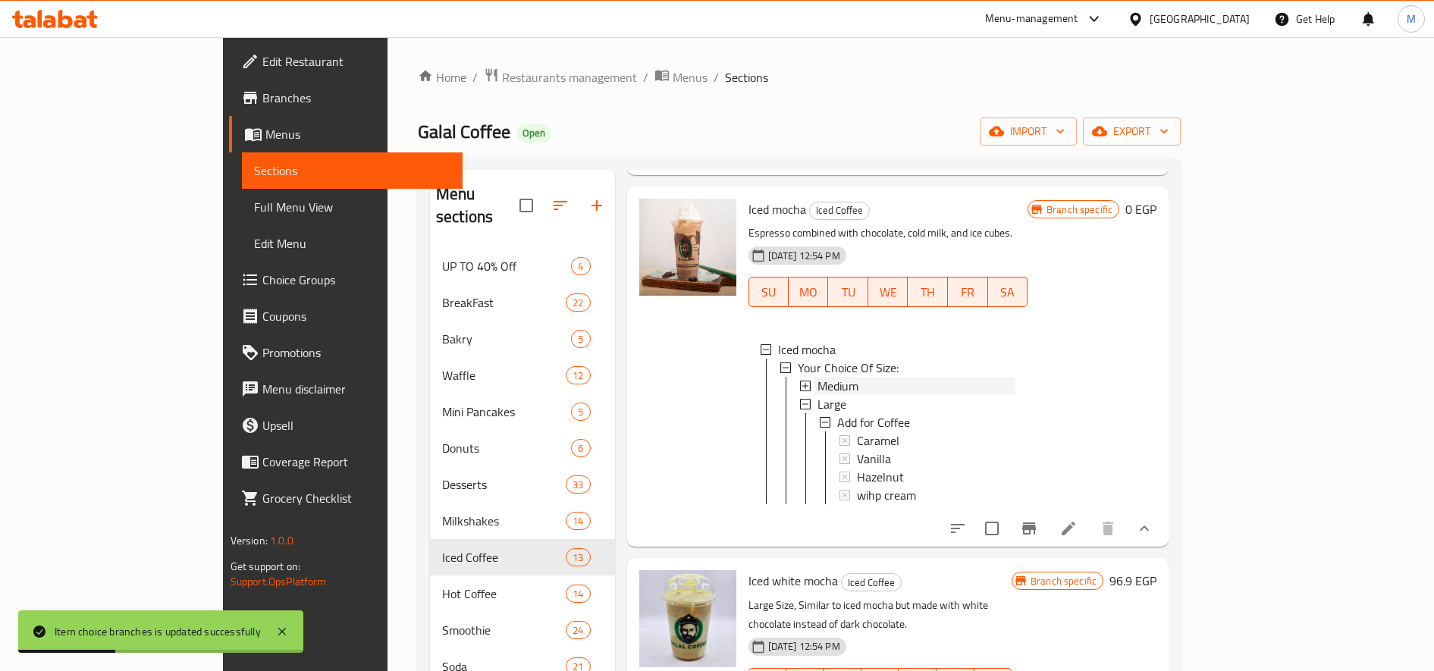
click at [818, 377] on div "Medium" at bounding box center [917, 386] width 198 height 18
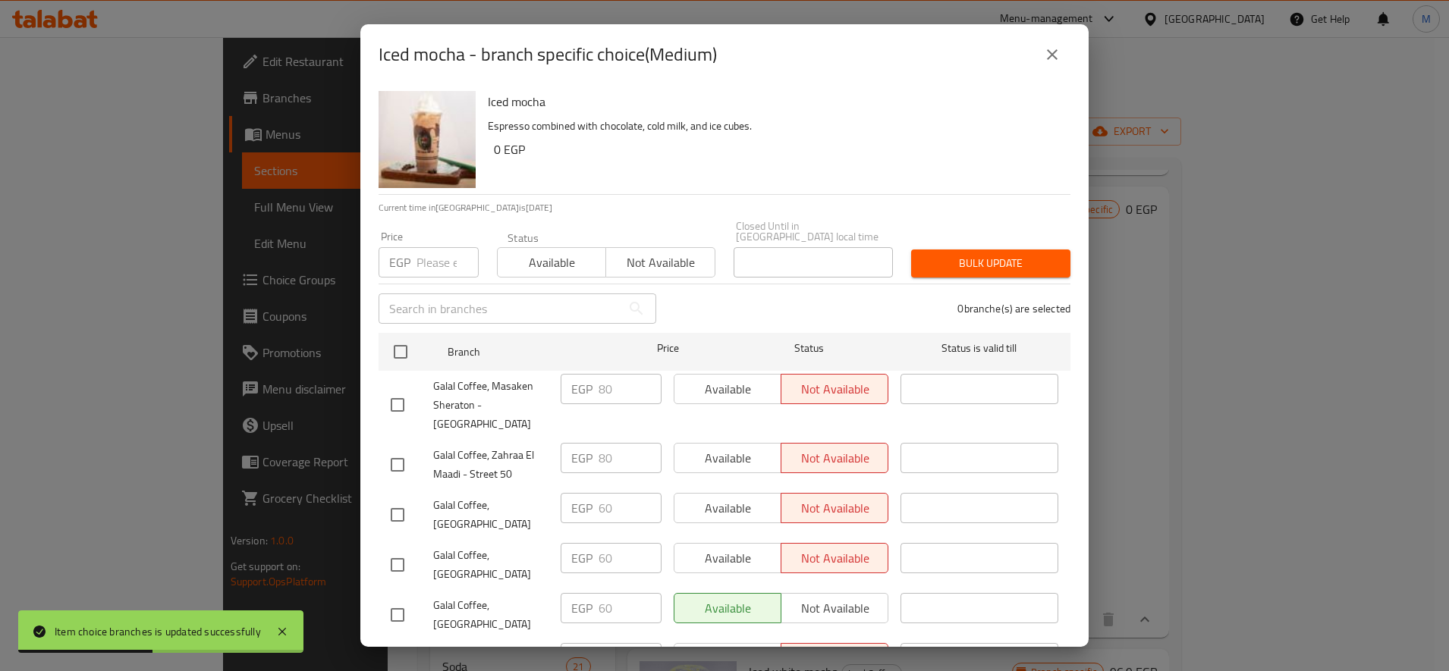
click at [429, 254] on input "number" at bounding box center [447, 262] width 62 height 30
paste input "90"
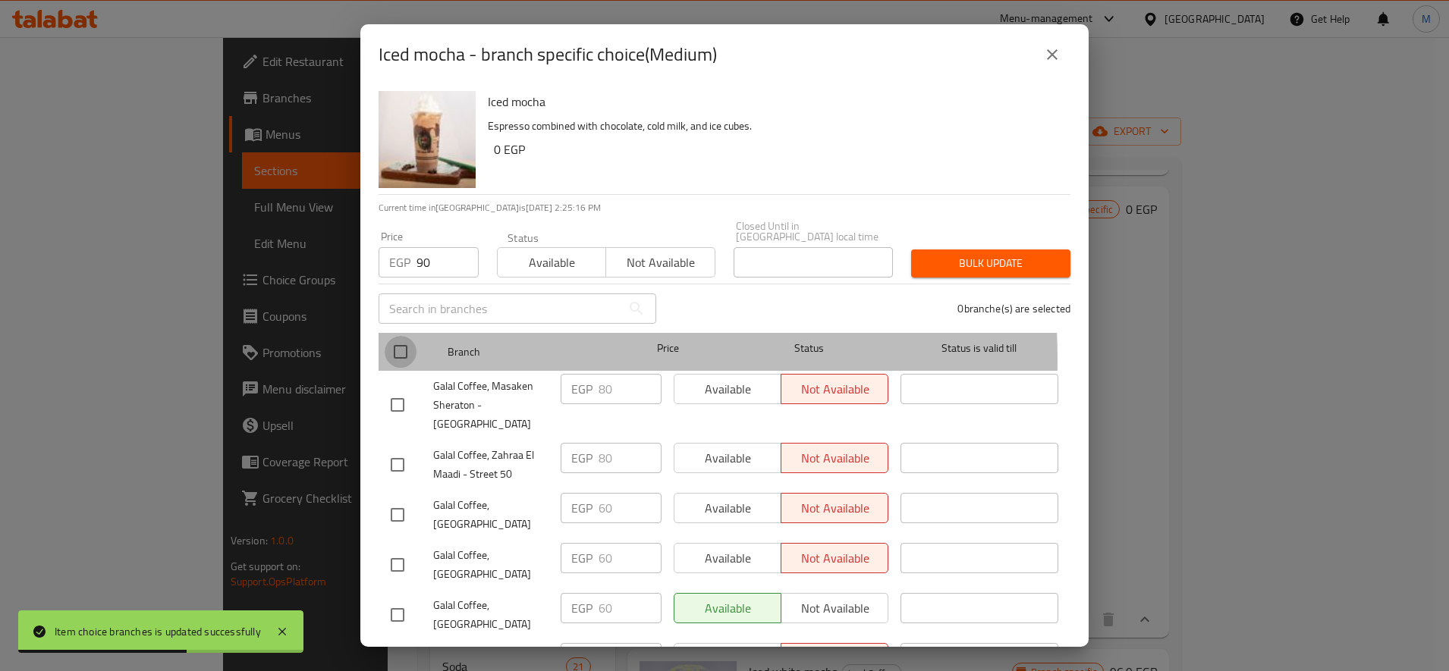
click at [413, 350] on input "checkbox" at bounding box center [400, 352] width 32 height 32
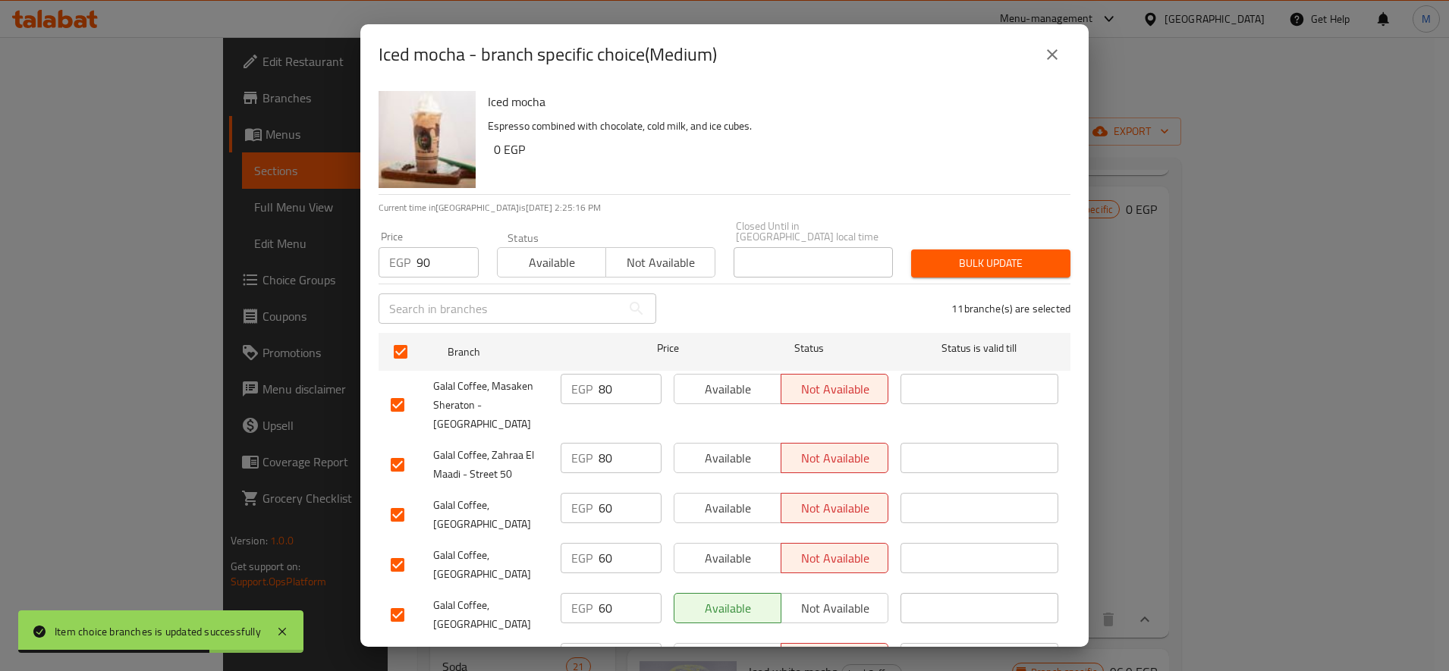
click at [961, 281] on div "11 branche(s) are selected" at bounding box center [872, 308] width 414 height 55
click at [975, 262] on button "Bulk update" at bounding box center [990, 264] width 159 height 28
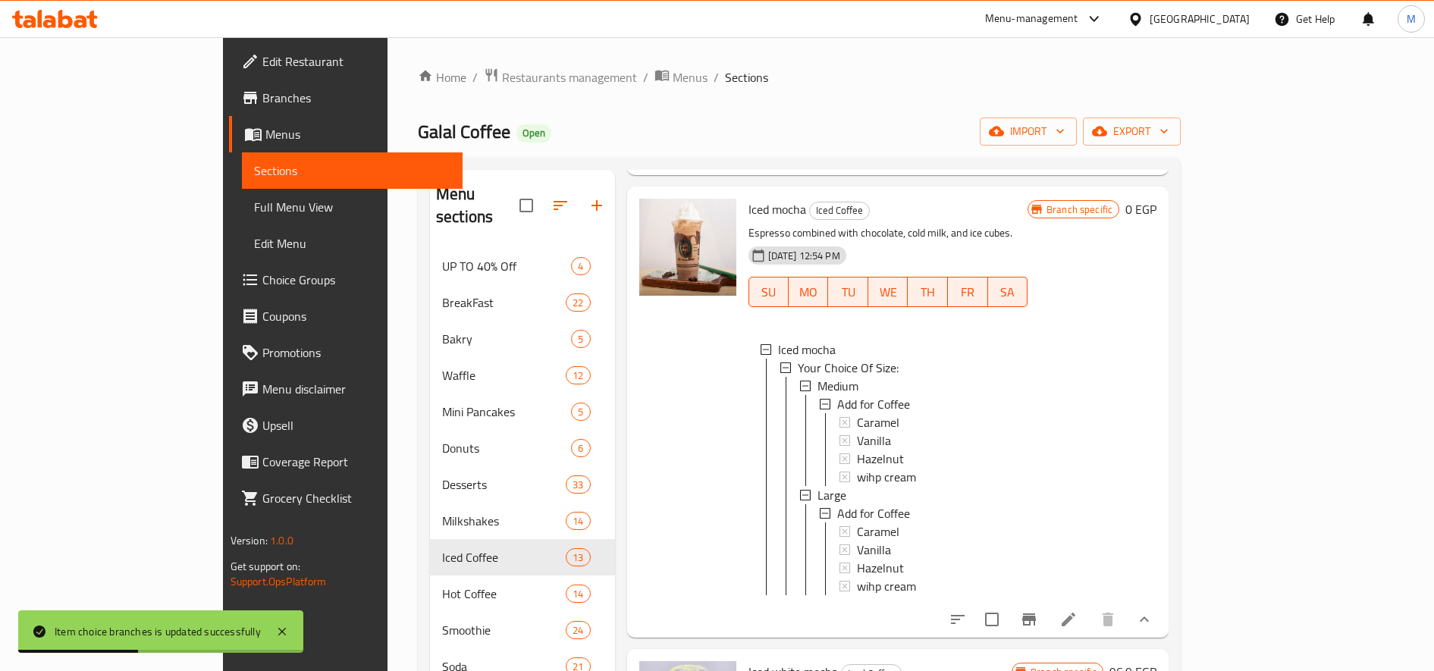
click at [818, 377] on div "Medium" at bounding box center [917, 386] width 198 height 18
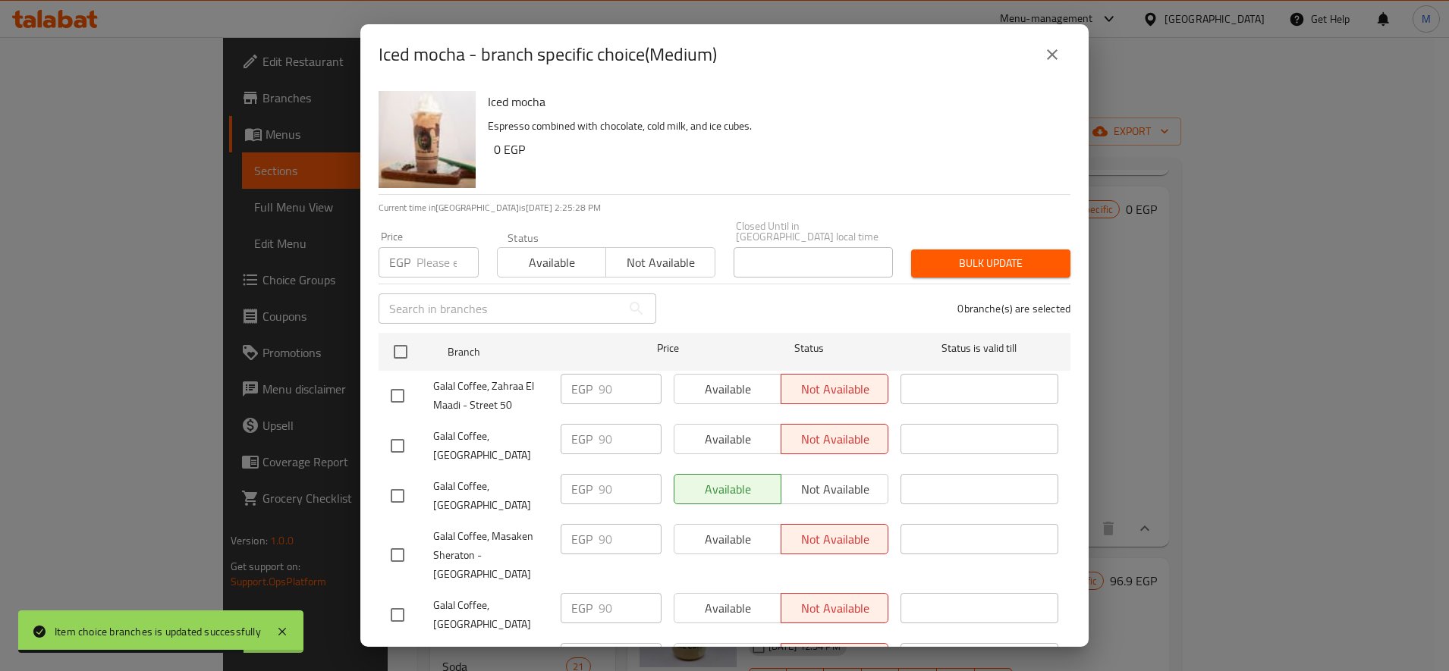
click at [435, 247] on input "number" at bounding box center [447, 262] width 62 height 30
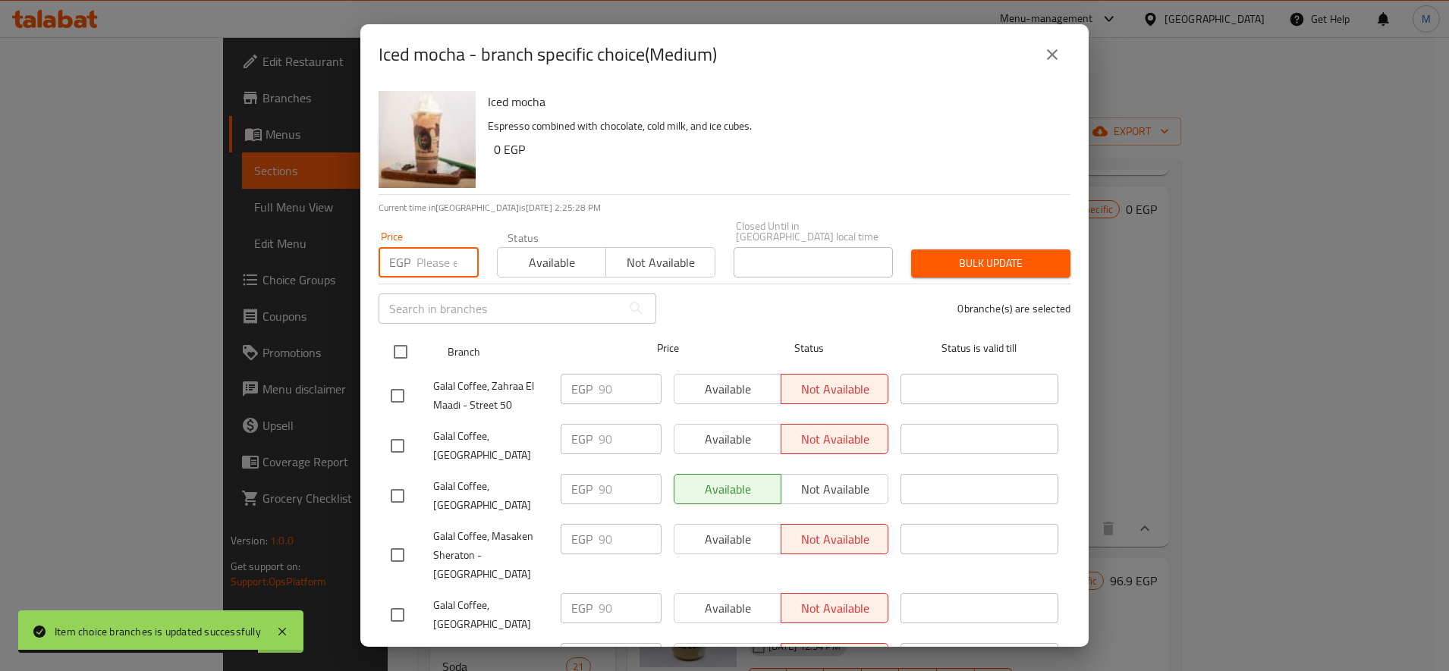
paste input "70"
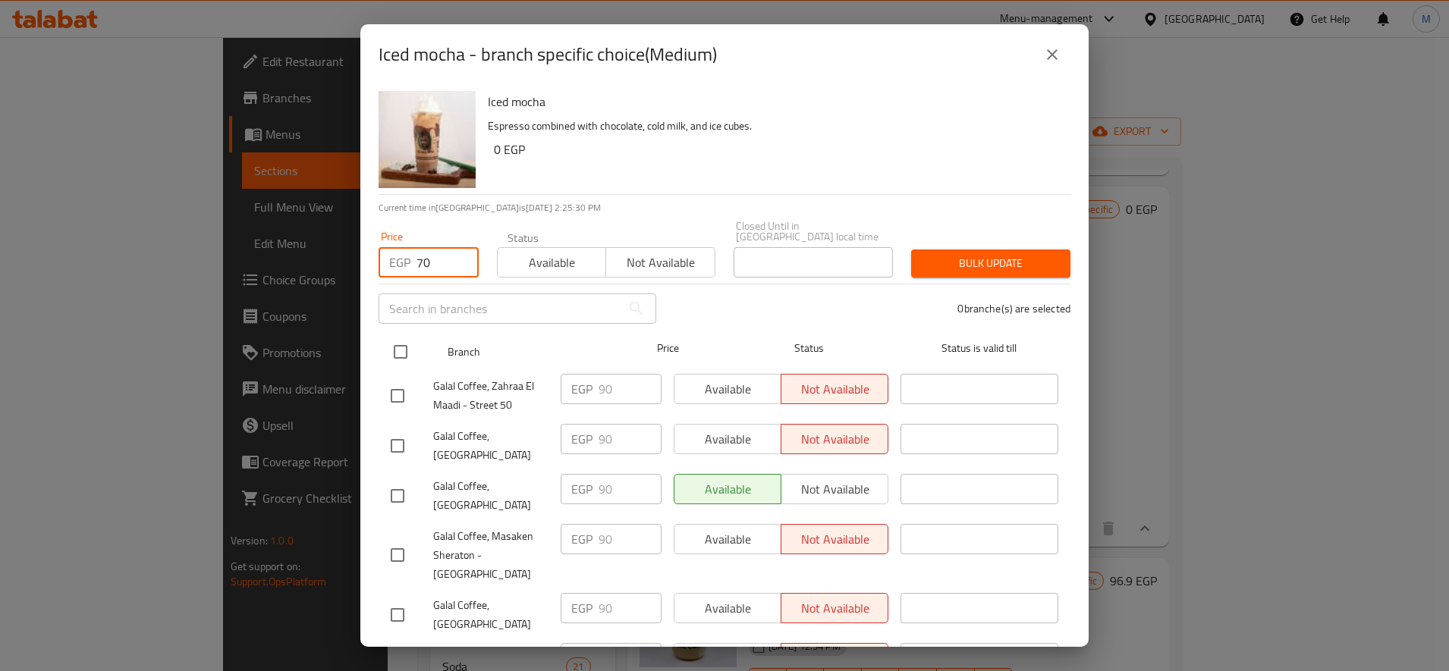
click at [403, 342] on input "checkbox" at bounding box center [400, 352] width 32 height 32
click at [410, 341] on input "checkbox" at bounding box center [400, 352] width 32 height 32
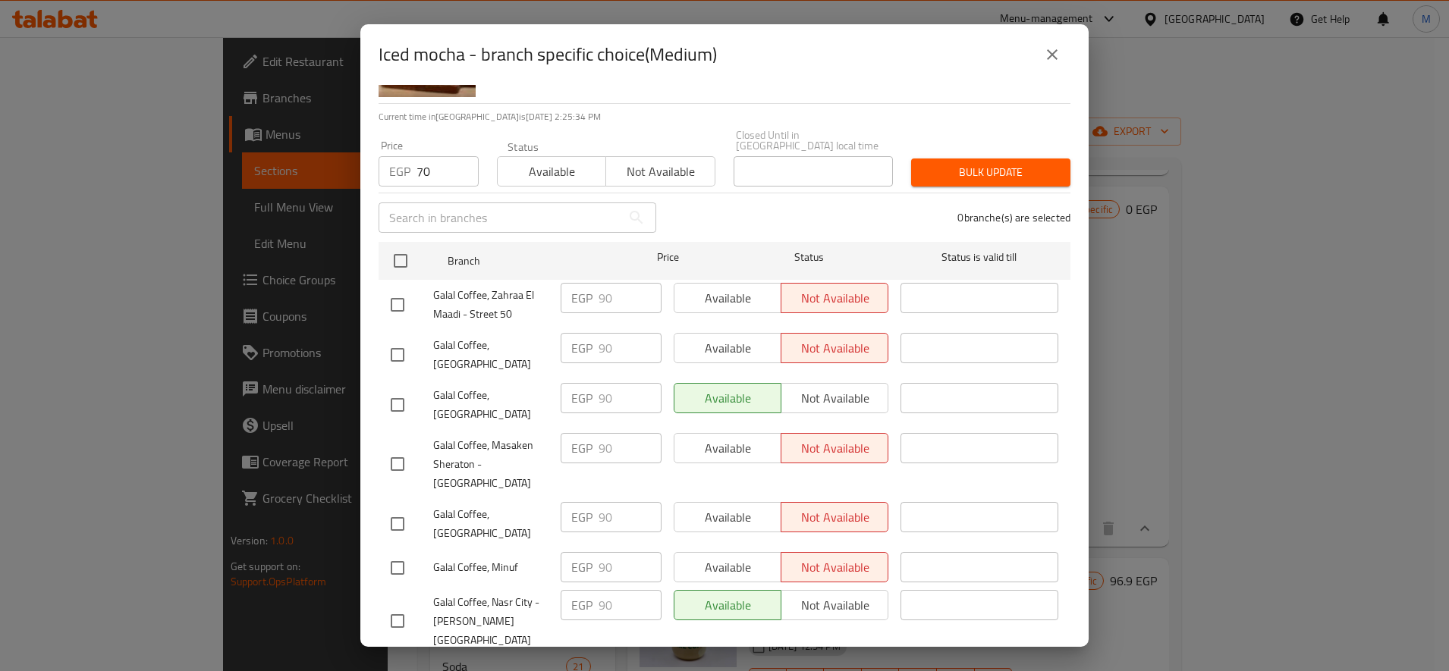
scroll to position [127, 0]
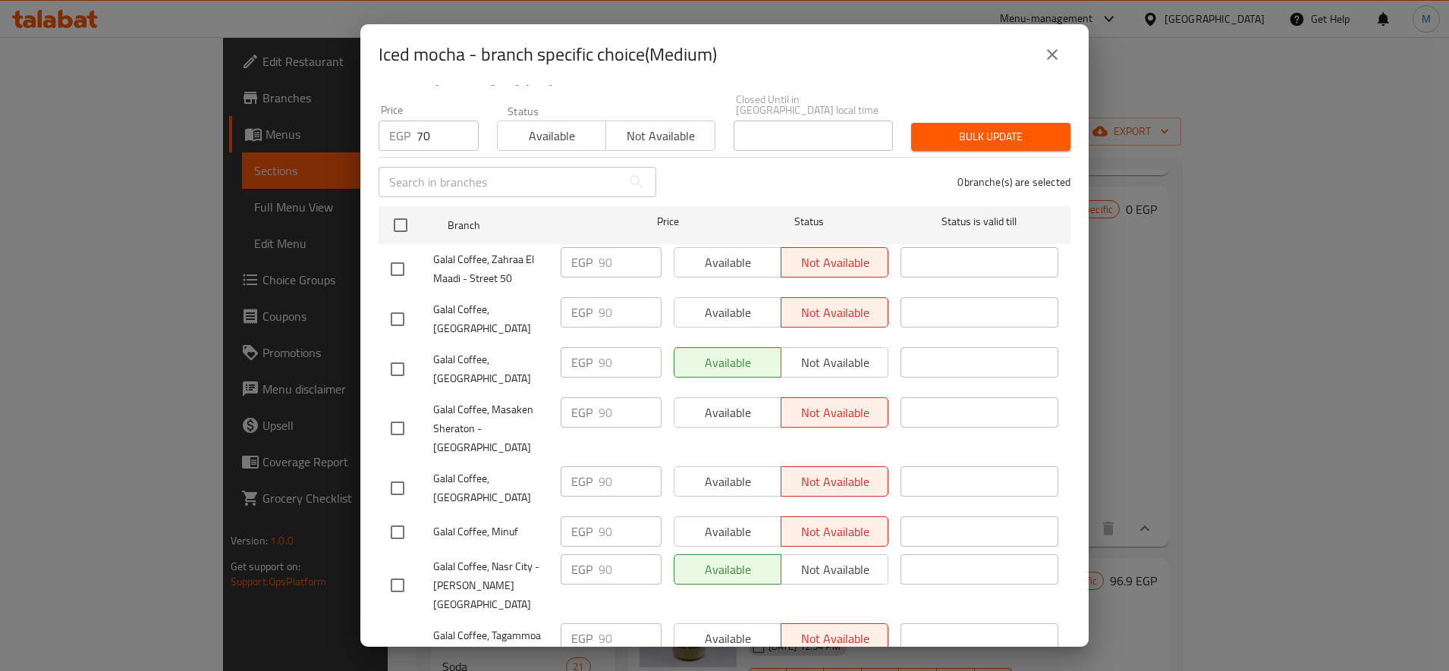
click at [405, 306] on input "checkbox" at bounding box center [397, 319] width 32 height 32
click at [406, 353] on input "checkbox" at bounding box center [397, 369] width 32 height 32
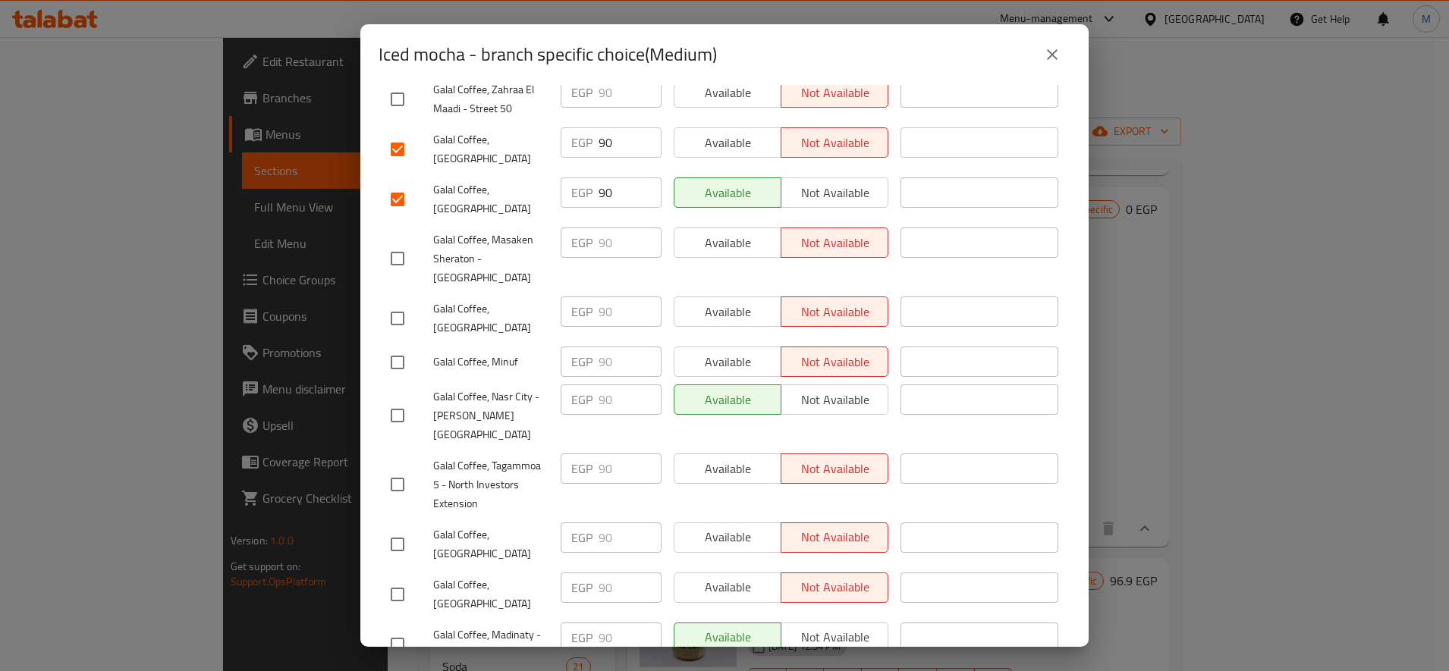
scroll to position [299, 0]
click at [414, 300] on div at bounding box center [412, 316] width 42 height 32
click at [399, 300] on input "checkbox" at bounding box center [397, 316] width 32 height 32
click at [432, 526] on div at bounding box center [412, 542] width 42 height 32
click at [416, 526] on div at bounding box center [412, 542] width 42 height 32
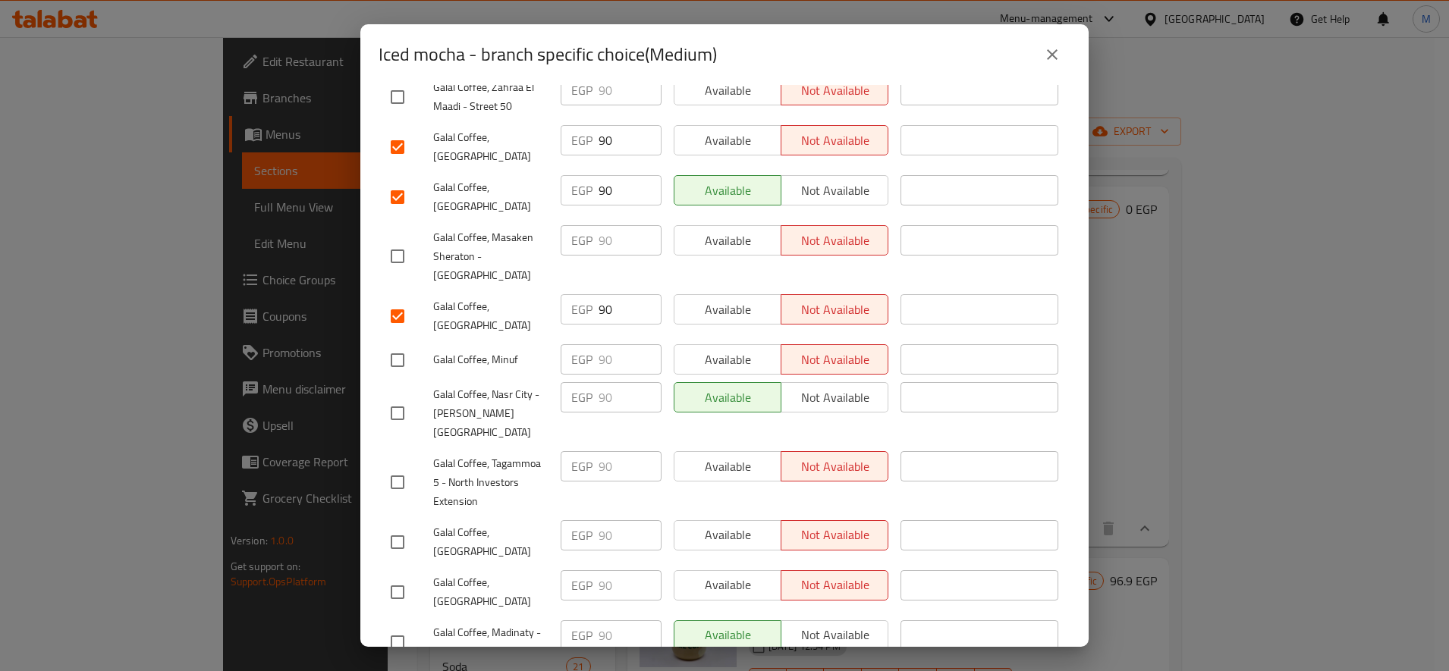
click at [399, 526] on input "checkbox" at bounding box center [397, 542] width 32 height 32
click at [403, 576] on input "checkbox" at bounding box center [397, 592] width 32 height 32
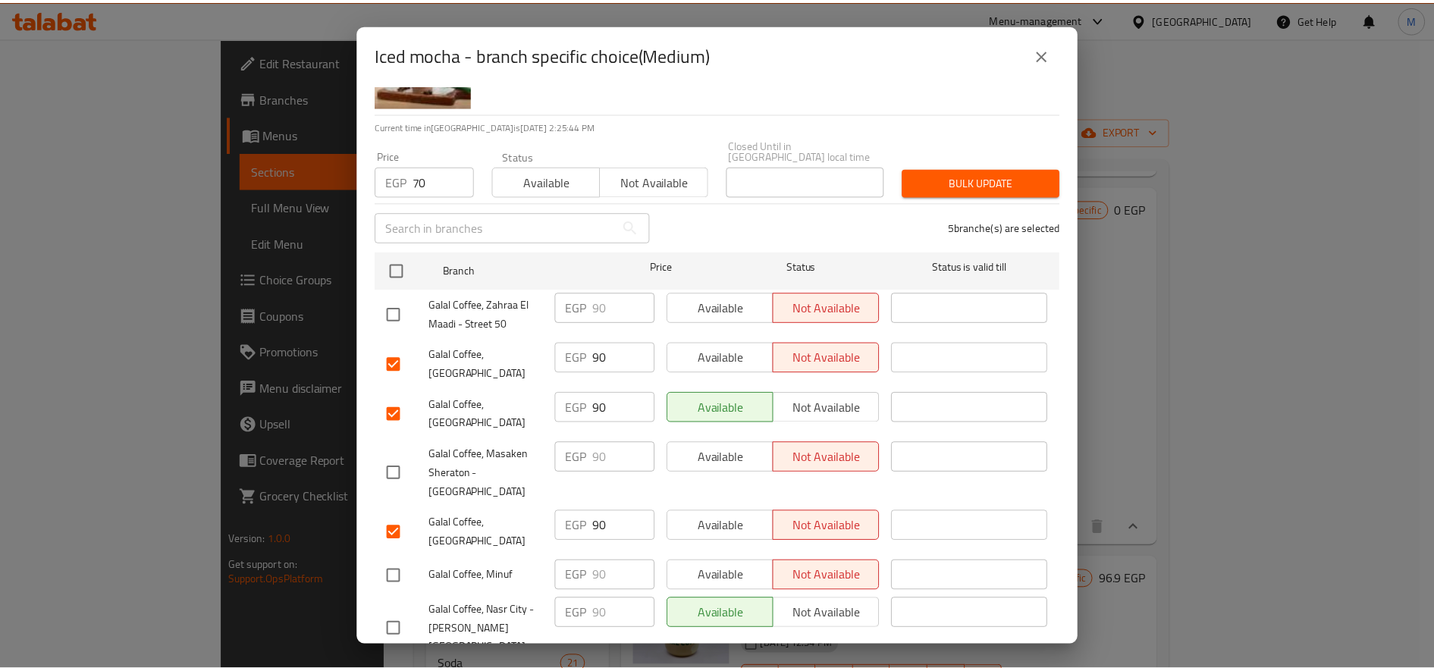
scroll to position [0, 0]
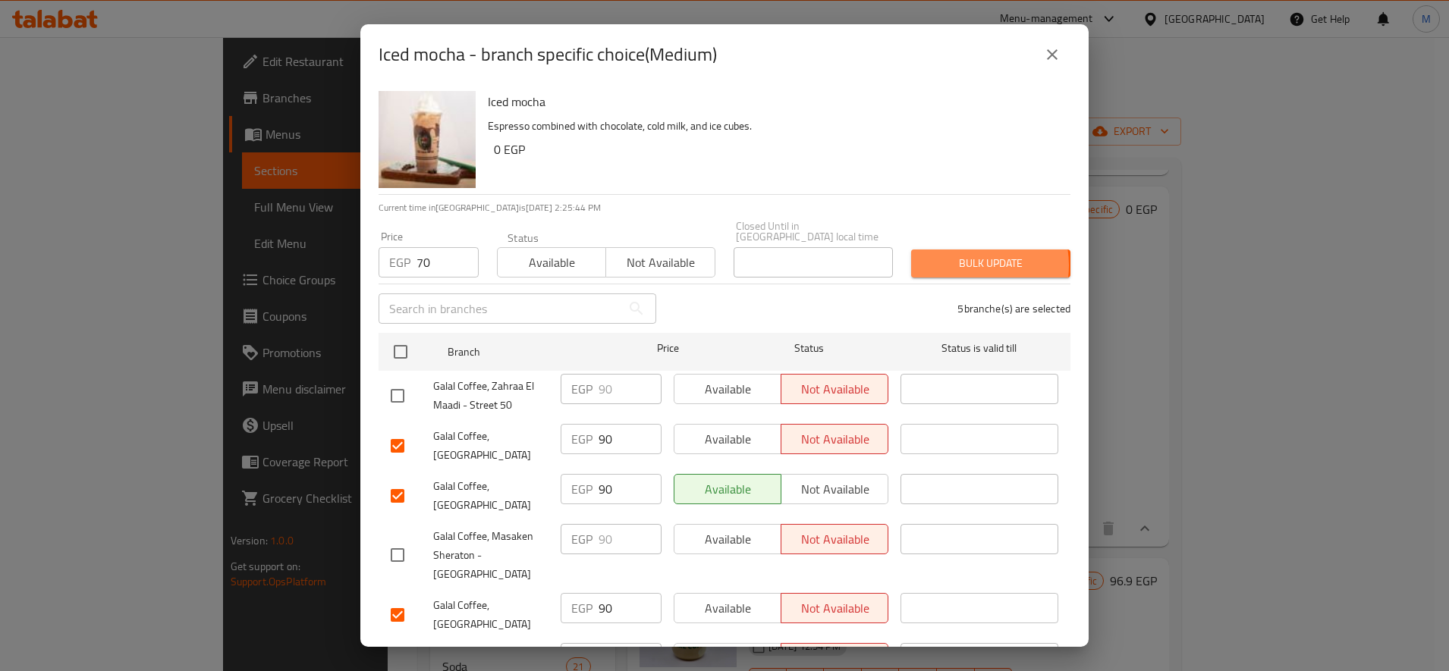
click at [954, 255] on span "Bulk update" at bounding box center [990, 263] width 135 height 19
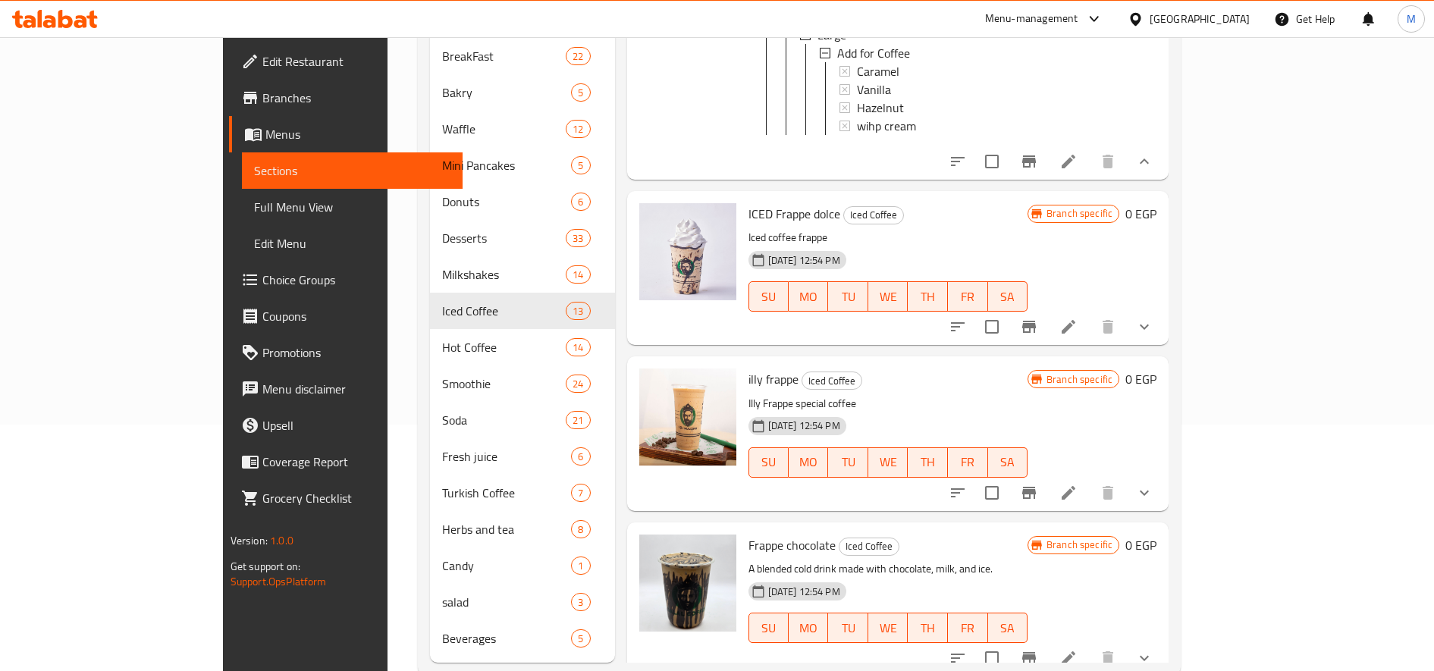
scroll to position [258, 0]
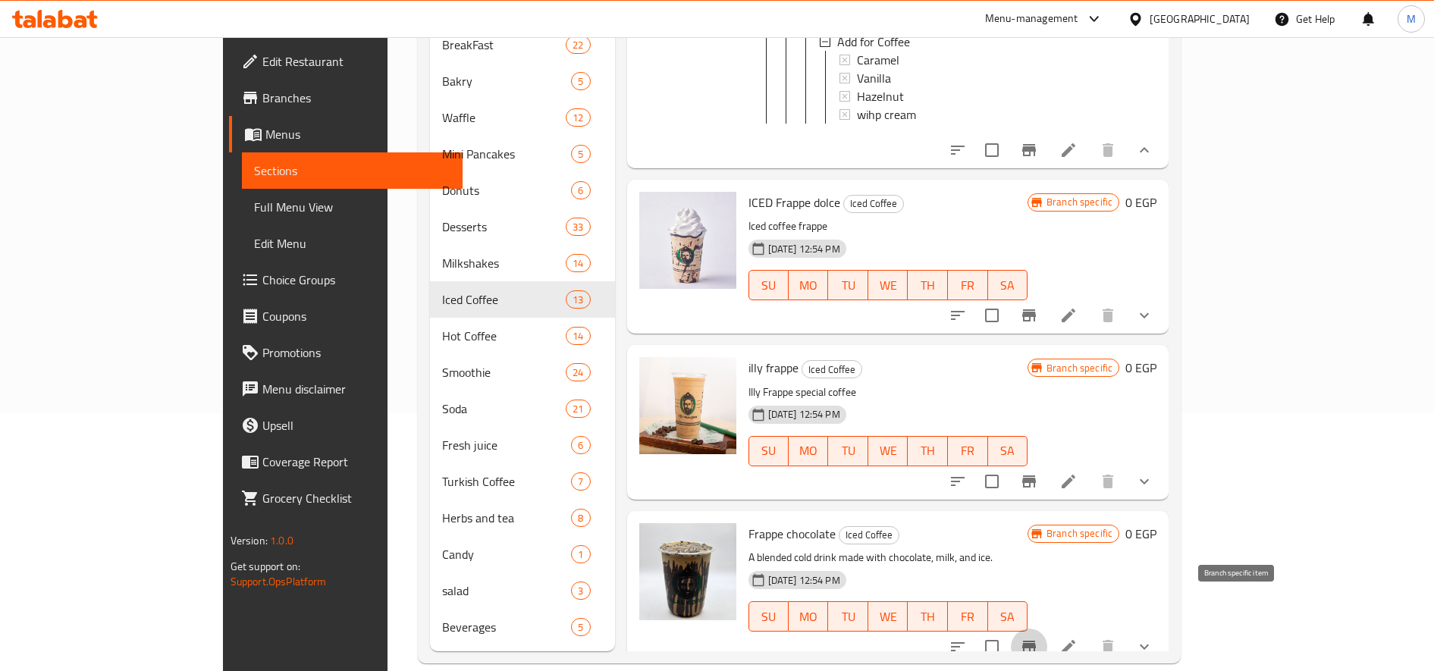
click at [1038, 638] on icon "Branch-specific-item" at bounding box center [1029, 647] width 18 height 18
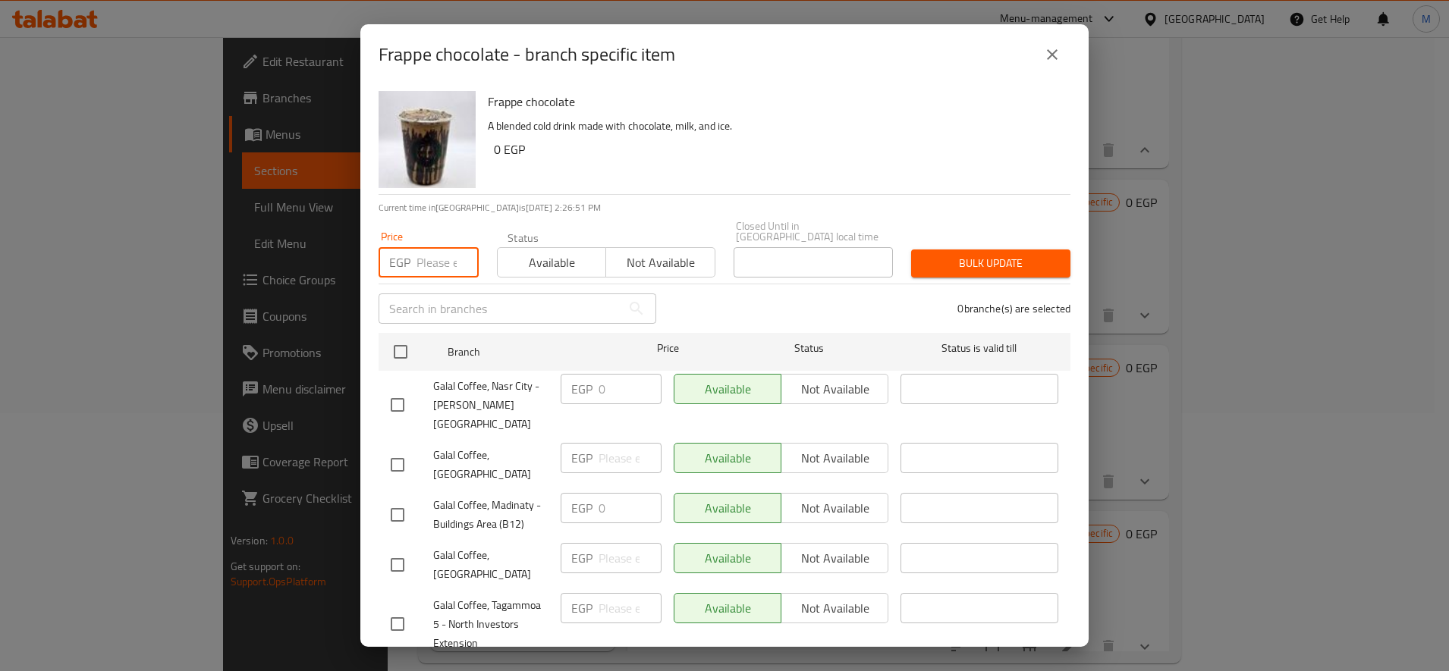
click at [441, 247] on input "number" at bounding box center [447, 262] width 62 height 30
paste input "100"
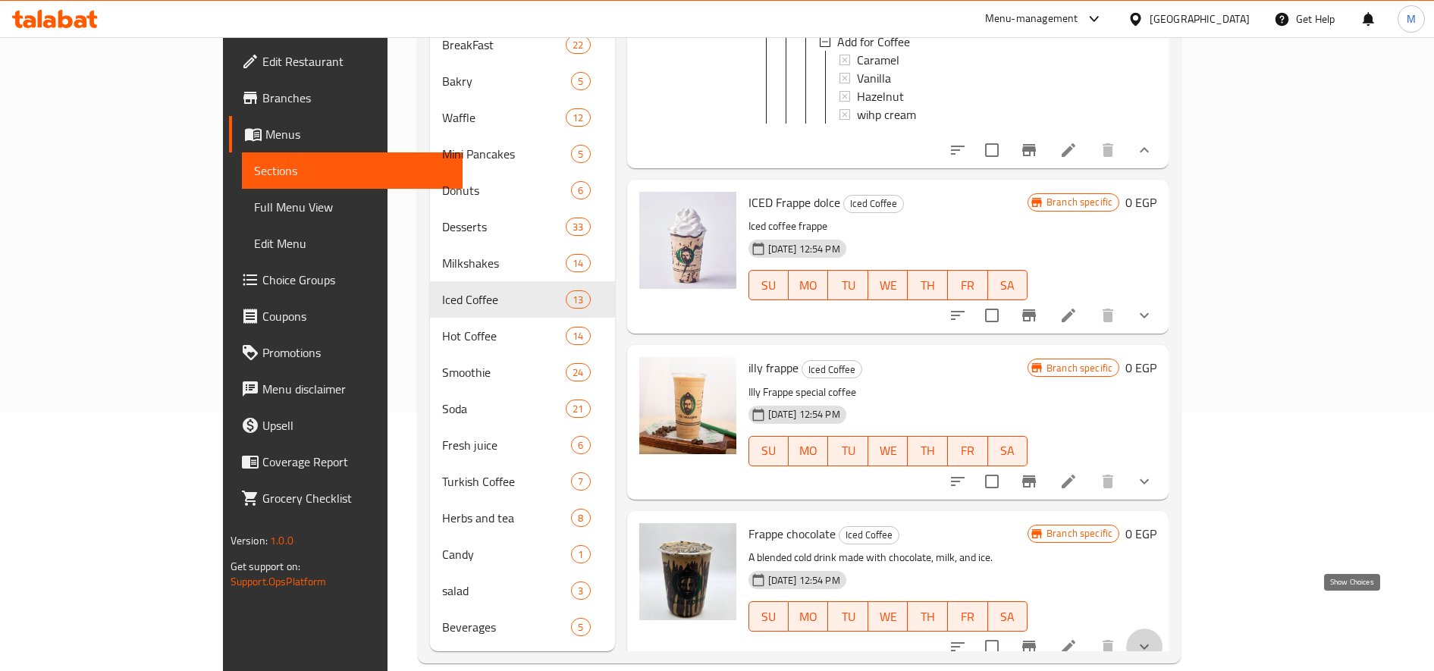
click at [1149, 645] on icon "show more" at bounding box center [1144, 647] width 9 height 5
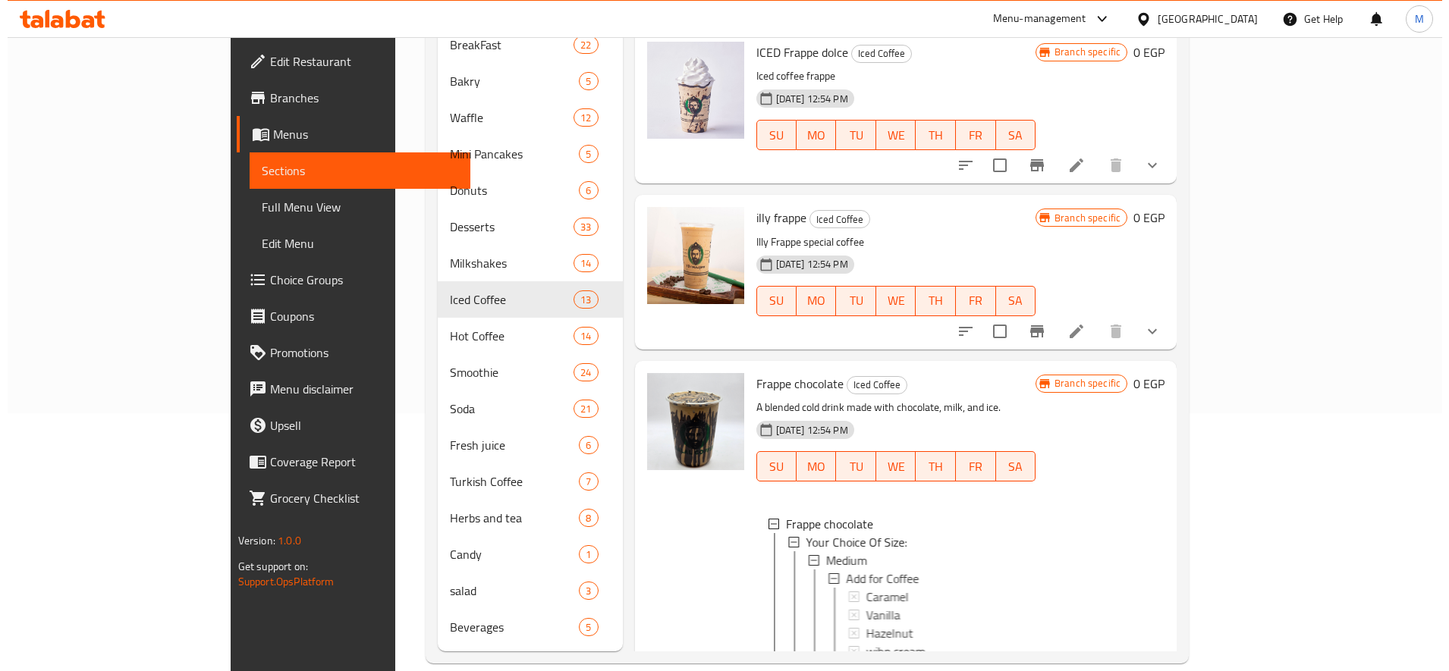
scroll to position [2462, 0]
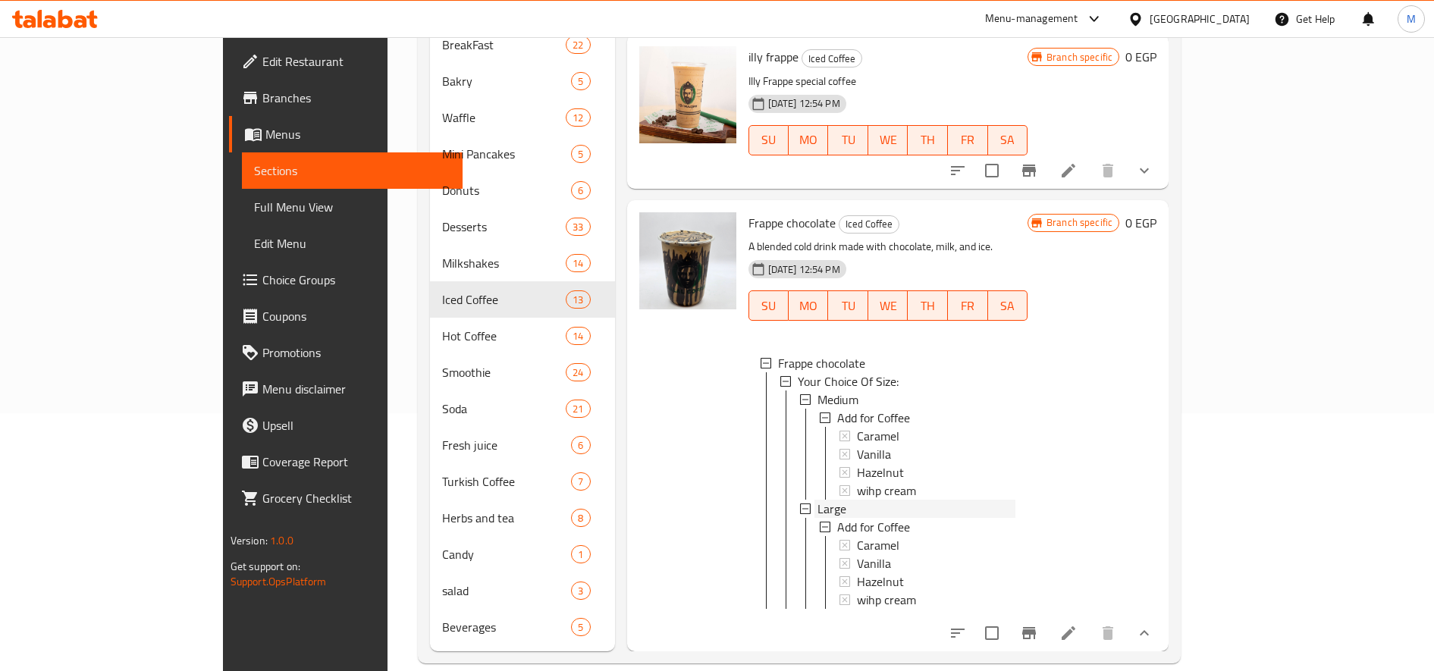
click at [846, 500] on div "Large" at bounding box center [917, 509] width 198 height 18
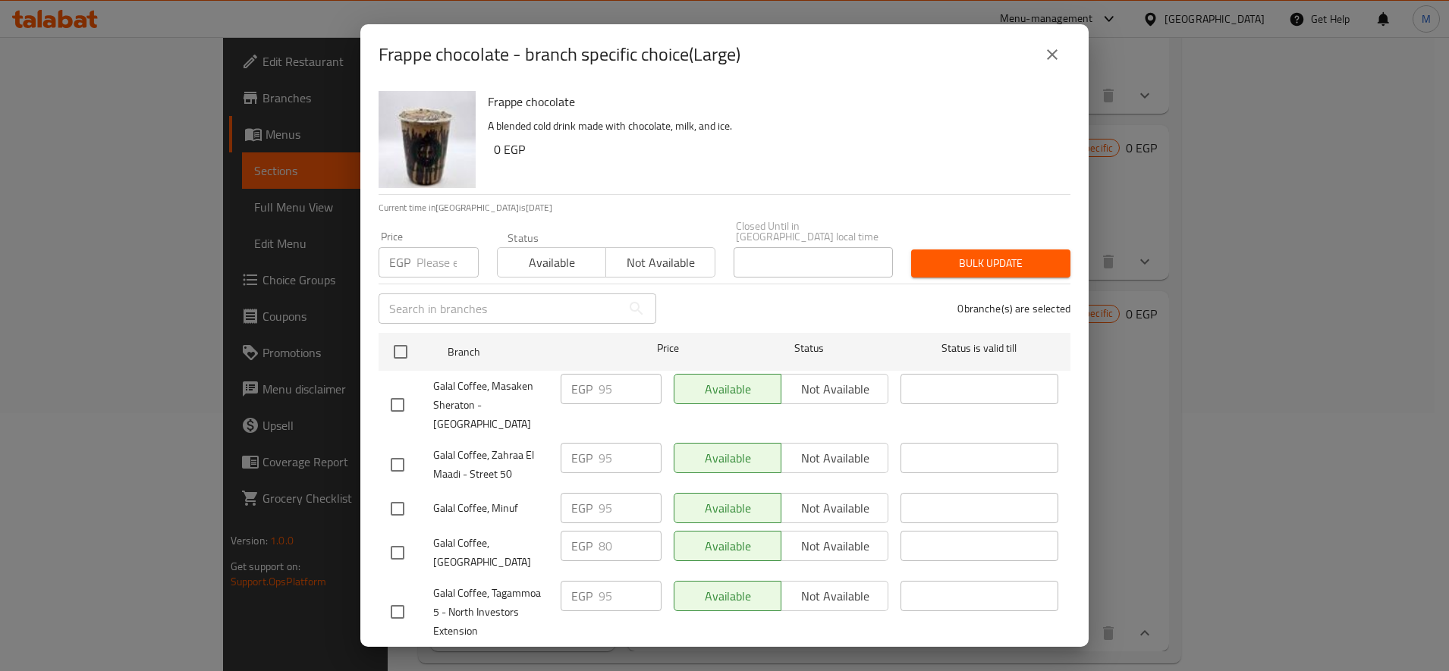
scroll to position [2371, 0]
click at [454, 252] on input "-1" at bounding box center [447, 262] width 62 height 30
paste input "100"
paste input "number"
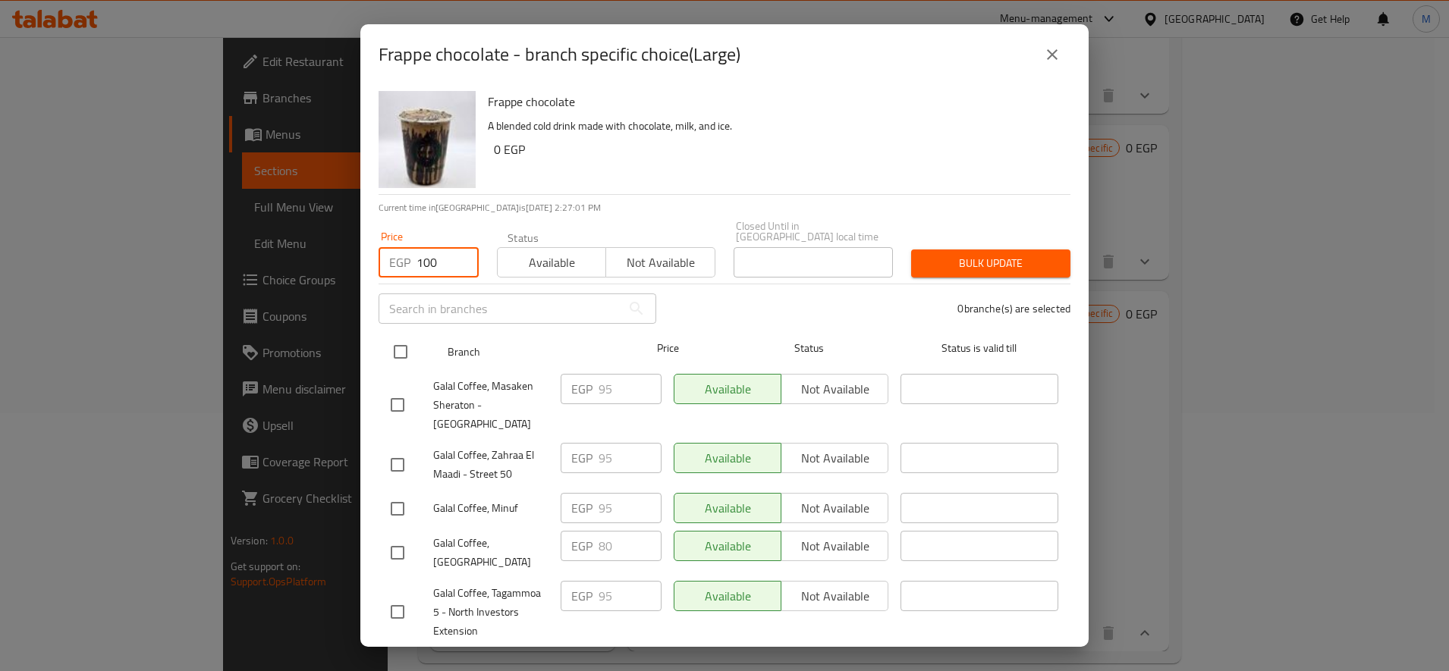
click at [419, 341] on div at bounding box center [412, 352] width 57 height 44
click at [403, 340] on input "checkbox" at bounding box center [400, 352] width 32 height 32
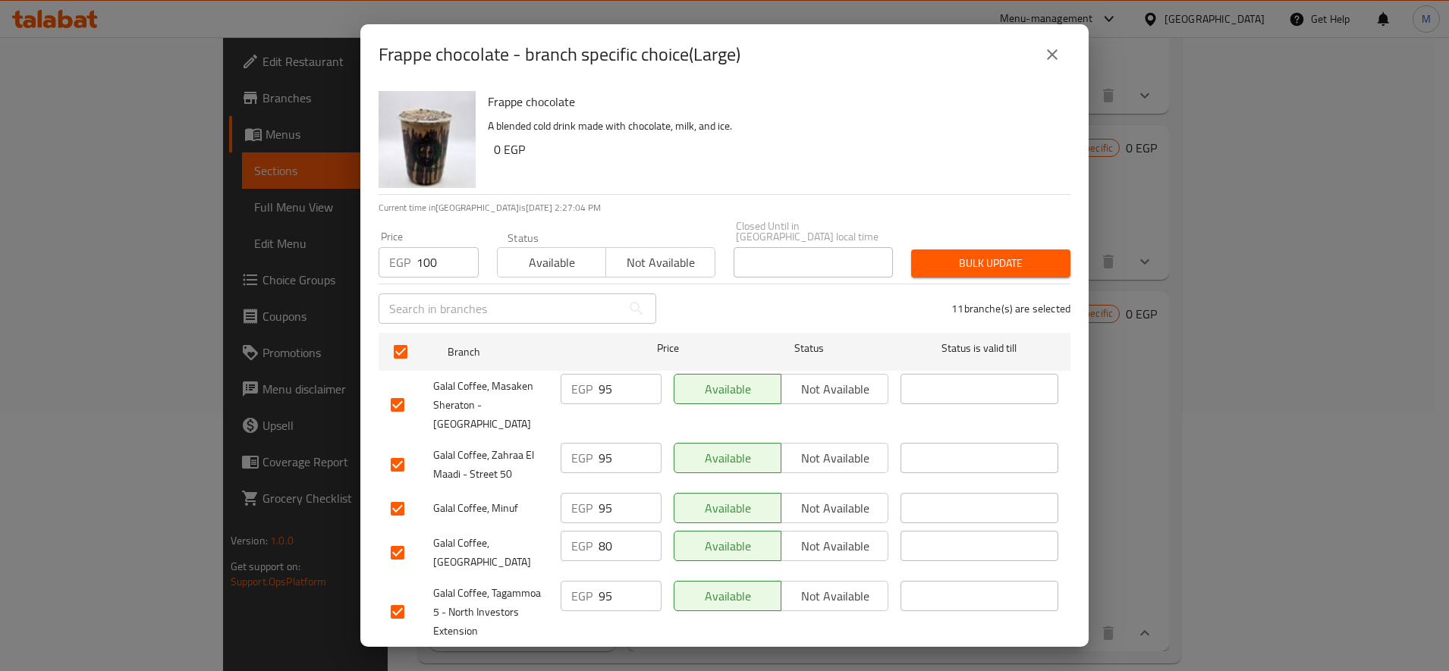
click at [987, 254] on span "Bulk update" at bounding box center [990, 263] width 135 height 19
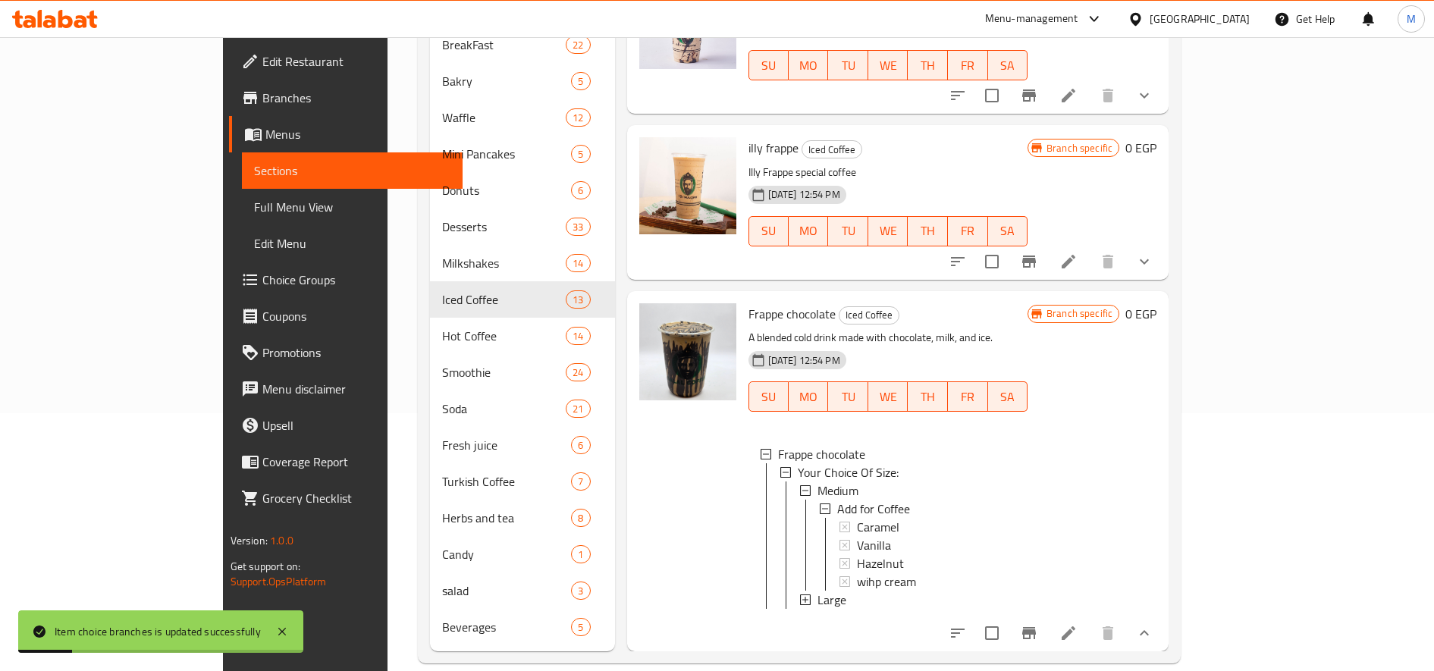
click at [818, 591] on div "Large" at bounding box center [917, 600] width 198 height 18
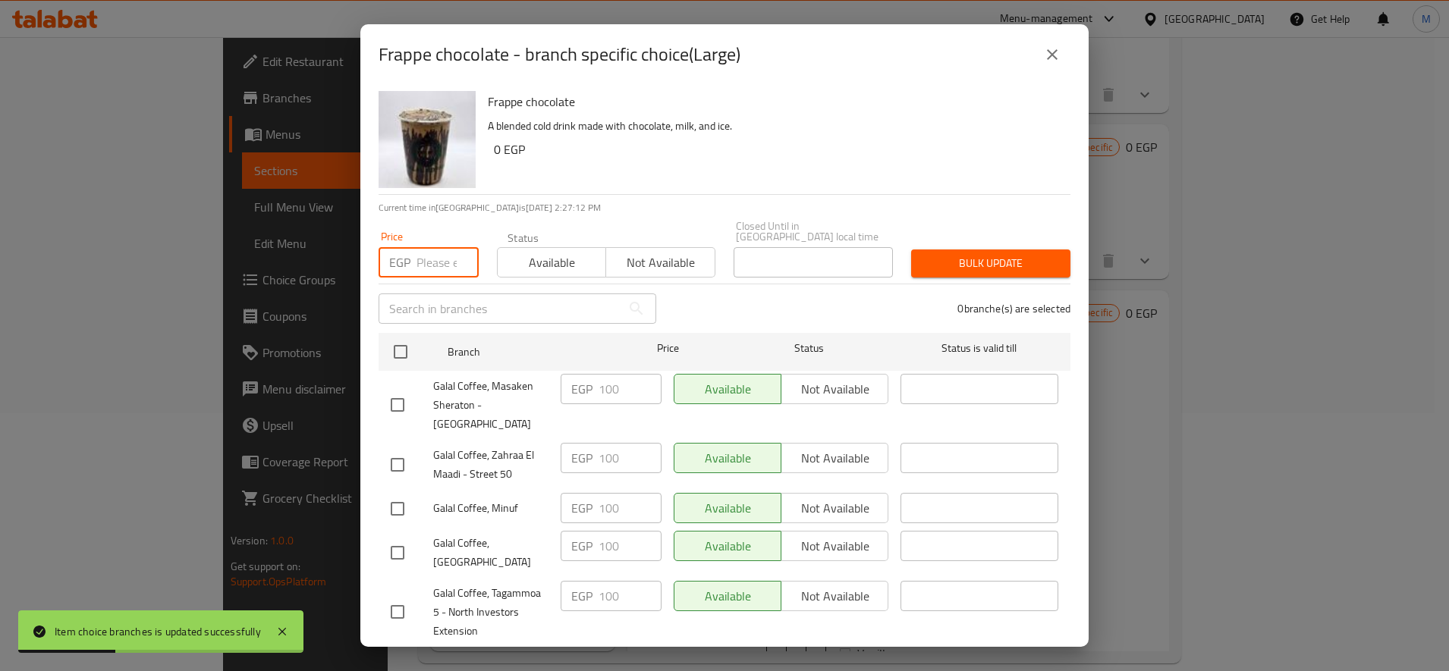
click at [421, 247] on input "number" at bounding box center [447, 262] width 62 height 30
paste input "85"
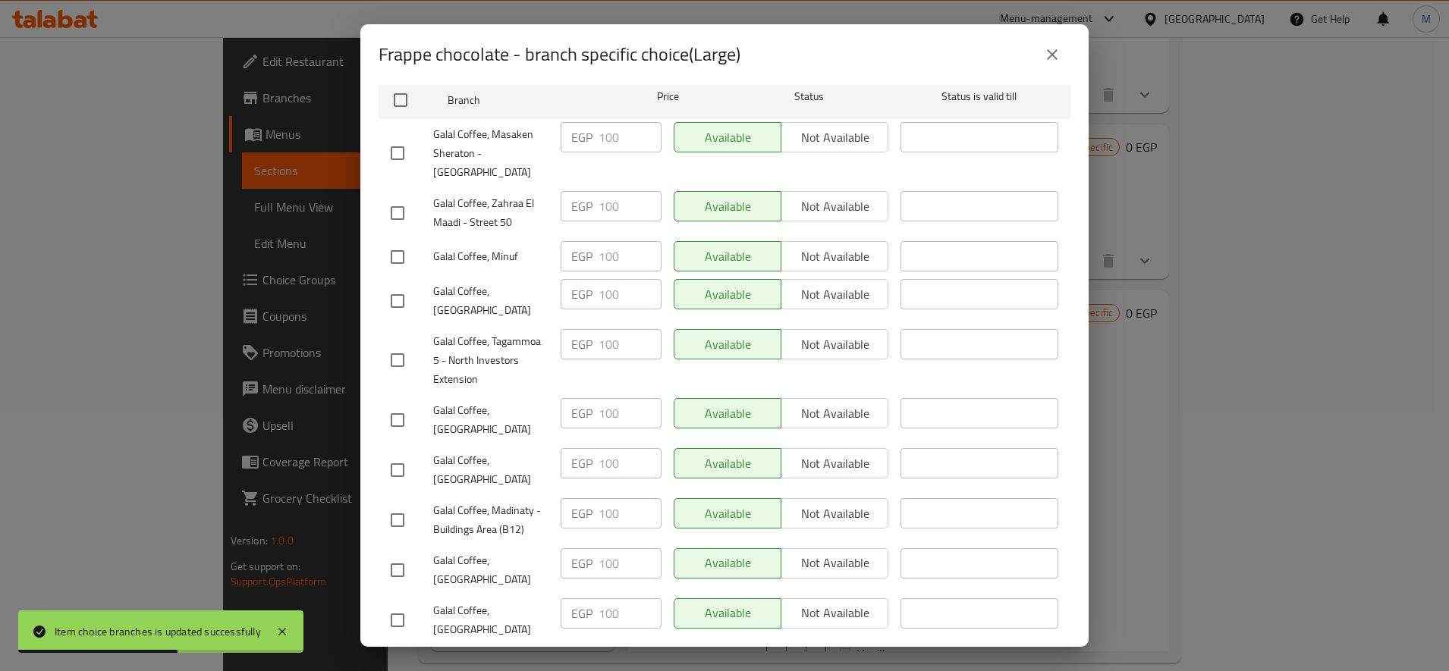
scroll to position [253, 0]
click at [395, 284] on input "checkbox" at bounding box center [397, 300] width 32 height 32
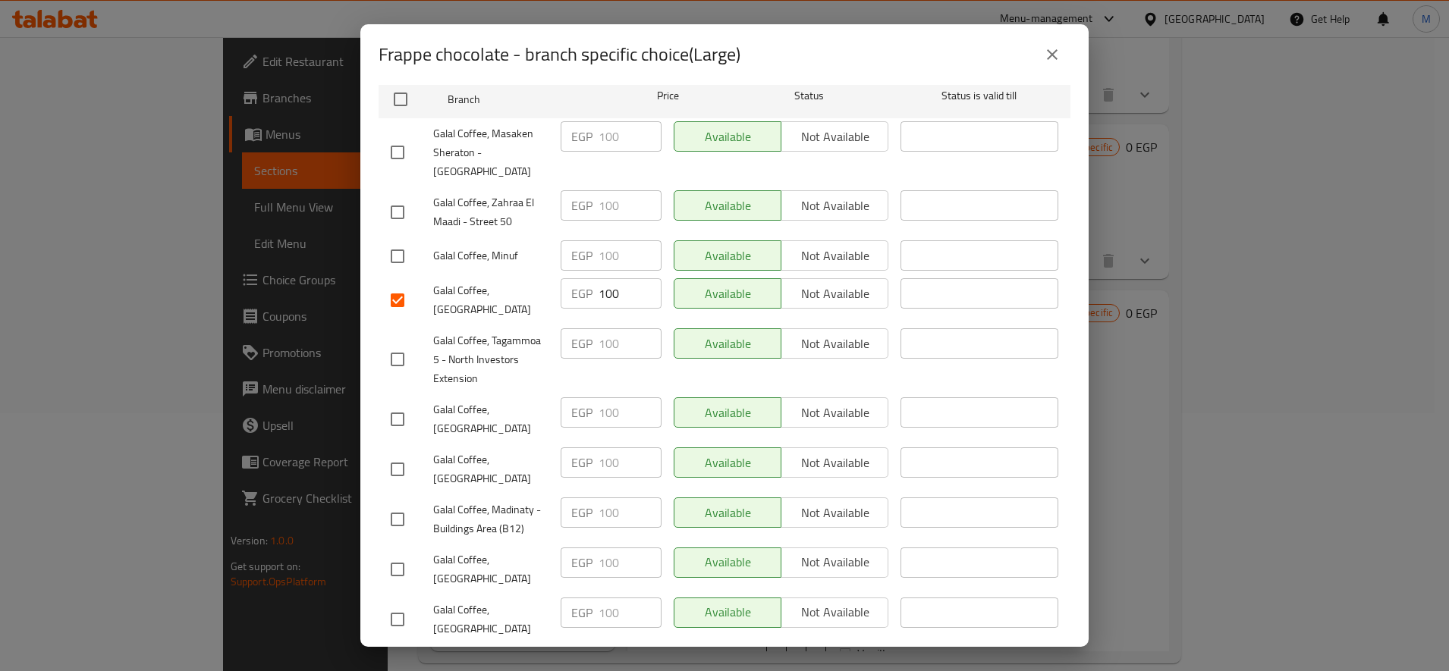
scroll to position [299, 0]
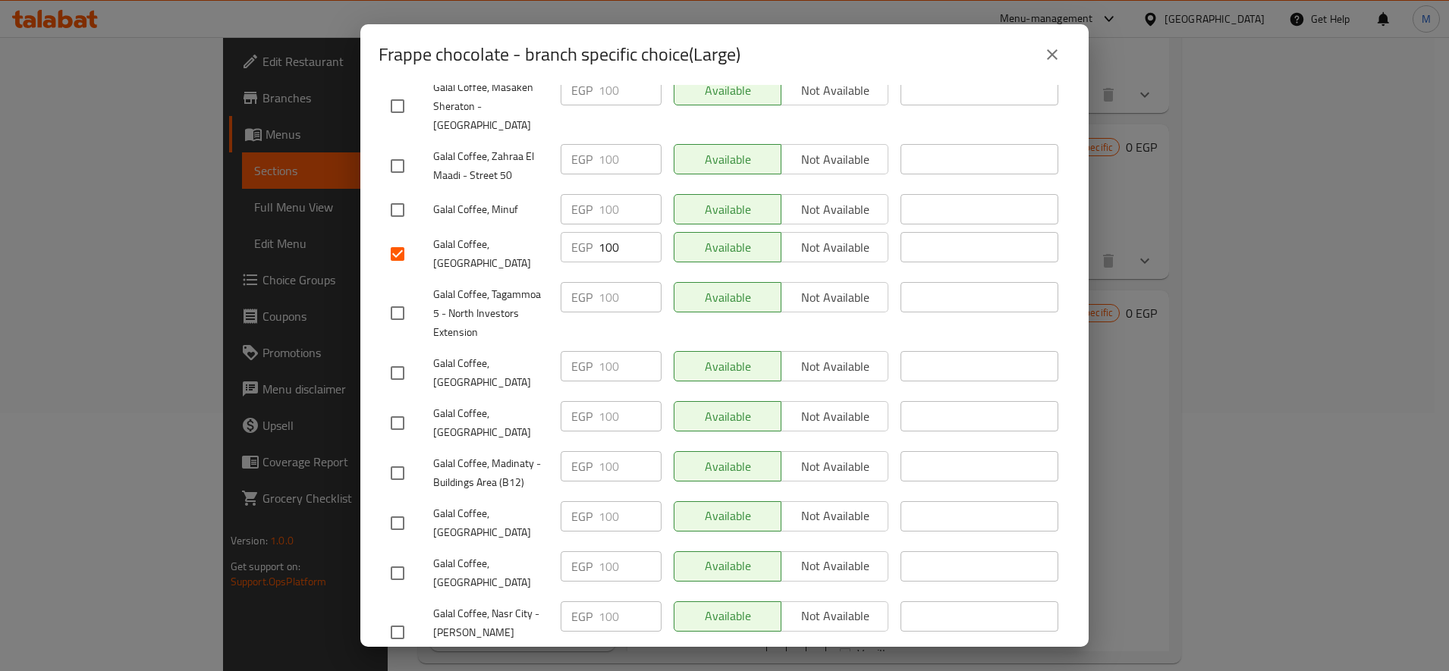
click at [427, 357] on div at bounding box center [412, 373] width 42 height 32
click at [445, 354] on span "Galal Coffee, [GEOGRAPHIC_DATA]" at bounding box center [490, 373] width 115 height 38
click at [400, 357] on input "checkbox" at bounding box center [397, 373] width 32 height 32
drag, startPoint x: 399, startPoint y: 394, endPoint x: 397, endPoint y: 447, distance: 53.1
click at [398, 407] on input "checkbox" at bounding box center [397, 423] width 32 height 32
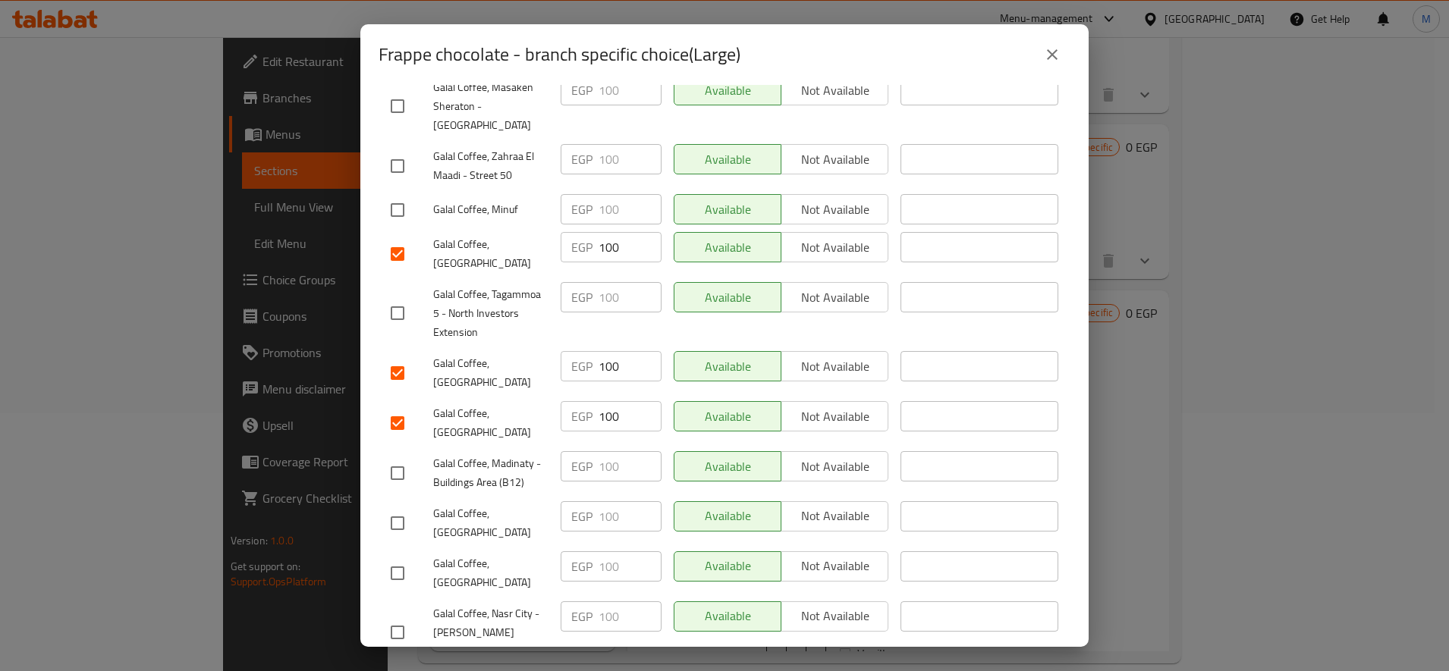
click at [408, 507] on input "checkbox" at bounding box center [397, 523] width 32 height 32
click at [400, 557] on input "checkbox" at bounding box center [397, 573] width 32 height 32
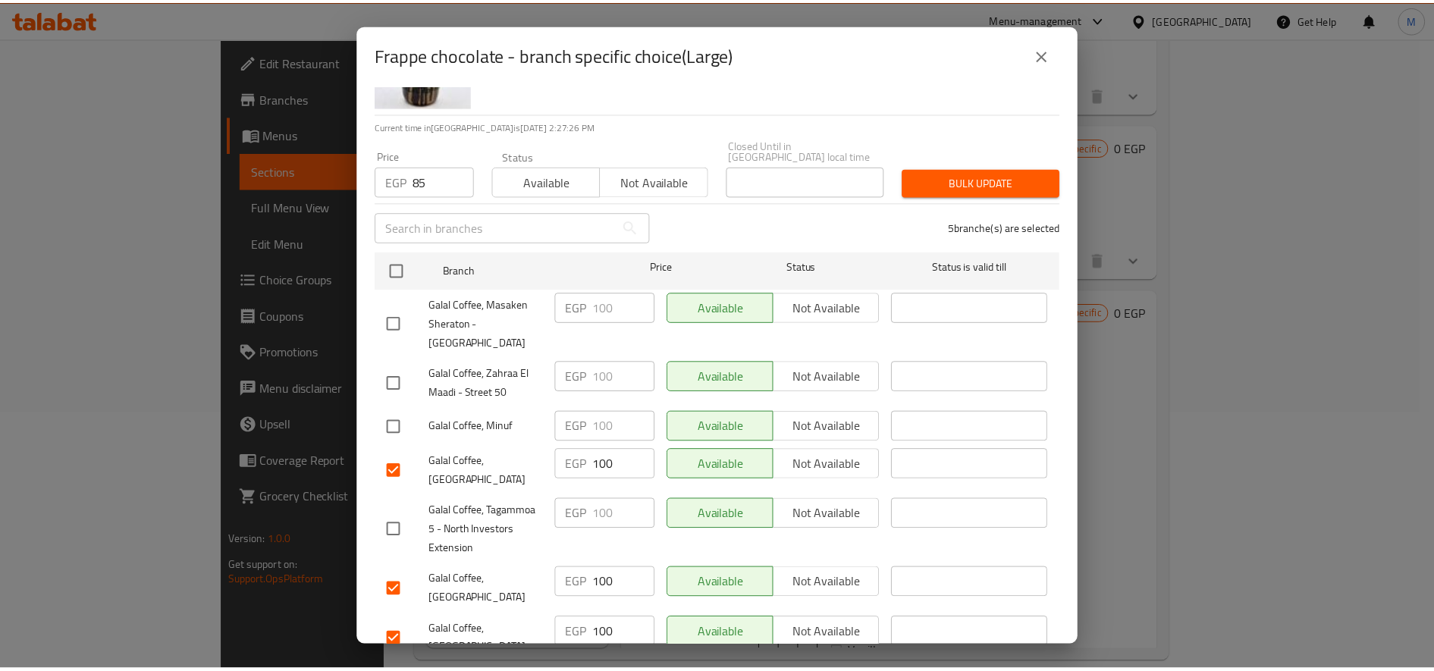
scroll to position [0, 0]
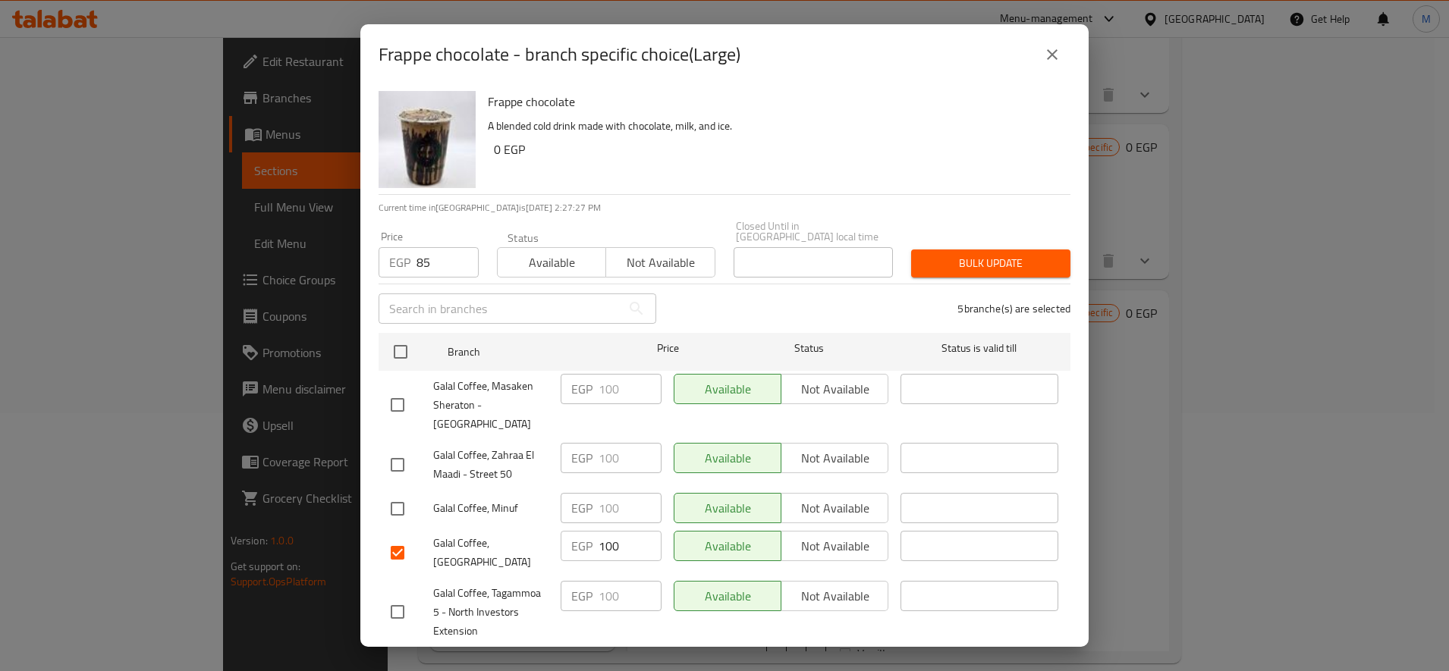
click at [965, 250] on button "Bulk update" at bounding box center [990, 264] width 159 height 28
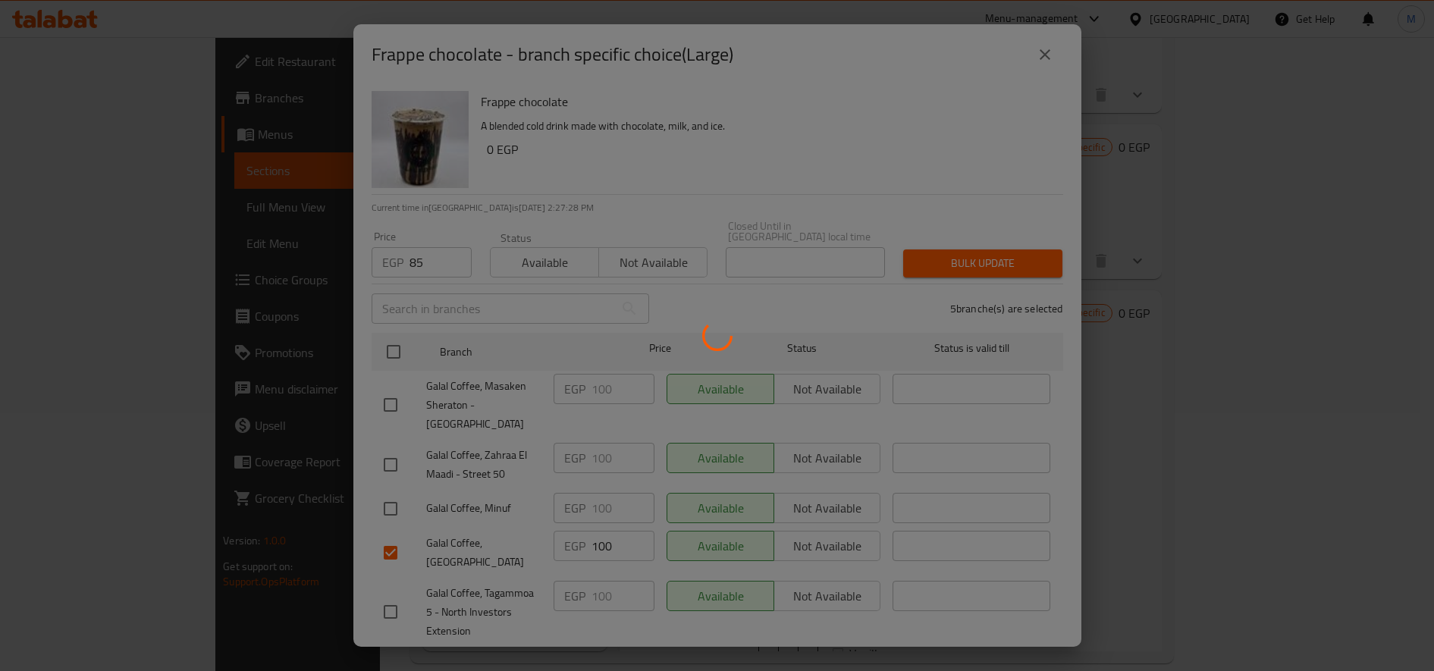
scroll to position [2406, 0]
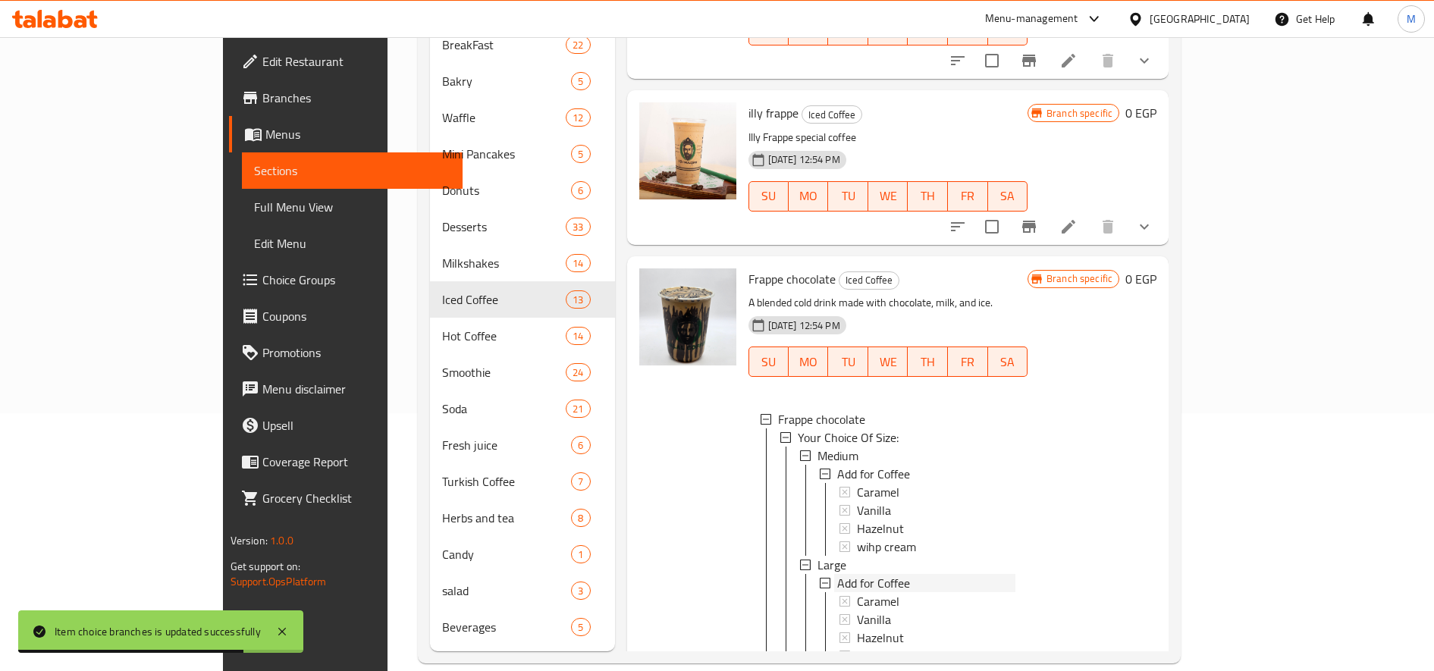
click at [837, 465] on span "Add for Coffee" at bounding box center [873, 474] width 73 height 18
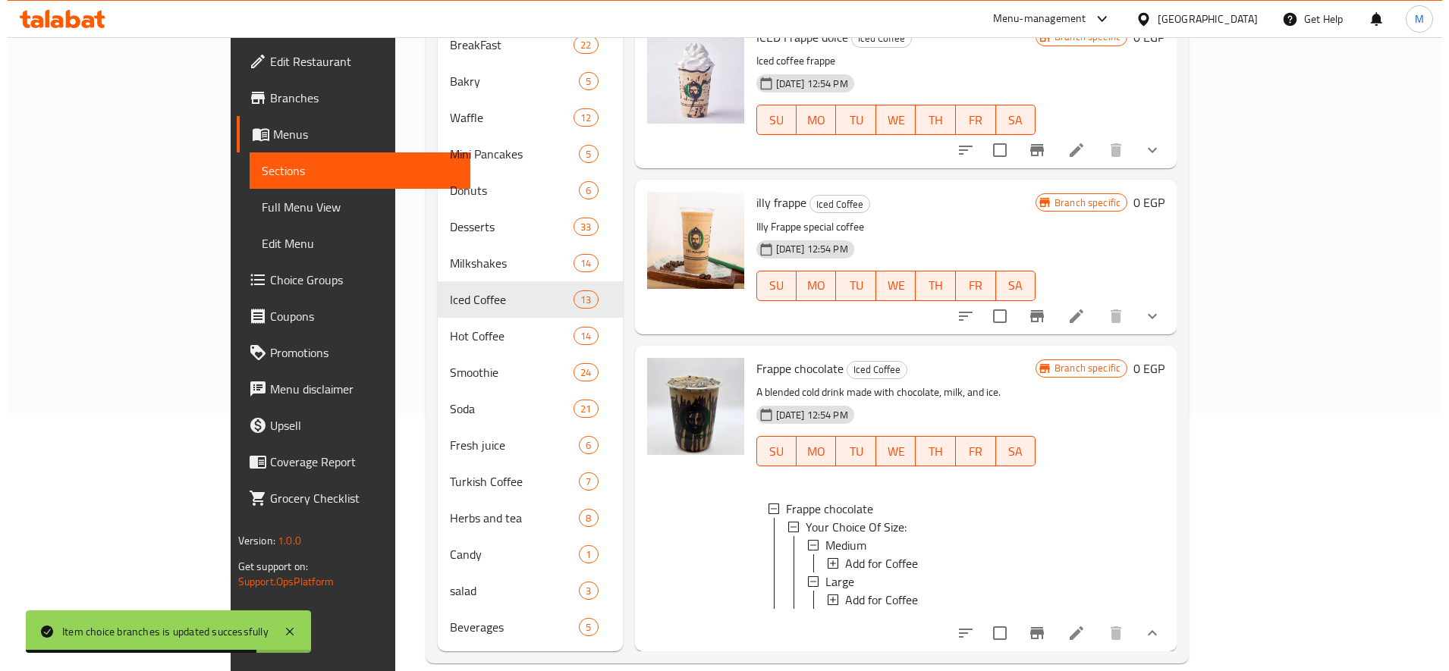
scroll to position [2317, 0]
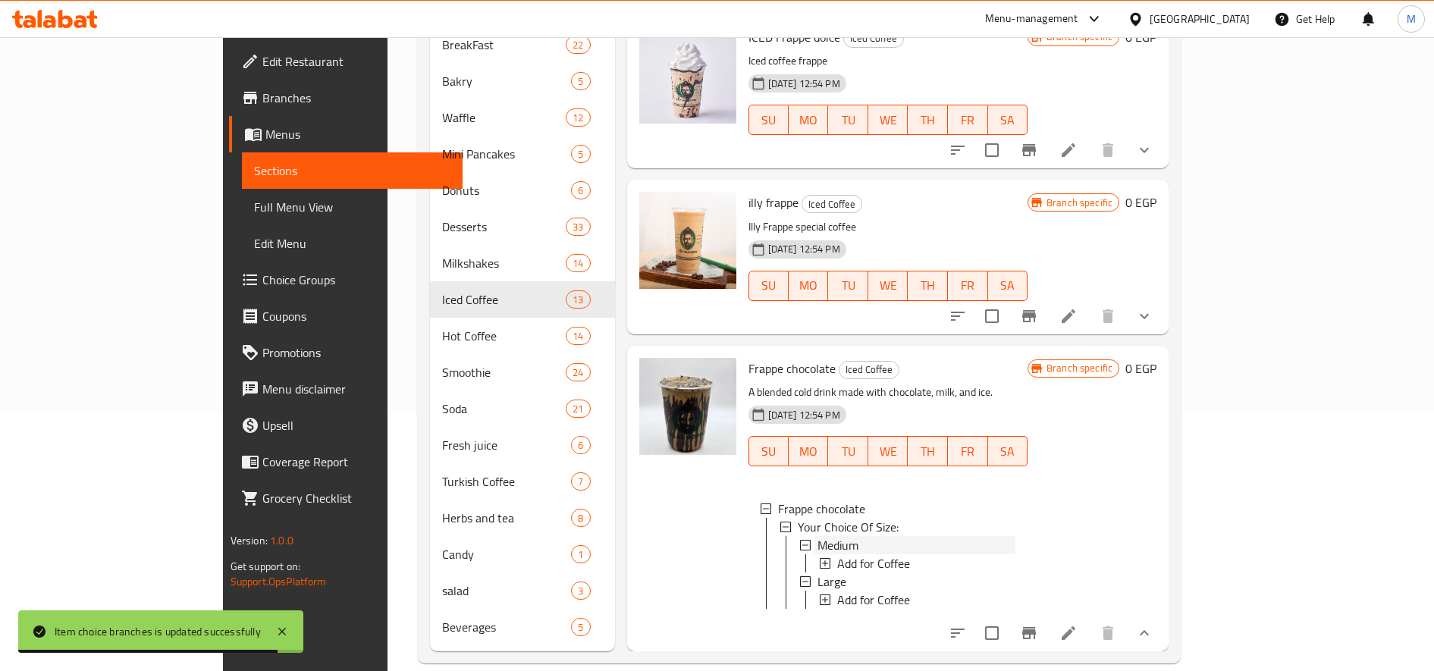
click at [818, 536] on div "Medium" at bounding box center [917, 545] width 198 height 18
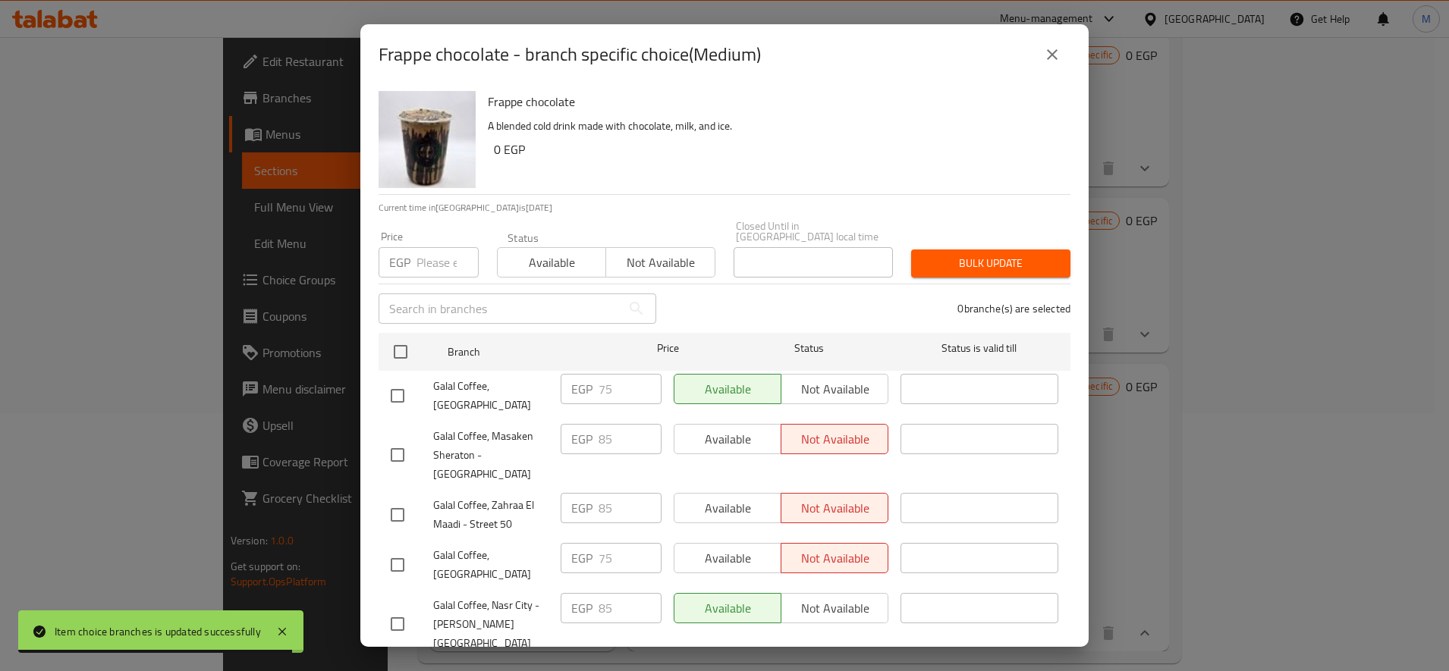
scroll to position [2299, 0]
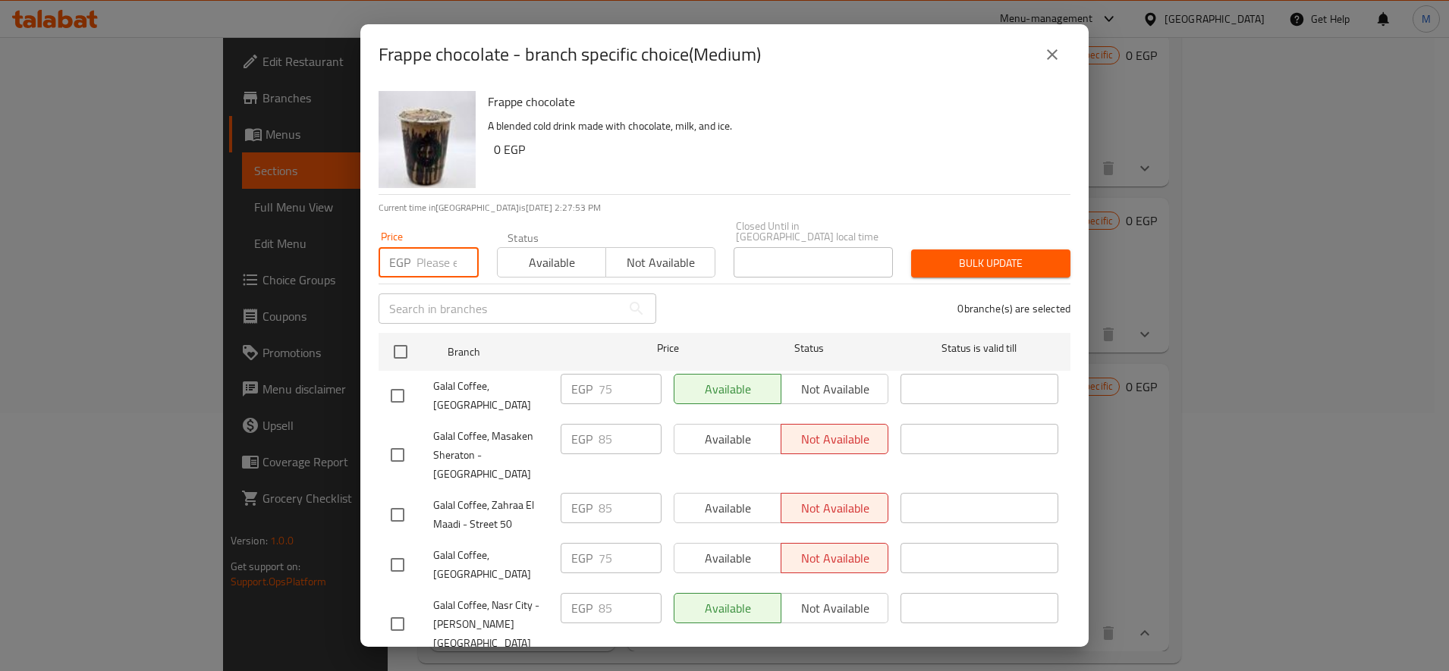
click at [428, 247] on input "number" at bounding box center [447, 262] width 62 height 30
paste input "70"
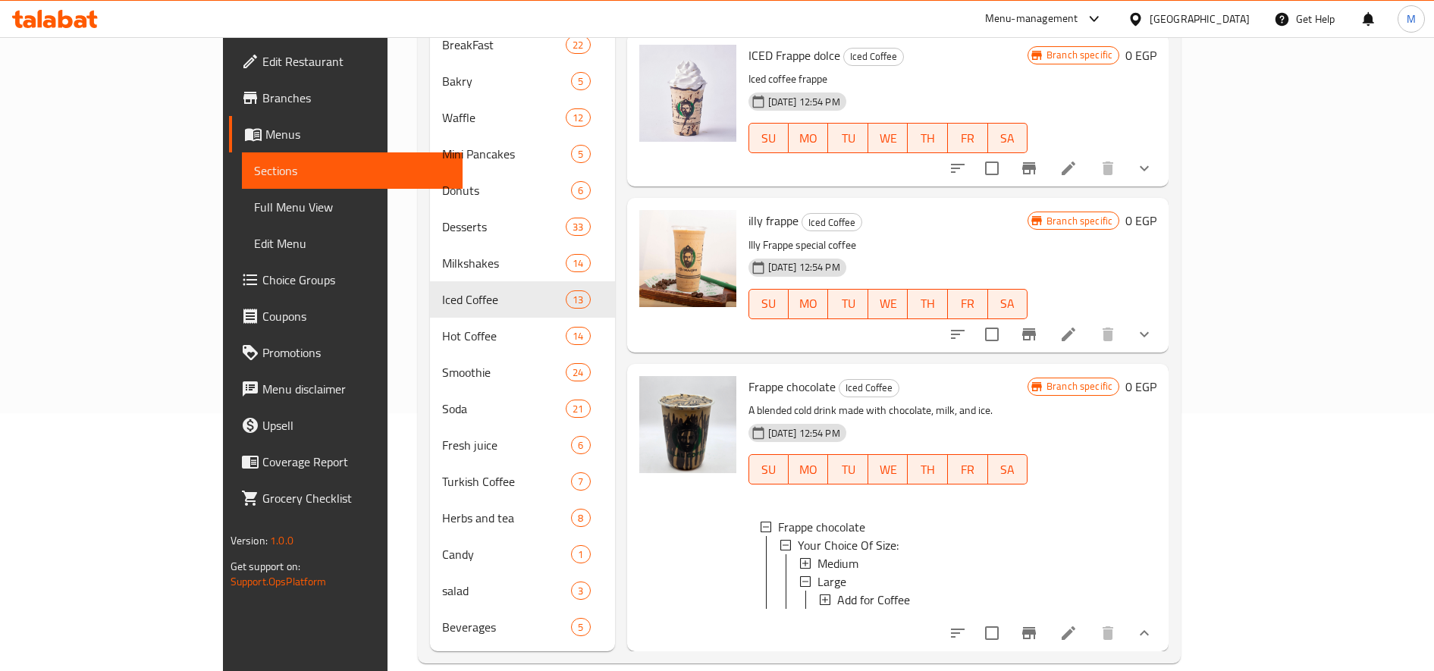
click at [818, 554] on span "Medium" at bounding box center [838, 563] width 41 height 18
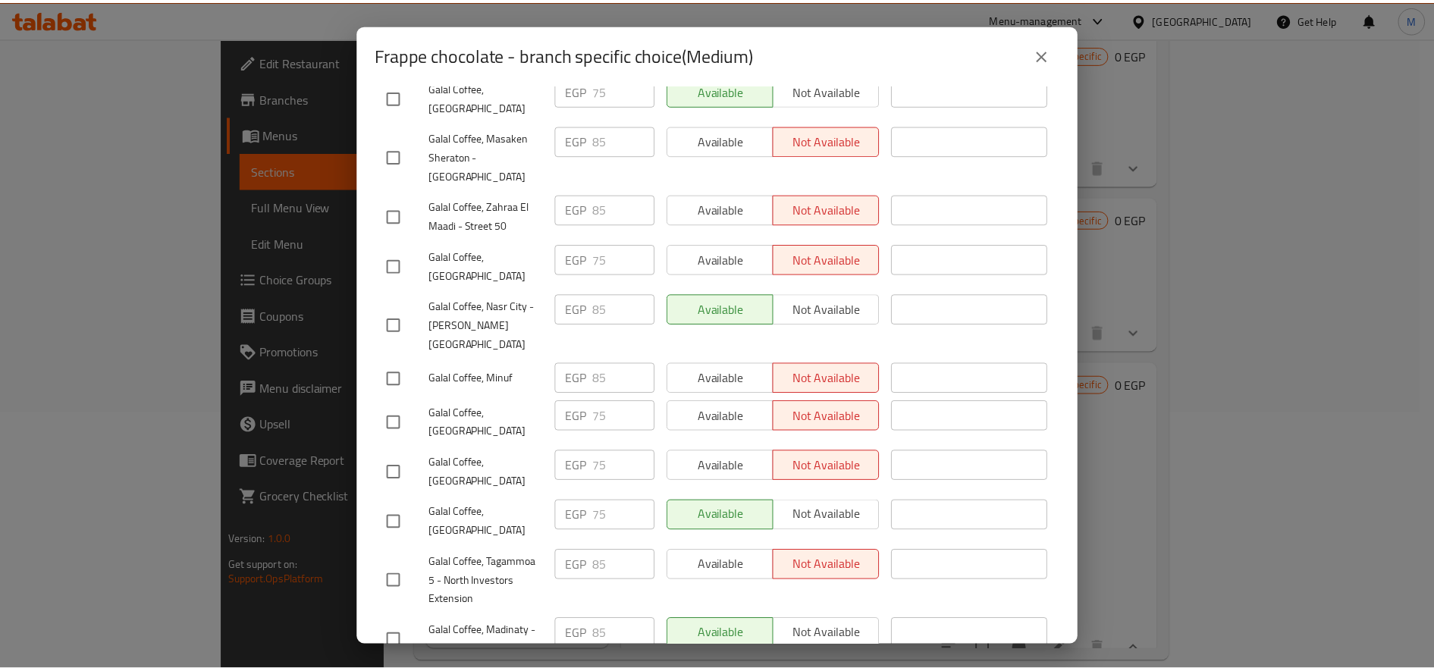
scroll to position [0, 0]
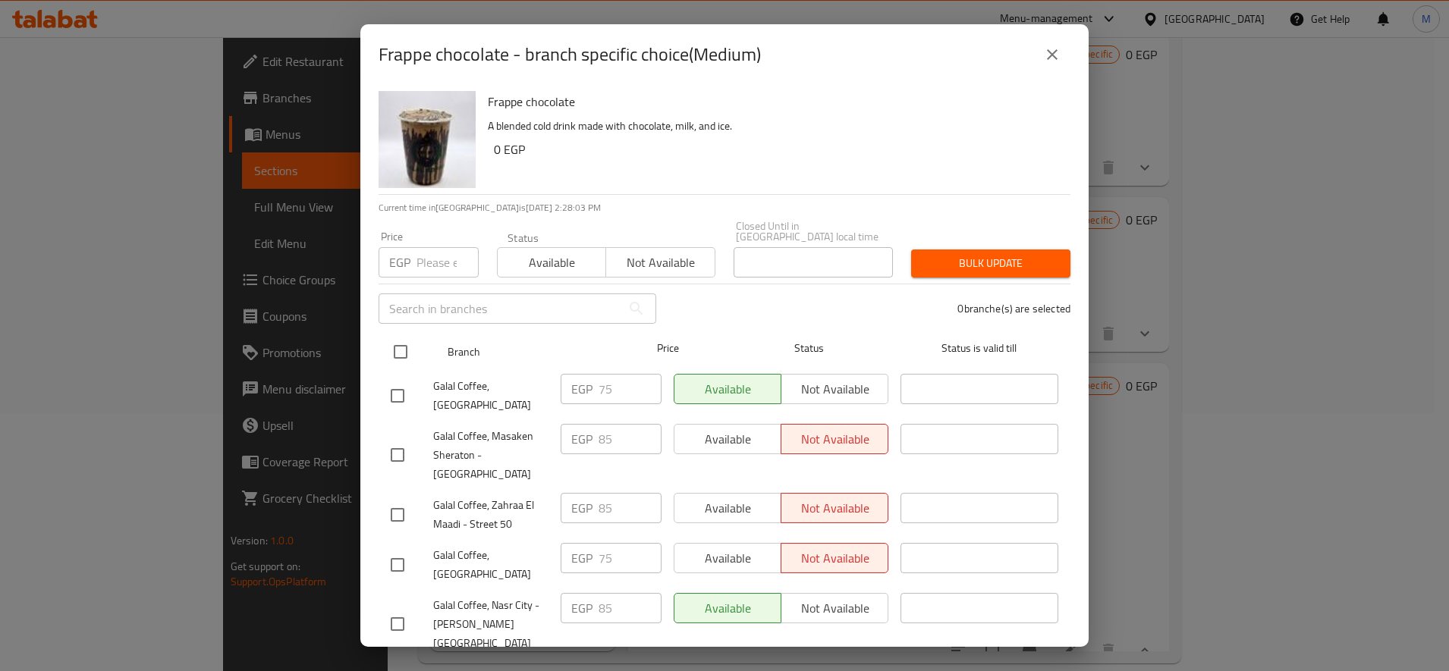
click at [400, 336] on input "checkbox" at bounding box center [400, 352] width 32 height 32
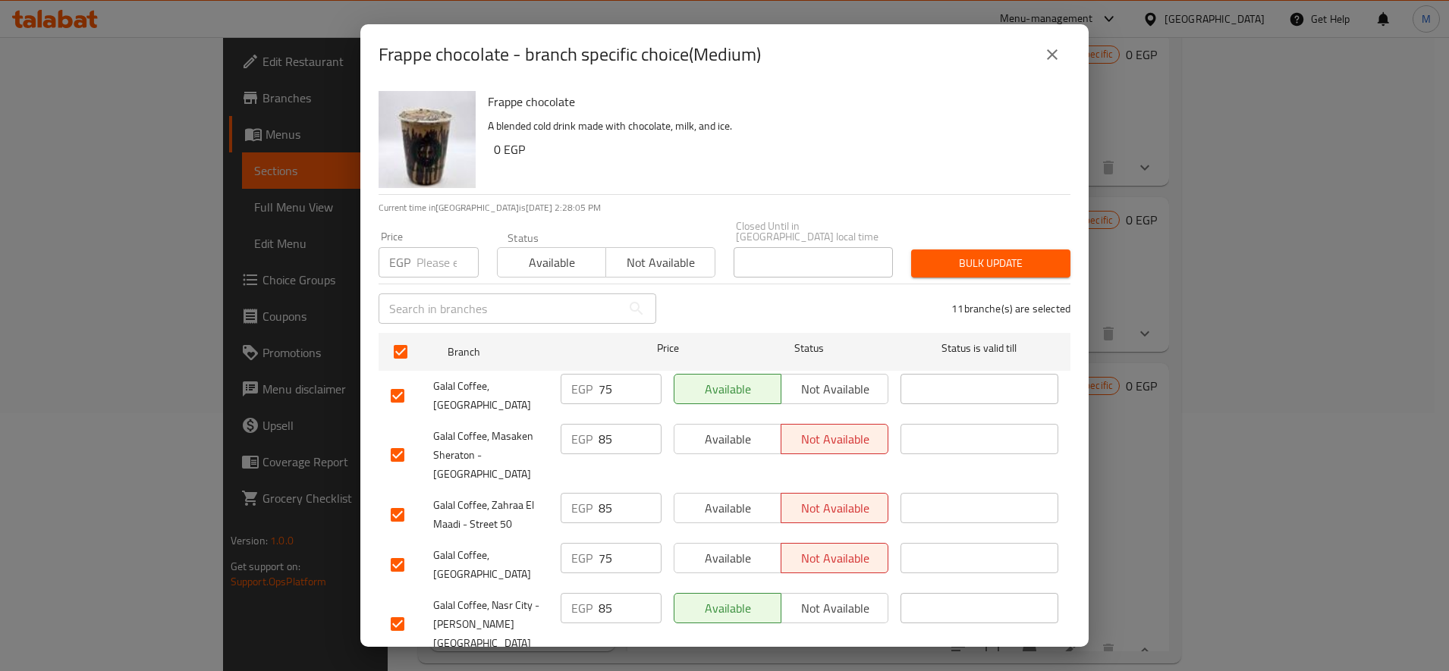
drag, startPoint x: 424, startPoint y: 245, endPoint x: 448, endPoint y: 265, distance: 31.8
click at [424, 247] on input "number" at bounding box center [447, 262] width 62 height 30
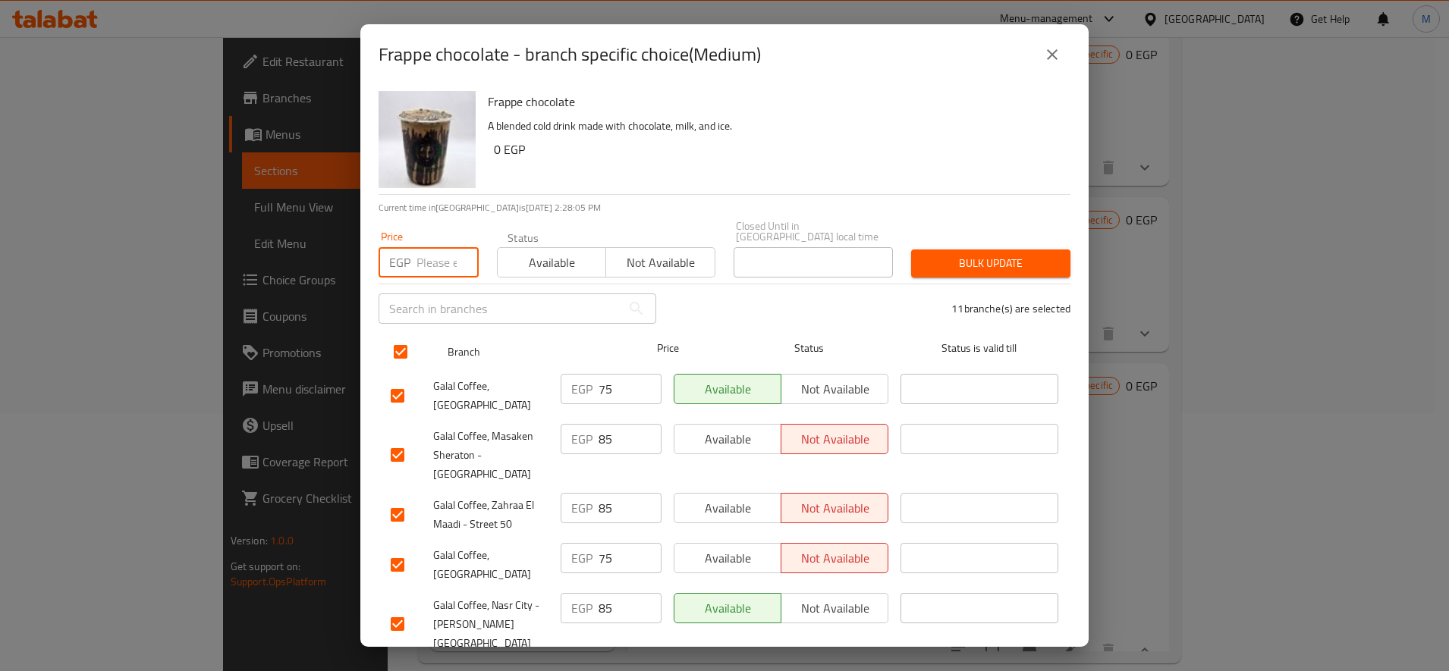
paste input "90"
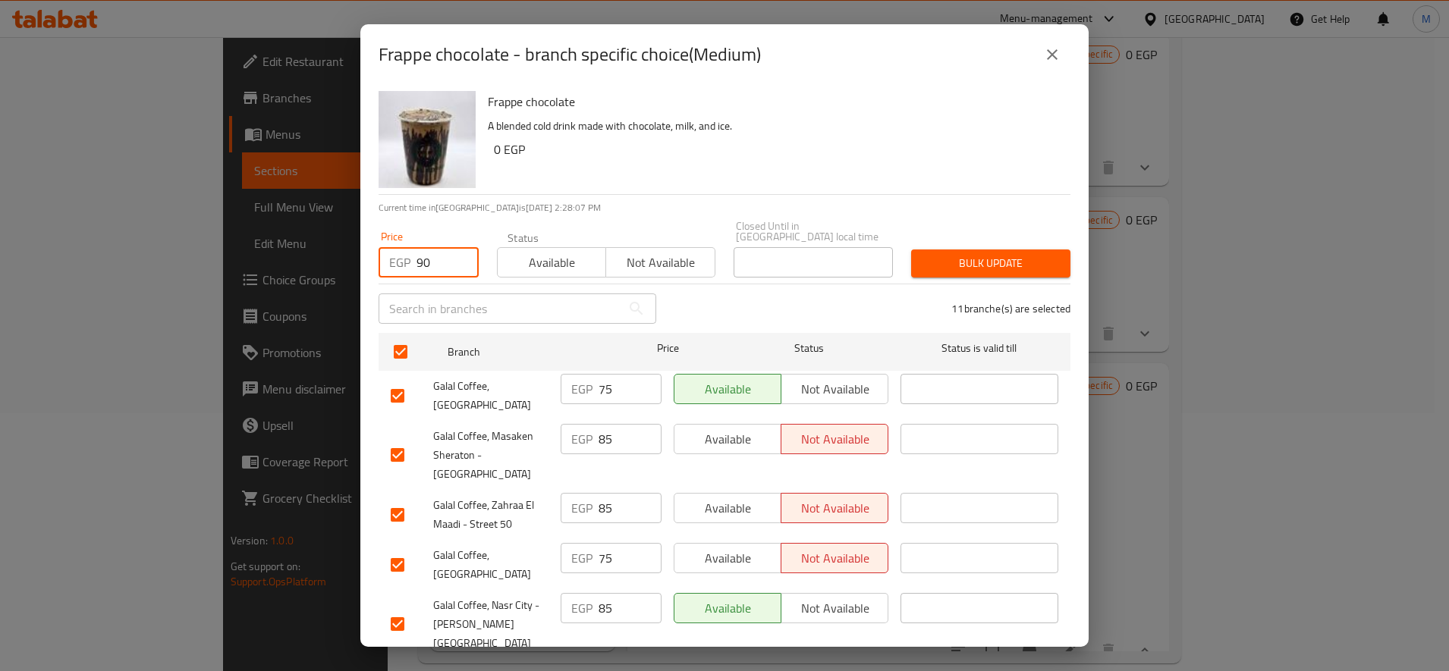
click at [997, 254] on span "Bulk update" at bounding box center [990, 263] width 135 height 19
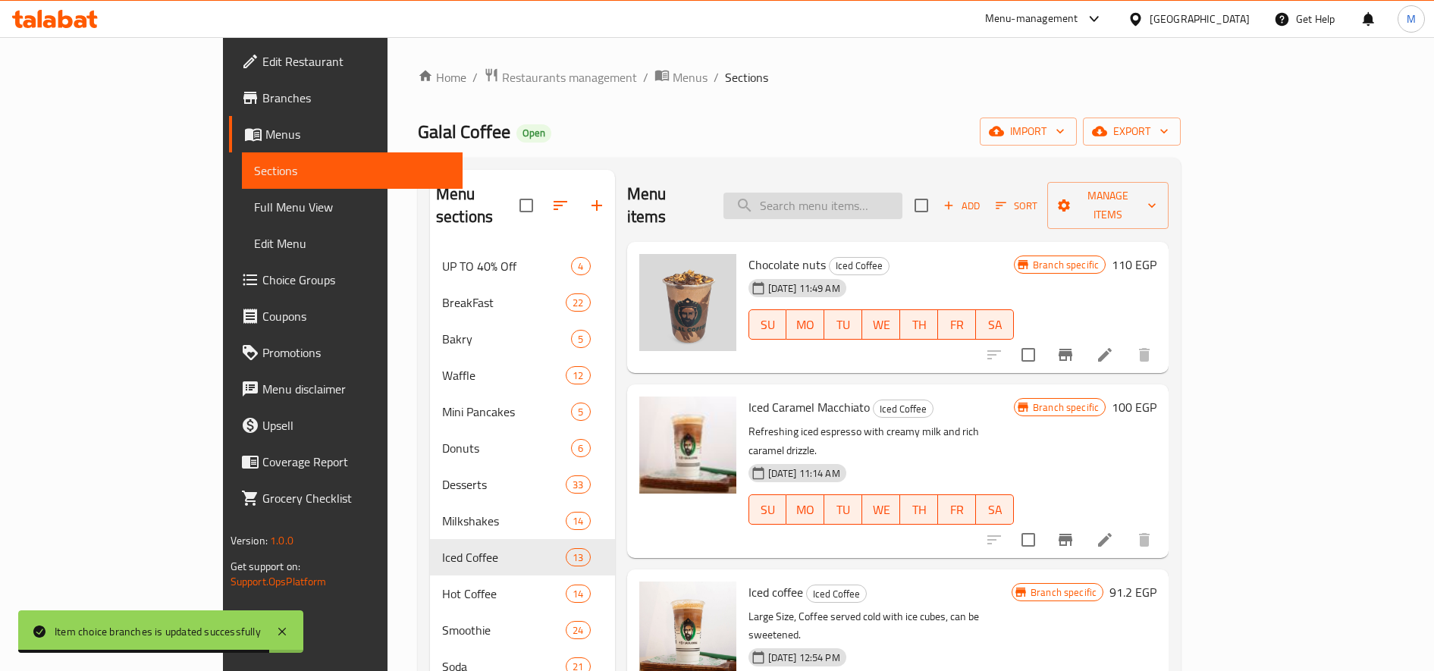
click at [850, 200] on input "search" at bounding box center [812, 206] width 179 height 27
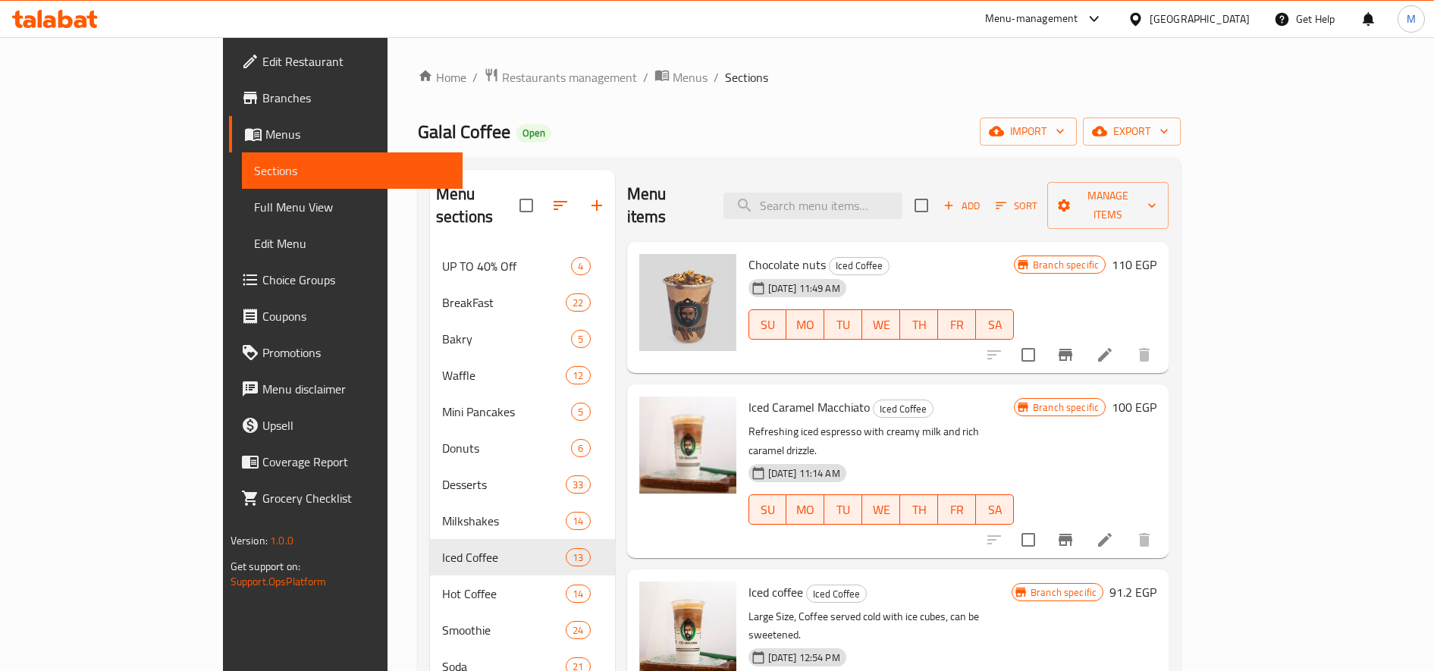
paste input "دولشي"
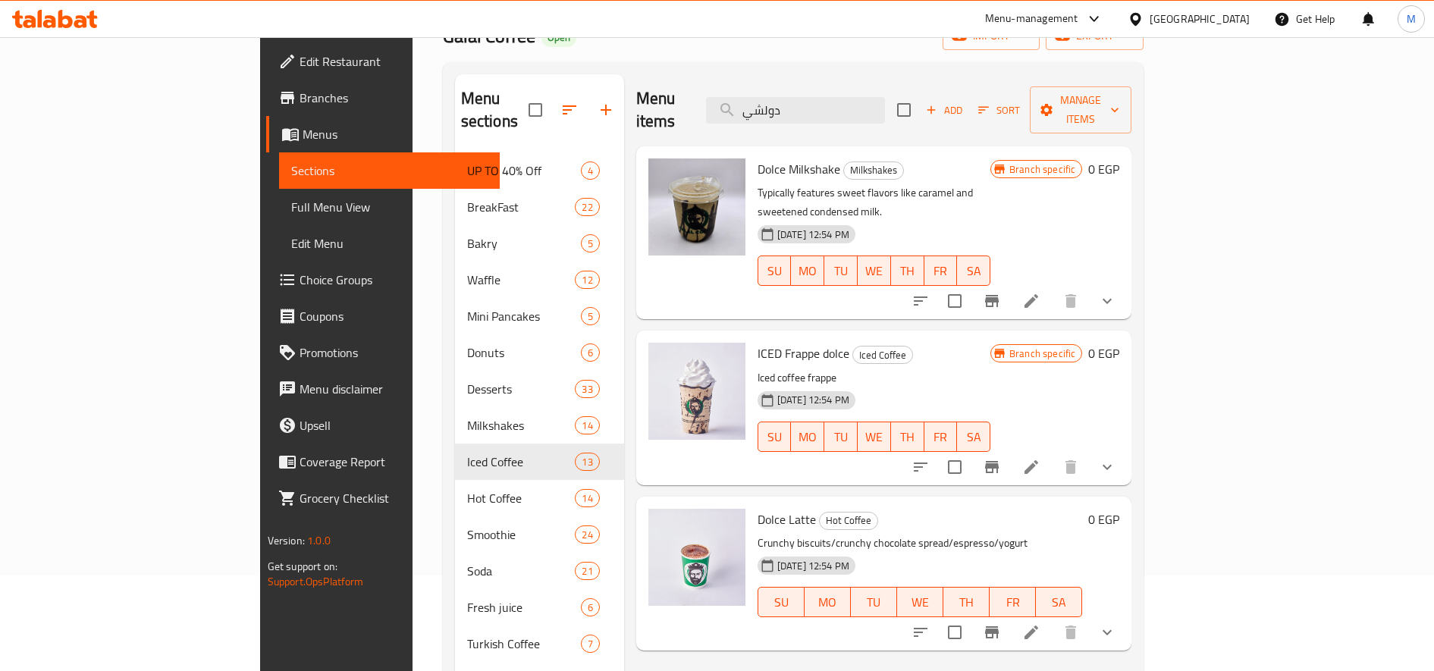
scroll to position [127, 0]
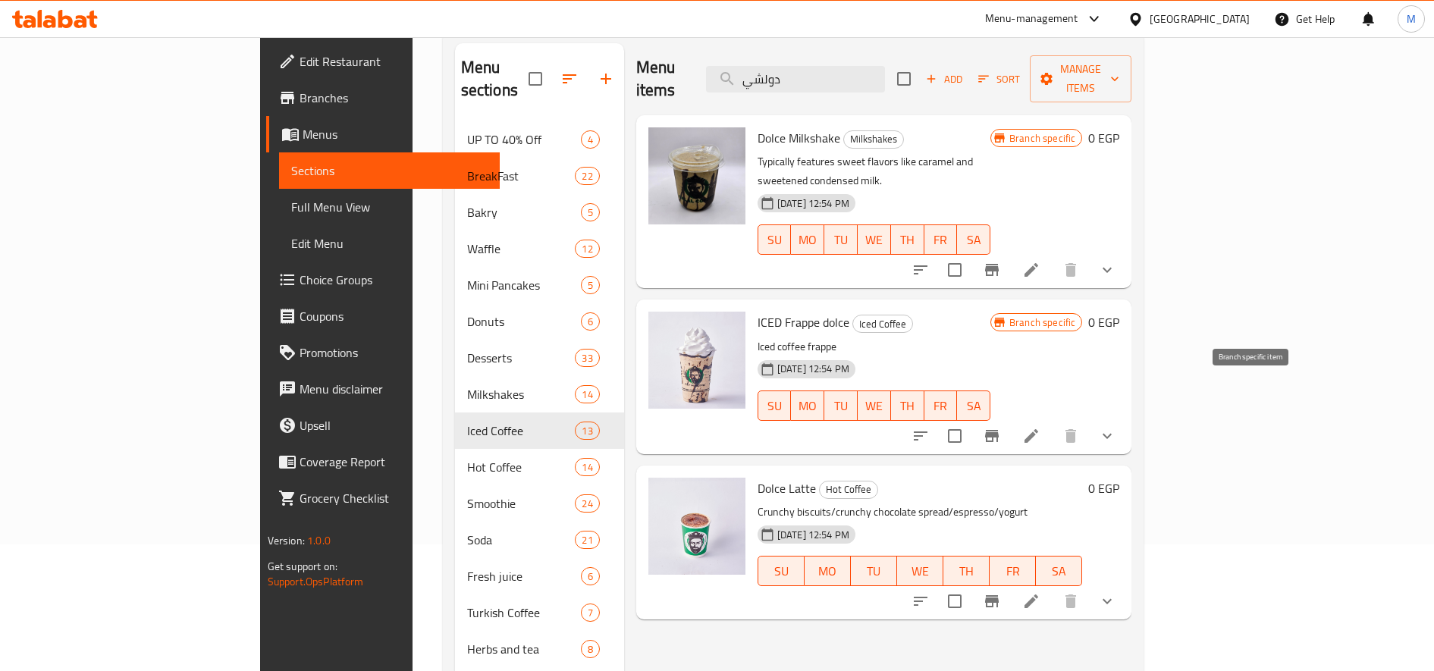
click at [999, 430] on icon "Branch-specific-item" at bounding box center [992, 436] width 14 height 12
click at [1116, 427] on icon "show more" at bounding box center [1107, 436] width 18 height 18
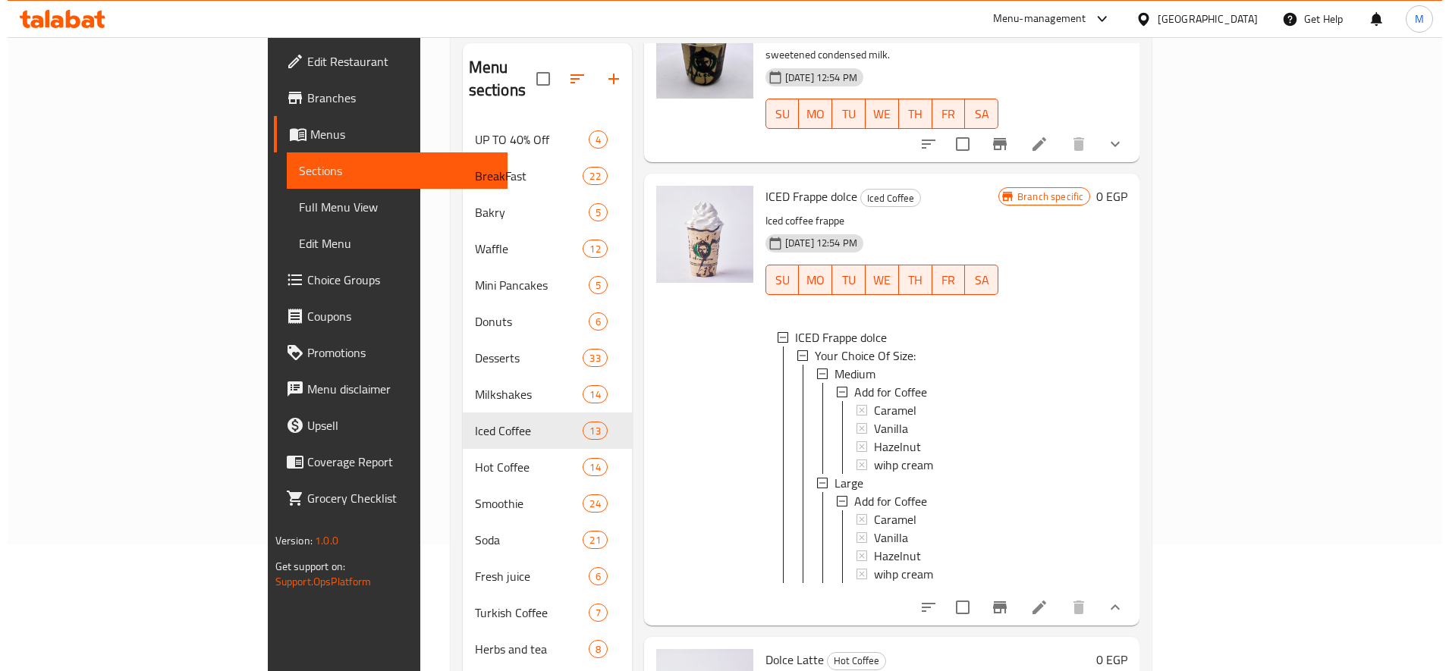
scroll to position [130, 0]
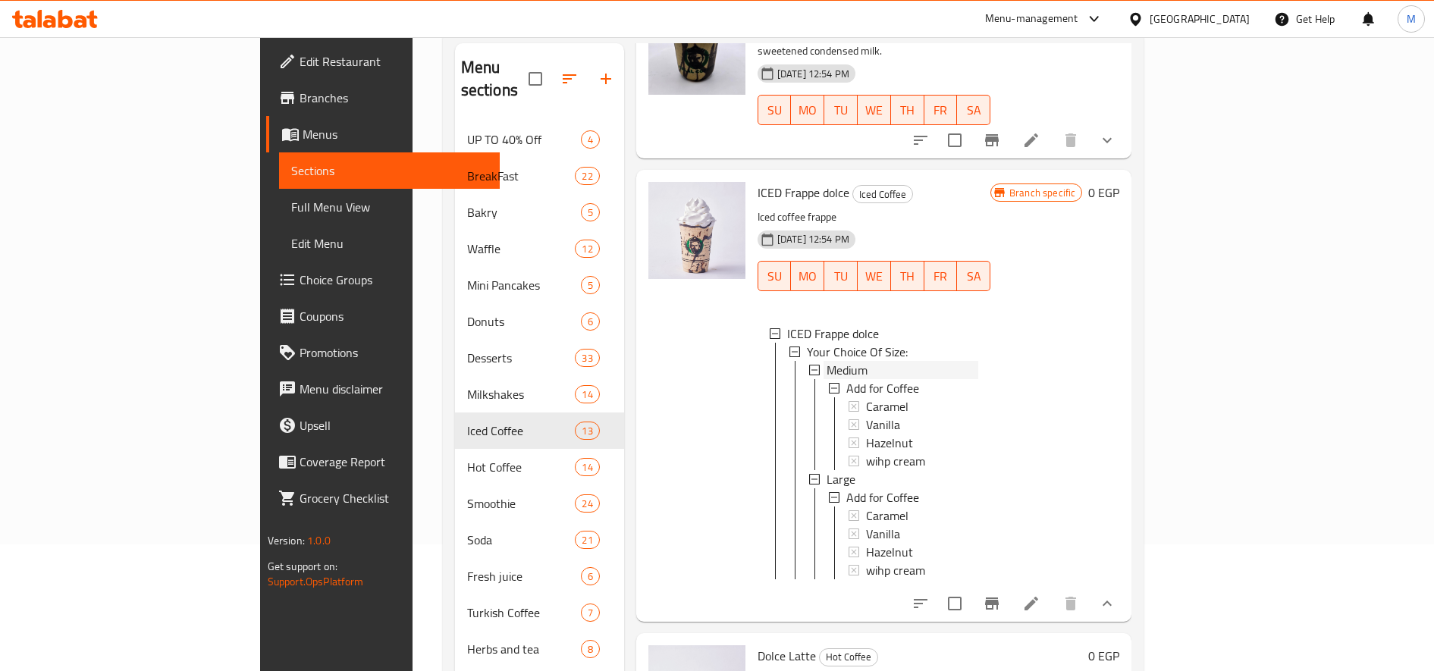
click at [956, 361] on div "Medium" at bounding box center [903, 370] width 152 height 18
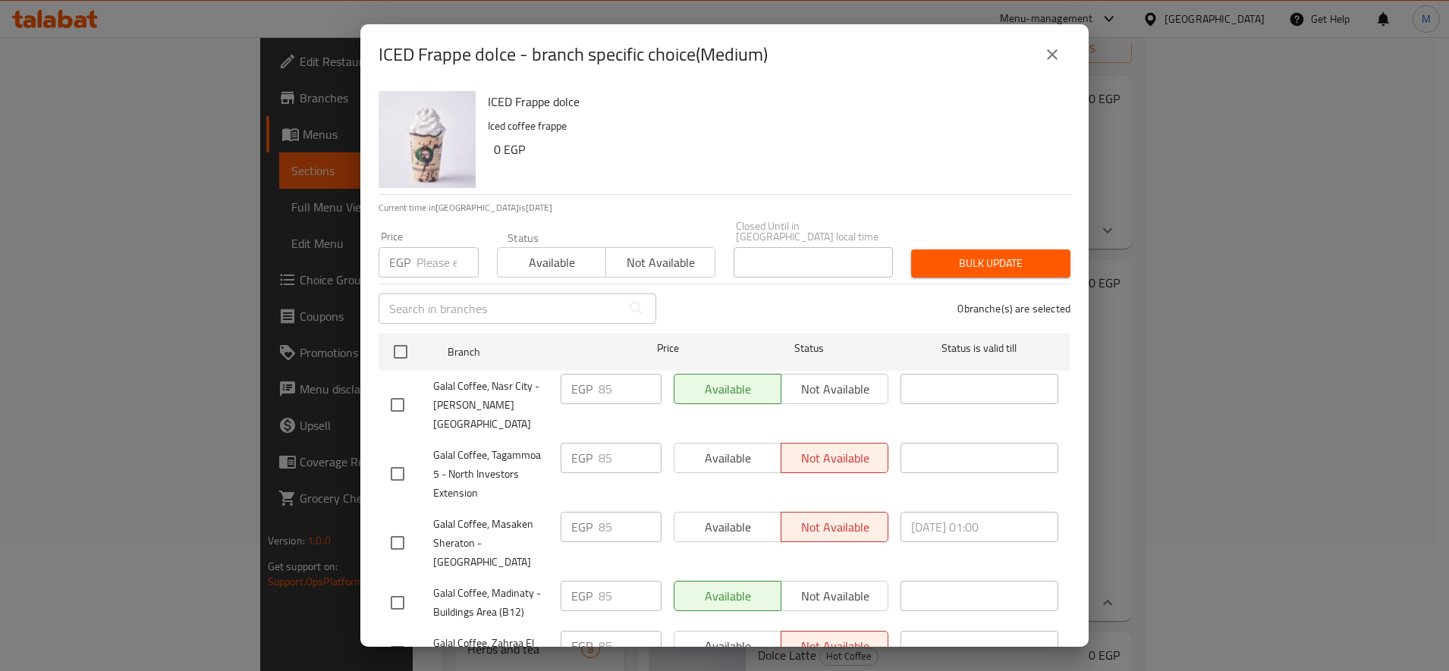
scroll to position [39, 0]
click at [432, 253] on input "number" at bounding box center [447, 262] width 62 height 30
paste input "95"
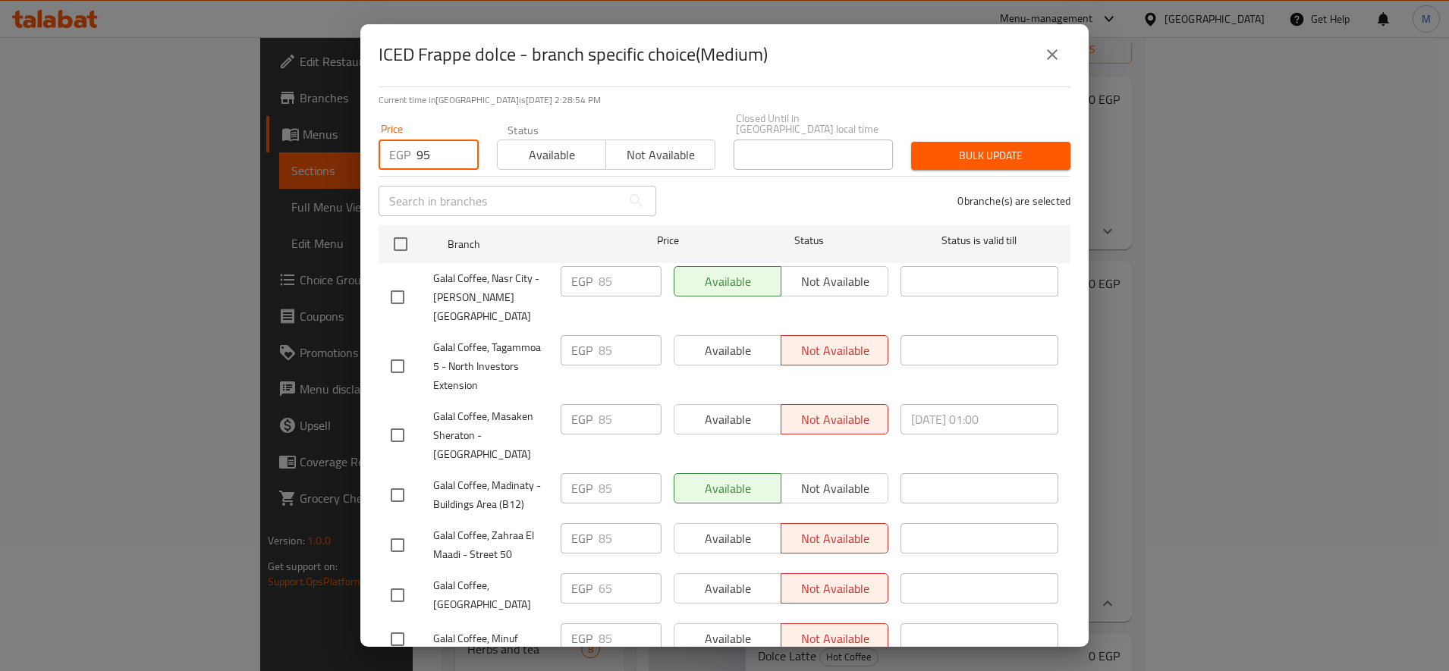
scroll to position [0, 0]
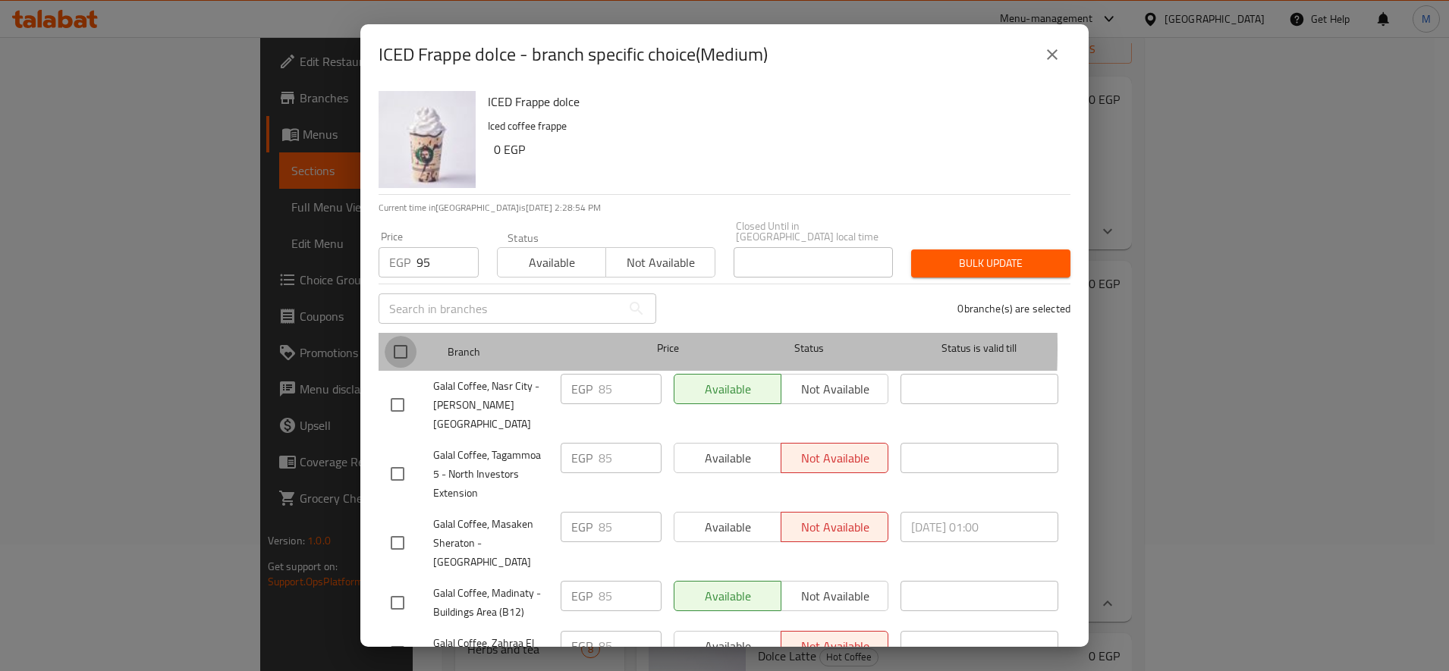
click at [397, 337] on input "checkbox" at bounding box center [400, 352] width 32 height 32
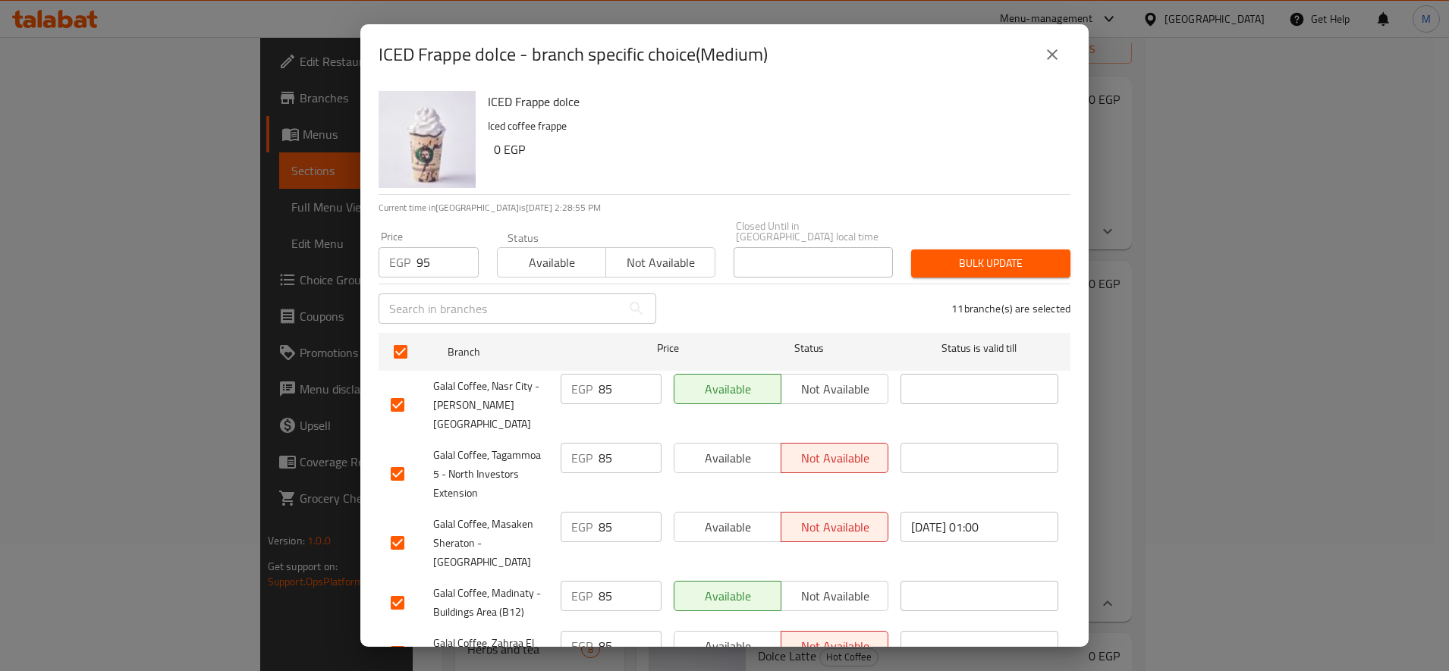
click at [967, 240] on div "Bulk update" at bounding box center [990, 263] width 177 height 46
click at [959, 254] on span "Bulk update" at bounding box center [990, 263] width 135 height 19
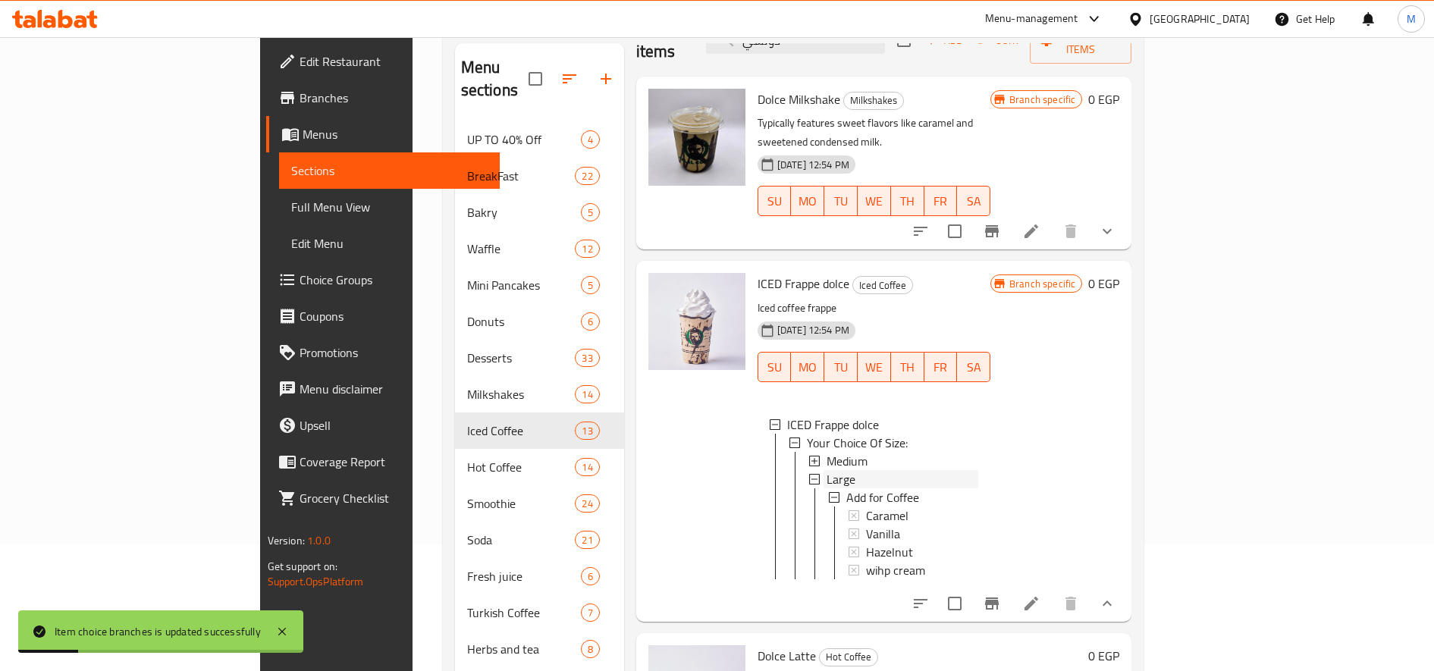
click at [827, 470] on div "Large" at bounding box center [903, 479] width 152 height 18
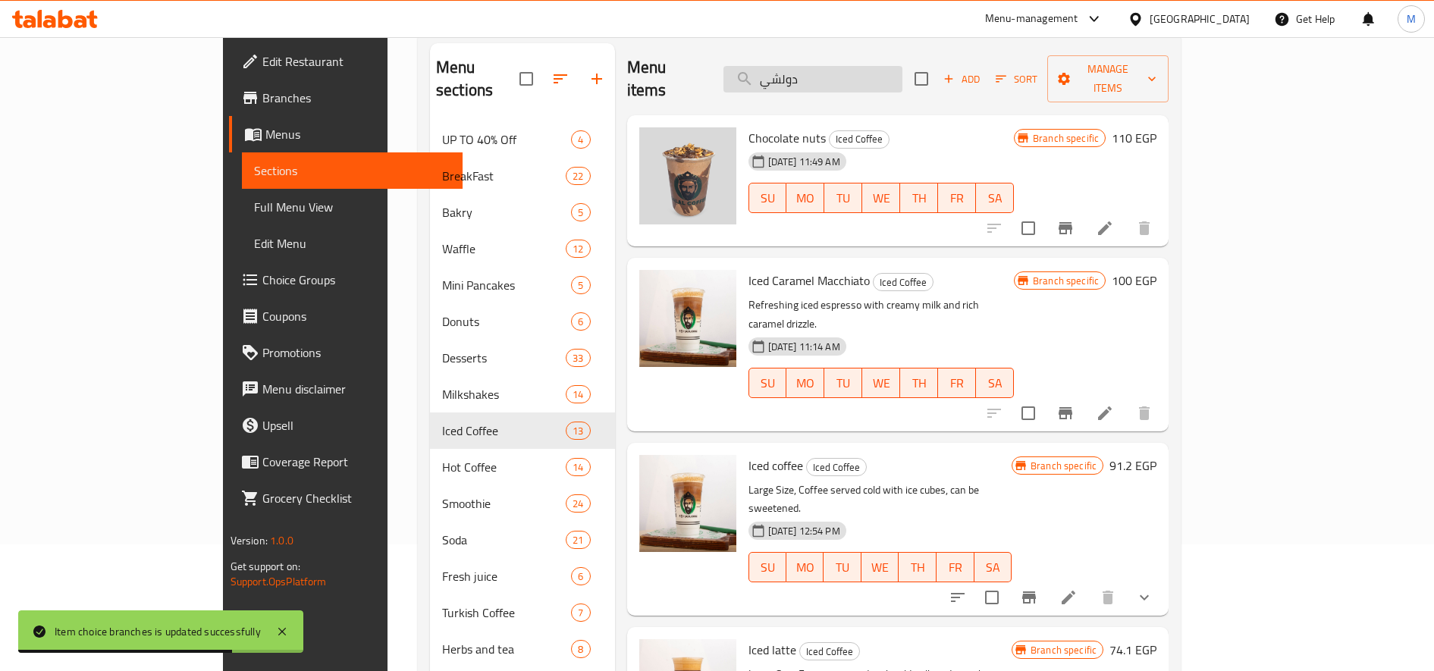
click at [902, 66] on input "دولشي" at bounding box center [812, 79] width 179 height 27
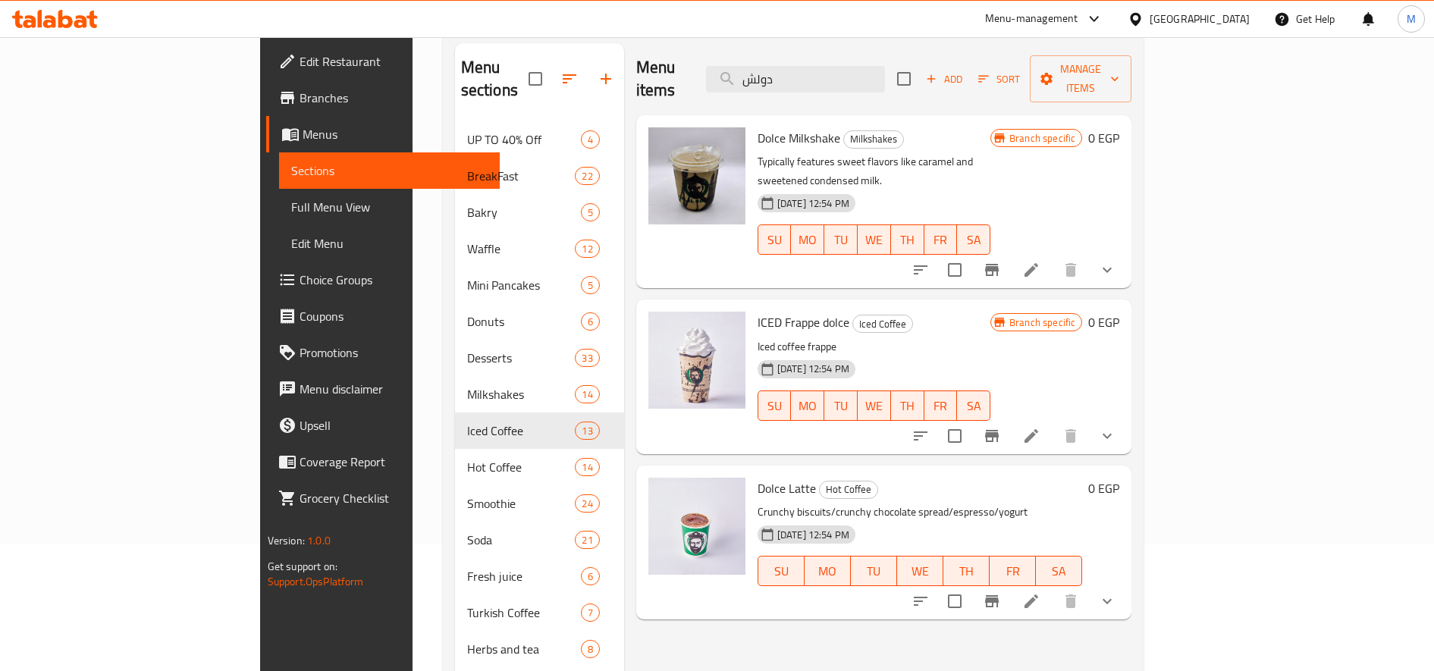
click at [1125, 418] on button "show more" at bounding box center [1107, 436] width 36 height 36
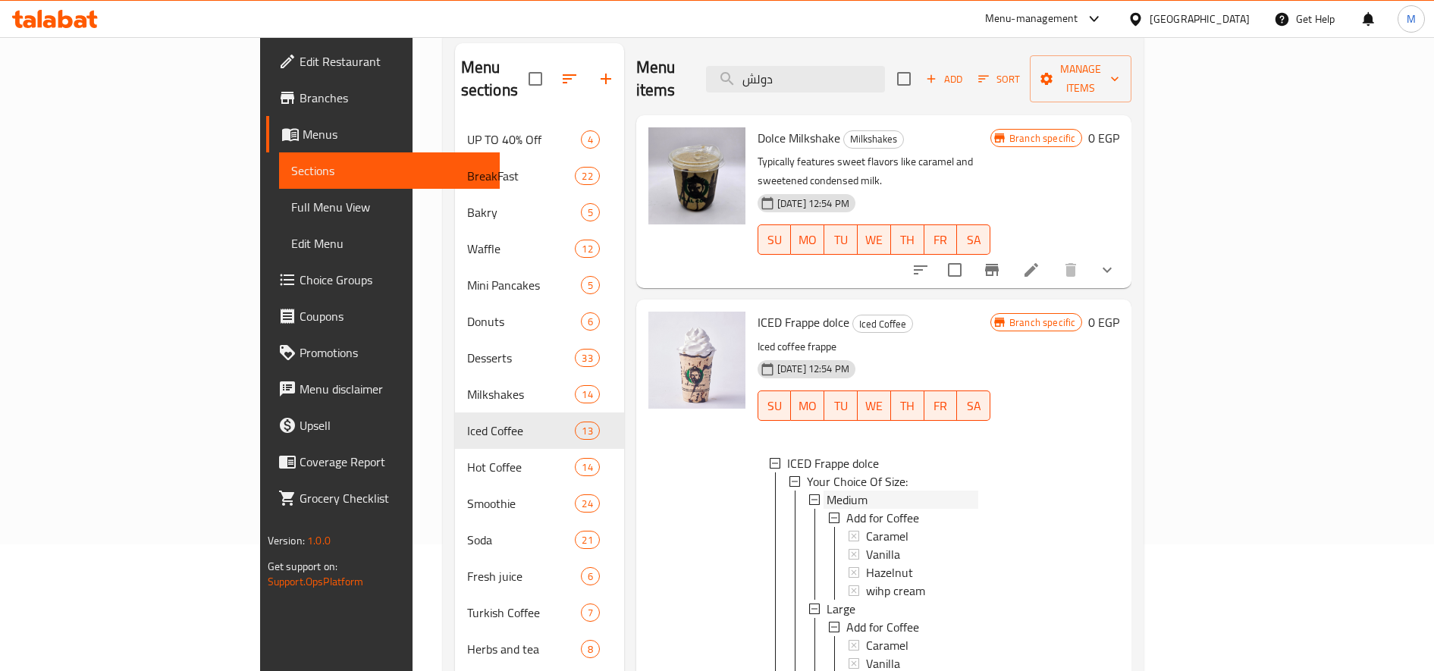
click at [852, 491] on div "Medium" at bounding box center [903, 500] width 152 height 18
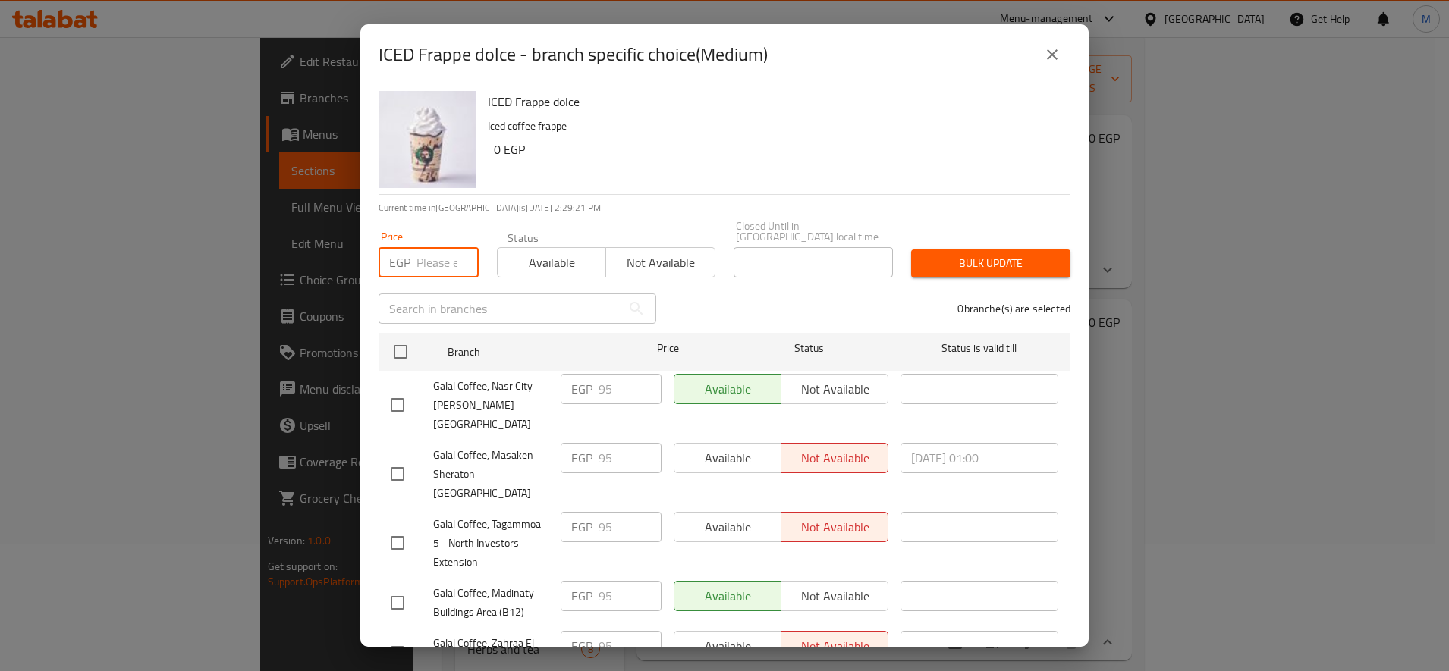
click at [442, 250] on input "number" at bounding box center [447, 262] width 62 height 30
paste input "75"
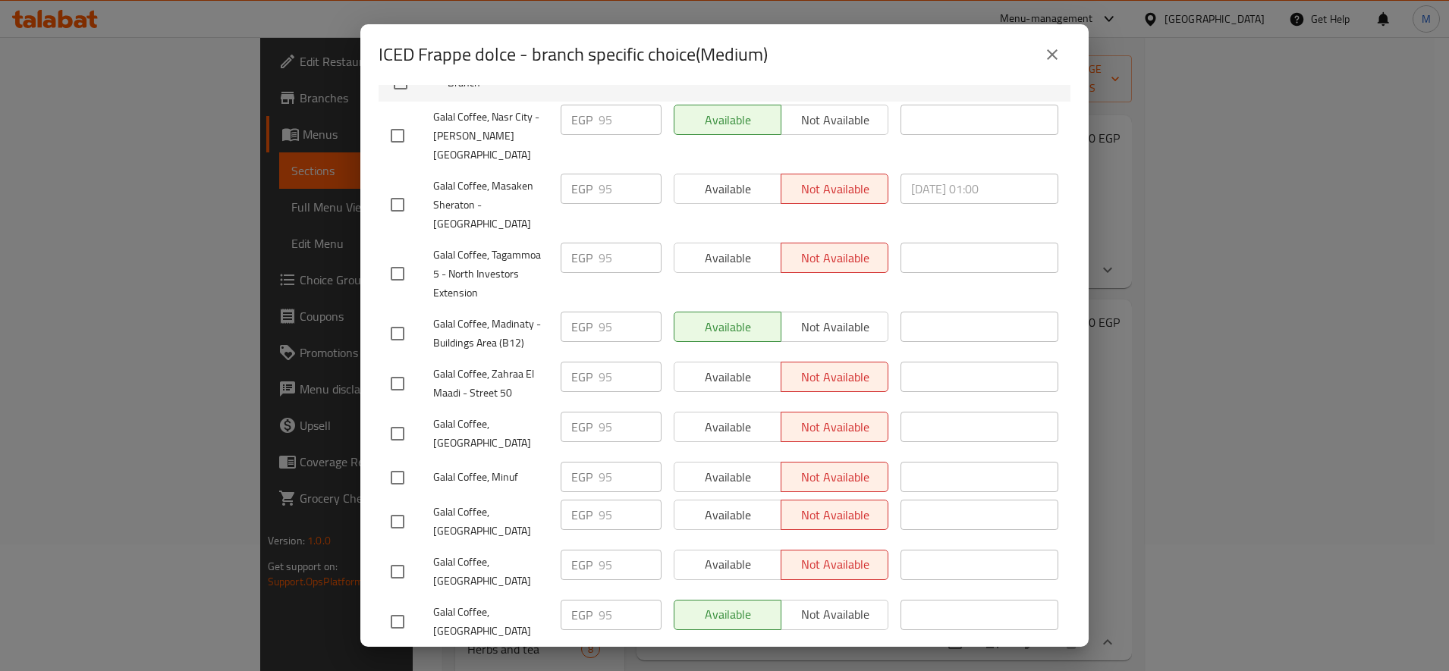
scroll to position [299, 0]
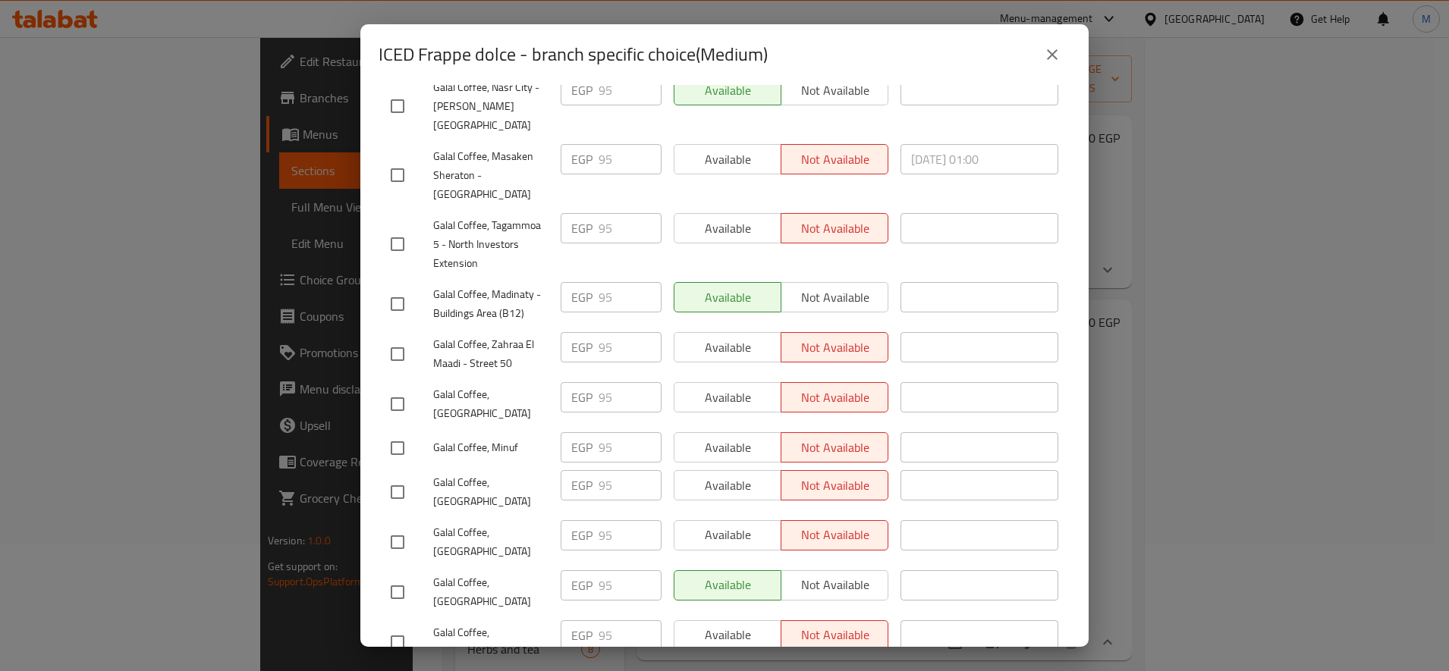
click at [393, 388] on input "checkbox" at bounding box center [397, 404] width 32 height 32
drag, startPoint x: 398, startPoint y: 440, endPoint x: 395, endPoint y: 456, distance: 16.2
click at [397, 476] on input "checkbox" at bounding box center [397, 492] width 32 height 32
click at [393, 526] on input "checkbox" at bounding box center [397, 542] width 32 height 32
click at [390, 564] on div "Galal Coffee, [GEOGRAPHIC_DATA]" at bounding box center [469, 592] width 170 height 56
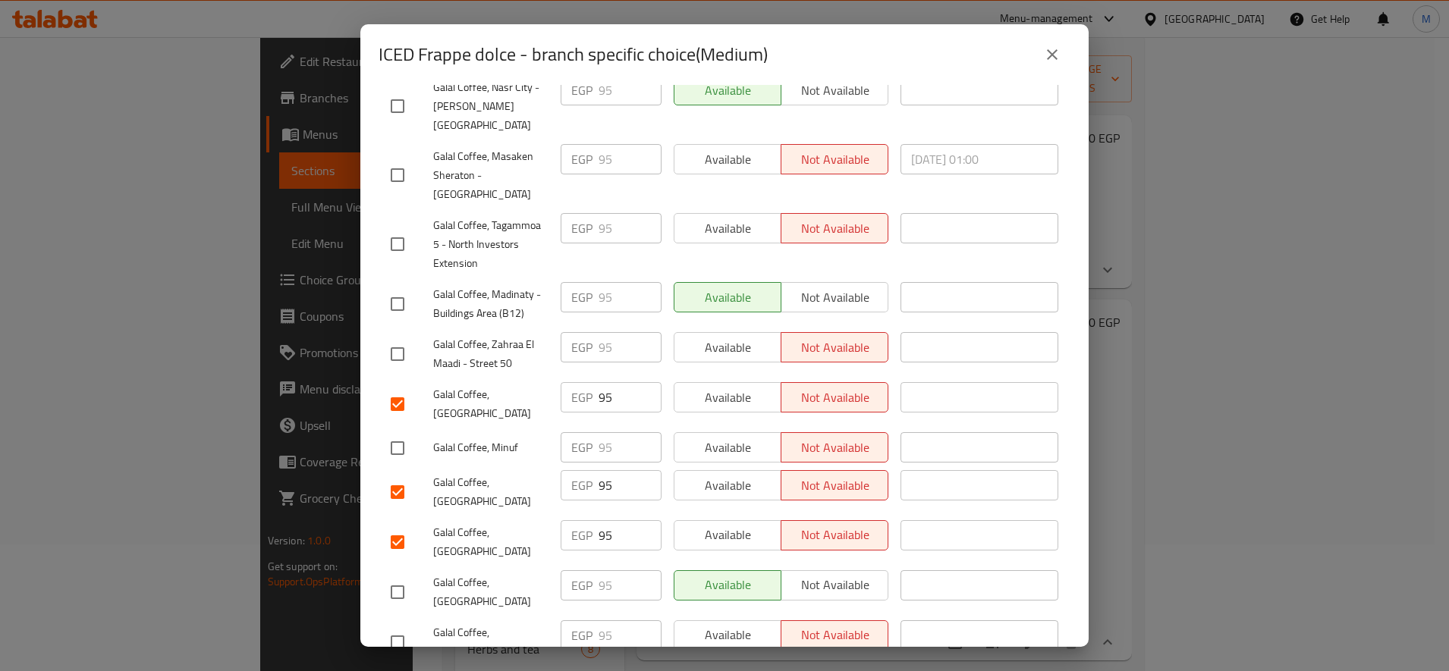
click at [402, 576] on input "checkbox" at bounding box center [397, 592] width 32 height 32
click at [397, 626] on input "checkbox" at bounding box center [397, 642] width 32 height 32
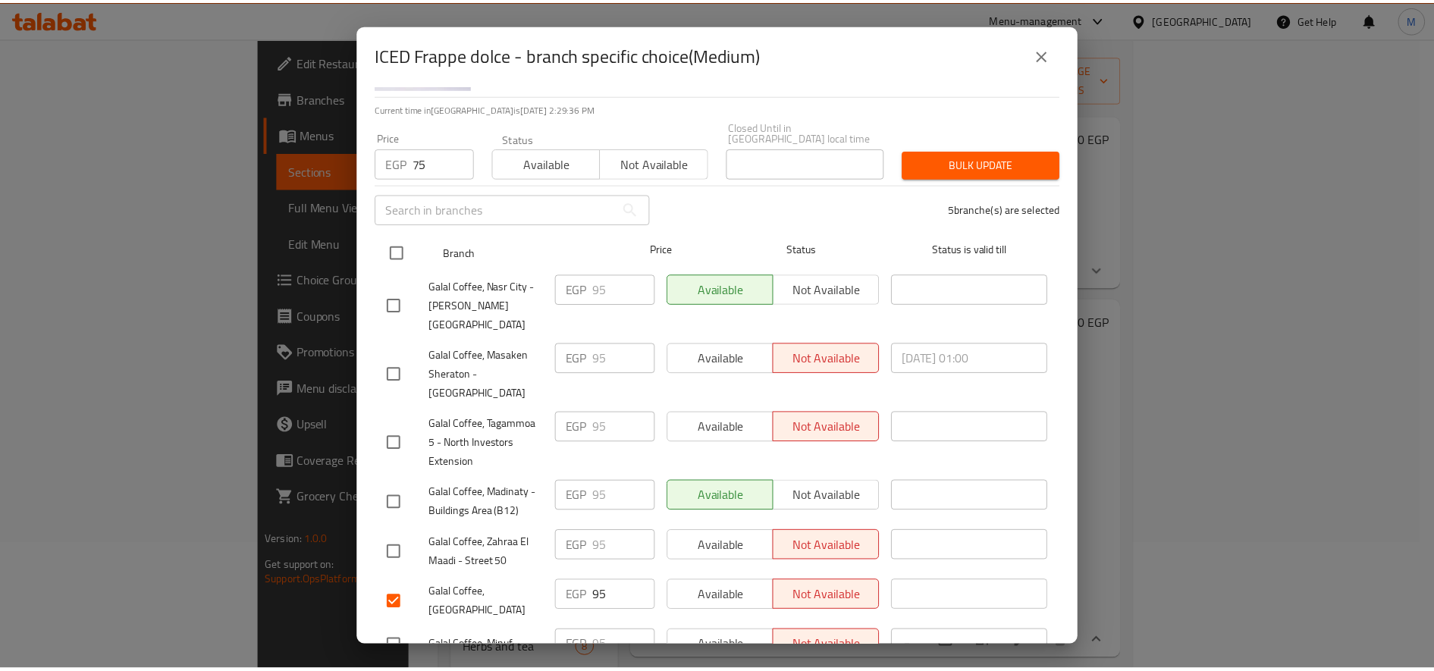
scroll to position [0, 0]
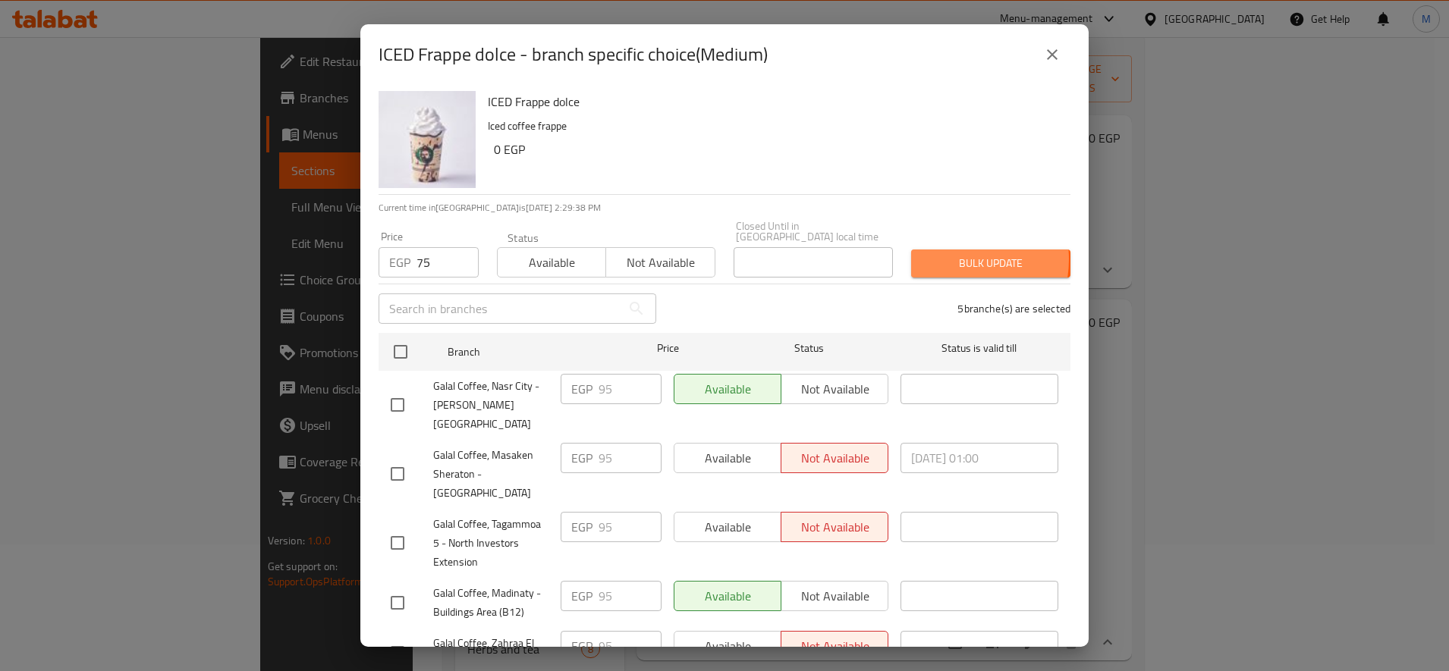
click at [935, 254] on span "Bulk update" at bounding box center [990, 263] width 135 height 19
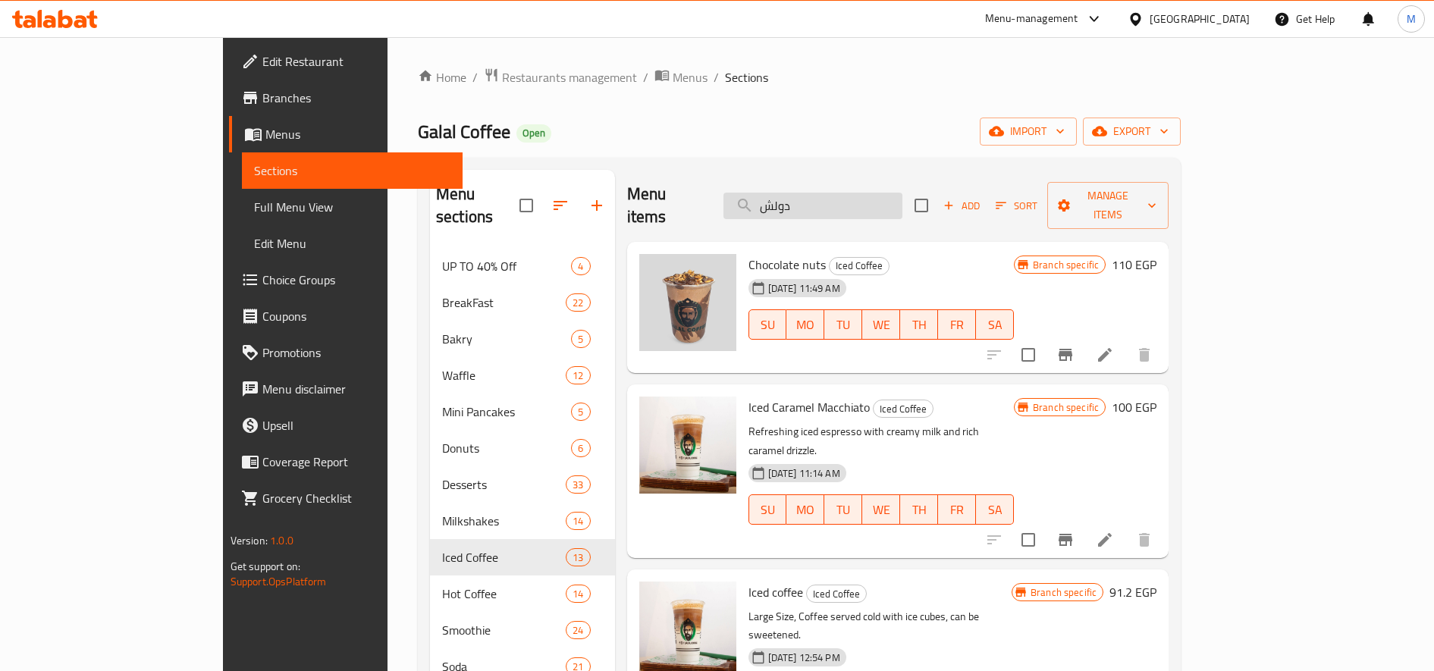
click at [902, 199] on input "دولش" at bounding box center [812, 206] width 179 height 27
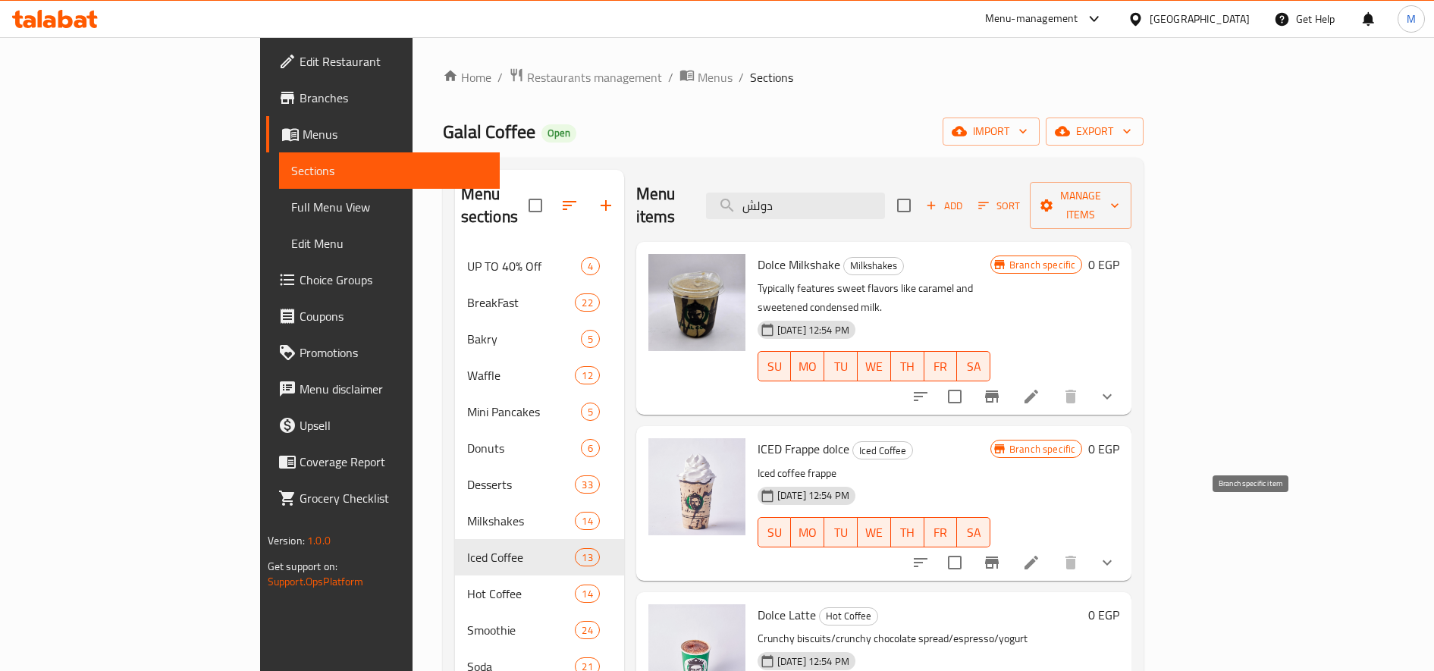
click at [999, 557] on icon "Branch-specific-item" at bounding box center [992, 563] width 14 height 12
click at [1125, 545] on button "show more" at bounding box center [1107, 563] width 36 height 36
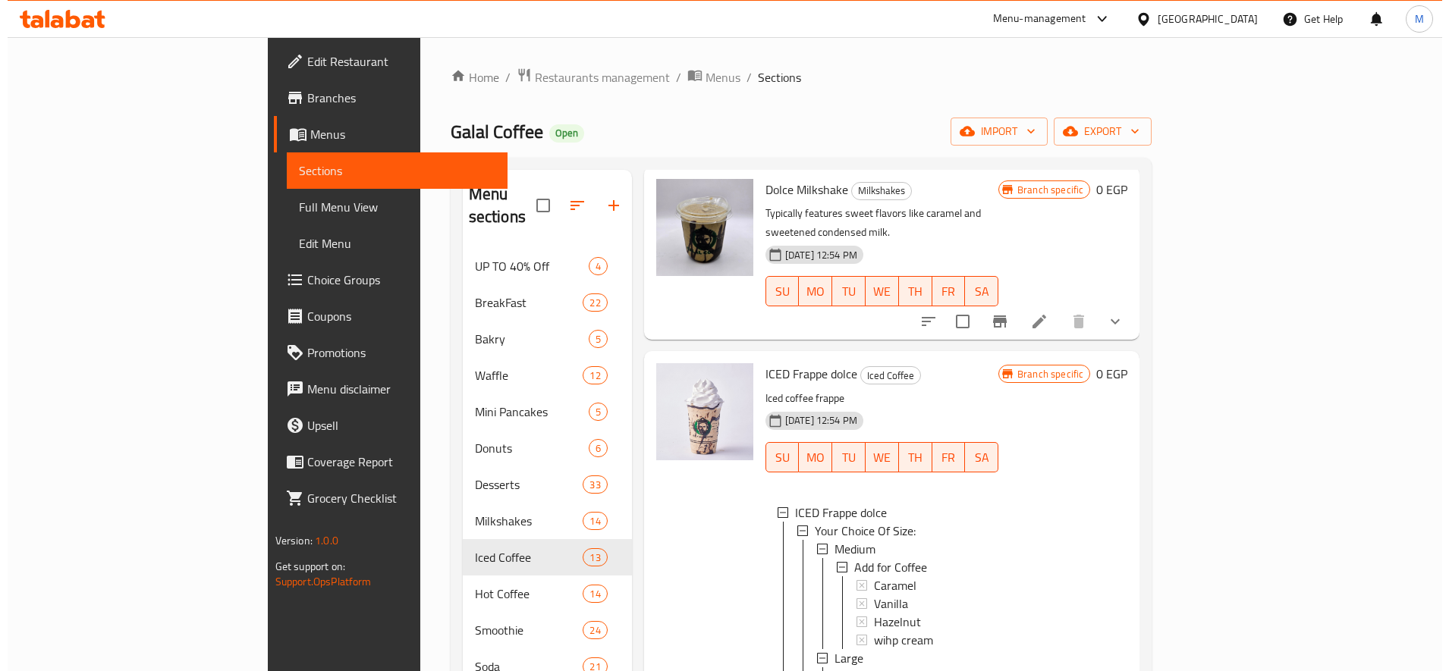
scroll to position [130, 0]
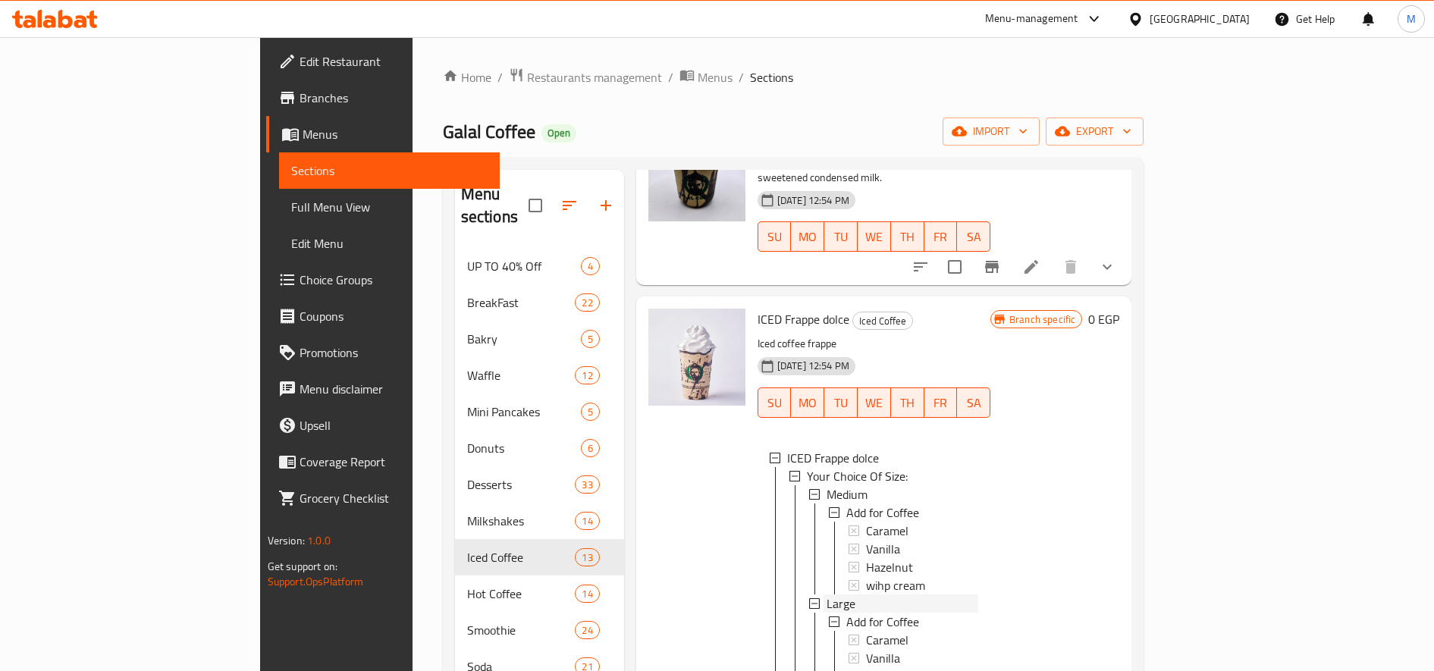
click at [856, 595] on div "Large" at bounding box center [903, 604] width 152 height 18
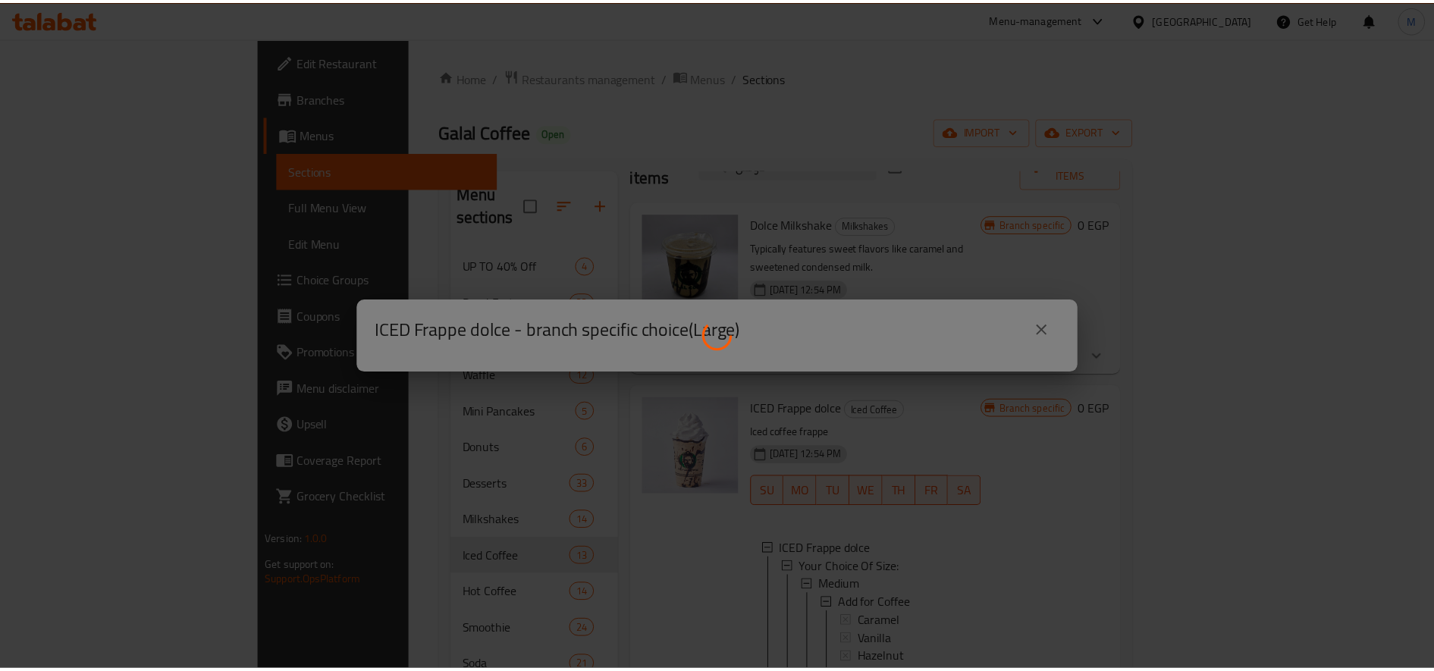
scroll to position [39, 0]
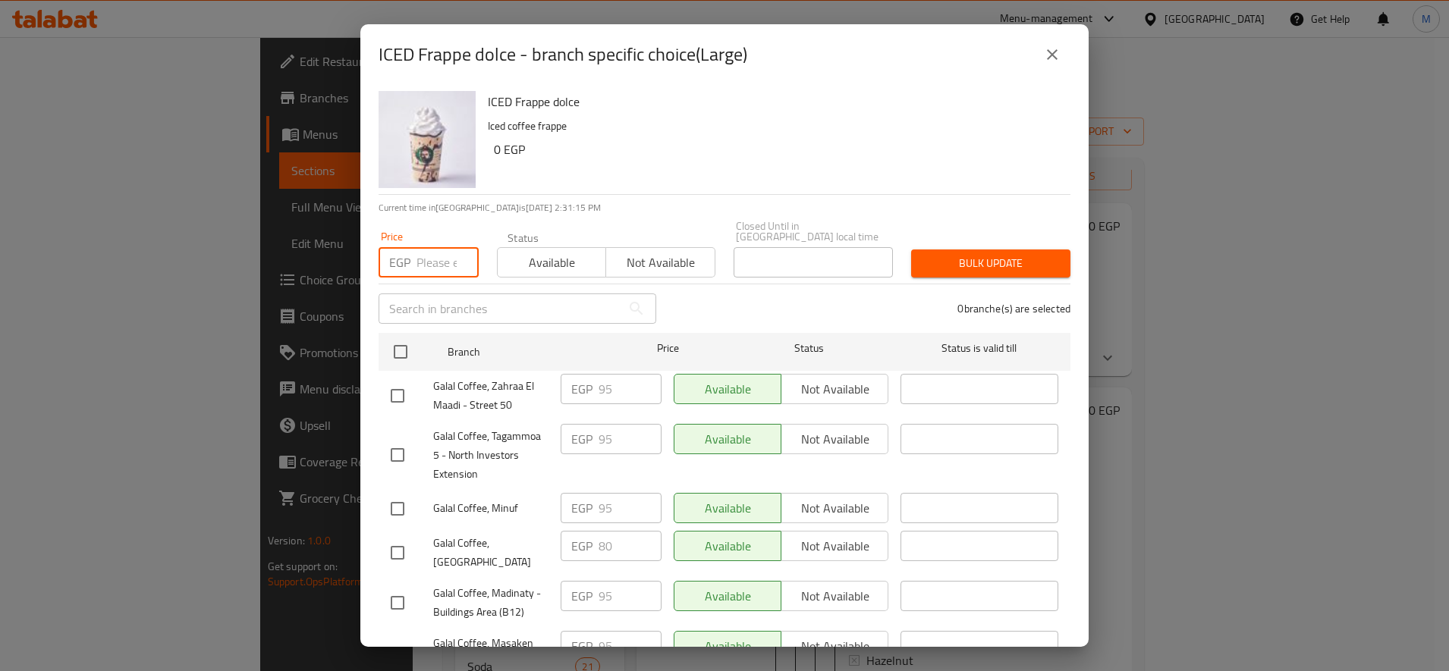
click at [438, 255] on input "number" at bounding box center [447, 262] width 62 height 30
paste input "105"
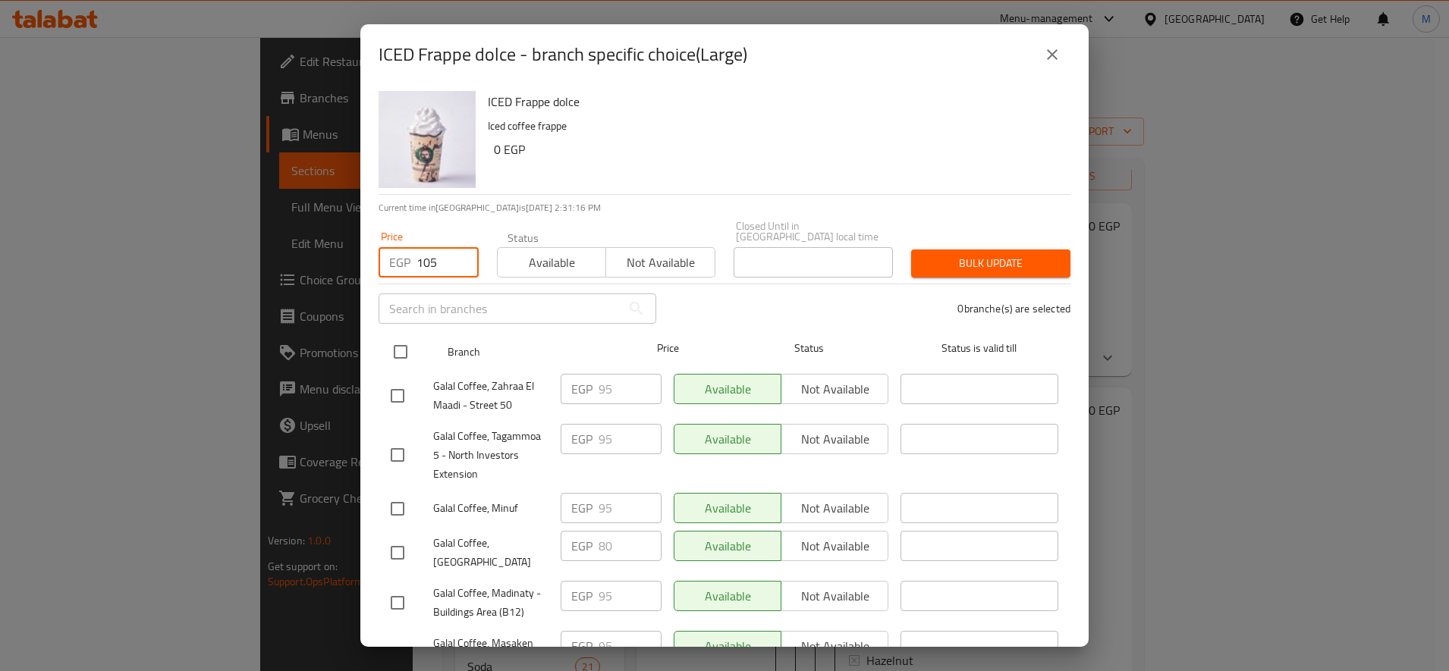
click at [403, 344] on input "checkbox" at bounding box center [400, 352] width 32 height 32
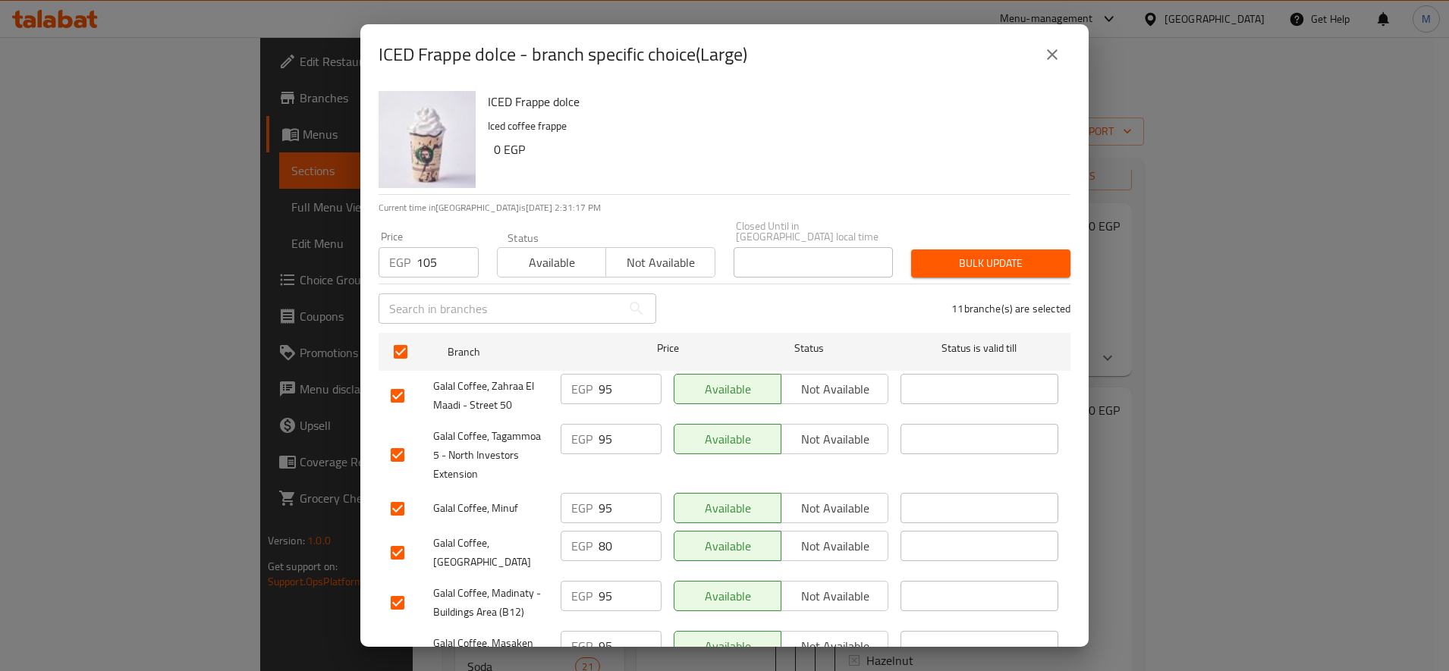
click at [968, 265] on button "Bulk update" at bounding box center [990, 264] width 159 height 28
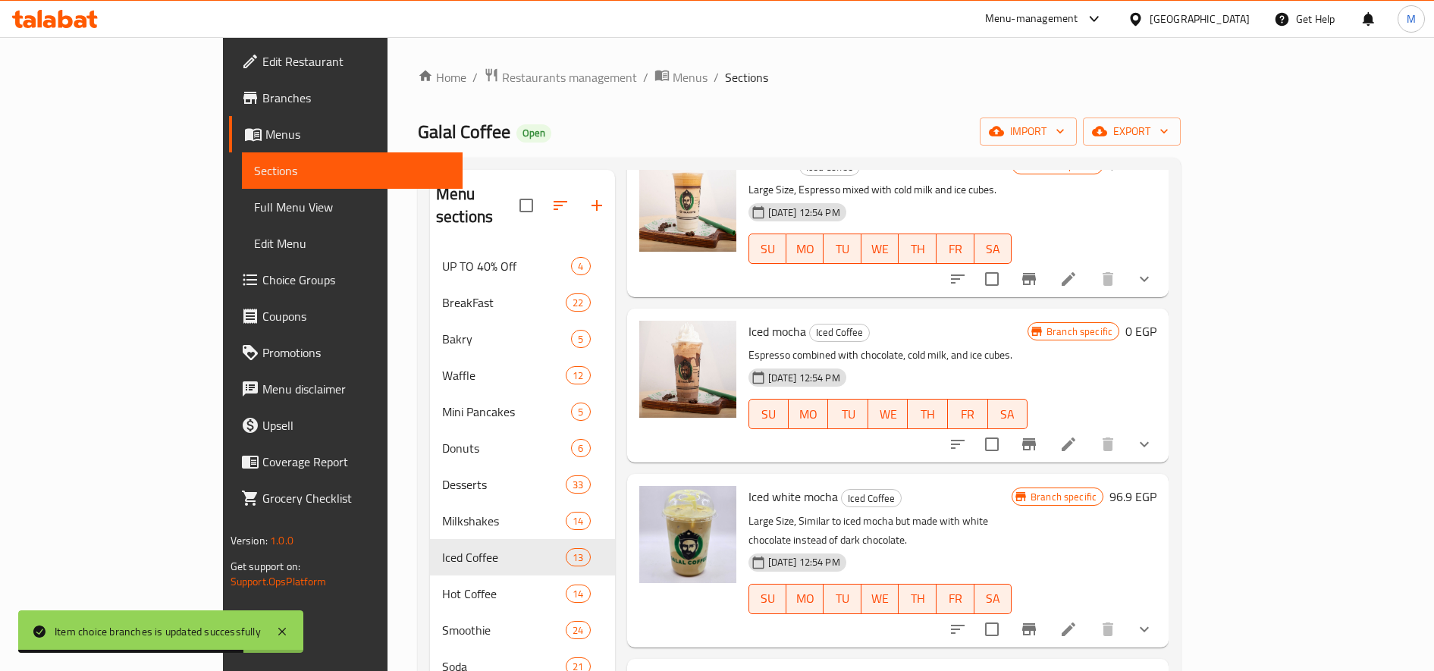
scroll to position [632, 0]
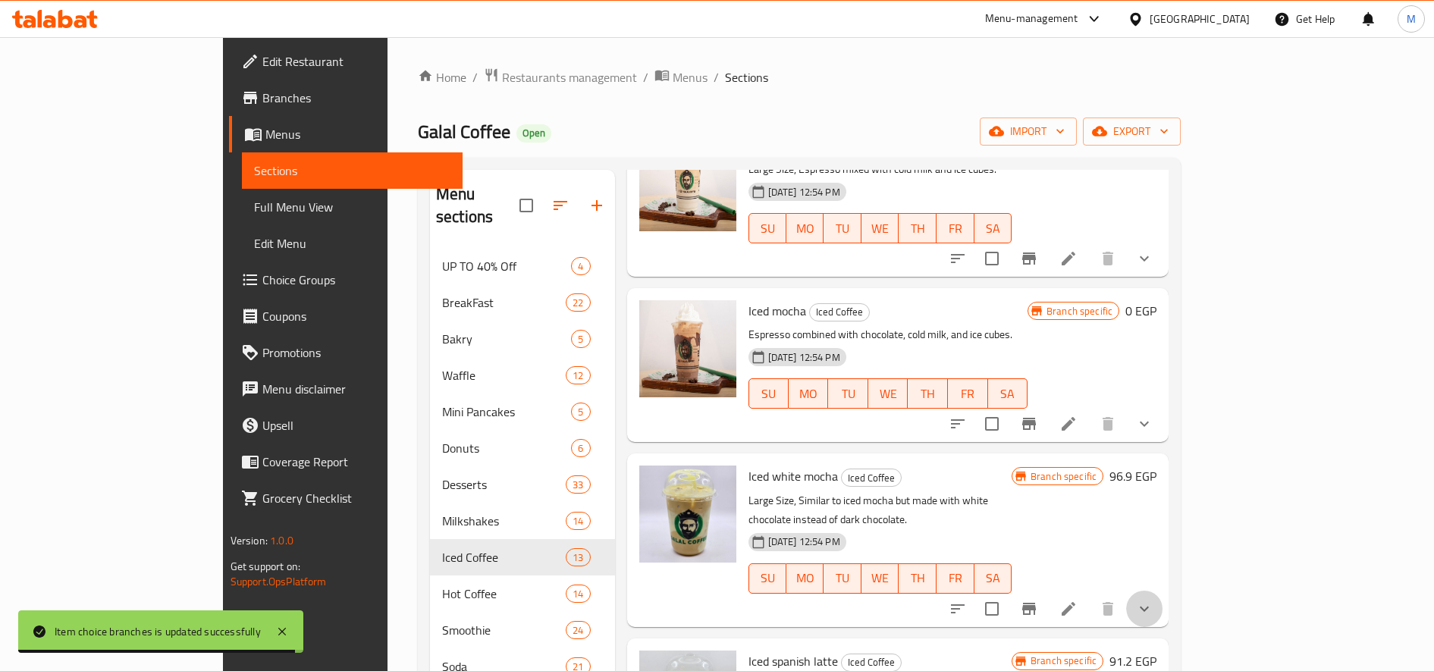
click at [1153, 600] on icon "show more" at bounding box center [1144, 609] width 18 height 18
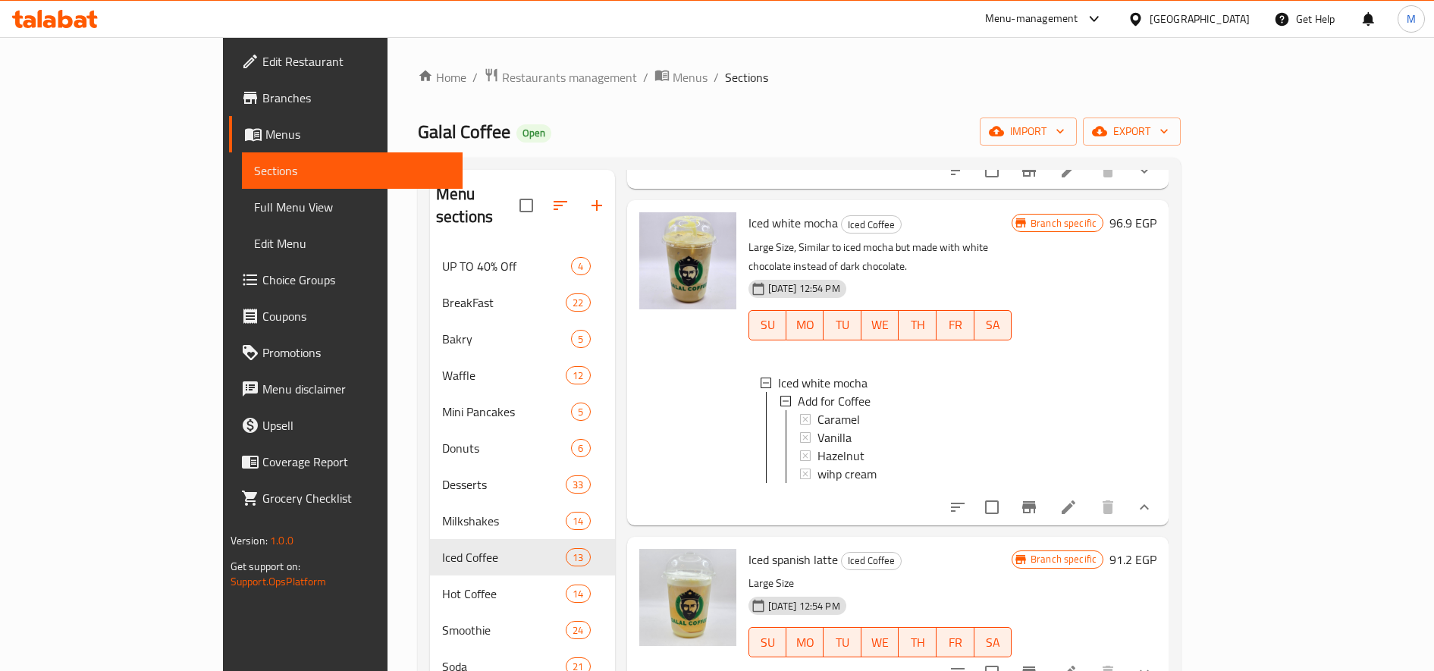
scroll to position [758, 0]
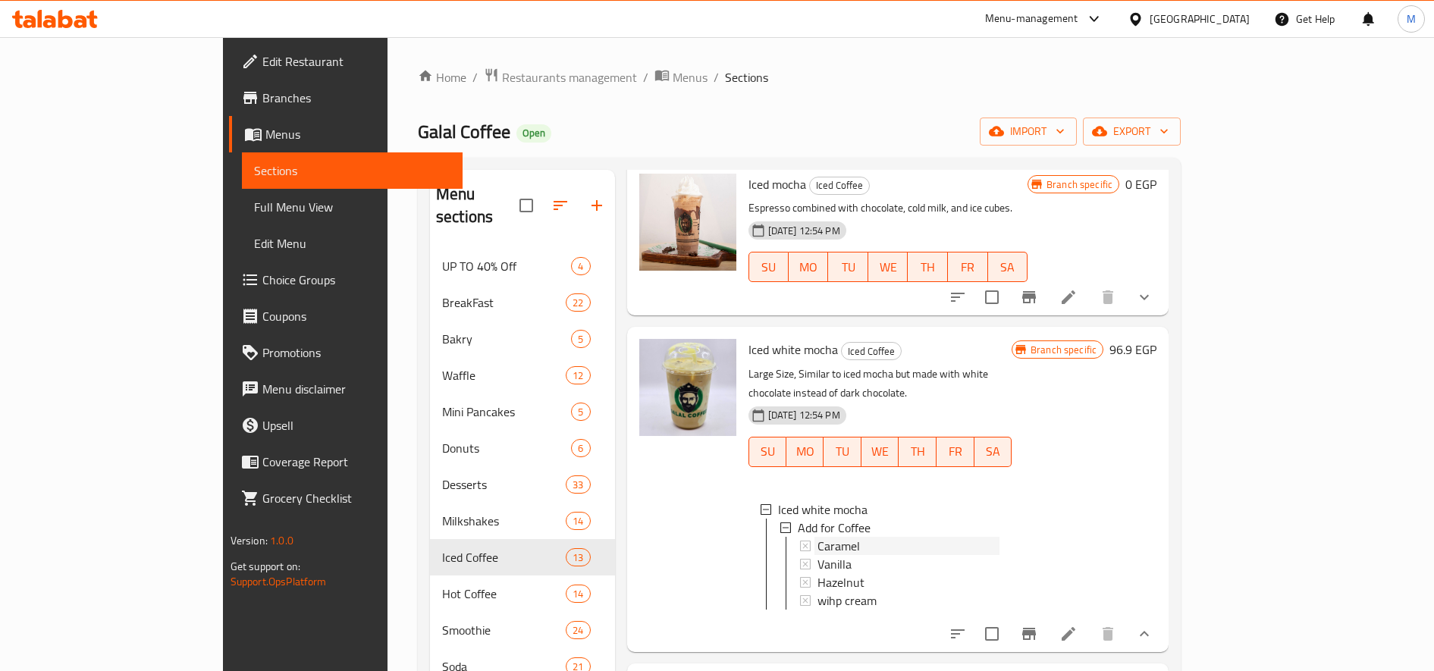
click at [818, 537] on div "Caramel" at bounding box center [909, 546] width 182 height 18
click at [818, 555] on div "Vanilla" at bounding box center [909, 564] width 182 height 18
click at [1038, 625] on icon "Branch-specific-item" at bounding box center [1029, 634] width 18 height 18
click at [838, 573] on div "Hazelnut" at bounding box center [909, 582] width 182 height 18
click at [829, 592] on div "wihp cream" at bounding box center [909, 601] width 182 height 18
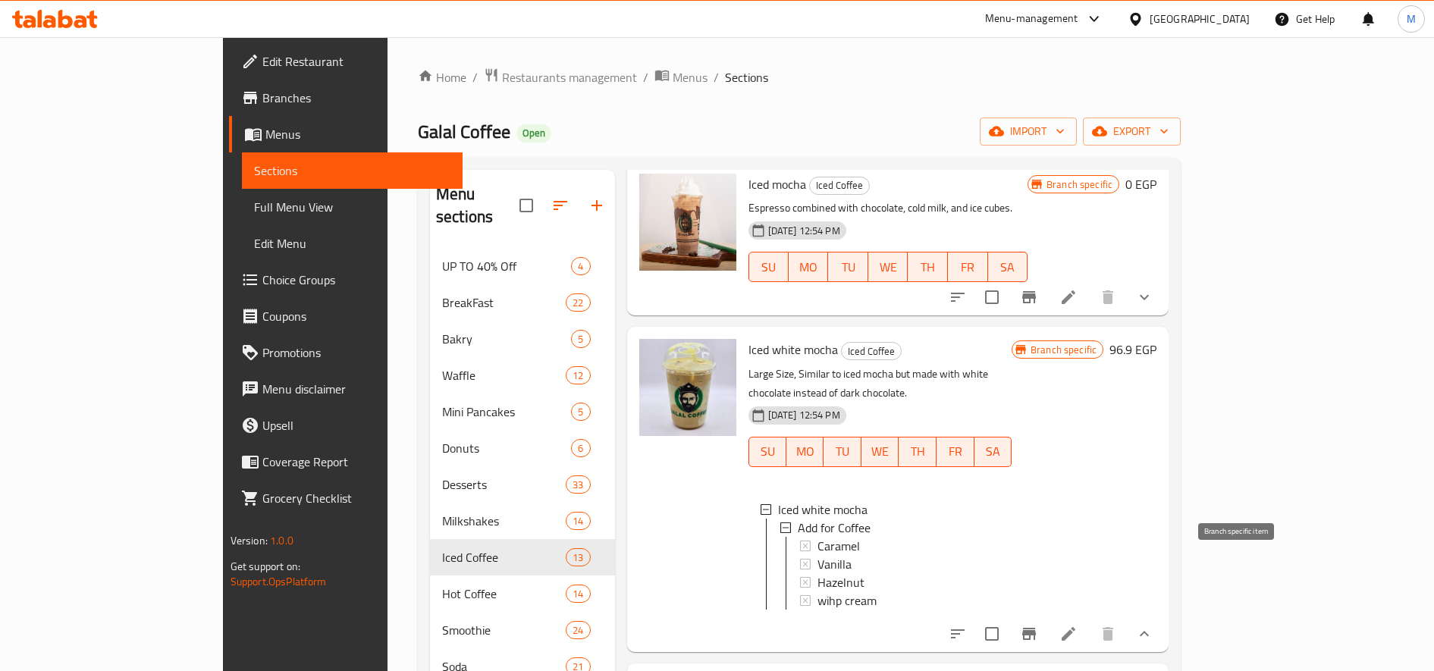
click at [1038, 625] on icon "Branch-specific-item" at bounding box center [1029, 634] width 18 height 18
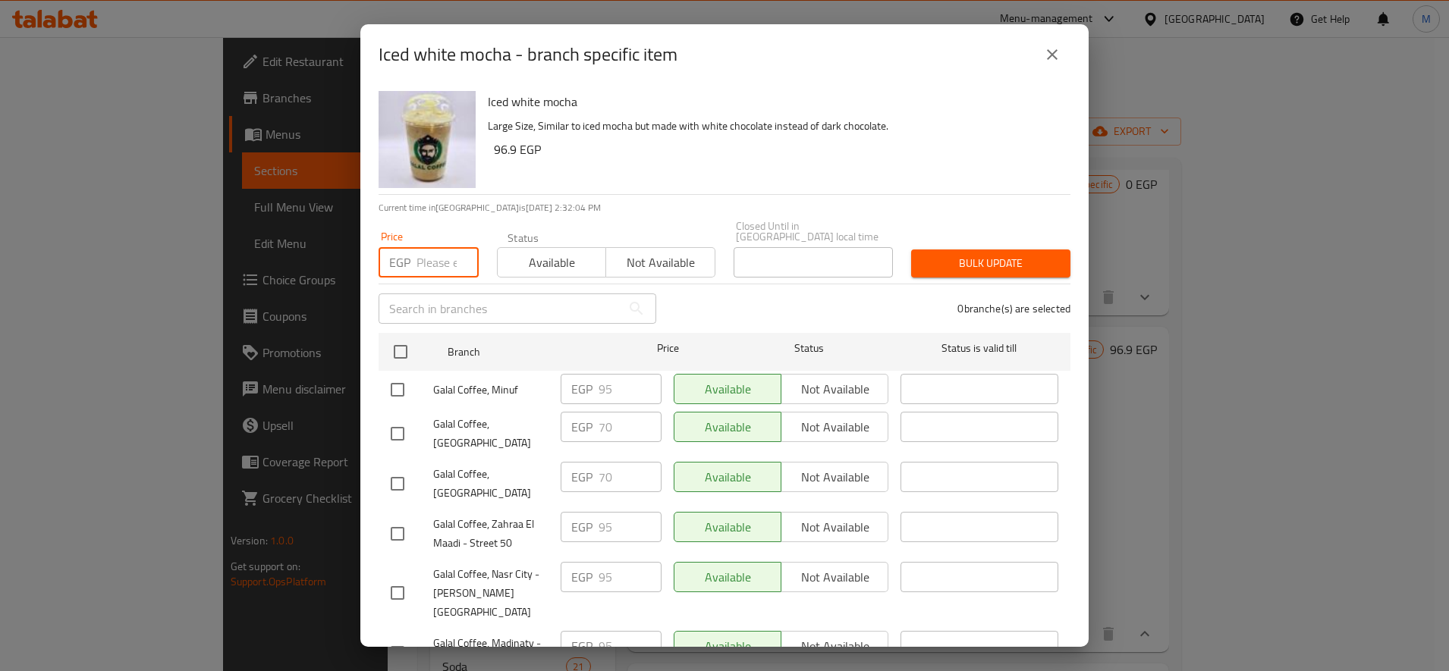
click at [440, 247] on input "number" at bounding box center [447, 262] width 62 height 30
paste input "105"
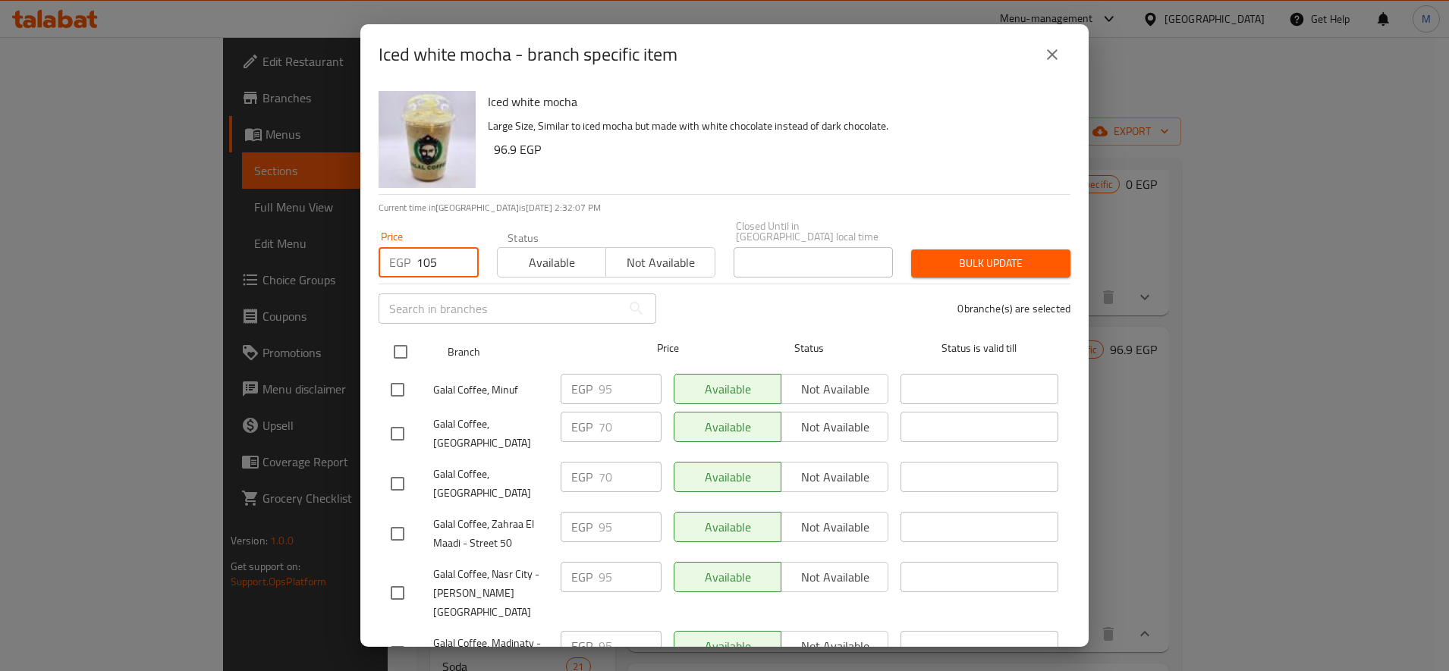
drag, startPoint x: 397, startPoint y: 336, endPoint x: 441, endPoint y: 331, distance: 44.3
click at [397, 337] on input "checkbox" at bounding box center [400, 352] width 32 height 32
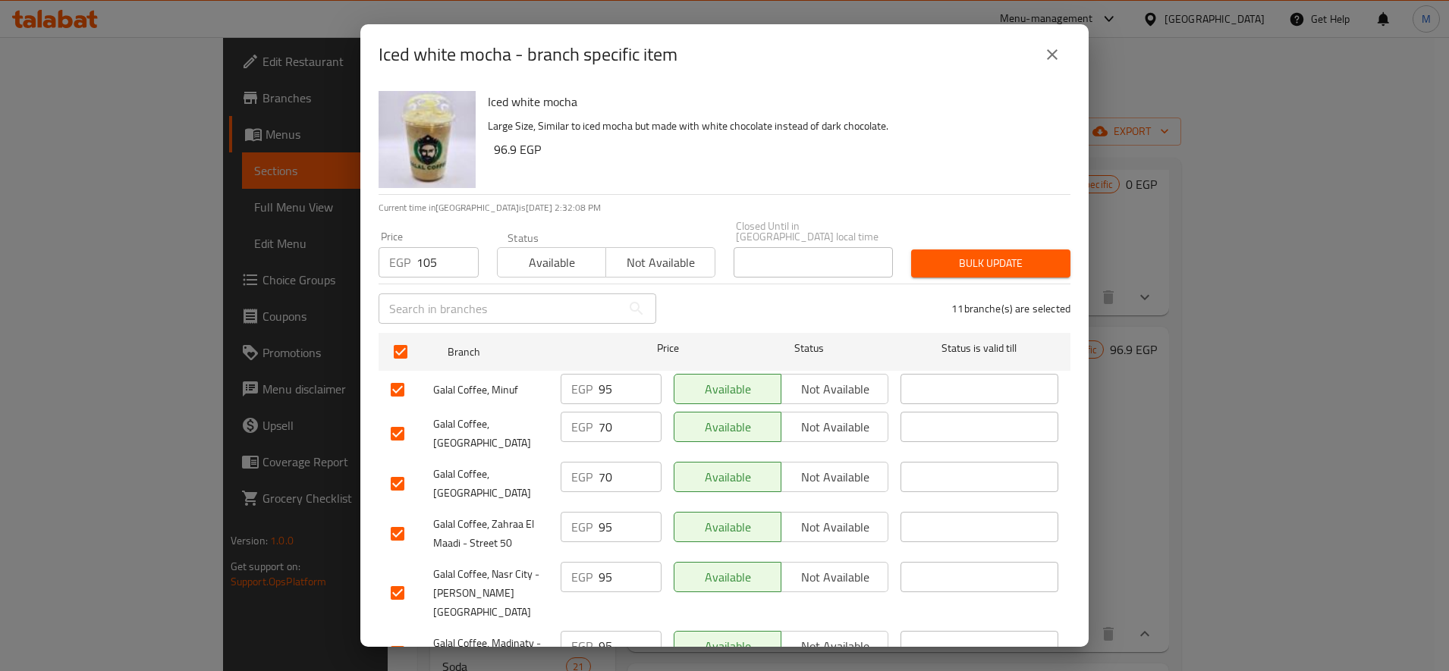
click at [943, 254] on span "Bulk update" at bounding box center [990, 263] width 135 height 19
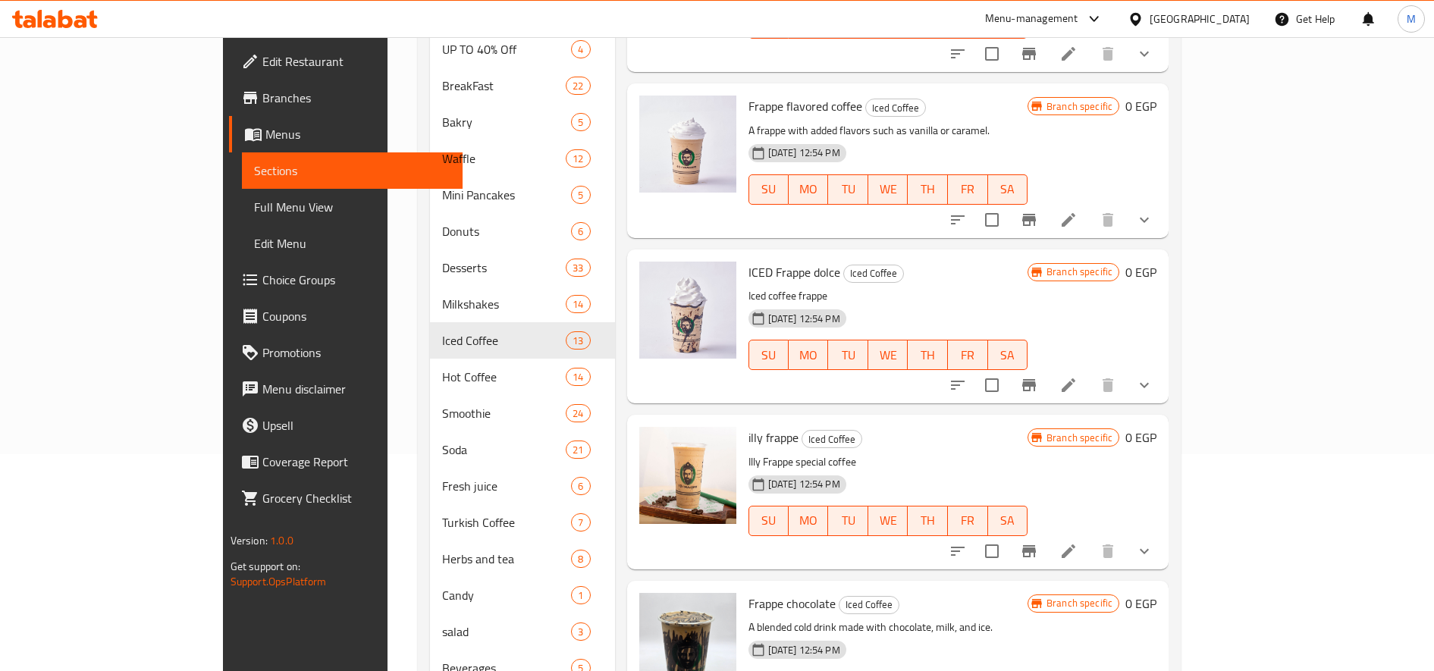
scroll to position [258, 0]
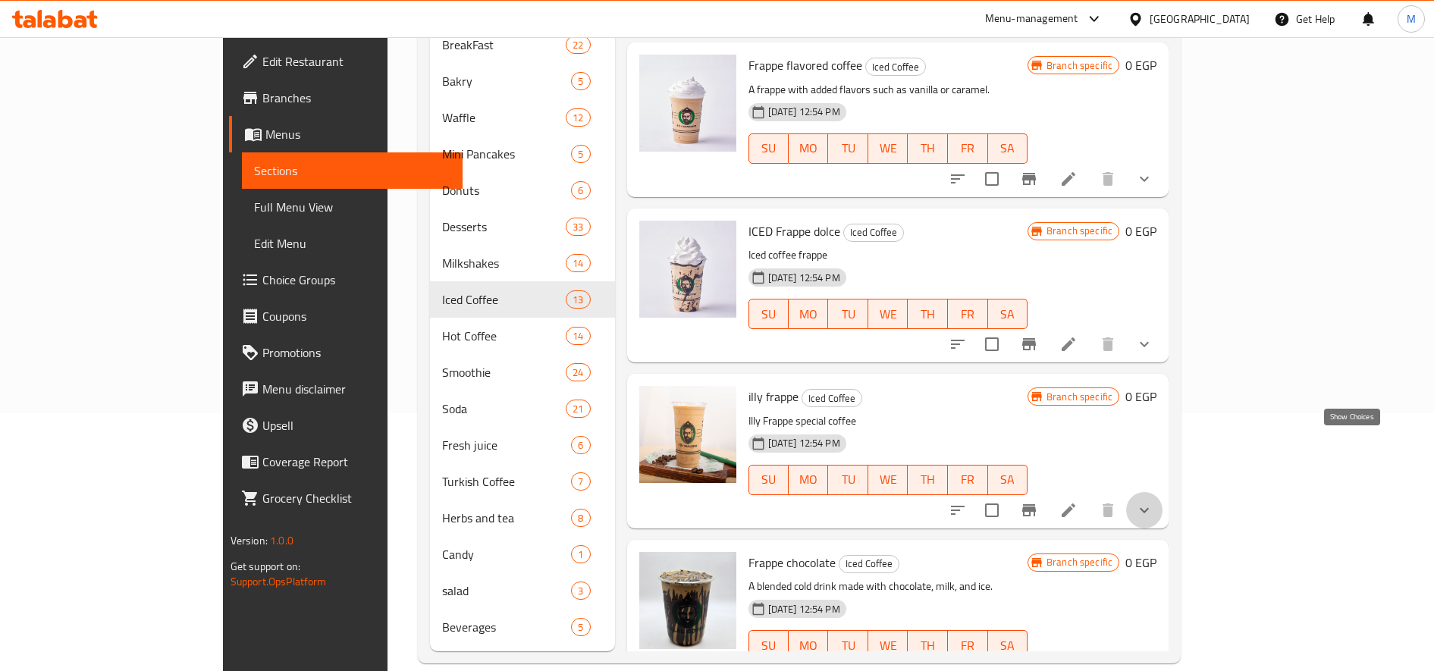
click at [1153, 501] on icon "show more" at bounding box center [1144, 510] width 18 height 18
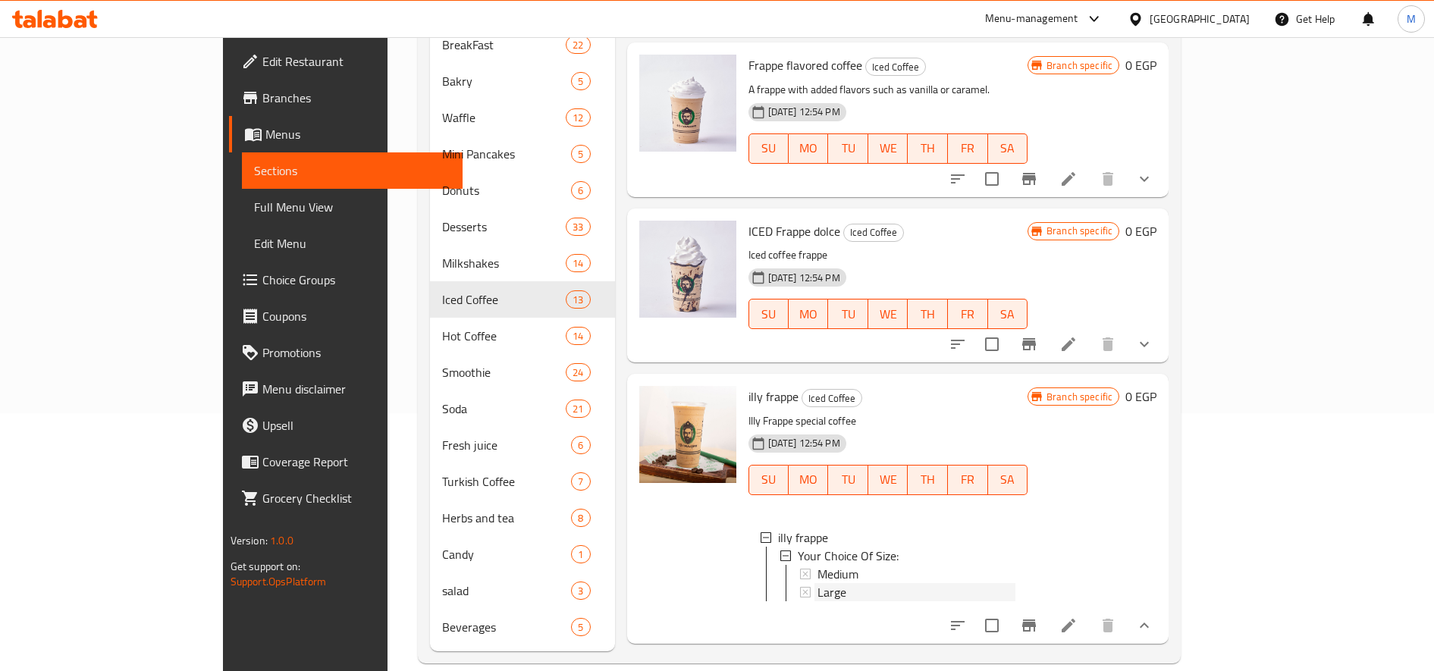
click at [818, 583] on span "Large" at bounding box center [832, 592] width 29 height 18
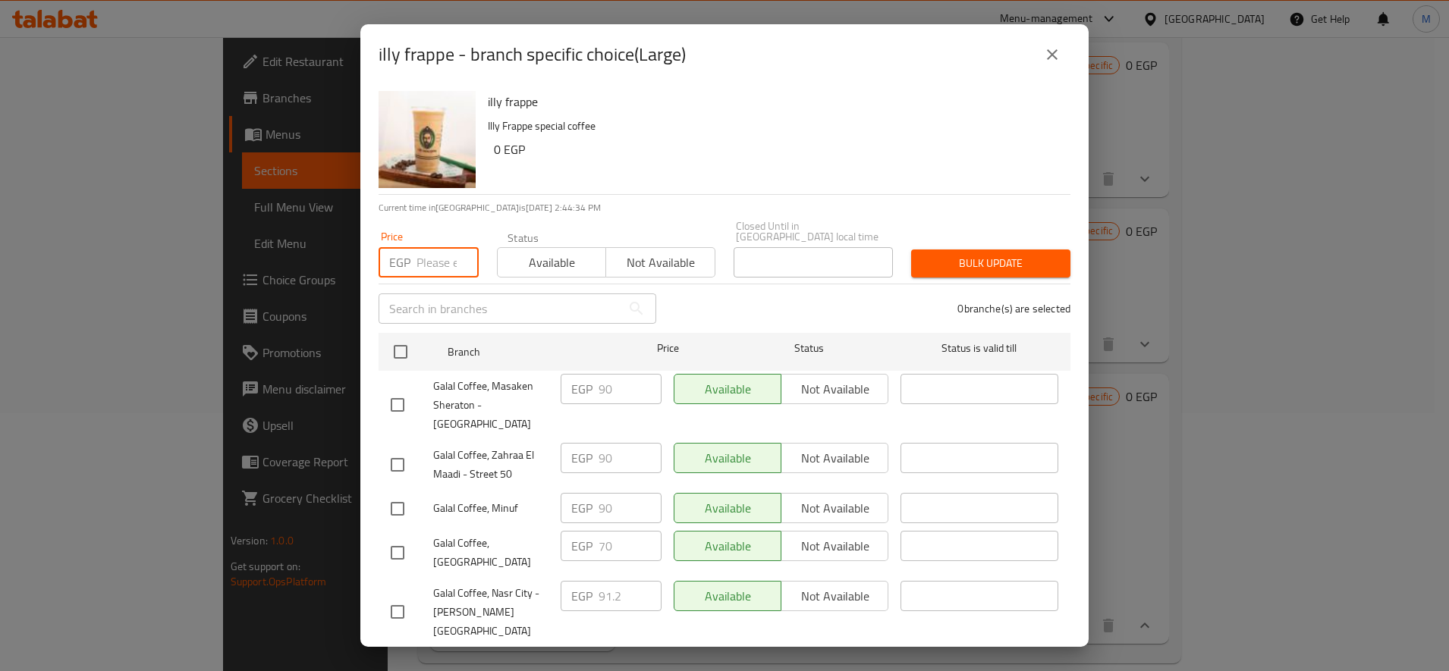
click at [436, 263] on input "number" at bounding box center [447, 262] width 62 height 30
paste input "100"
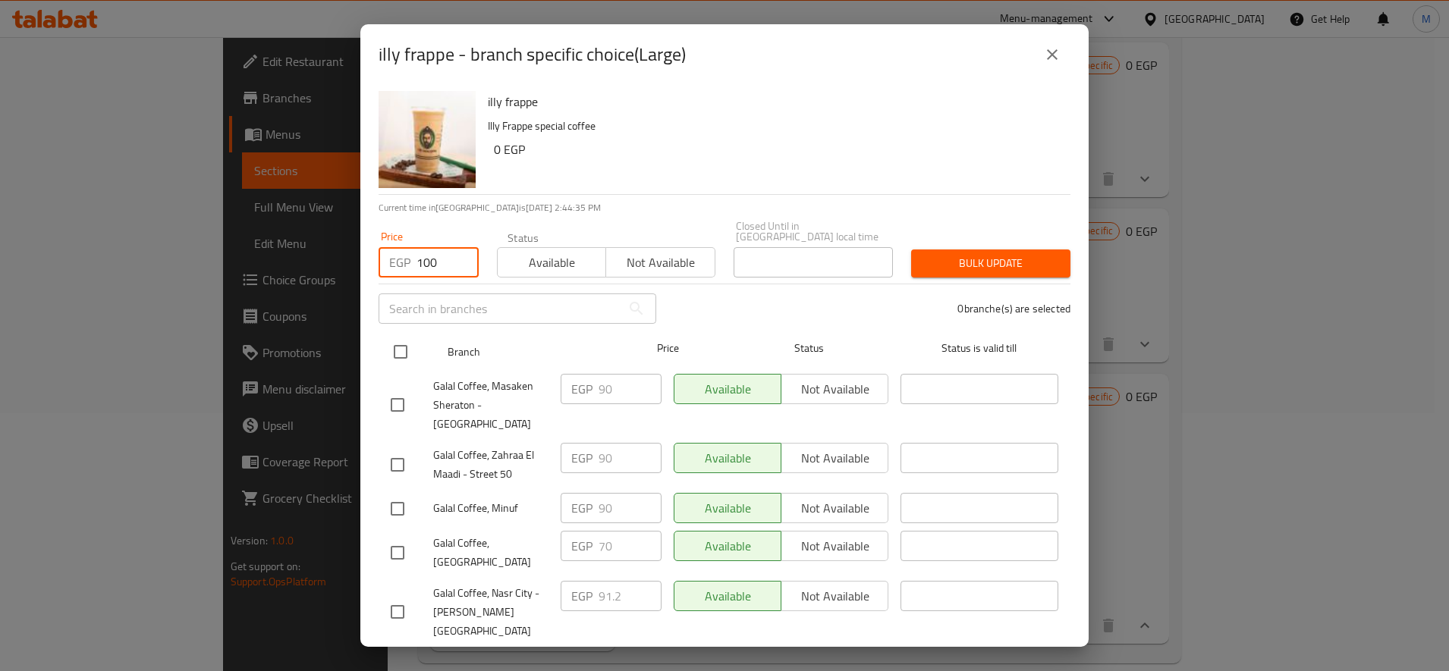
click at [397, 354] on input "checkbox" at bounding box center [400, 352] width 32 height 32
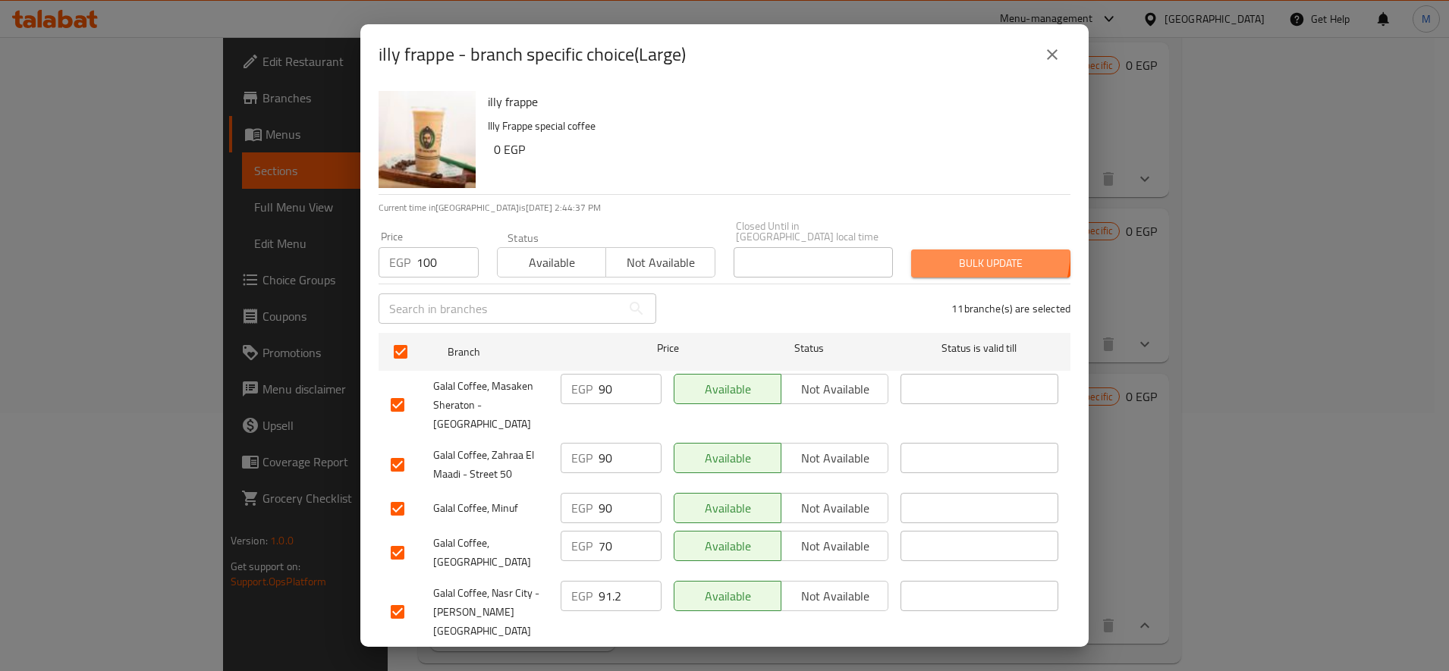
click at [941, 250] on button "Bulk update" at bounding box center [990, 264] width 159 height 28
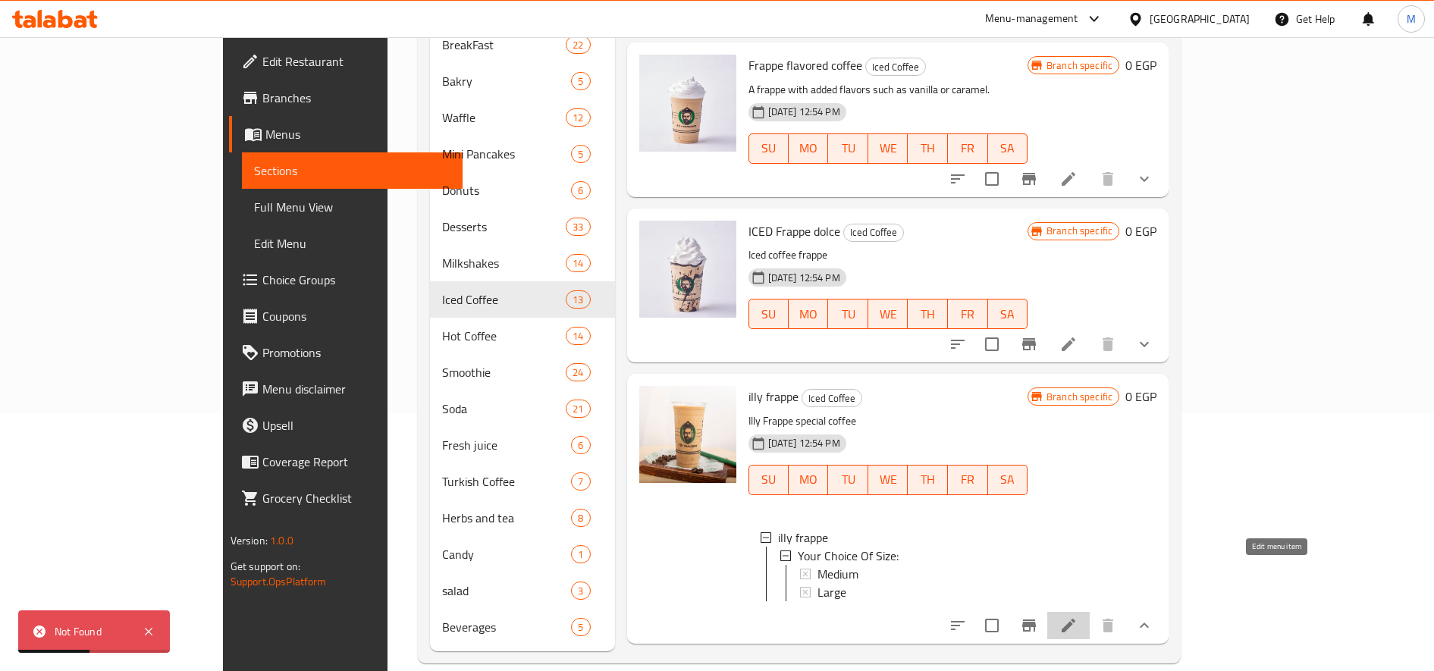
click at [1075, 619] on icon at bounding box center [1069, 626] width 14 height 14
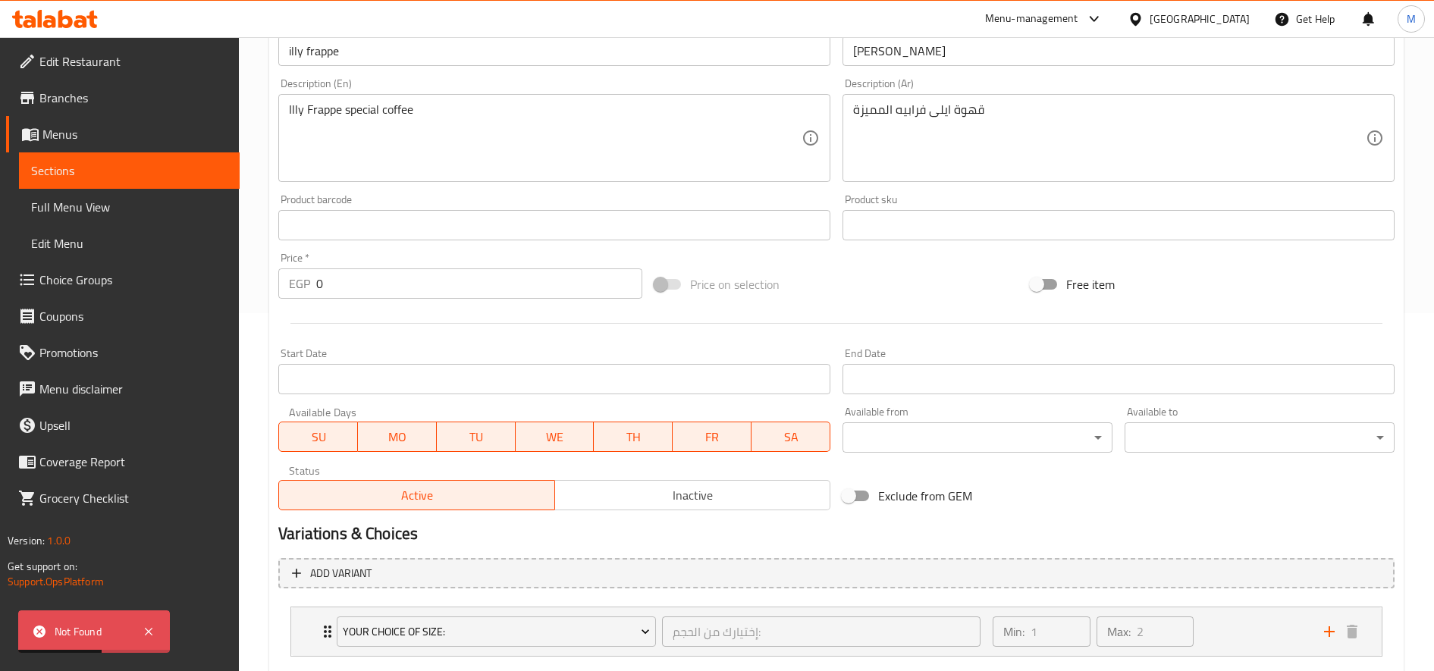
scroll to position [447, 0]
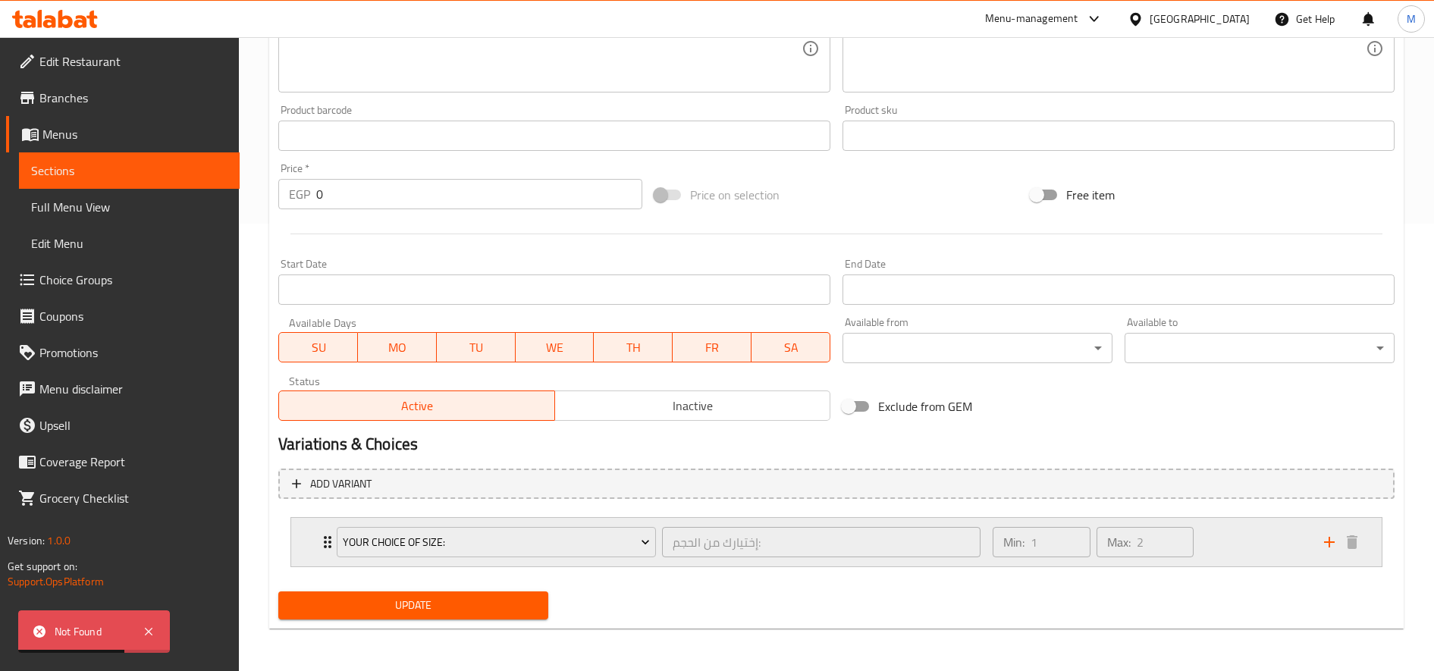
click at [504, 558] on div "Your Choice Of Size:" at bounding box center [496, 542] width 325 height 36
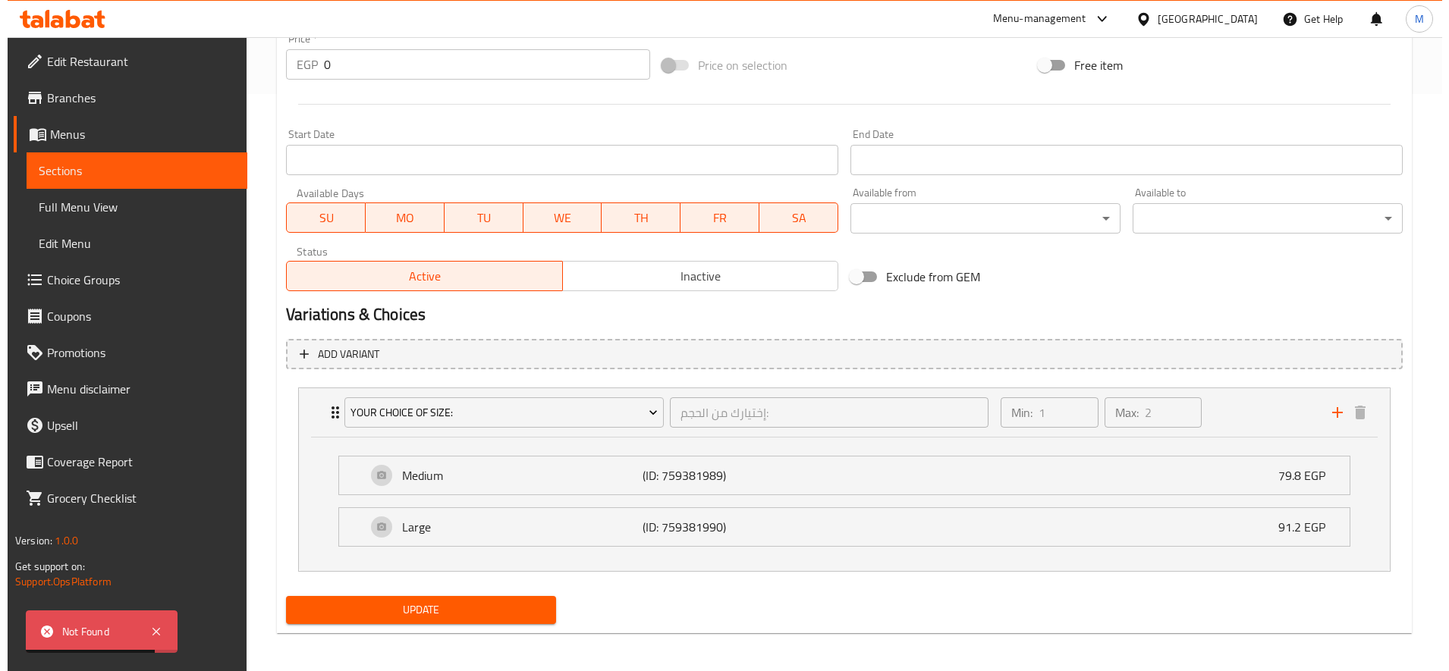
scroll to position [582, 0]
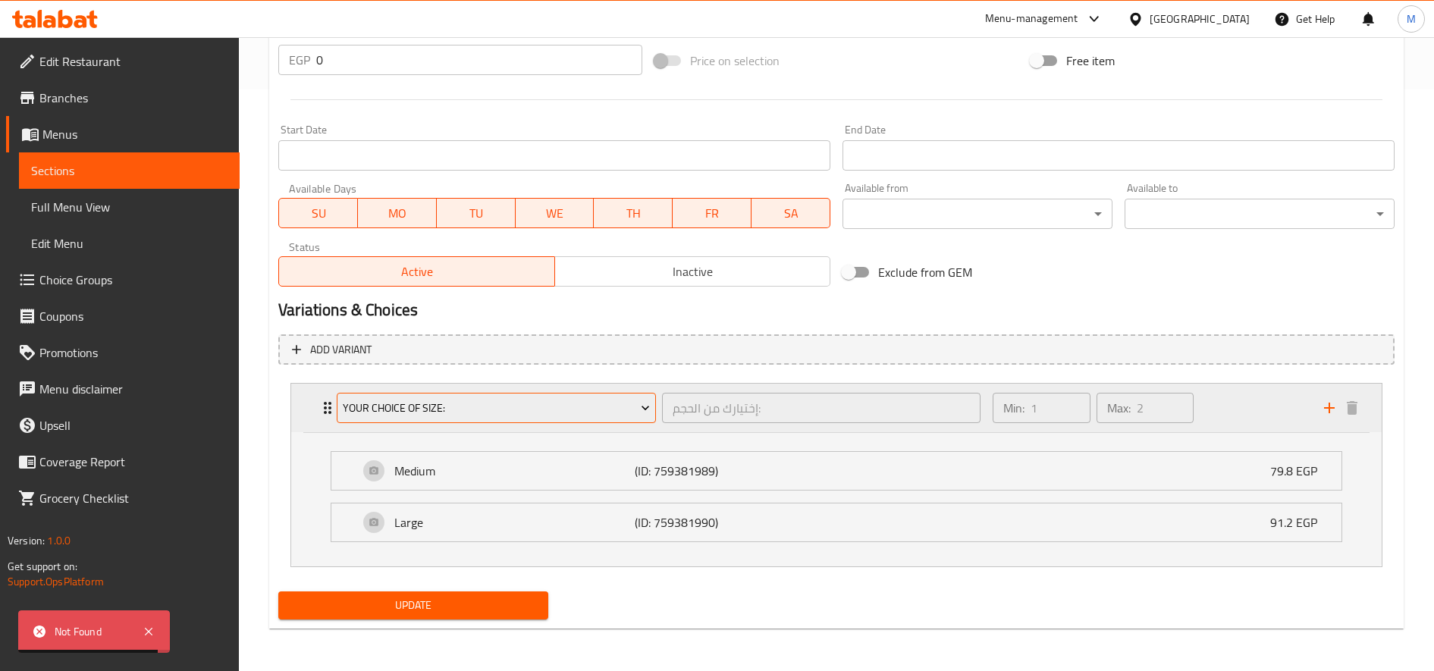
click at [538, 409] on span "Your Choice Of Size:" at bounding box center [497, 408] width 308 height 19
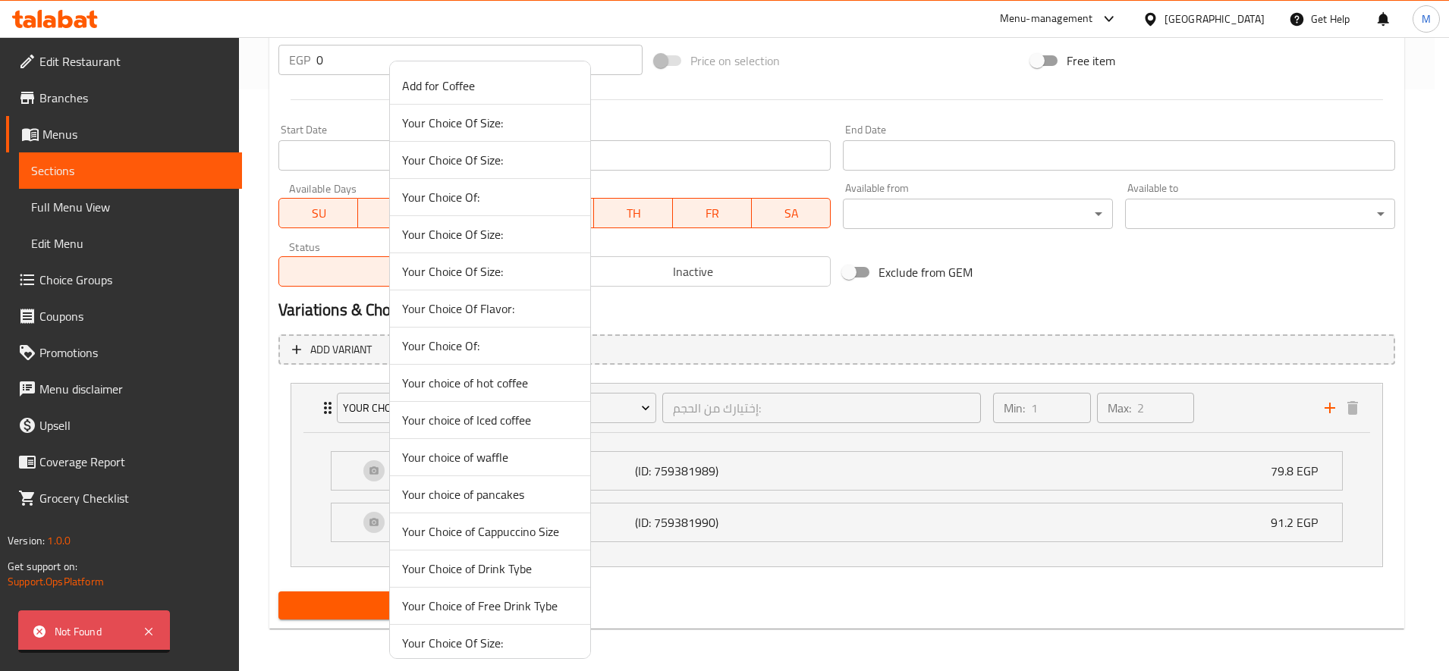
click at [520, 414] on span "Your choice of Iced coffee" at bounding box center [490, 420] width 176 height 18
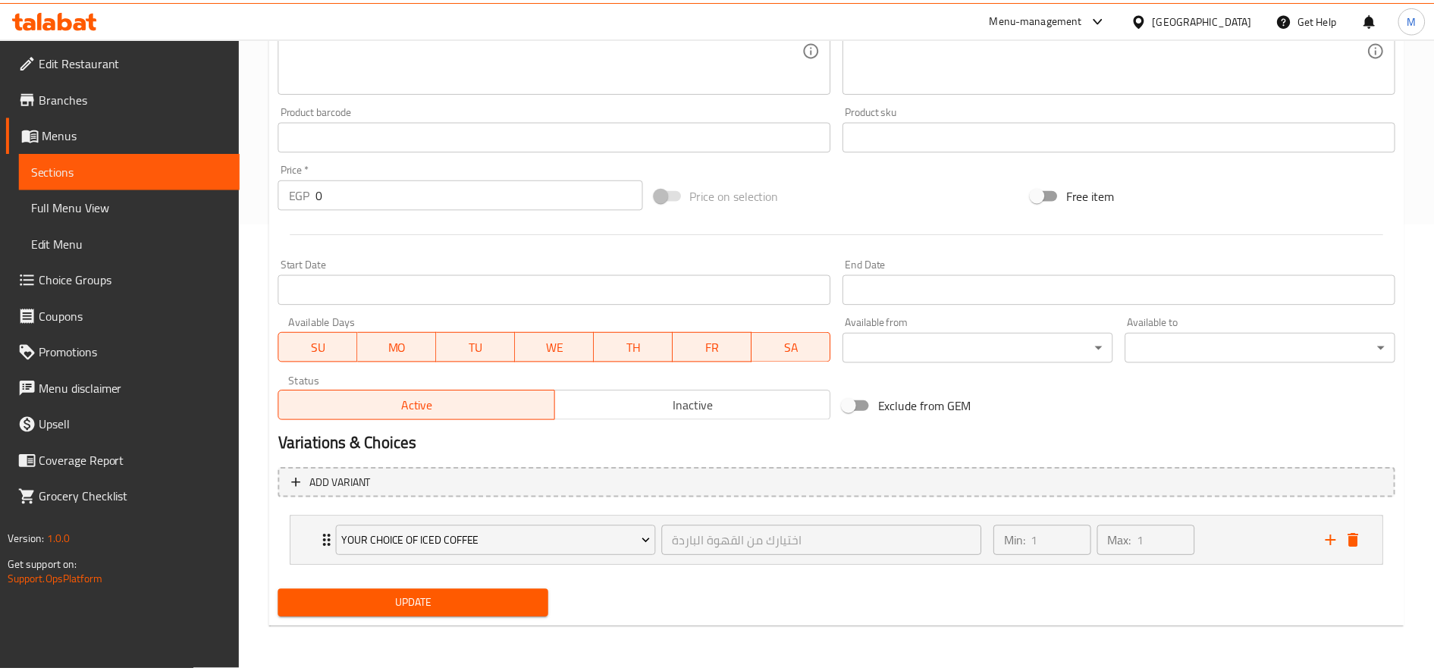
scroll to position [447, 0]
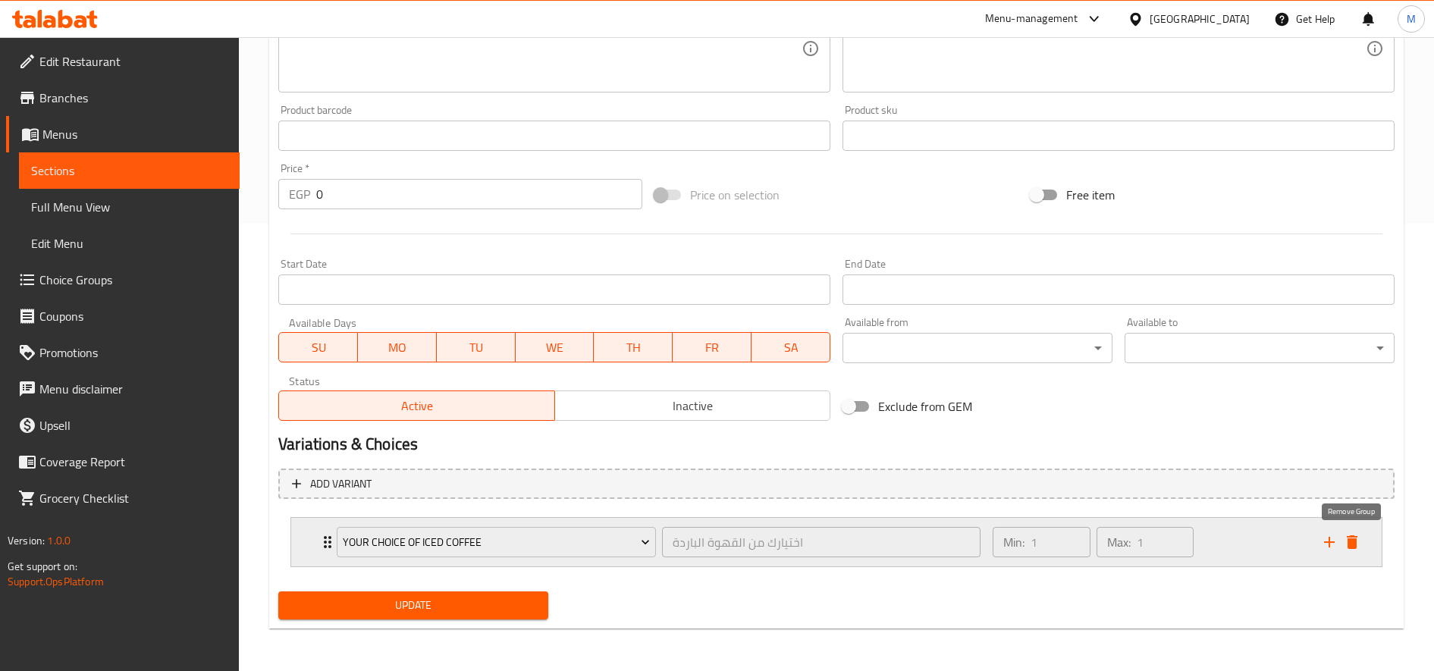
click at [1359, 540] on icon "delete" at bounding box center [1352, 542] width 18 height 18
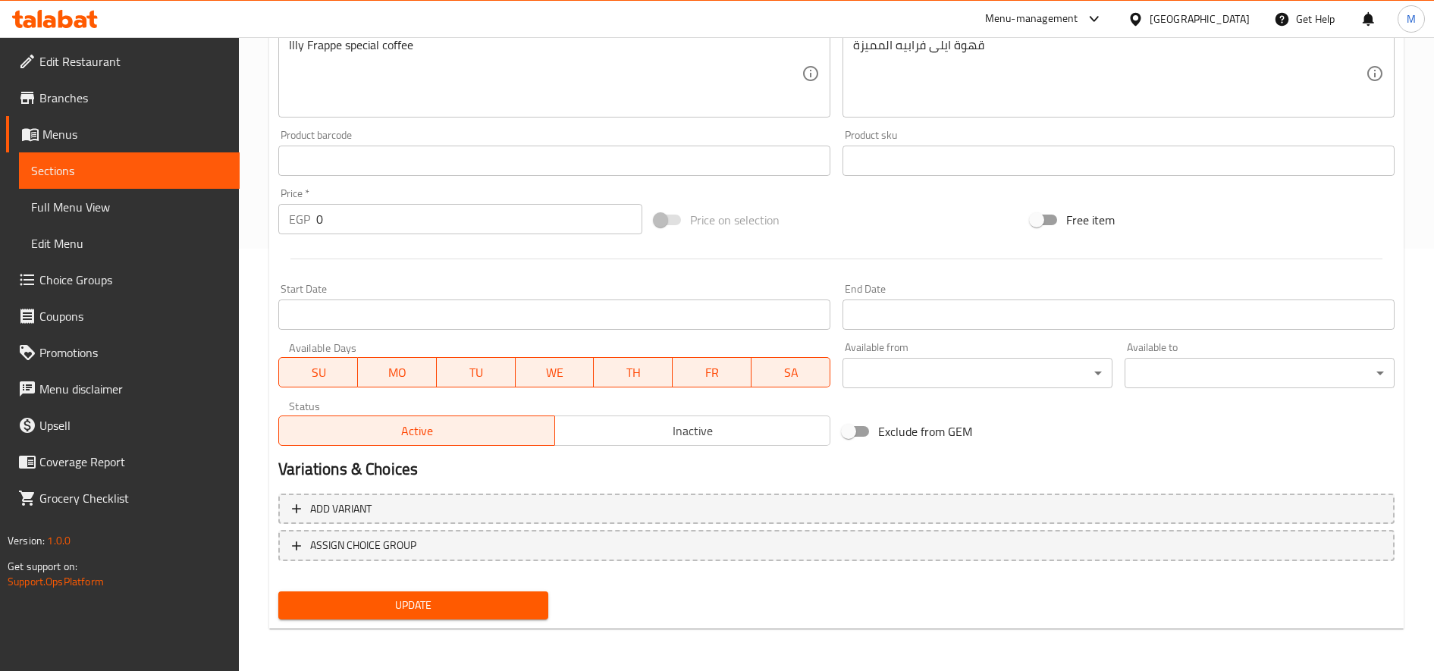
click at [532, 595] on button "Update" at bounding box center [413, 606] width 270 height 28
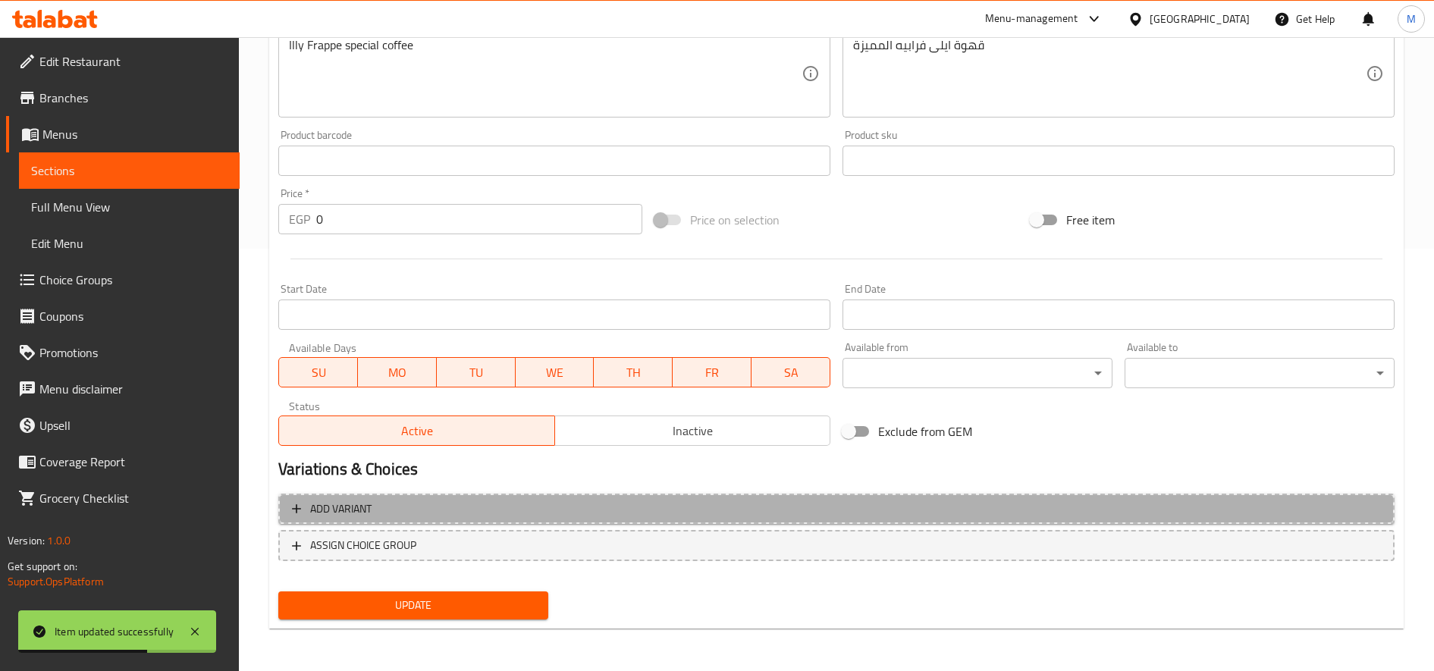
click at [310, 502] on span "Add variant" at bounding box center [340, 509] width 61 height 19
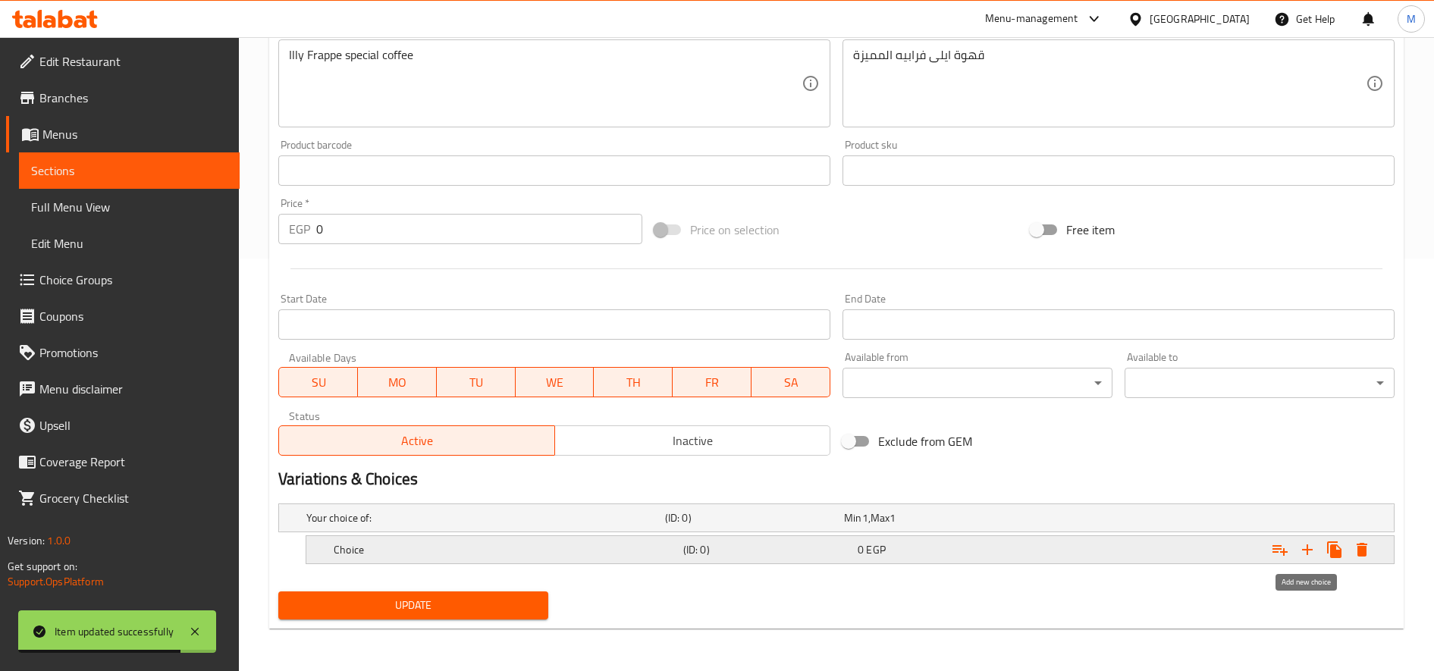
click at [1310, 551] on icon "Expand" at bounding box center [1307, 550] width 18 height 18
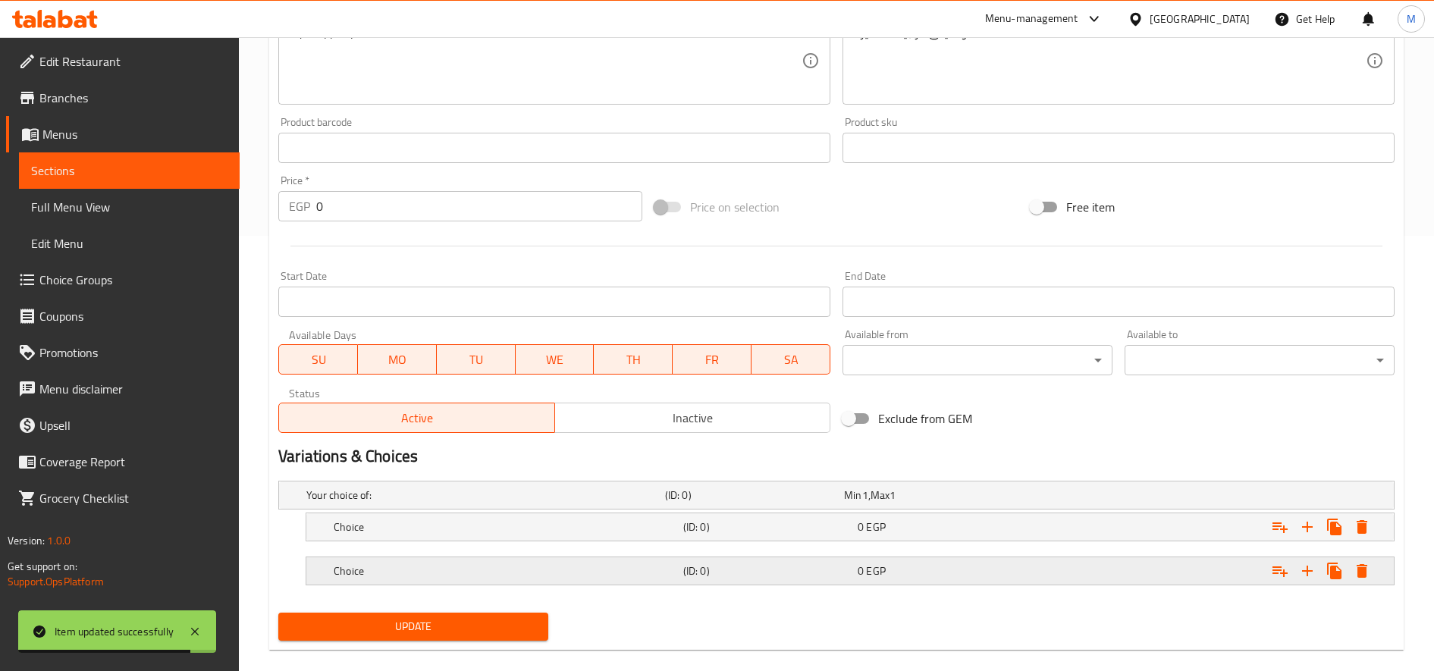
scroll to position [457, 0]
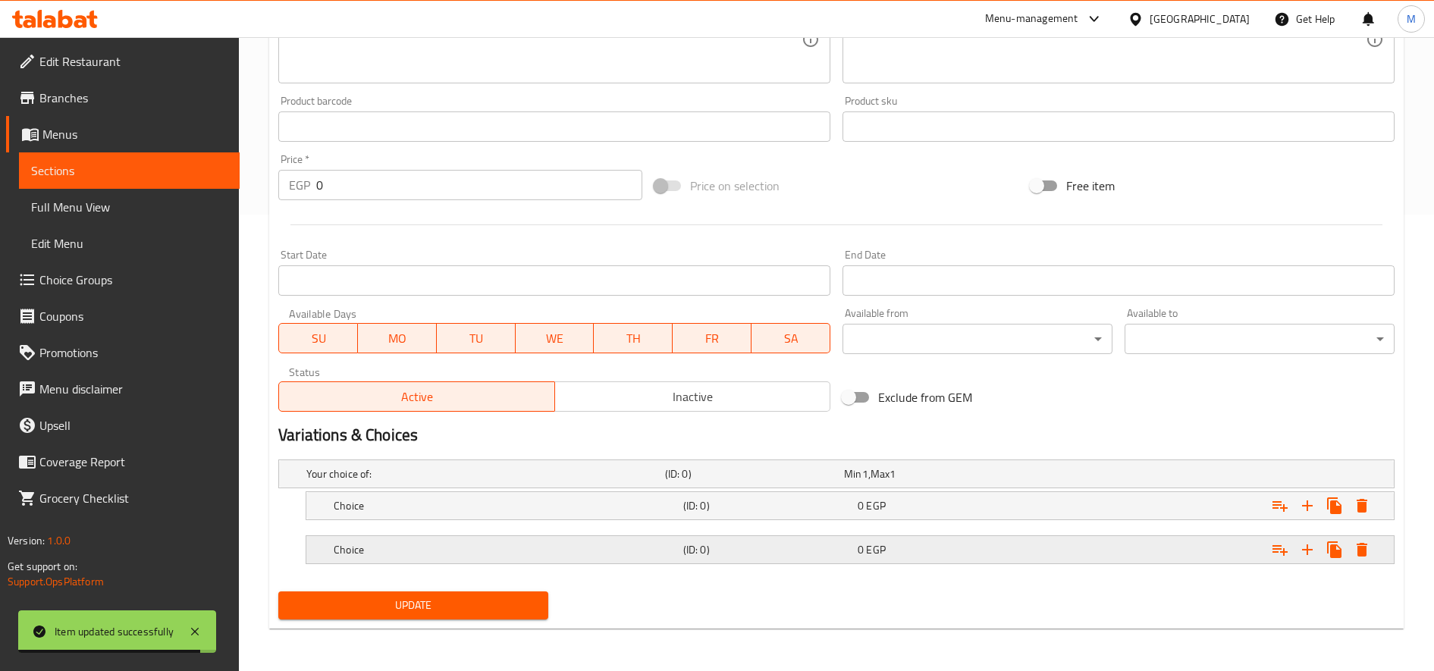
click at [588, 533] on div "Choice (ID: 0) 0 EGP" at bounding box center [855, 549] width 1048 height 33
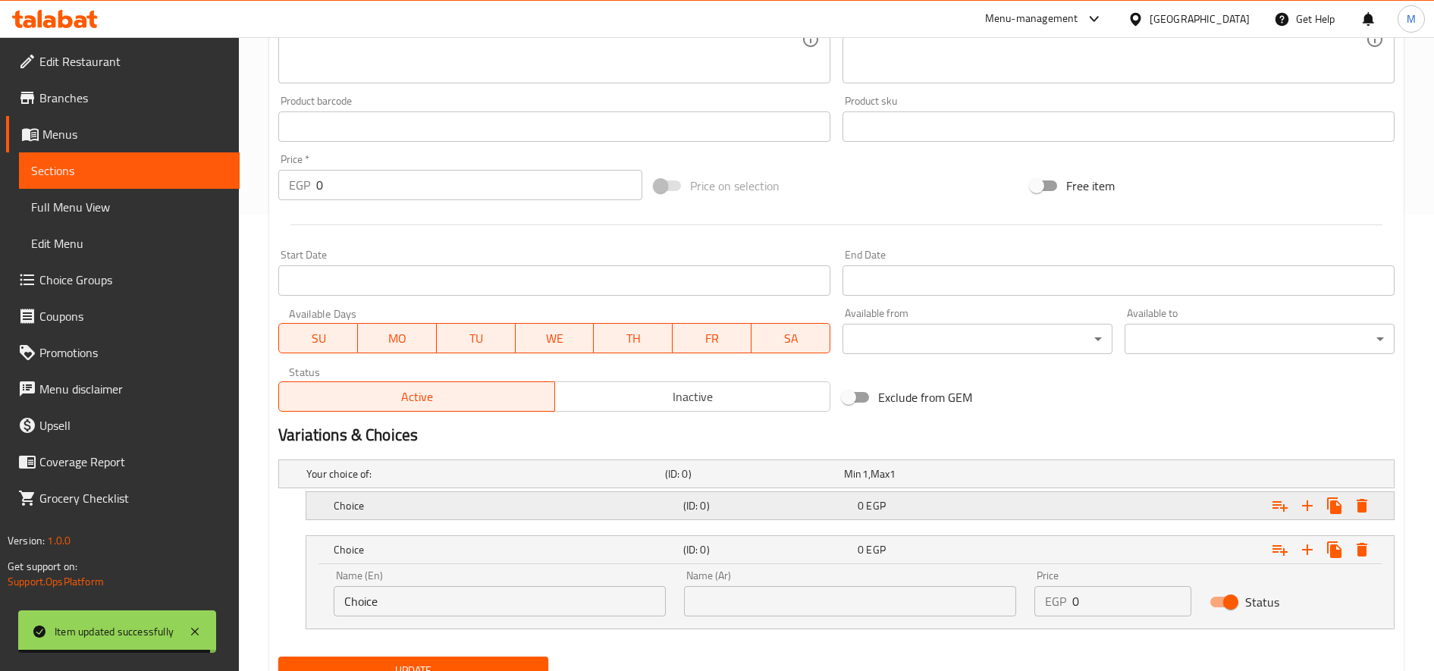
click at [588, 502] on h5 "Choice" at bounding box center [506, 505] width 344 height 15
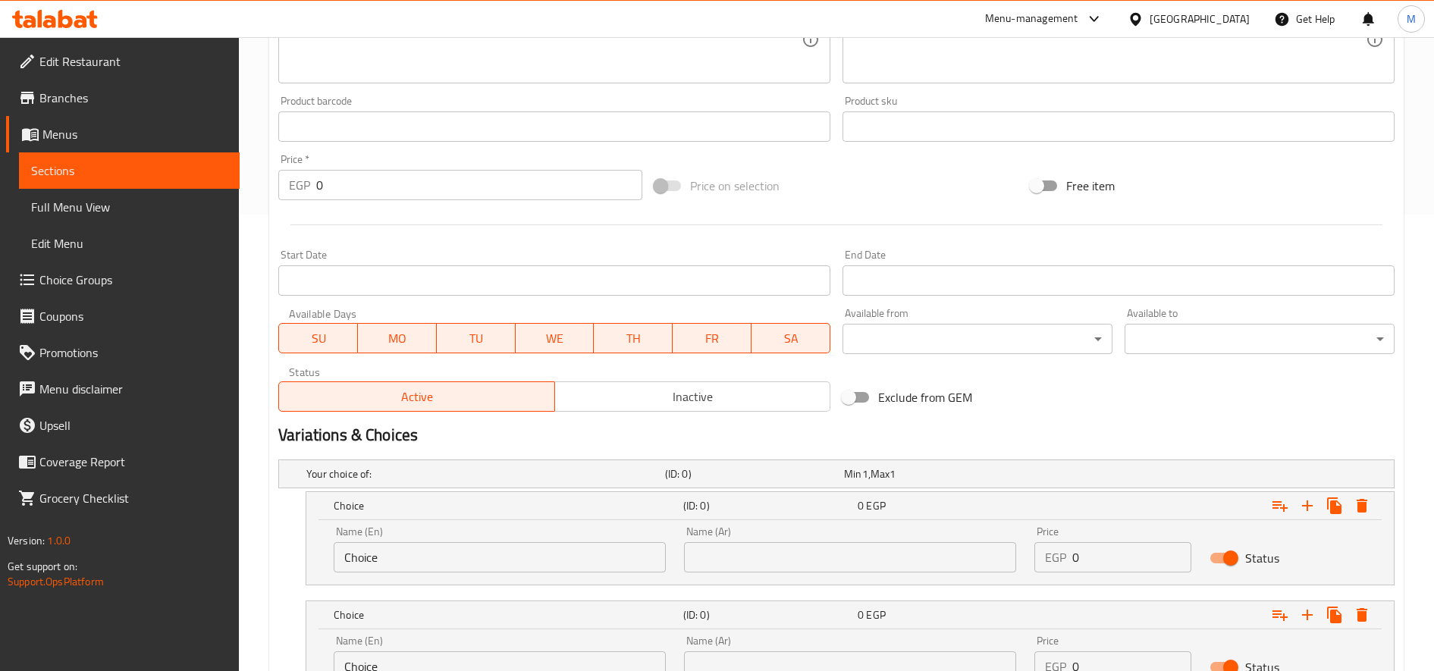
click at [463, 547] on input "Choice" at bounding box center [500, 557] width 332 height 30
click at [464, 548] on input "text" at bounding box center [500, 557] width 332 height 30
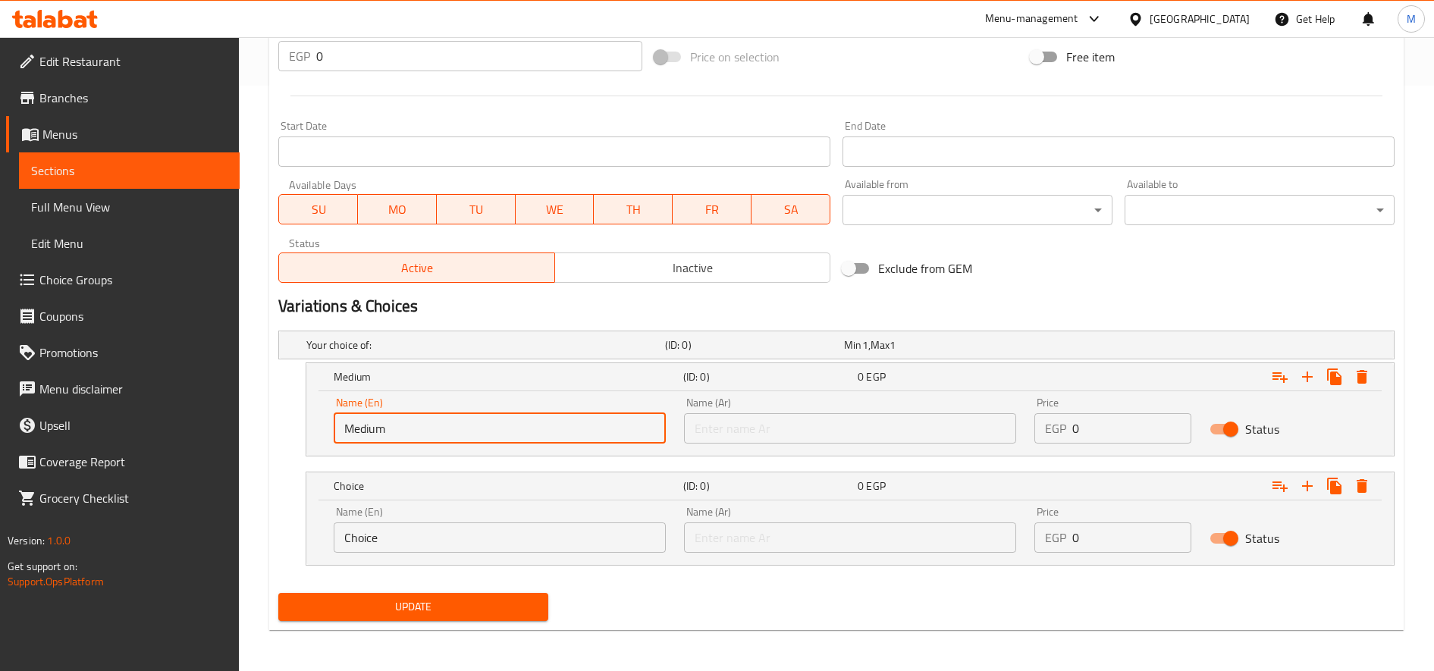
scroll to position [587, 0]
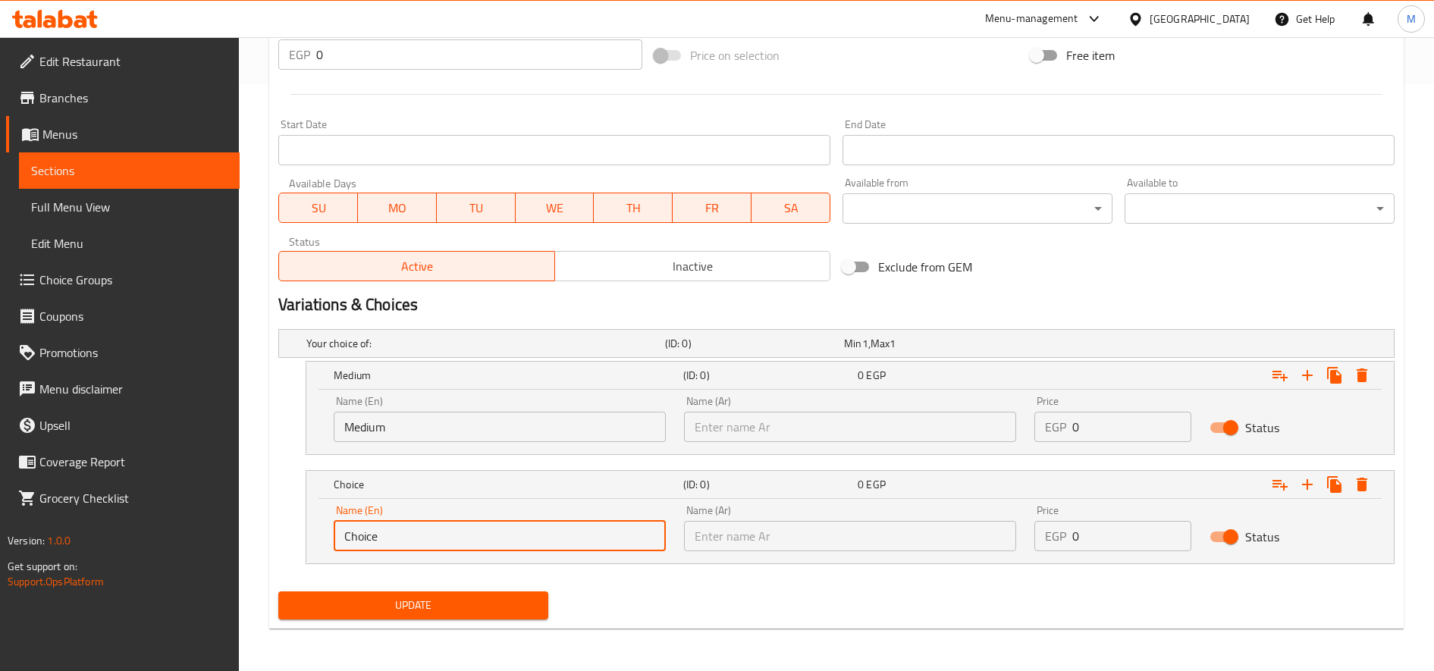
click at [518, 538] on input "Choice" at bounding box center [500, 536] width 332 height 30
click at [519, 537] on input "text" at bounding box center [500, 536] width 332 height 30
click at [790, 422] on input "text" at bounding box center [850, 427] width 332 height 30
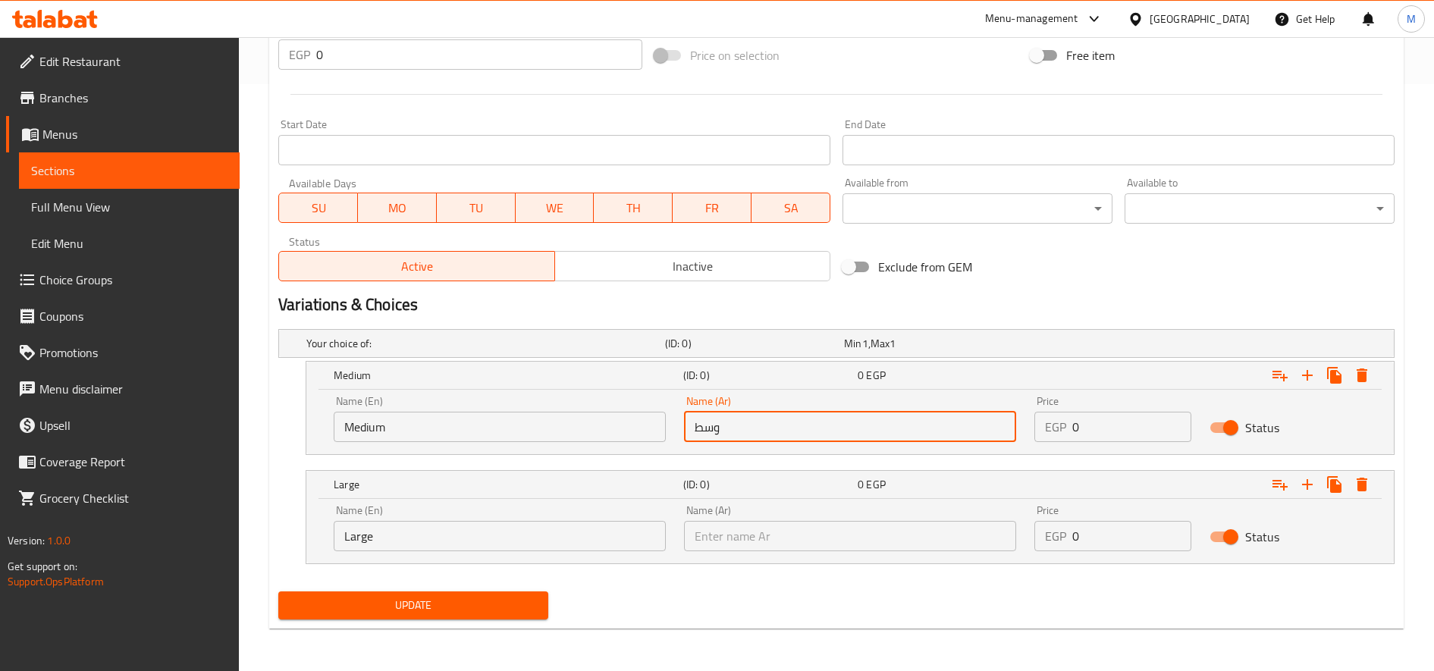
click at [789, 524] on input "text" at bounding box center [850, 536] width 332 height 30
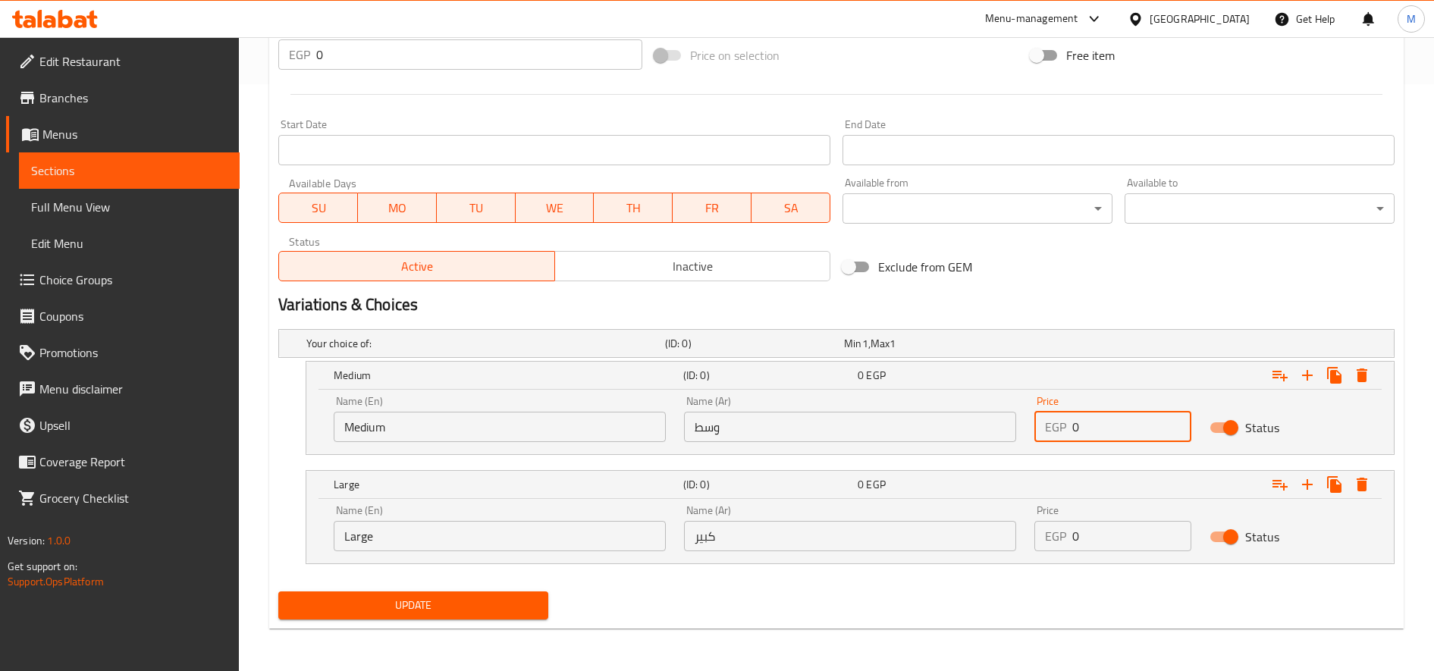
click at [1116, 426] on input "0" at bounding box center [1131, 427] width 119 height 30
paste input "9"
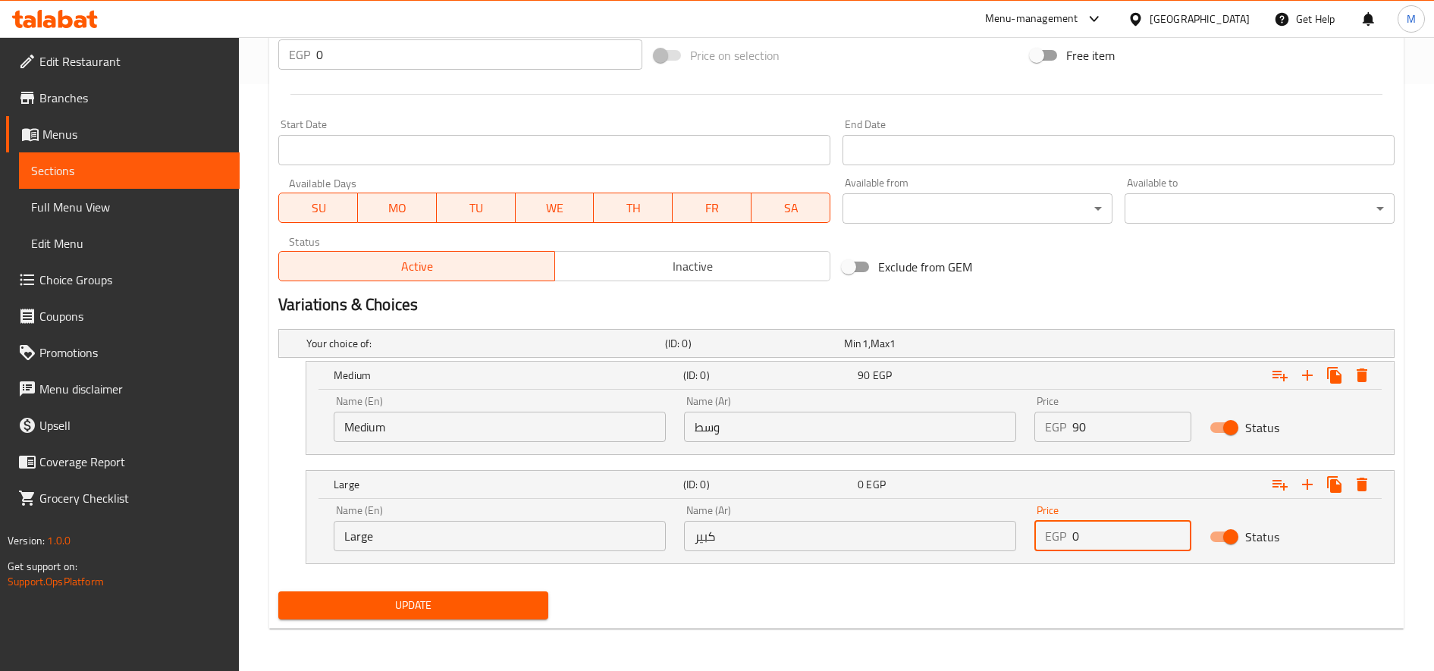
click at [1096, 534] on input "0" at bounding box center [1131, 536] width 119 height 30
click at [278, 592] on button "Update" at bounding box center [413, 606] width 270 height 28
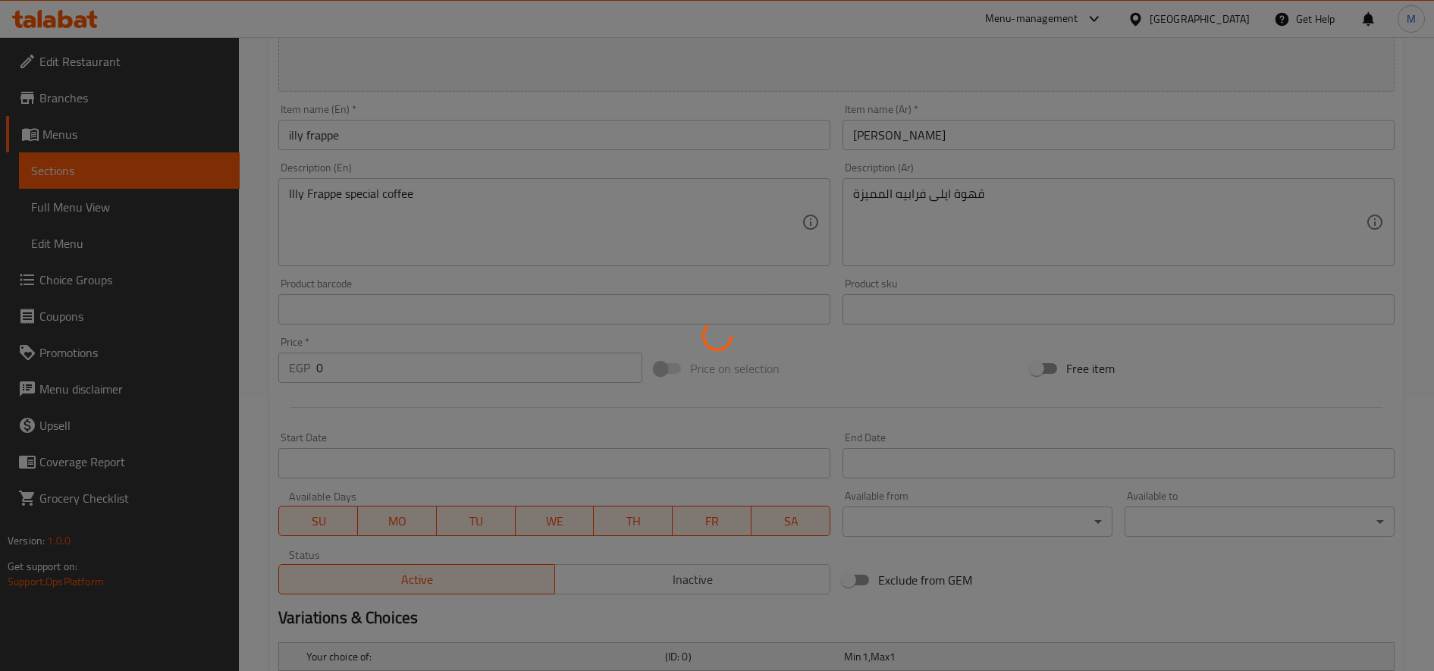
scroll to position [0, 0]
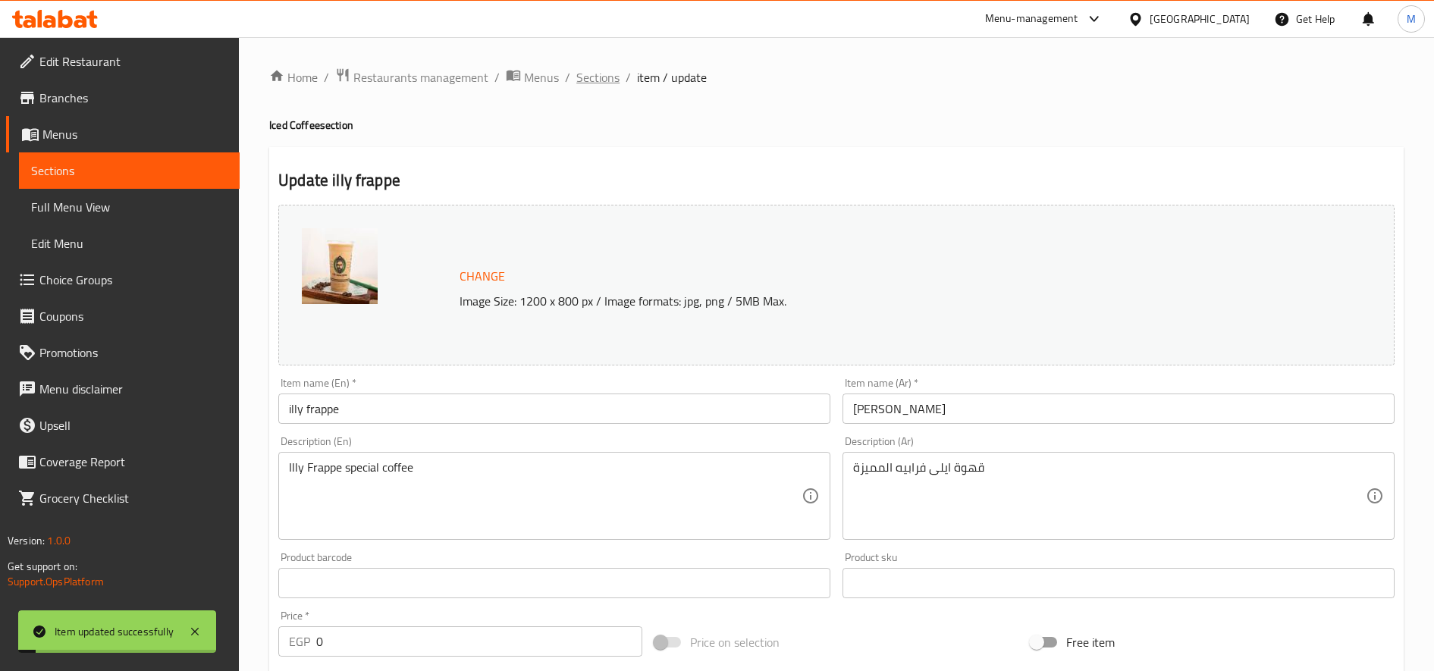
click at [585, 77] on span "Sections" at bounding box center [597, 77] width 43 height 18
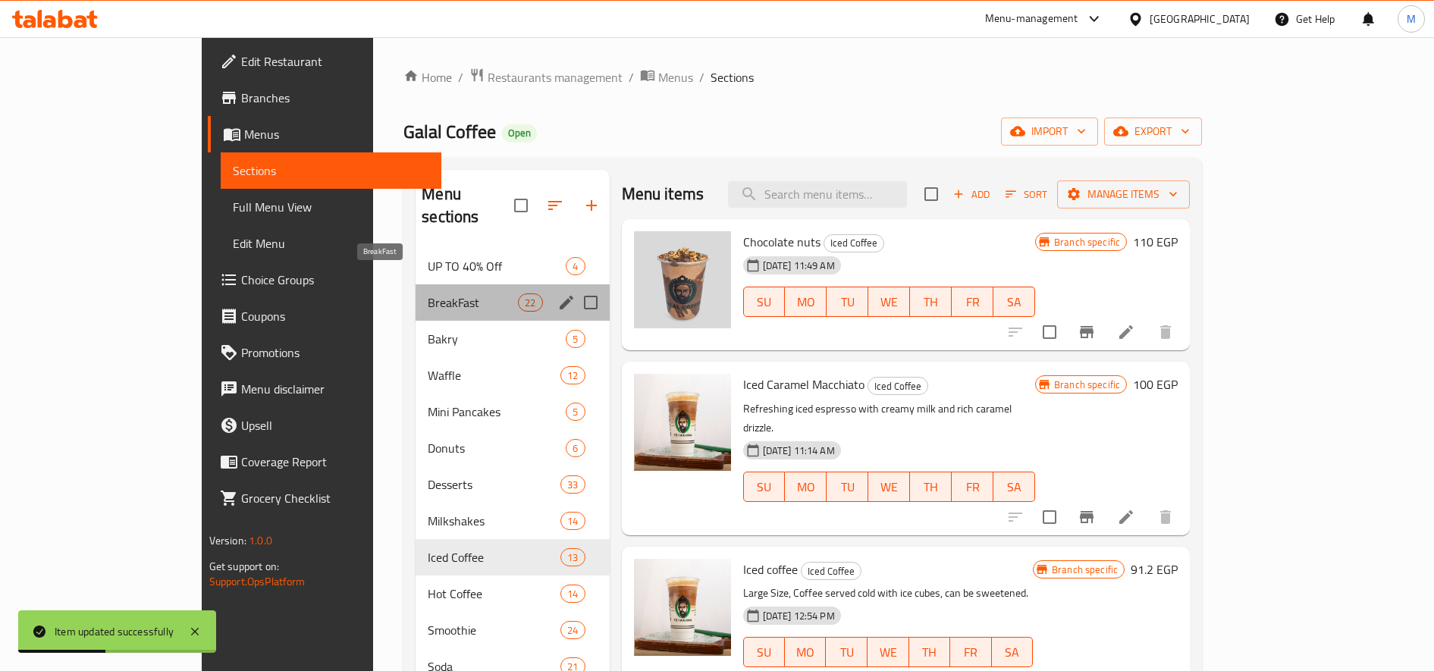
click at [428, 293] on span "BreakFast" at bounding box center [473, 302] width 90 height 18
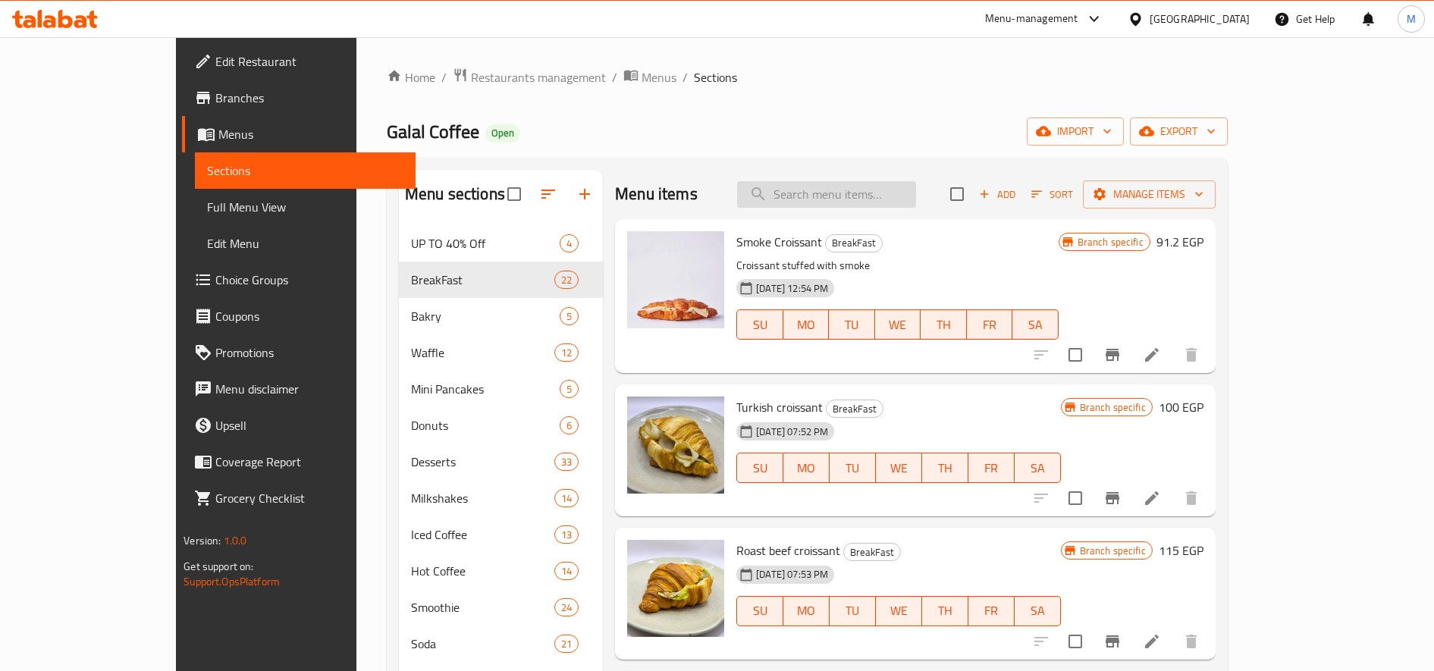
click at [916, 193] on input "search" at bounding box center [826, 194] width 179 height 27
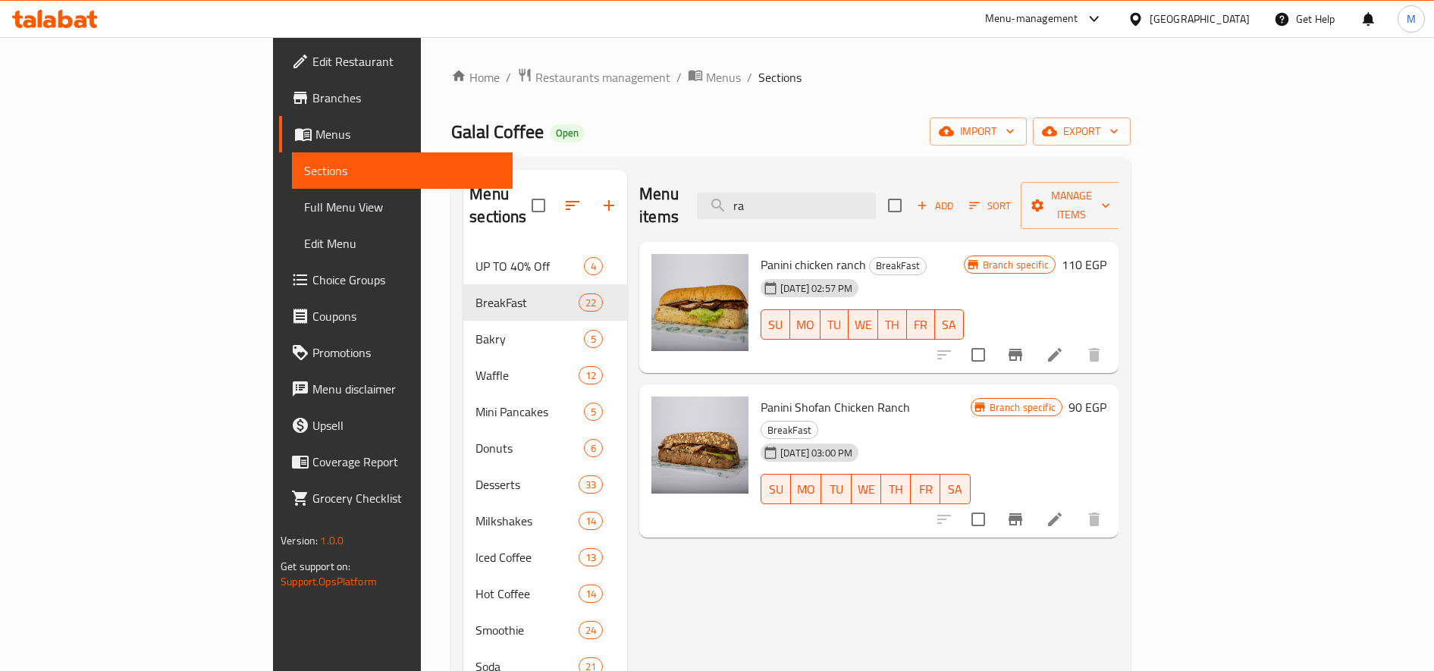
type input "r"
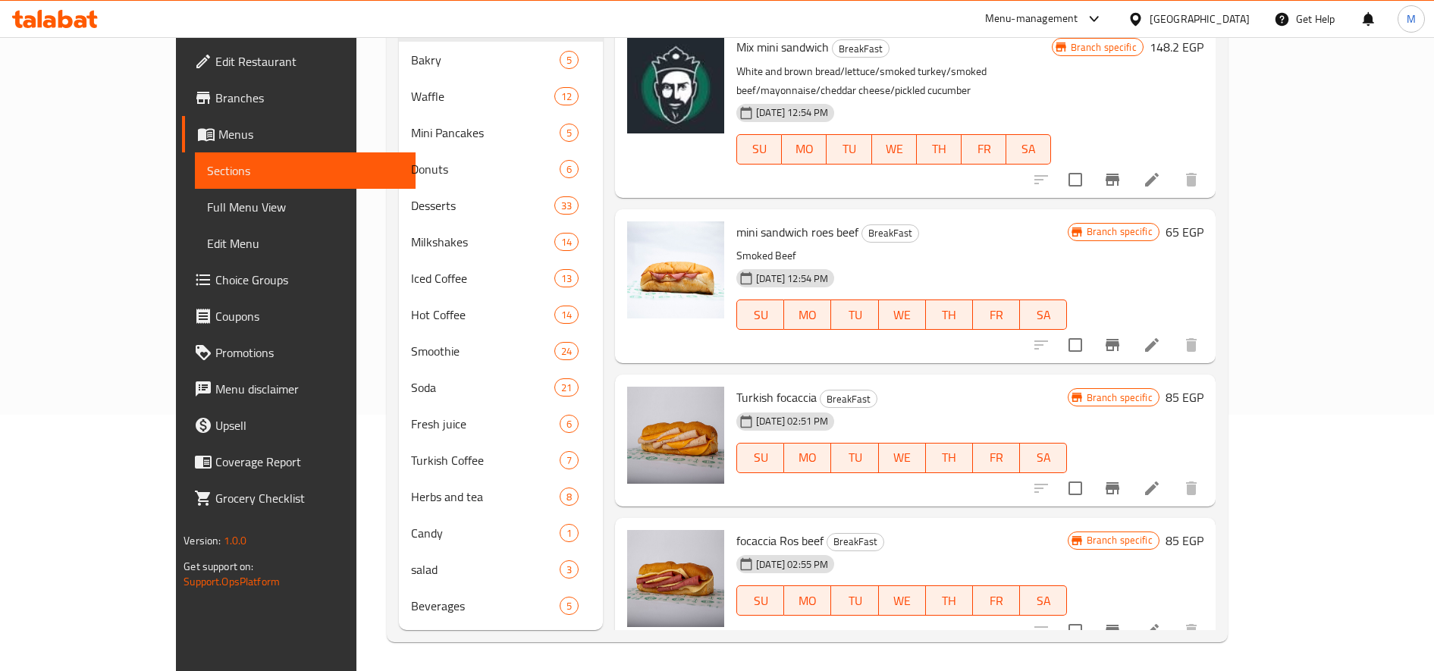
scroll to position [258, 0]
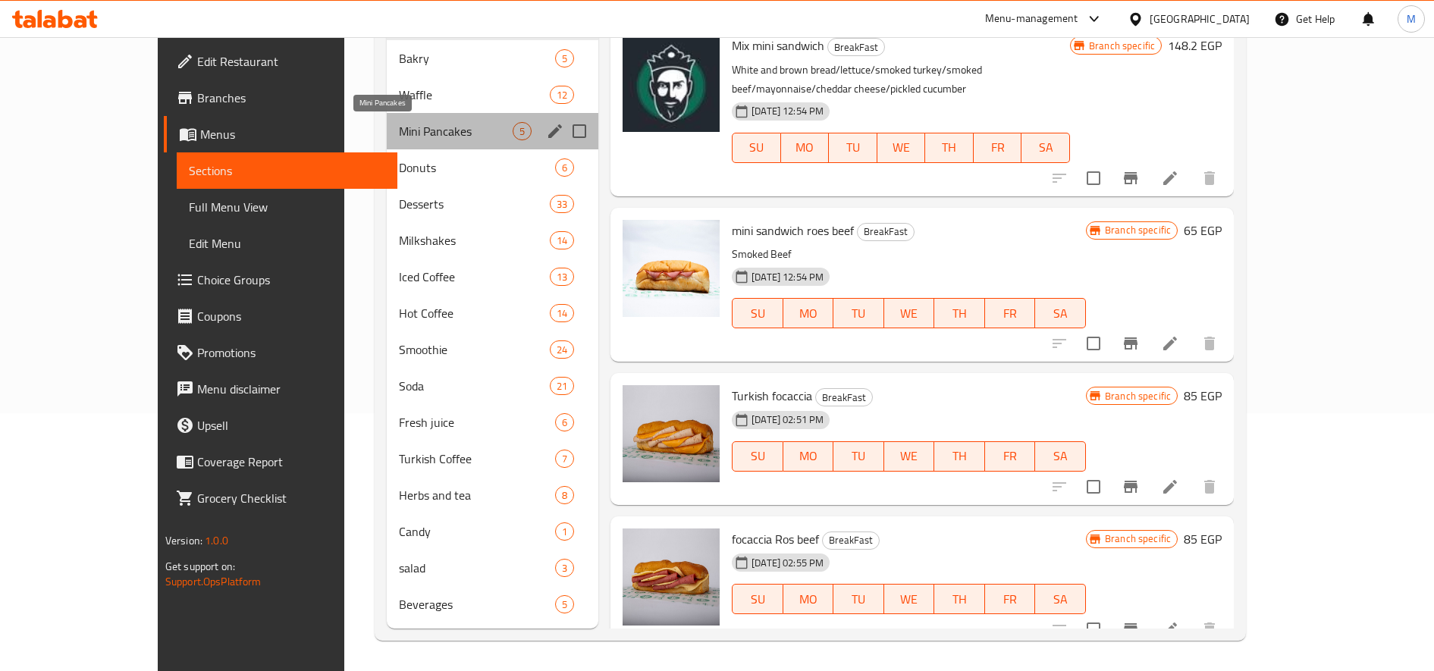
click at [399, 140] on span "Mini Pancakes" at bounding box center [456, 131] width 114 height 18
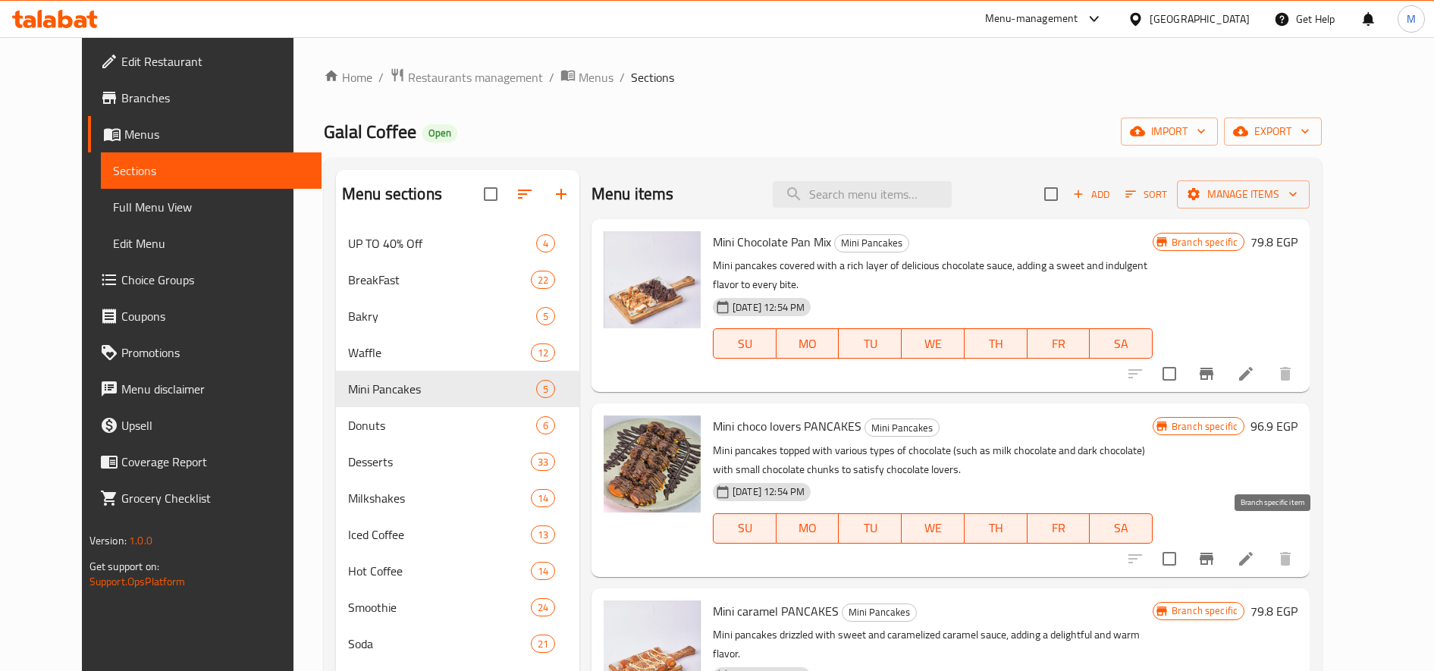
click at [1213, 553] on icon "Branch-specific-item" at bounding box center [1207, 559] width 14 height 12
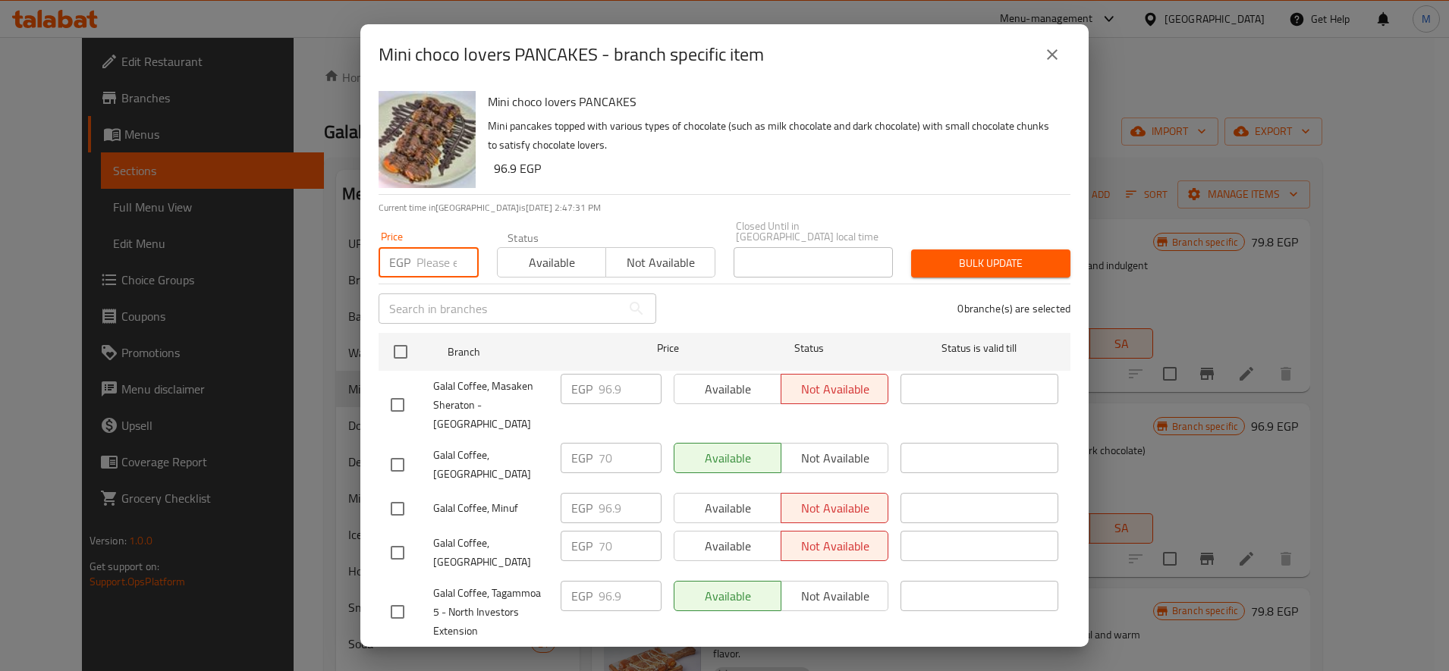
click at [446, 247] on input "number" at bounding box center [447, 262] width 62 height 30
paste input "95"
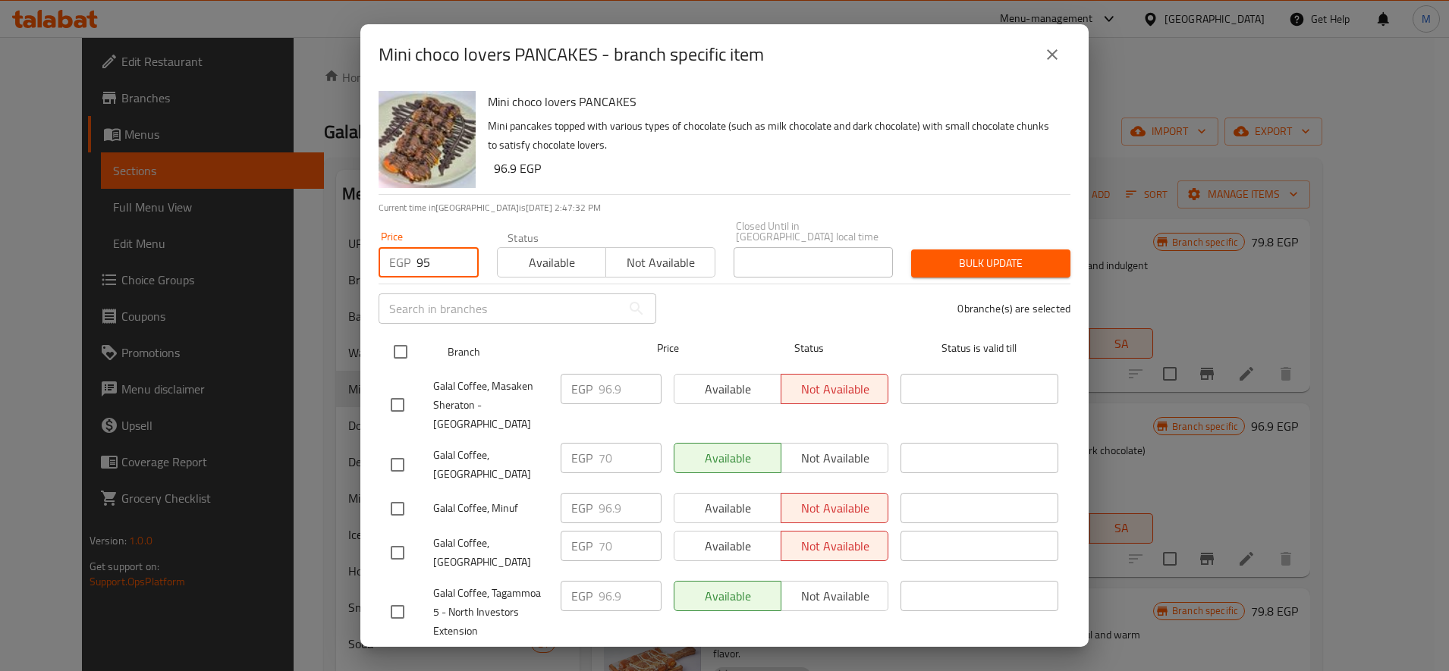
type input "95"
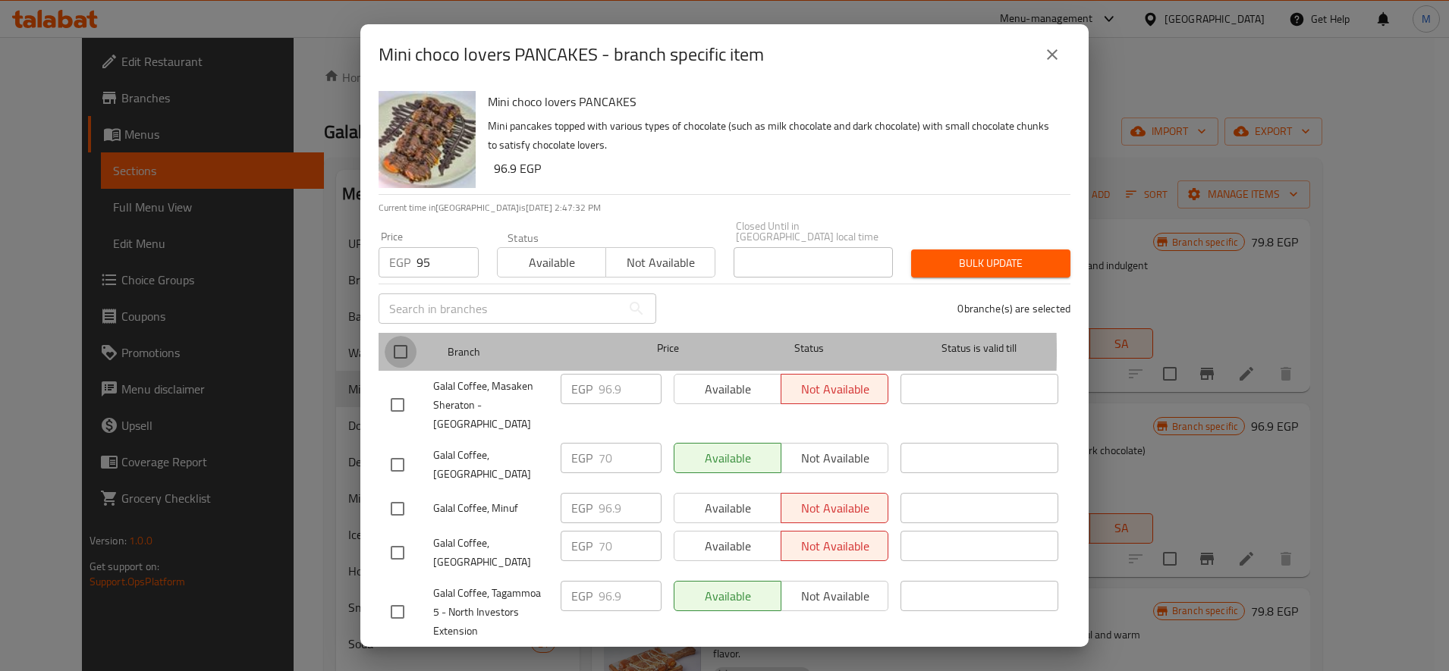
click at [401, 341] on input "checkbox" at bounding box center [400, 352] width 32 height 32
checkbox input "true"
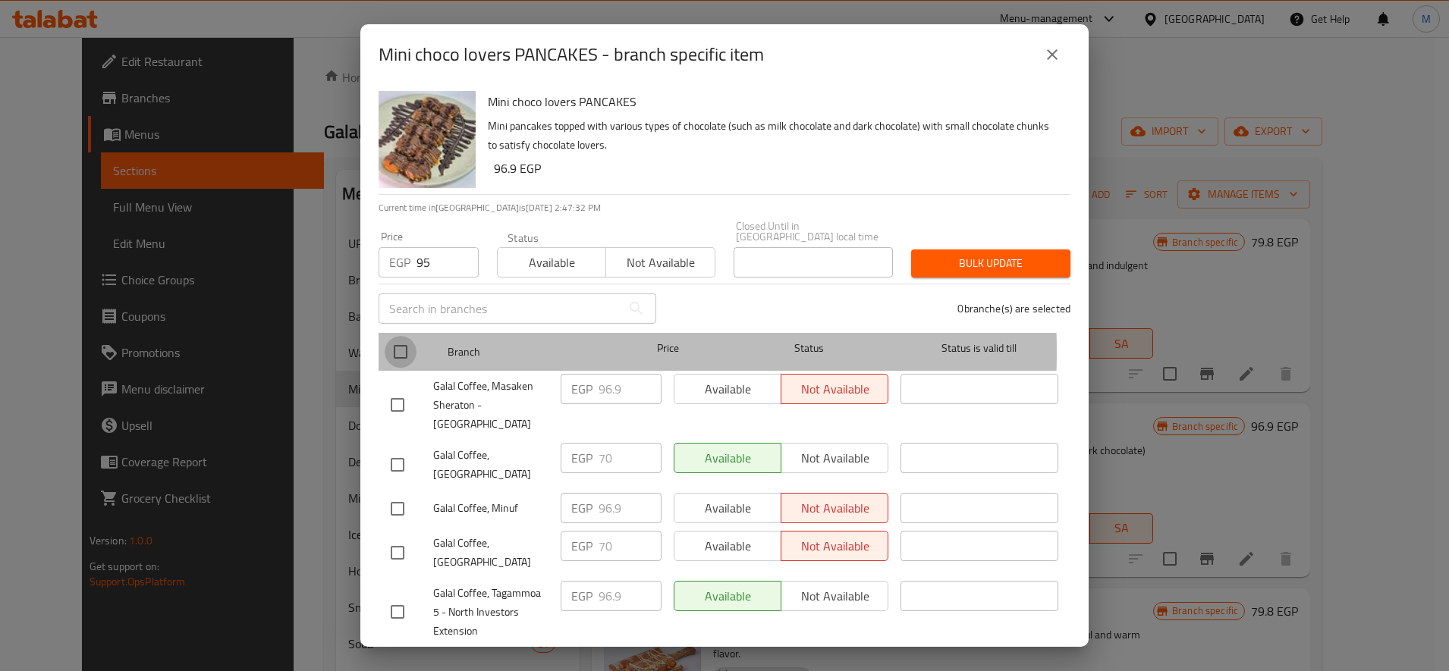
checkbox input "true"
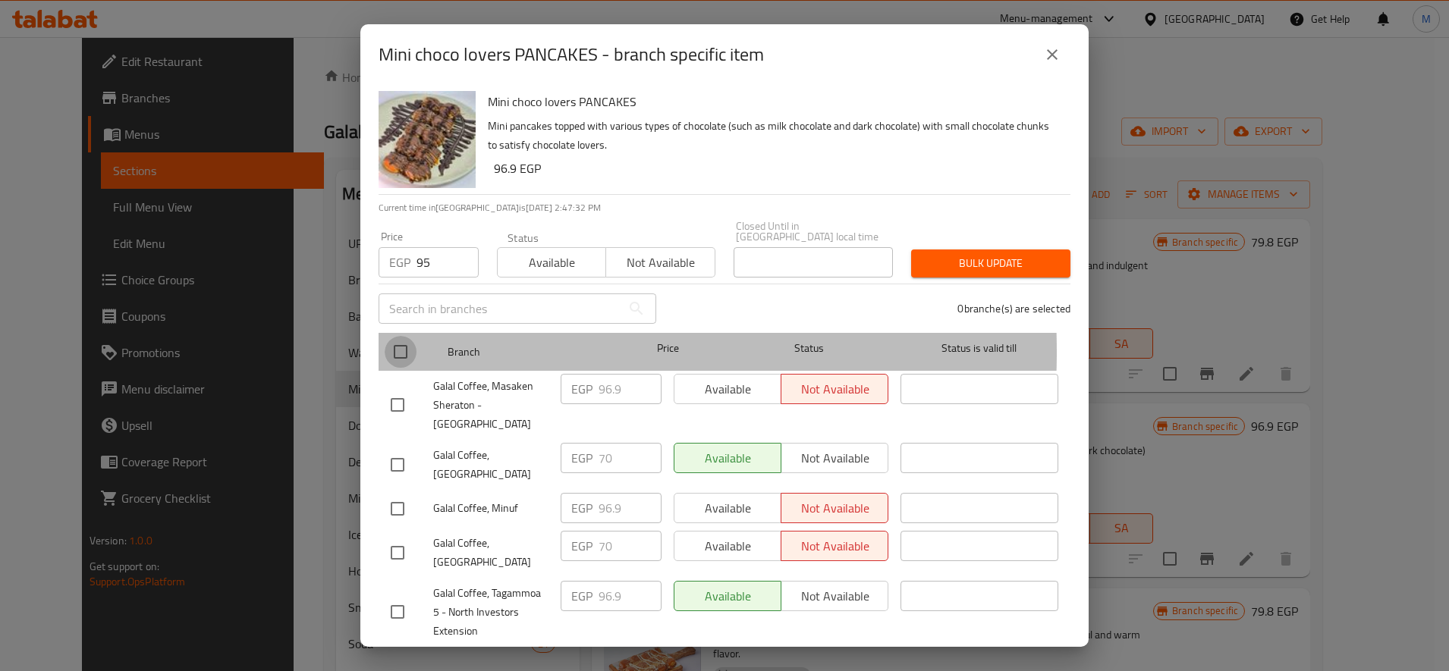
checkbox input "true"
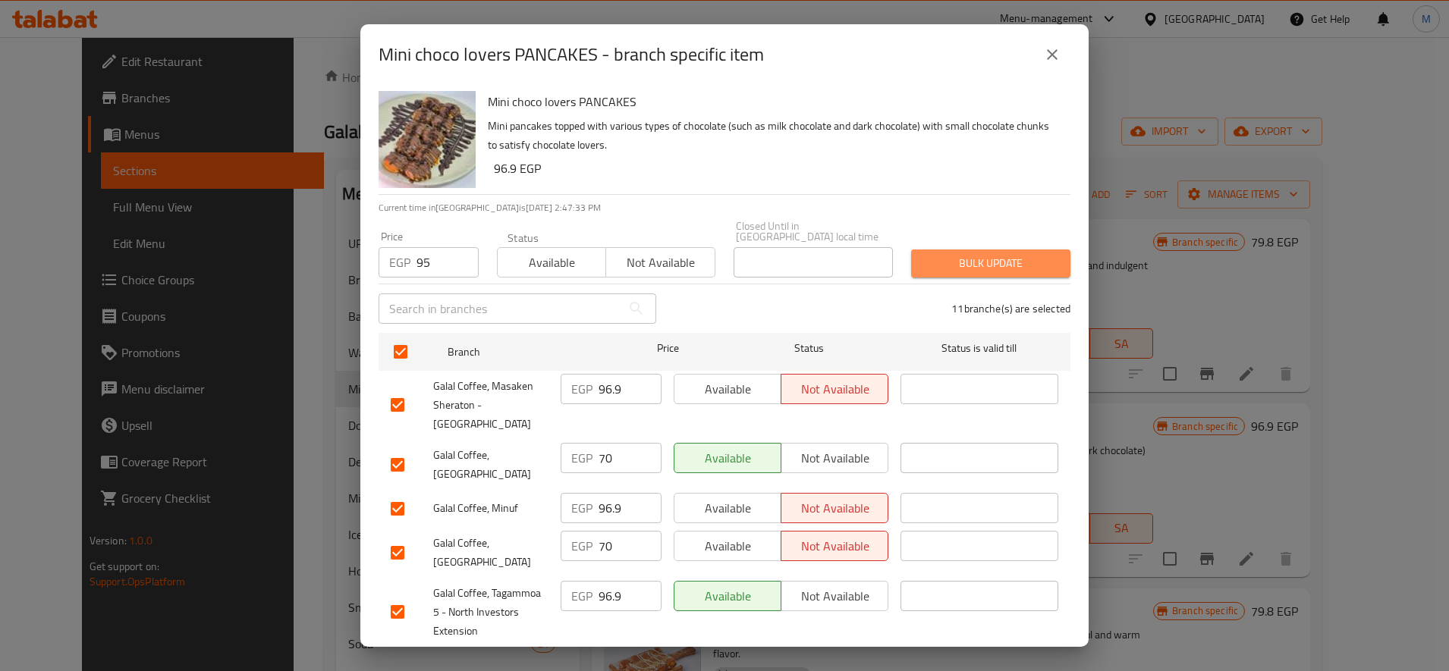
click at [987, 254] on span "Bulk update" at bounding box center [990, 263] width 135 height 19
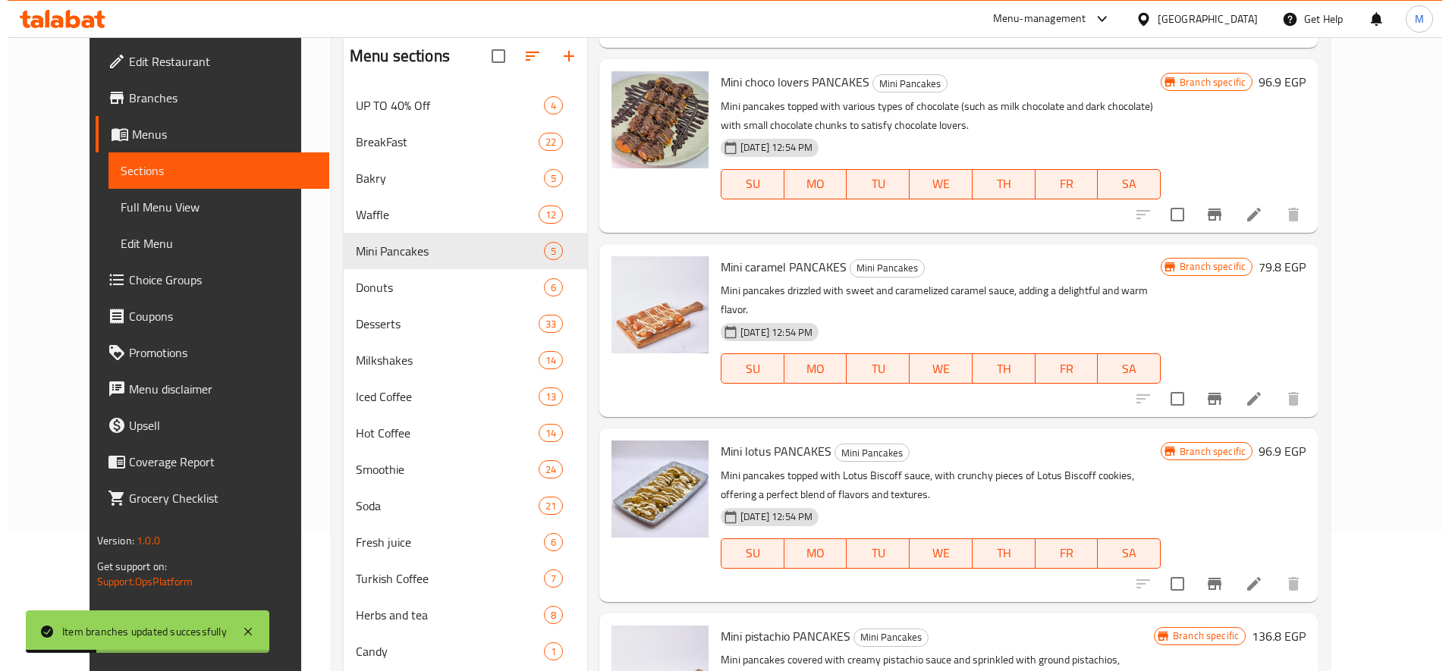
scroll to position [258, 0]
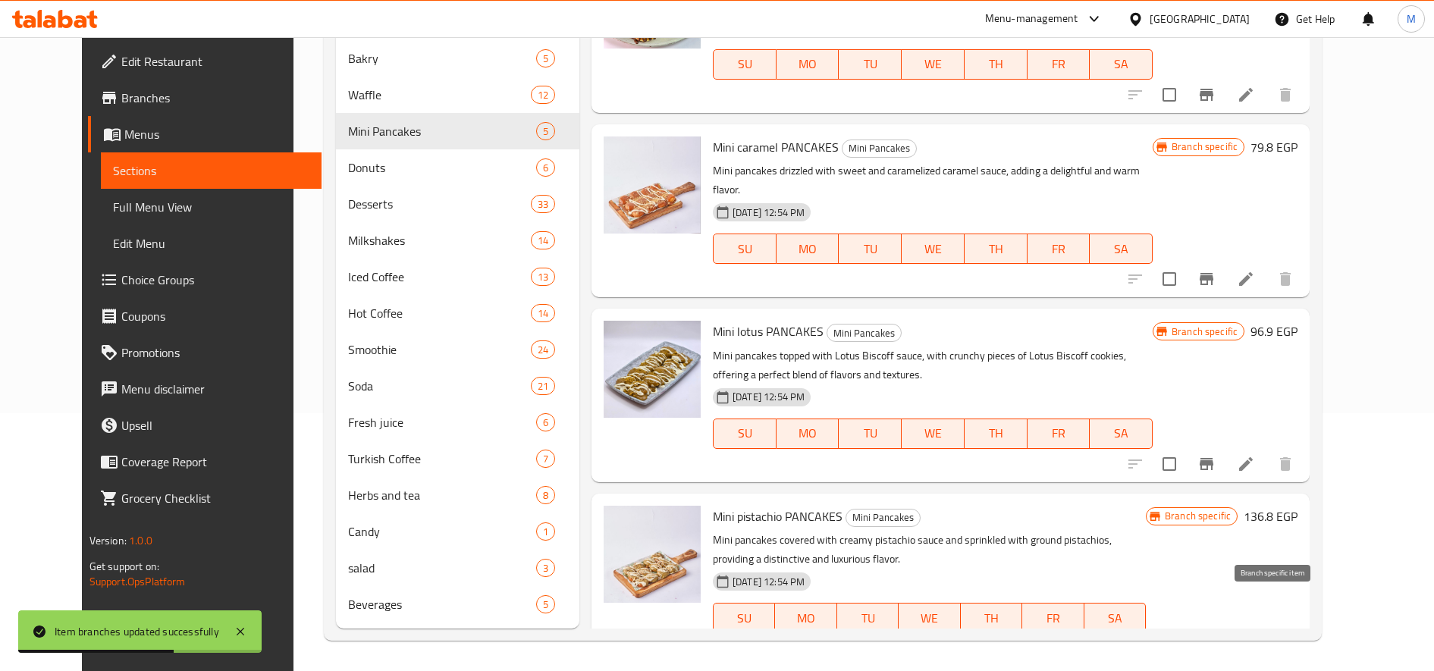
click at [1216, 639] on icon "Branch-specific-item" at bounding box center [1206, 648] width 18 height 18
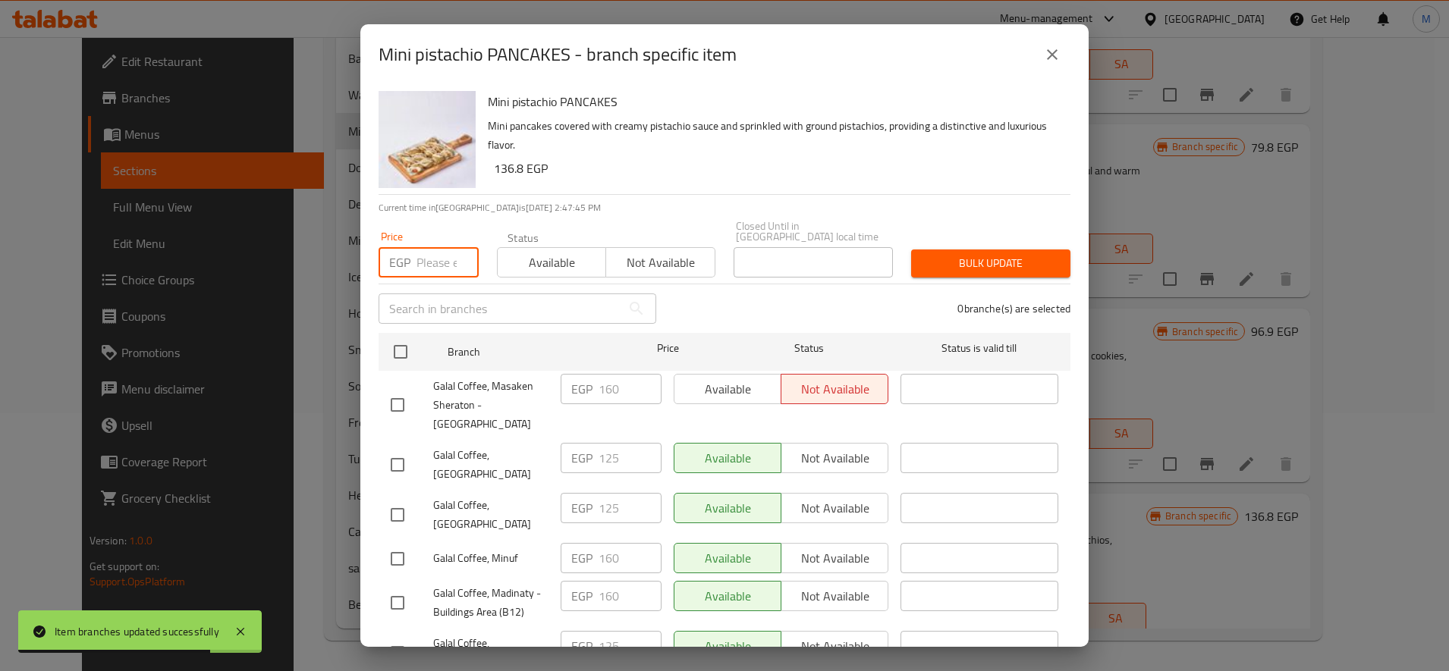
click at [430, 250] on input "number" at bounding box center [447, 262] width 62 height 30
paste input "170"
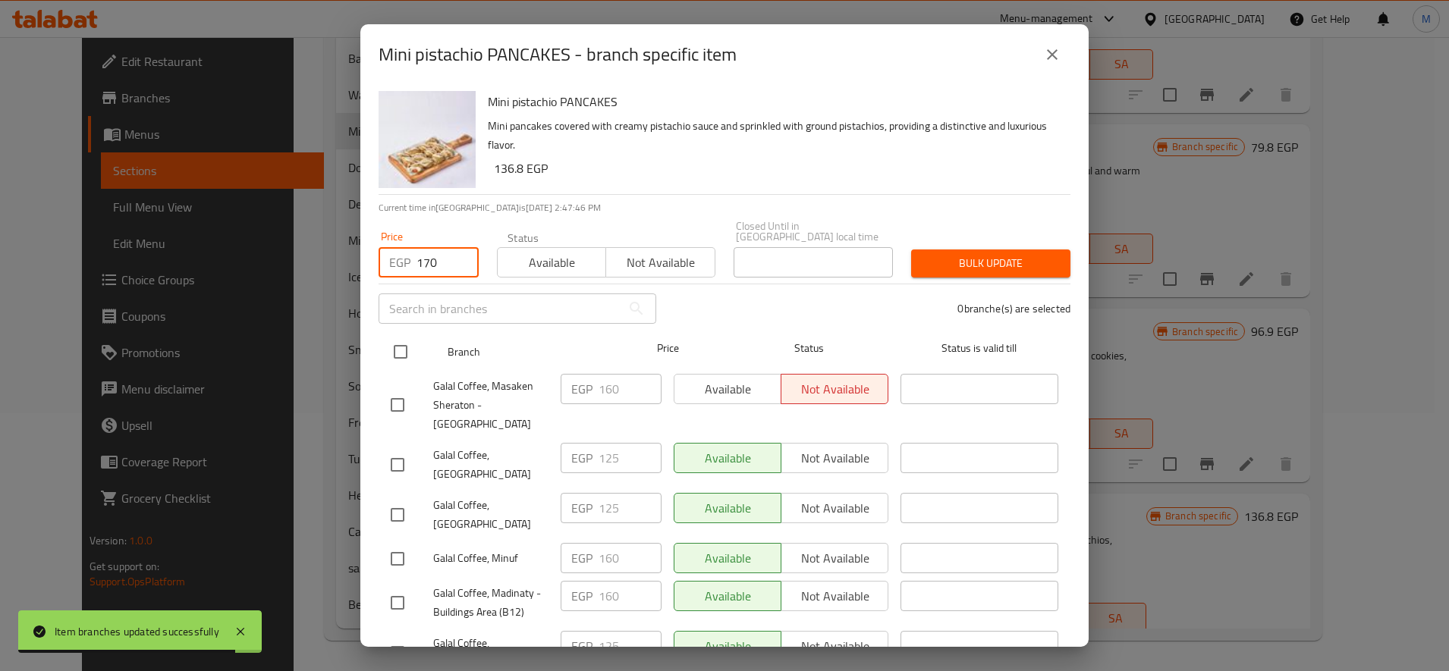
type input "170"
drag, startPoint x: 390, startPoint y: 330, endPoint x: 406, endPoint y: 333, distance: 17.0
click at [391, 336] on input "checkbox" at bounding box center [400, 352] width 32 height 32
checkbox input "true"
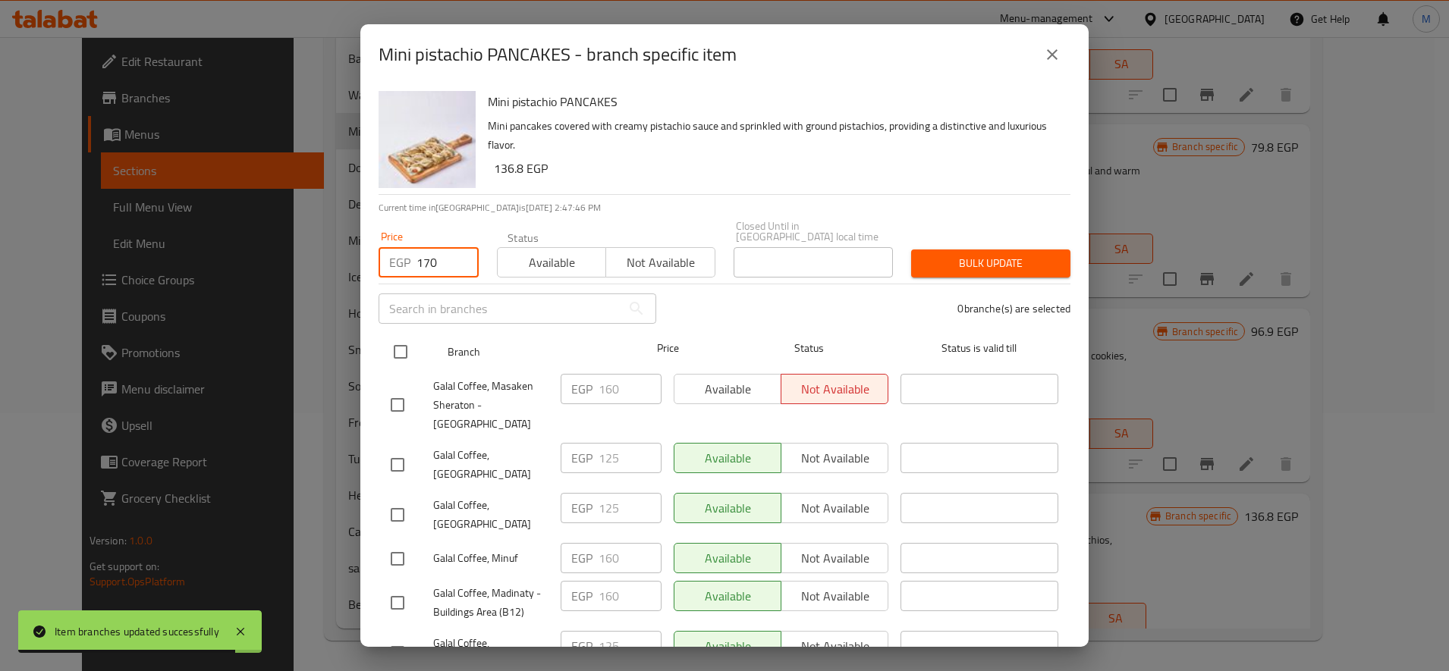
checkbox input "true"
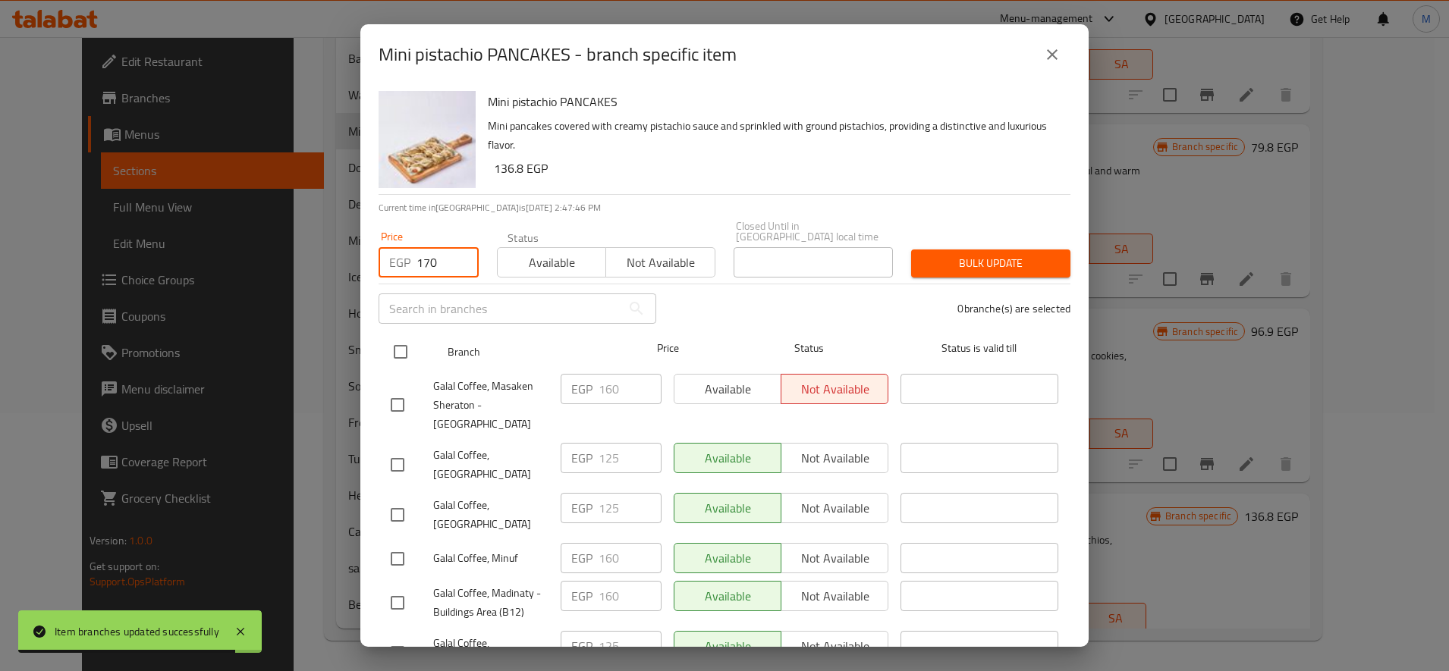
checkbox input "true"
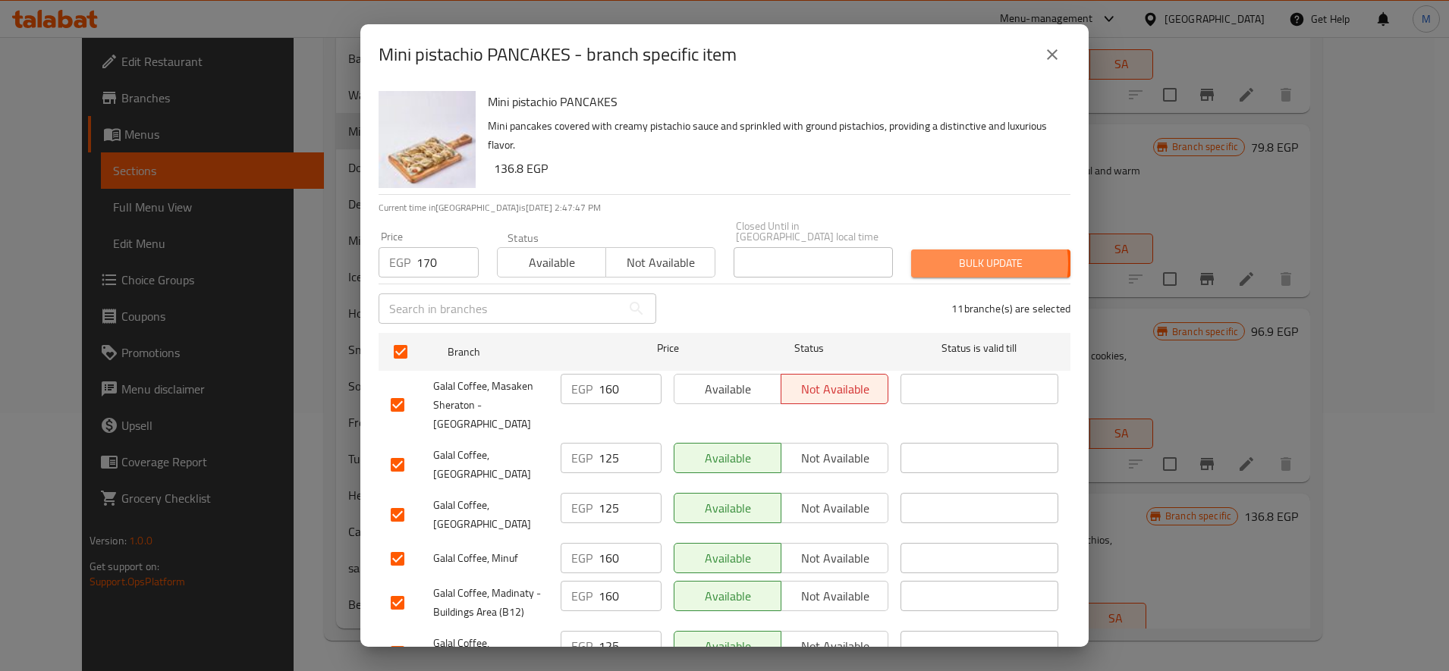
click at [956, 254] on span "Bulk update" at bounding box center [990, 263] width 135 height 19
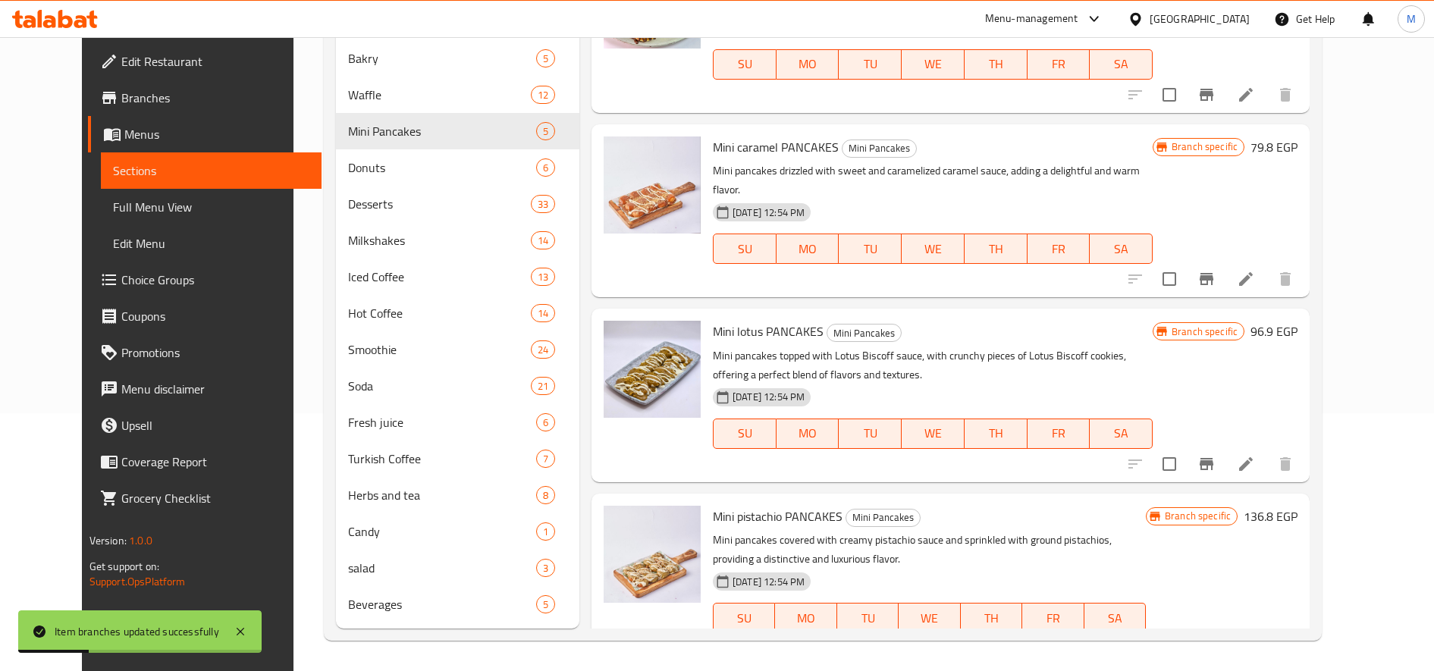
click at [1216, 639] on icon "Branch-specific-item" at bounding box center [1206, 648] width 18 height 18
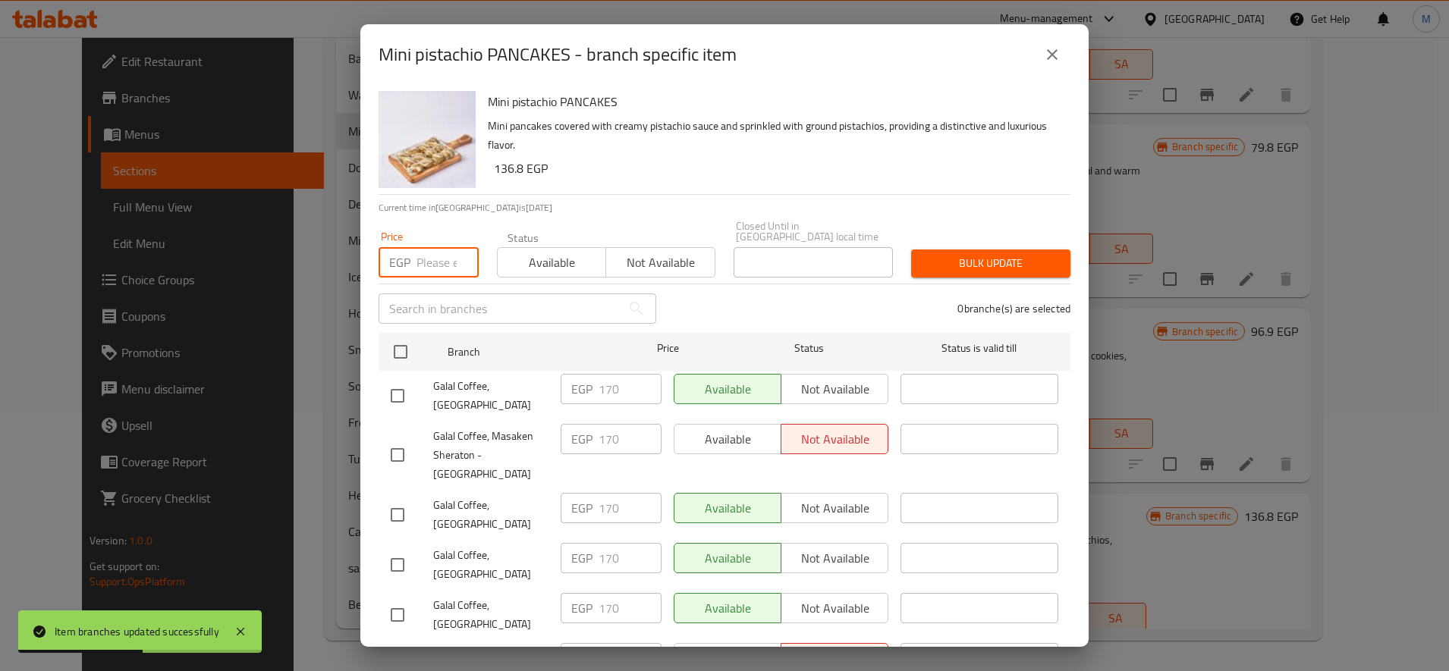
click at [430, 247] on input "number" at bounding box center [447, 262] width 62 height 30
paste input "125"
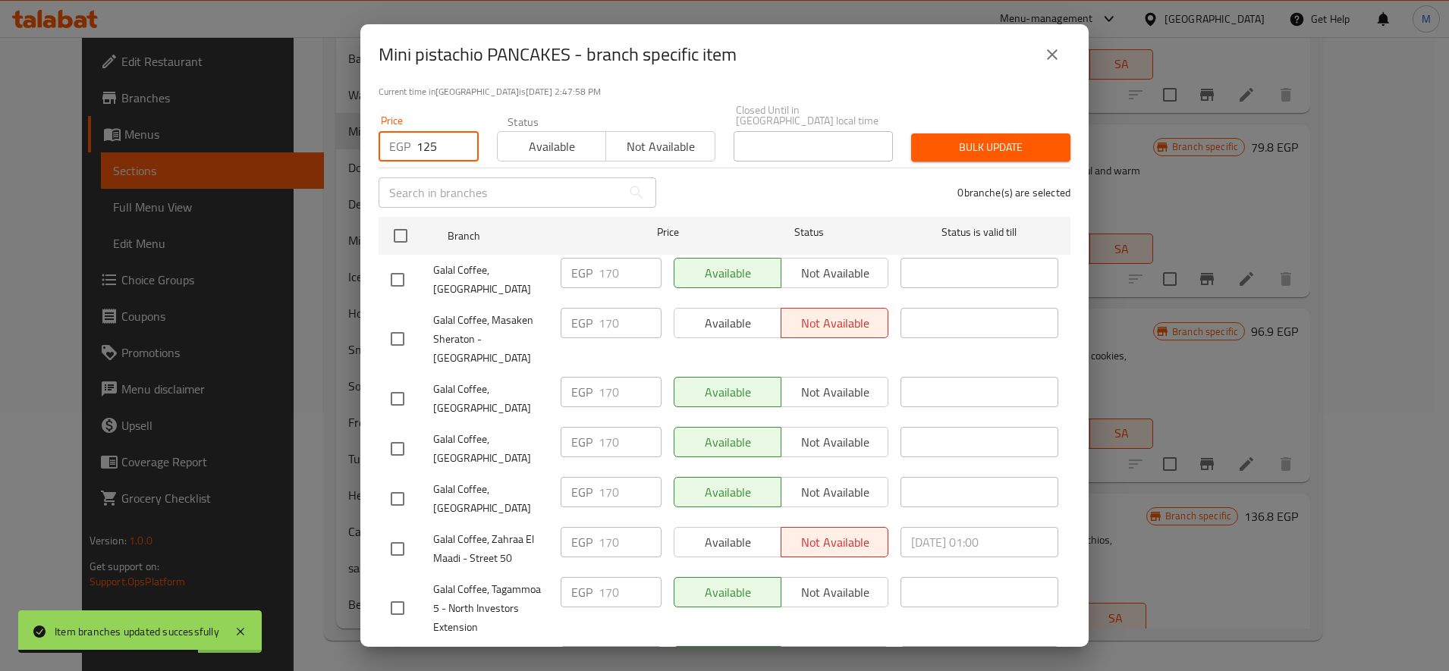
scroll to position [253, 0]
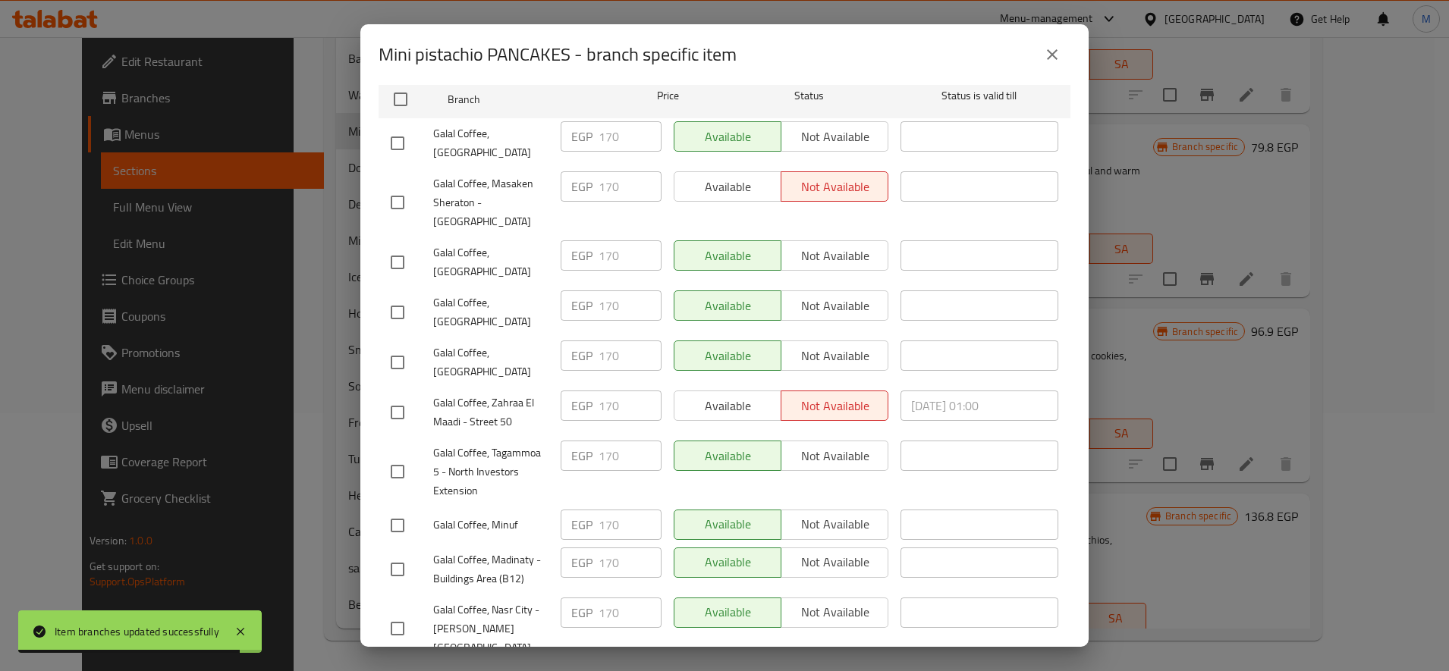
type input "125"
click at [396, 133] on input "checkbox" at bounding box center [397, 143] width 32 height 32
checkbox input "true"
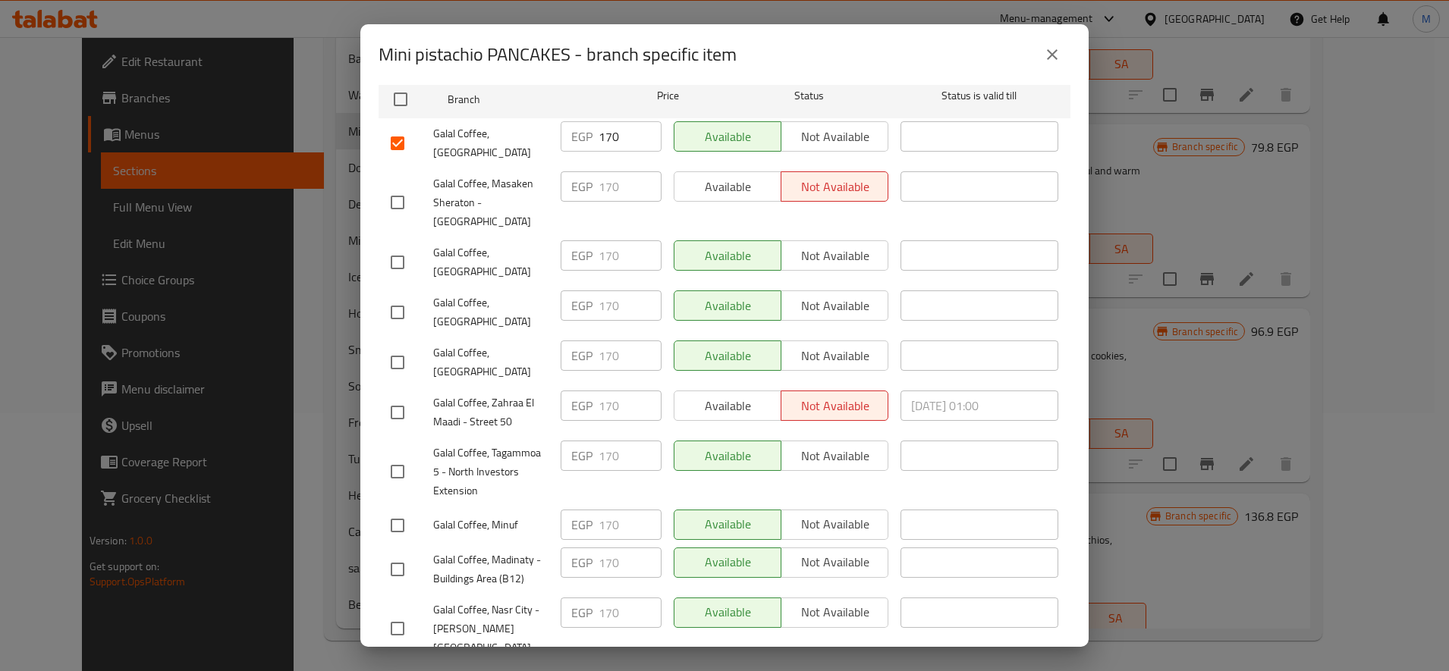
click at [386, 234] on div "Galal Coffee, [GEOGRAPHIC_DATA]" at bounding box center [469, 262] width 170 height 56
click at [389, 246] on input "checkbox" at bounding box center [397, 262] width 32 height 32
checkbox input "true"
click at [389, 297] on input "checkbox" at bounding box center [397, 313] width 32 height 32
checkbox input "true"
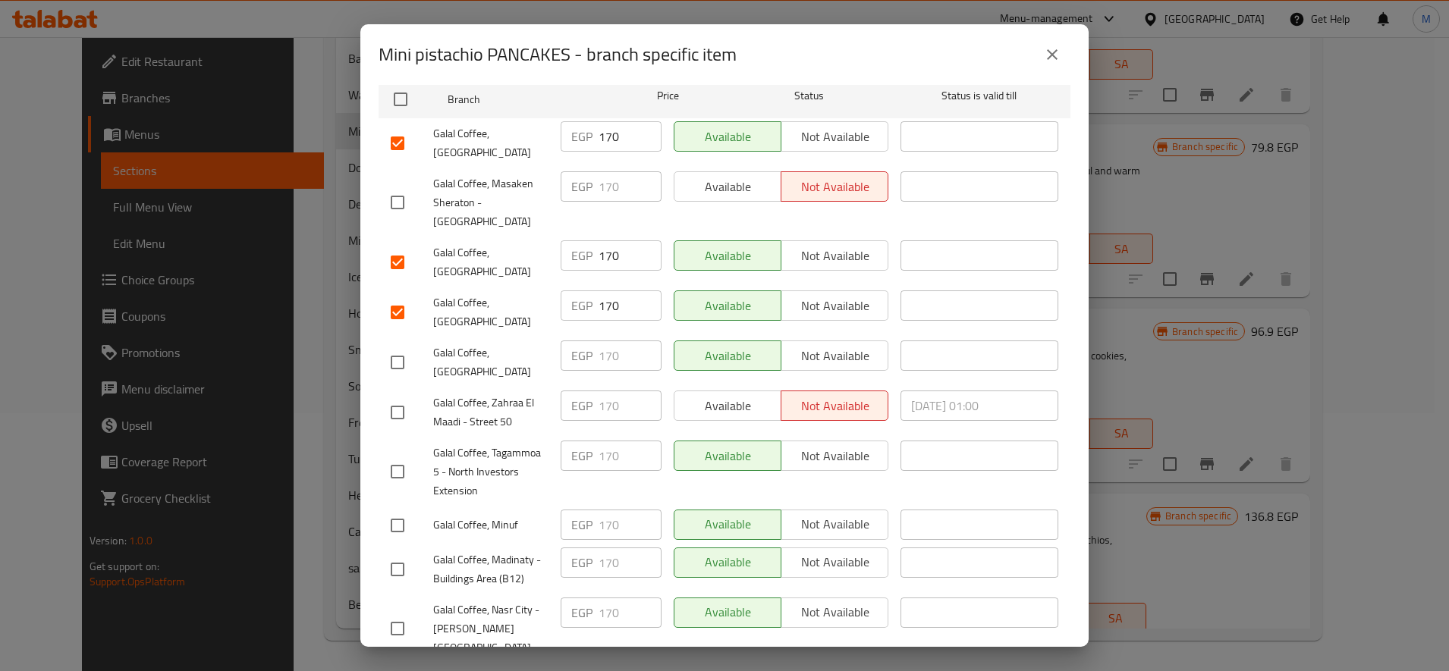
click at [390, 347] on input "checkbox" at bounding box center [397, 363] width 32 height 32
checkbox input "true"
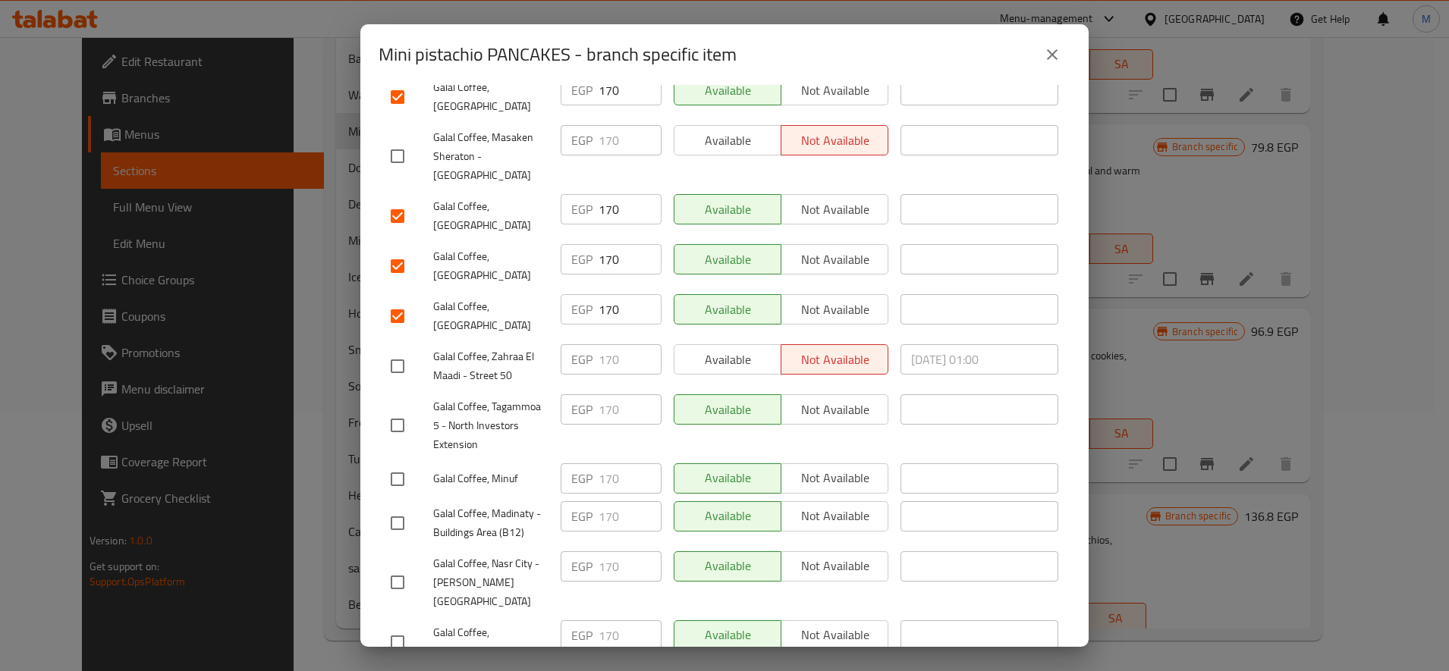
drag, startPoint x: 400, startPoint y: 575, endPoint x: 436, endPoint y: 570, distance: 35.9
click at [400, 626] on input "checkbox" at bounding box center [397, 642] width 32 height 32
checkbox input "true"
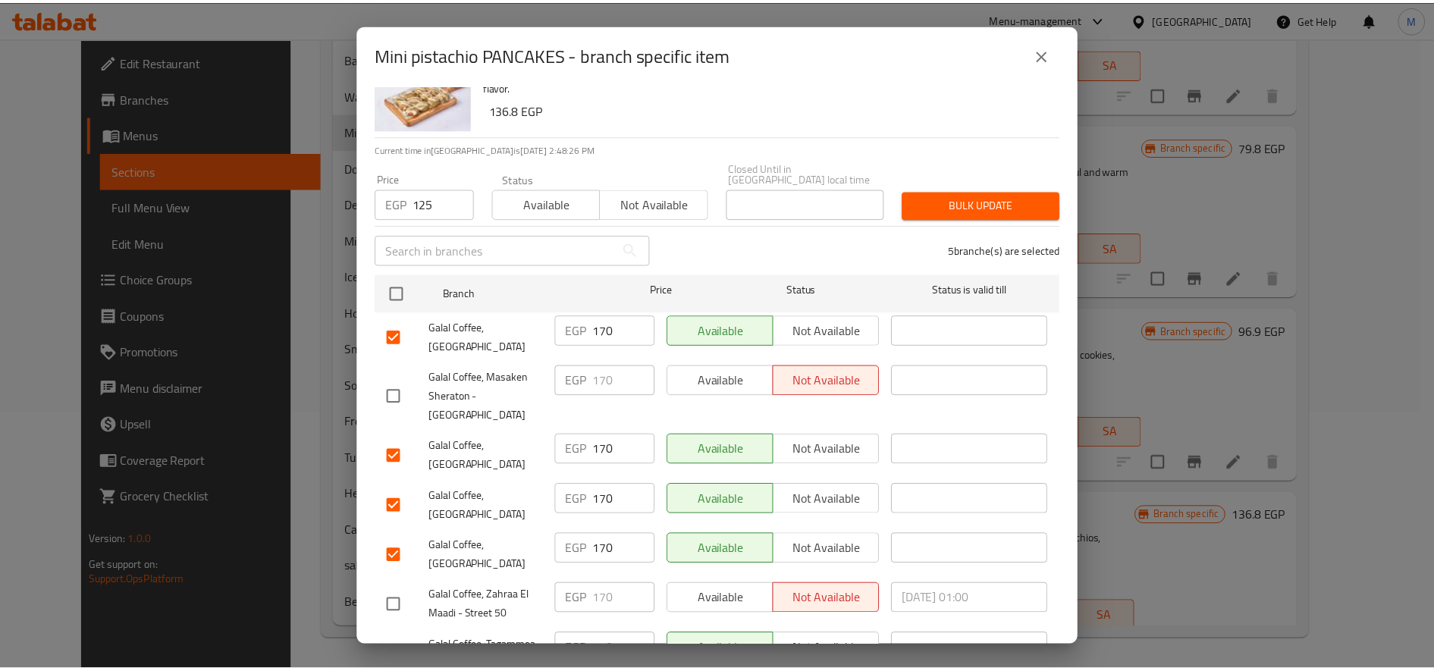
scroll to position [0, 0]
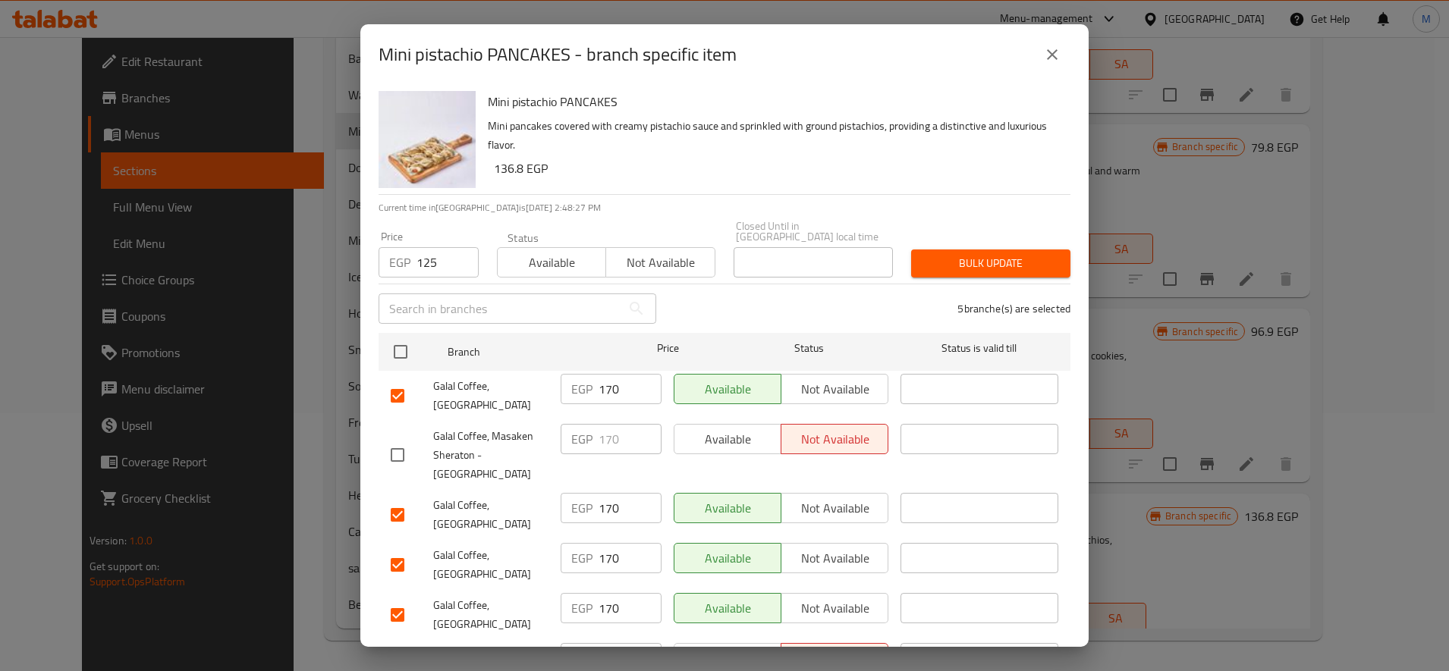
click at [955, 258] on span "Bulk update" at bounding box center [990, 263] width 135 height 19
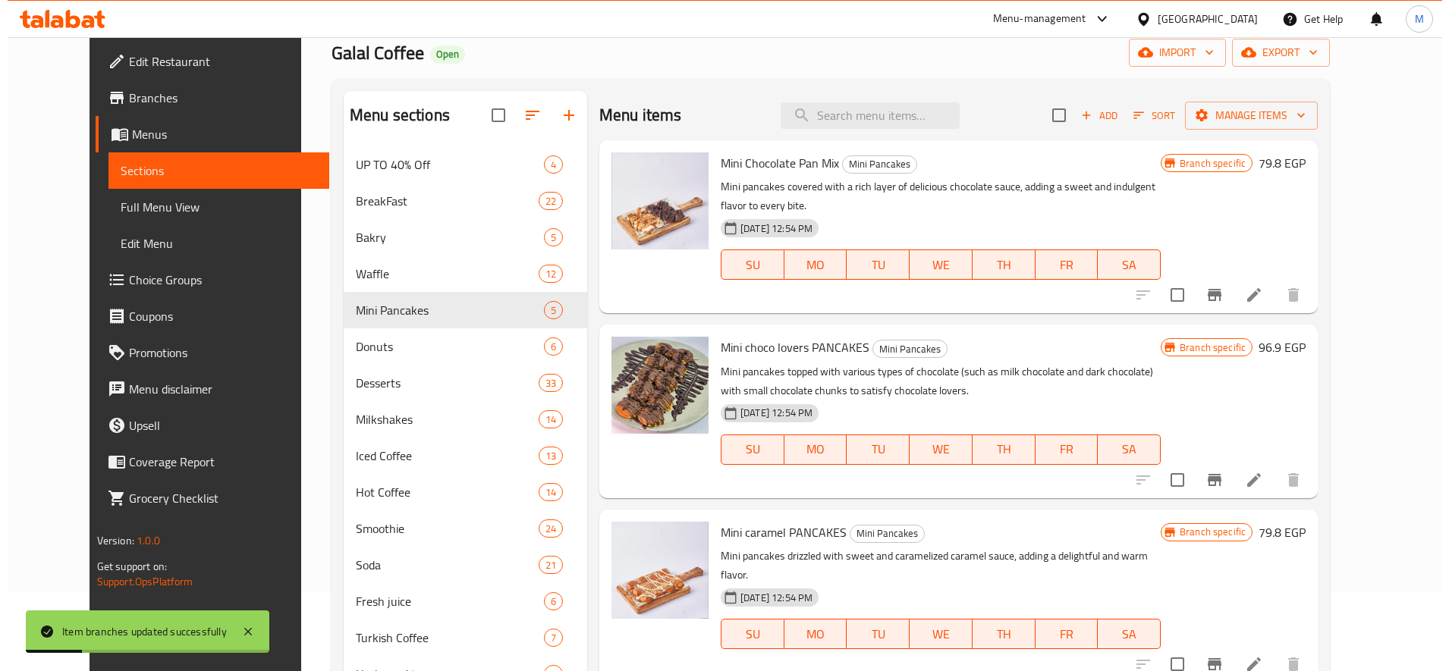
scroll to position [5, 0]
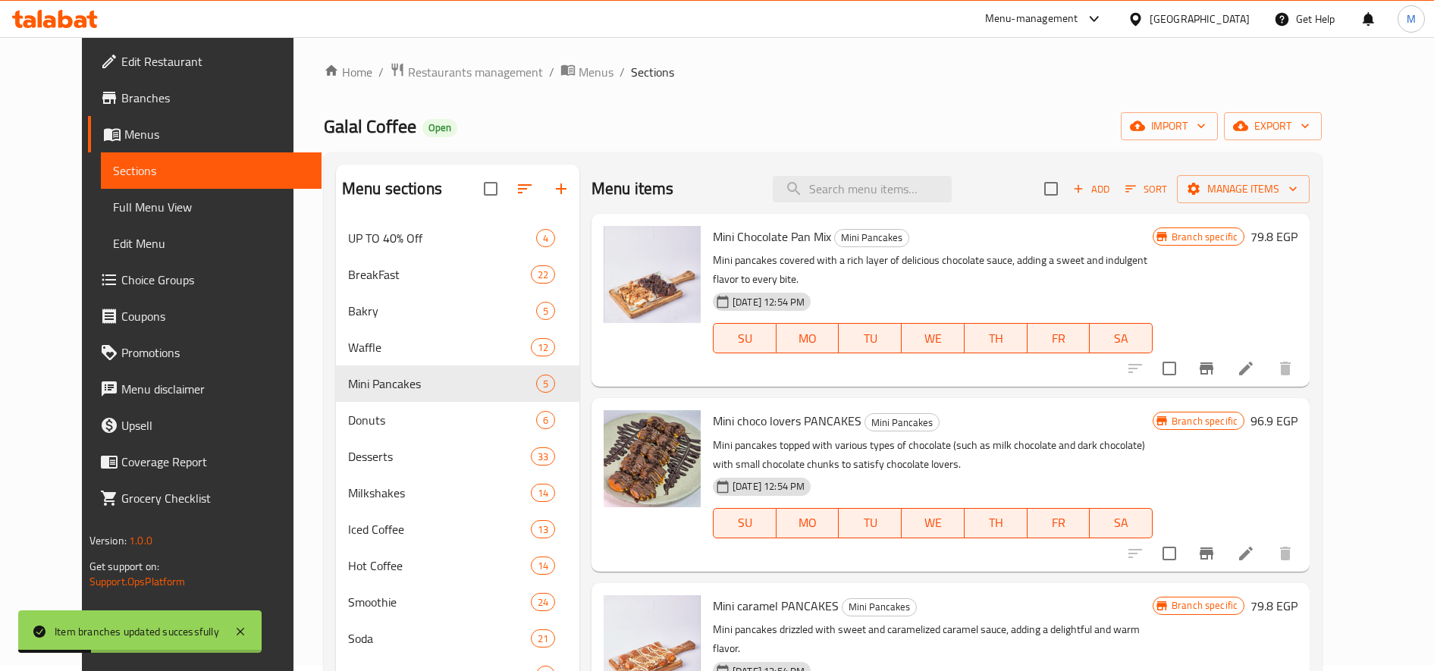
click at [1216, 545] on icon "Branch-specific-item" at bounding box center [1206, 554] width 18 height 18
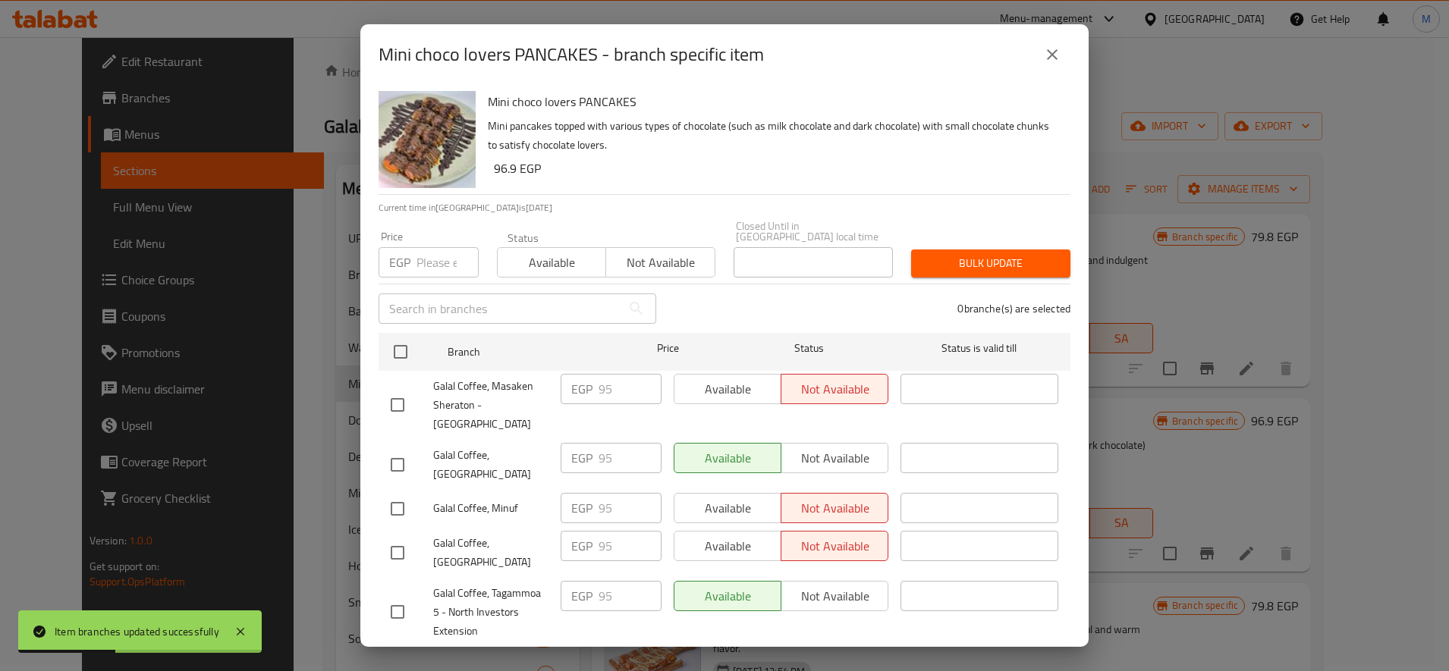
click at [439, 247] on input "number" at bounding box center [447, 262] width 62 height 30
paste input "75"
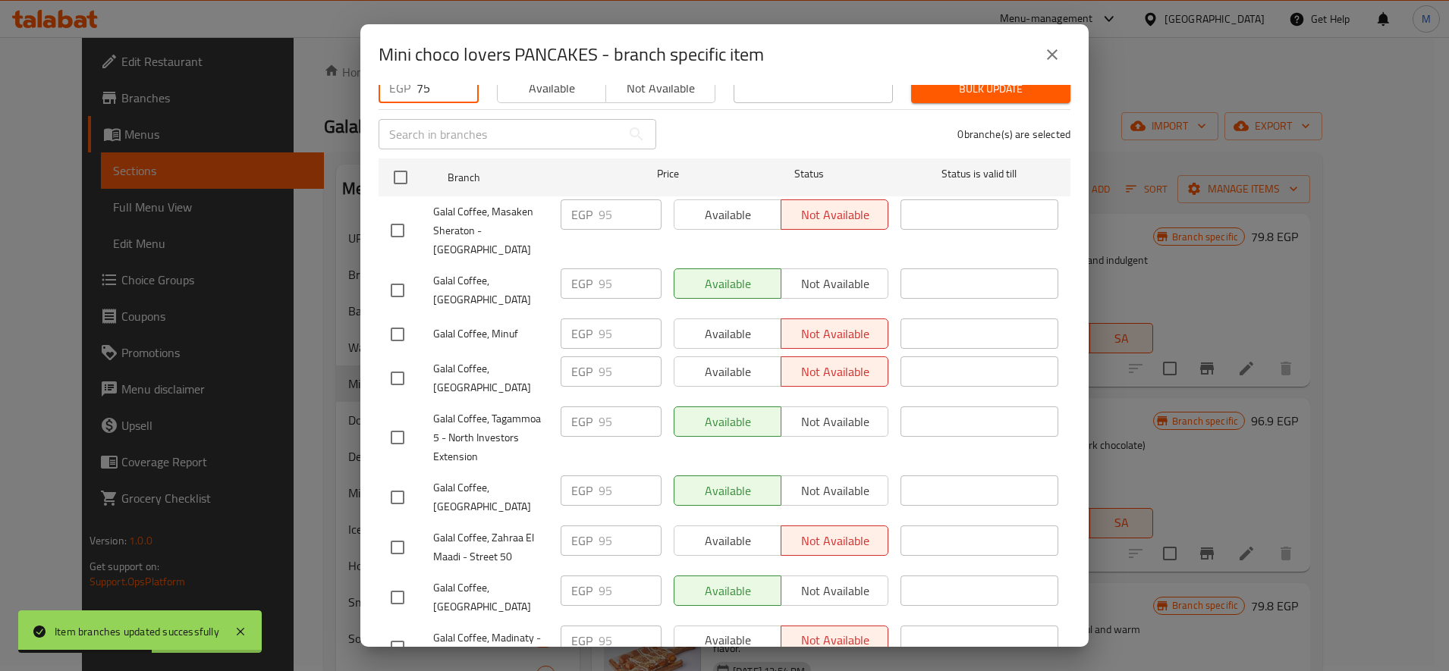
scroll to position [253, 0]
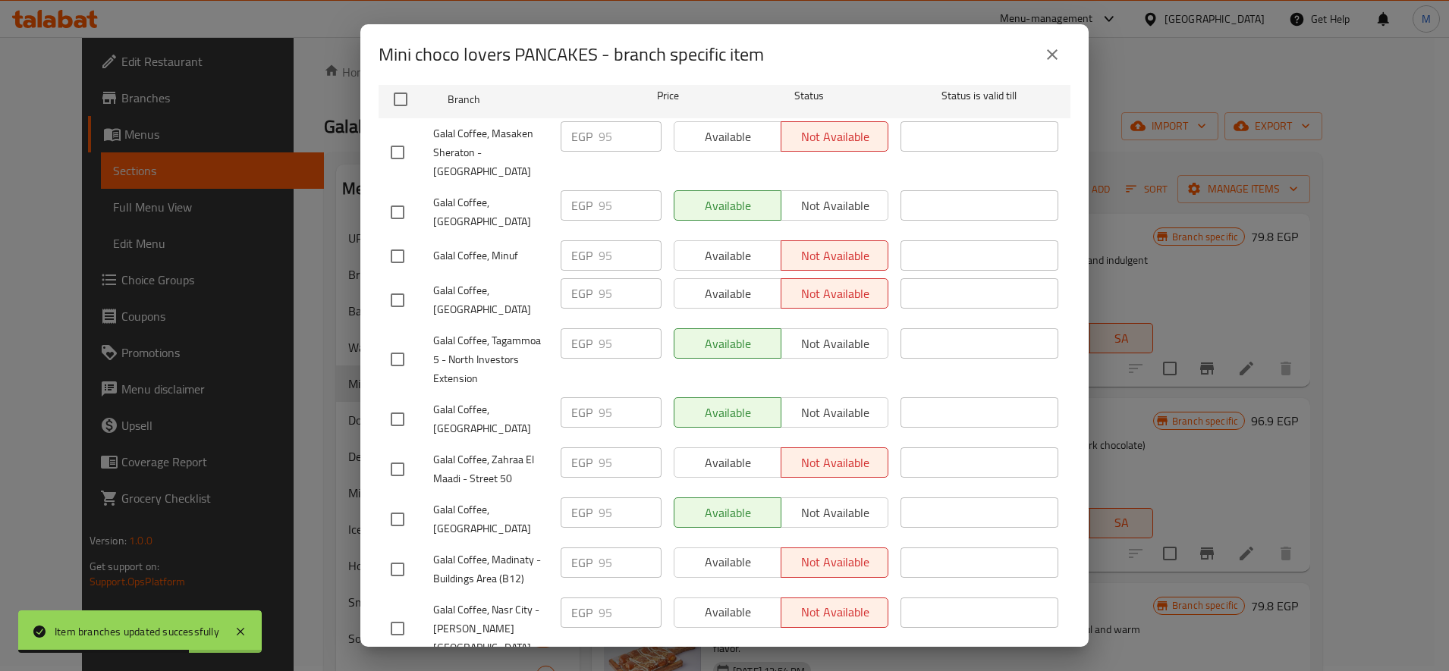
type input "75"
click at [389, 196] on input "checkbox" at bounding box center [397, 212] width 32 height 32
checkbox input "true"
click at [398, 284] on input "checkbox" at bounding box center [397, 300] width 32 height 32
checkbox input "true"
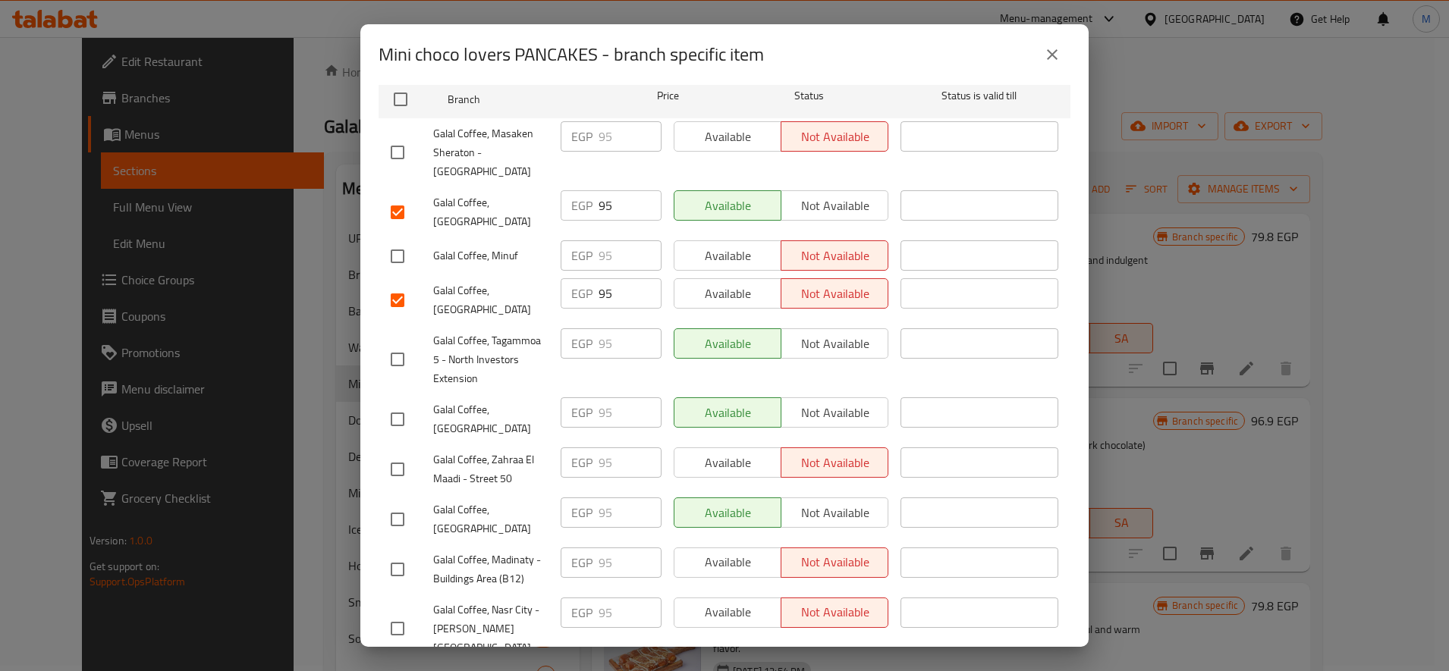
click at [443, 400] on span "Galal Coffee, [GEOGRAPHIC_DATA]" at bounding box center [490, 419] width 115 height 38
click at [399, 403] on input "checkbox" at bounding box center [397, 419] width 32 height 32
checkbox input "true"
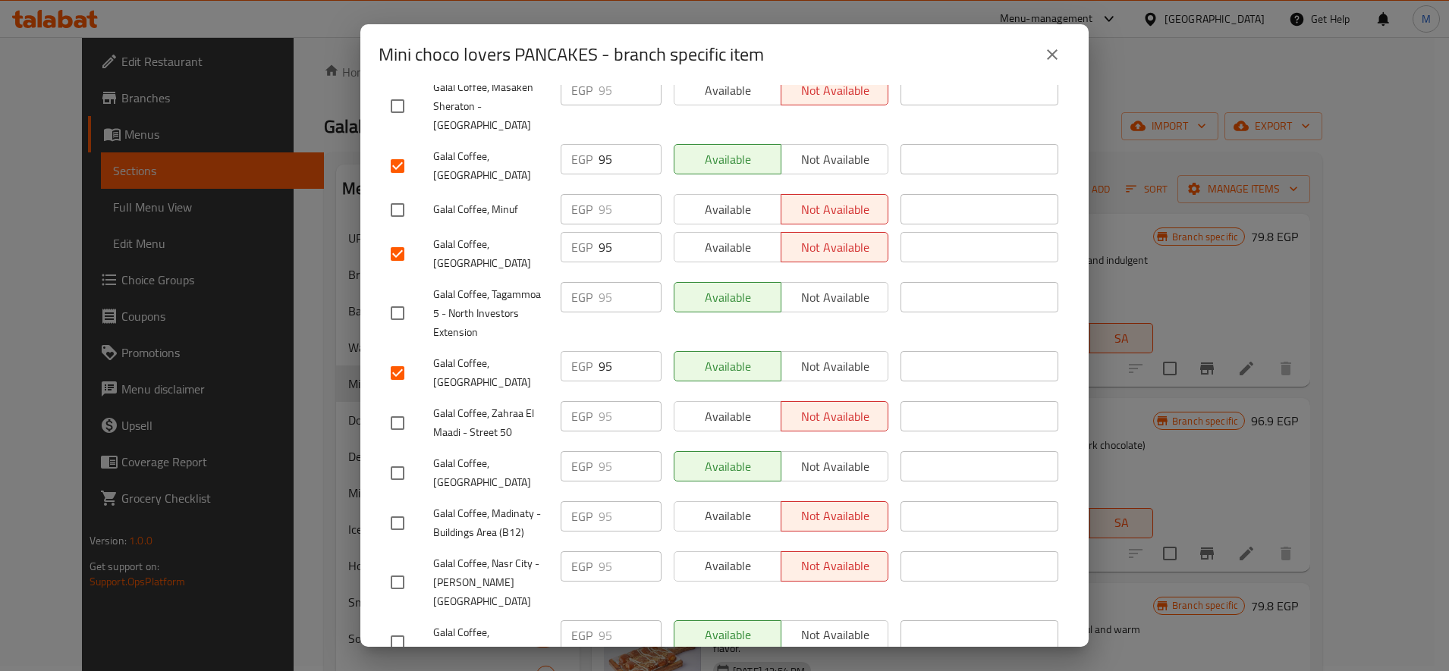
click at [397, 457] on input "checkbox" at bounding box center [397, 473] width 32 height 32
checkbox input "true"
click at [391, 626] on input "checkbox" at bounding box center [397, 642] width 32 height 32
checkbox input "true"
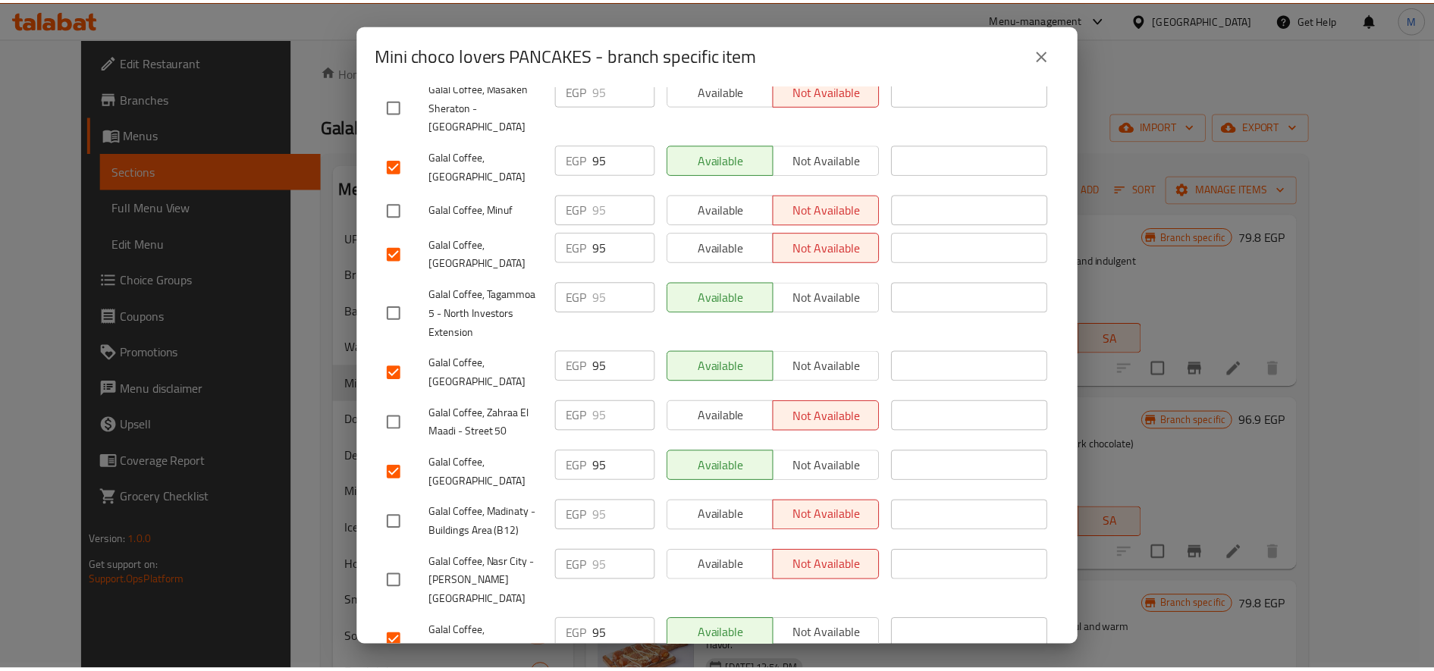
scroll to position [0, 0]
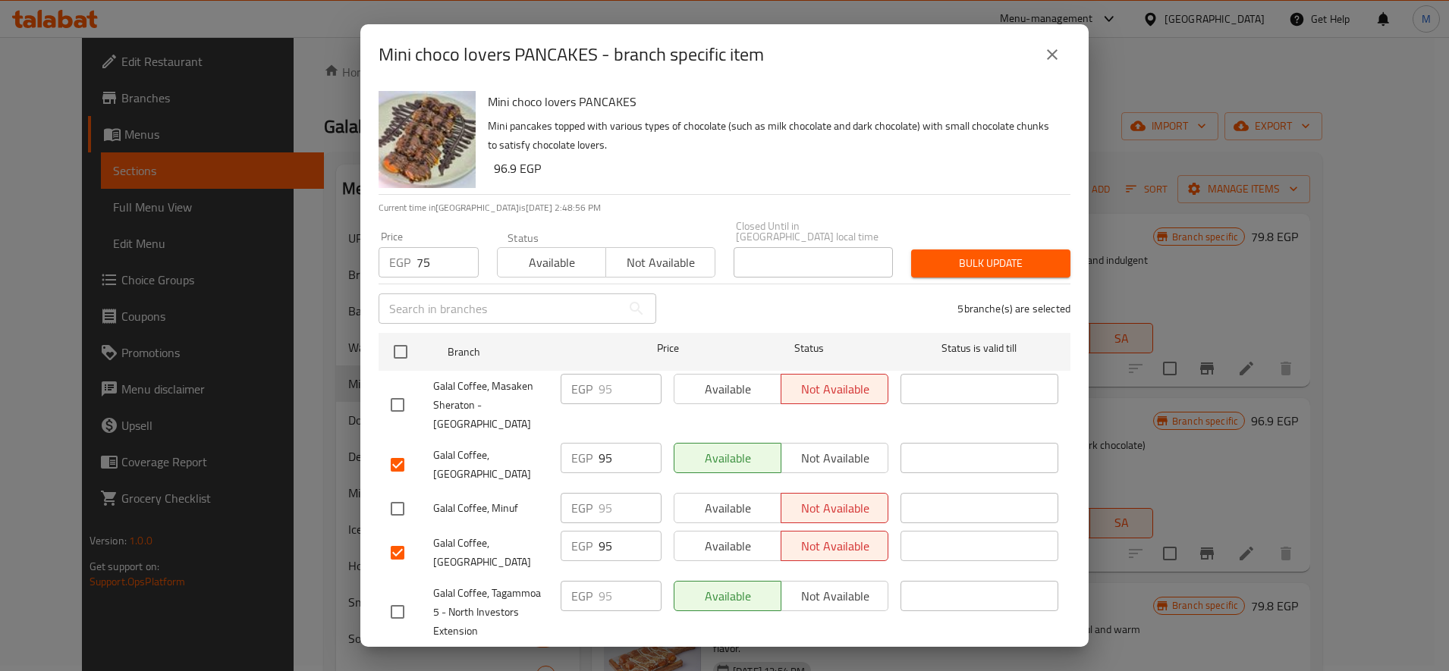
click at [1009, 265] on button "Bulk update" at bounding box center [990, 264] width 159 height 28
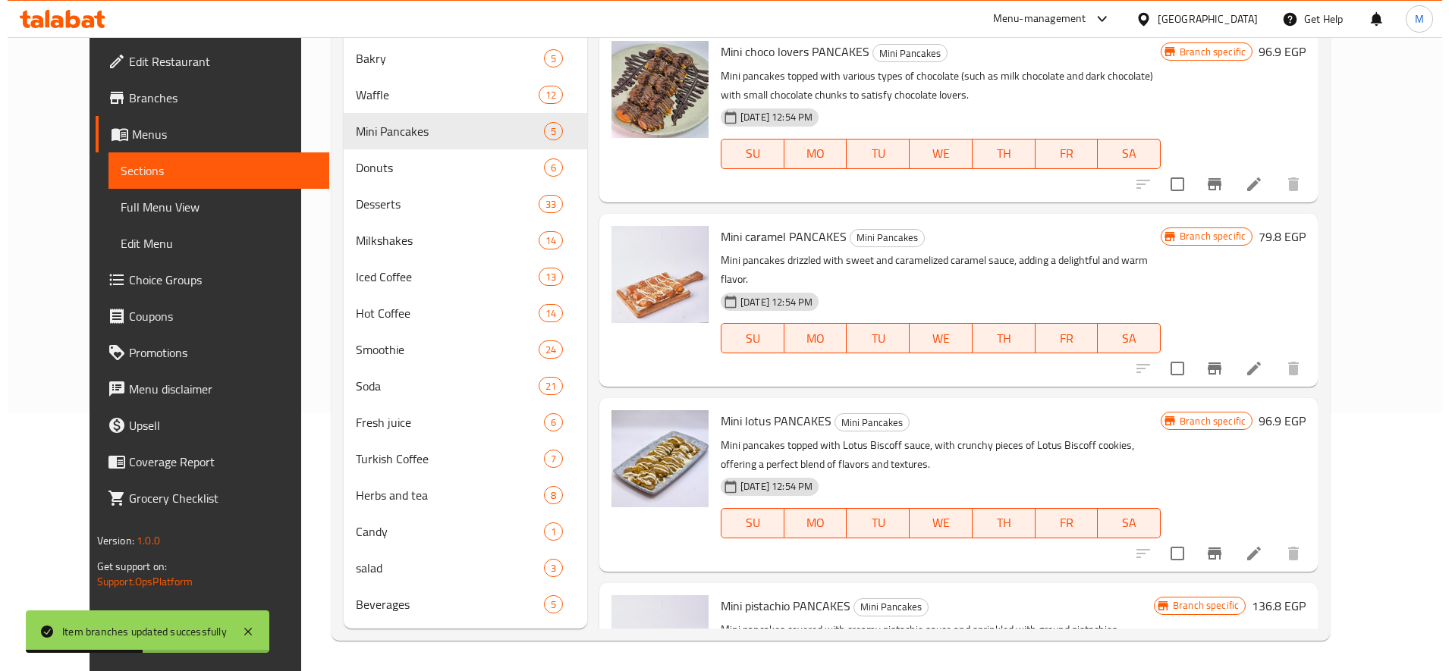
scroll to position [80, 0]
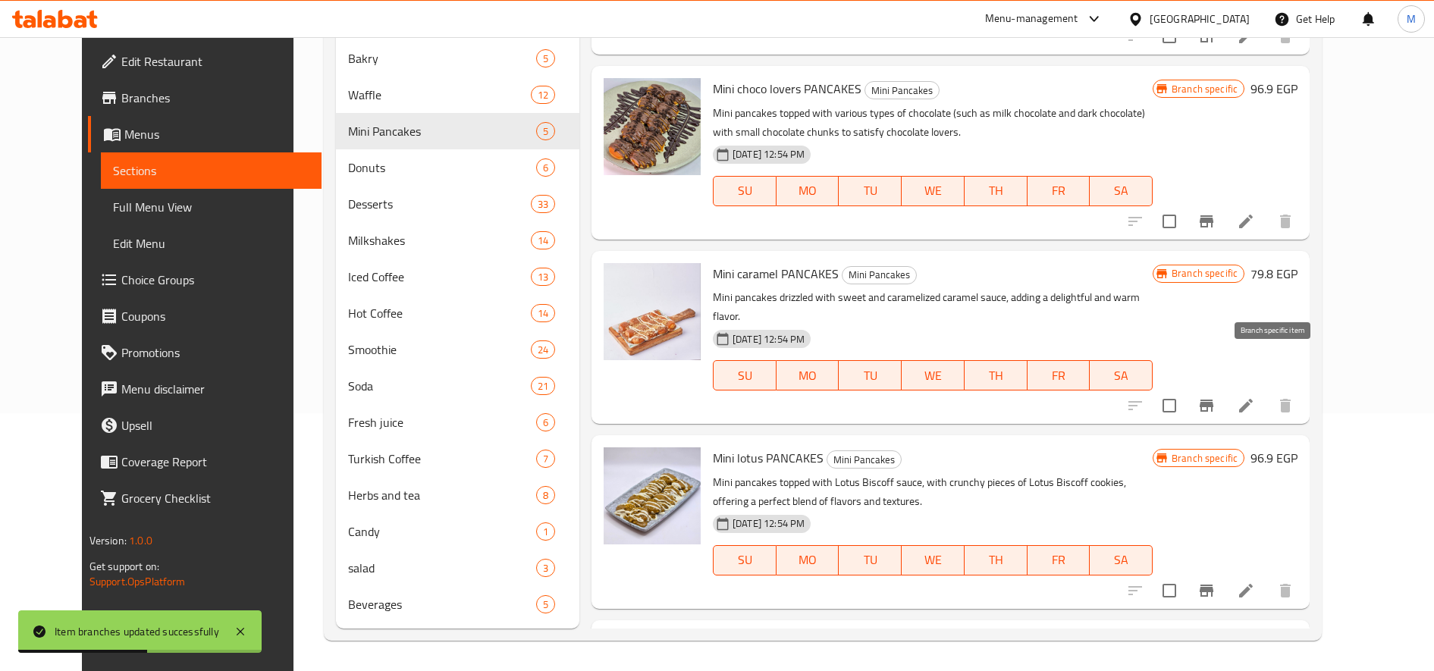
click at [1225, 388] on button "Branch-specific-item" at bounding box center [1206, 406] width 36 height 36
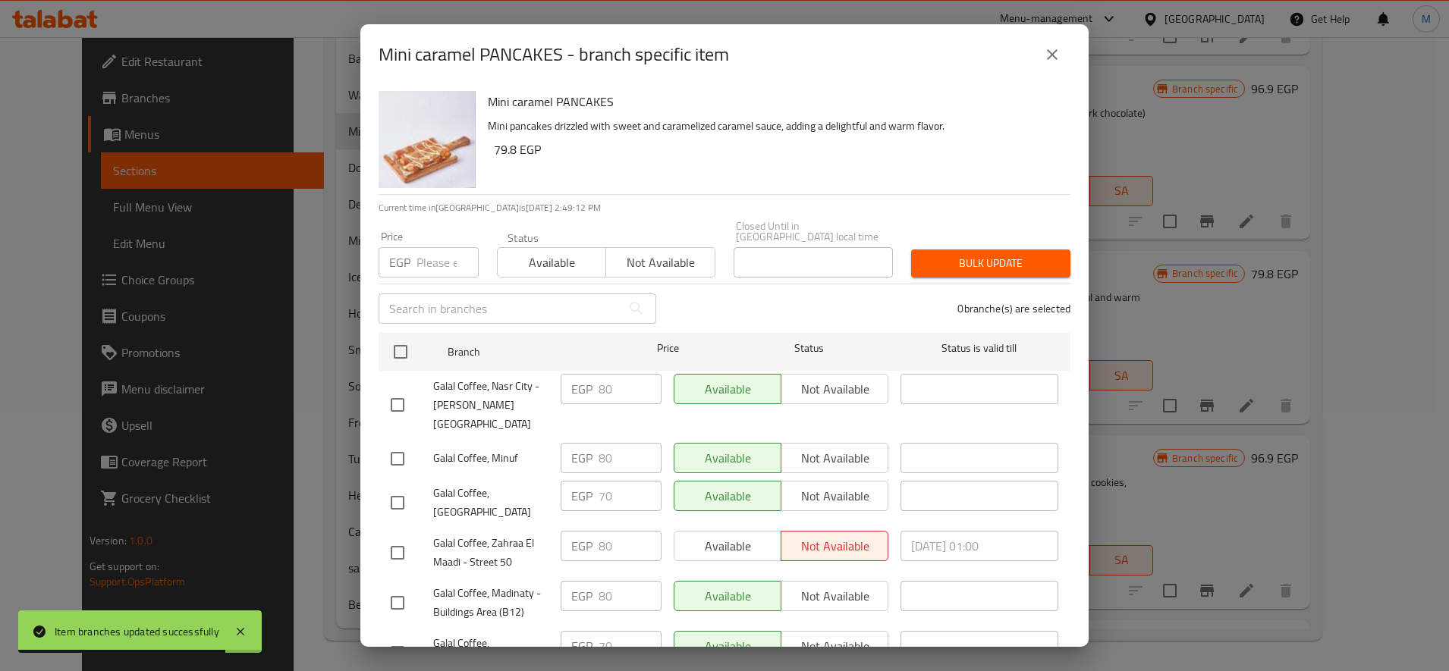
click at [435, 253] on input "number" at bounding box center [447, 262] width 62 height 30
paste input "90"
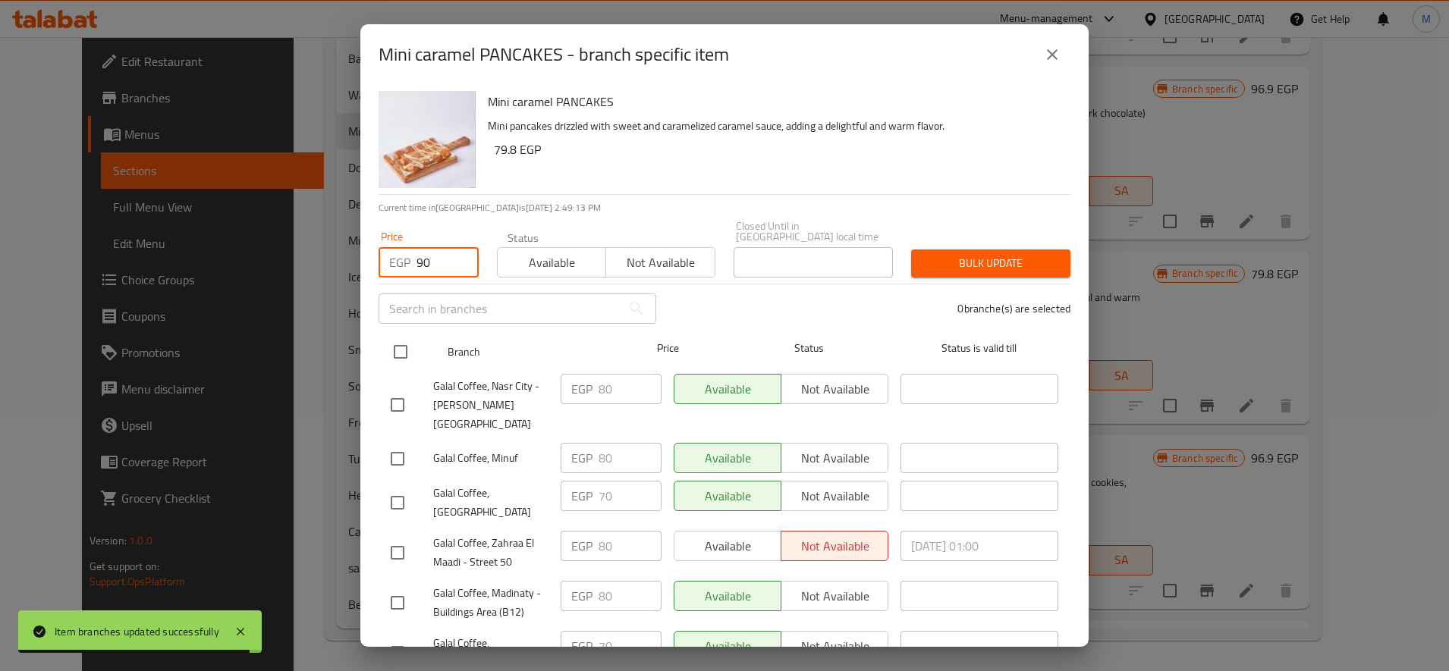
type input "90"
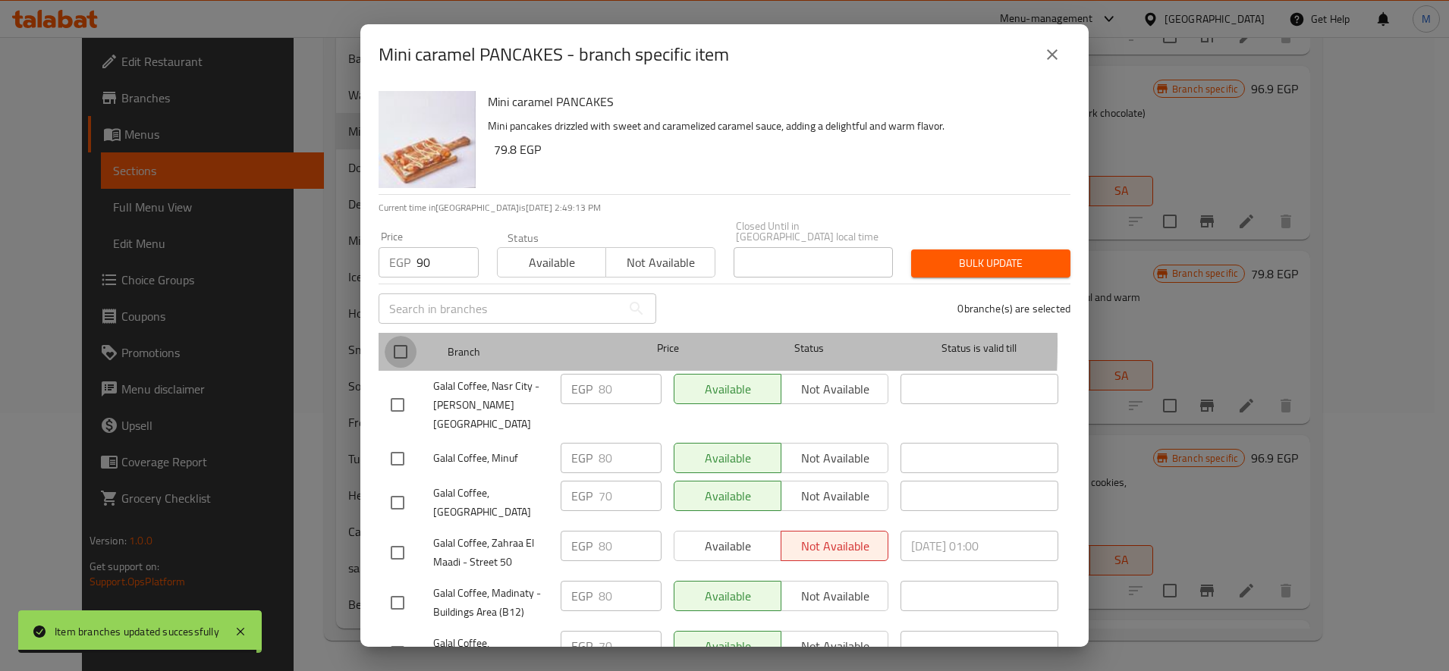
click at [387, 336] on input "checkbox" at bounding box center [400, 352] width 32 height 32
checkbox input "true"
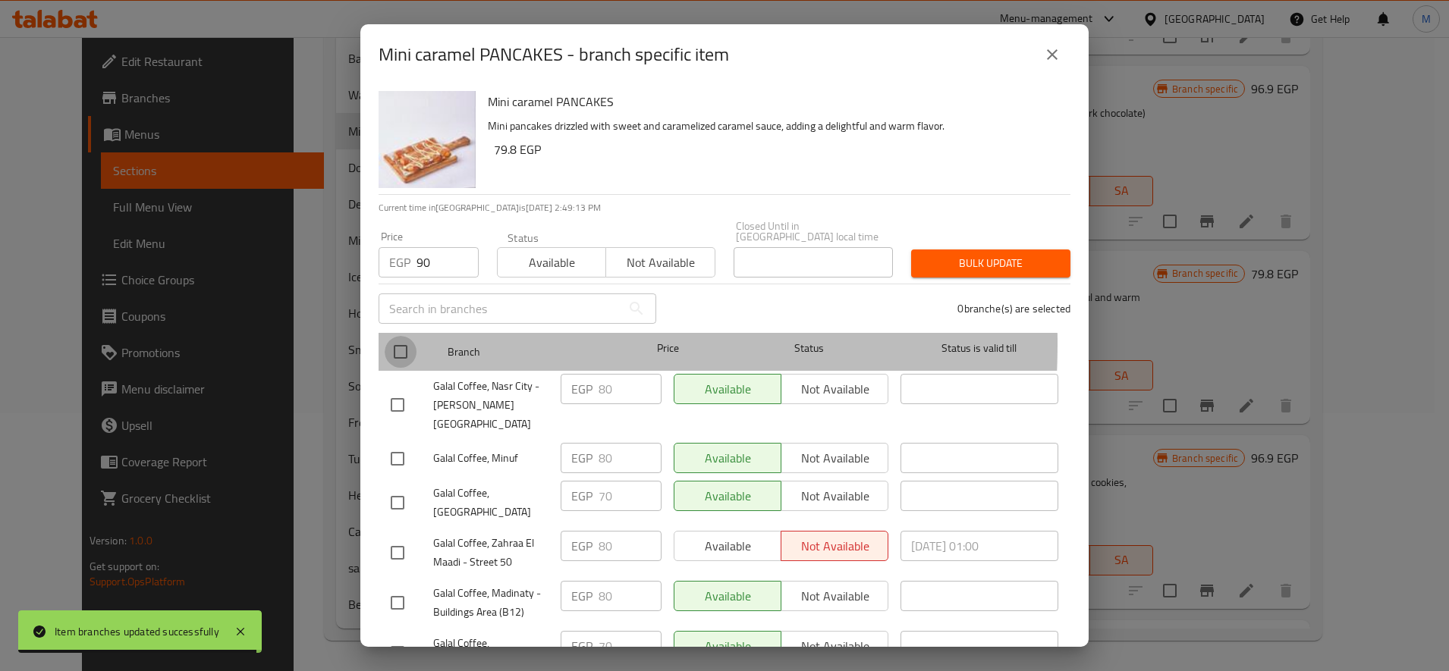
checkbox input "true"
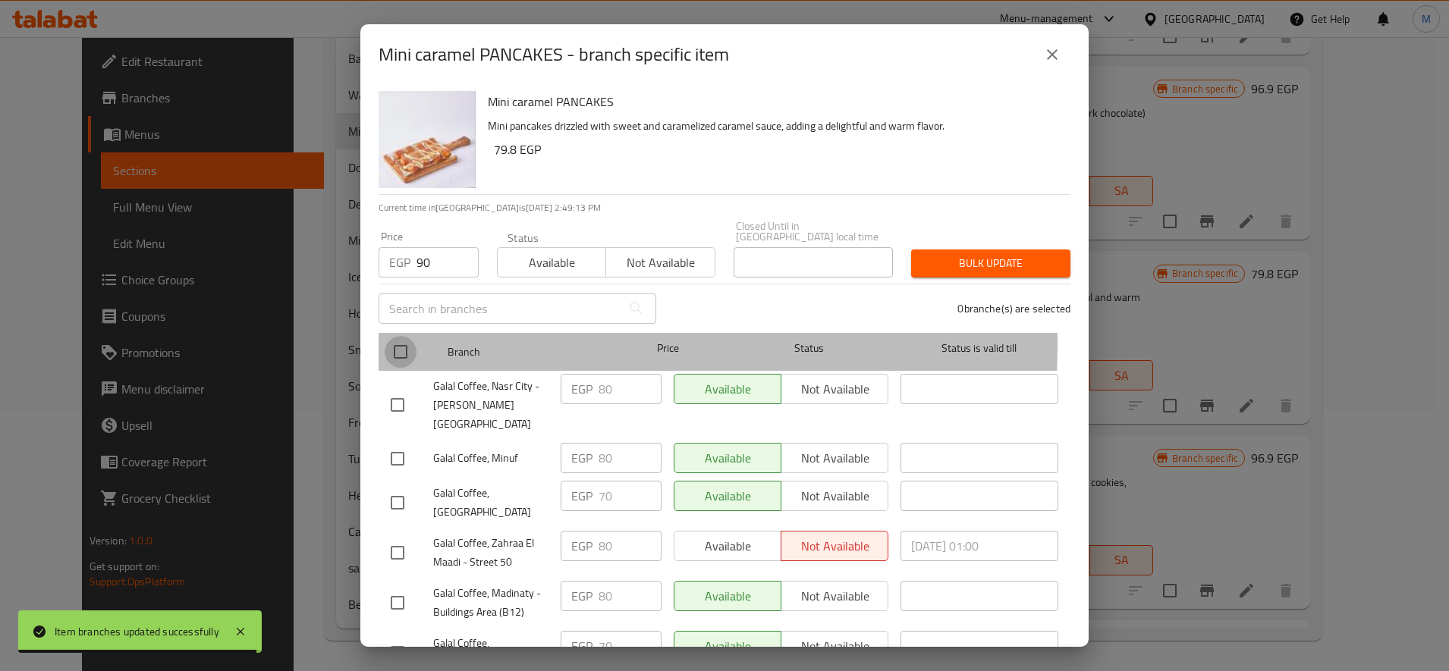
checkbox input "true"
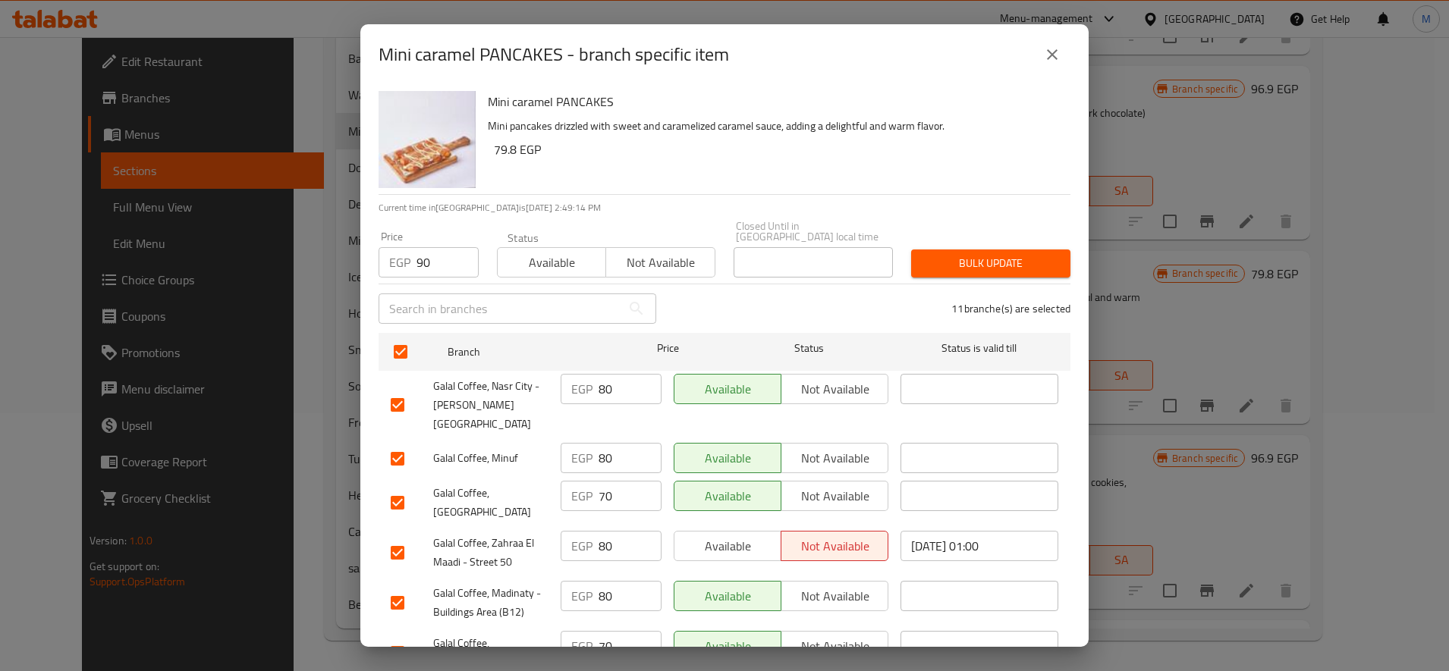
click at [932, 254] on span "Bulk update" at bounding box center [990, 263] width 135 height 19
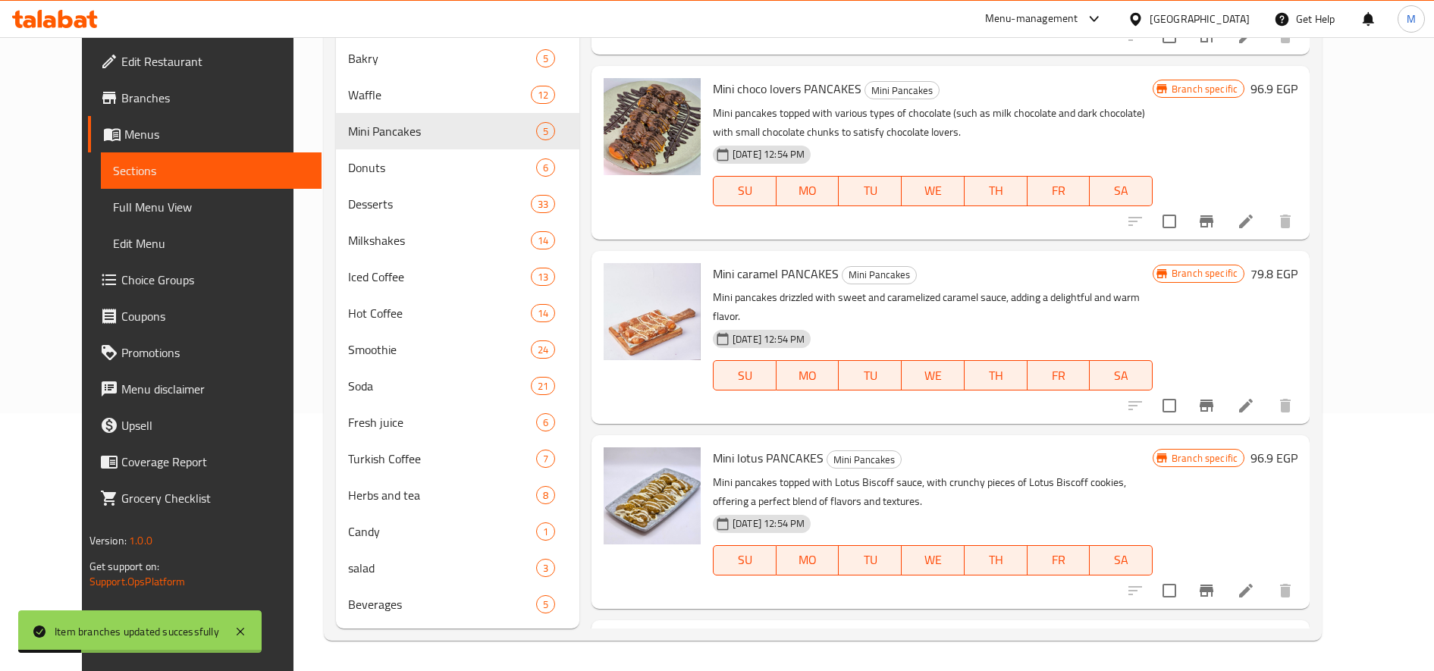
click at [1225, 388] on button "Branch-specific-item" at bounding box center [1206, 406] width 36 height 36
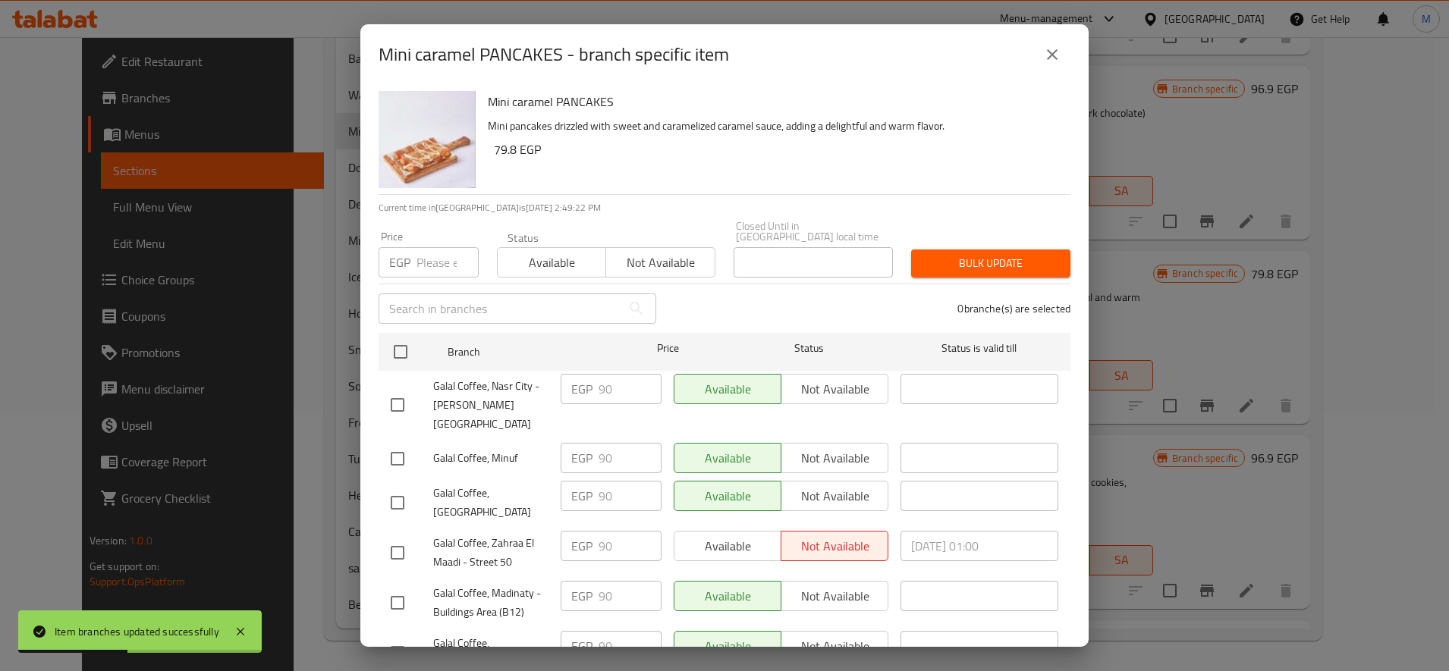
click at [431, 247] on input "number" at bounding box center [447, 262] width 62 height 30
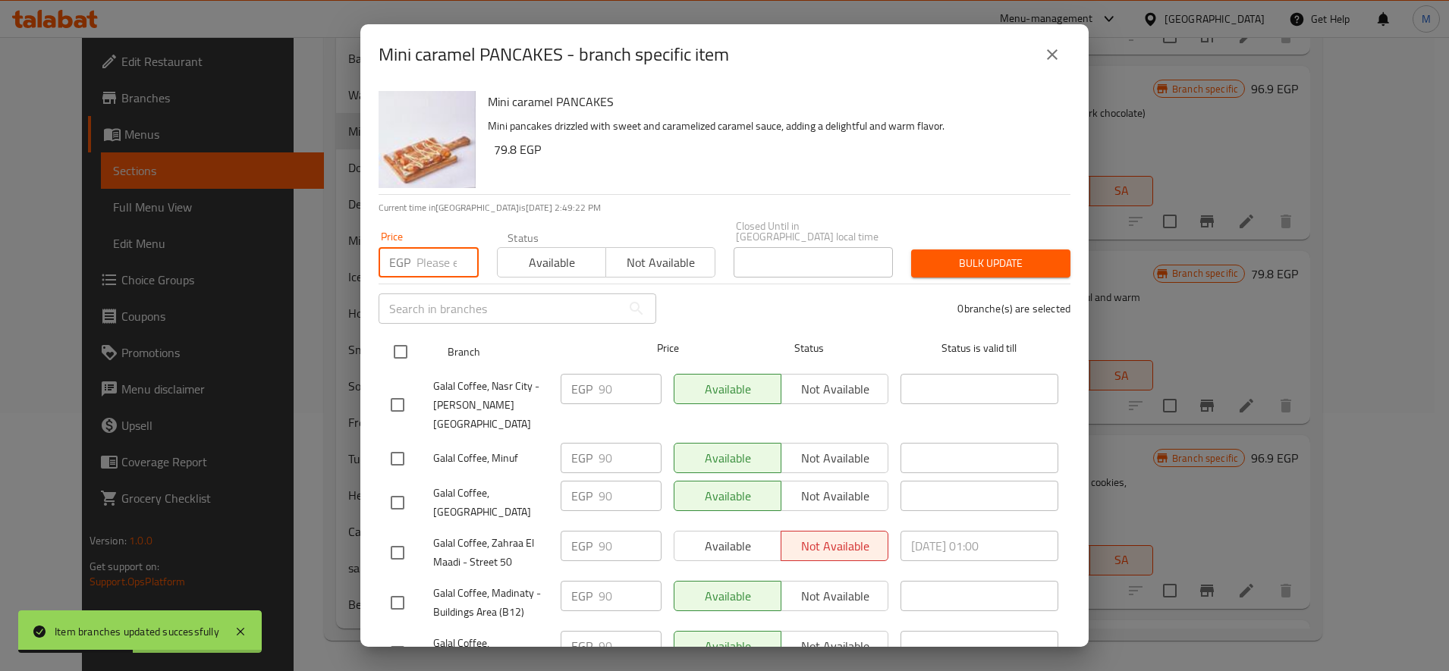
paste input "75"
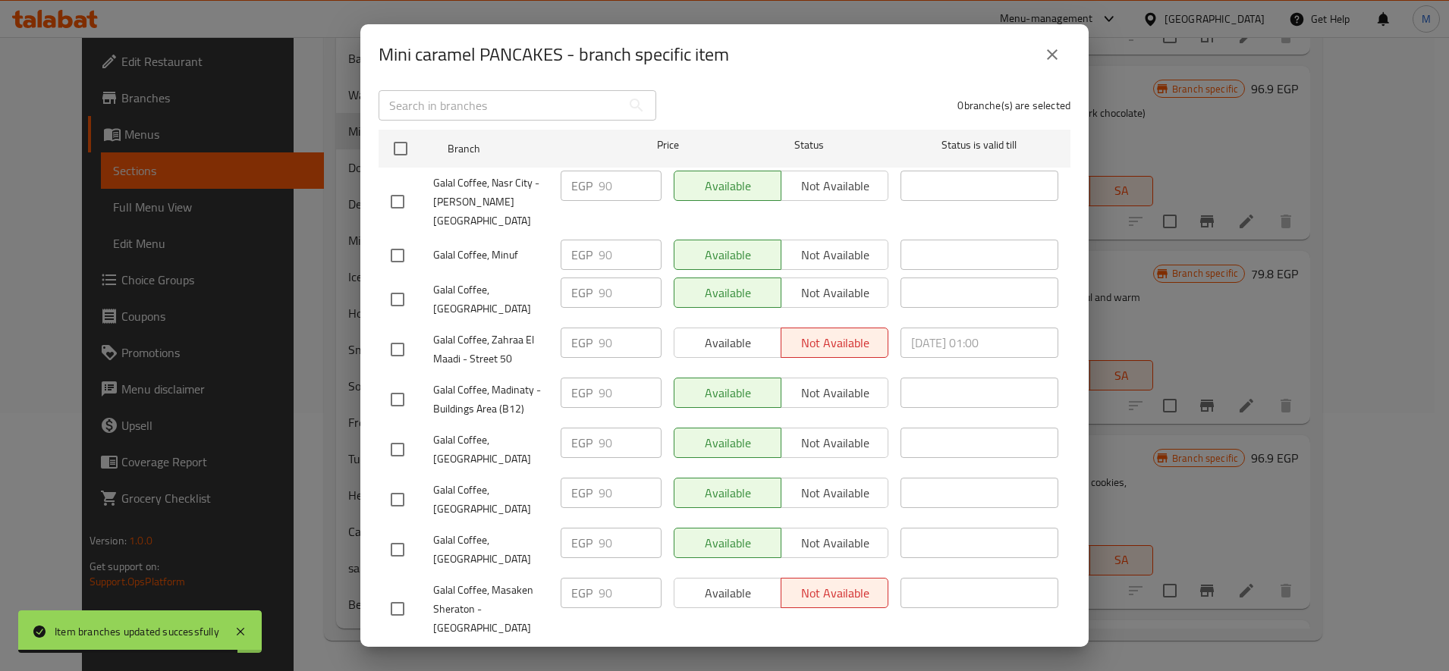
scroll to position [253, 0]
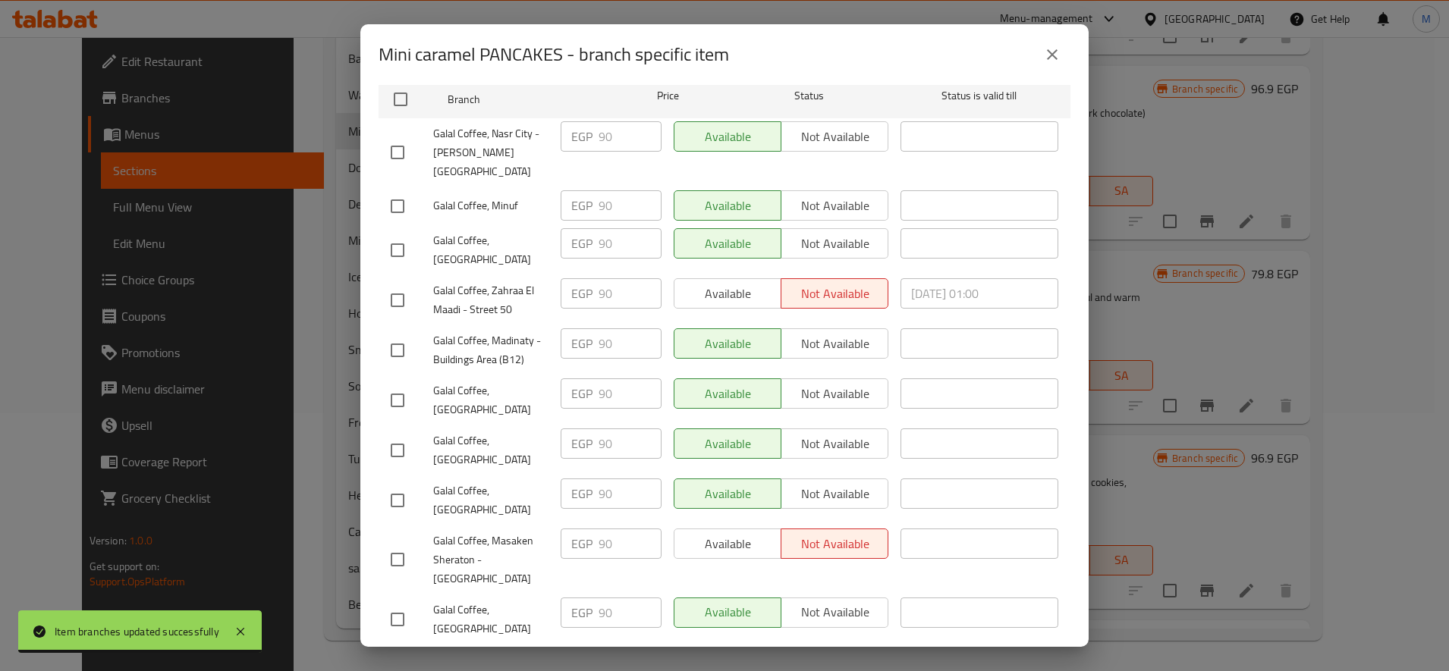
type input "75"
click at [397, 234] on input "checkbox" at bounding box center [397, 250] width 32 height 32
checkbox input "true"
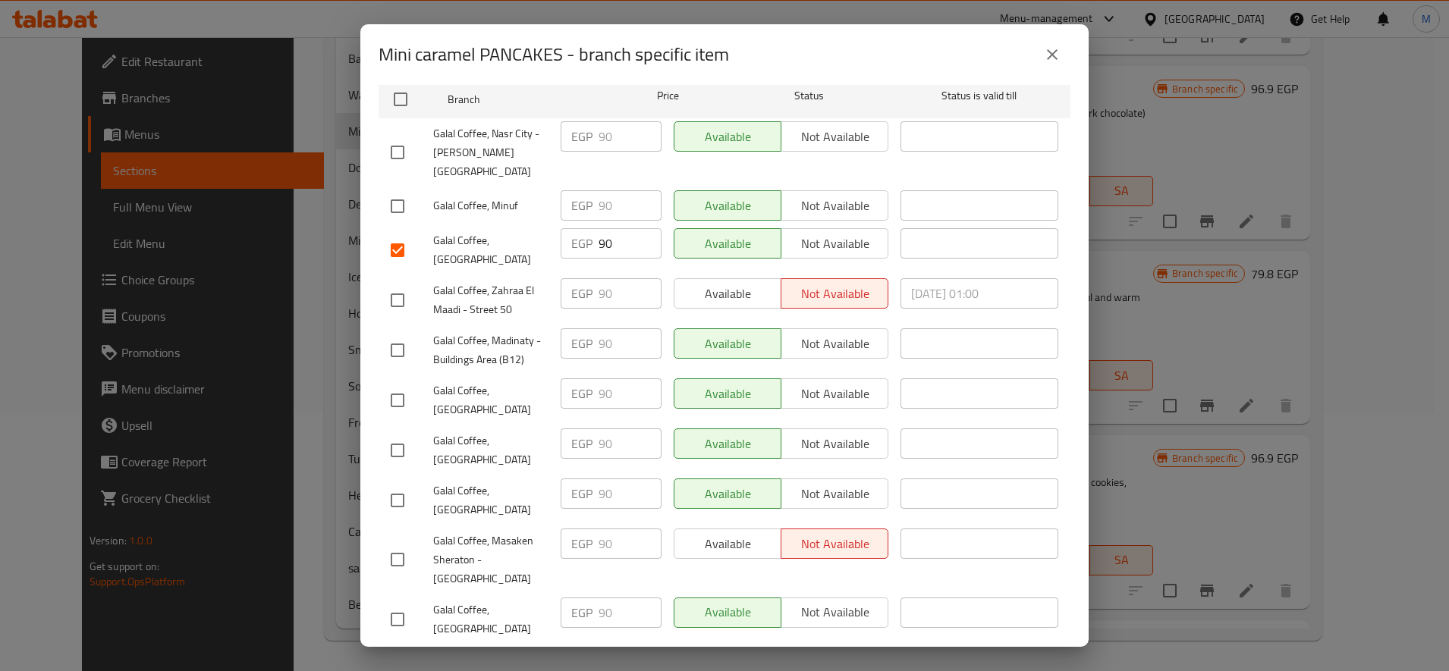
click at [388, 384] on input "checkbox" at bounding box center [397, 400] width 32 height 32
checkbox input "true"
click at [405, 435] on input "checkbox" at bounding box center [397, 451] width 32 height 32
checkbox input "true"
click at [380, 476] on li "Galal Coffee, Damietta University EGP 90 ​ Available Not available ​" at bounding box center [724, 501] width 692 height 50
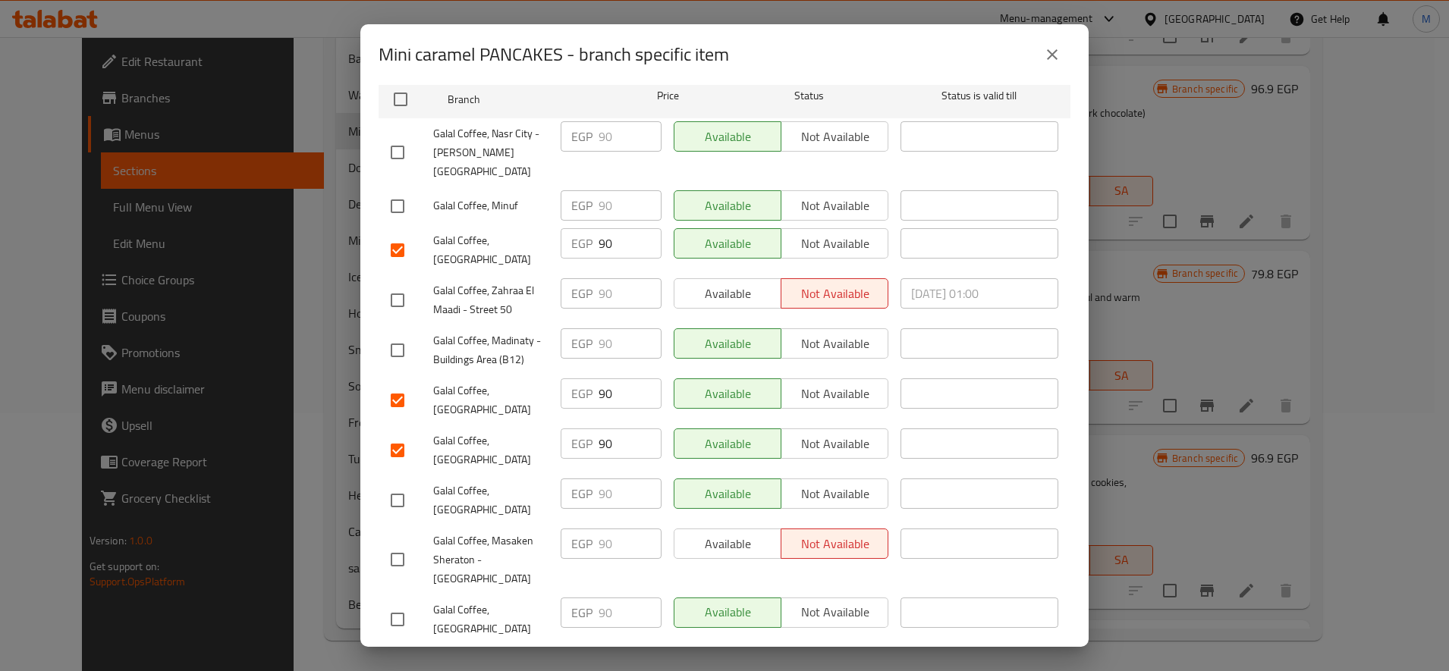
click at [397, 485] on input "checkbox" at bounding box center [397, 501] width 32 height 32
checkbox input "true"
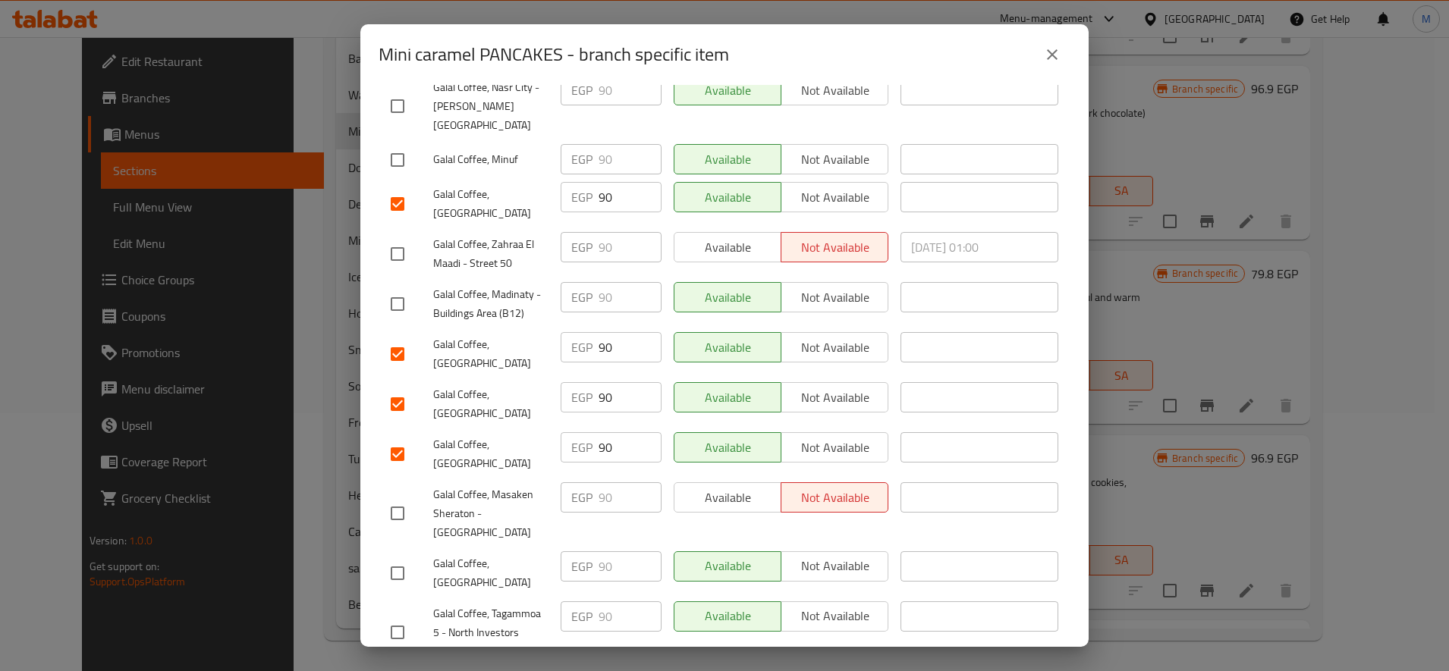
click at [394, 557] on input "checkbox" at bounding box center [397, 573] width 32 height 32
checkbox input "true"
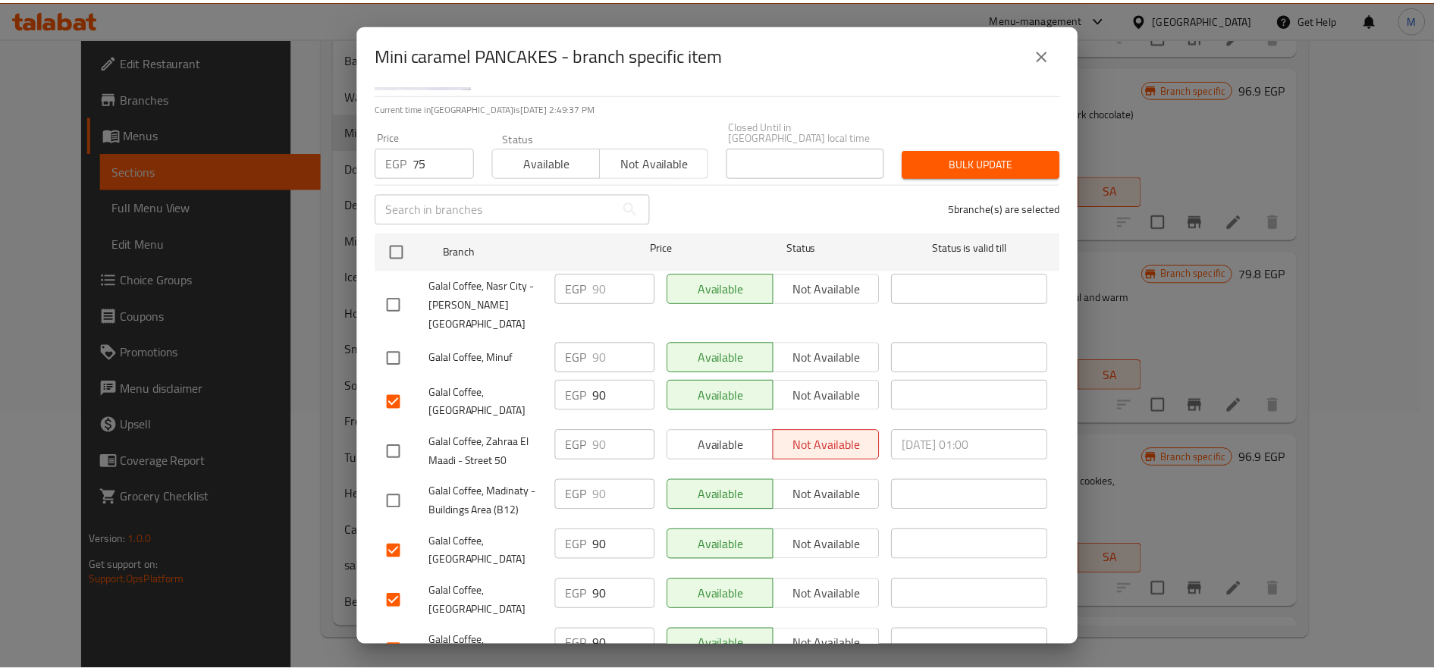
scroll to position [0, 0]
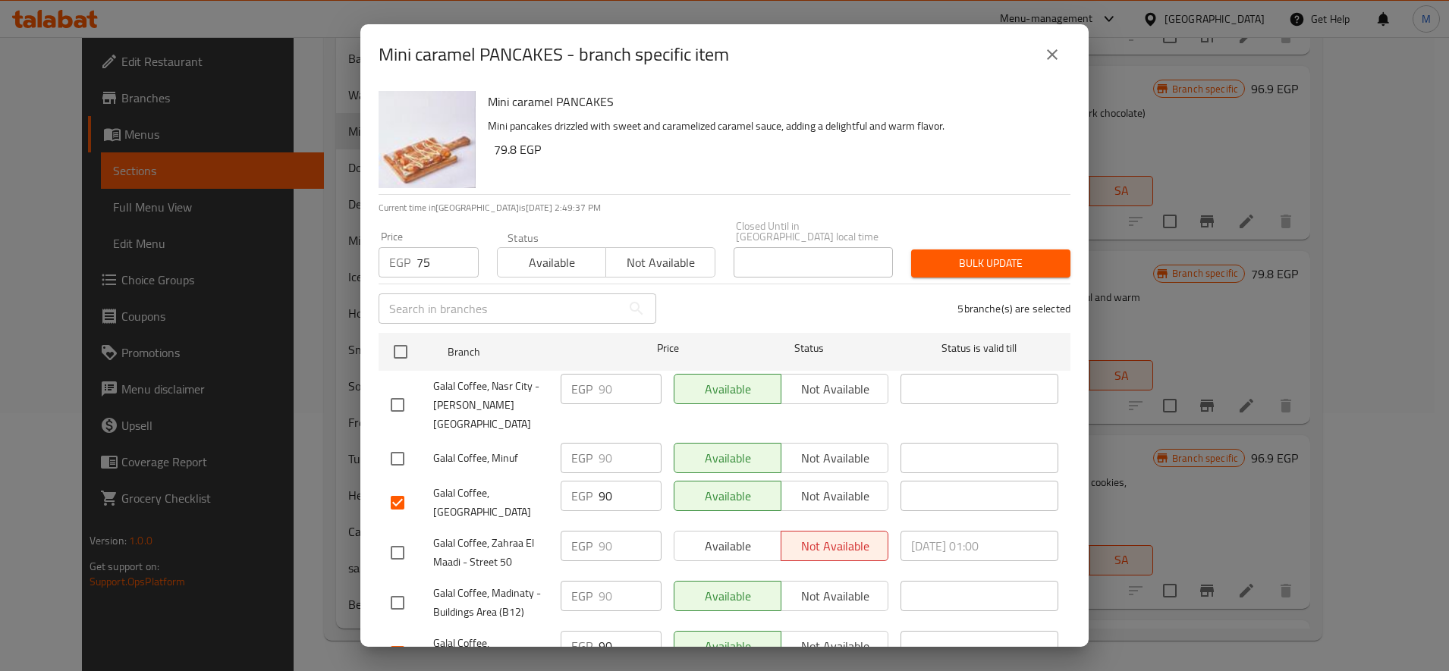
click at [956, 281] on div "5 branche(s) are selected" at bounding box center [872, 308] width 414 height 55
click at [970, 265] on button "Bulk update" at bounding box center [990, 264] width 159 height 28
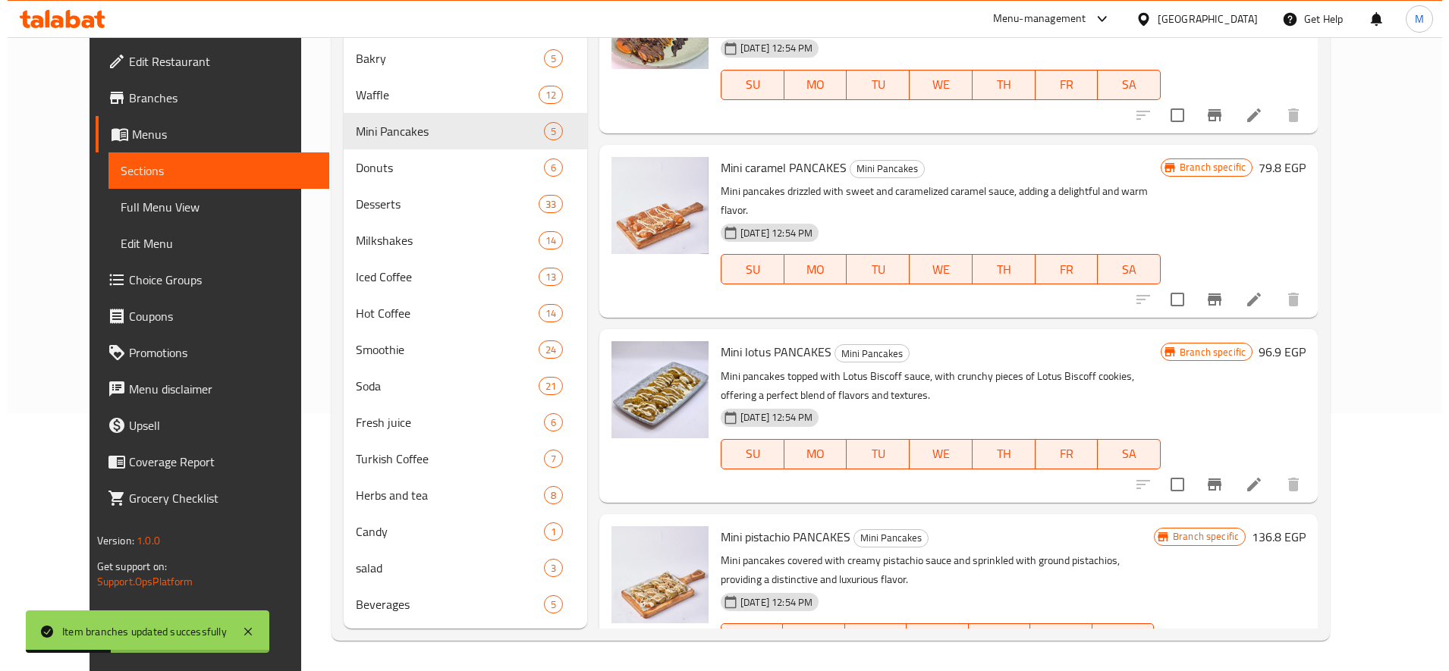
scroll to position [206, 0]
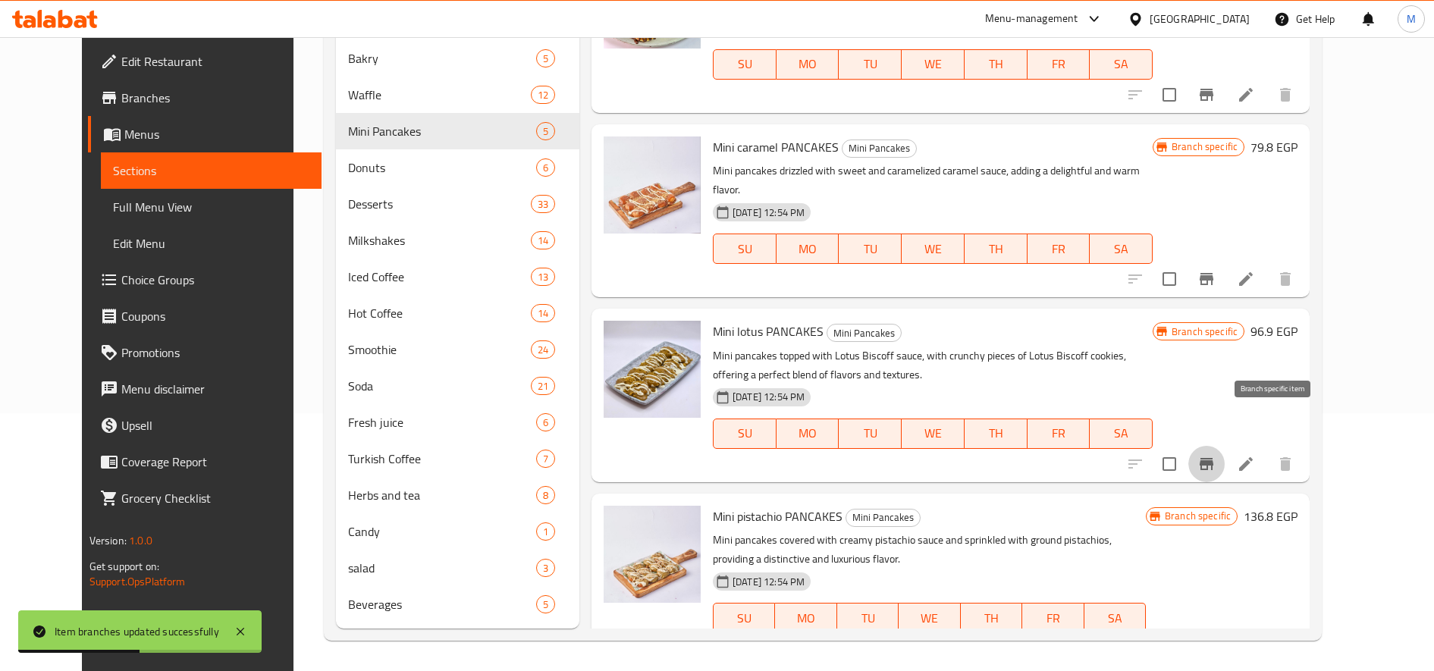
click at [1213, 458] on icon "Branch-specific-item" at bounding box center [1207, 464] width 14 height 12
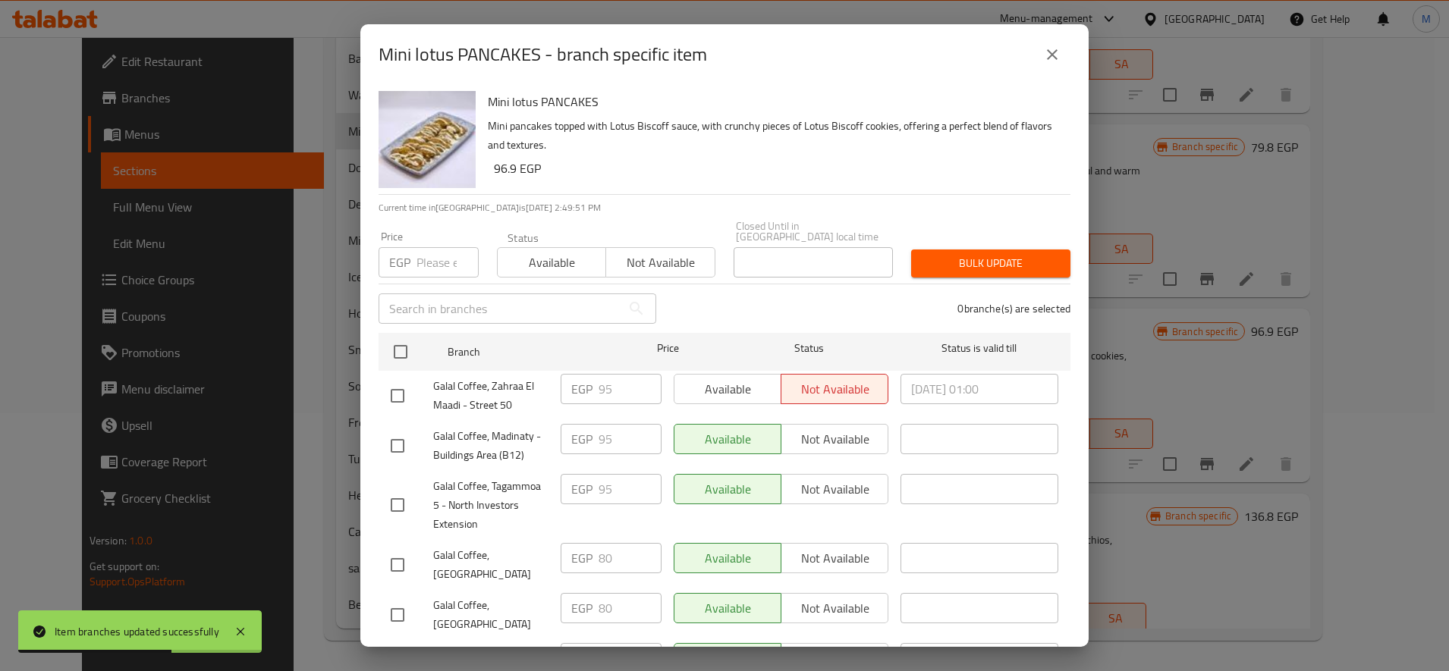
click at [425, 263] on input "number" at bounding box center [447, 262] width 62 height 30
paste input "105"
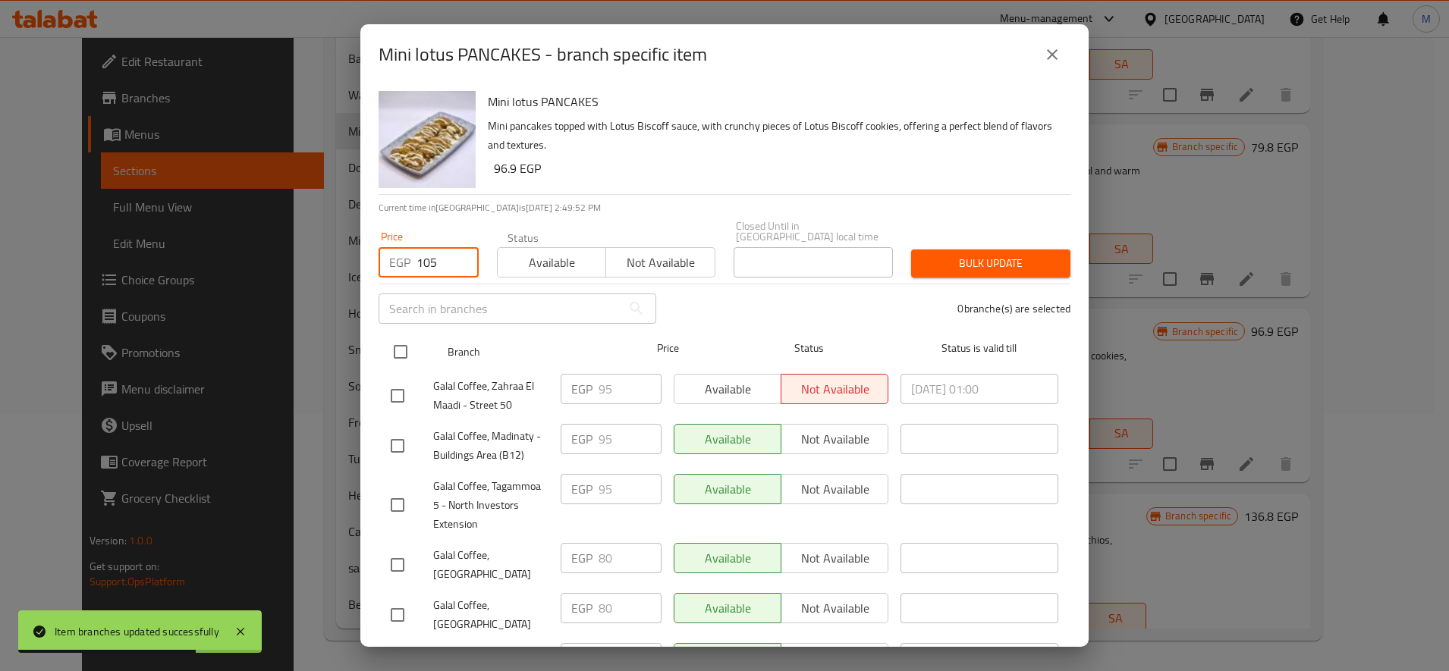
type input "105"
click at [400, 341] on input "checkbox" at bounding box center [400, 352] width 32 height 32
checkbox input "true"
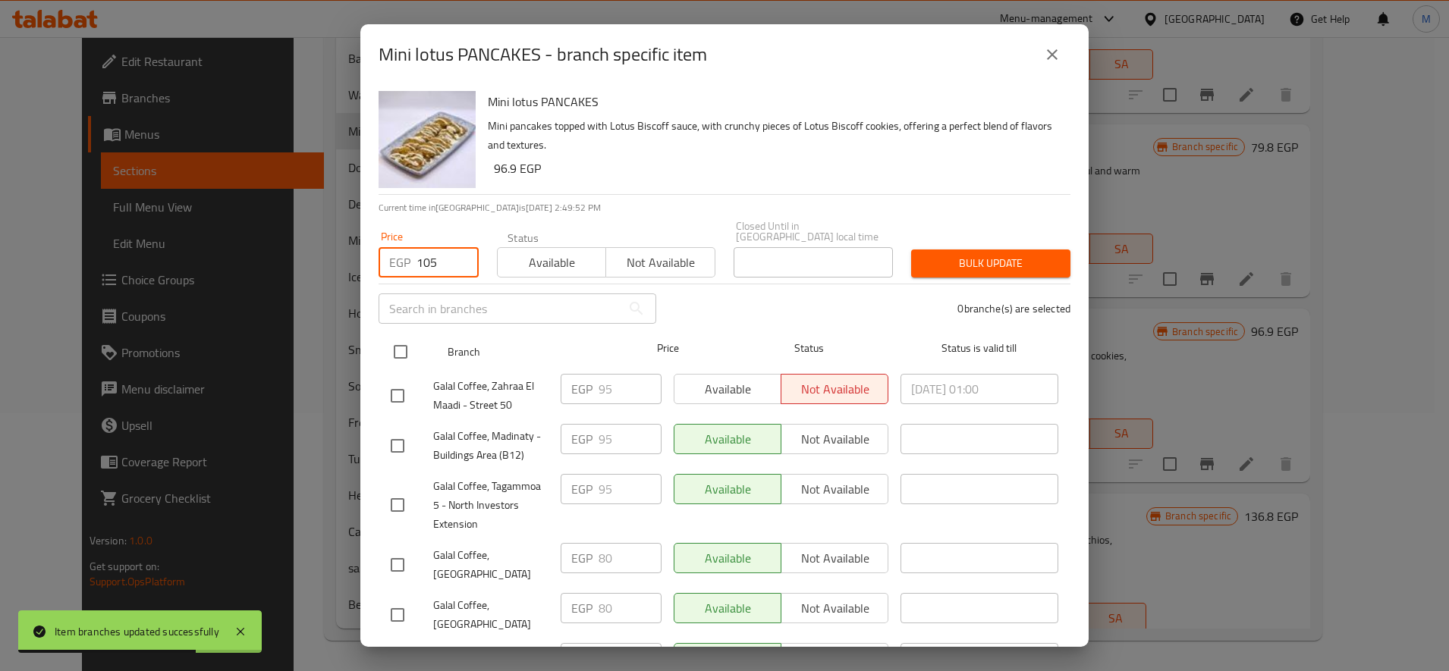
checkbox input "true"
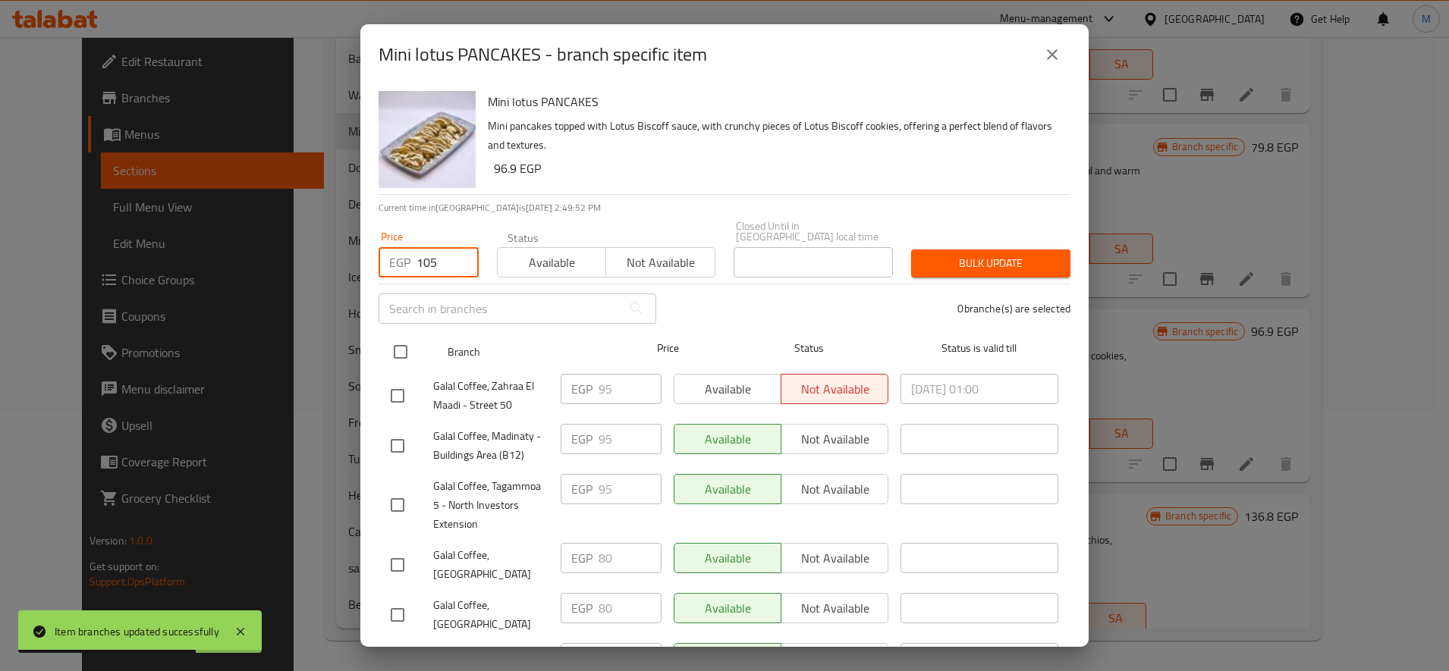
checkbox input "true"
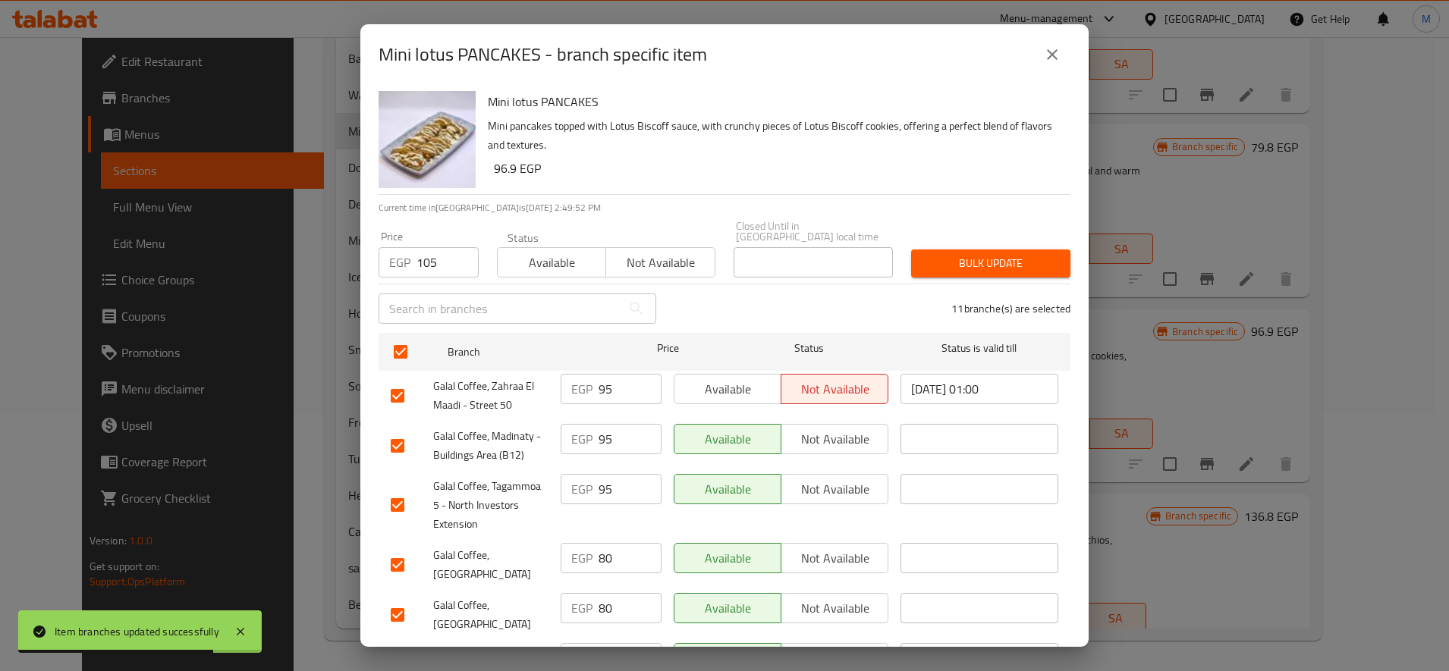
click at [987, 254] on span "Bulk update" at bounding box center [990, 263] width 135 height 19
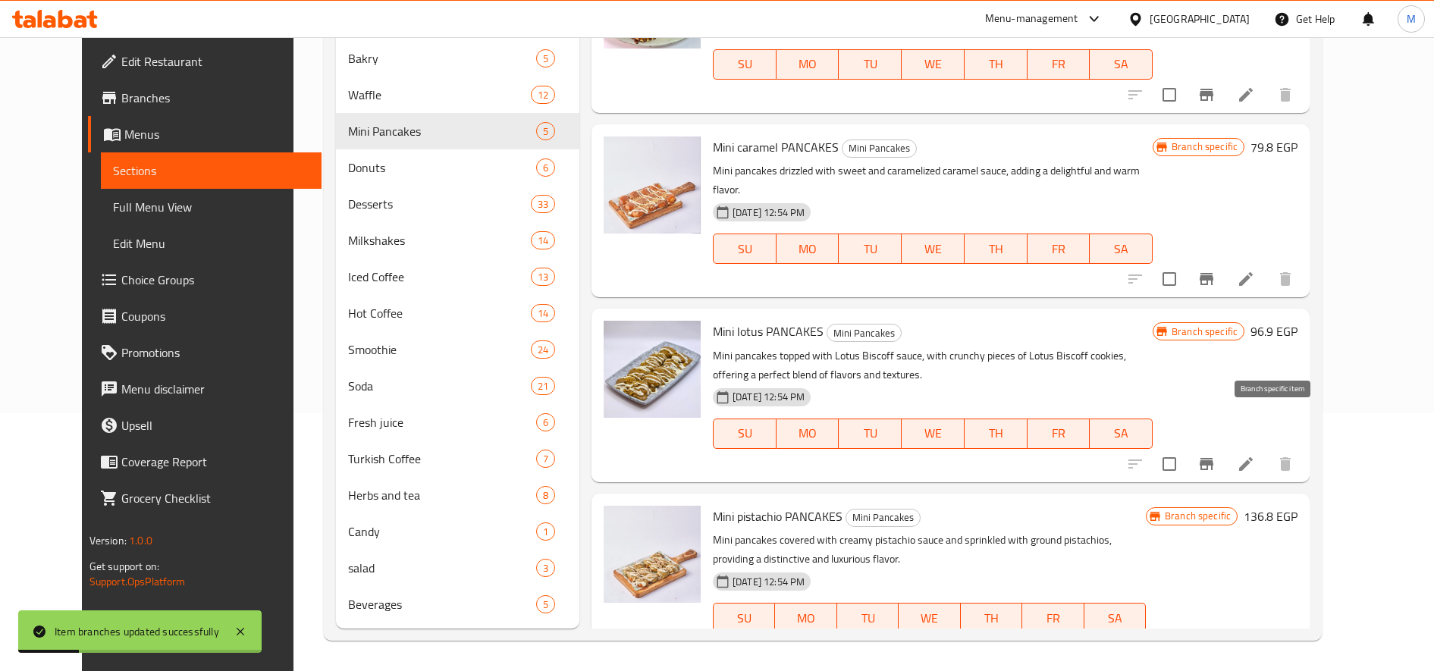
click at [1225, 446] on button "Branch-specific-item" at bounding box center [1206, 464] width 36 height 36
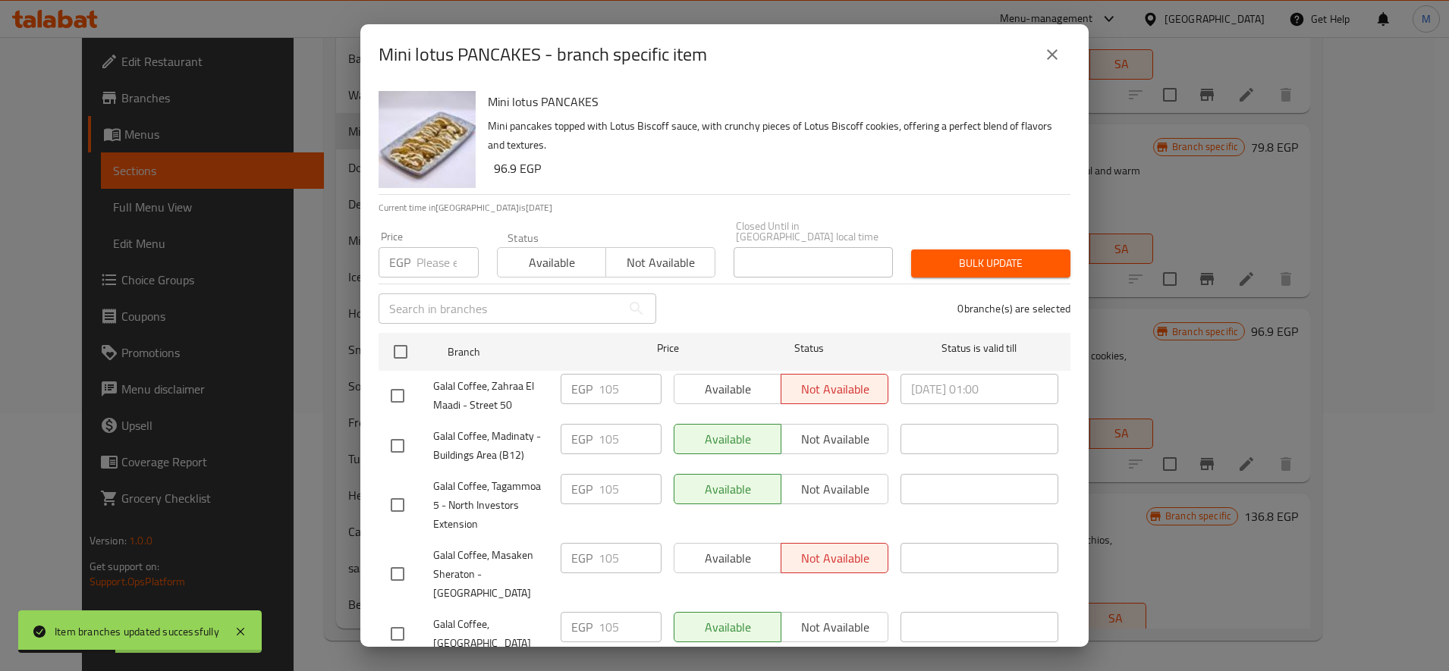
click at [445, 251] on input "number" at bounding box center [447, 262] width 62 height 30
paste input "80"
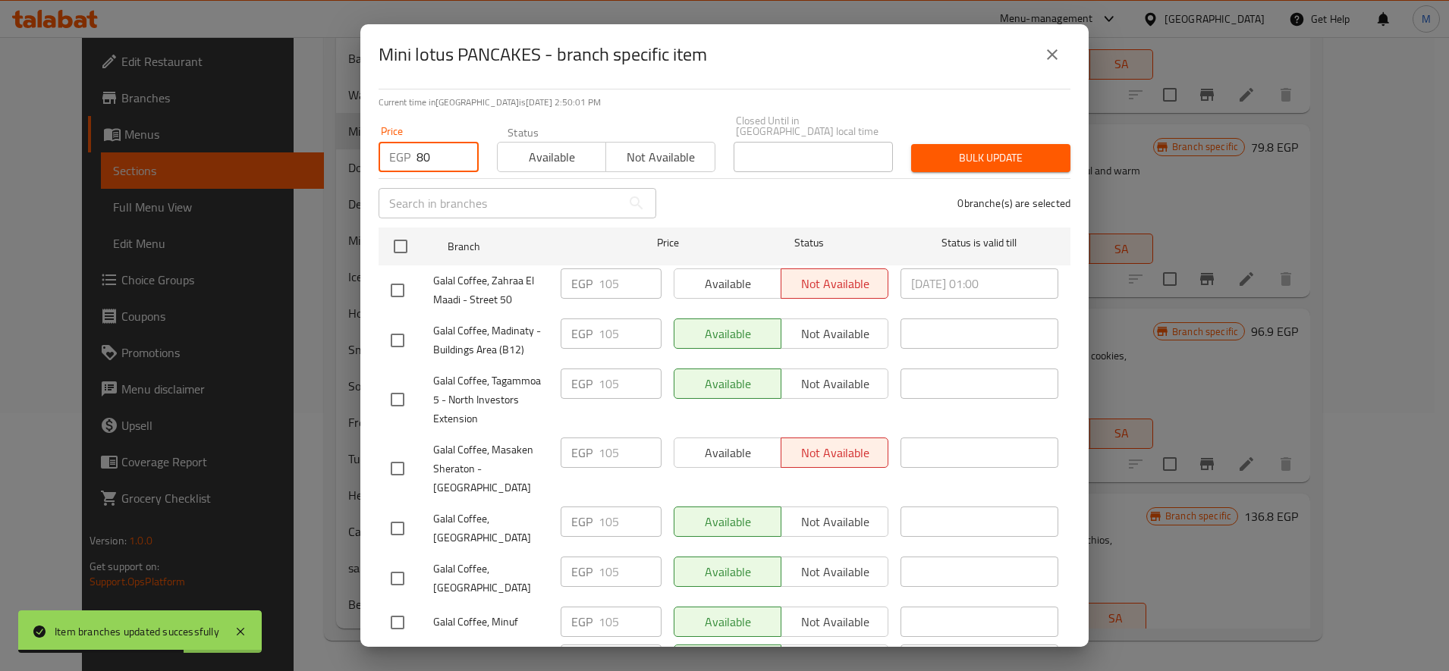
scroll to position [172, 0]
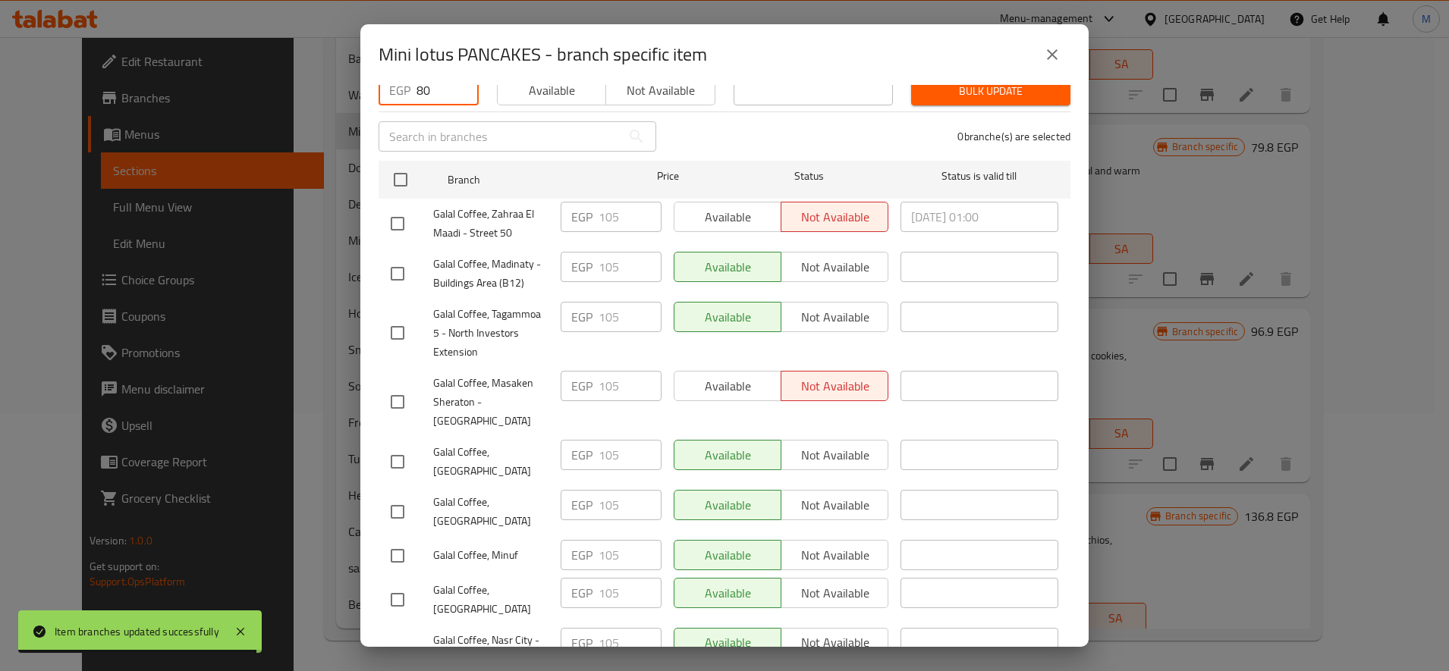
type input "80"
click at [380, 437] on li "Galal Coffee, Al Sharq District EGP 105 ​ Available Not available ​" at bounding box center [724, 462] width 692 height 50
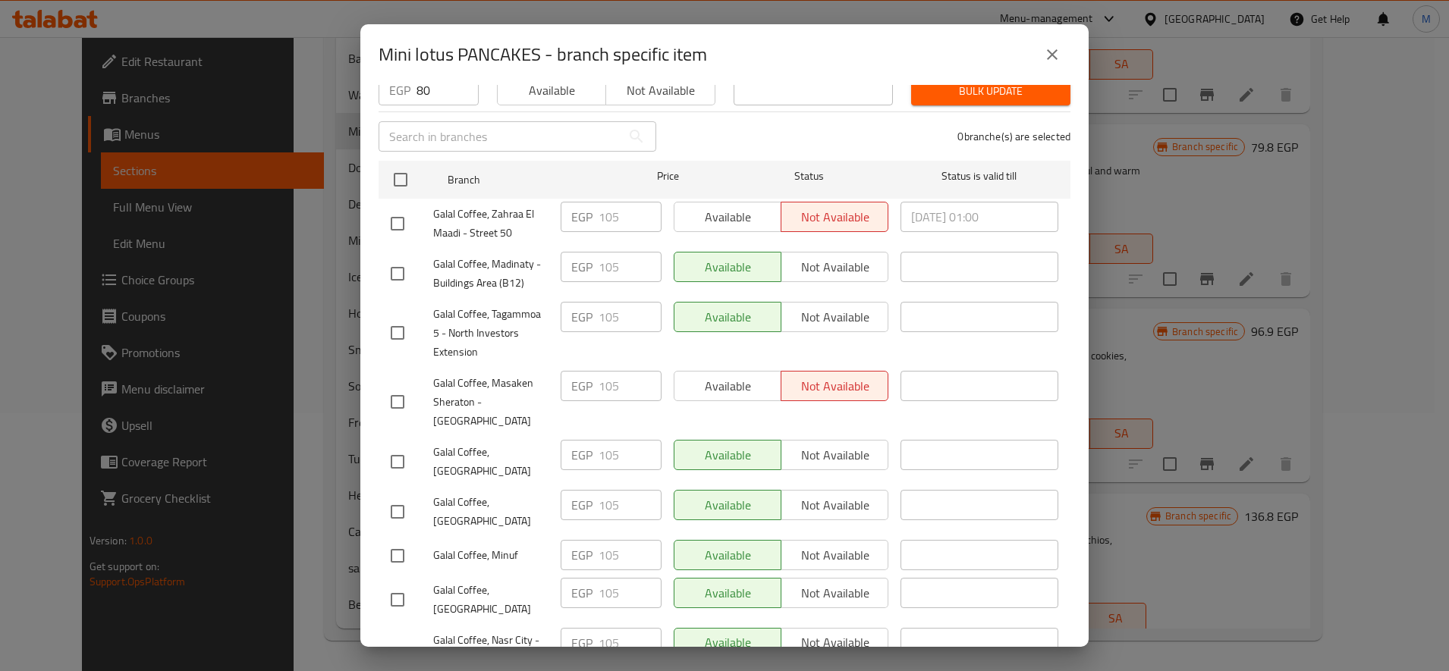
click at [390, 446] on input "checkbox" at bounding box center [397, 462] width 32 height 32
checkbox input "true"
click at [387, 496] on input "checkbox" at bounding box center [397, 512] width 32 height 32
checkbox input "true"
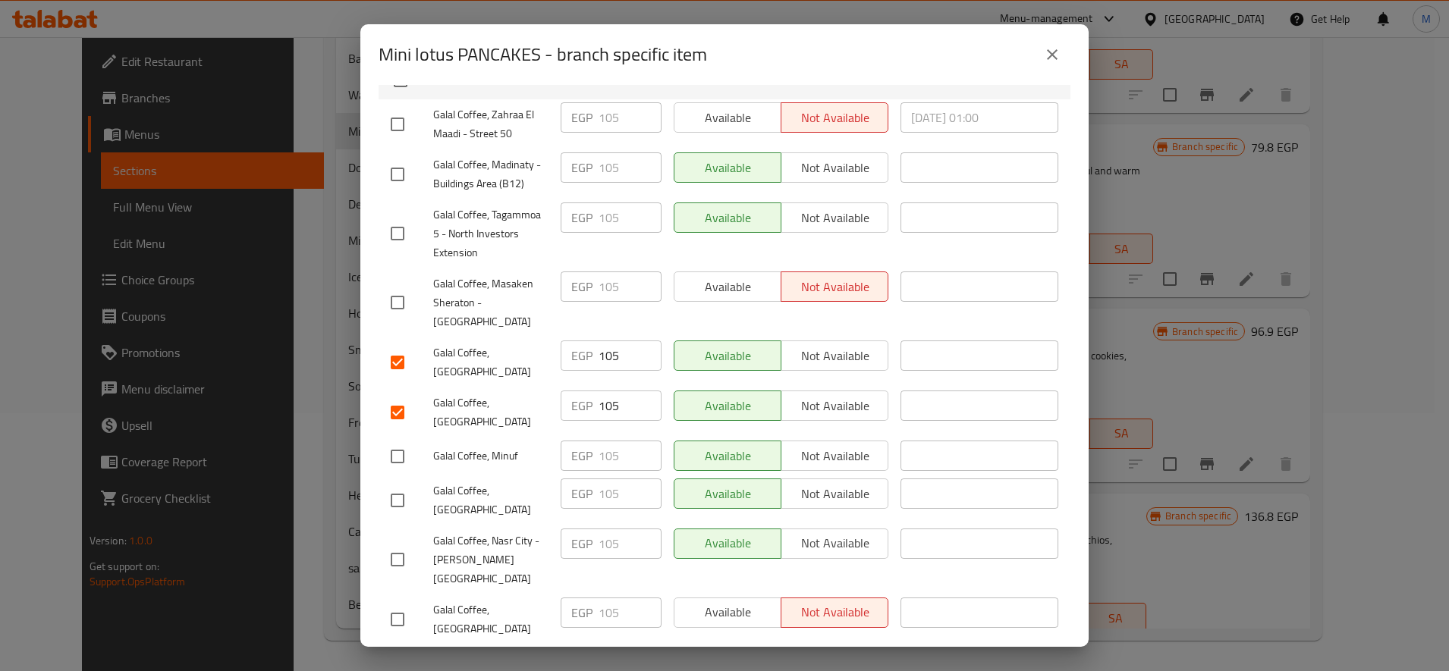
scroll to position [299, 0]
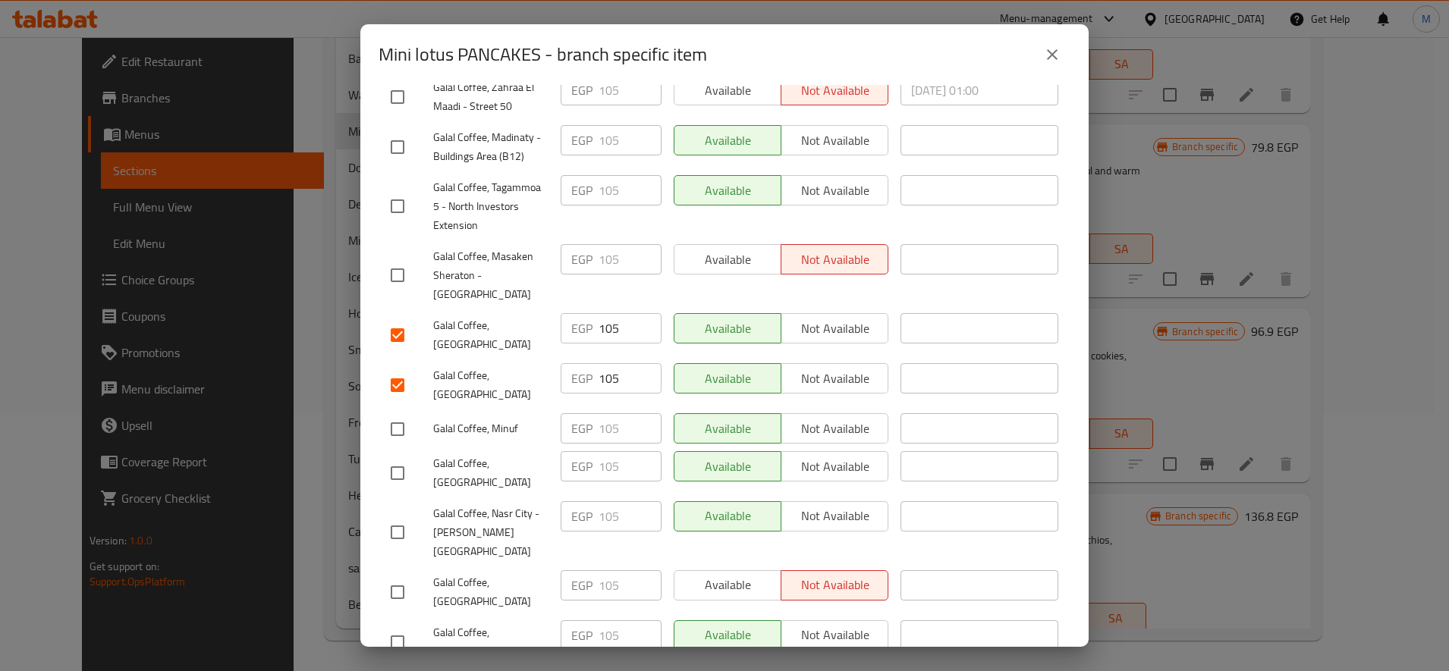
click at [419, 457] on div at bounding box center [412, 473] width 42 height 32
click at [386, 457] on input "checkbox" at bounding box center [397, 473] width 32 height 32
checkbox input "true"
click at [391, 576] on input "checkbox" at bounding box center [397, 592] width 32 height 32
checkbox input "true"
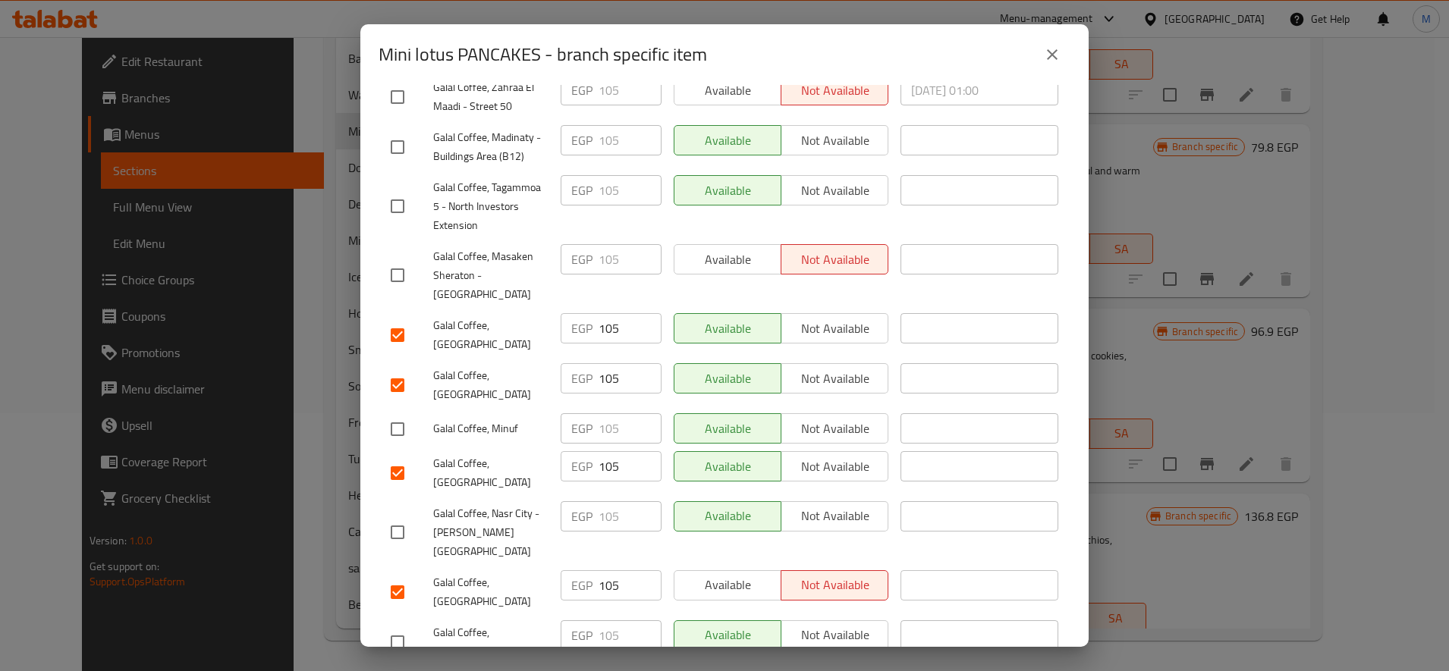
click at [391, 626] on input "checkbox" at bounding box center [397, 642] width 32 height 32
checkbox input "true"
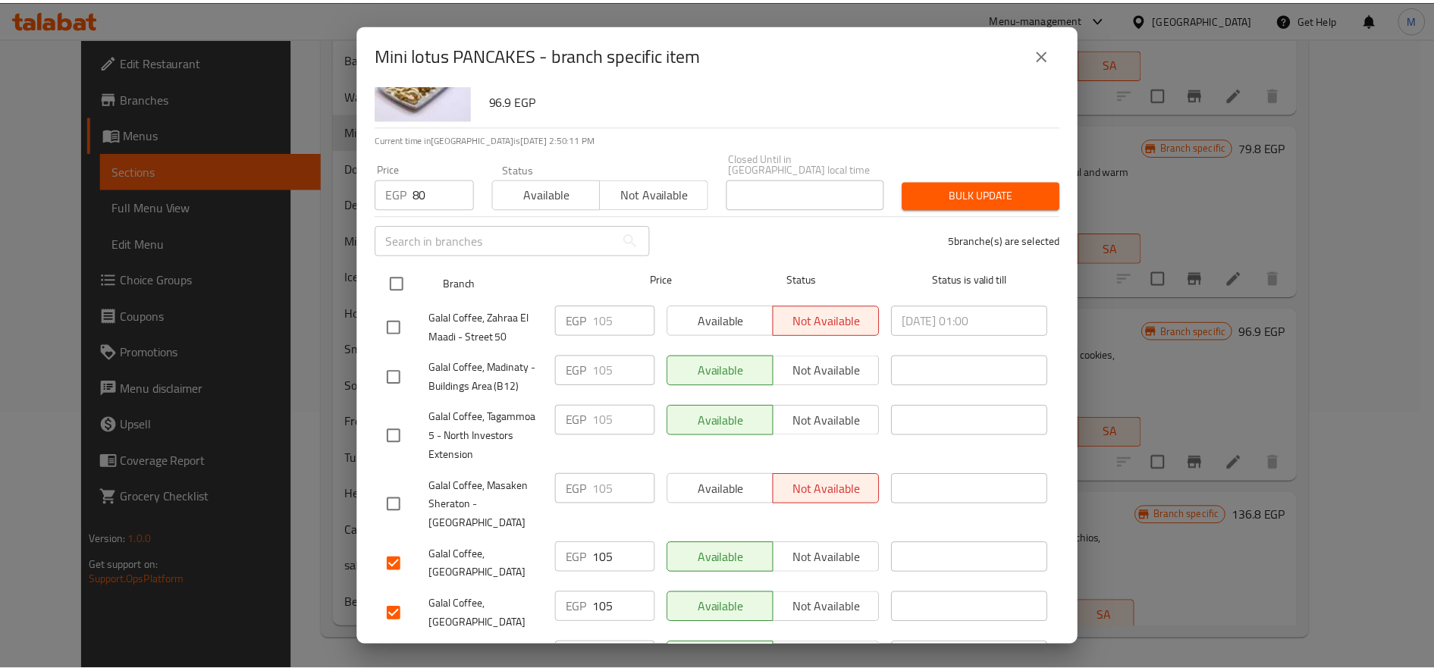
scroll to position [0, 0]
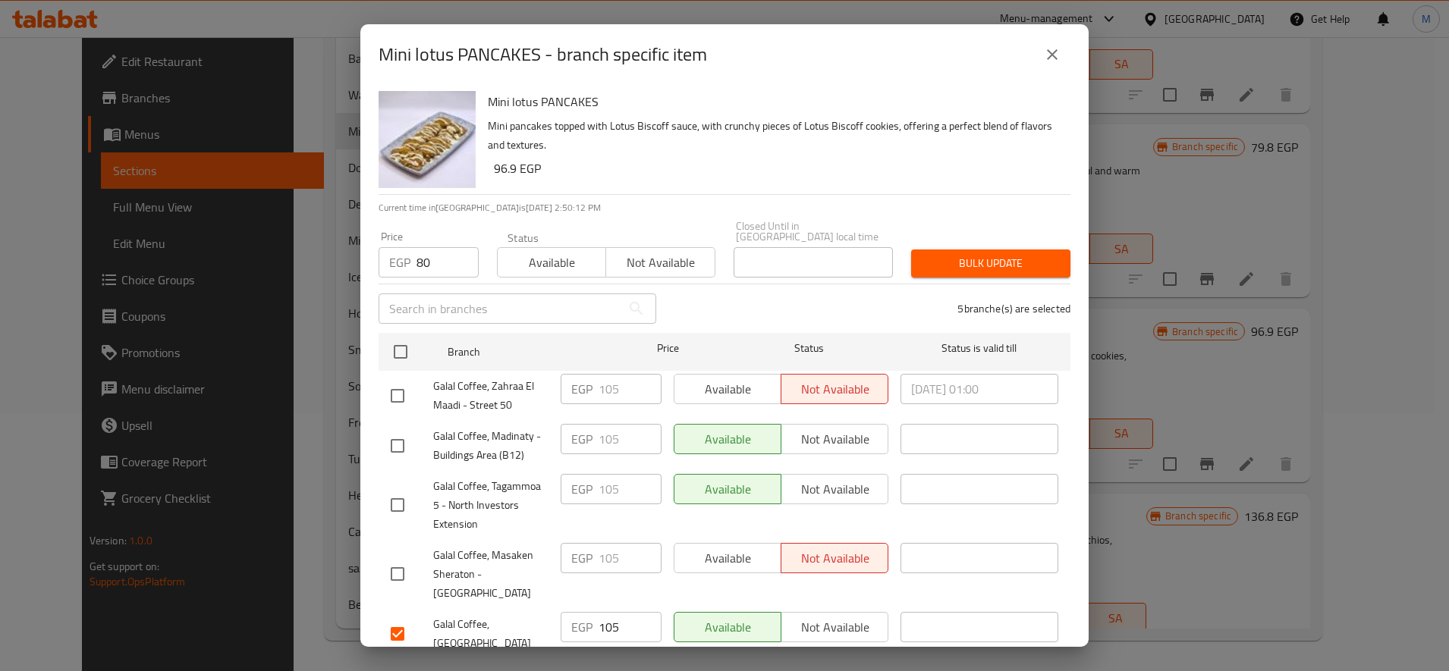
click at [984, 258] on span "Bulk update" at bounding box center [990, 263] width 135 height 19
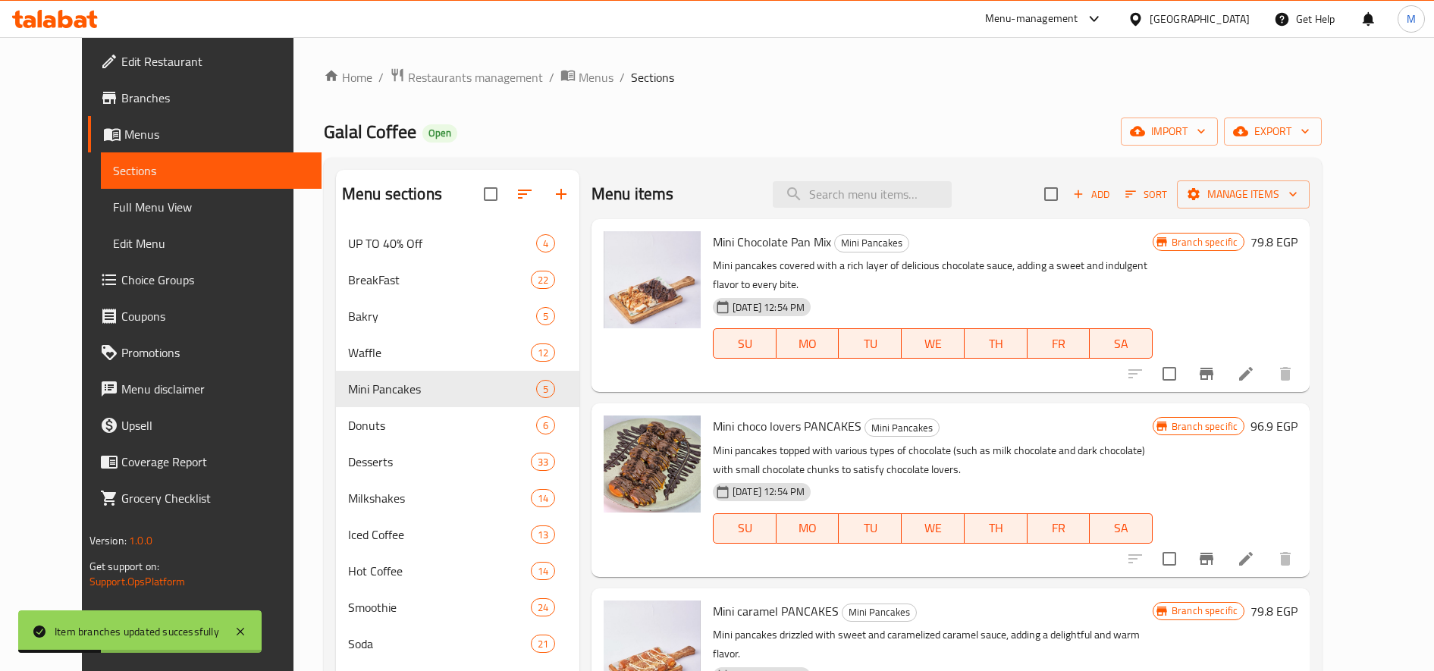
click at [1225, 356] on button "Branch-specific-item" at bounding box center [1206, 374] width 36 height 36
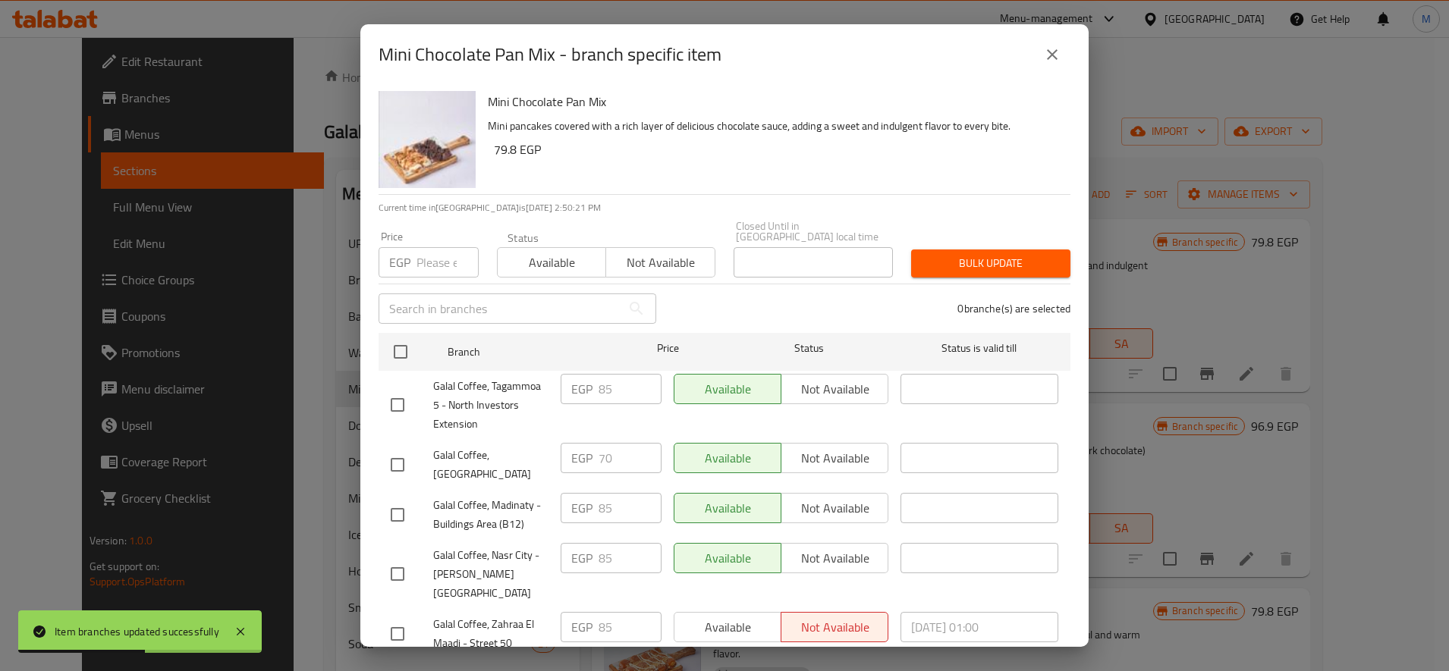
click at [422, 257] on input "number" at bounding box center [447, 262] width 62 height 30
paste input "90"
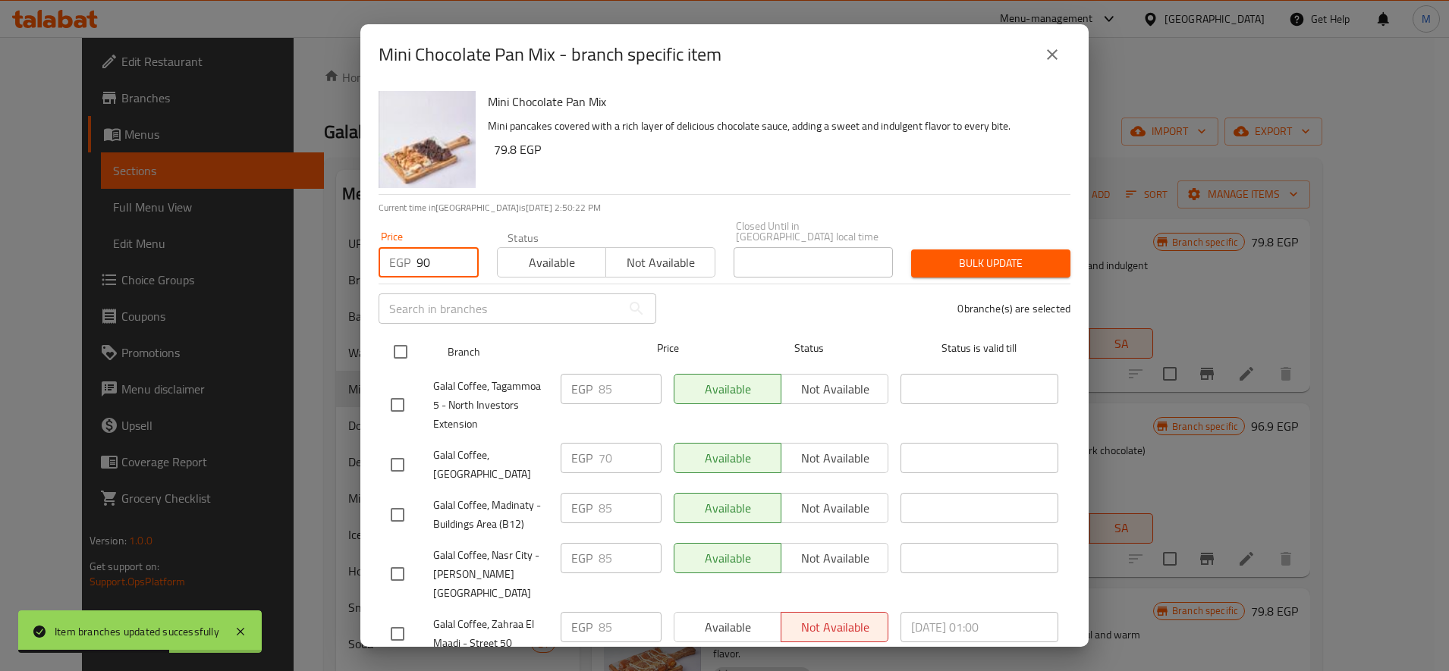
type input "90"
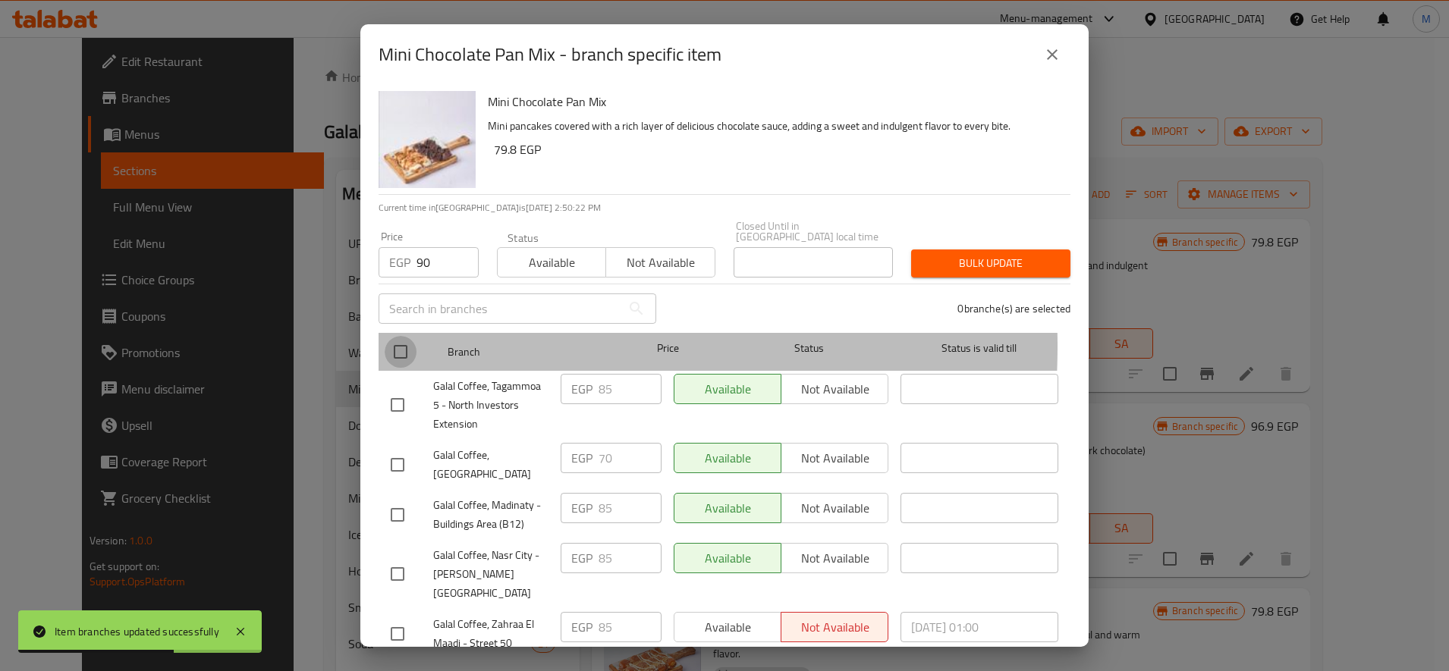
drag, startPoint x: 397, startPoint y: 335, endPoint x: 419, endPoint y: 342, distance: 22.3
click at [397, 336] on input "checkbox" at bounding box center [400, 352] width 32 height 32
checkbox input "true"
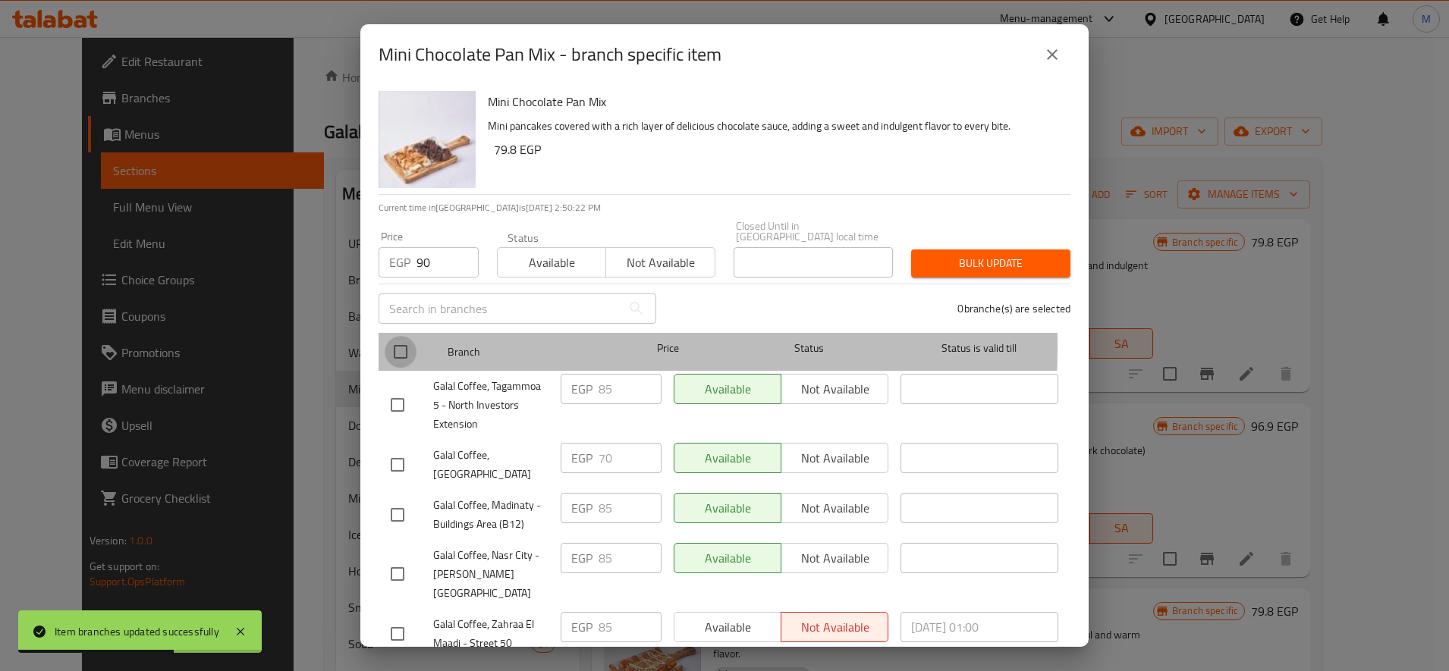
checkbox input "true"
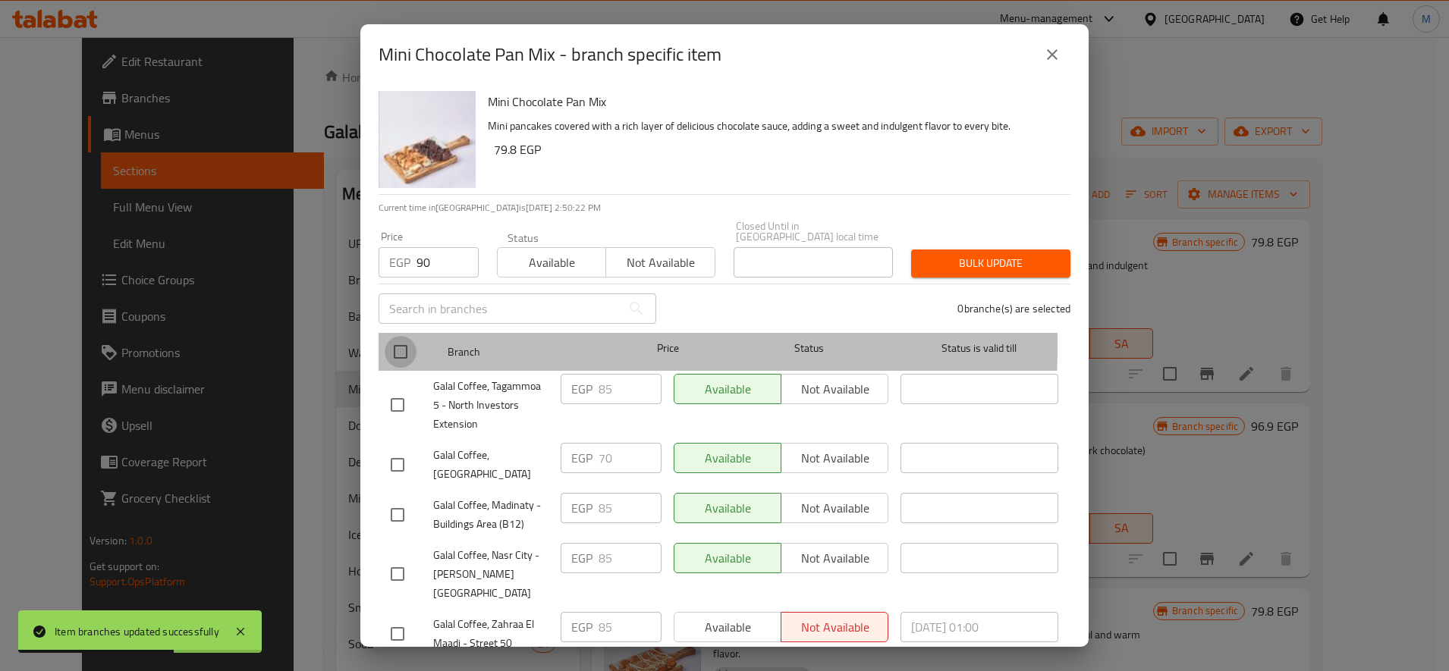
checkbox input "true"
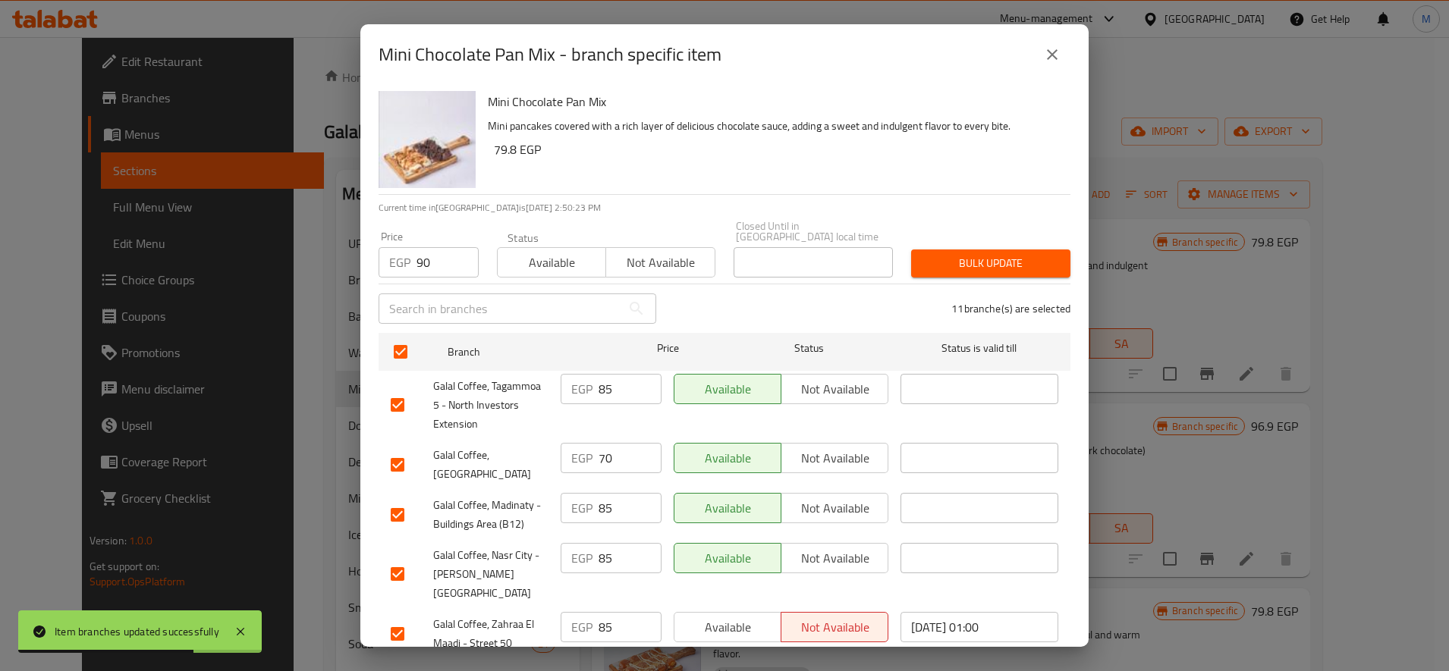
click at [947, 259] on span "Bulk update" at bounding box center [990, 263] width 135 height 19
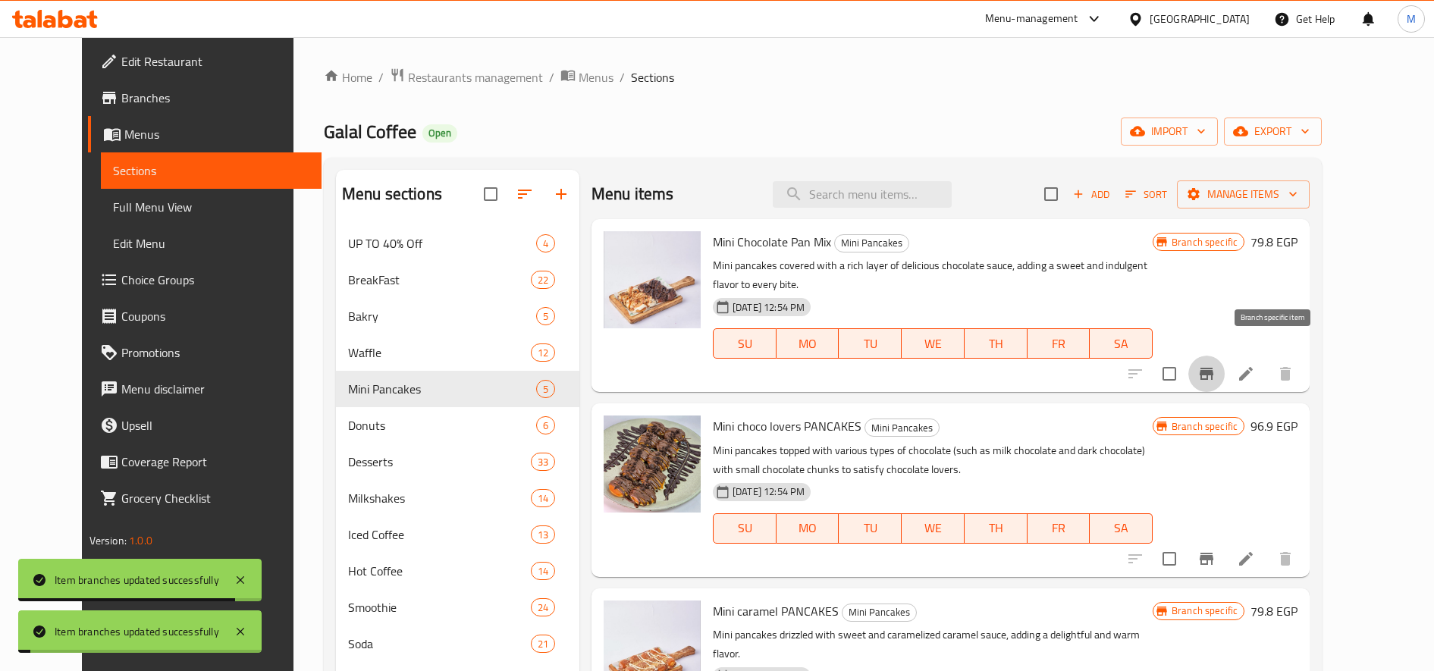
click at [1213, 368] on icon "Branch-specific-item" at bounding box center [1207, 374] width 14 height 12
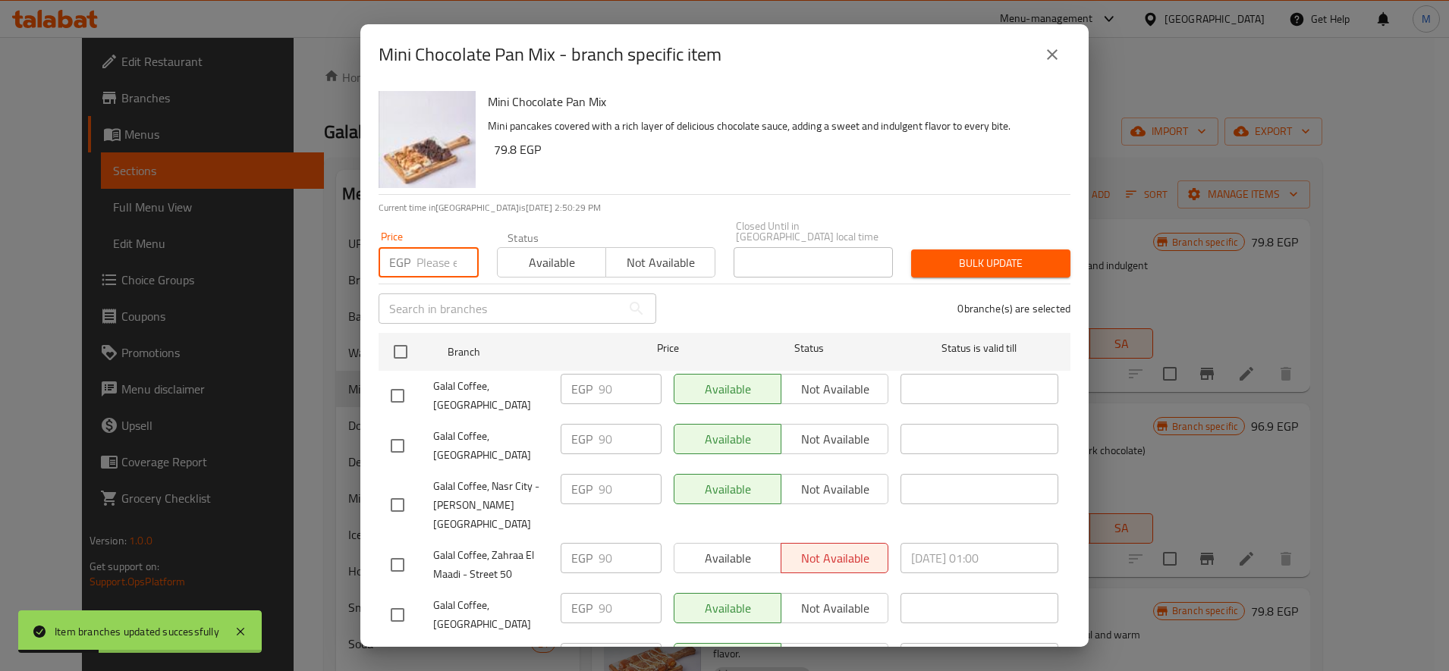
click at [419, 247] on input "number" at bounding box center [447, 262] width 62 height 30
paste input "75"
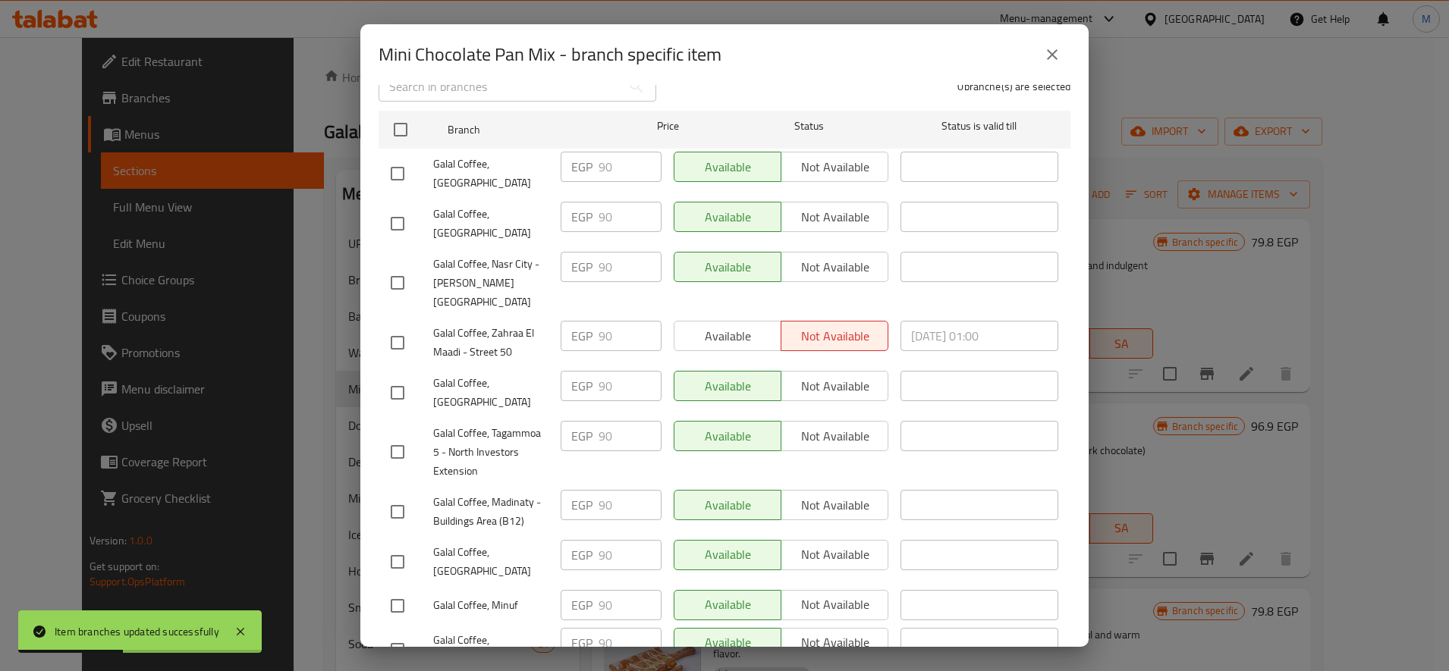
scroll to position [253, 0]
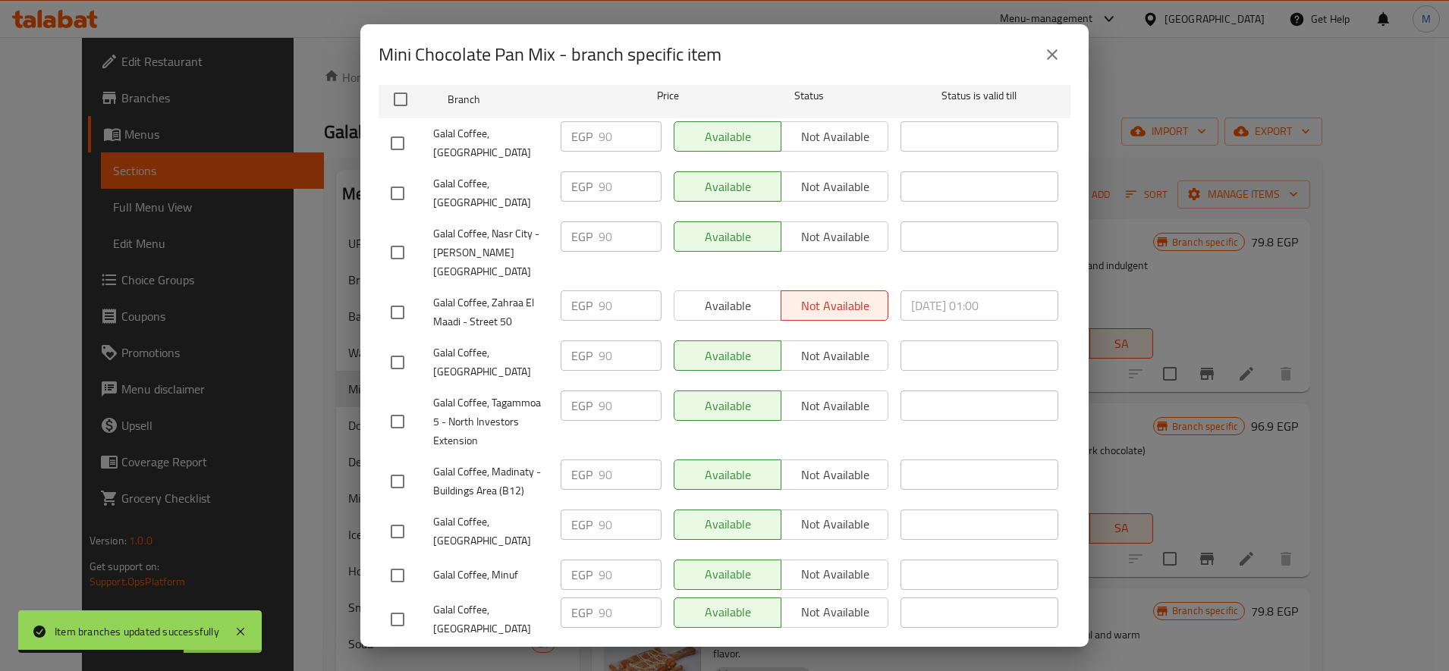
type input "75"
click at [408, 191] on input "checkbox" at bounding box center [397, 193] width 32 height 32
checkbox input "true"
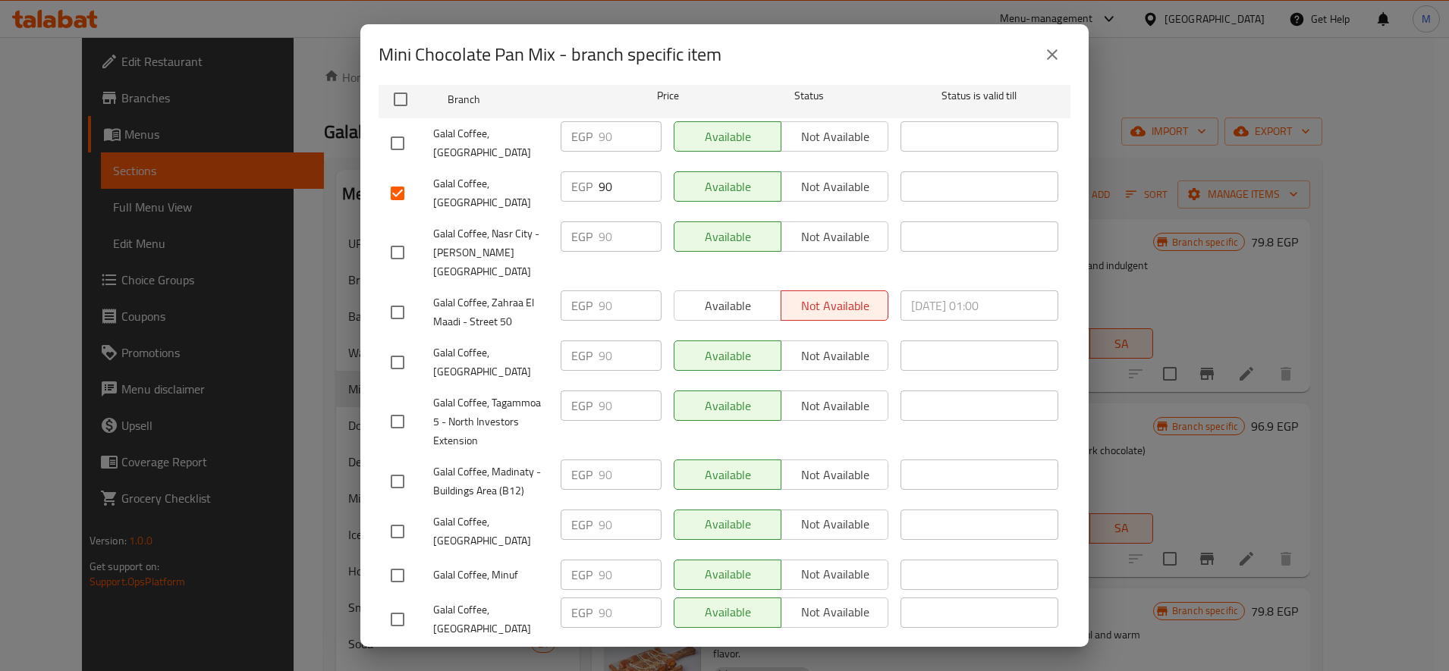
click at [384, 347] on input "checkbox" at bounding box center [397, 363] width 32 height 32
checkbox input "true"
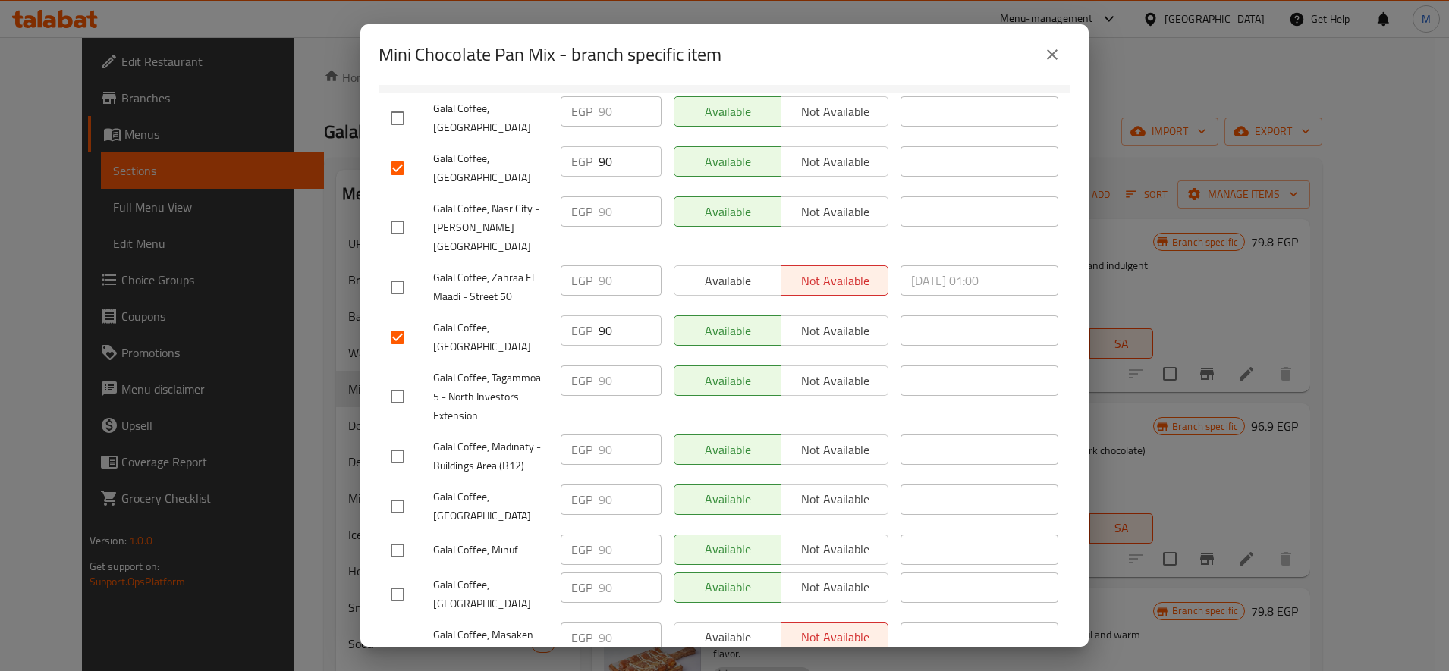
scroll to position [299, 0]
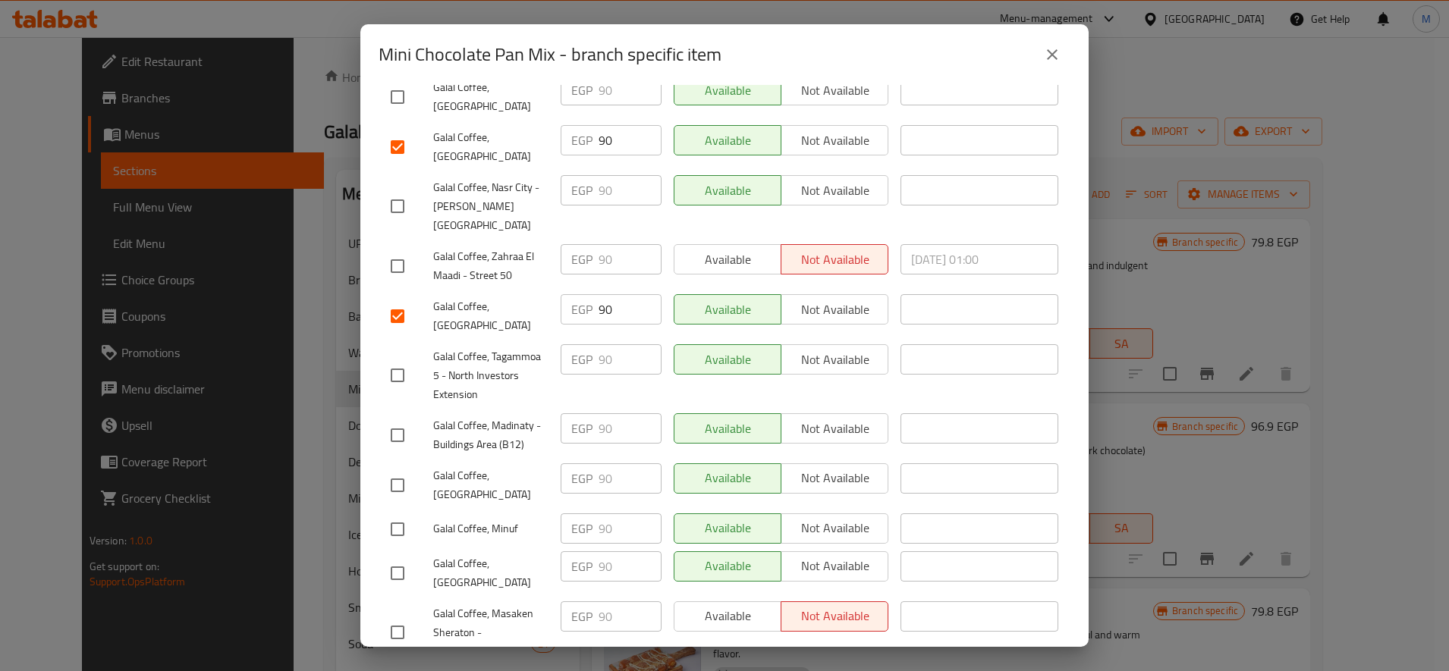
click at [413, 469] on input "checkbox" at bounding box center [397, 485] width 32 height 32
checkbox input "true"
click at [399, 513] on input "checkbox" at bounding box center [397, 529] width 32 height 32
checkbox input "true"
click at [398, 595] on div "Galal Coffee, Masaken Sheraton - [GEOGRAPHIC_DATA]" at bounding box center [469, 632] width 170 height 75
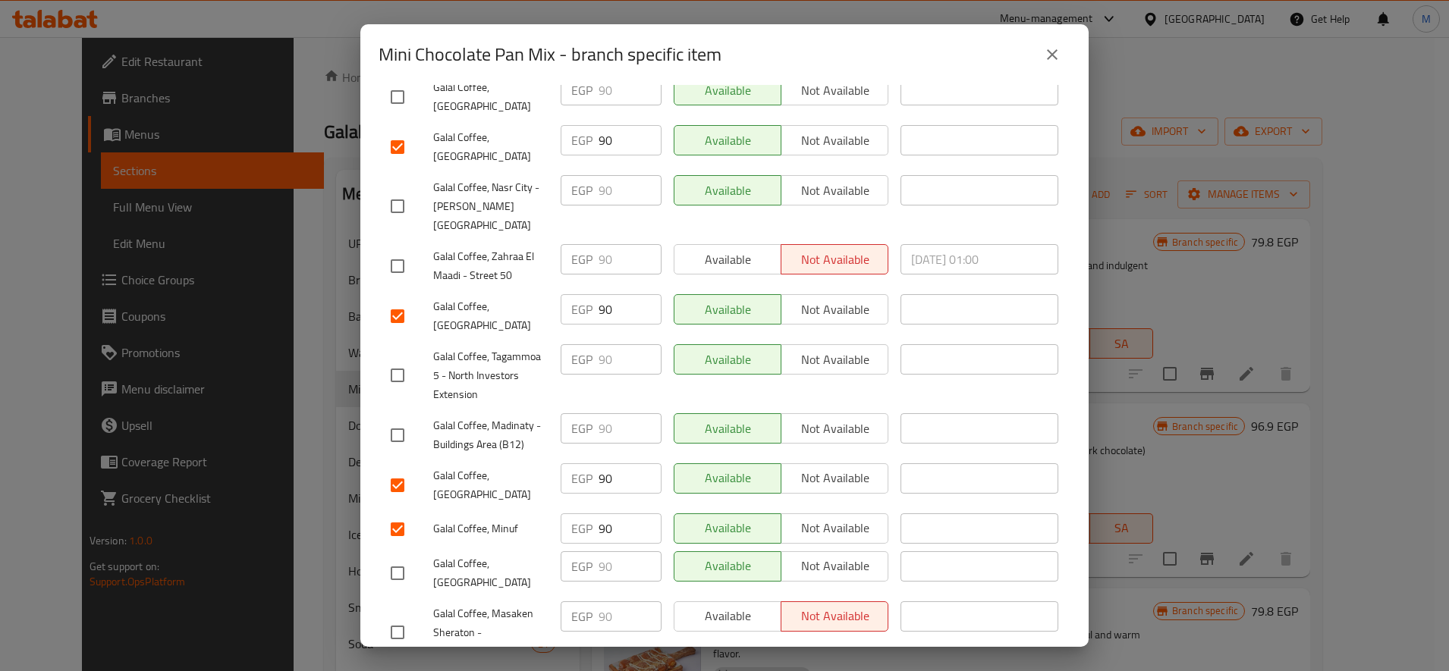
click at [401, 557] on input "checkbox" at bounding box center [397, 573] width 32 height 32
checkbox input "true"
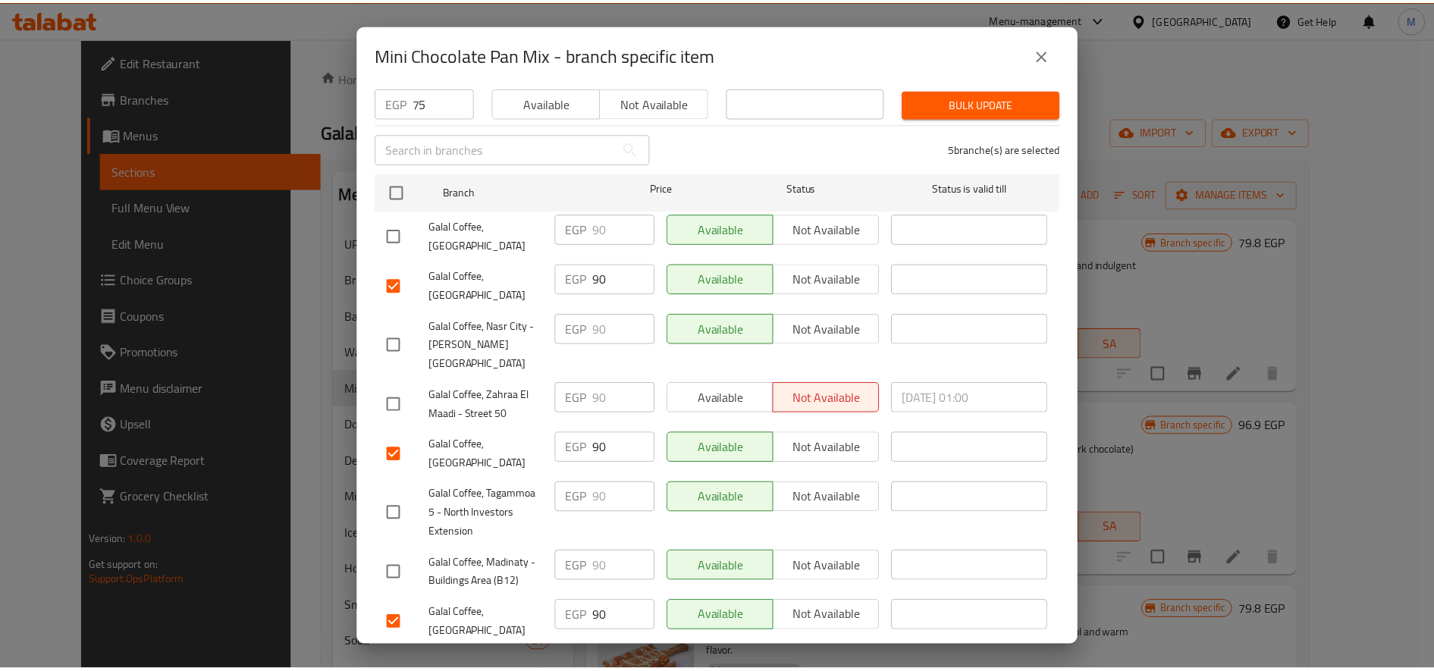
scroll to position [0, 0]
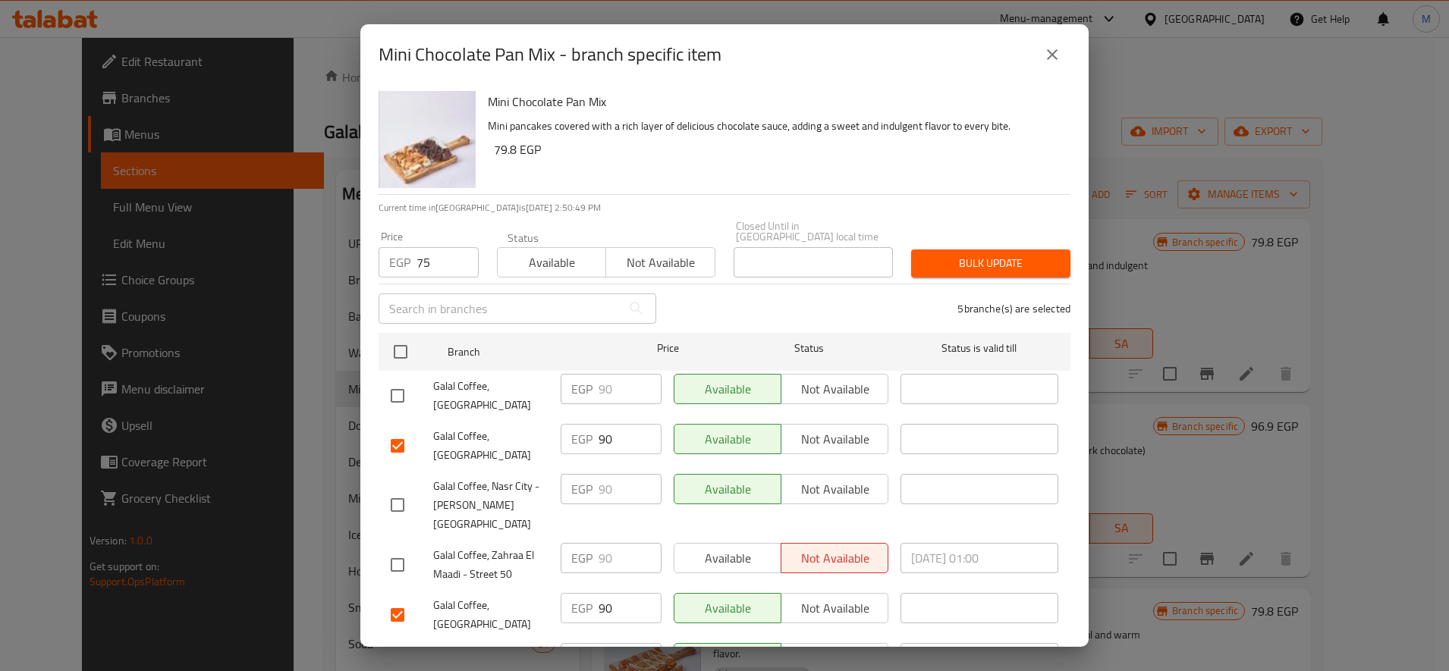
click at [973, 254] on span "Bulk update" at bounding box center [990, 263] width 135 height 19
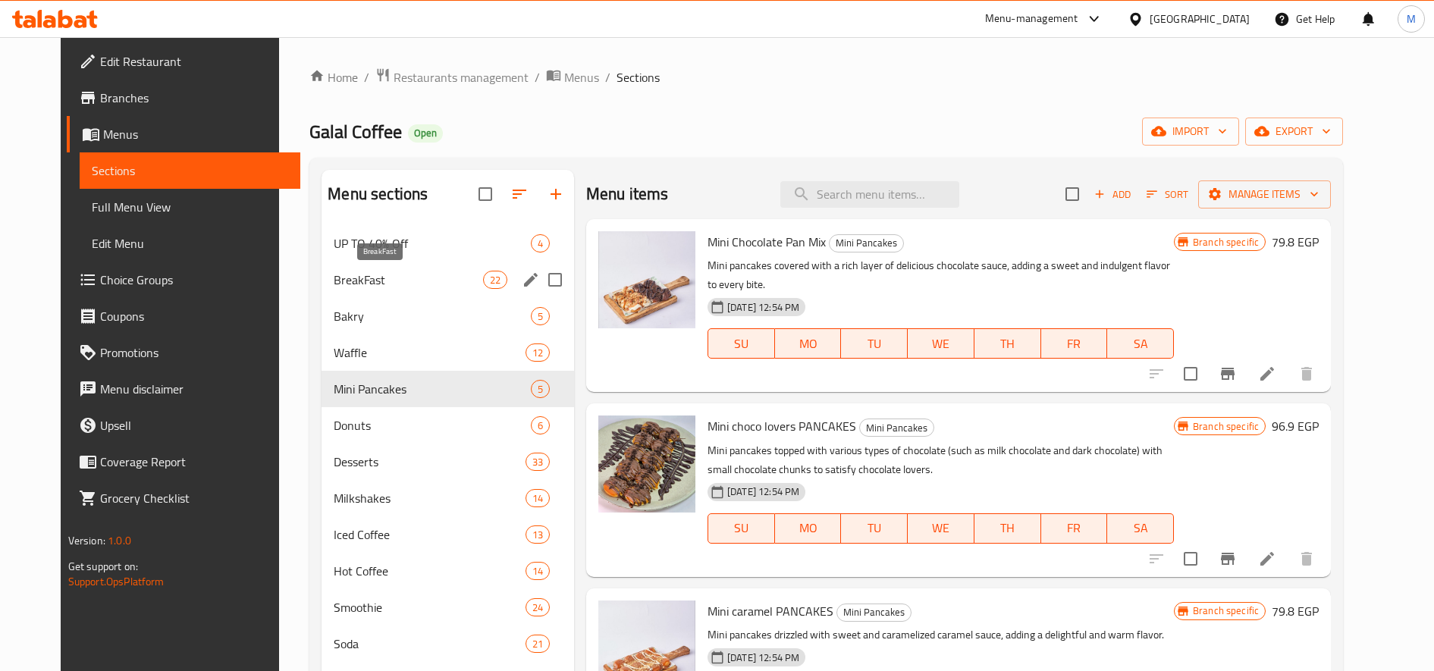
click at [357, 279] on span "BreakFast" at bounding box center [408, 280] width 149 height 18
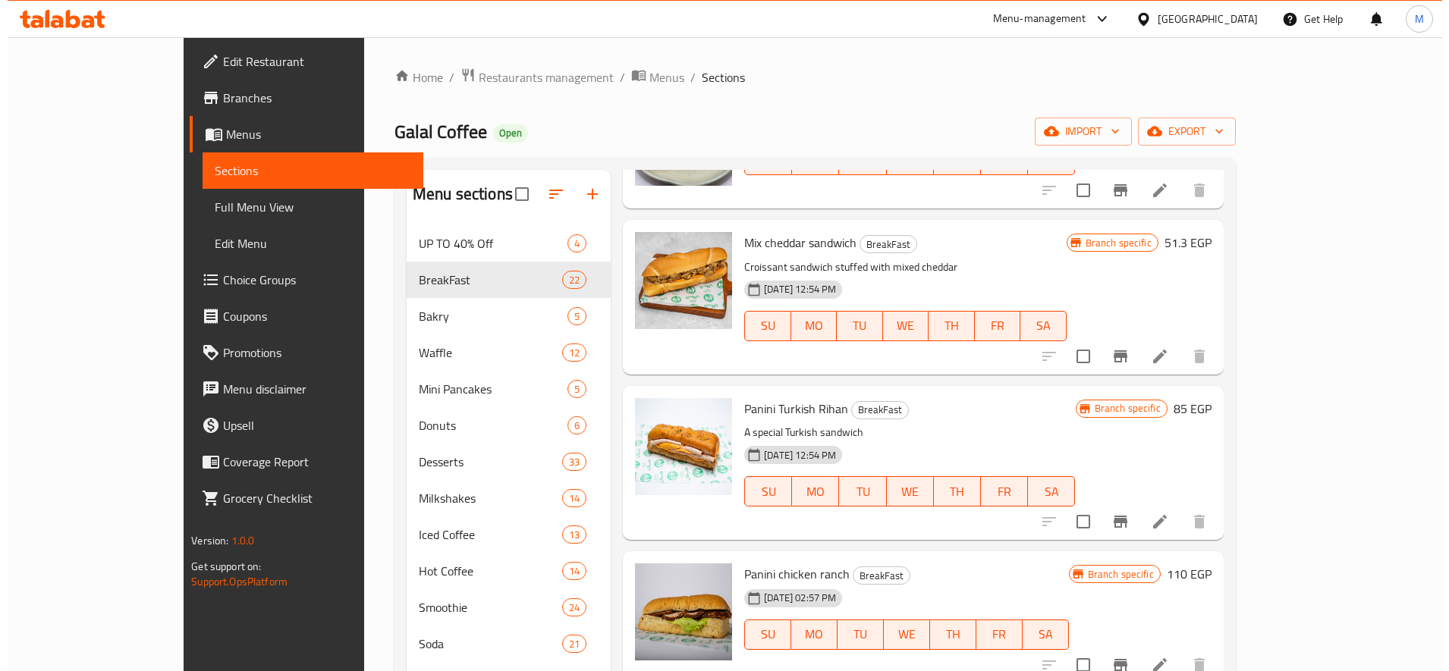
scroll to position [1643, 0]
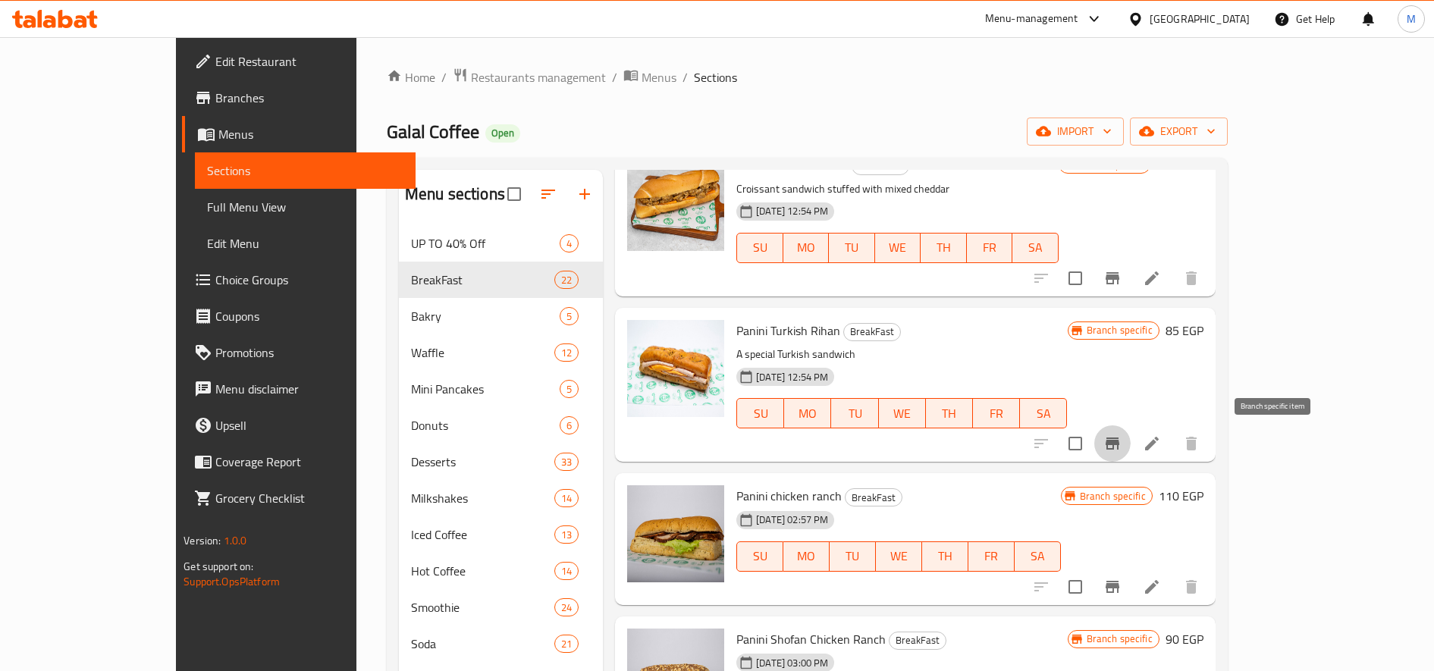
click at [1119, 445] on icon "Branch-specific-item" at bounding box center [1113, 444] width 14 height 12
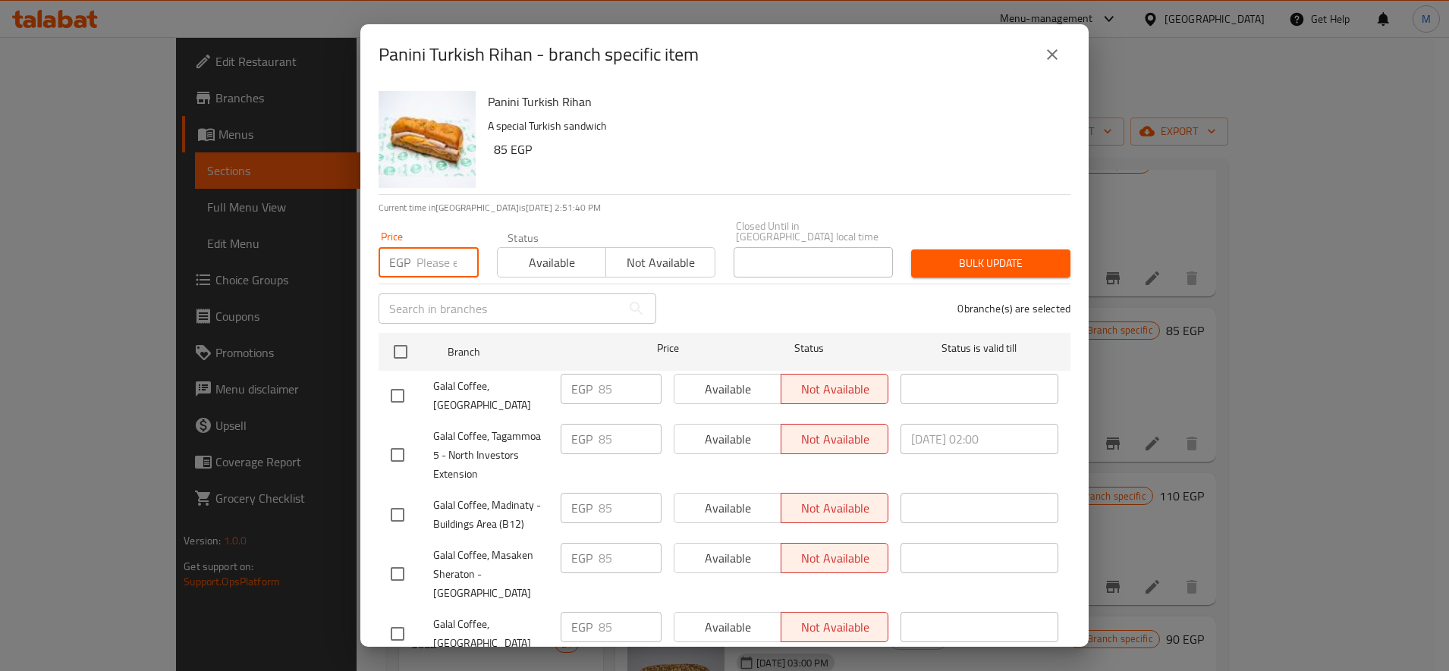
click at [428, 247] on input "number" at bounding box center [447, 262] width 62 height 30
paste input "95"
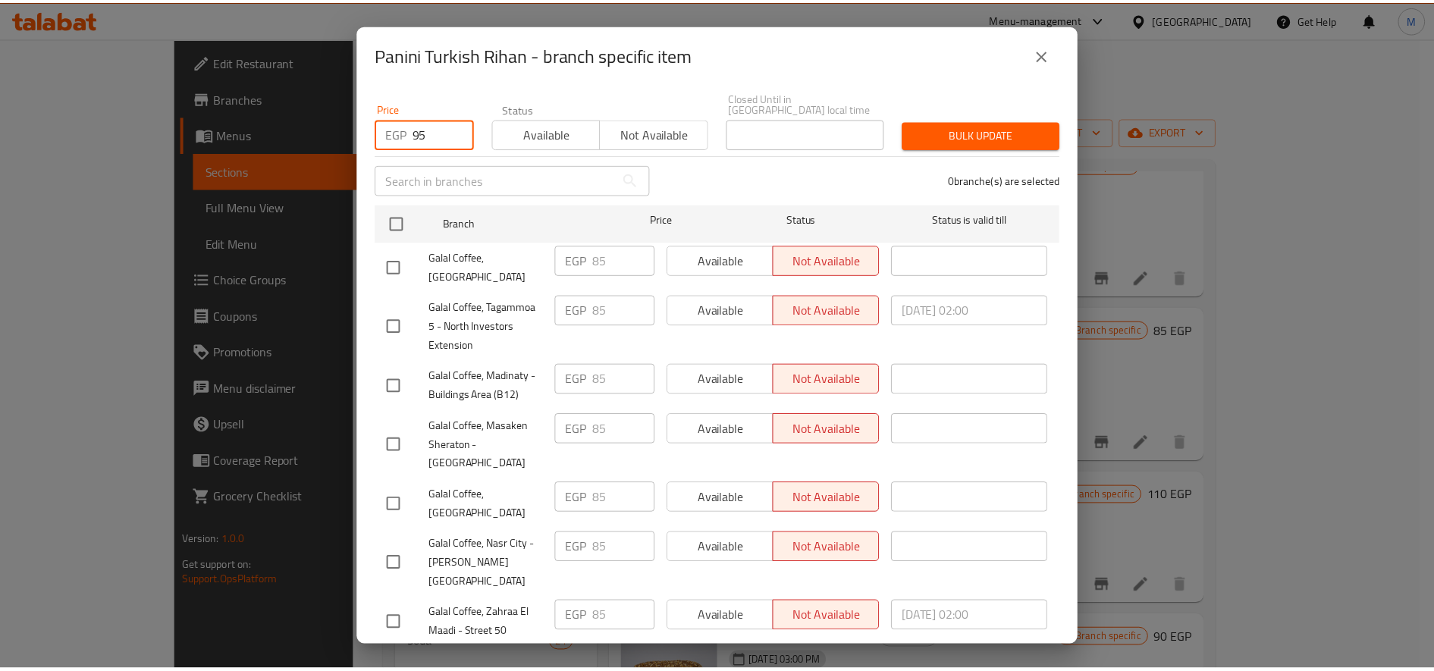
scroll to position [0, 0]
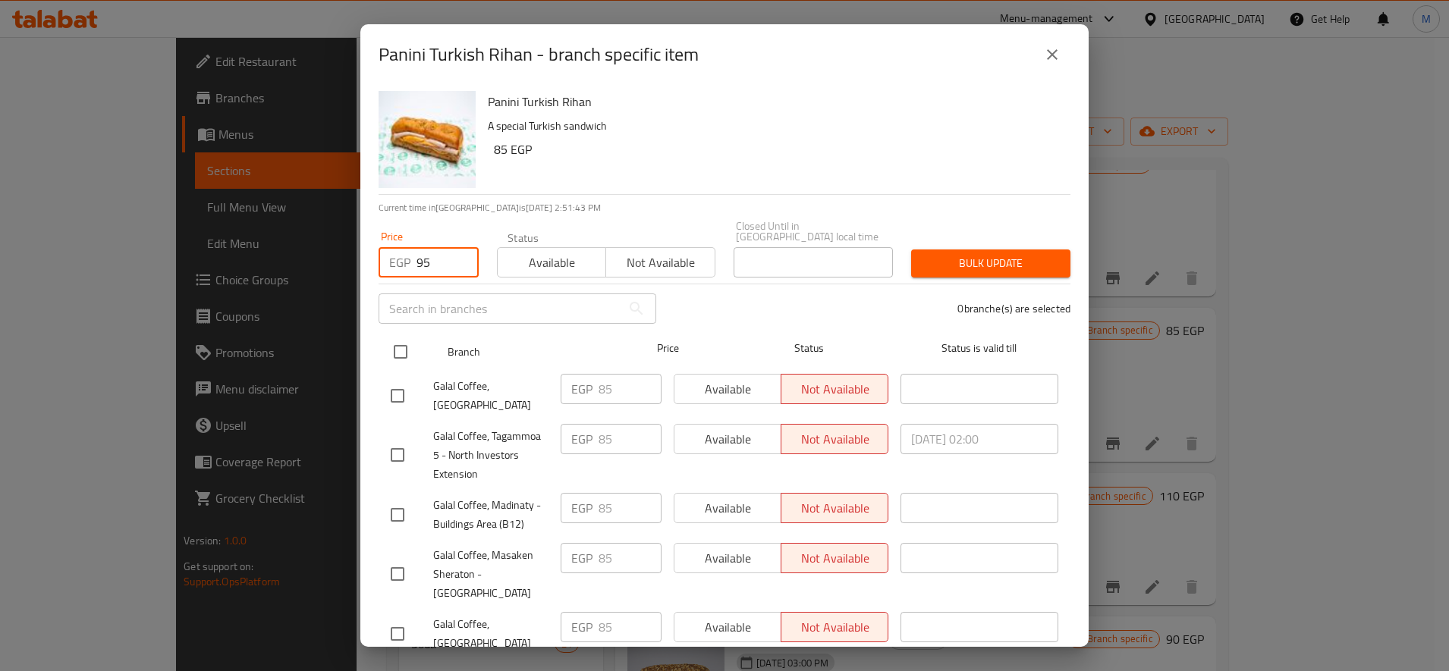
type input "95"
drag, startPoint x: 403, startPoint y: 337, endPoint x: 462, endPoint y: 335, distance: 59.2
click at [404, 337] on input "checkbox" at bounding box center [400, 352] width 32 height 32
checkbox input "true"
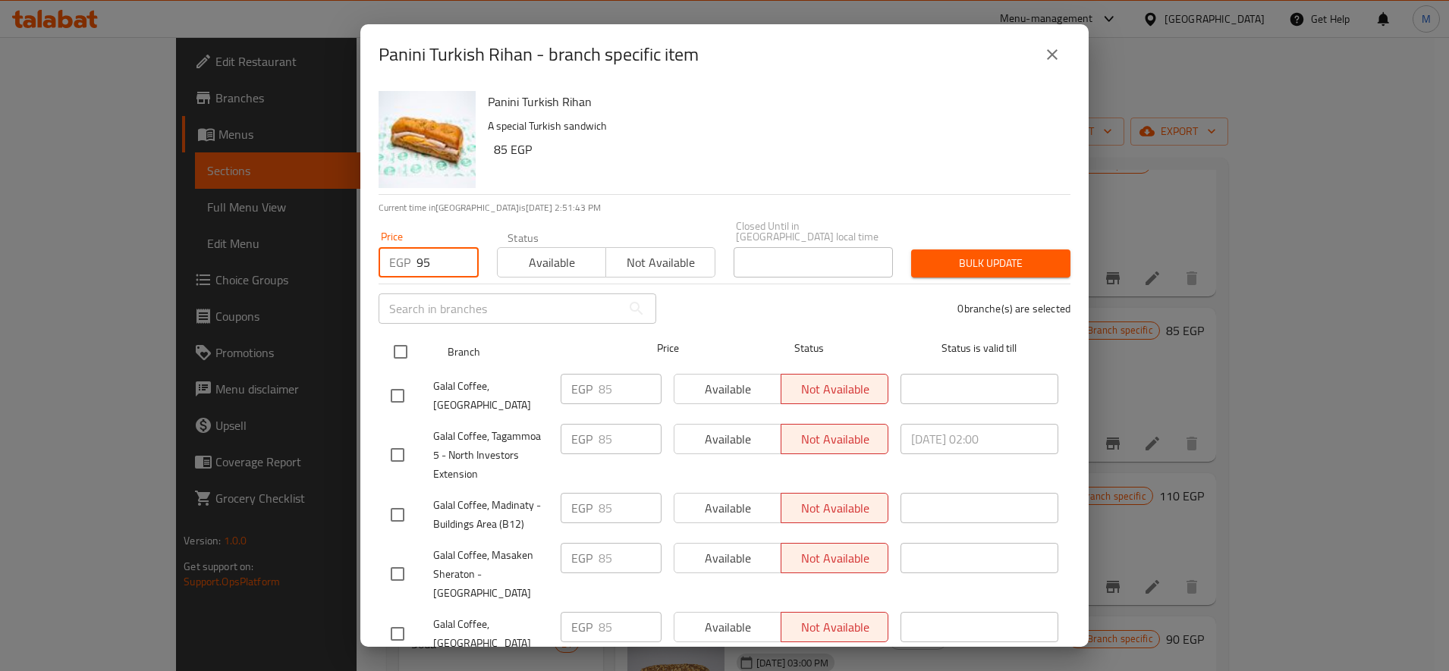
checkbox input "true"
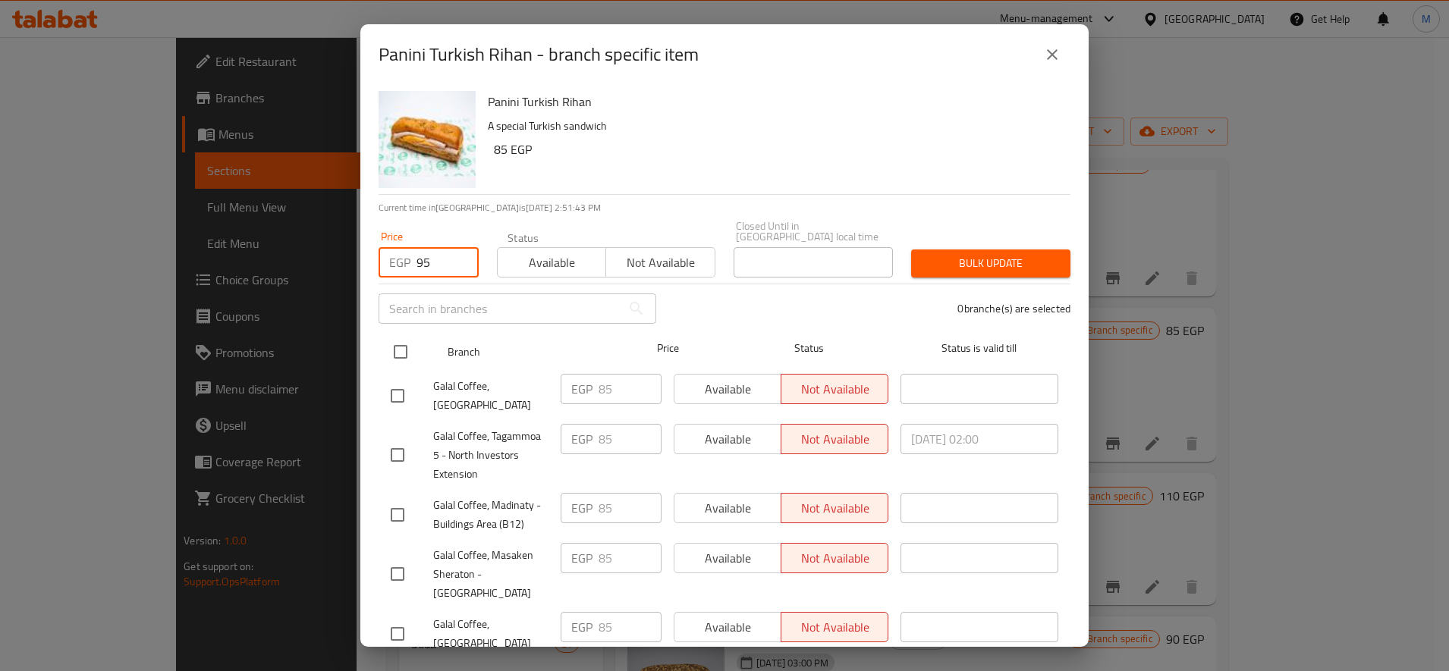
checkbox input "true"
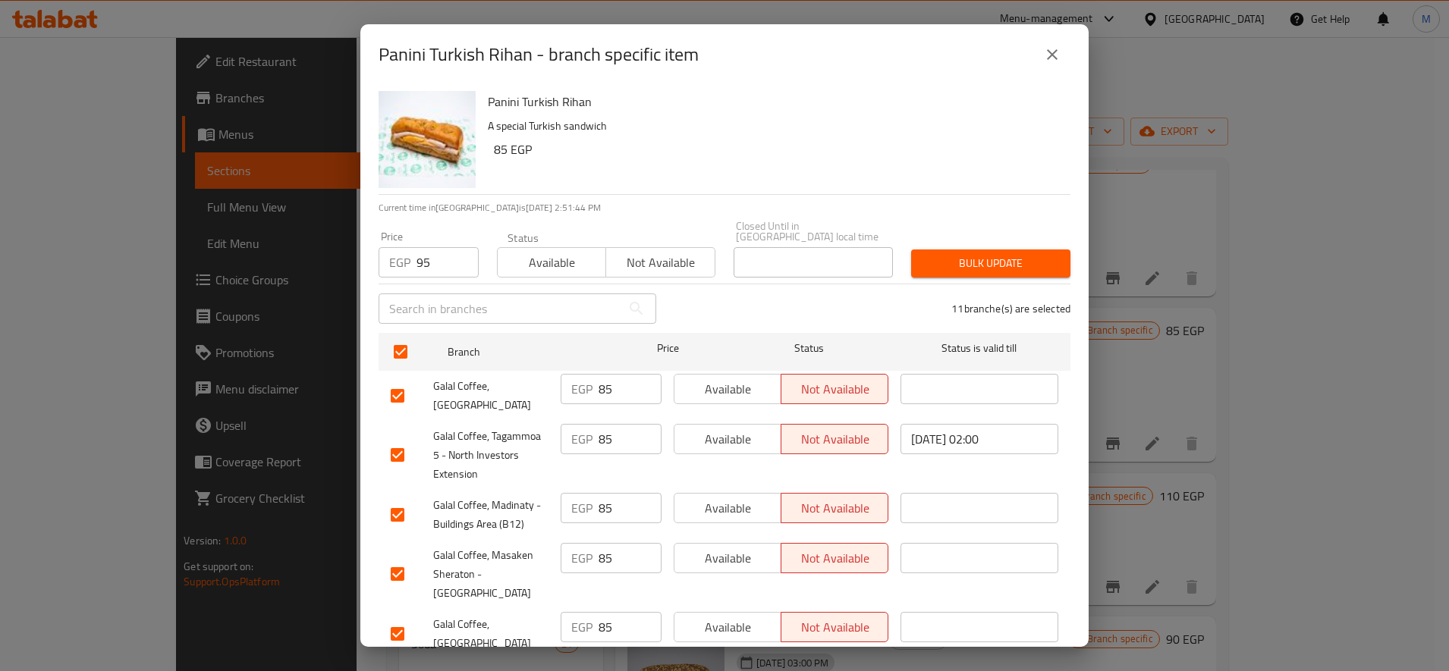
click at [957, 254] on span "Bulk update" at bounding box center [990, 263] width 135 height 19
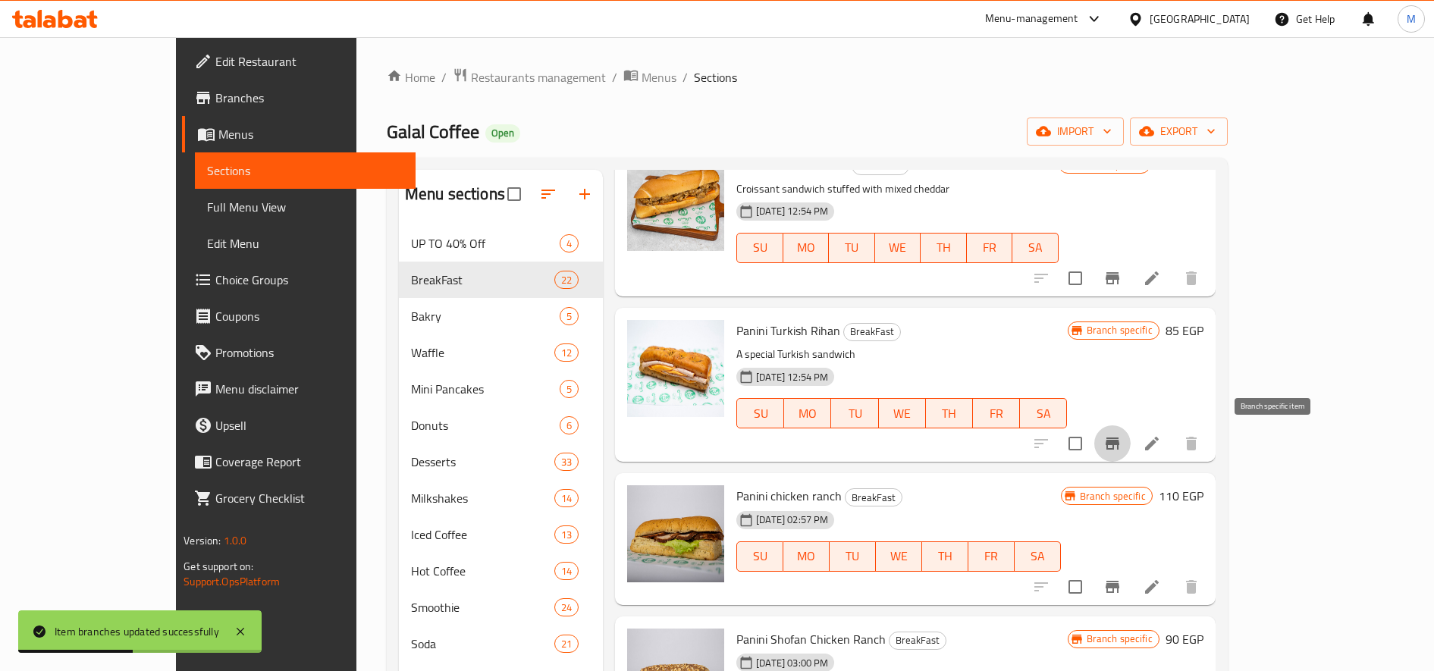
click at [1119, 441] on icon "Branch-specific-item" at bounding box center [1113, 444] width 14 height 12
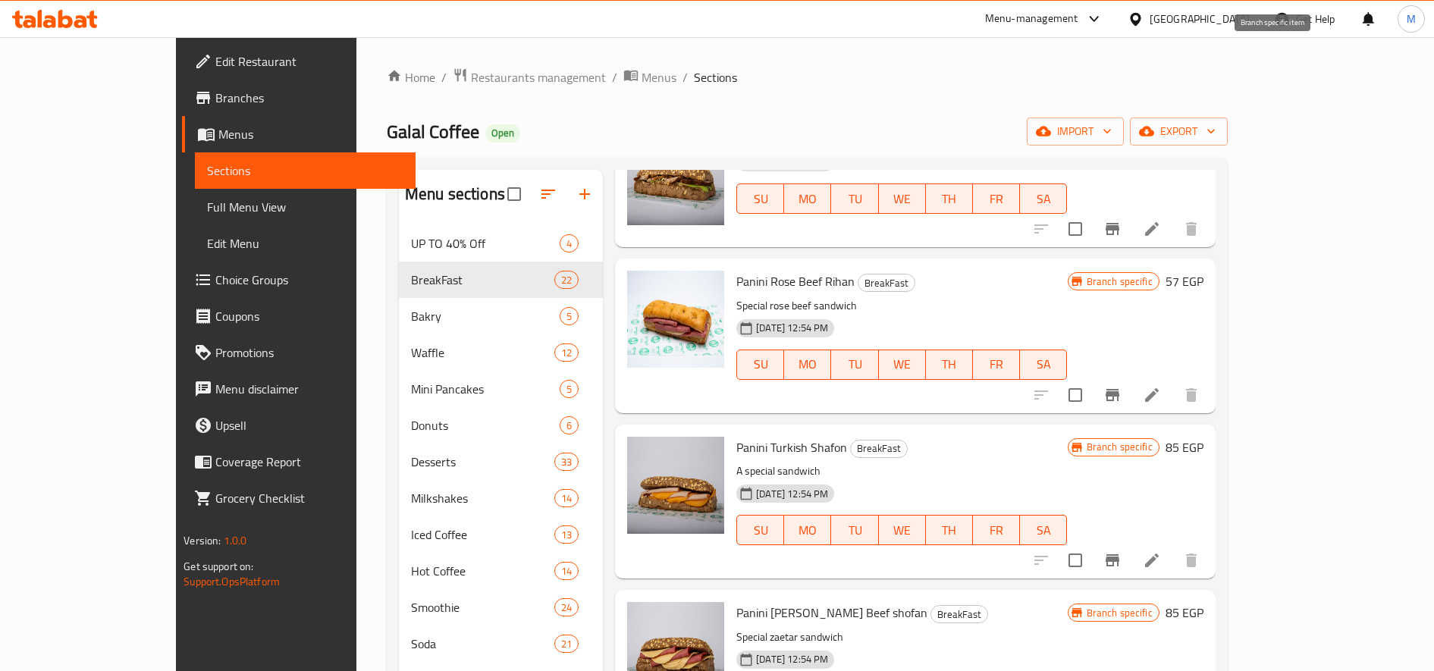
scroll to position [2148, 0]
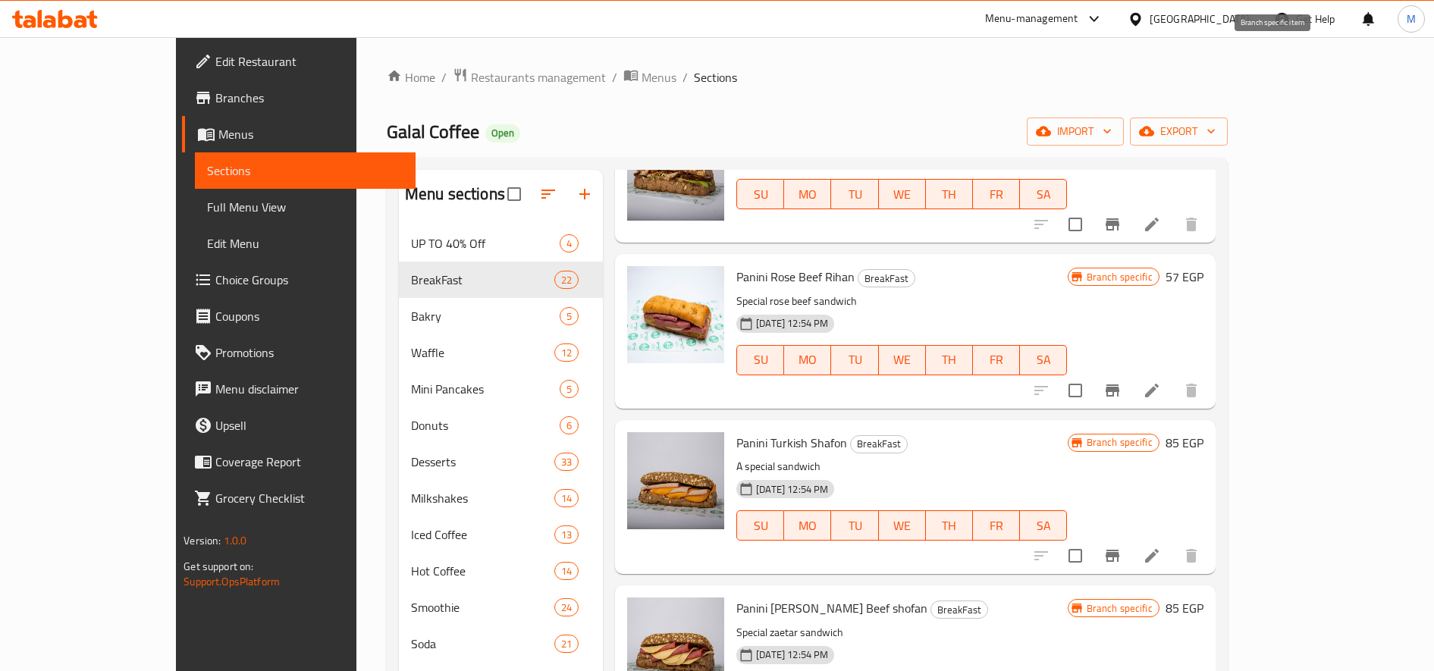
click at [1119, 387] on icon "Branch-specific-item" at bounding box center [1113, 390] width 14 height 12
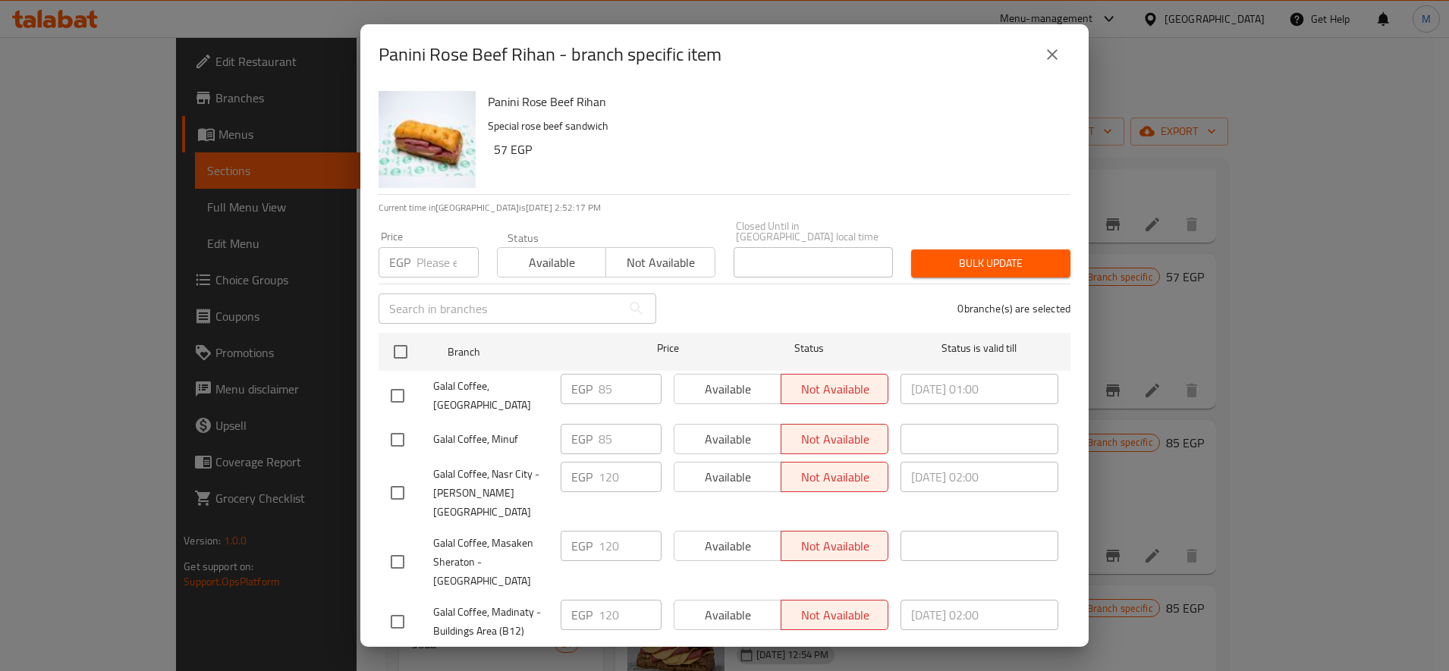
click at [447, 257] on input "number" at bounding box center [447, 262] width 62 height 30
paste input "95"
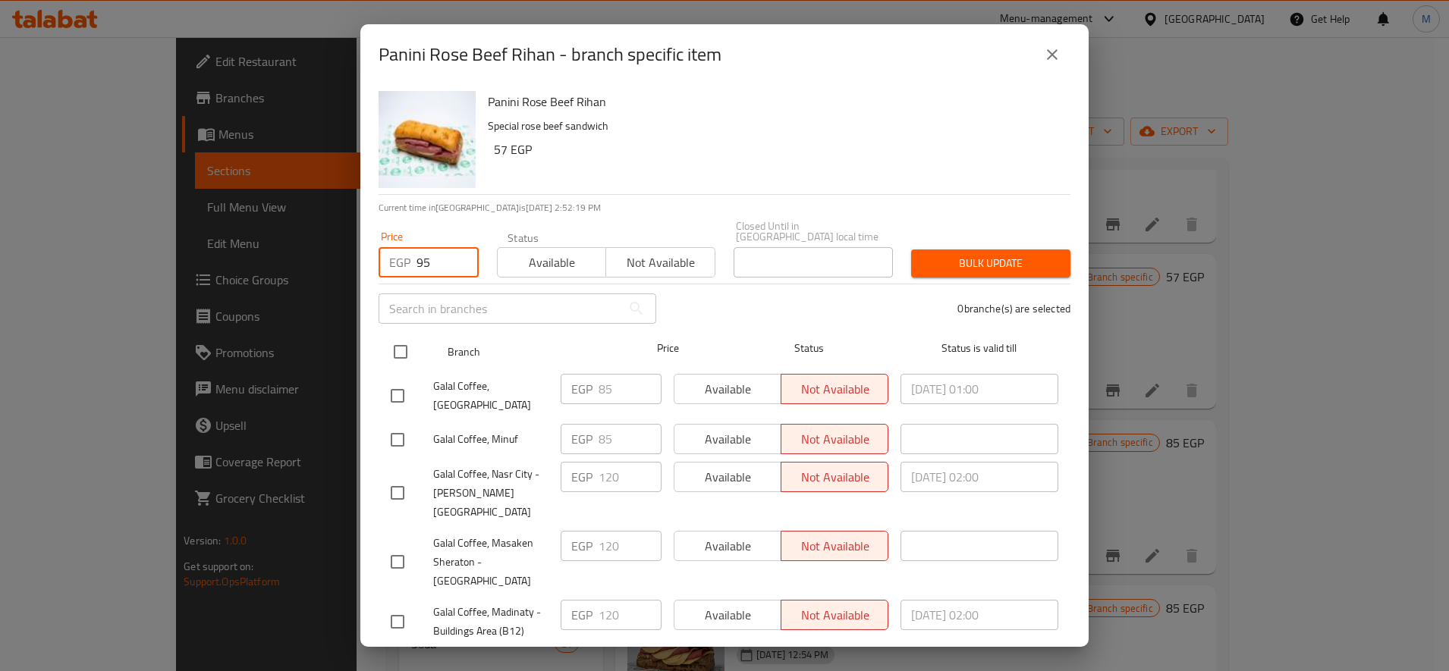
type input "95"
click at [399, 338] on input "checkbox" at bounding box center [400, 352] width 32 height 32
checkbox input "true"
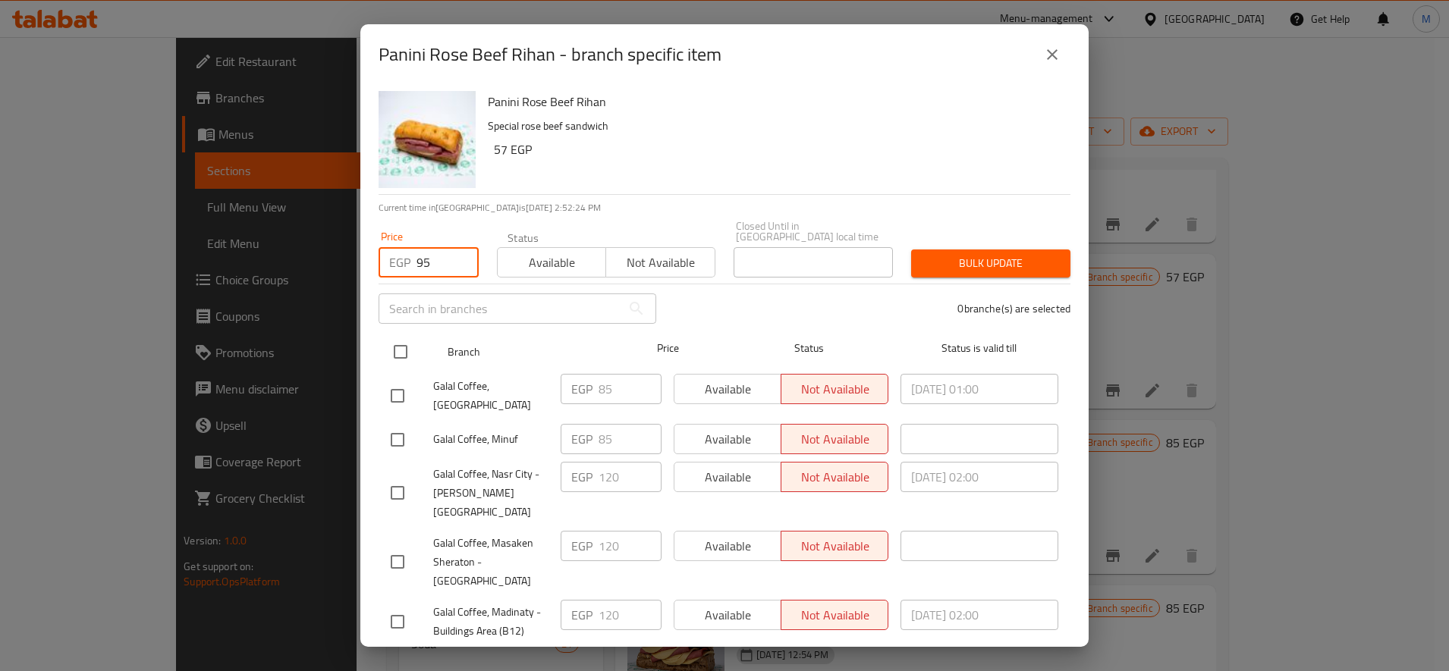
checkbox input "true"
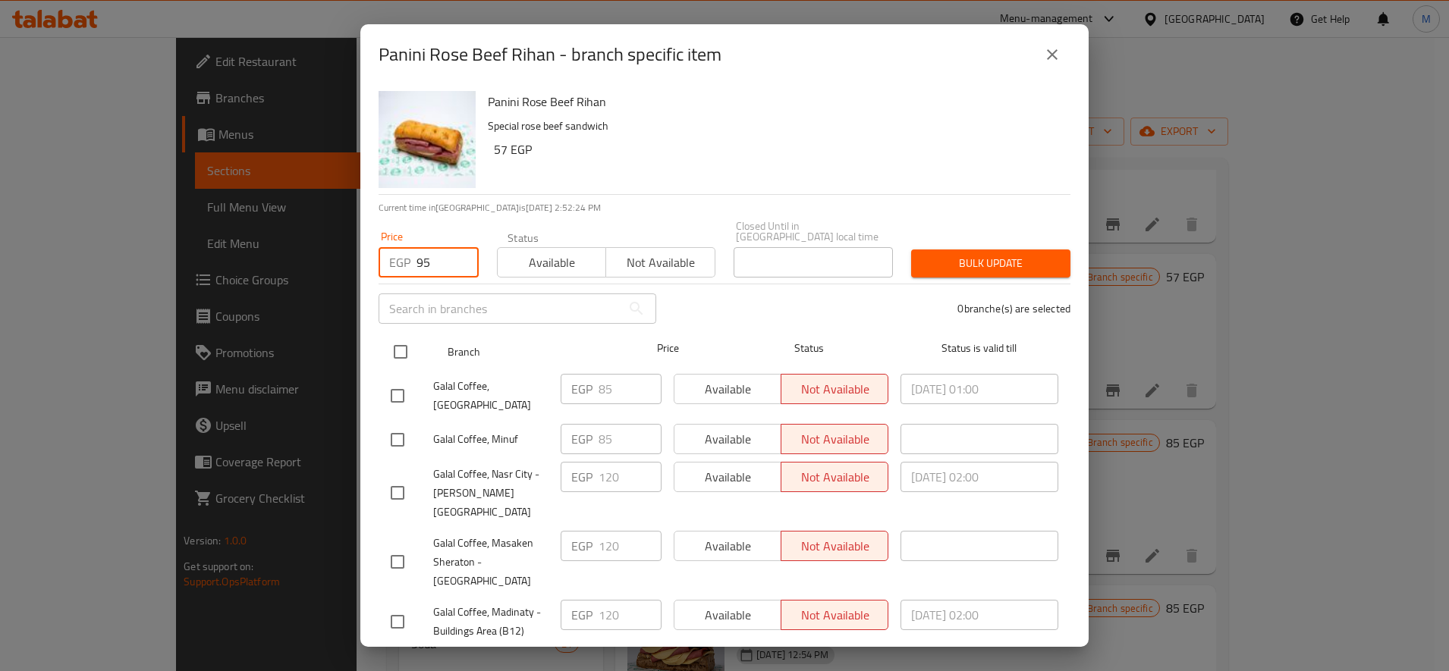
checkbox input "true"
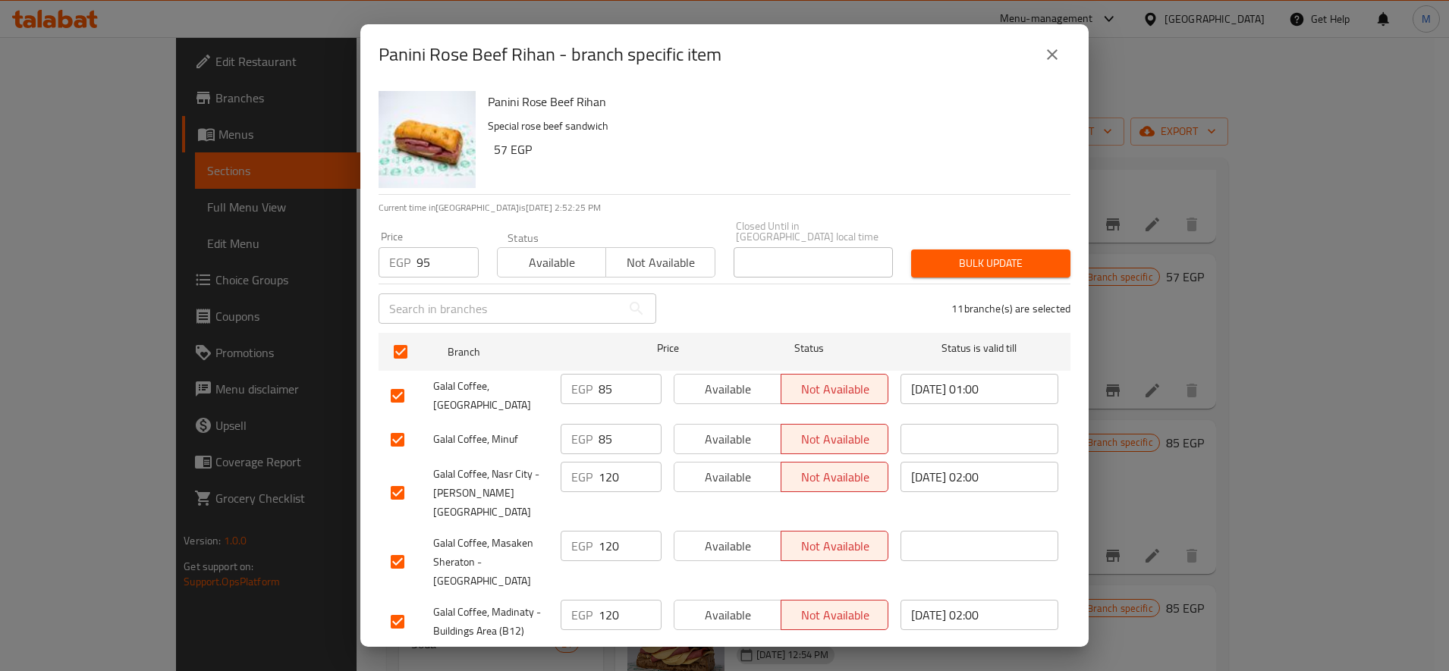
click at [1001, 250] on button "Bulk update" at bounding box center [990, 264] width 159 height 28
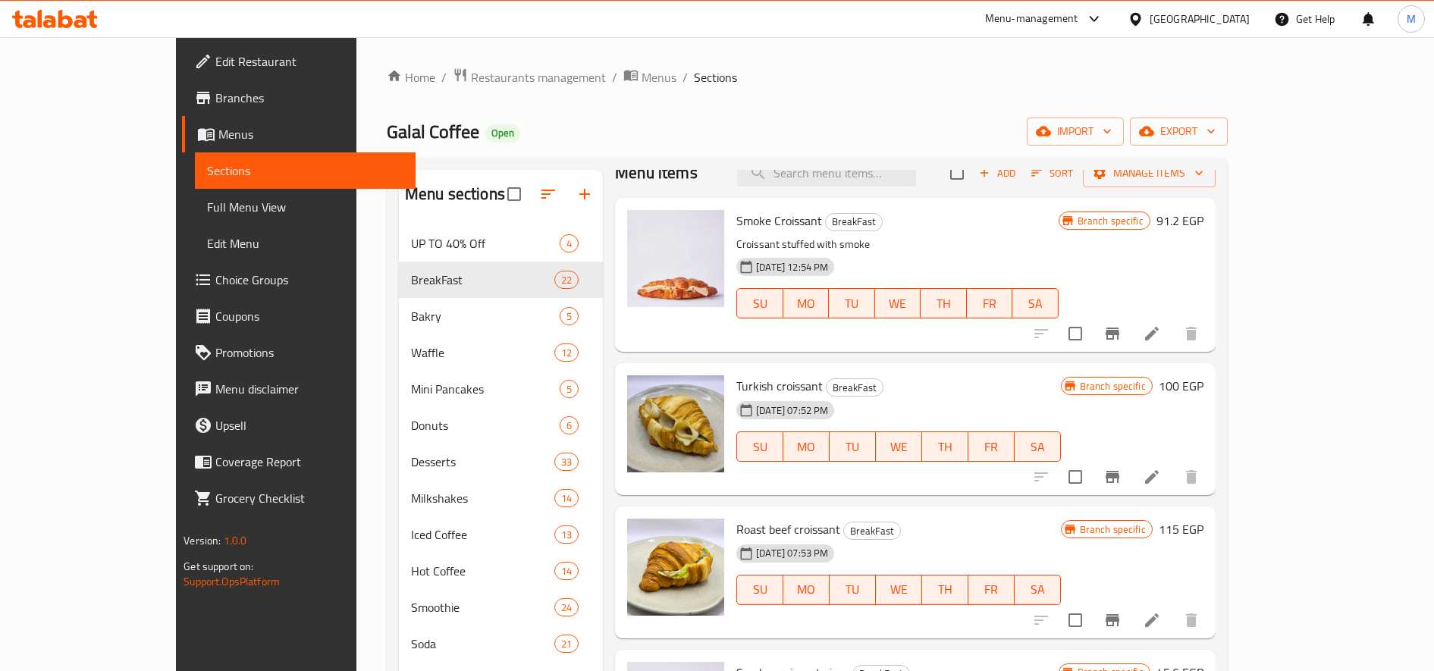
scroll to position [0, 0]
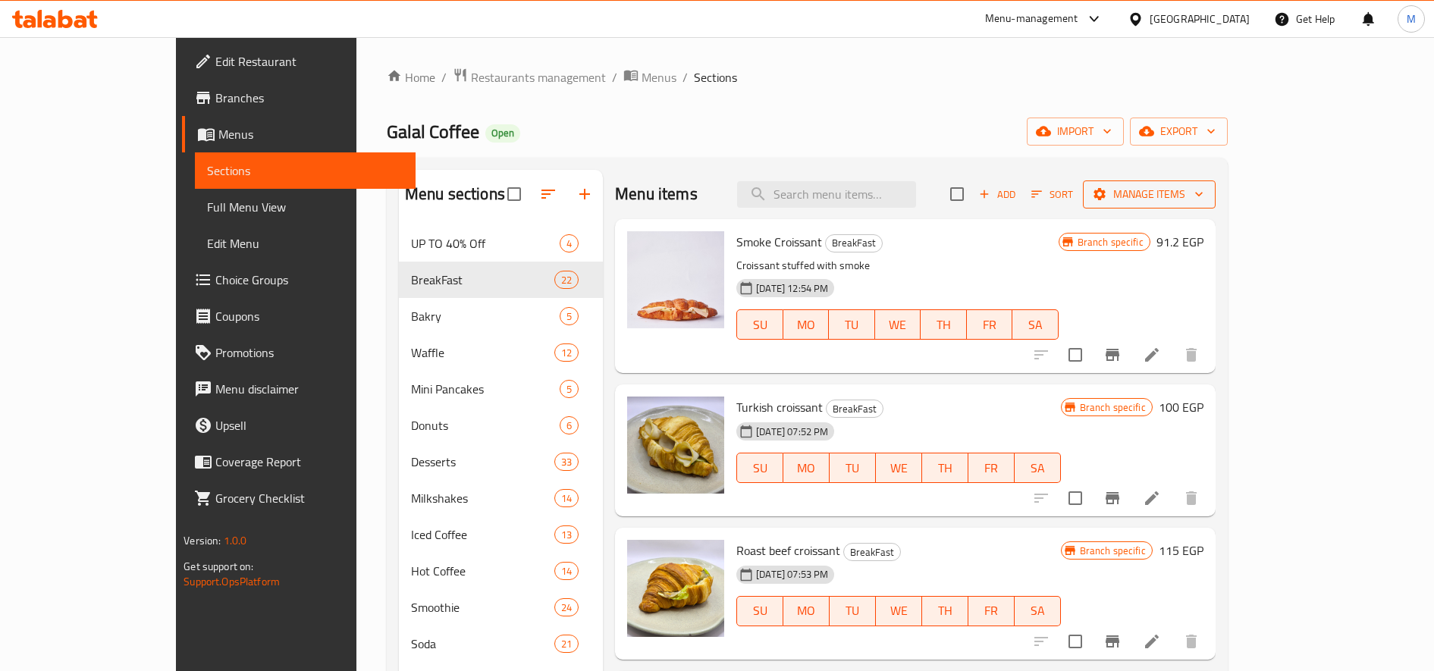
click at [1204, 193] on span "Manage items" at bounding box center [1149, 194] width 108 height 19
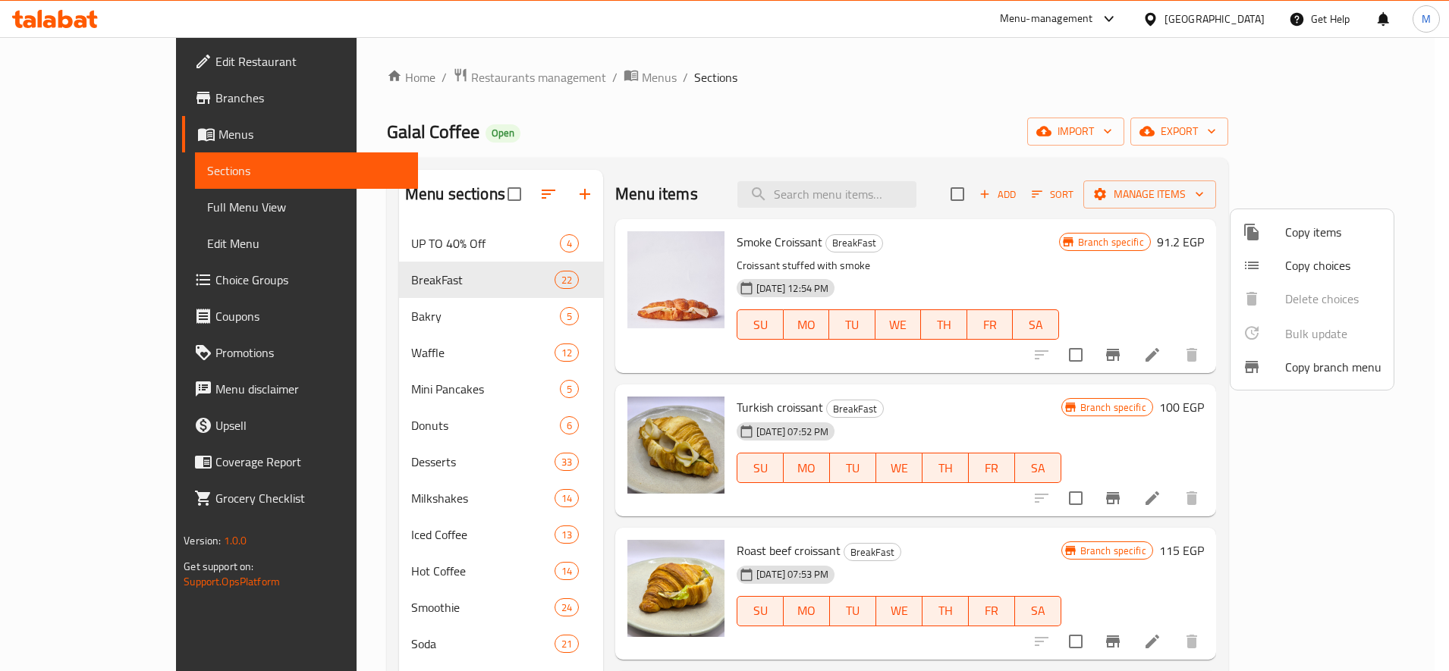
click at [1351, 132] on div at bounding box center [724, 335] width 1449 height 671
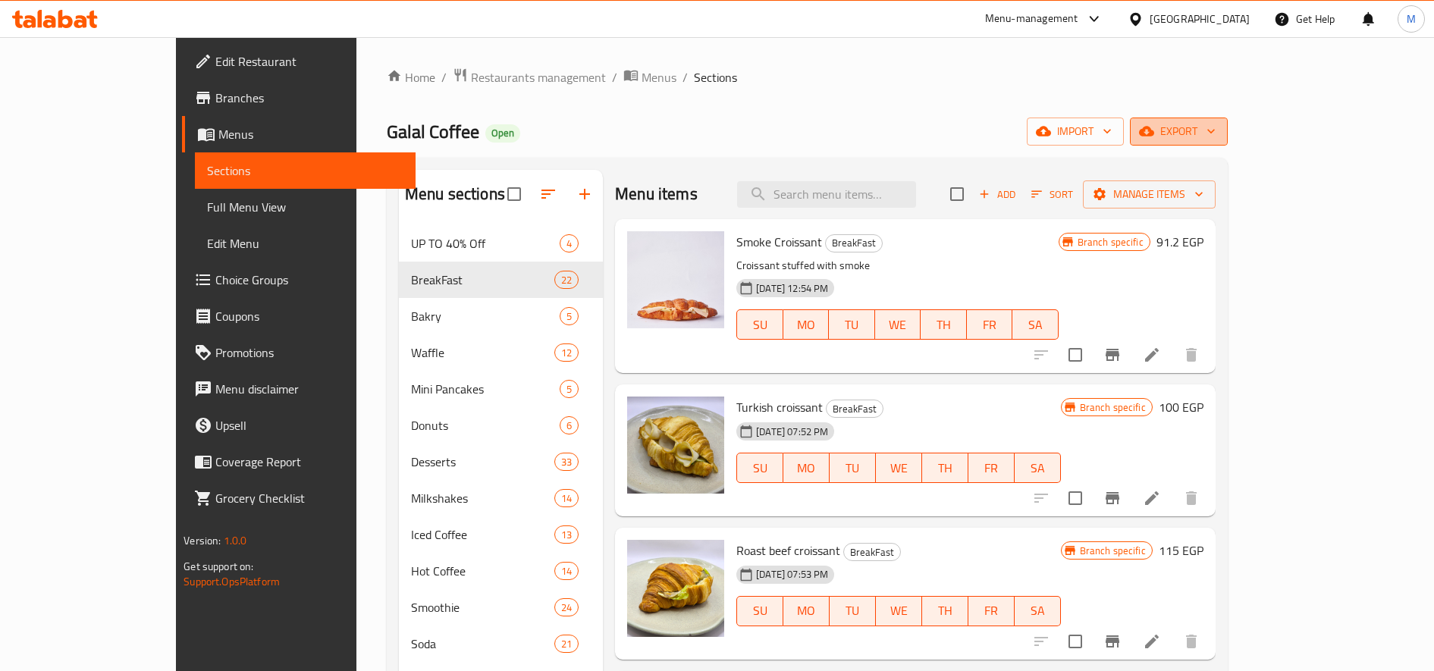
click at [1216, 137] on span "export" at bounding box center [1179, 131] width 74 height 19
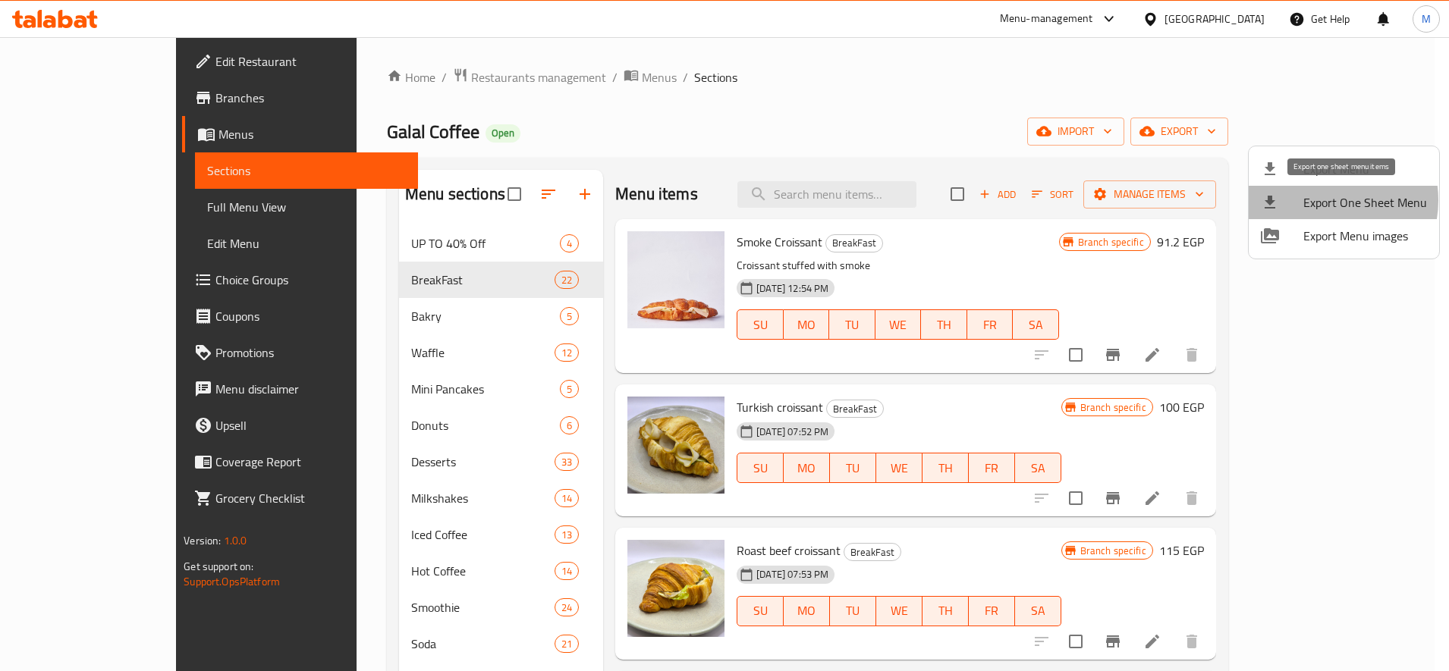
click at [1323, 200] on span "Export One Sheet Menu" at bounding box center [1365, 202] width 124 height 18
click at [847, 195] on div at bounding box center [724, 335] width 1449 height 671
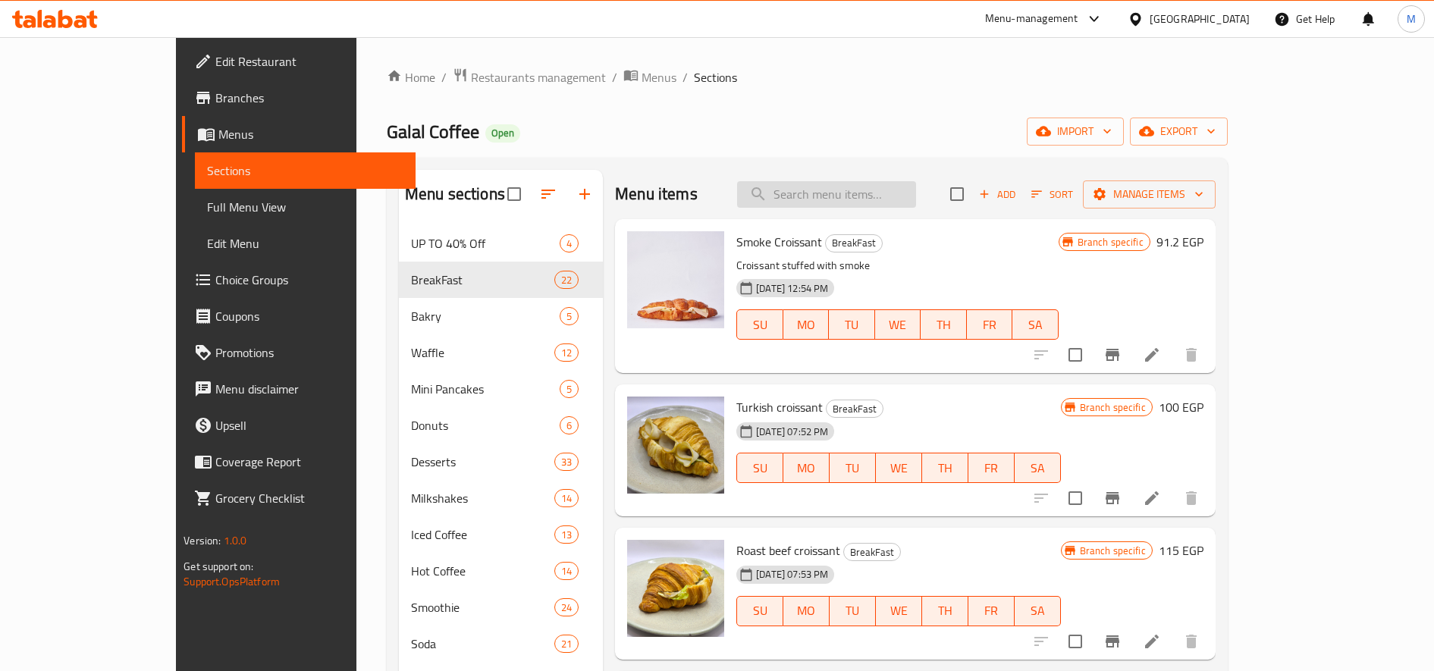
click at [876, 193] on input "search" at bounding box center [826, 194] width 179 height 27
paste input "كرواسون سوبريم"
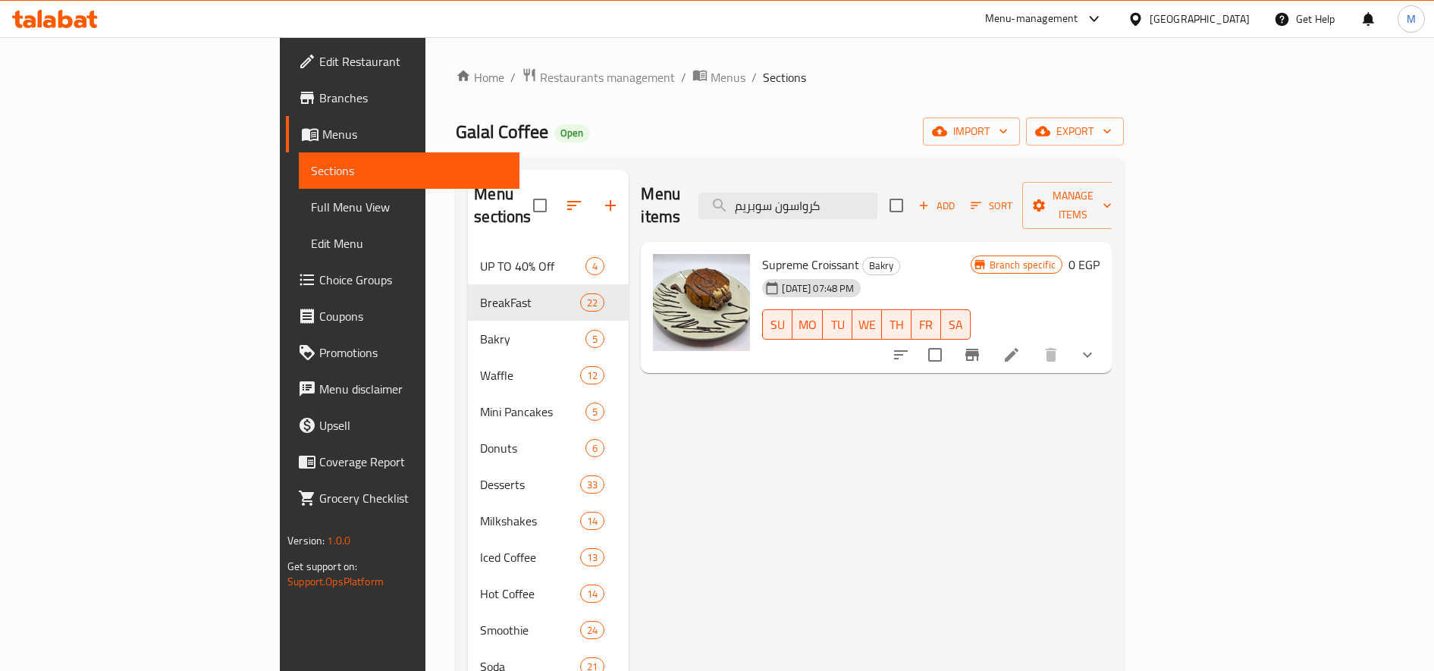
type input "كرواسون سوبريم"
click at [1097, 346] on icon "show more" at bounding box center [1087, 355] width 18 height 18
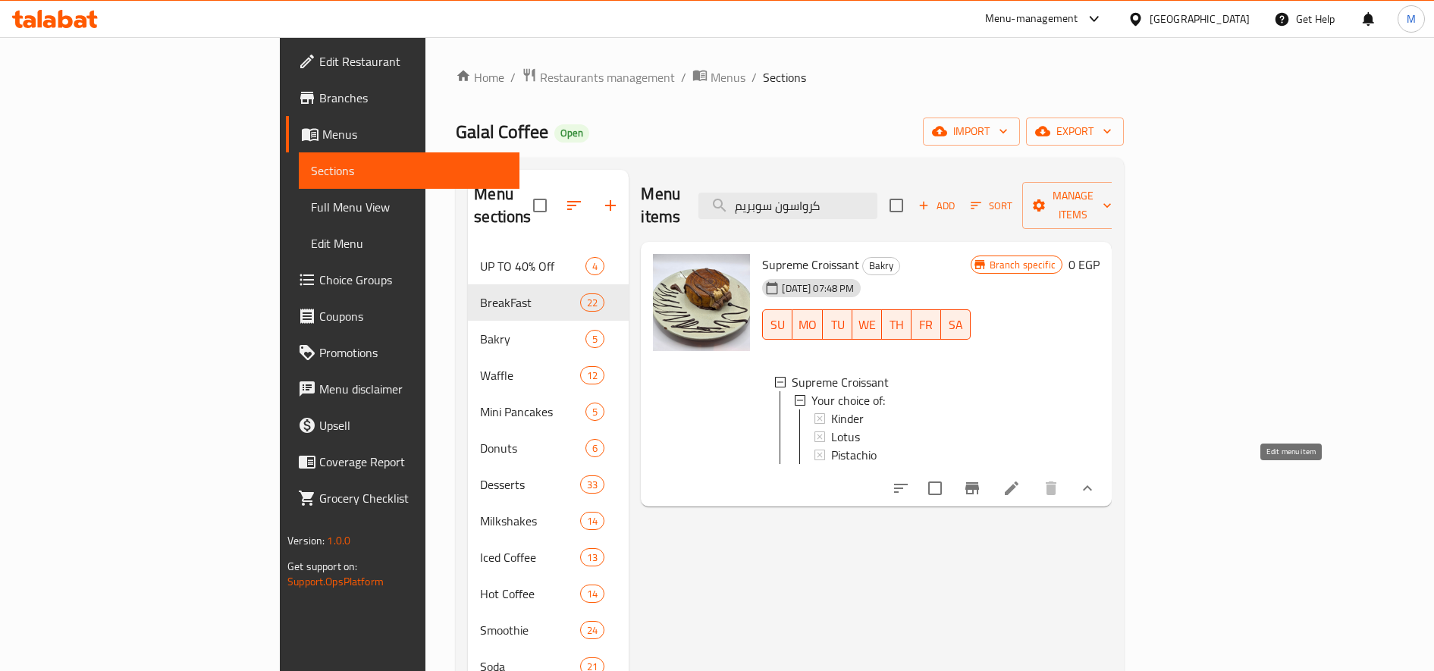
click at [1021, 484] on icon at bounding box center [1012, 488] width 18 height 18
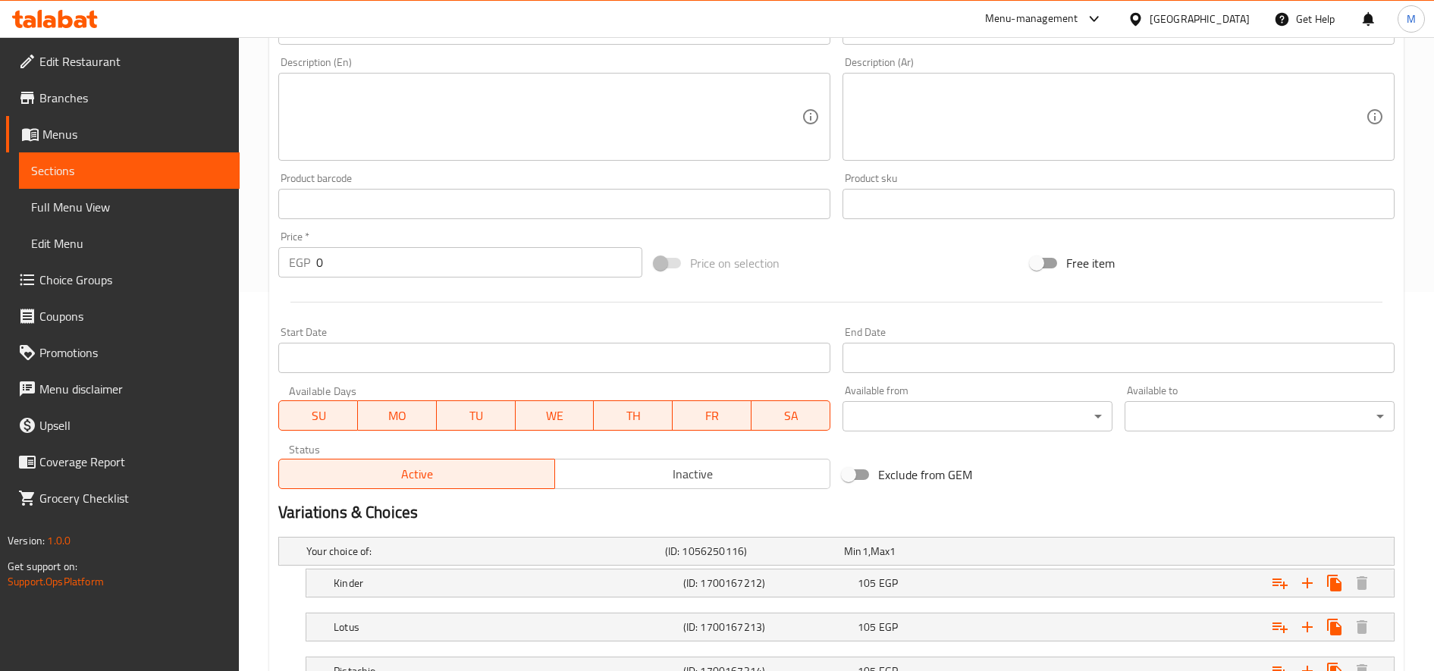
scroll to position [501, 0]
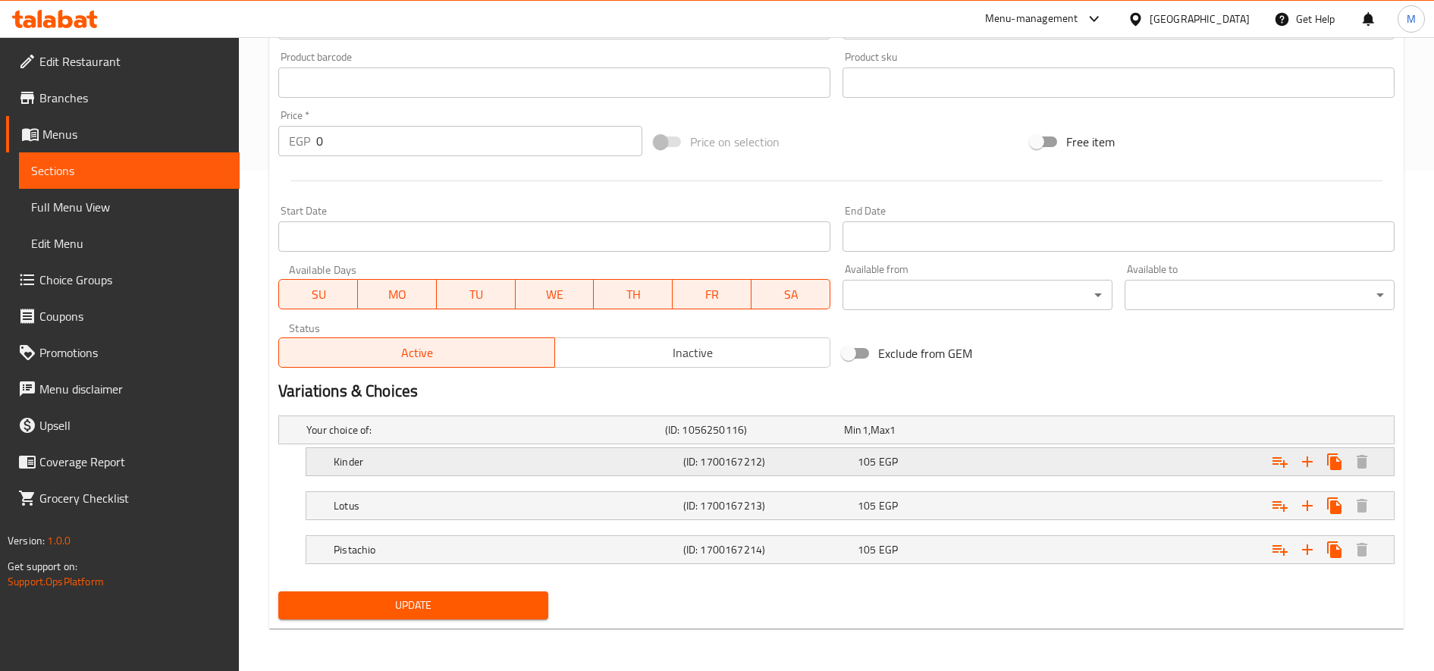
click at [394, 473] on div "Kinder (ID: 1700167212) 105 EGP" at bounding box center [855, 461] width 1048 height 33
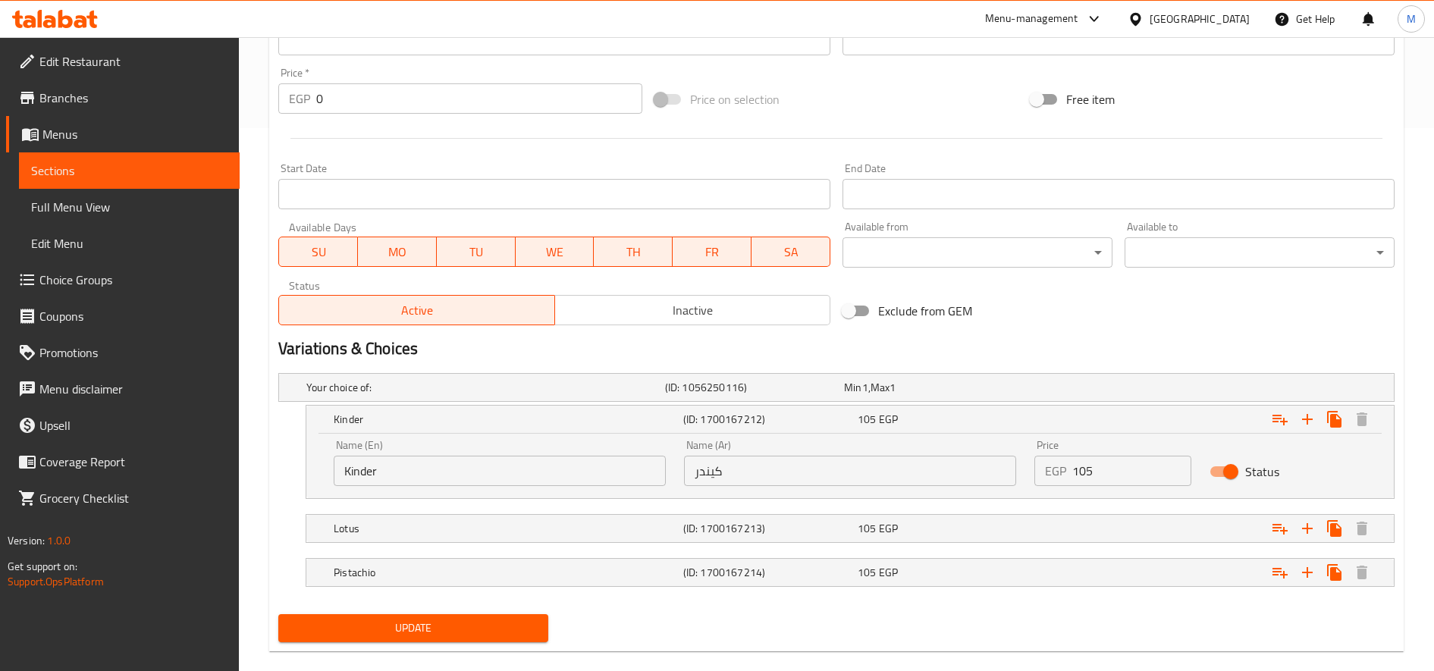
scroll to position [566, 0]
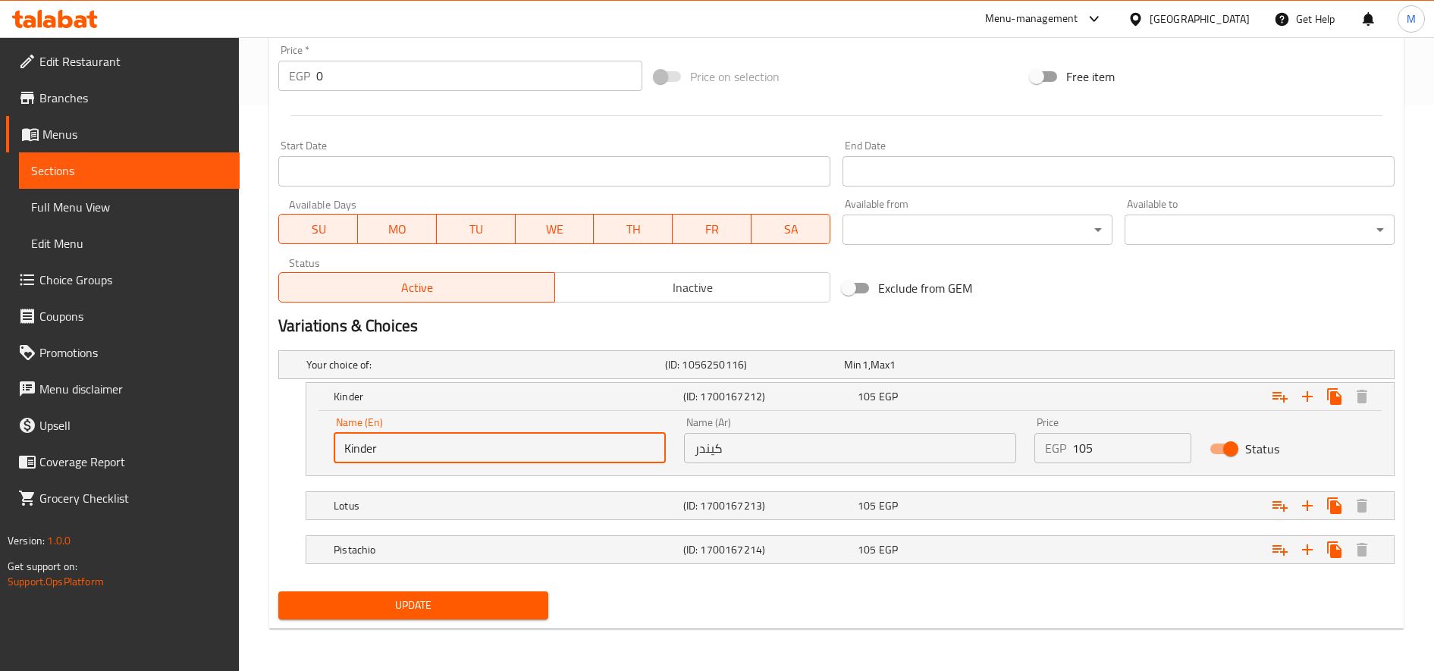
click at [431, 457] on input "Kinder" at bounding box center [500, 448] width 332 height 30
click at [448, 503] on h5 "Lotus" at bounding box center [506, 505] width 344 height 15
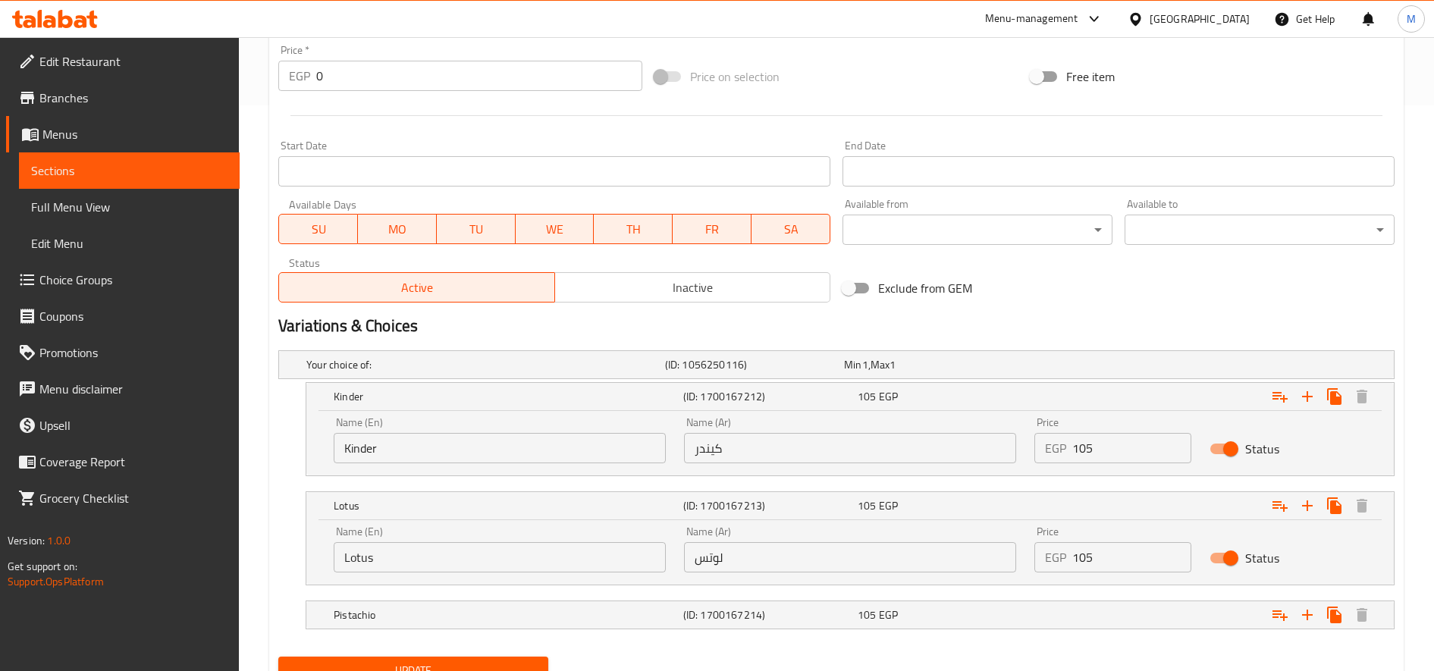
click at [368, 564] on input "Lotus" at bounding box center [500, 557] width 332 height 30
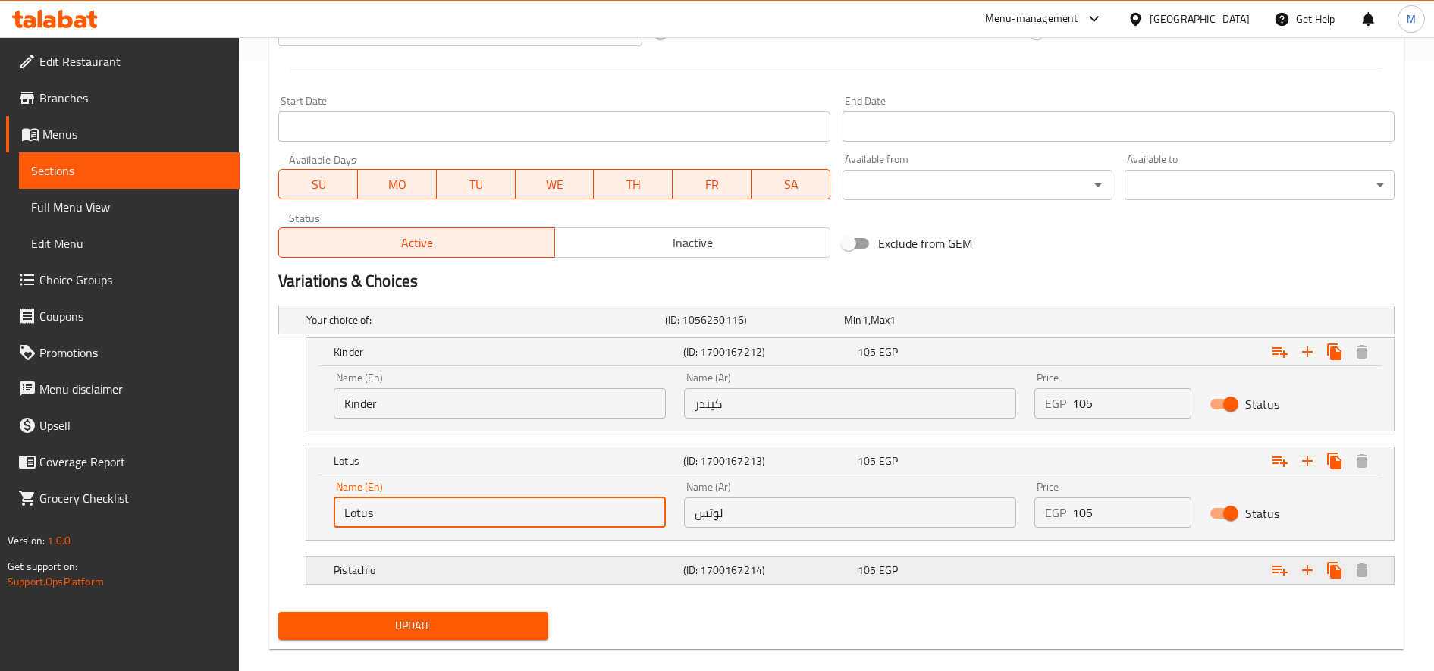
scroll to position [631, 0]
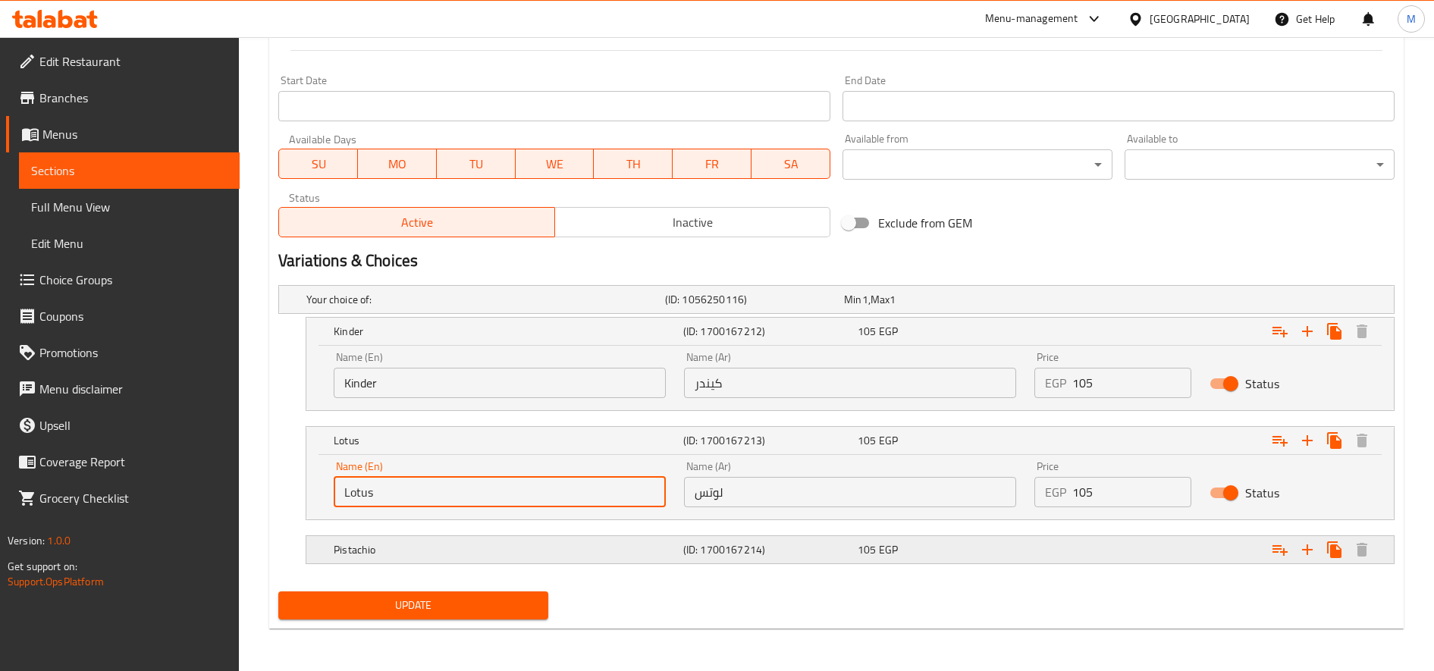
click at [431, 561] on div "Pistachio (ID: 1700167214) 105 EGP" at bounding box center [855, 549] width 1048 height 33
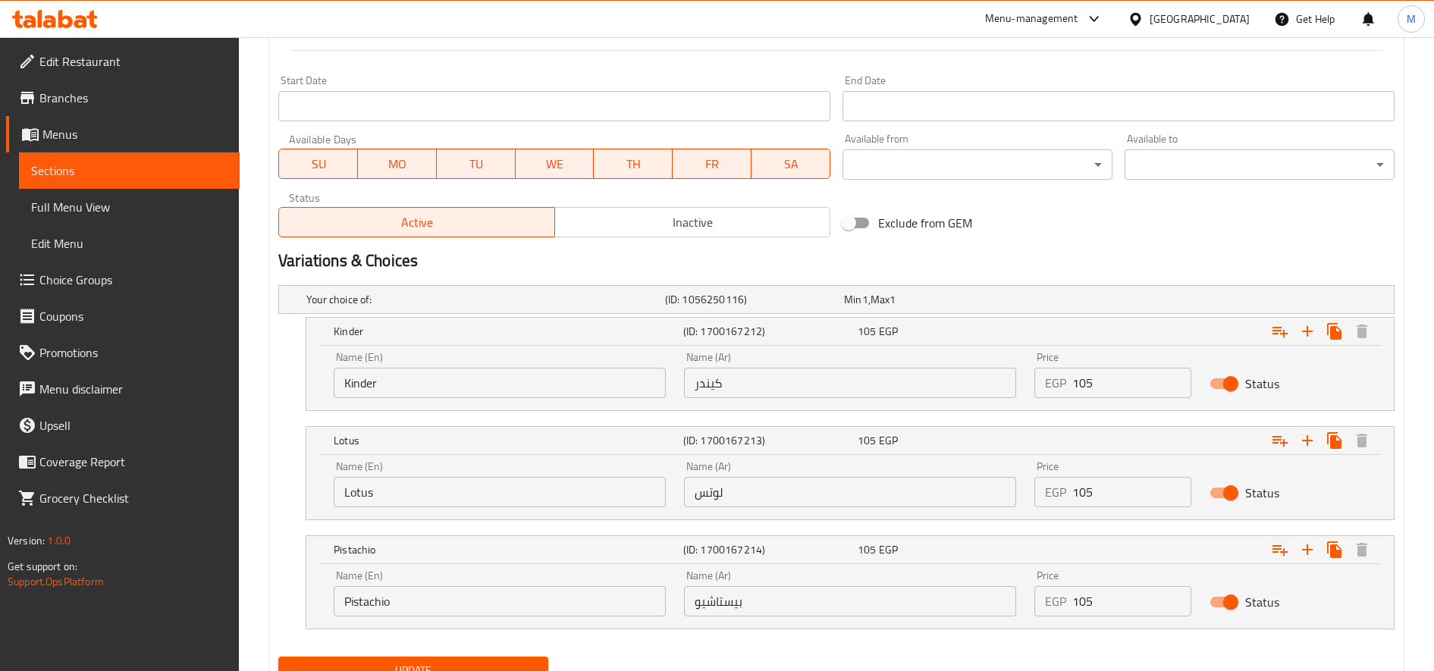
click at [411, 613] on input "Pistachio" at bounding box center [500, 601] width 332 height 30
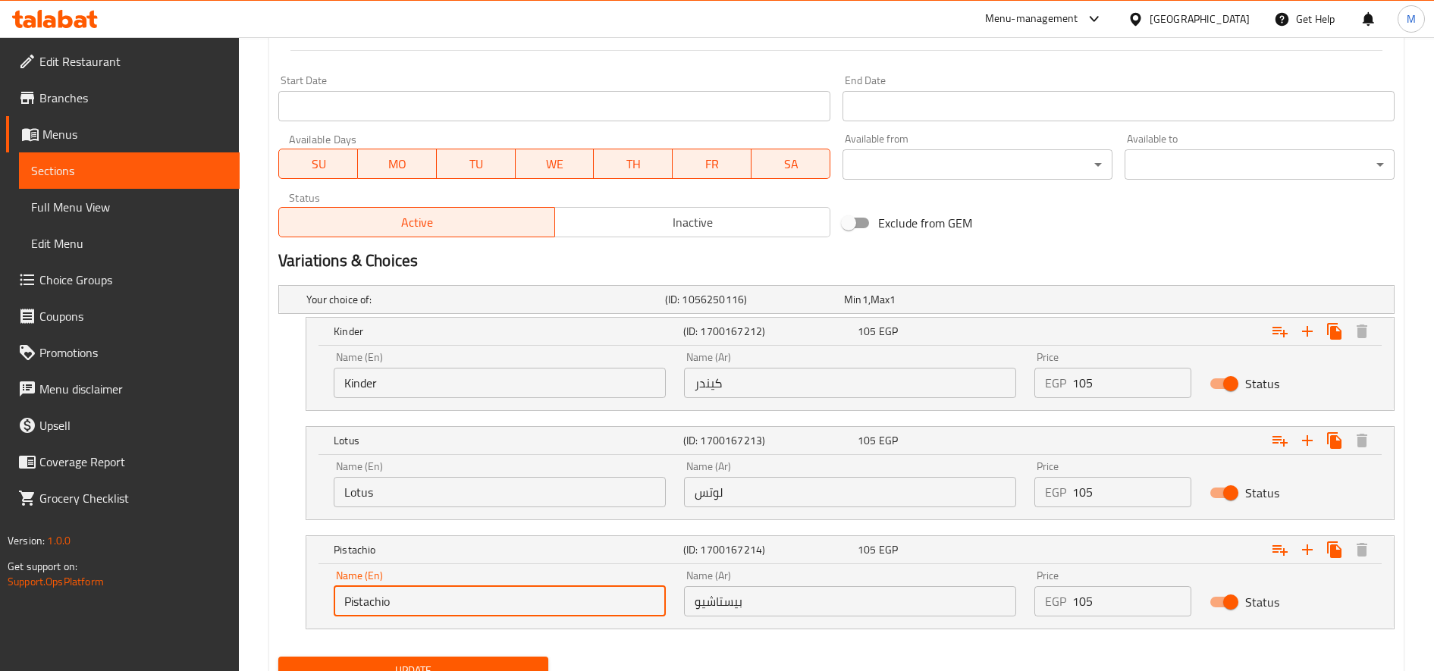
click at [411, 613] on input "Pistachio" at bounding box center [500, 601] width 332 height 30
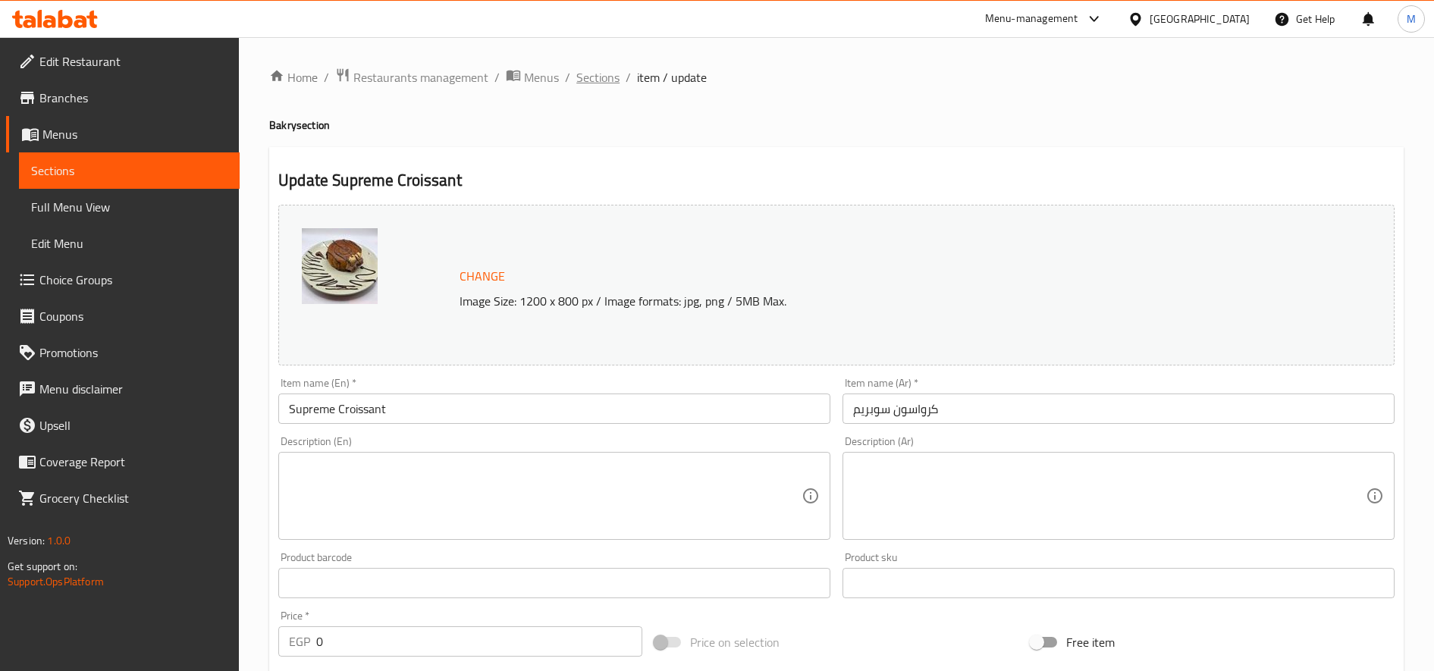
click at [595, 76] on span "Sections" at bounding box center [597, 77] width 43 height 18
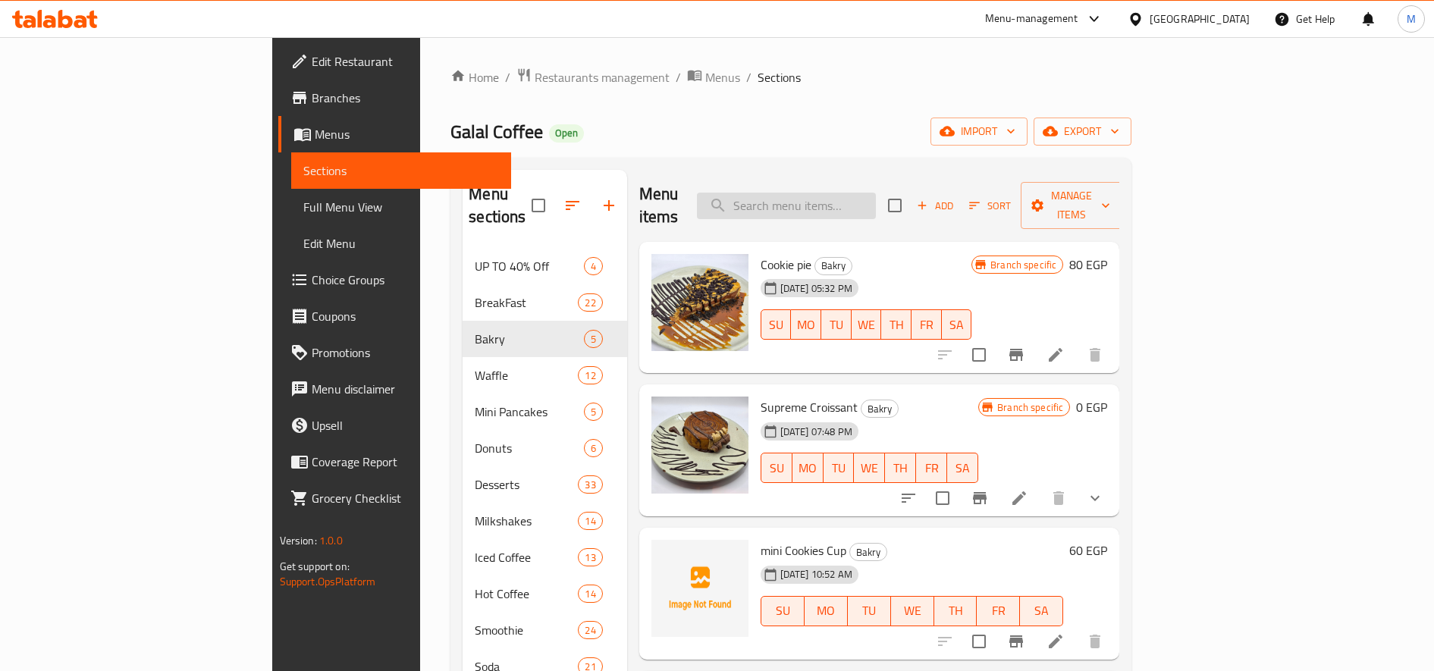
click at [876, 193] on input "search" at bounding box center [786, 206] width 179 height 27
paste input "آيس كوفي"
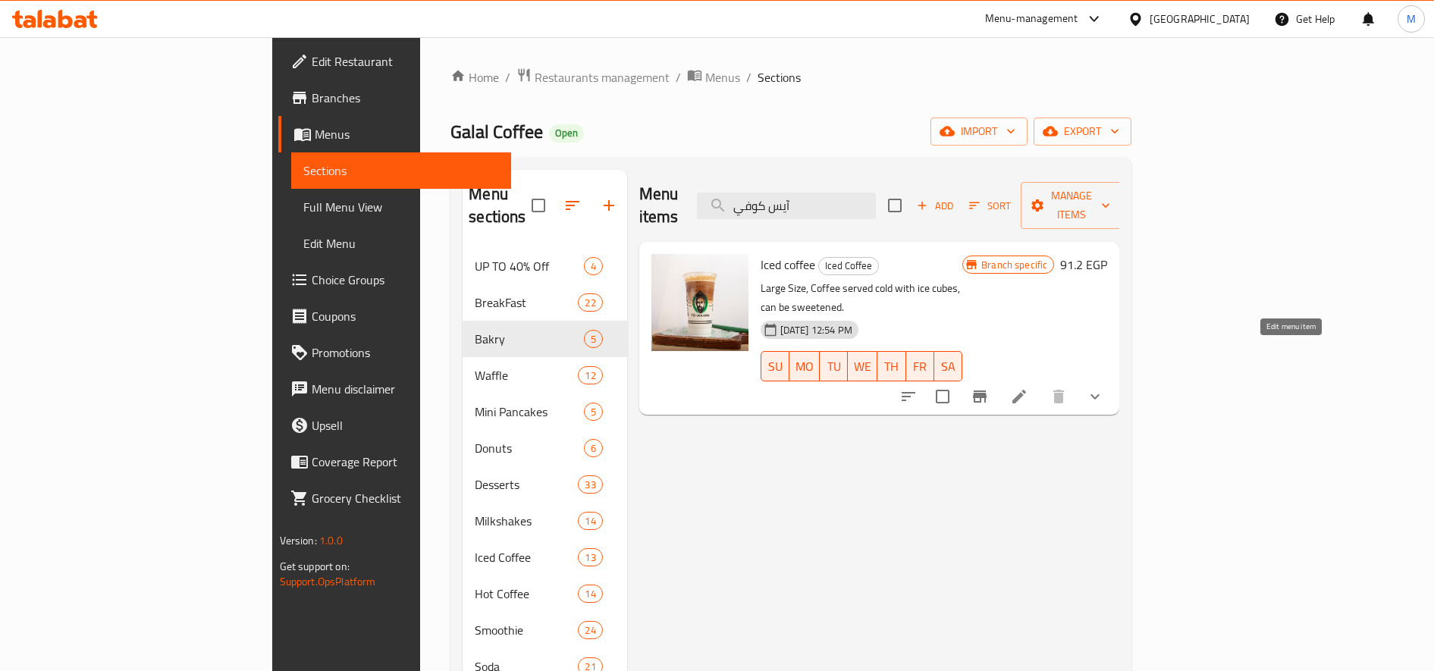
type input "آيس كوفي"
click at [1028, 388] on icon at bounding box center [1019, 397] width 18 height 18
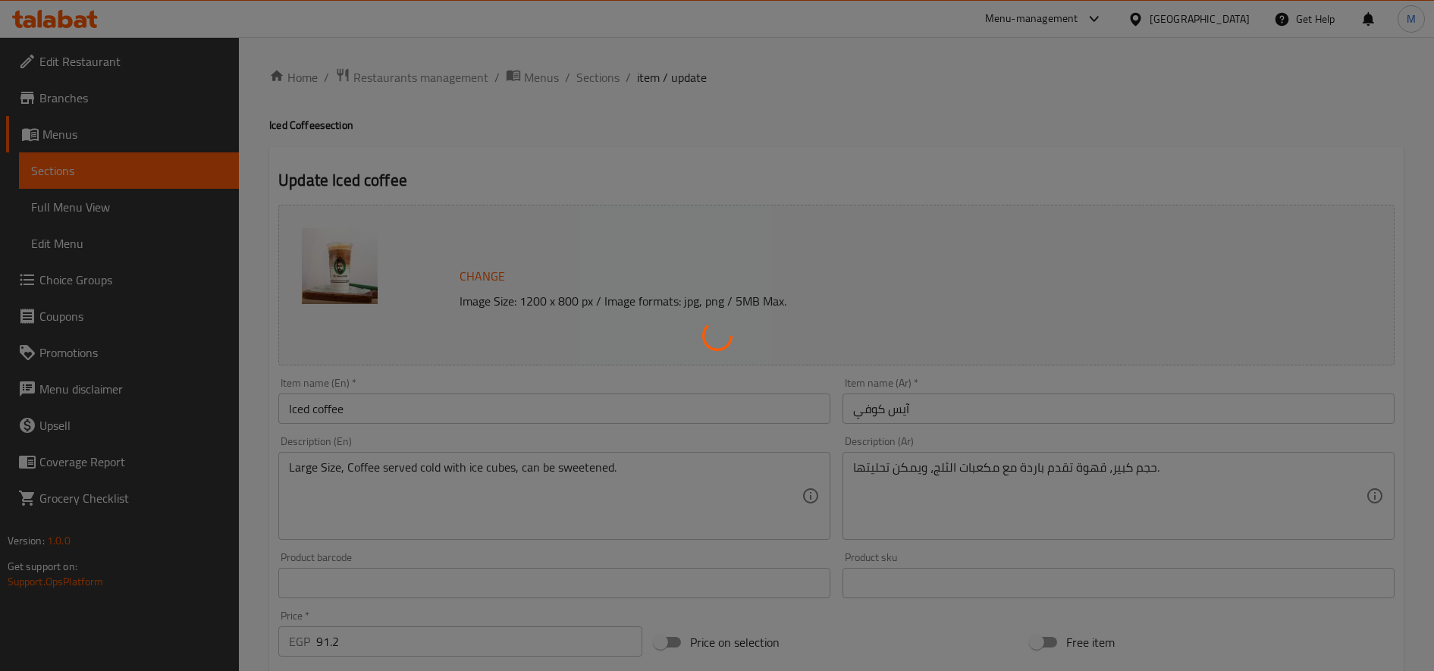
type input "أضف للقهوة"
type input "0"
type input "4"
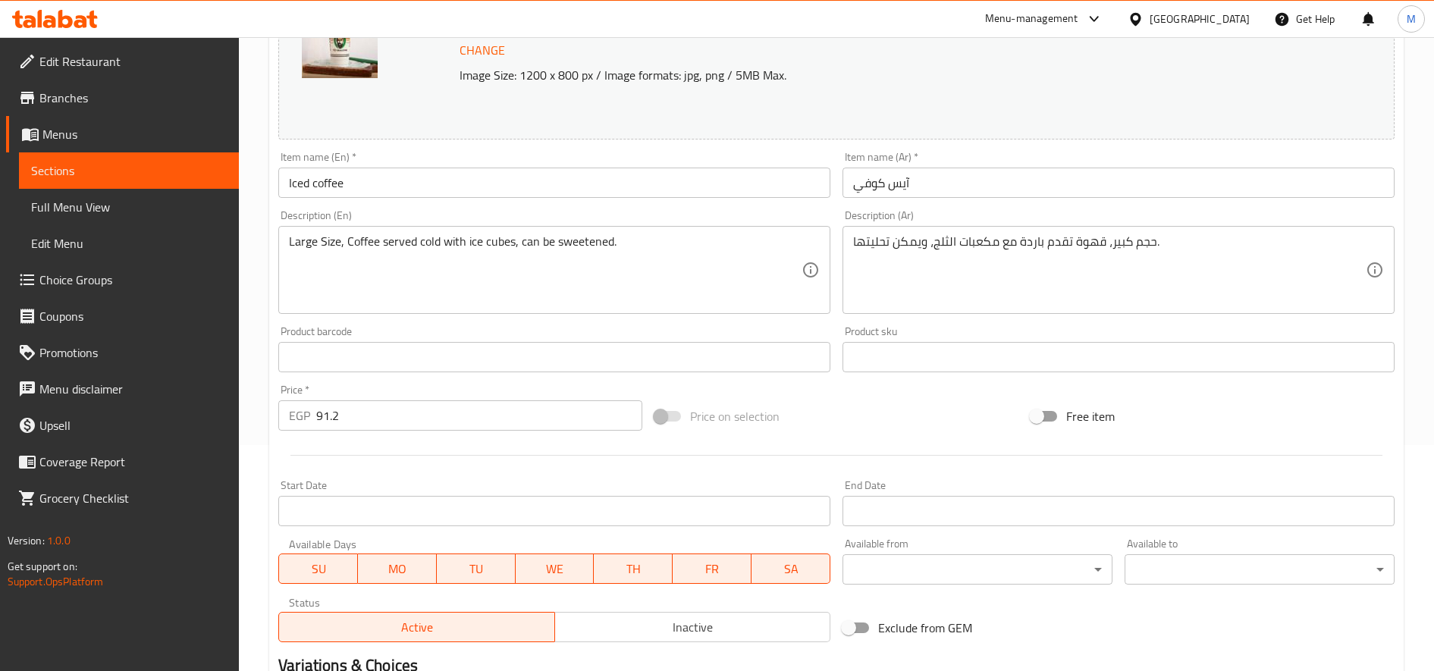
scroll to position [447, 0]
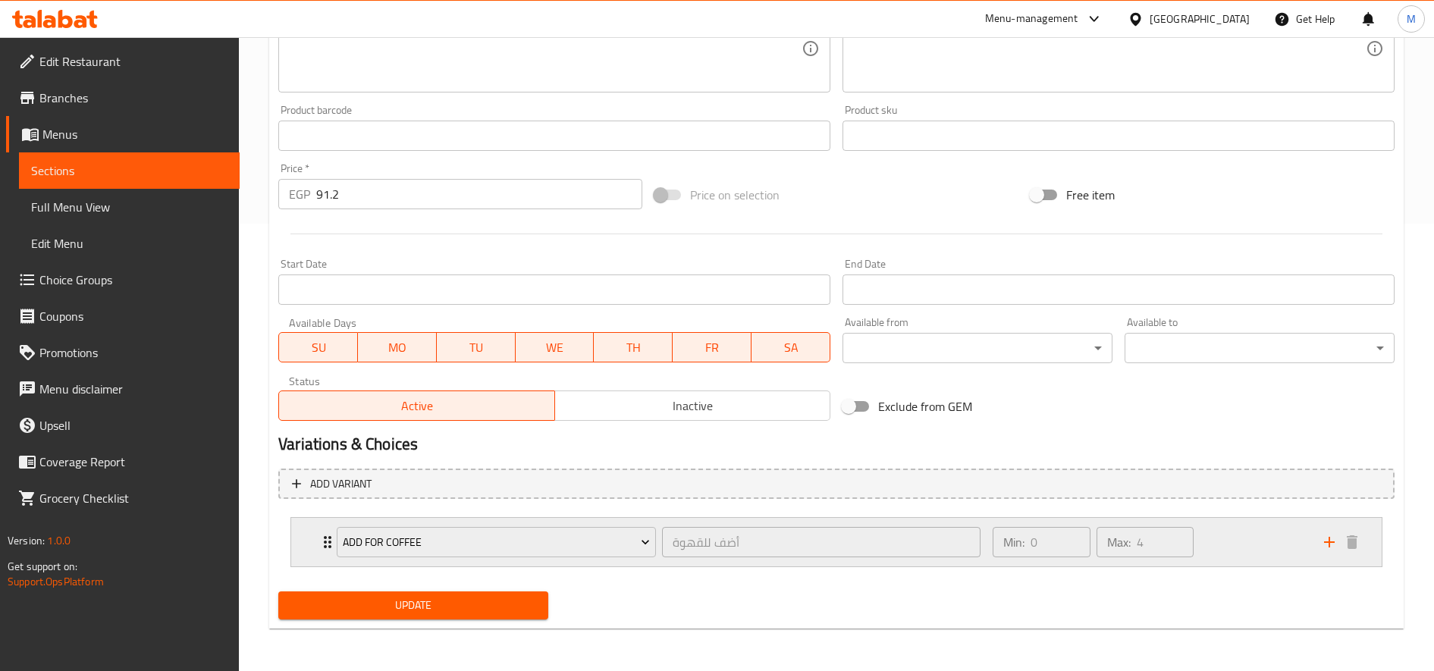
click at [1240, 541] on div "Min: 0 ​ Max: 4 ​" at bounding box center [1149, 542] width 331 height 49
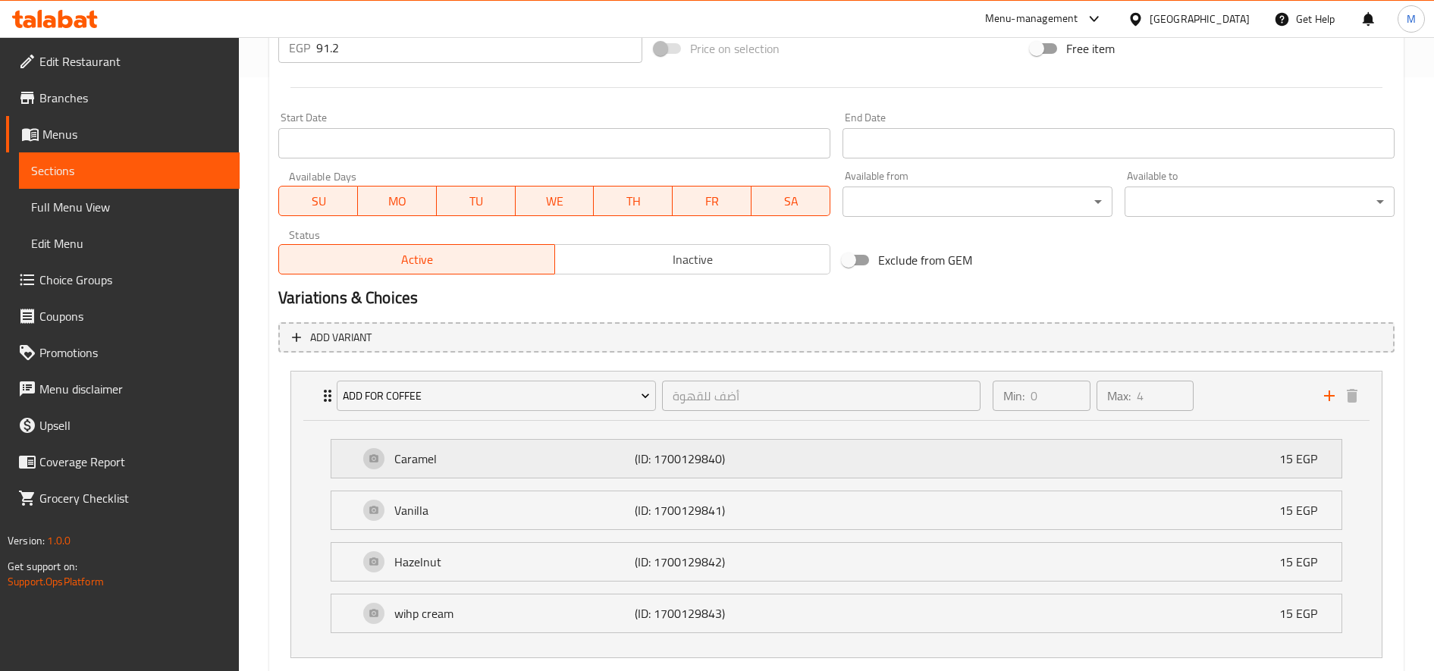
scroll to position [685, 0]
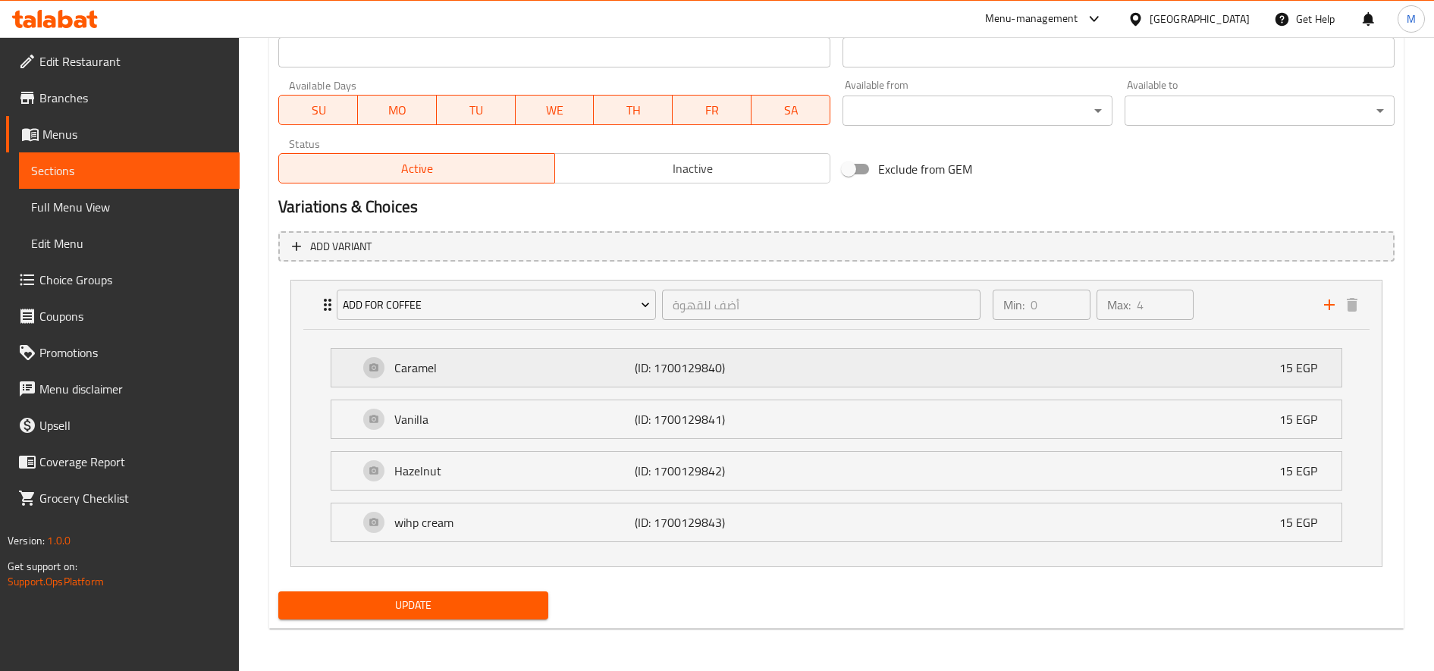
click at [510, 372] on p "Caramel" at bounding box center [514, 368] width 240 height 18
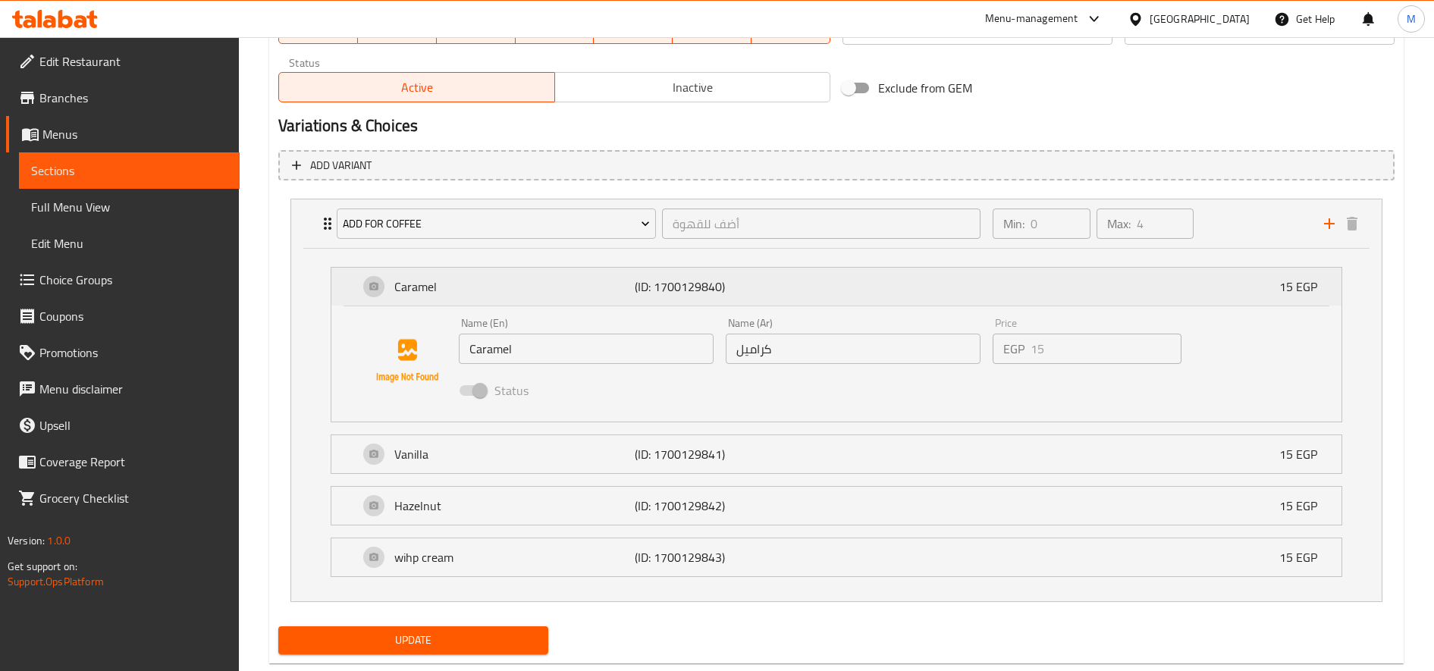
scroll to position [801, 0]
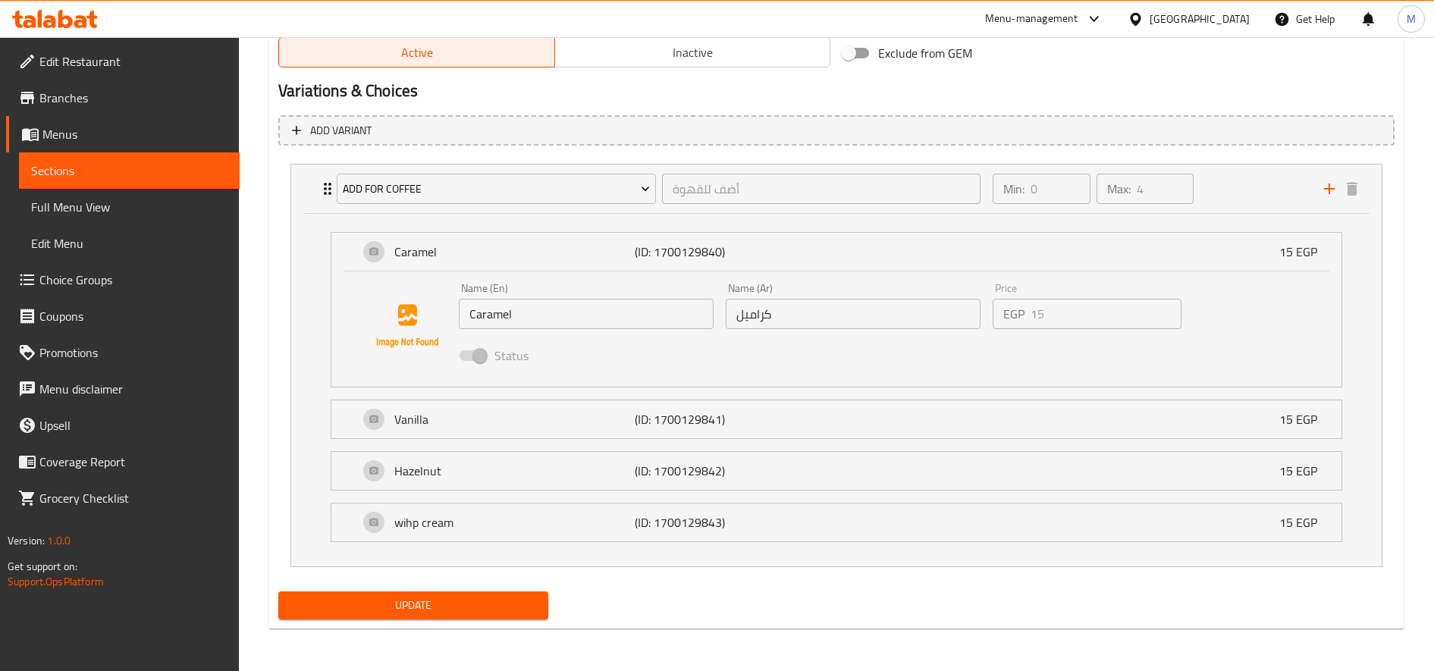
click at [507, 315] on input "Caramel" at bounding box center [586, 314] width 255 height 30
click at [1221, 172] on div "Min: 0 ​ Max: 4 ​" at bounding box center [1149, 189] width 331 height 49
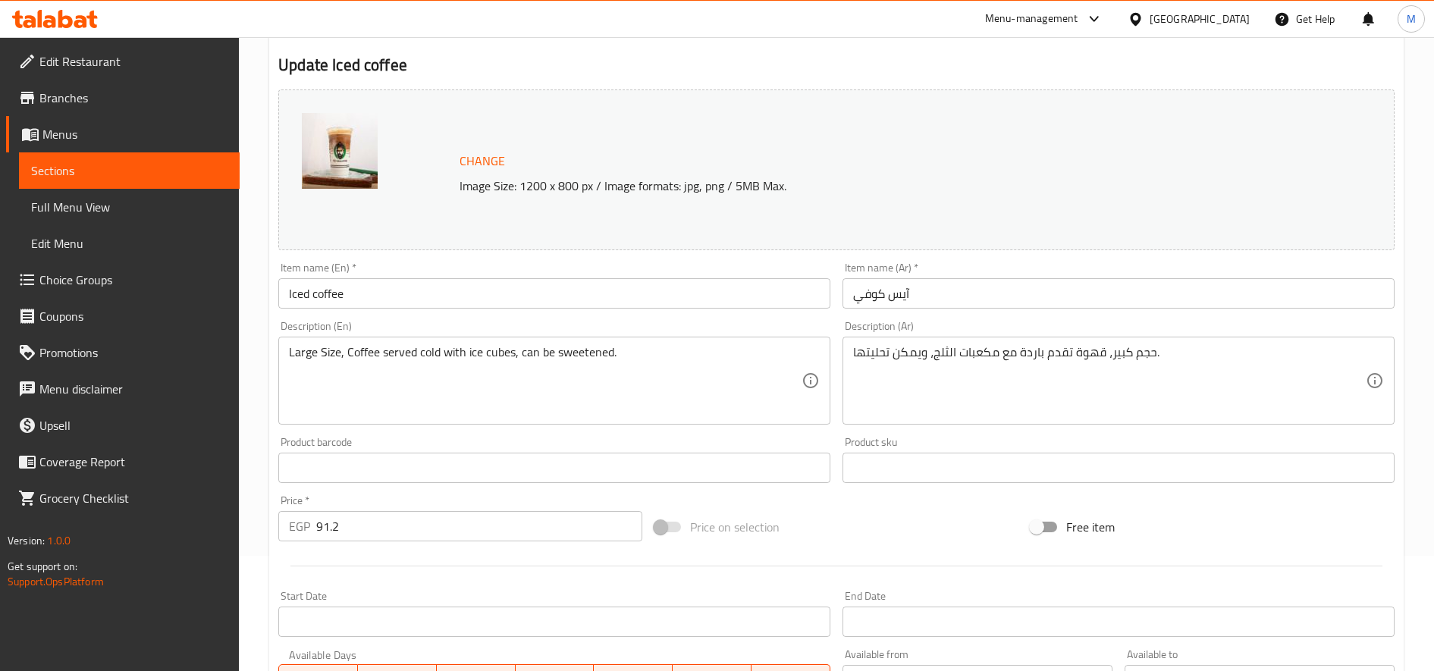
scroll to position [0, 0]
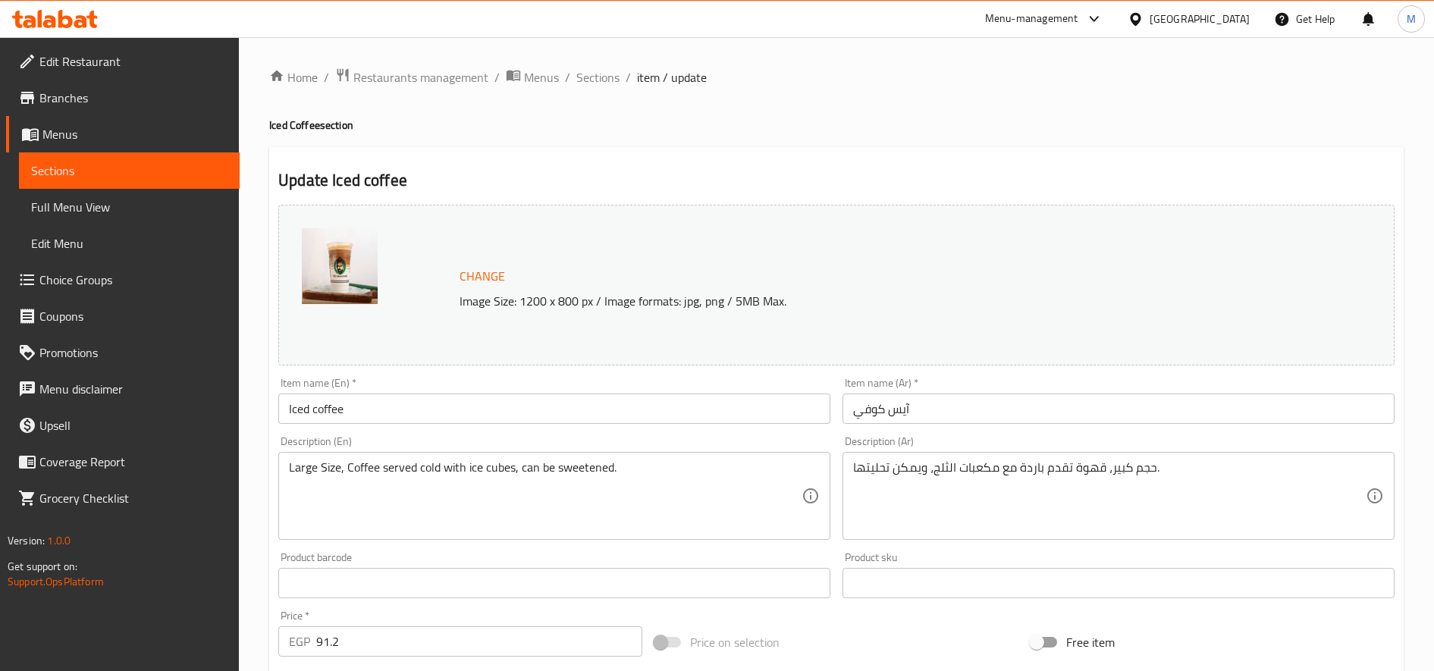
click at [133, 62] on span "Edit Restaurant" at bounding box center [133, 61] width 188 height 18
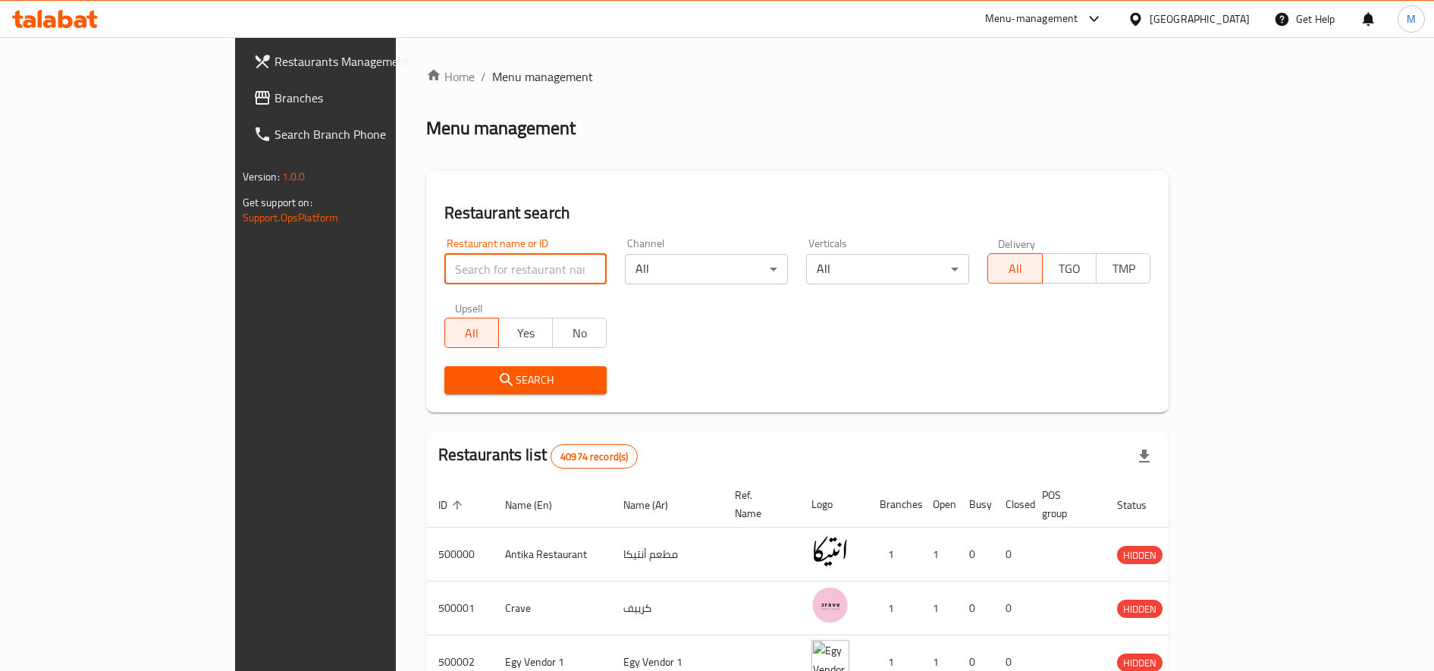
click at [444, 268] on input "search" at bounding box center [525, 269] width 163 height 30
paste input "680243"
type input "680243"
click at [470, 391] on button "Search" at bounding box center [525, 380] width 163 height 28
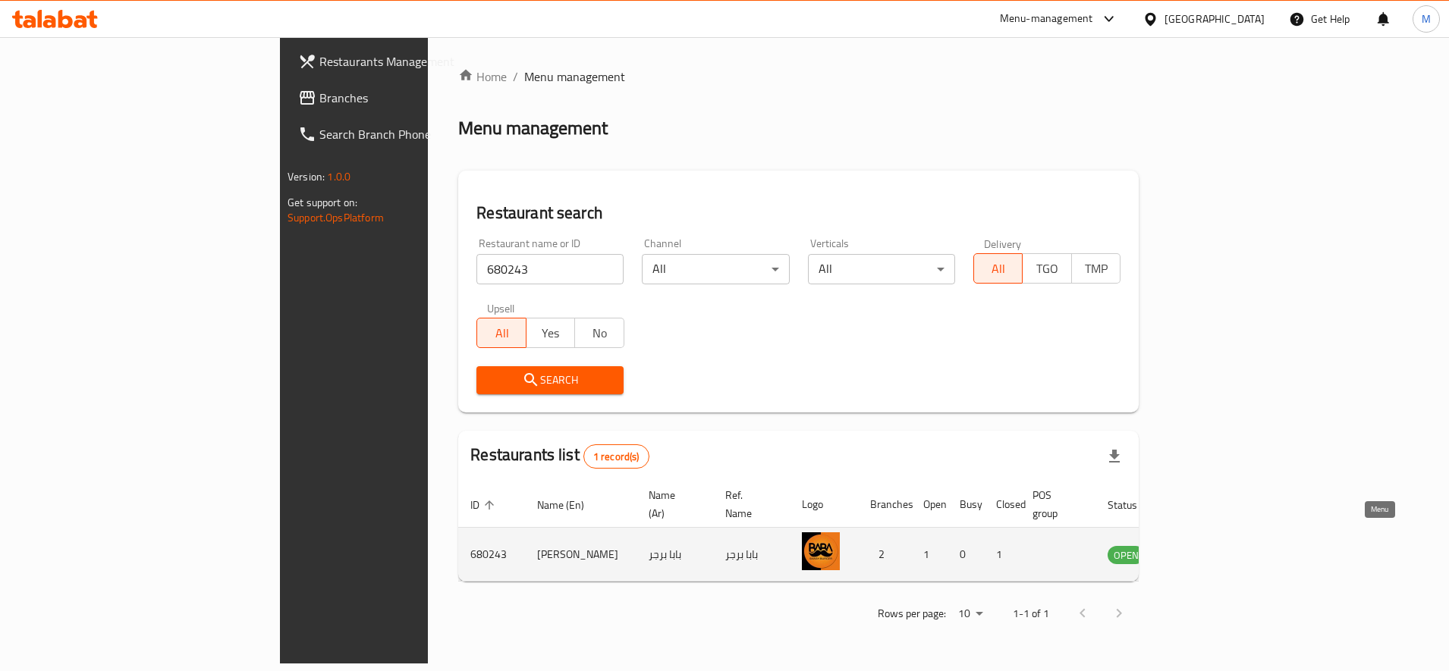
click at [1215, 545] on link "enhanced table" at bounding box center [1201, 554] width 28 height 18
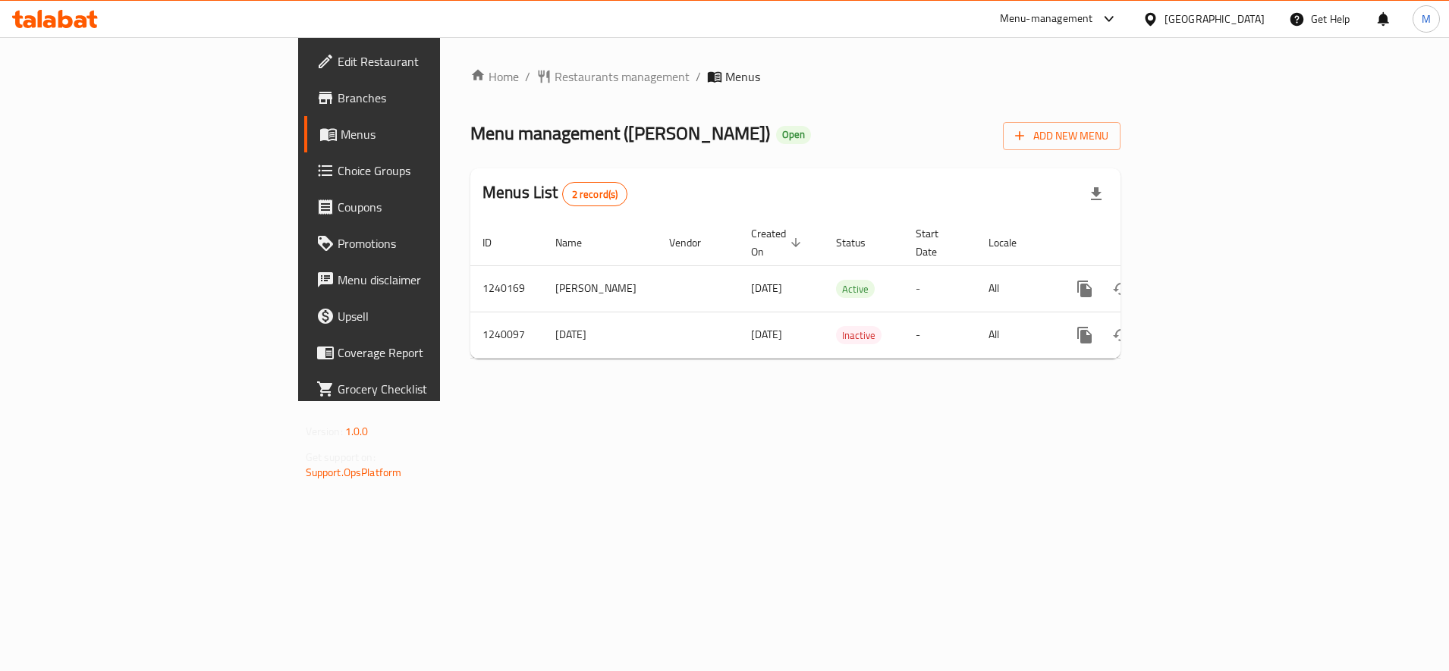
click at [337, 67] on span "Edit Restaurant" at bounding box center [432, 61] width 190 height 18
